Goal: Task Accomplishment & Management: Use online tool/utility

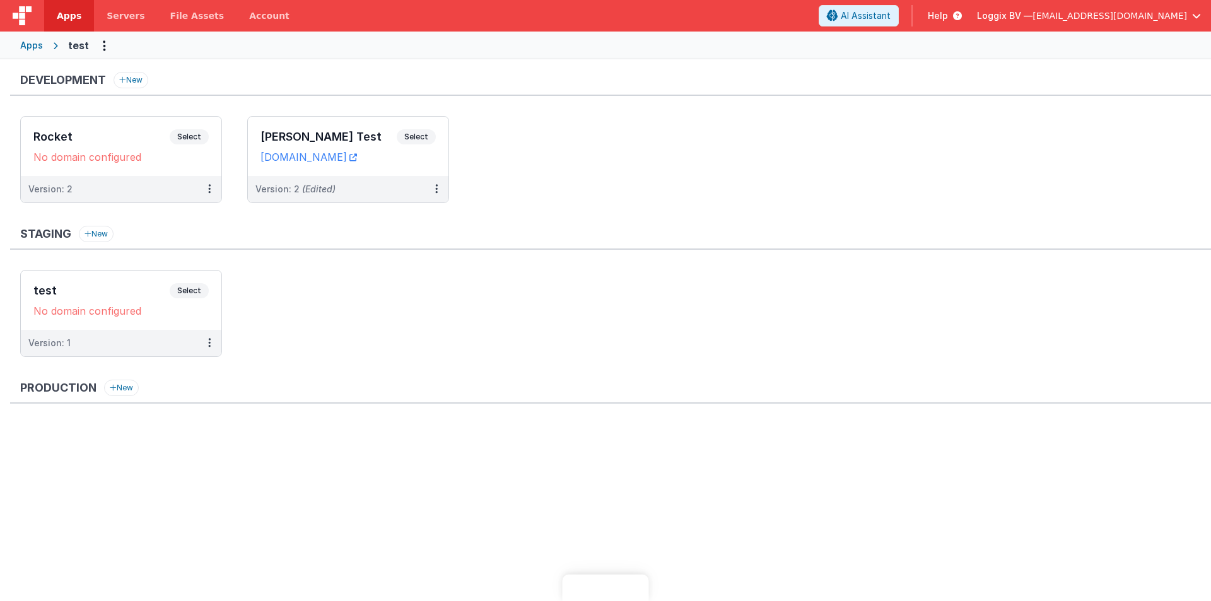
click at [310, 139] on h3 "[PERSON_NAME] Test" at bounding box center [329, 137] width 136 height 13
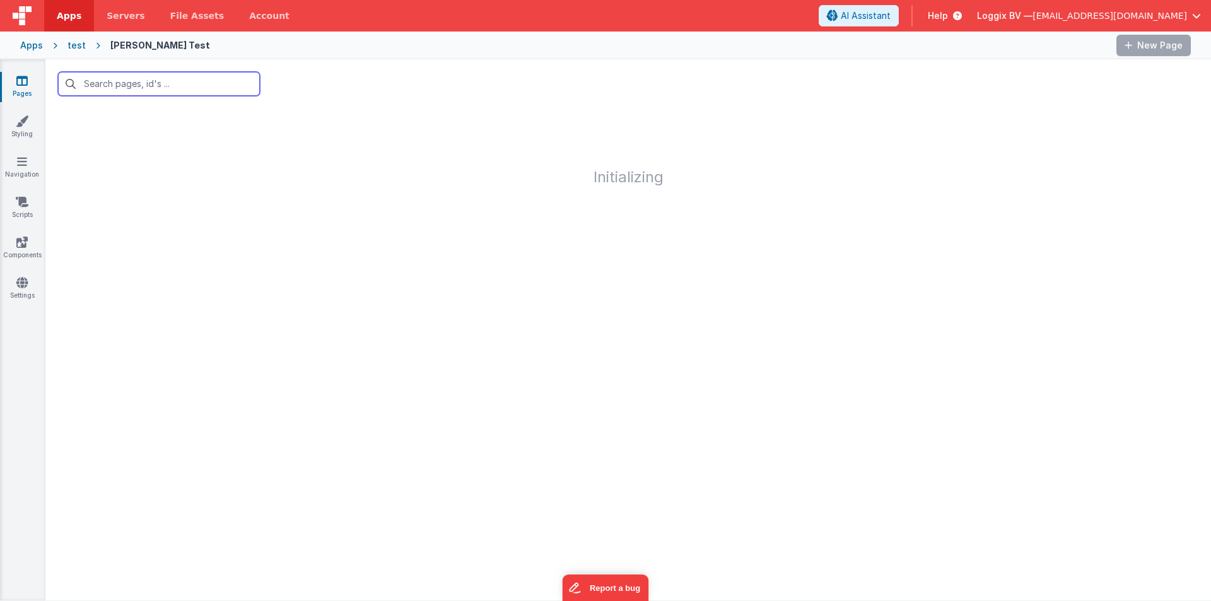
click at [153, 86] on input "text" at bounding box center [159, 84] width 202 height 24
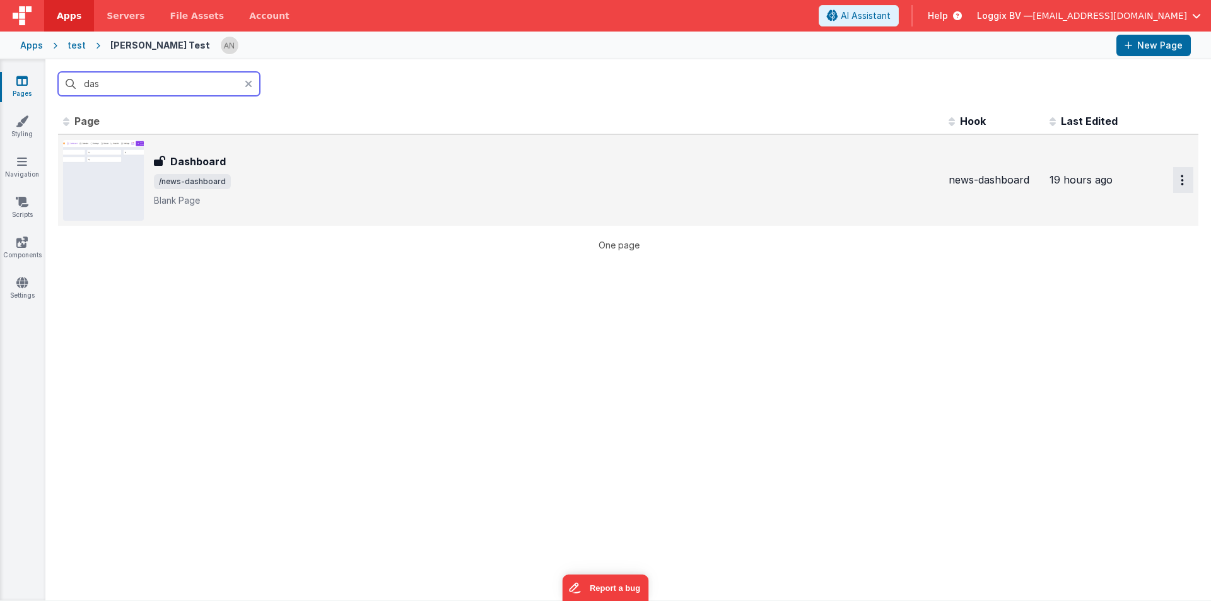
type input "das"
click at [1186, 177] on button "Options" at bounding box center [1183, 180] width 20 height 26
click at [1112, 208] on link "Preview" at bounding box center [1138, 209] width 111 height 23
click at [223, 164] on h3 "Dashboard" at bounding box center [198, 161] width 56 height 15
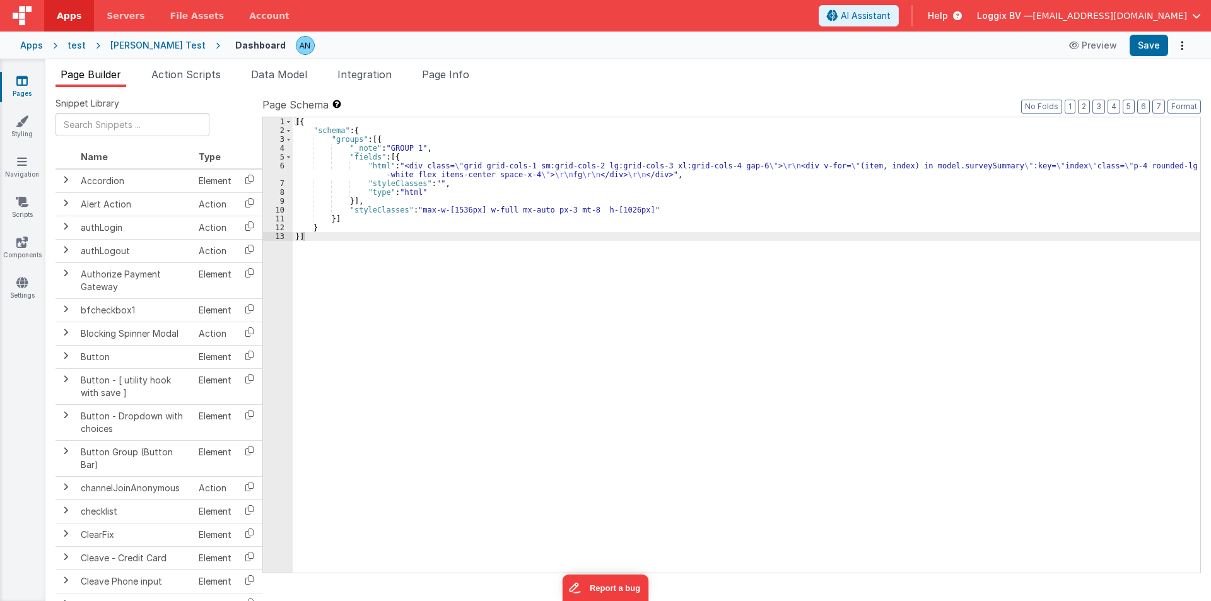
click at [334, 168] on div "[{ "schema" : { "groups" : [{ "_note" : "GROUP 1" , "fields" : [{ "html" : "<di…" at bounding box center [747, 353] width 908 height 473
click at [277, 172] on div "6" at bounding box center [278, 170] width 30 height 18
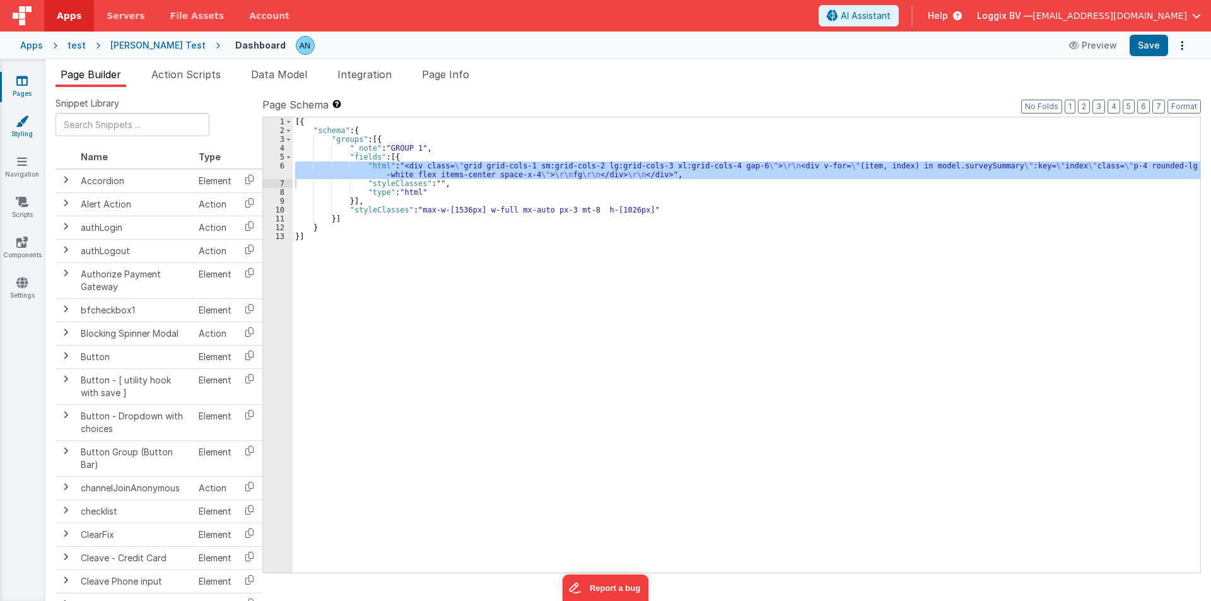
click at [16, 125] on icon at bounding box center [22, 121] width 13 height 13
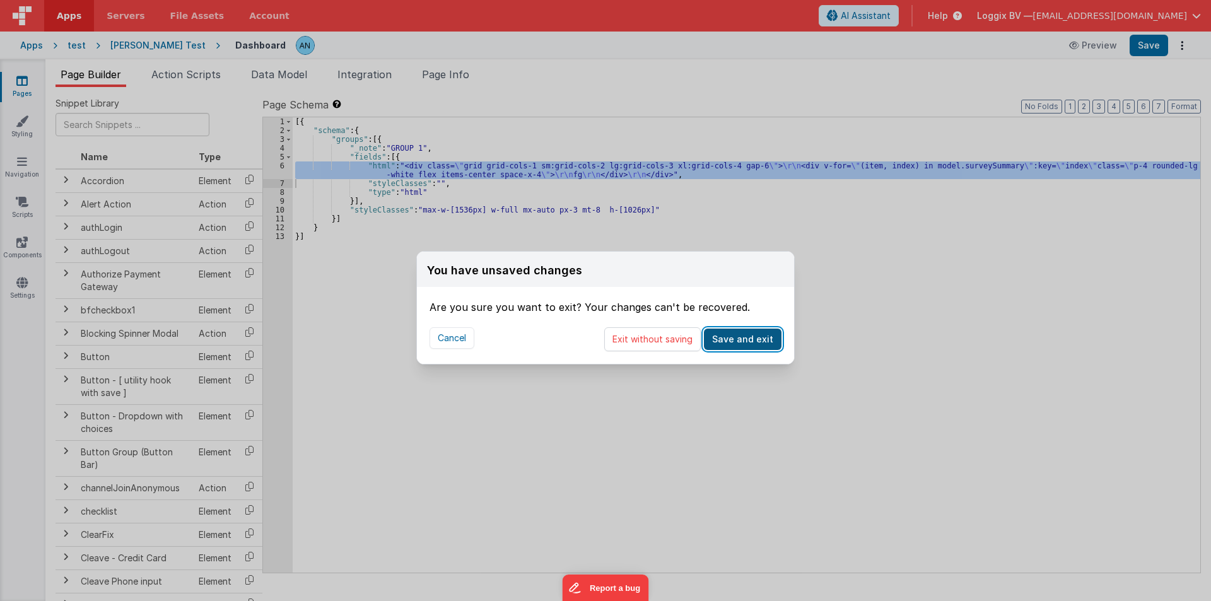
click at [751, 334] on button "Save and exit" at bounding box center [743, 339] width 78 height 21
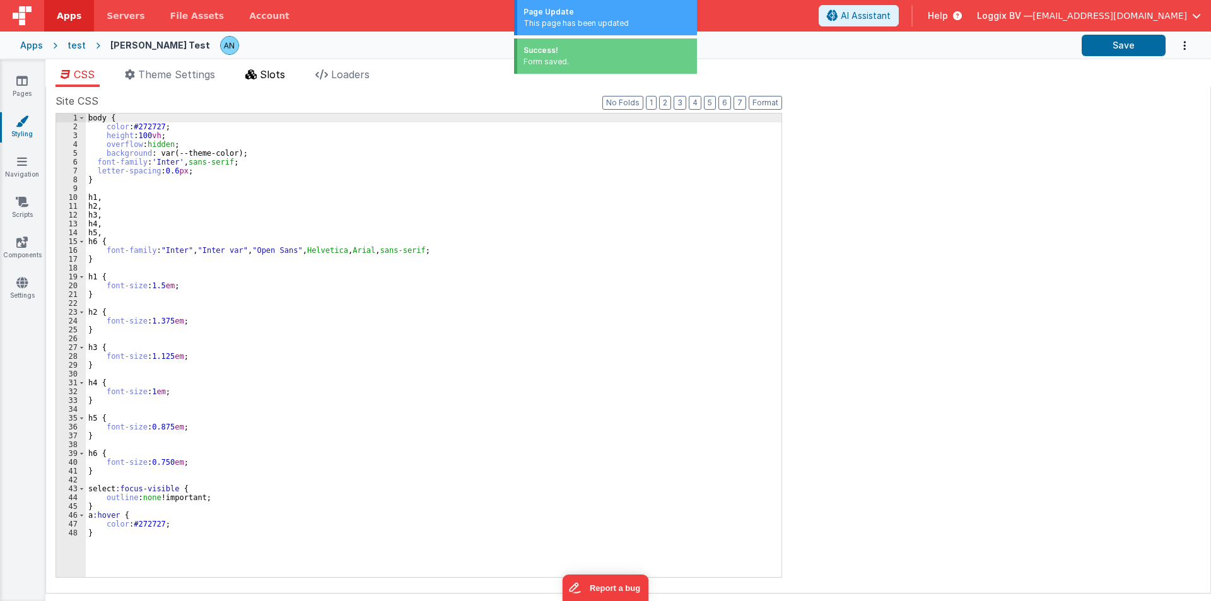
click at [266, 76] on span "Slots" at bounding box center [272, 74] width 25 height 13
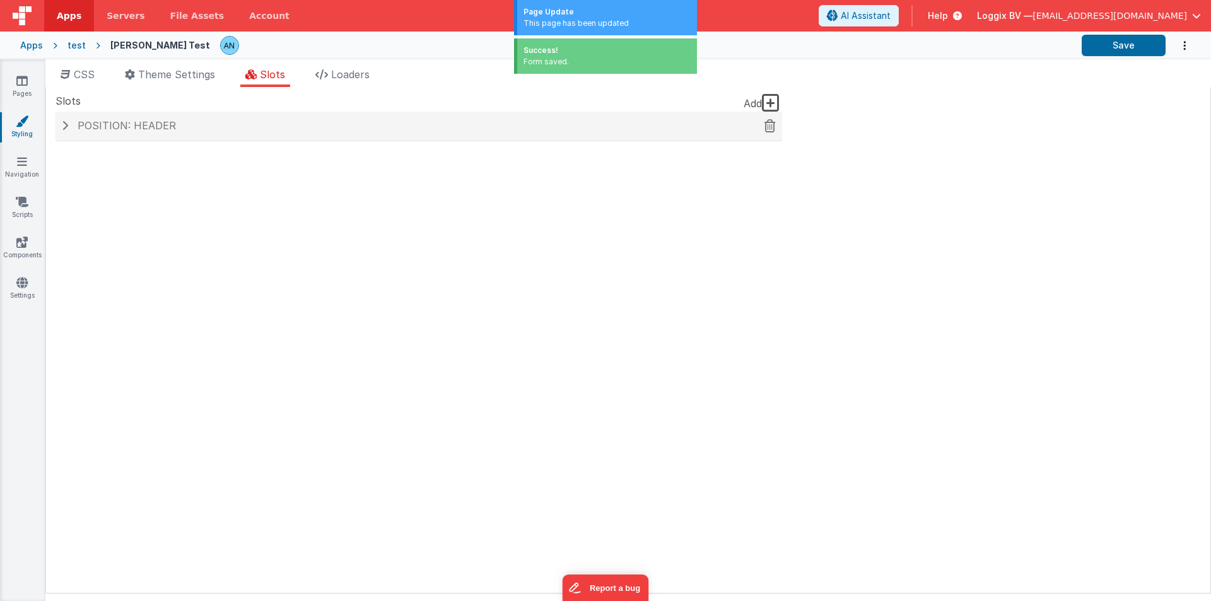
click at [124, 117] on div "Position: header" at bounding box center [419, 126] width 727 height 29
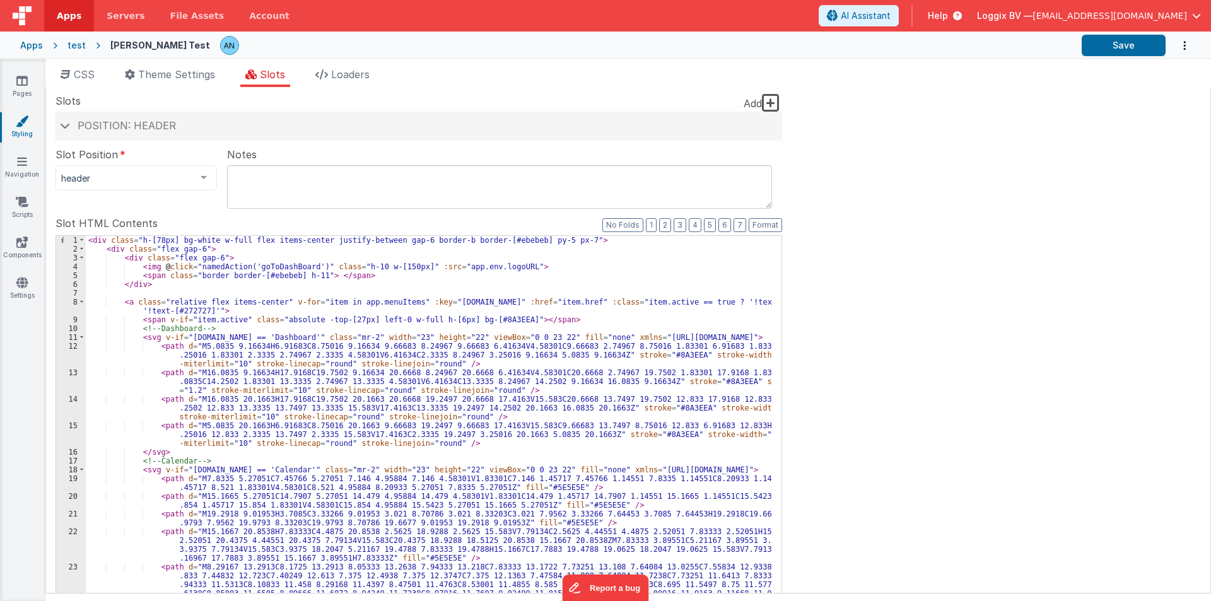
click at [189, 311] on div "< div class = "h-[78px] bg-white w-full flex items-center justify-between gap-6…" at bounding box center [429, 471] width 686 height 471
click at [196, 245] on div "< div class = "h-[78px] bg-white w-full flex items-center justify-between gap-6…" at bounding box center [429, 471] width 686 height 471
click at [247, 258] on div "< div class = "h-[78px] bg-white w-full flex items-center justify-between gap-6…" at bounding box center [429, 471] width 686 height 471
click at [965, 378] on div "Site CSS Format 7 6 5 4 3 2 1 No Folds 1 2 3 4 5 6 7 8 9 10 11 12 13 14 15 16 1…" at bounding box center [628, 340] width 1166 height 507
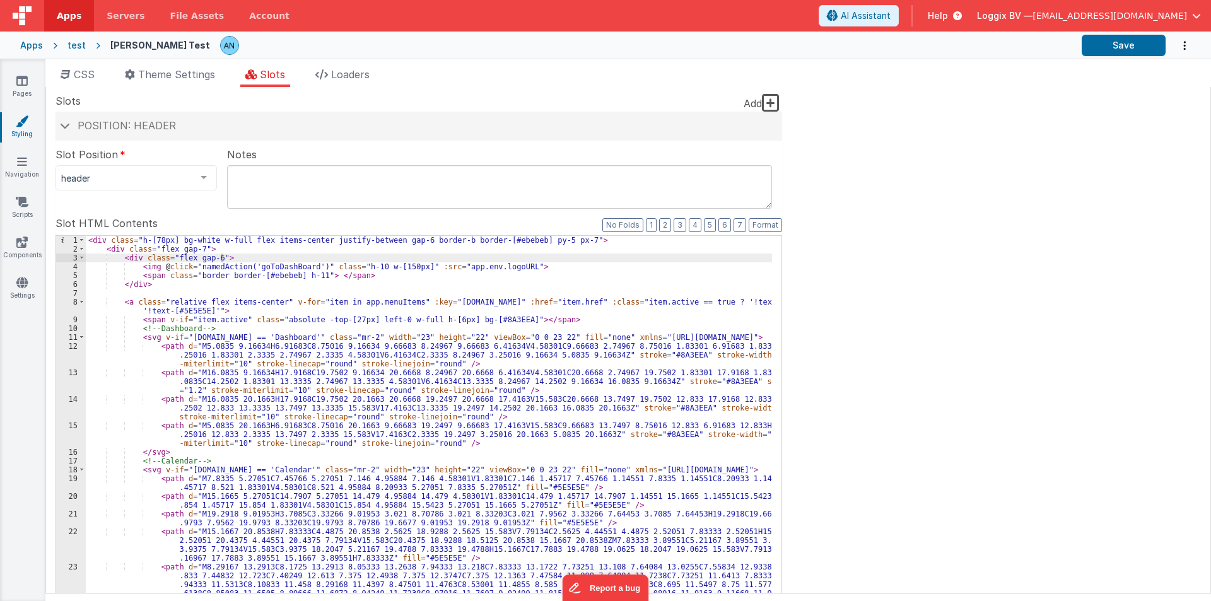
click at [756, 301] on div "< div class = "h-[78px] bg-white w-full flex items-center justify-between gap-6…" at bounding box center [429, 471] width 686 height 471
click at [937, 361] on div "Site CSS Format 7 6 5 4 3 2 1 No Folds 1 2 3 4 5 6 7 8 9 10 11 12 13 14 15 16 1…" at bounding box center [628, 340] width 1166 height 507
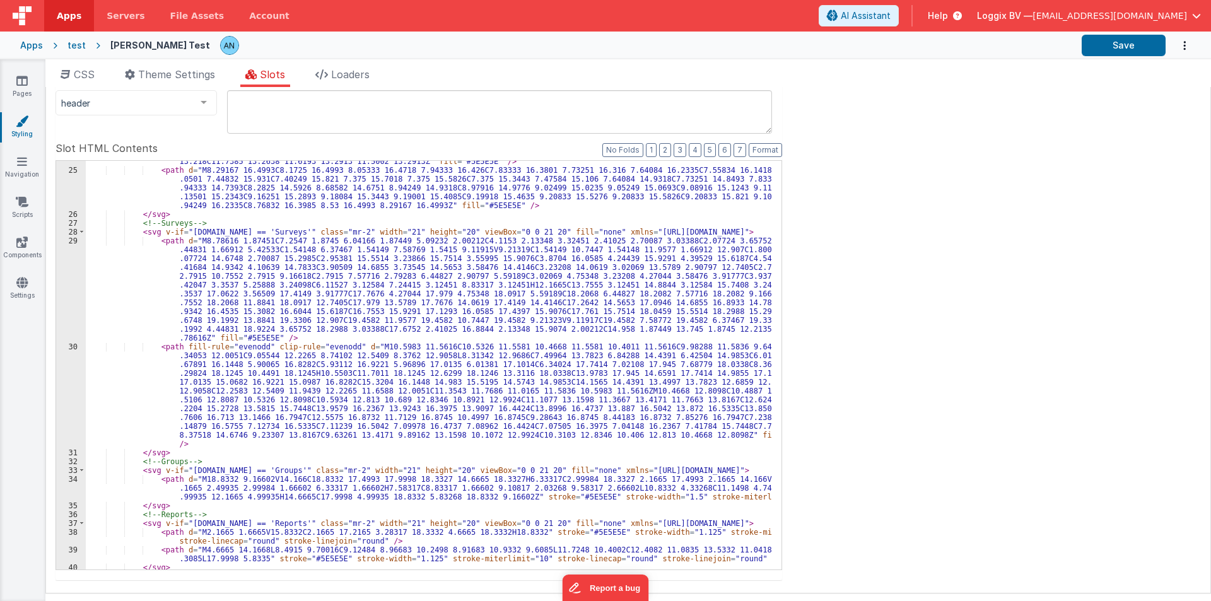
scroll to position [238, 0]
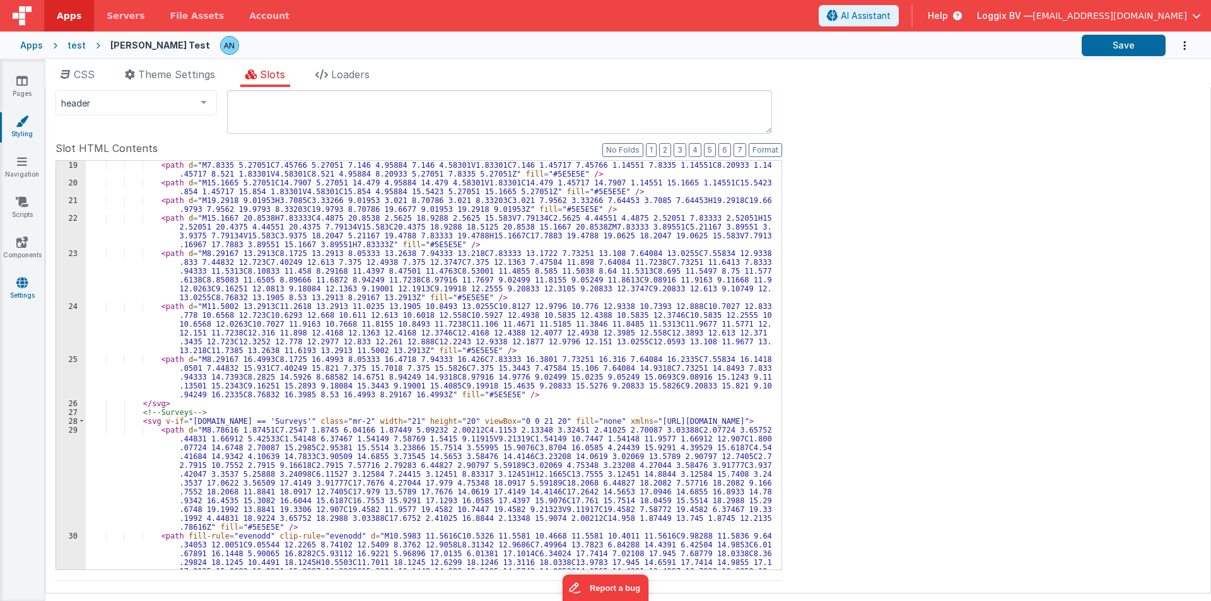
click at [15, 285] on link "Settings" at bounding box center [21, 288] width 45 height 25
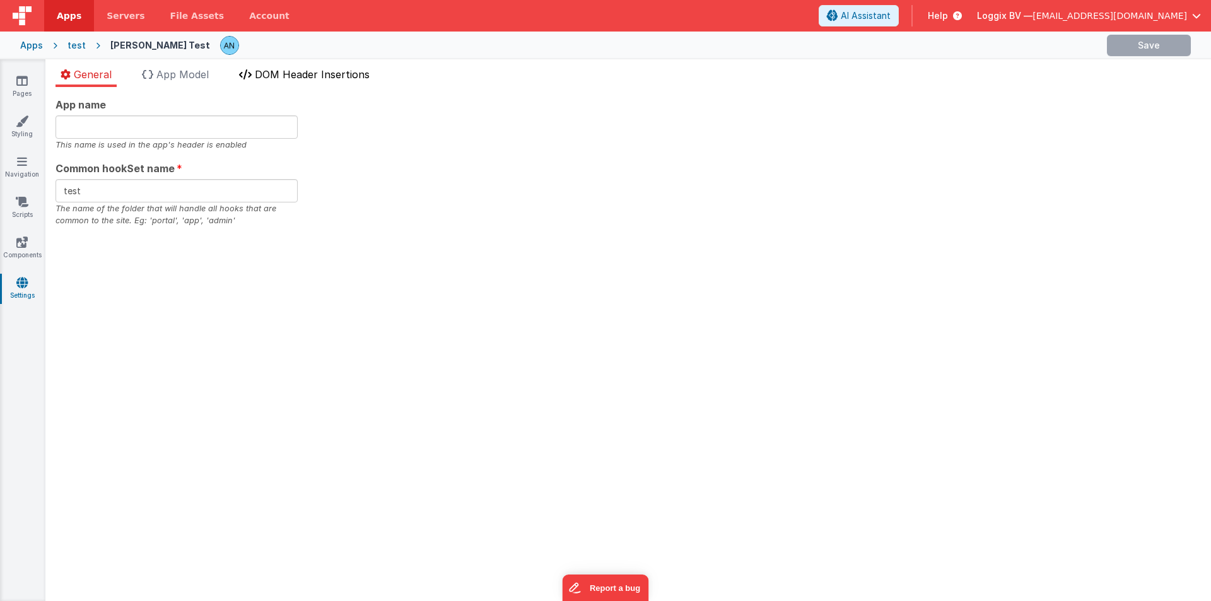
click at [260, 80] on span "DOM Header Insertions" at bounding box center [312, 74] width 115 height 13
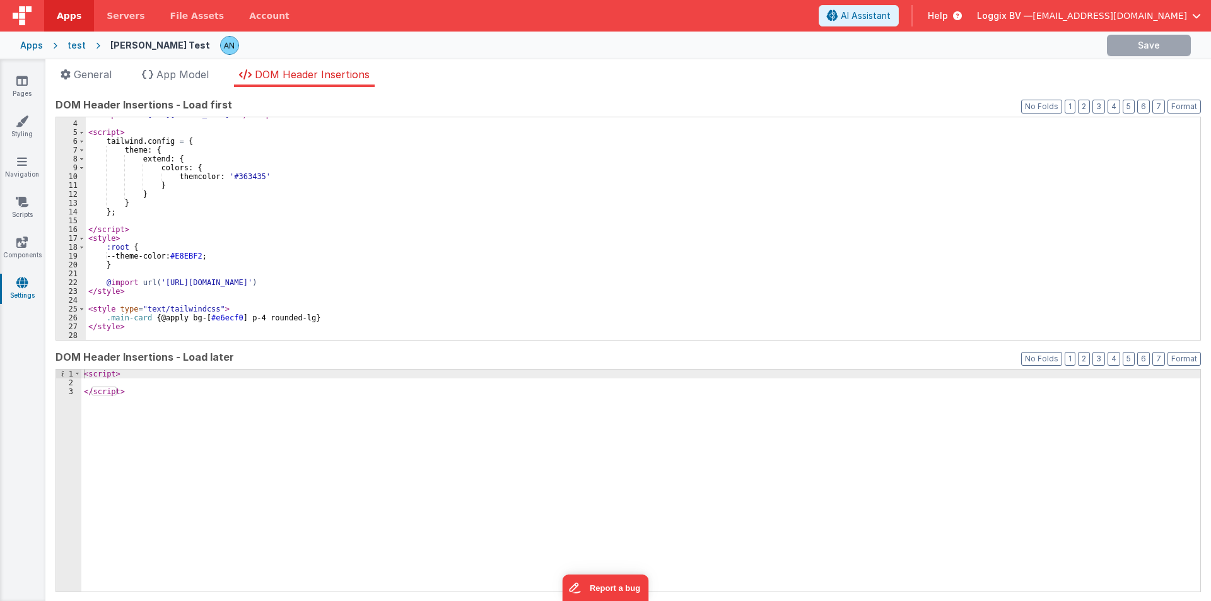
scroll to position [25, 0]
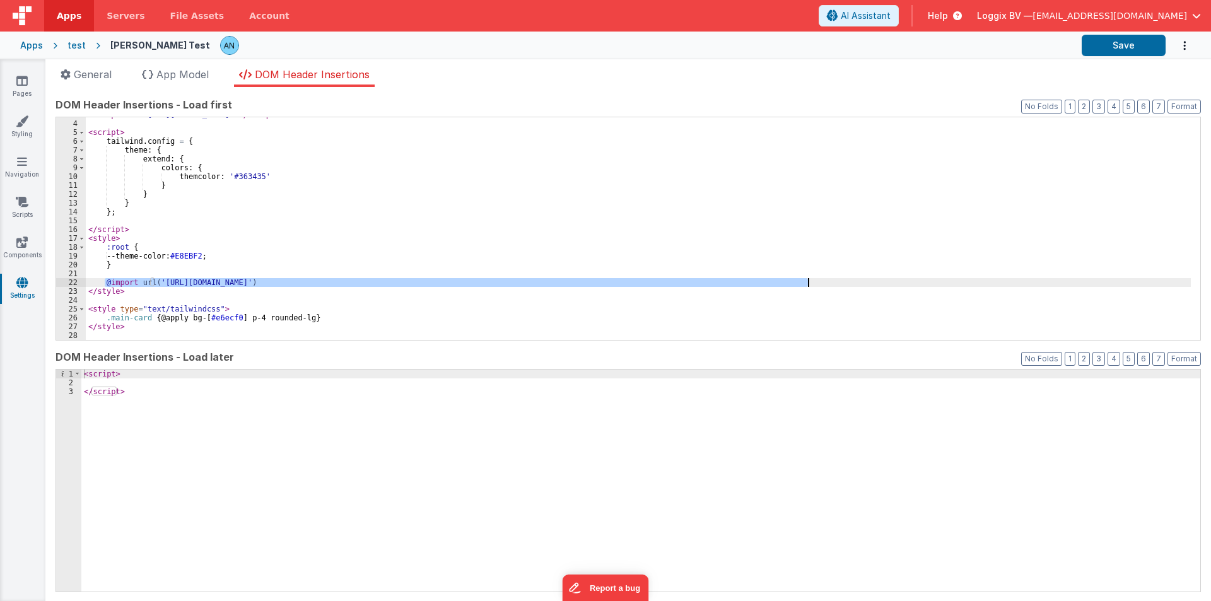
drag, startPoint x: 103, startPoint y: 281, endPoint x: 833, endPoint y: 283, distance: 729.9
click at [833, 283] on div "< script src = "[URL][DOMAIN_NAME]" > </ script > < script > tailwind . config …" at bounding box center [638, 230] width 1105 height 240
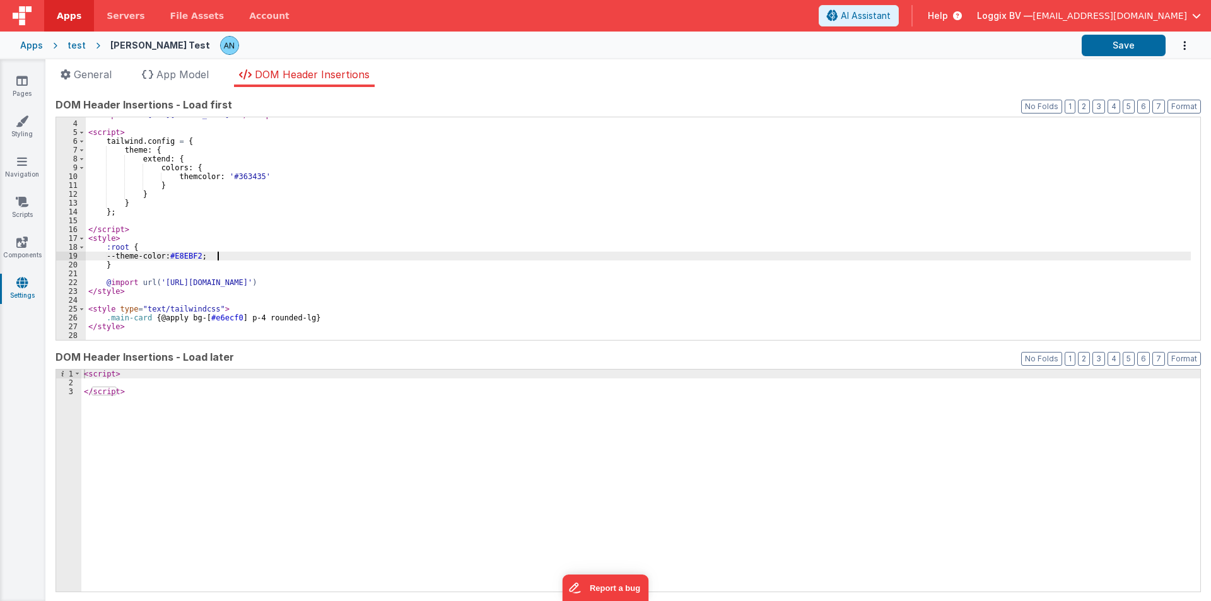
click at [226, 255] on div "< script src = "[URL][DOMAIN_NAME]" > </ script > < script > tailwind . config …" at bounding box center [638, 230] width 1105 height 240
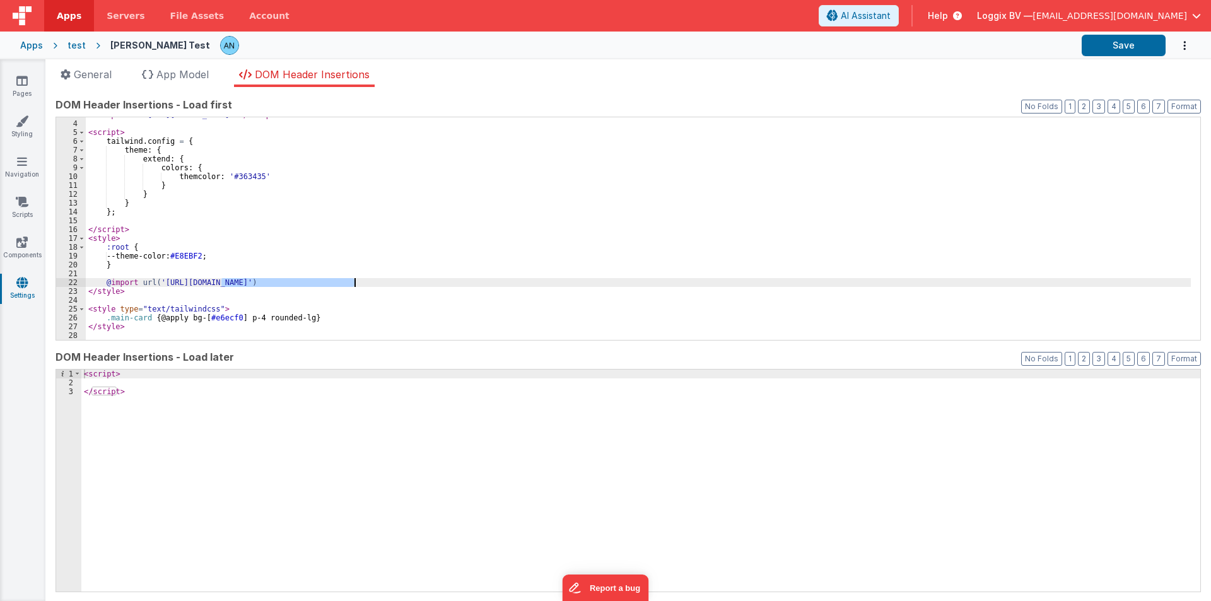
drag, startPoint x: 221, startPoint y: 280, endPoint x: 356, endPoint y: 282, distance: 135.0
click at [356, 282] on div "< script src = "[URL][DOMAIN_NAME]" > </ script > < script > tailwind . config …" at bounding box center [638, 230] width 1105 height 240
click at [473, 281] on div "< script src = "[URL][DOMAIN_NAME]" > </ script > < script > tailwind . config …" at bounding box center [638, 230] width 1105 height 240
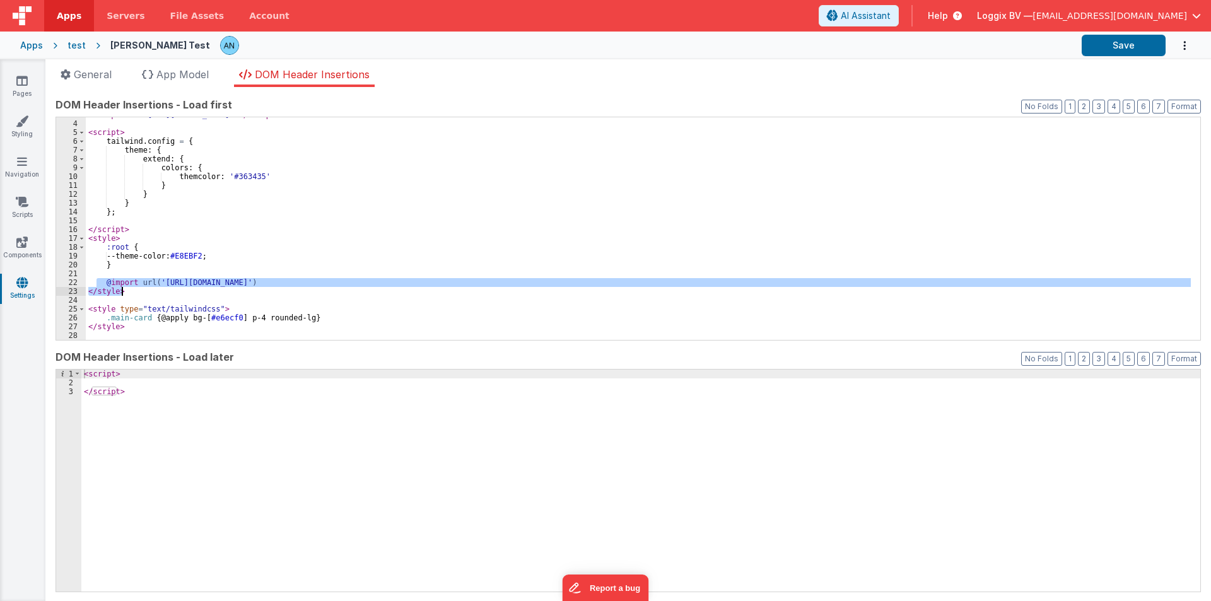
drag, startPoint x: 98, startPoint y: 280, endPoint x: 551, endPoint y: 293, distance: 452.5
click at [551, 293] on div "< script src = "[URL][DOMAIN_NAME]" > </ script > < script > tailwind . config …" at bounding box center [638, 230] width 1105 height 240
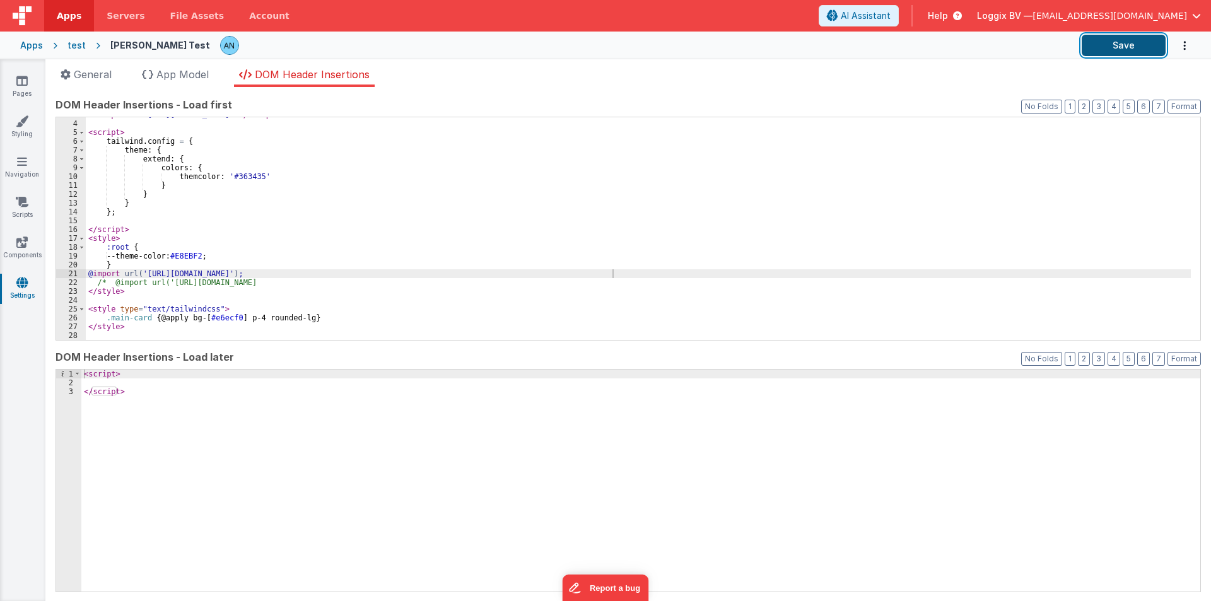
click at [1138, 43] on button "Save" at bounding box center [1124, 45] width 84 height 21
click at [1101, 38] on button "Save" at bounding box center [1124, 45] width 84 height 21
click at [1101, 49] on button "Save" at bounding box center [1124, 45] width 84 height 21
click at [1168, 359] on button "Format" at bounding box center [1184, 359] width 33 height 14
click at [1122, 44] on button "Save" at bounding box center [1124, 45] width 84 height 21
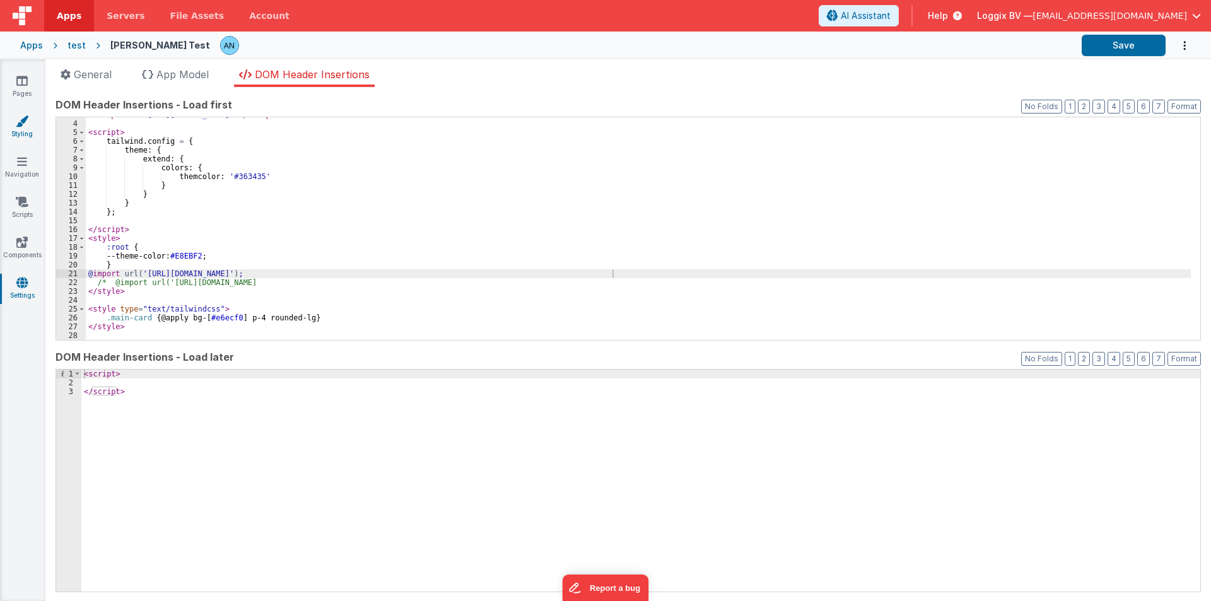
click at [29, 127] on link "Styling" at bounding box center [21, 127] width 45 height 25
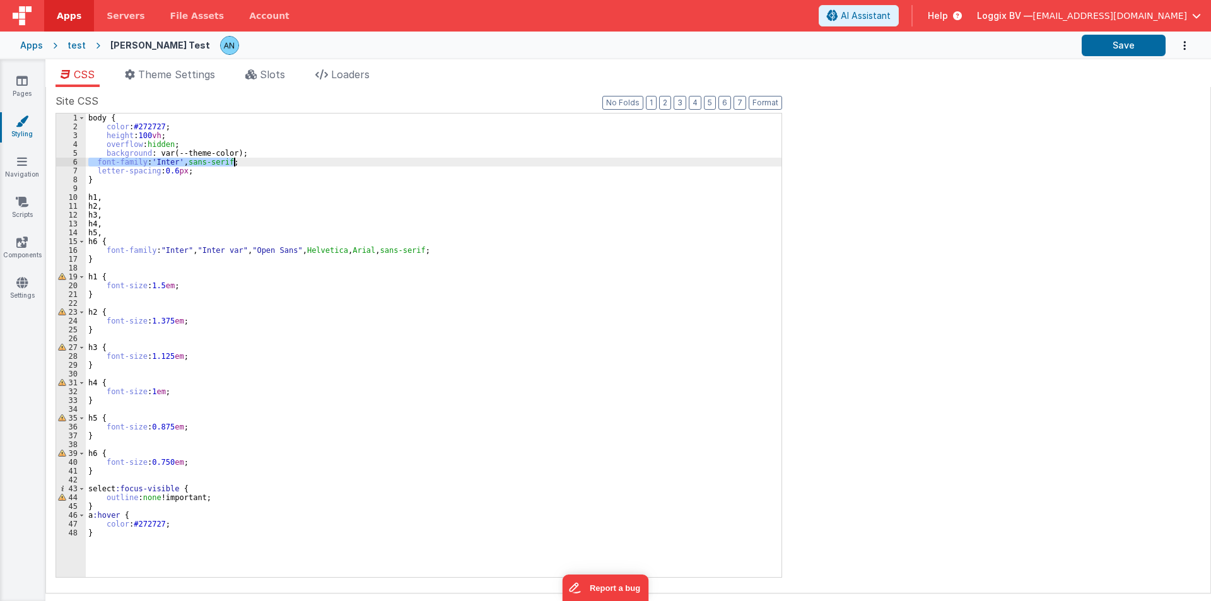
drag, startPoint x: 90, startPoint y: 161, endPoint x: 247, endPoint y: 165, distance: 157.1
click at [247, 165] on div "body { color : #272727 ; height : 100 vh ; overflow : hidden ; background : var…" at bounding box center [434, 354] width 696 height 481
click at [28, 286] on link "Settings" at bounding box center [21, 288] width 45 height 25
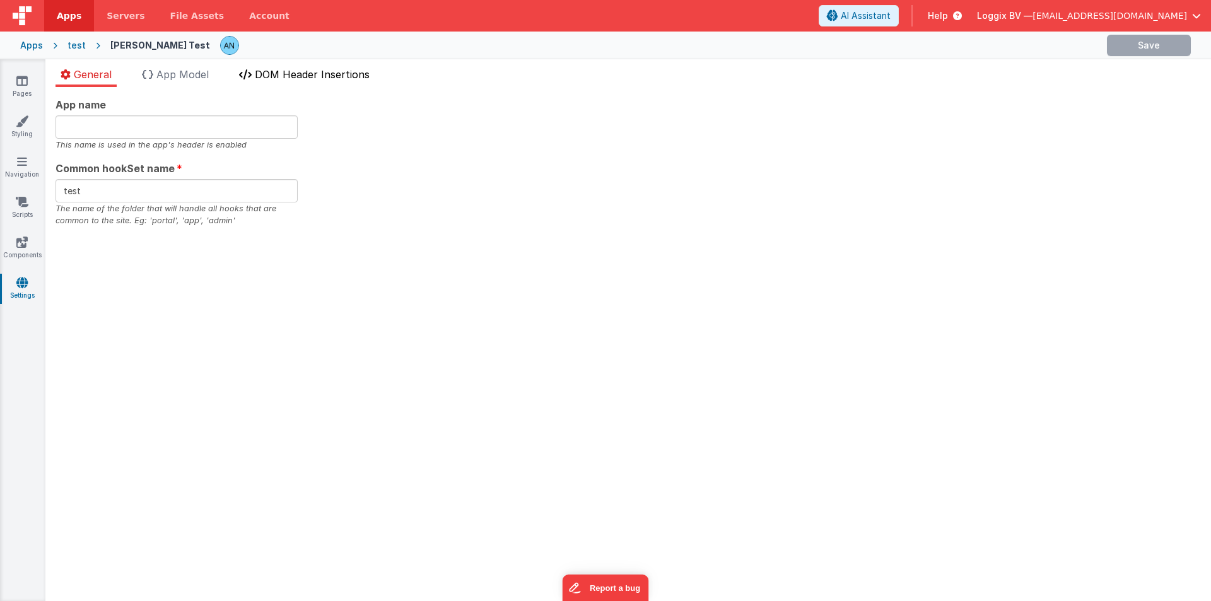
click at [288, 76] on span "DOM Header Insertions" at bounding box center [312, 74] width 115 height 13
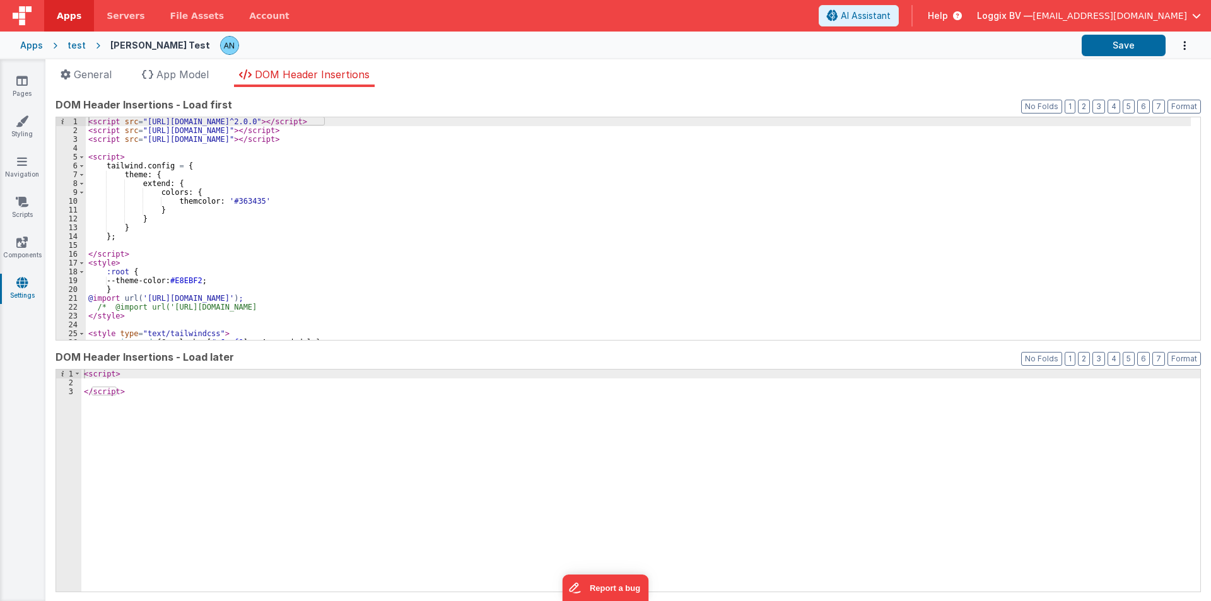
scroll to position [25, 0]
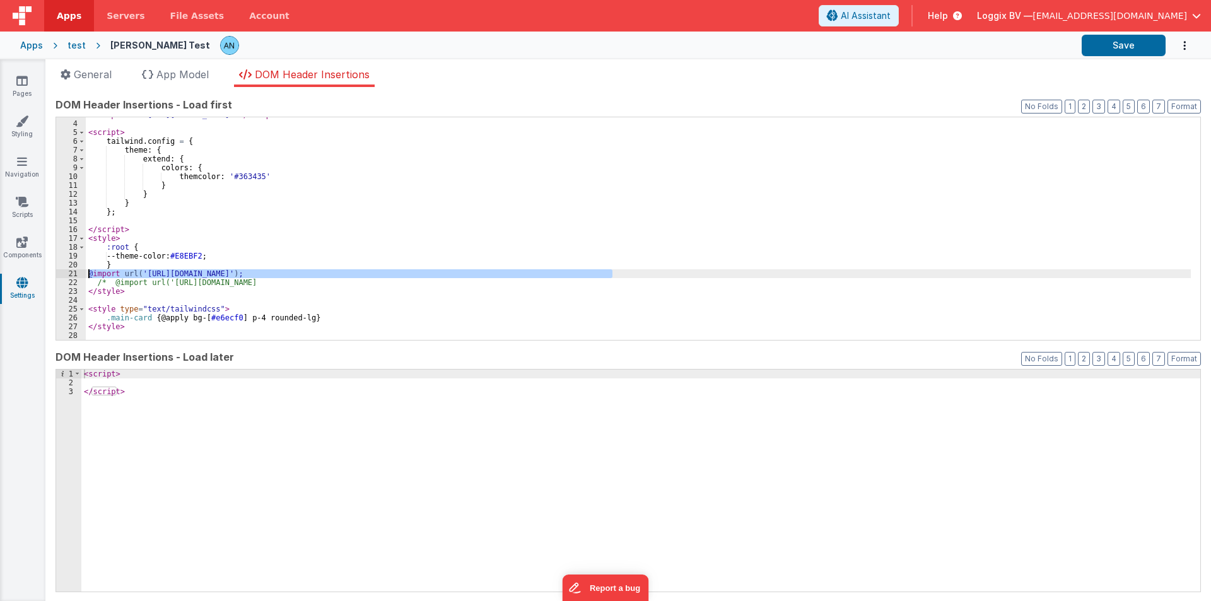
drag, startPoint x: 625, startPoint y: 271, endPoint x: 1, endPoint y: 273, distance: 623.9
click at [1, 273] on section "Pages Styling Navigation Scripts Components Settings General App Model DOM Head…" at bounding box center [605, 330] width 1211 height 542
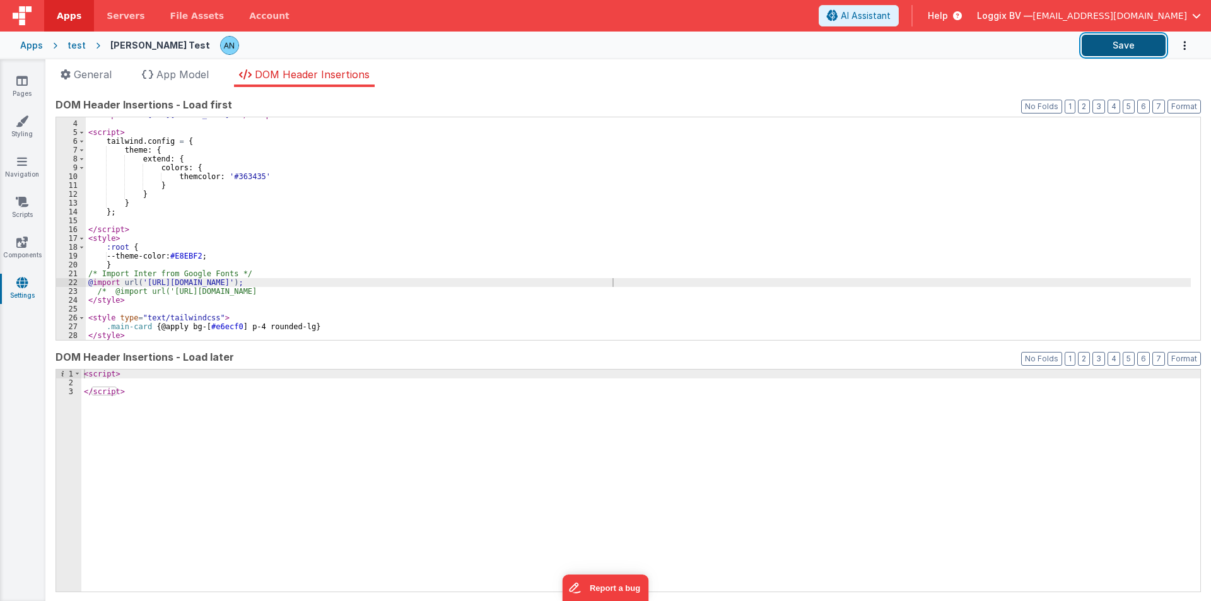
click at [1112, 45] on button "Save" at bounding box center [1124, 45] width 84 height 21
click at [1172, 103] on button "Format" at bounding box center [1184, 107] width 33 height 14
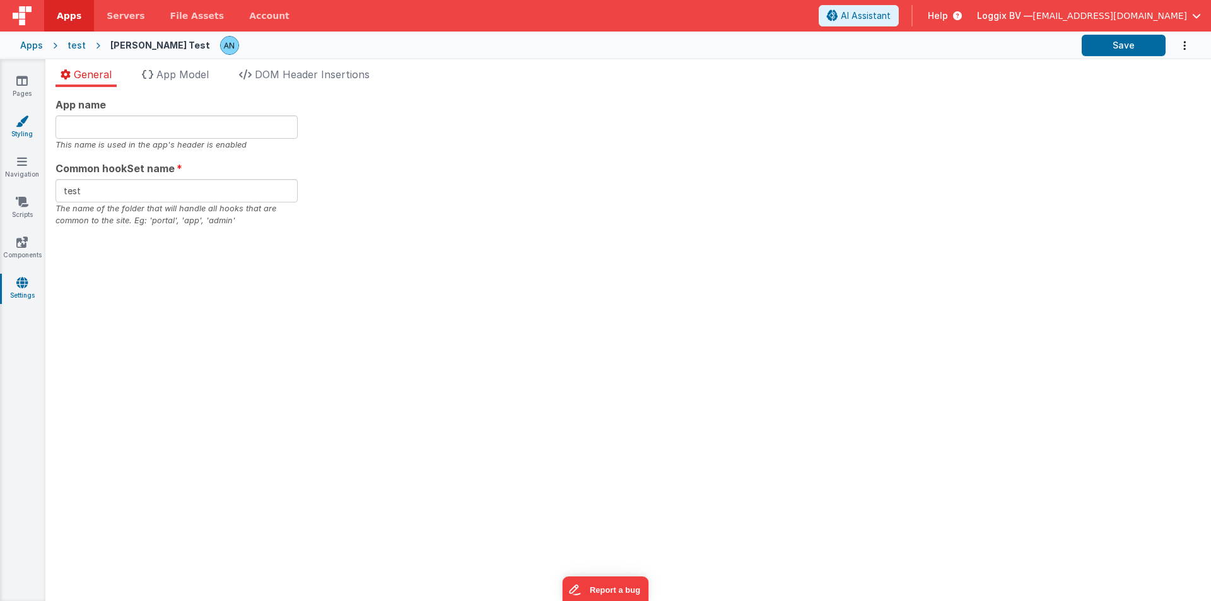
click at [28, 124] on icon at bounding box center [22, 121] width 13 height 13
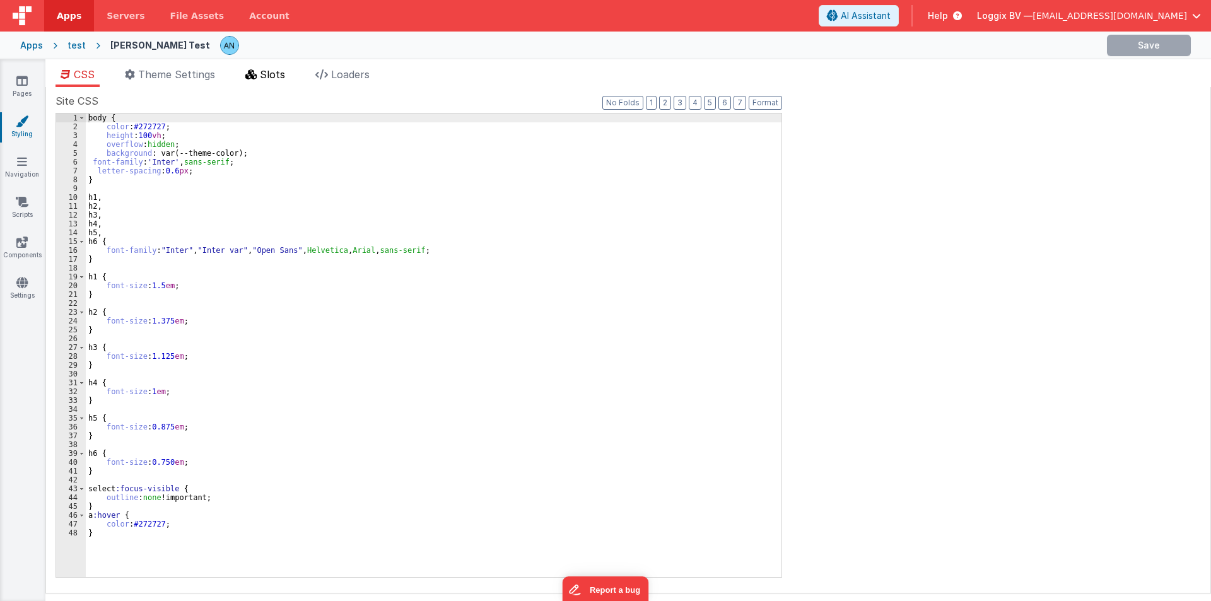
click at [283, 73] on span "Slots" at bounding box center [272, 74] width 25 height 13
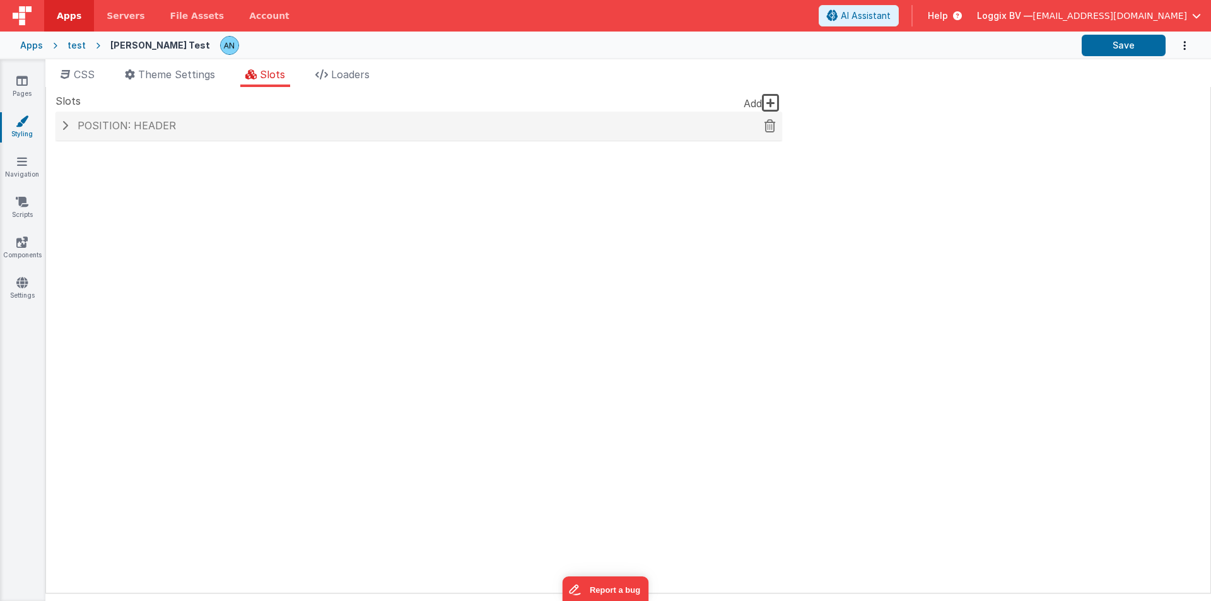
click at [120, 136] on div "Position: header" at bounding box center [419, 126] width 727 height 29
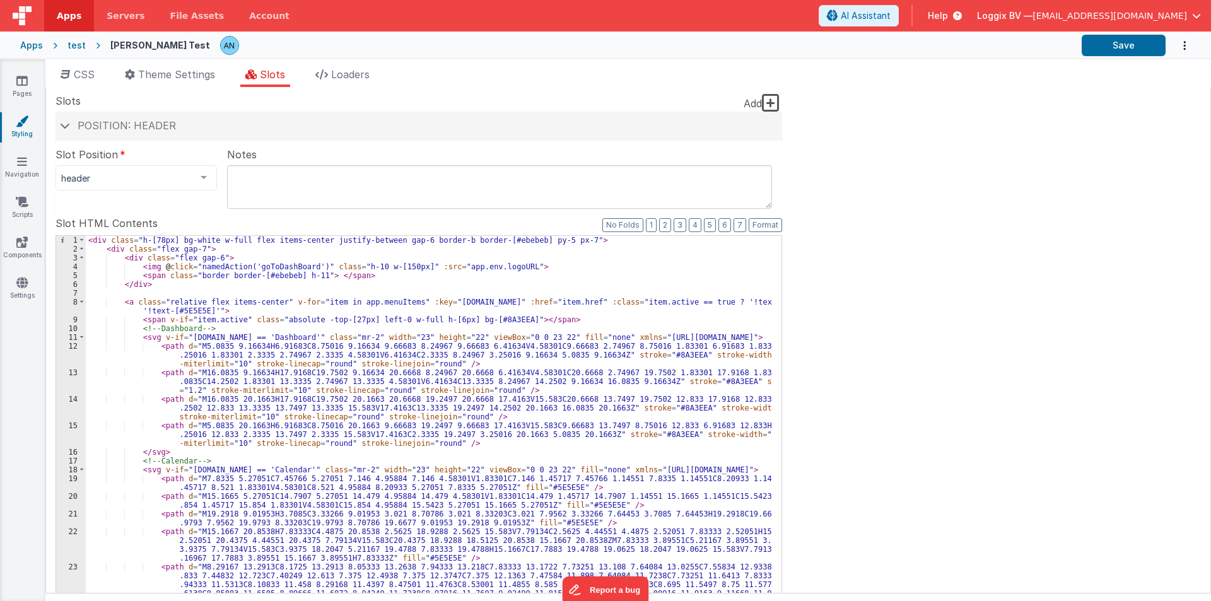
click at [336, 336] on div "< div class = "h-[78px] bg-white w-full flex items-center justify-between gap-6…" at bounding box center [429, 471] width 686 height 471
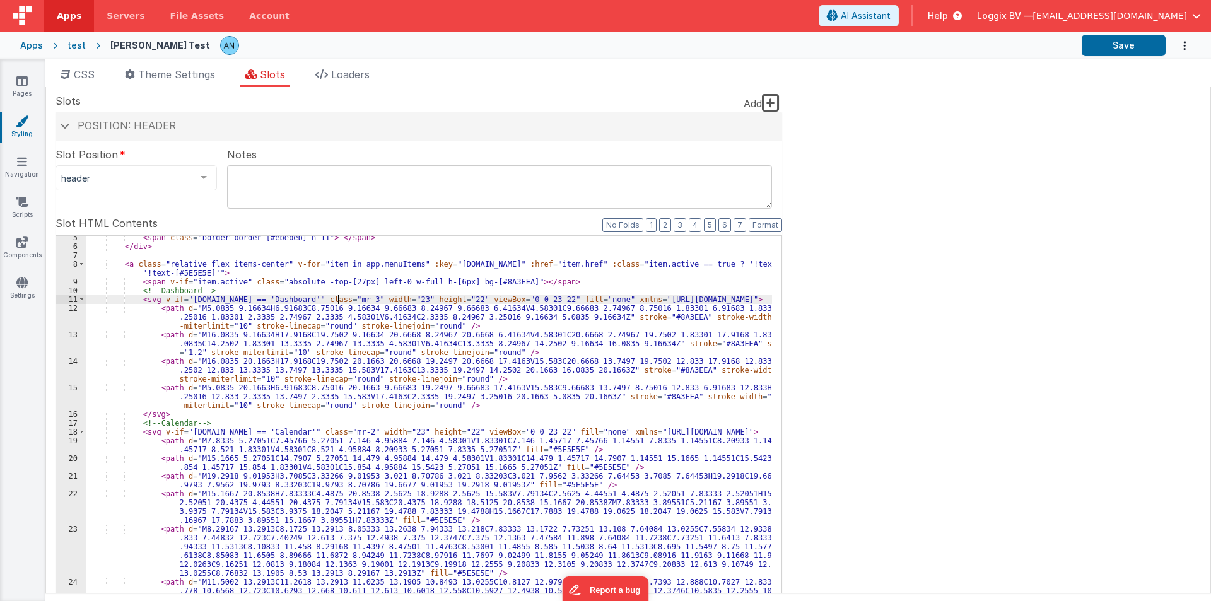
scroll to position [38, 0]
click at [333, 431] on div "< span class = "border border-[#ebebeb] h-11" > </ span > </ div > < a class = …" at bounding box center [429, 464] width 686 height 462
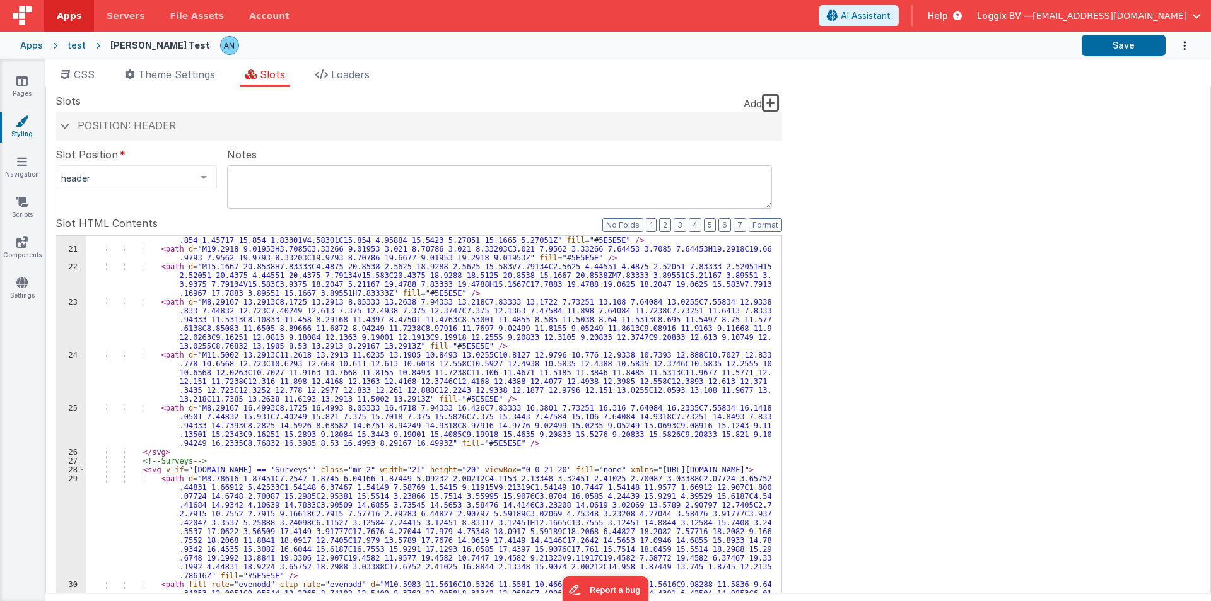
scroll to position [303, 0]
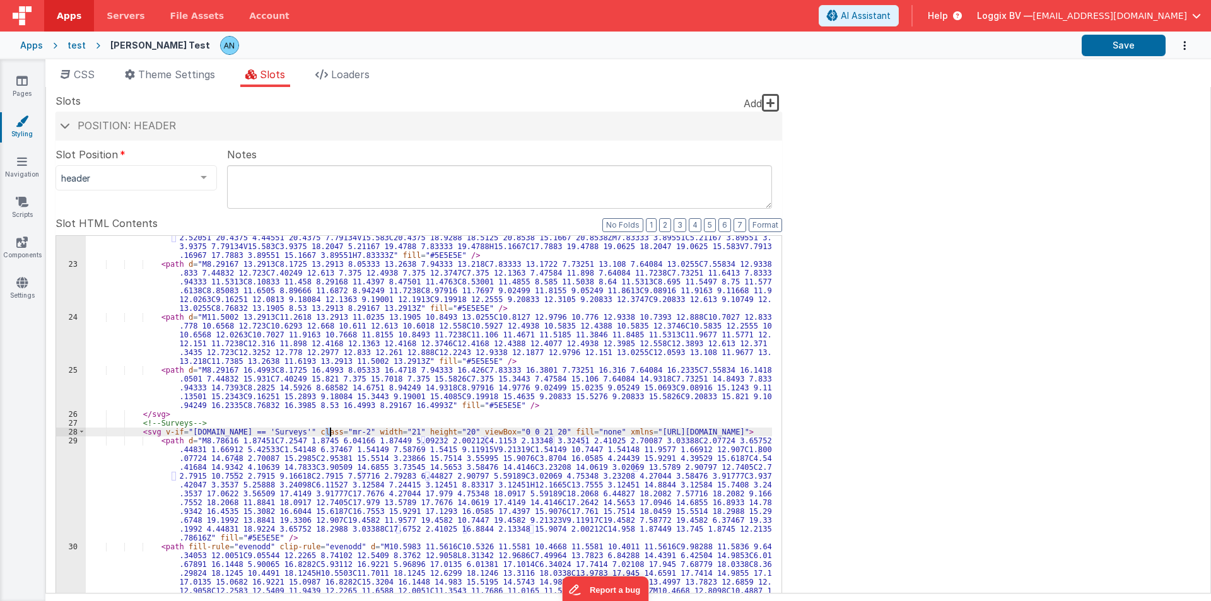
click at [329, 432] on div "< path d = "M15.1667 20.8538H7.83333C4.4875 20.8538 2.5625 18.9288 2.5625 15.58…" at bounding box center [429, 451] width 686 height 453
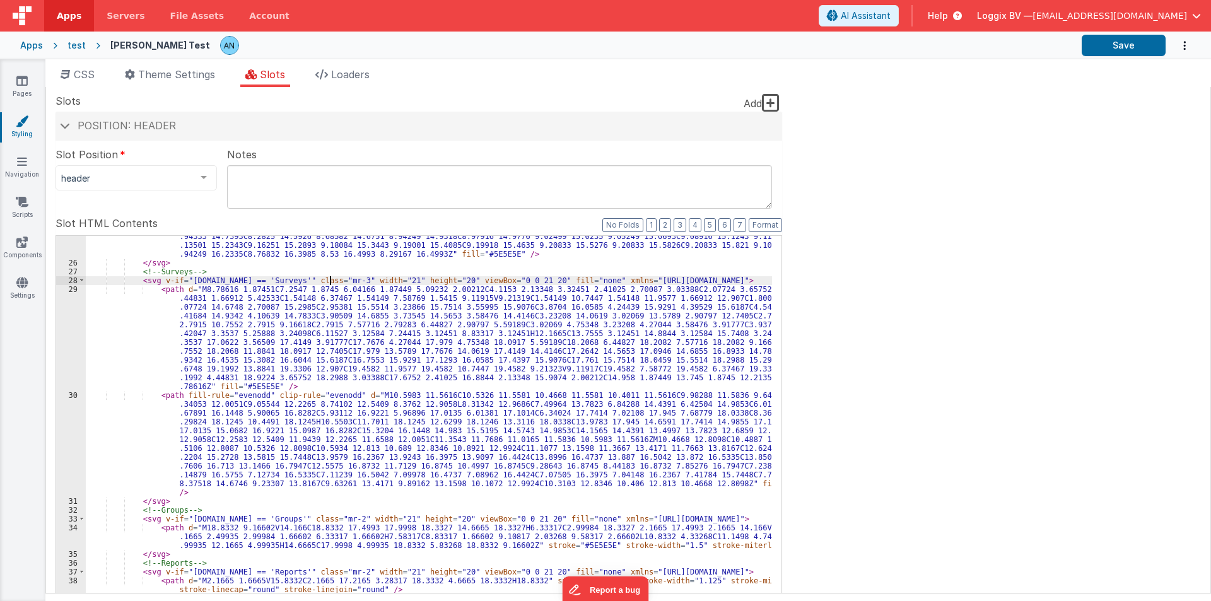
scroll to position [454, 0]
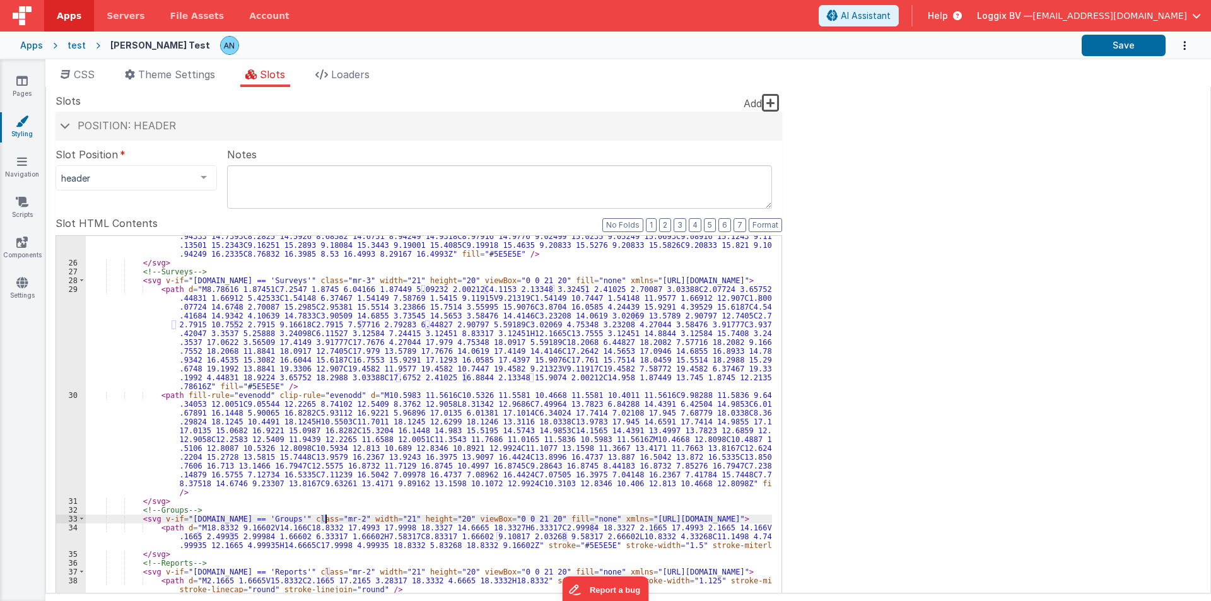
click at [326, 518] on div "< path d = "M8.29167 16.4993C8.1725 16.4993 8.05333 16.4718 7.94333 16.426C7.83…" at bounding box center [429, 449] width 686 height 471
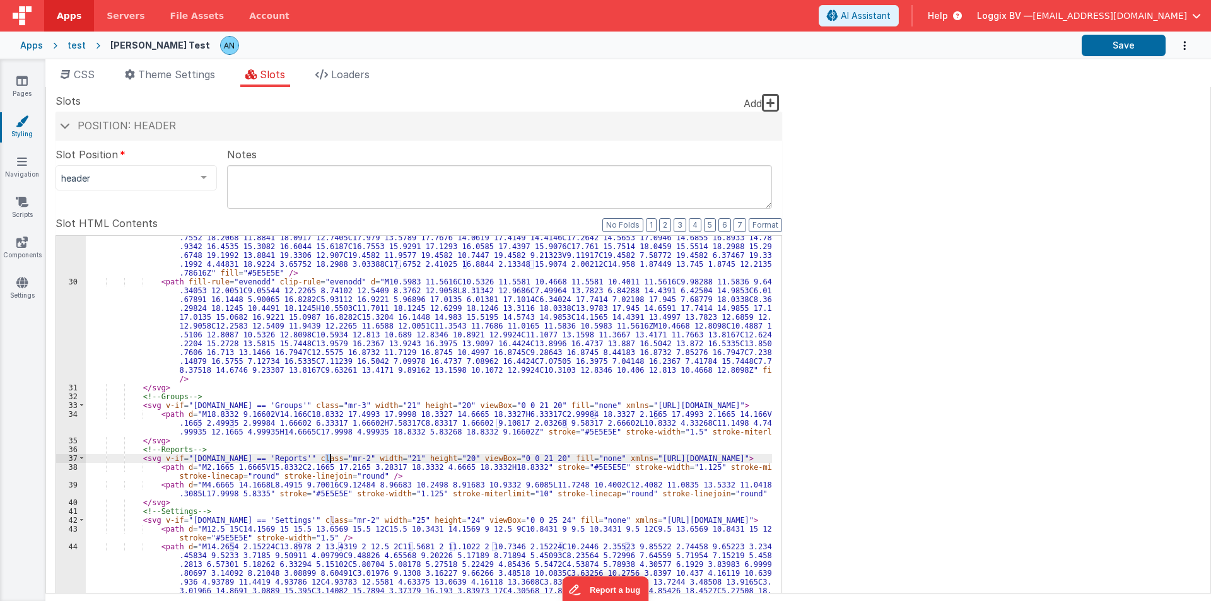
click at [329, 458] on div "< path d = "M8.78616 1.87451C7.2547 1.8745 6.04166 1.87449 5.09232 2.00212C4.11…" at bounding box center [429, 500] width 686 height 656
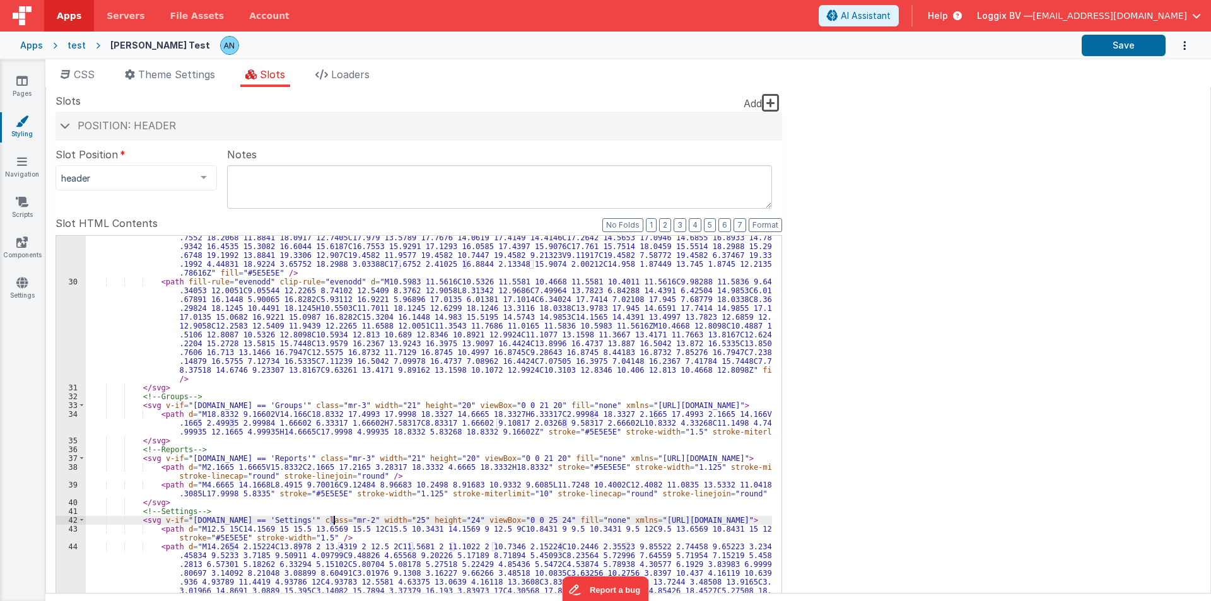
click at [333, 519] on div "< path d = "M8.78616 1.87451C7.2547 1.8745 6.04166 1.87449 5.09232 2.00212C4.11…" at bounding box center [429, 500] width 686 height 656
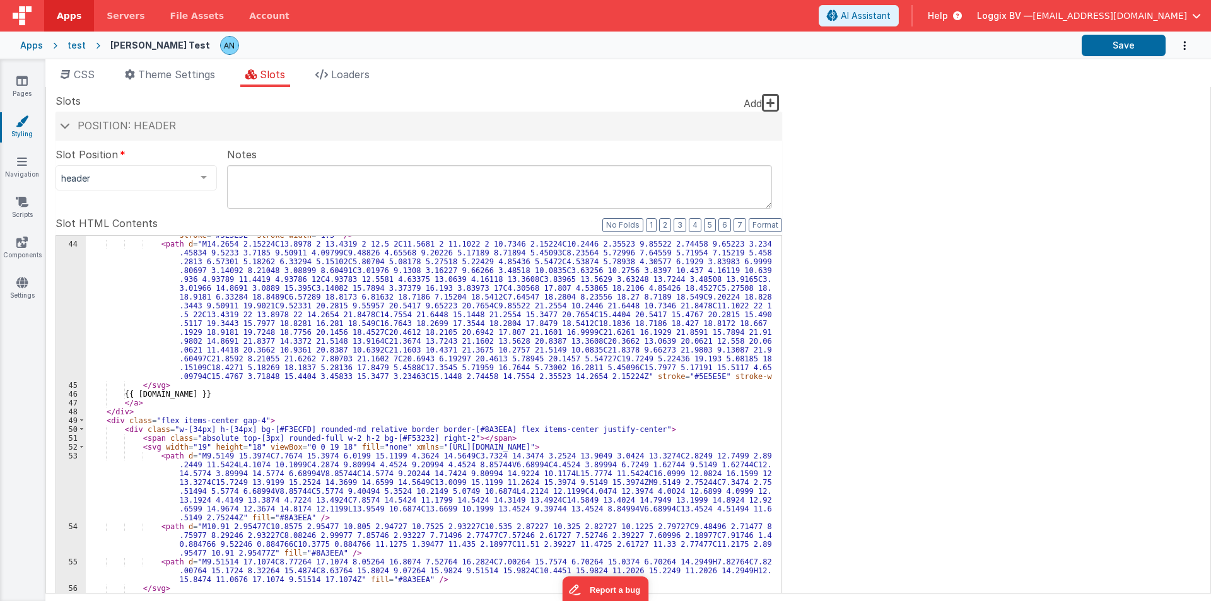
scroll to position [908, 0]
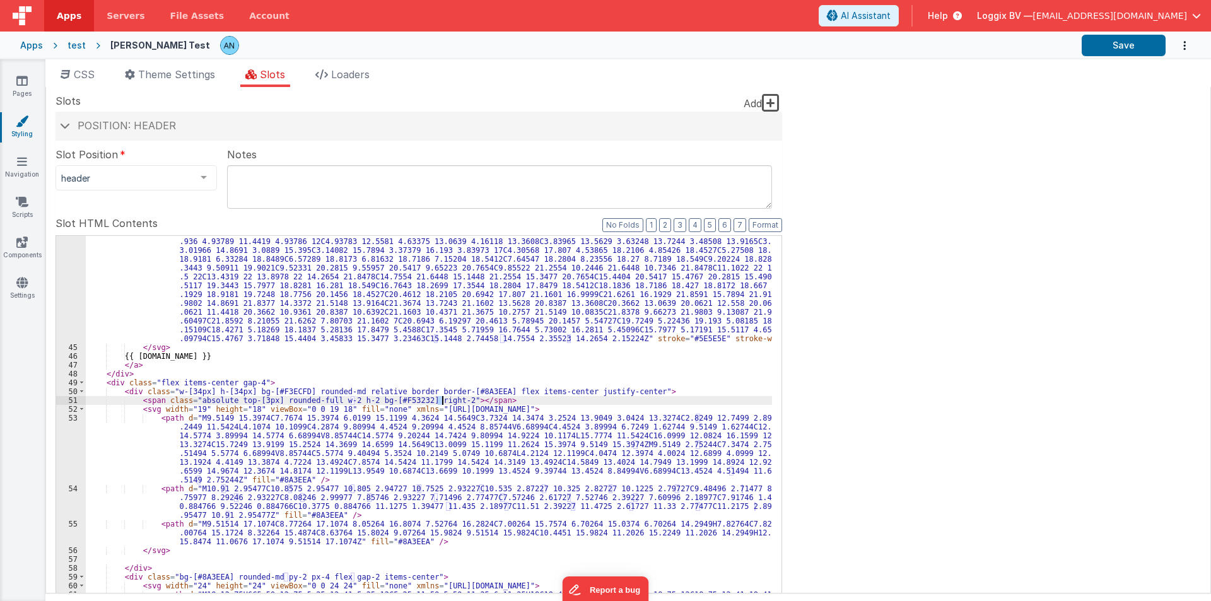
click at [441, 399] on div "< path d = "M14.2654 2.15224C13.8978 2 13.4319 2 12.5 2C11.5681 2 11.1022 2 10.…" at bounding box center [429, 481] width 686 height 559
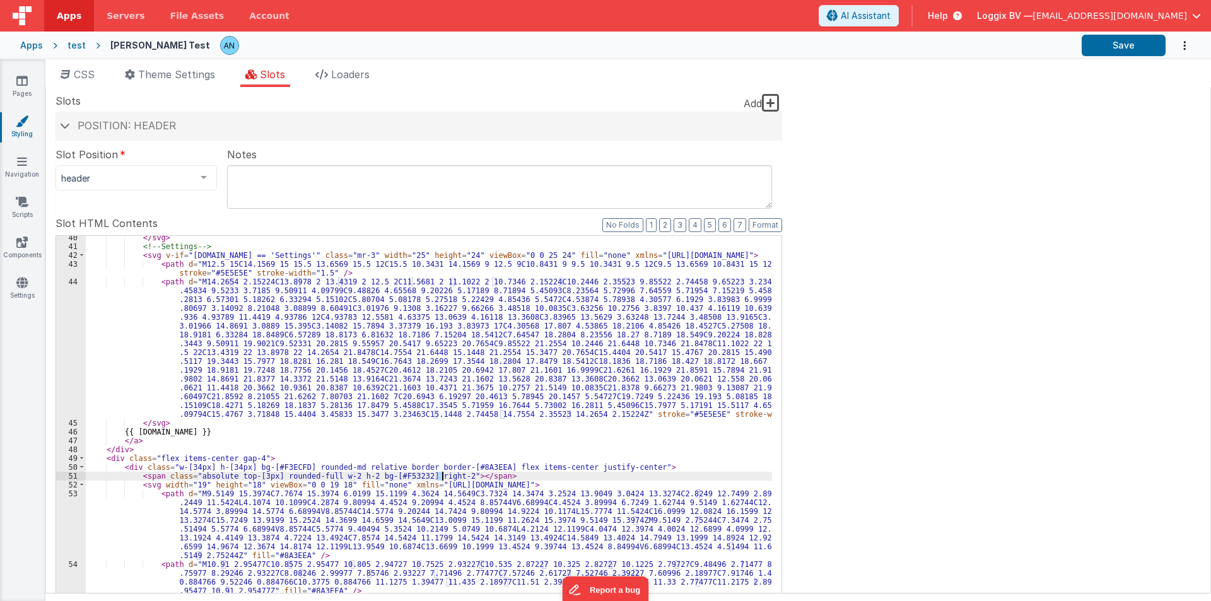
scroll to position [795, 0]
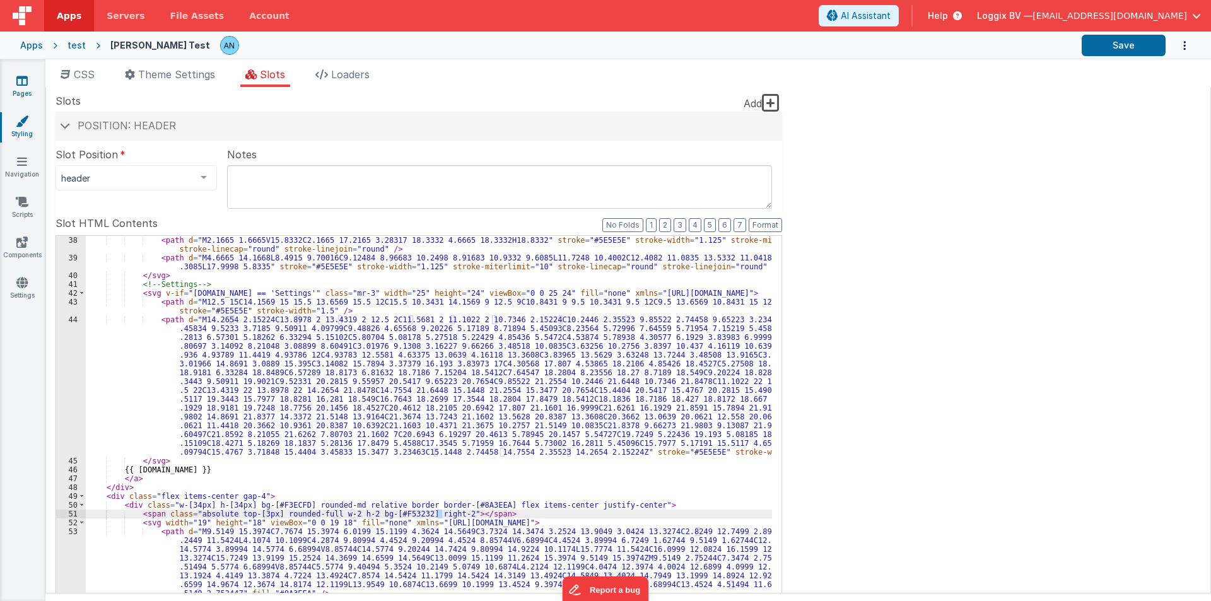
click at [11, 82] on link "Pages" at bounding box center [21, 86] width 45 height 25
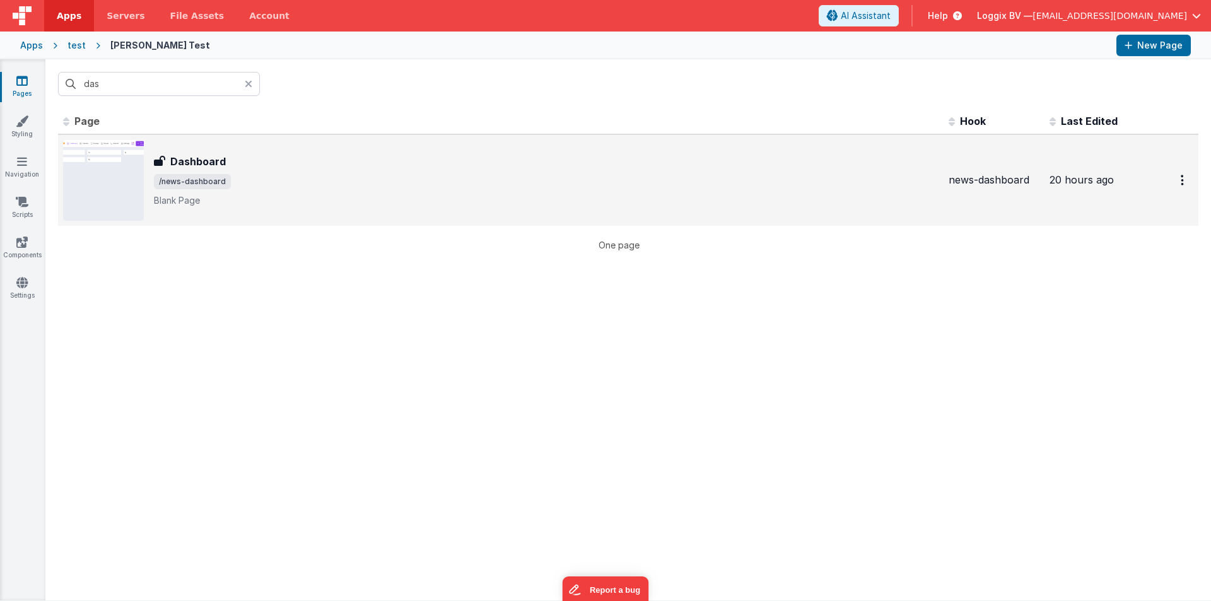
click at [189, 180] on span "/news-dashboard" at bounding box center [192, 181] width 77 height 15
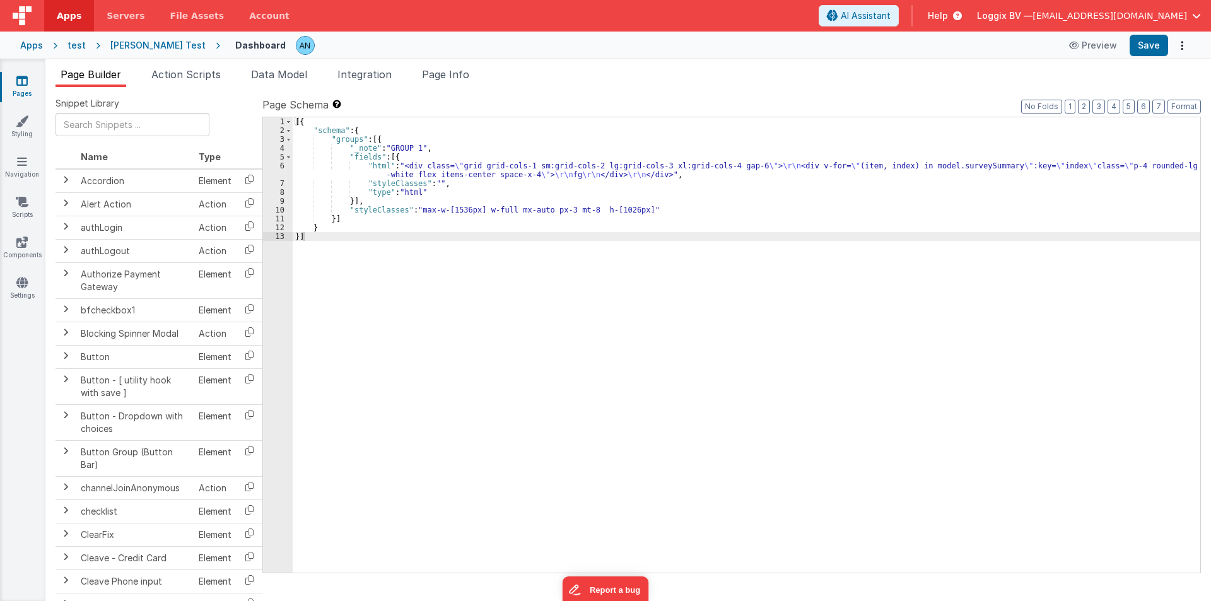
click at [325, 179] on div "[{ "schema" : { "groups" : [{ "_note" : "GROUP 1" , "fields" : [{ "html" : "<di…" at bounding box center [747, 353] width 908 height 473
click at [274, 171] on div "6" at bounding box center [278, 170] width 30 height 18
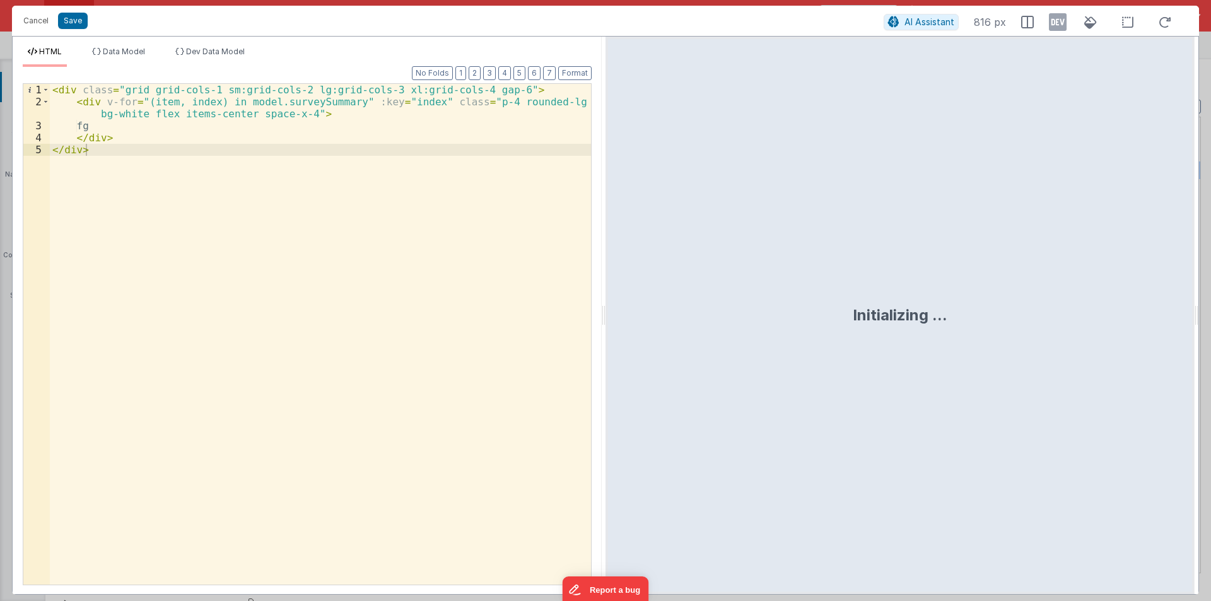
drag, startPoint x: 604, startPoint y: 314, endPoint x: 949, endPoint y: 303, distance: 344.6
click at [949, 303] on html "Cancel Save AI Assistant 816 px HTML Data Model Dev Data Model Format 7 6 5 4 3…" at bounding box center [605, 300] width 1211 height 601
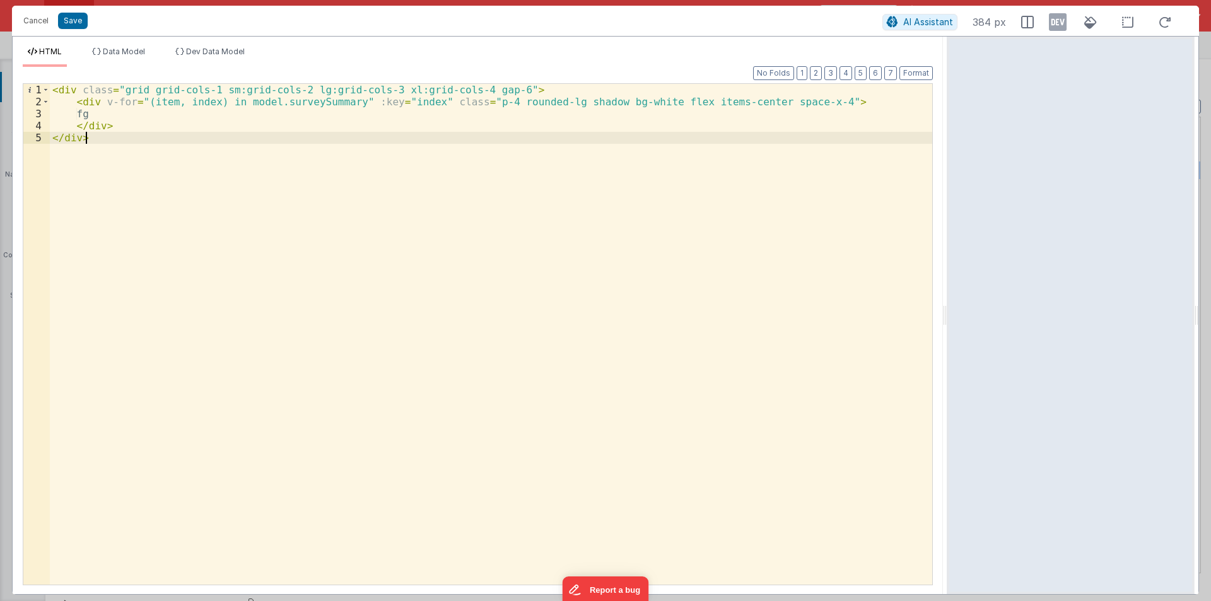
click at [165, 152] on div "< div class = "grid grid-cols-1 sm:grid-cols-2 lg:grid-cols-3 xl:grid-cols-4 ga…" at bounding box center [491, 346] width 883 height 525
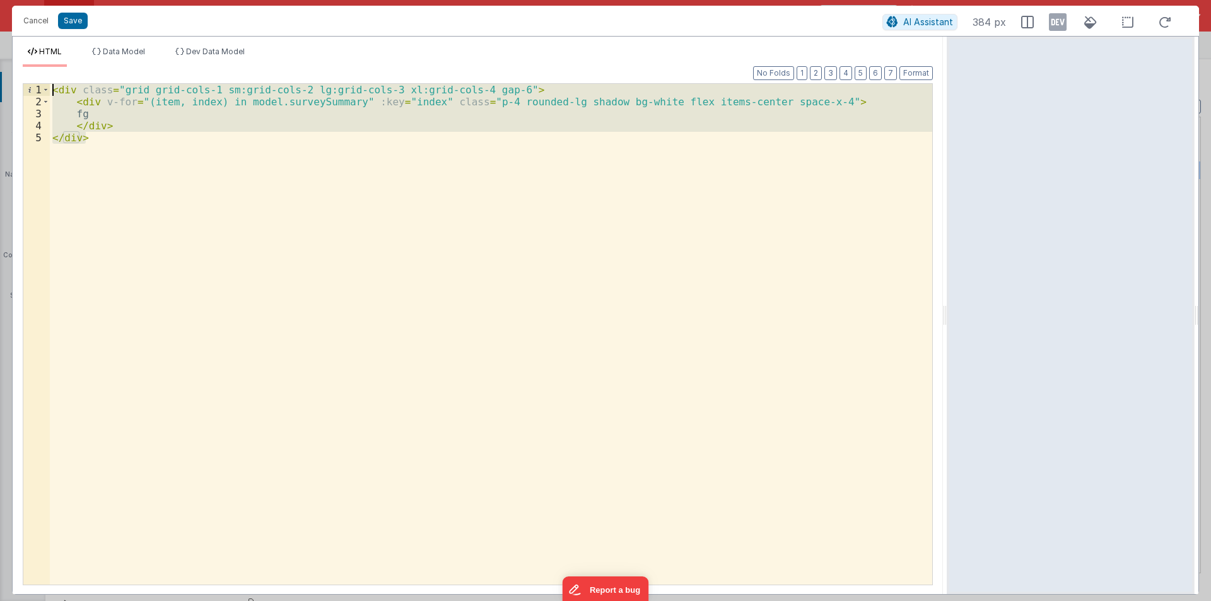
drag, startPoint x: 106, startPoint y: 155, endPoint x: 0, endPoint y: 59, distance: 143.3
click at [0, 59] on div "Cancel Save AI Assistant 384 px HTML Data Model Dev Data Model Format 7 6 5 4 3…" at bounding box center [605, 300] width 1211 height 601
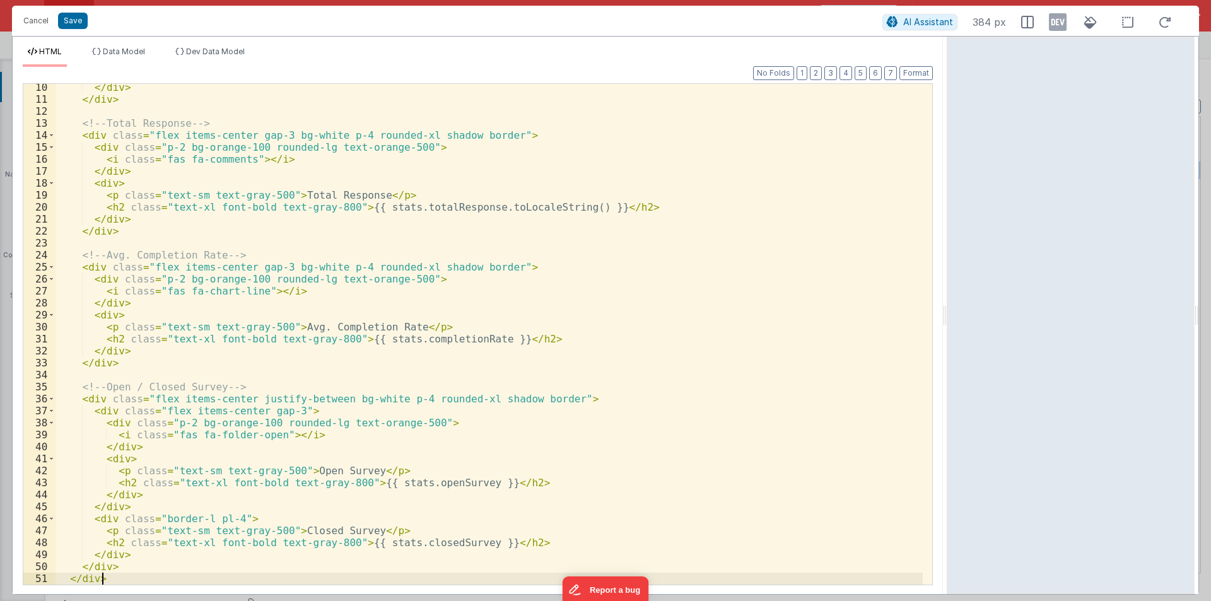
scroll to position [110, 0]
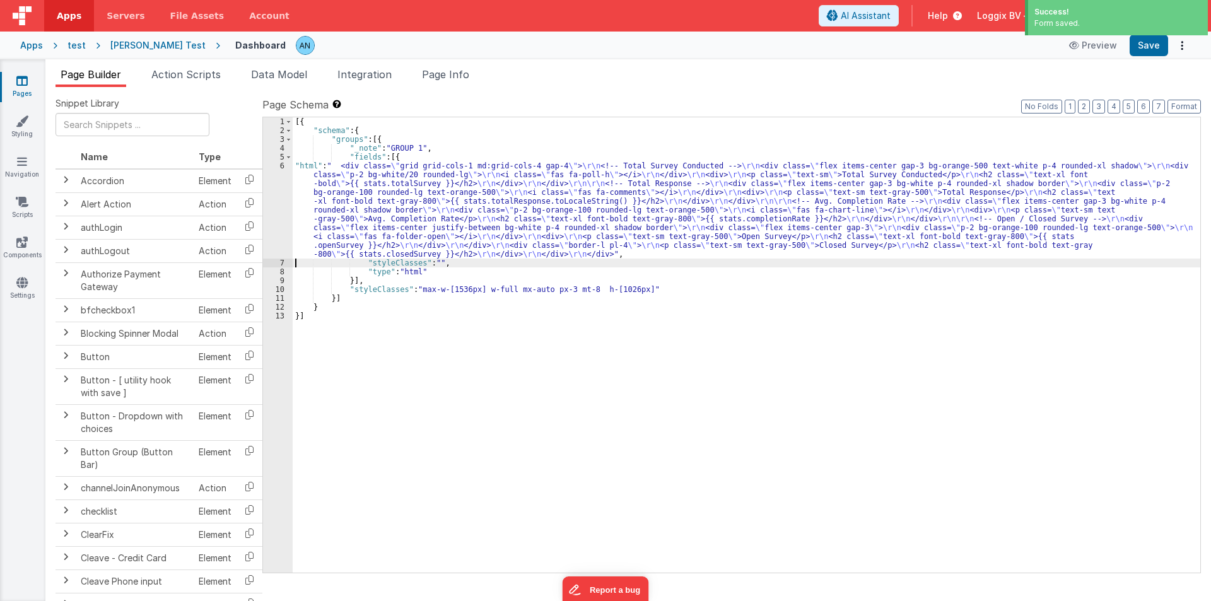
click at [270, 196] on div "6" at bounding box center [278, 209] width 30 height 97
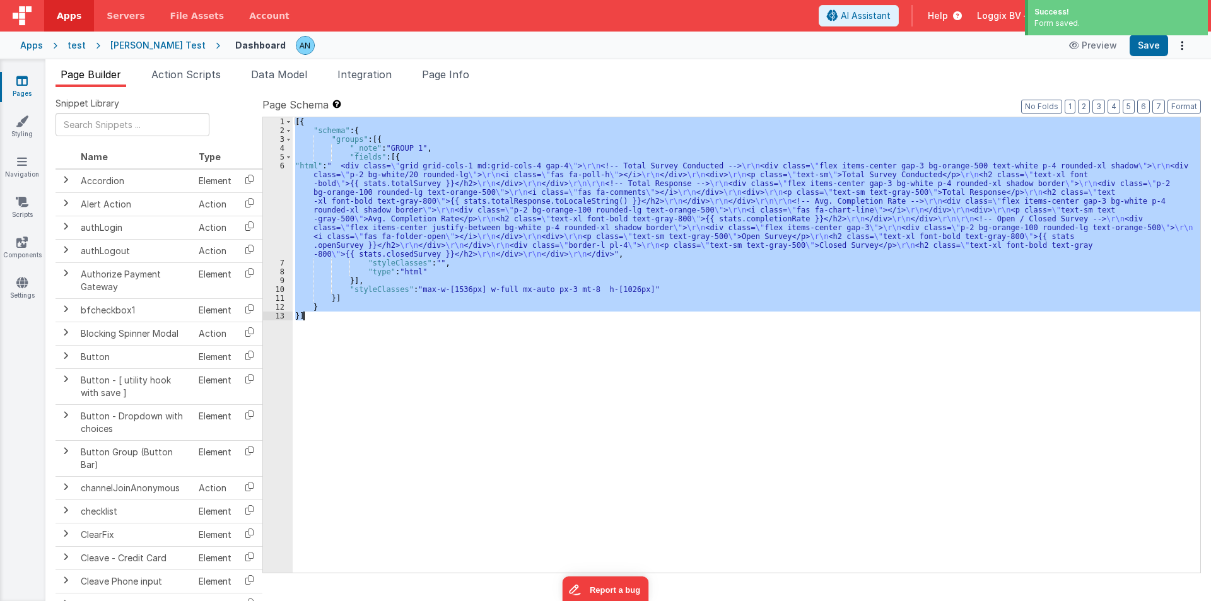
click at [270, 196] on div "6" at bounding box center [278, 209] width 30 height 97
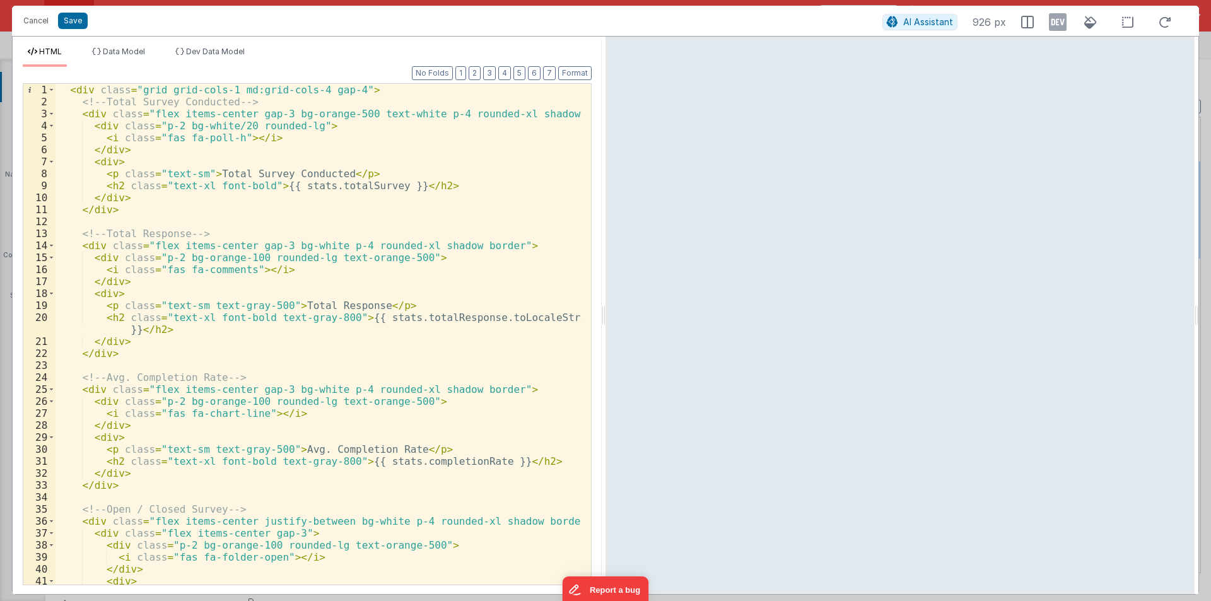
click at [290, 189] on div "< div class = "grid grid-cols-1 md:grid-cols-4 gap-4" > <!-- Total Survey Condu…" at bounding box center [319, 346] width 526 height 525
click at [67, 15] on button "Save" at bounding box center [73, 21] width 30 height 16
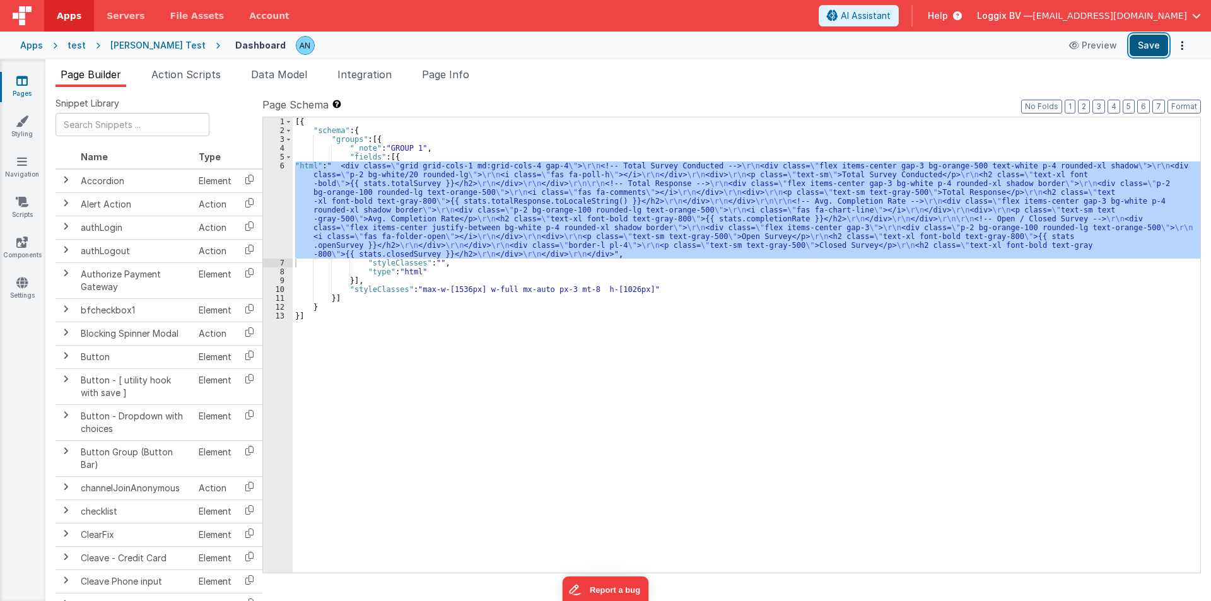
click at [1147, 41] on button "Save" at bounding box center [1149, 45] width 38 height 21
click at [307, 71] on span "Data Model" at bounding box center [279, 74] width 56 height 13
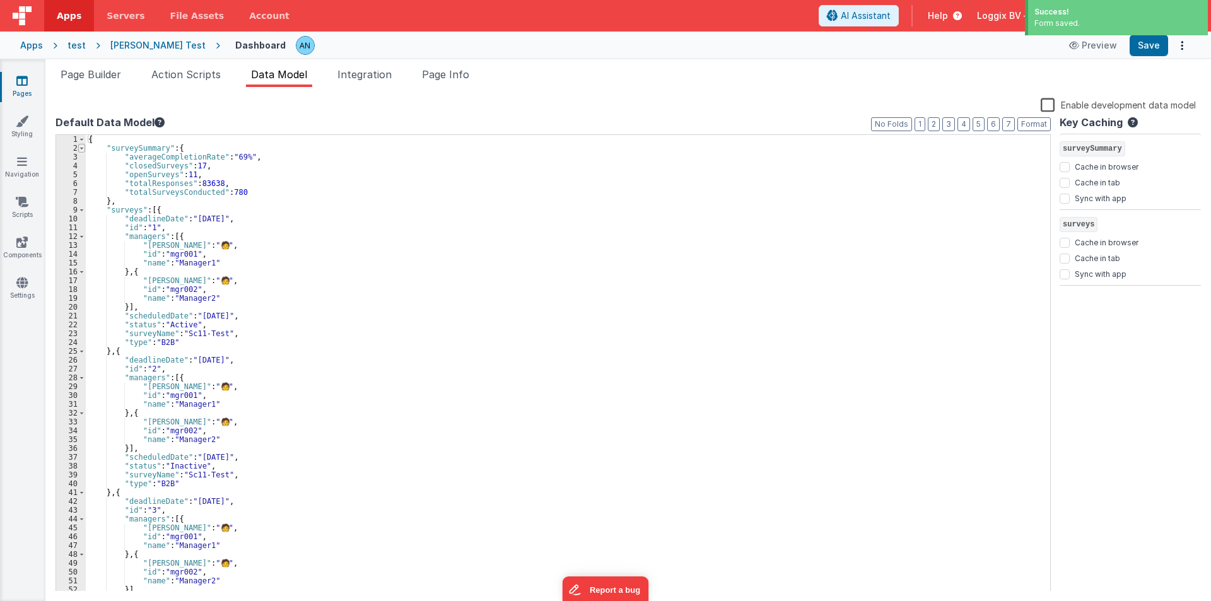
click at [81, 146] on span at bounding box center [81, 148] width 7 height 9
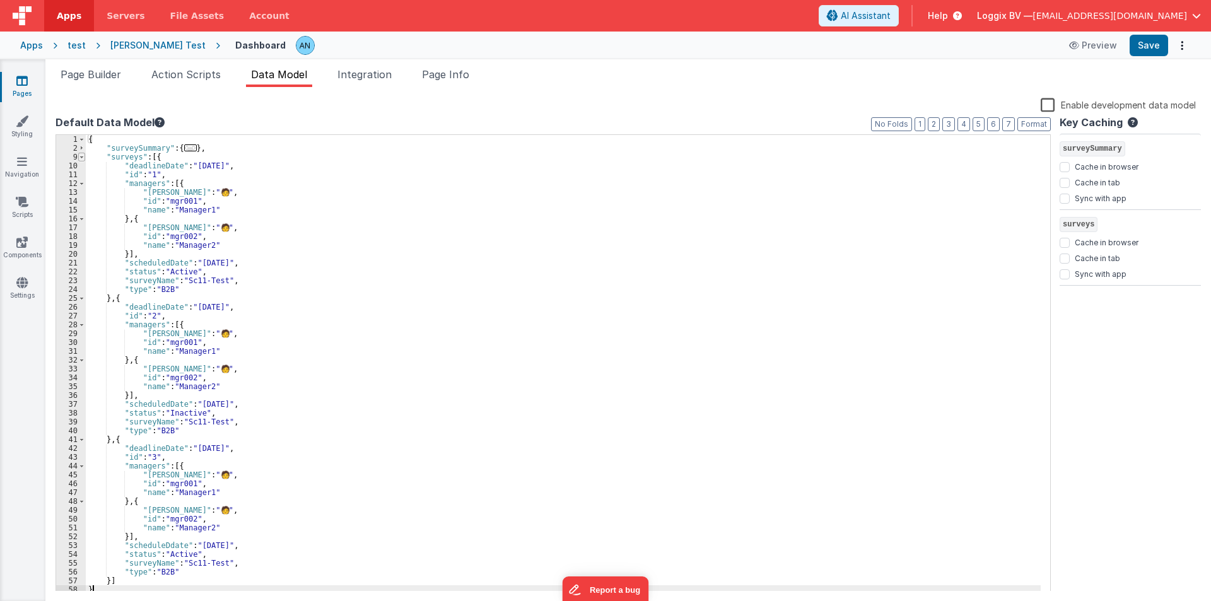
click at [83, 158] on span at bounding box center [81, 157] width 7 height 9
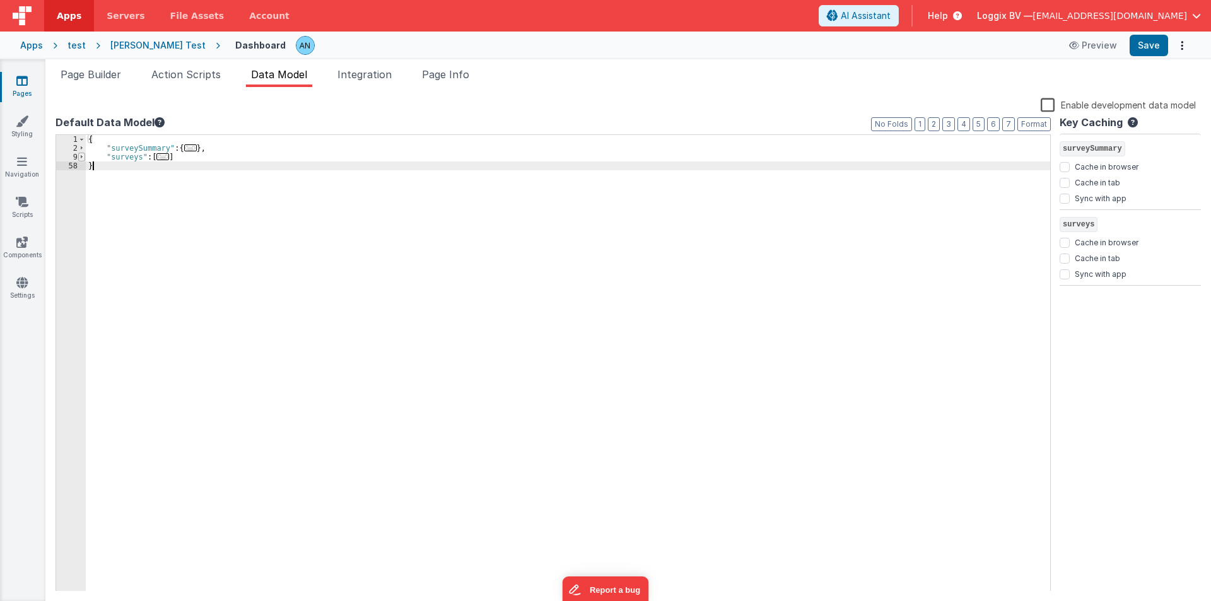
click at [83, 158] on span at bounding box center [81, 157] width 7 height 9
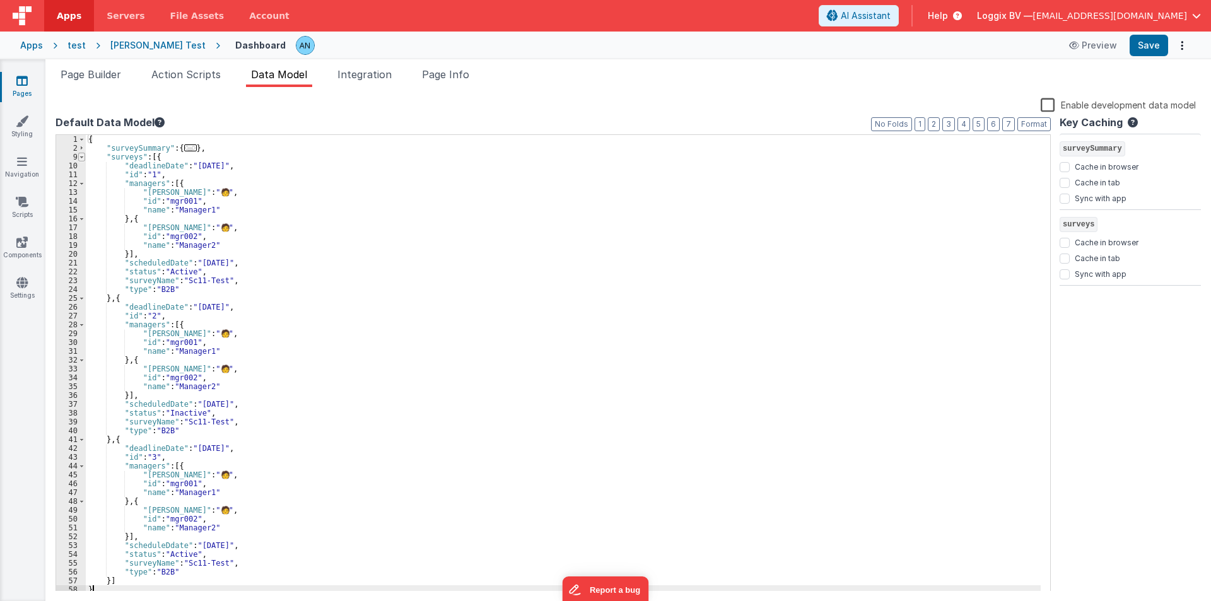
click at [83, 158] on span at bounding box center [81, 157] width 7 height 9
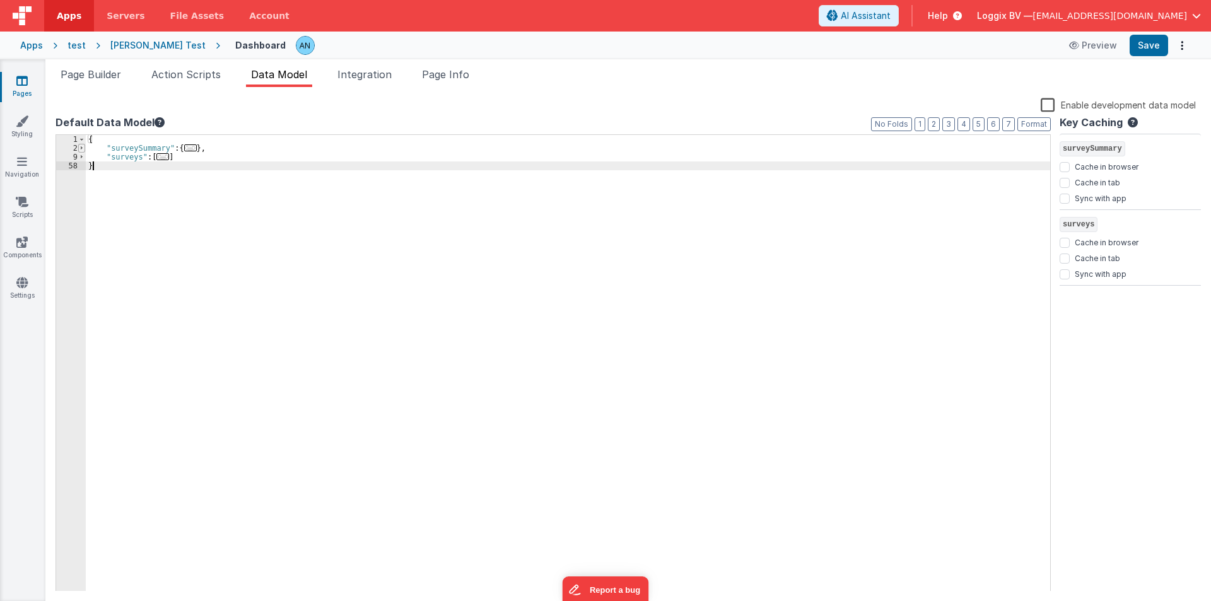
click at [83, 146] on span at bounding box center [81, 148] width 7 height 9
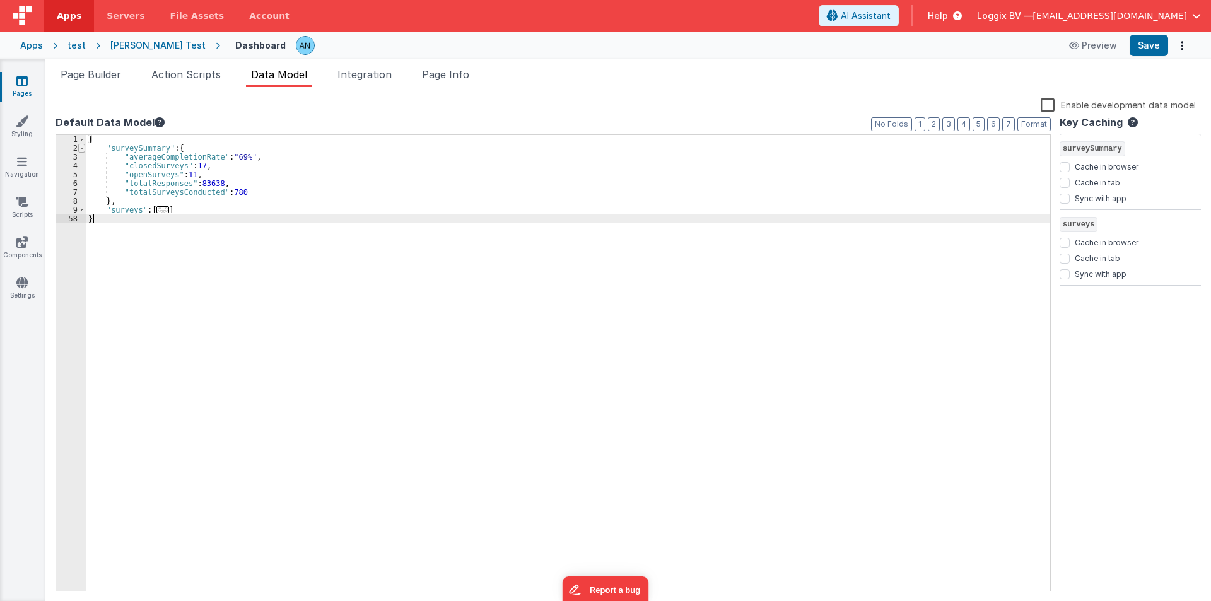
click at [83, 146] on span at bounding box center [81, 148] width 7 height 9
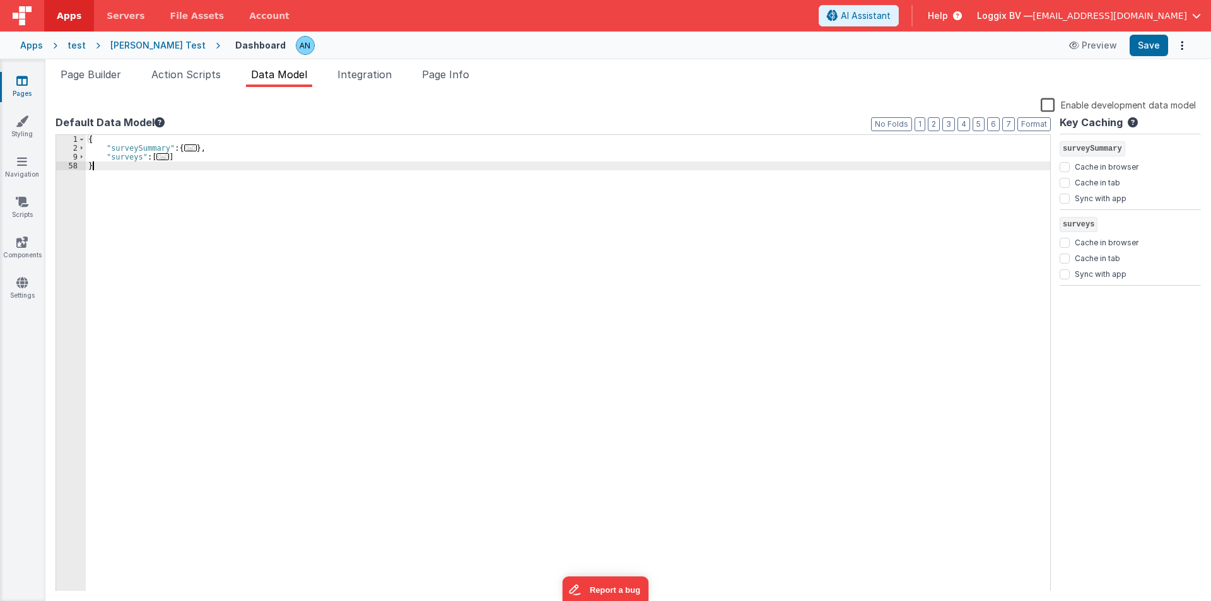
click at [175, 159] on div "{ "surveySummary" : { ... } , "surveys" : [ ... ] }" at bounding box center [568, 372] width 965 height 474
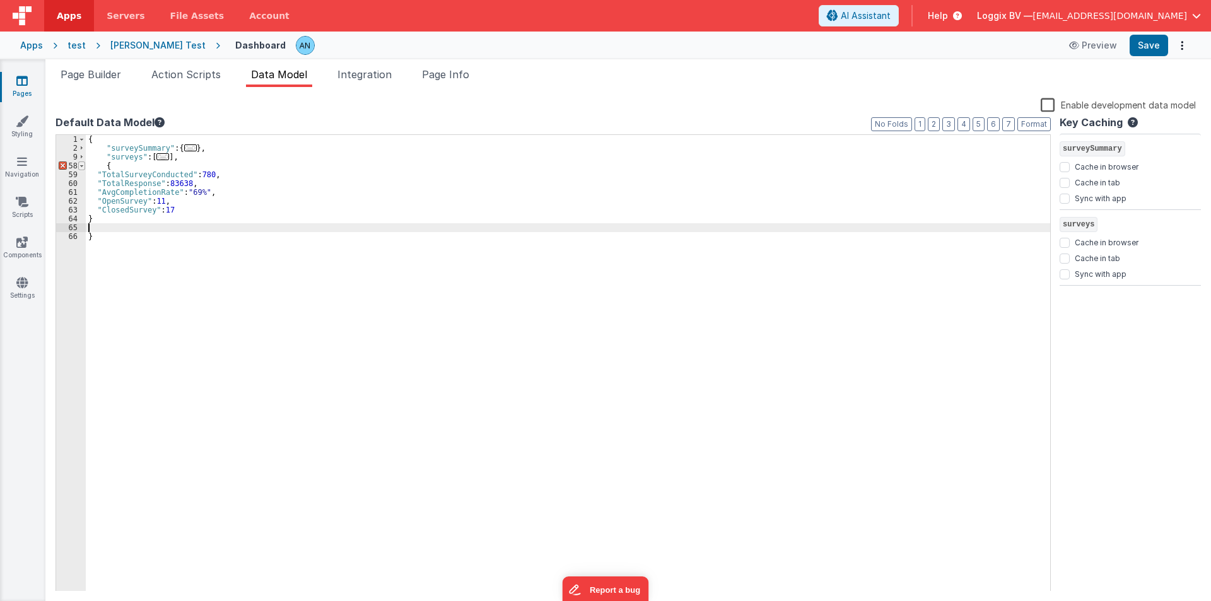
click at [80, 164] on span at bounding box center [81, 165] width 7 height 9
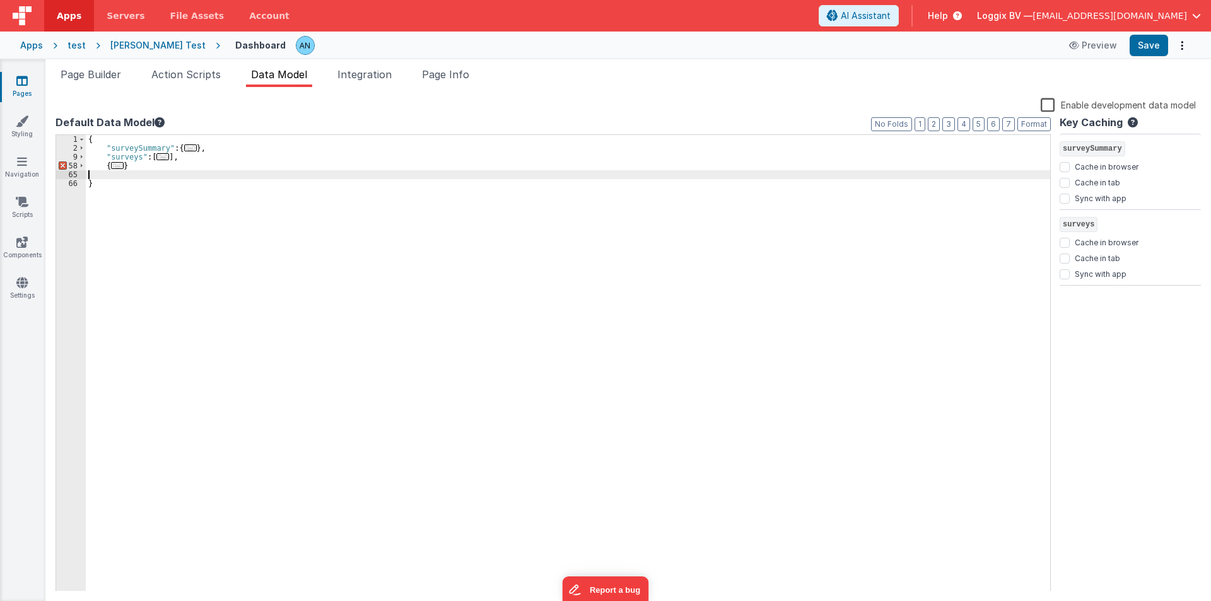
click at [127, 151] on div "{ "surveySummary" : { ... } , "surveys" : [ ... ] , { ... } }" at bounding box center [568, 372] width 965 height 474
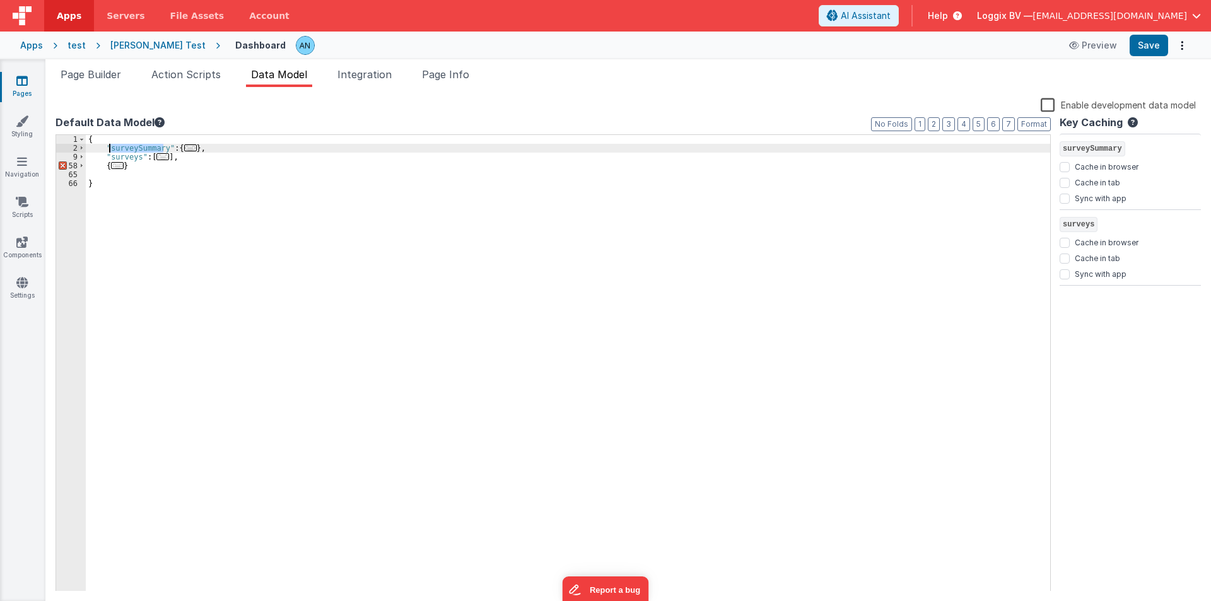
click at [127, 151] on div "{ "surveySummary" : { ... } , "surveys" : [ ... ] , { ... } }" at bounding box center [568, 372] width 965 height 474
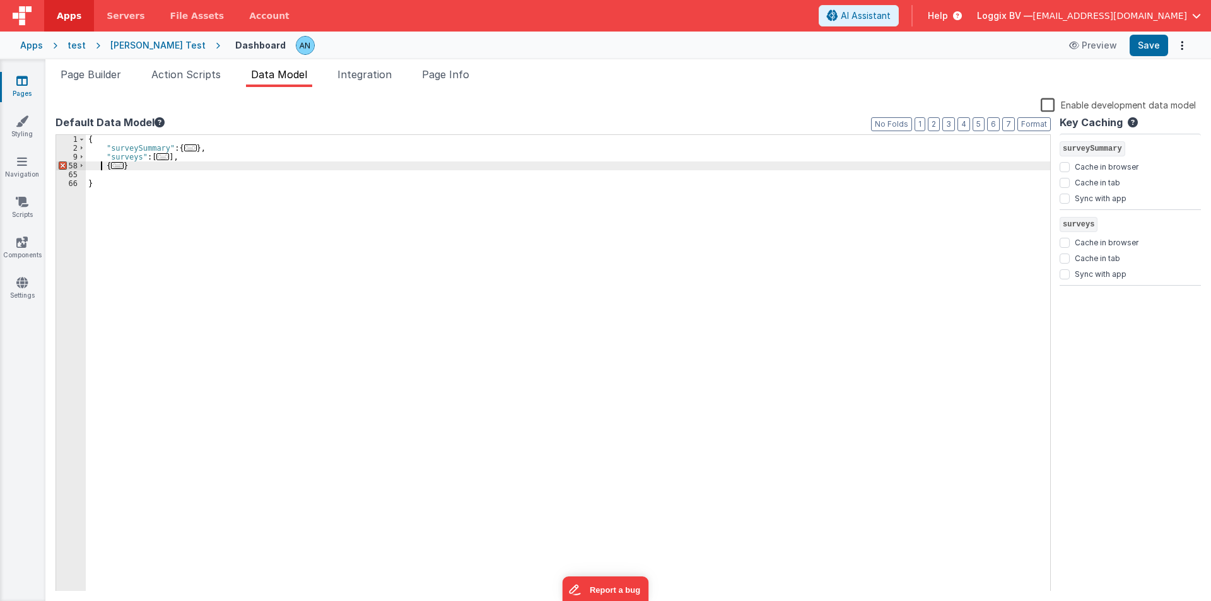
click at [100, 168] on div "{ "surveySummary" : { ... } , "surveys" : [ ... ] , { ... } }" at bounding box center [568, 372] width 965 height 474
paste textarea
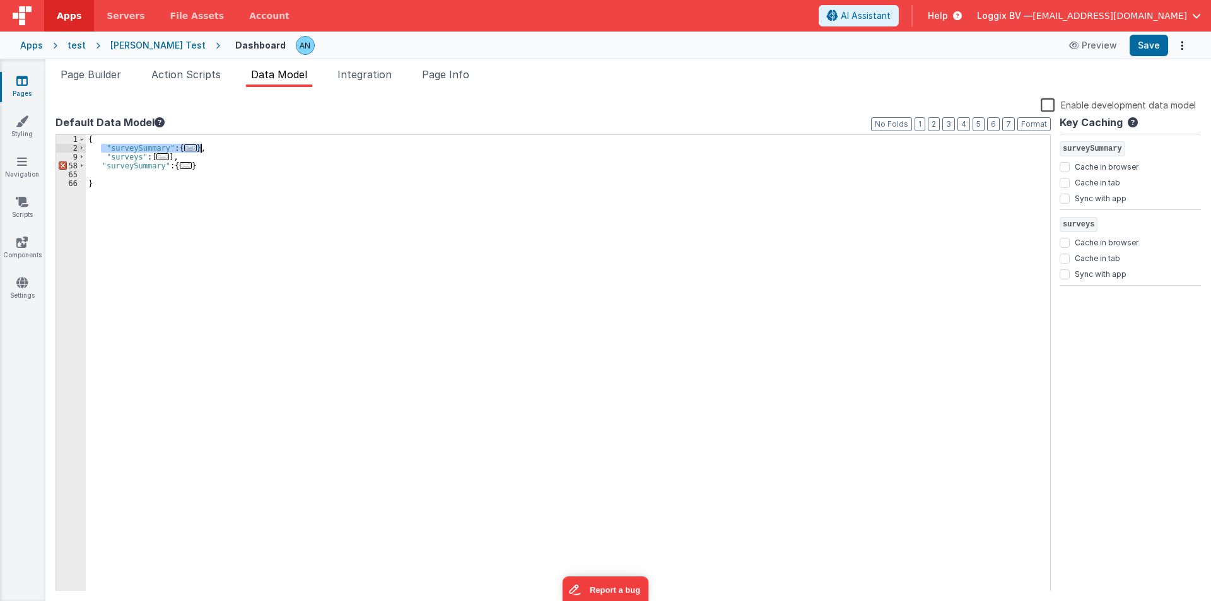
drag, startPoint x: 101, startPoint y: 146, endPoint x: 220, endPoint y: 146, distance: 118.6
click at [220, 146] on div "{ "surveySummary" : { ... } , "surveys" : [ ... ] , "surveySummary" : { ... } }" at bounding box center [568, 372] width 965 height 474
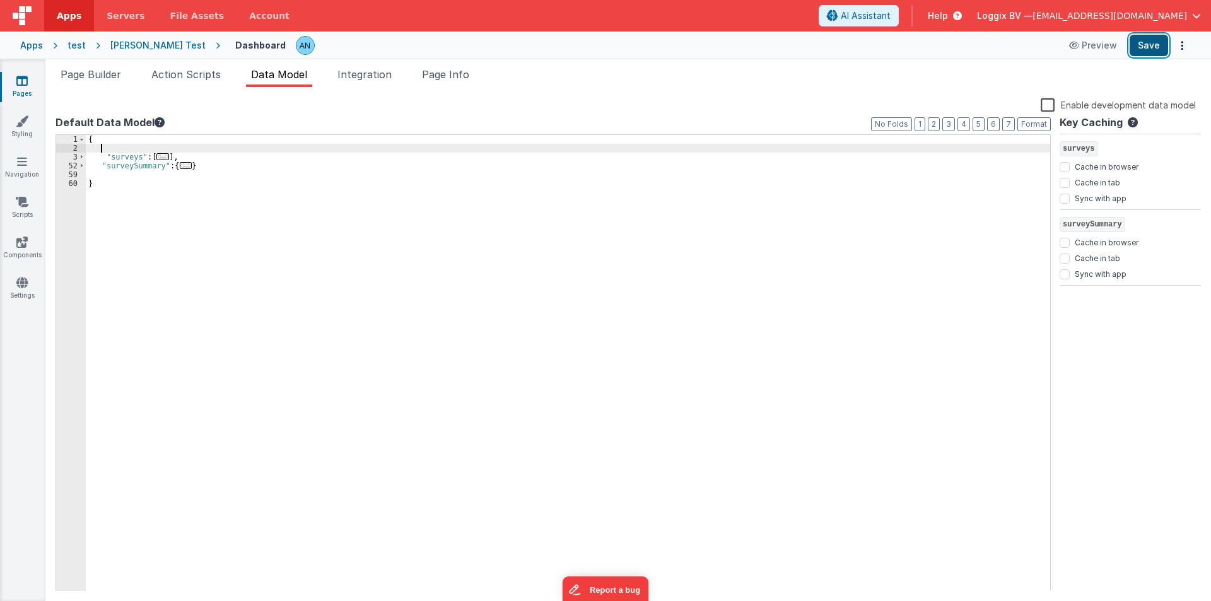
click at [1151, 44] on button "Save" at bounding box center [1149, 45] width 38 height 21
click at [707, 481] on div "{ "surveys" : [ ... ] , "surveySummary" : { ... } }" at bounding box center [568, 372] width 965 height 474
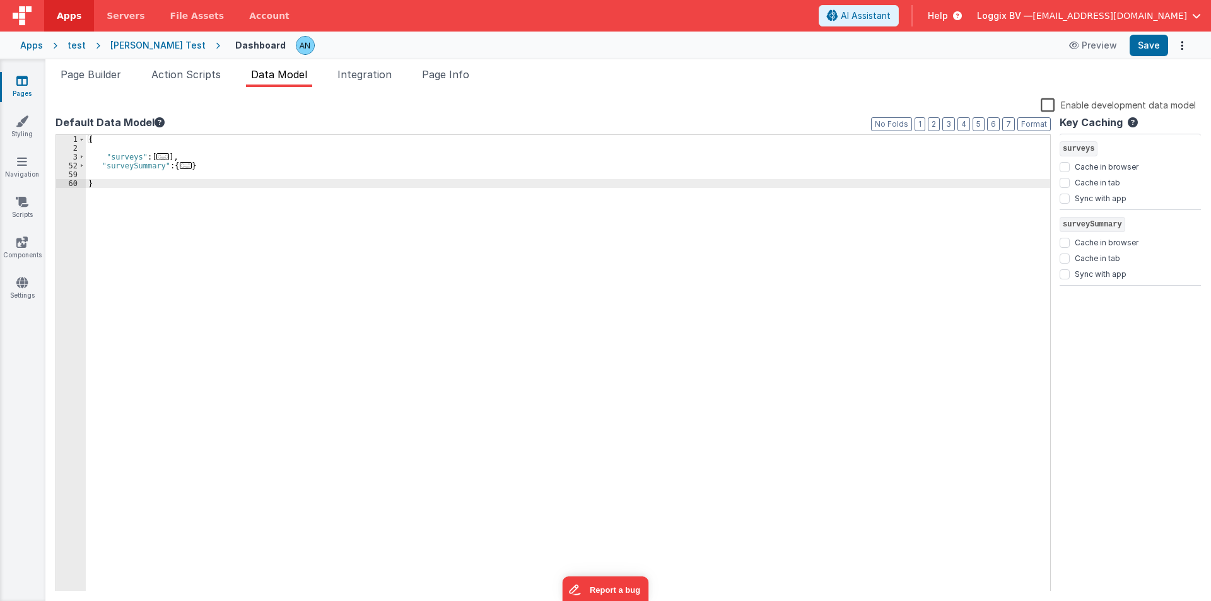
click at [122, 157] on div "{ "surveys" : [ ... ] , "surveySummary" : { ... } }" at bounding box center [568, 372] width 965 height 474
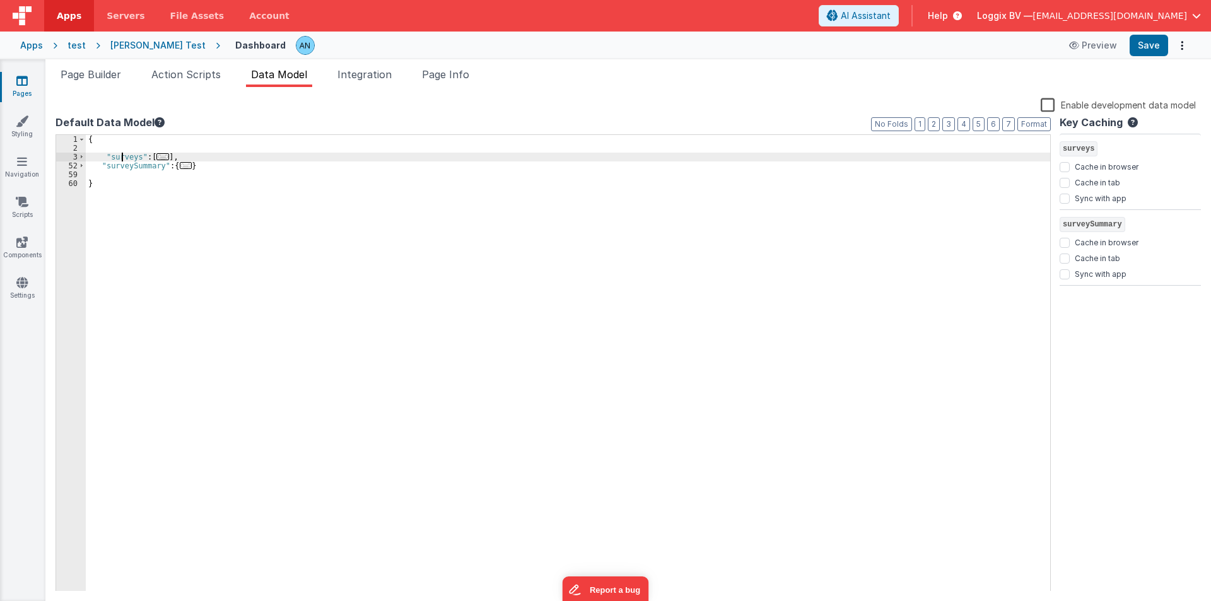
click at [122, 157] on div "{ "surveys" : [ ... ] , "surveySummary" : { ... } }" at bounding box center [568, 372] width 965 height 474
click at [128, 168] on div "{ "surveys" : [ ... ] , "surveySummary" : { ... } }" at bounding box center [568, 372] width 965 height 474
click at [79, 167] on span at bounding box center [81, 165] width 7 height 9
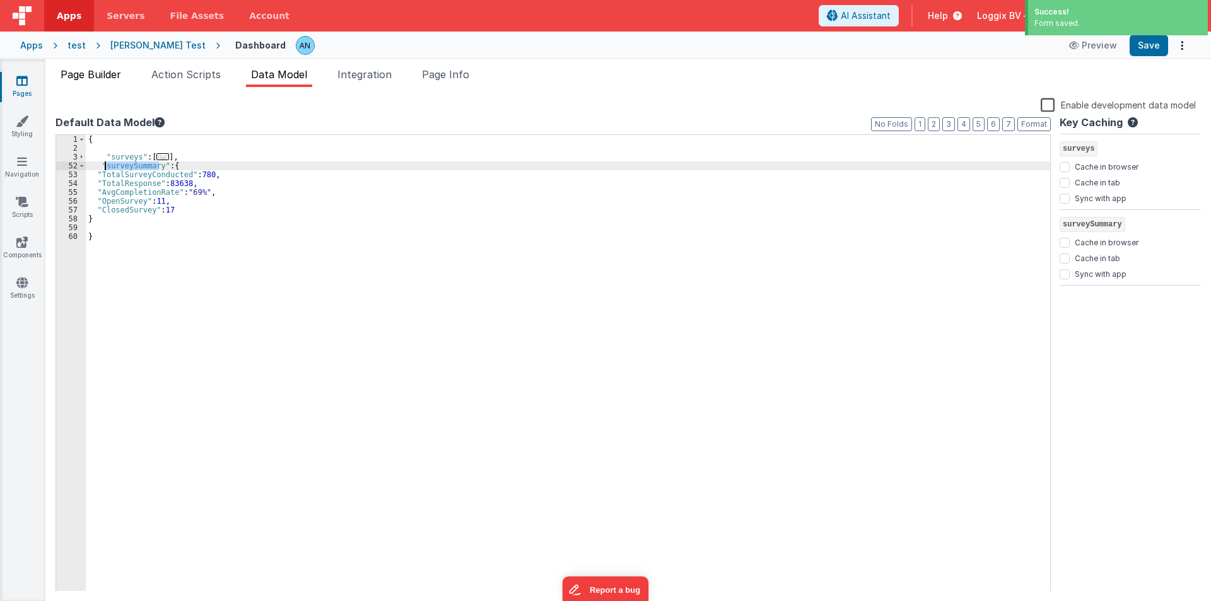
click at [102, 71] on span "Page Builder" at bounding box center [91, 74] width 61 height 13
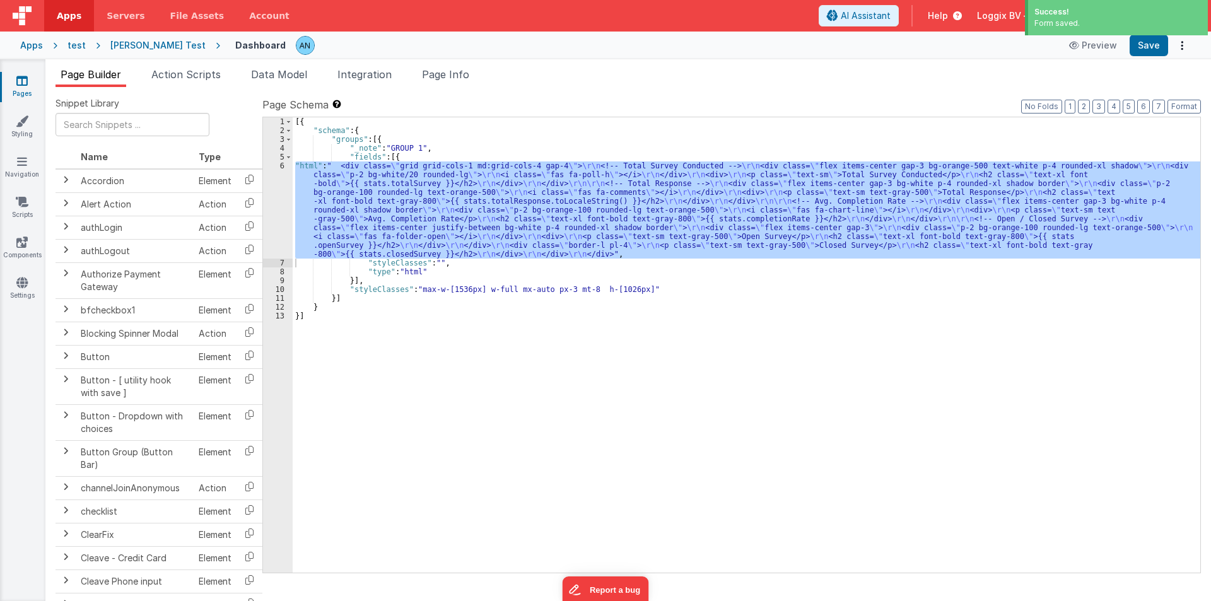
click at [275, 194] on div "6" at bounding box center [278, 209] width 30 height 97
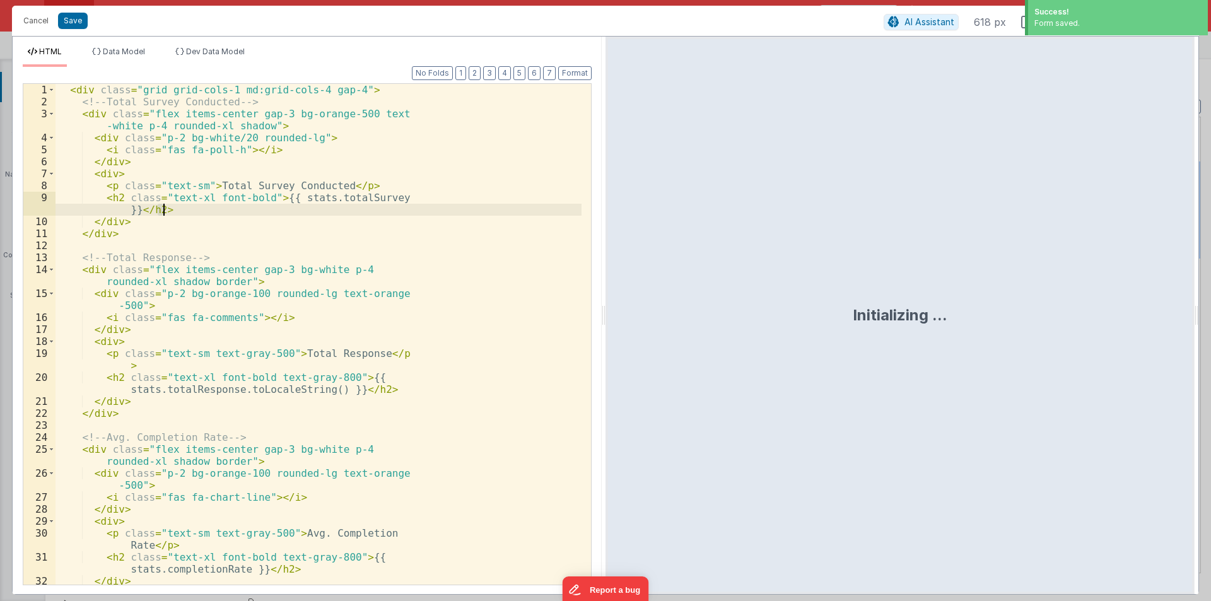
click at [275, 194] on div "< div class = "grid grid-cols-1 md:grid-cols-4 gap-4" > <!-- Total Survey Condu…" at bounding box center [319, 346] width 526 height 525
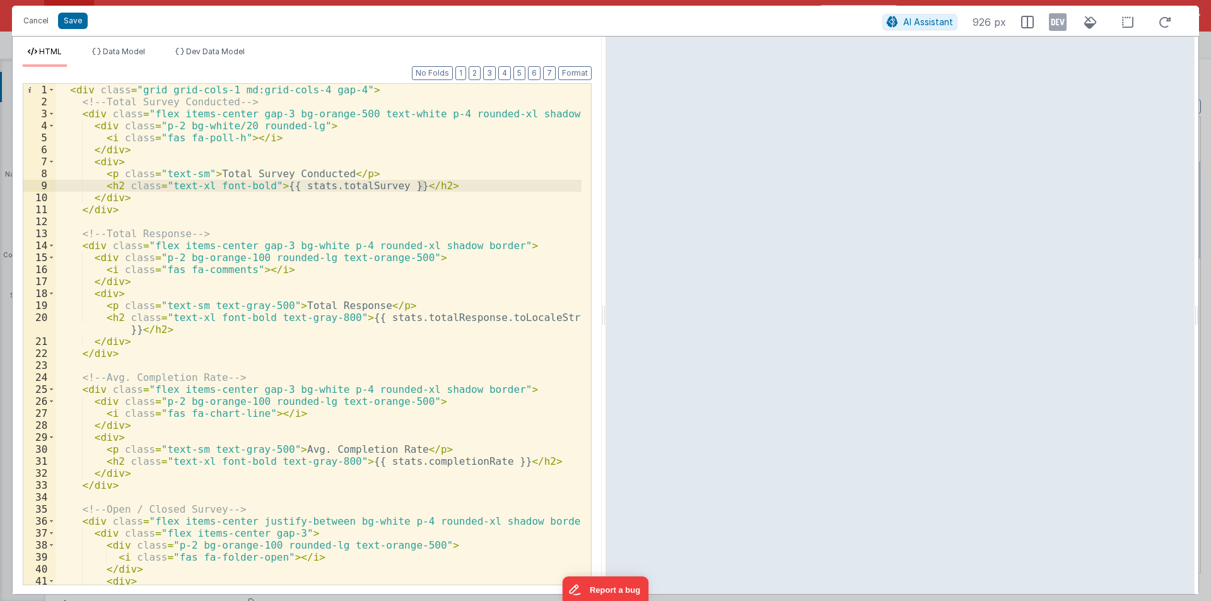
click at [300, 187] on div "< div class = "grid grid-cols-1 md:grid-cols-4 gap-4" > <!-- Total Survey Condu…" at bounding box center [319, 346] width 526 height 525
click at [302, 187] on div "< div class = "grid grid-cols-1 md:grid-cols-4 gap-4" > <!-- Total Survey Condu…" at bounding box center [319, 346] width 526 height 525
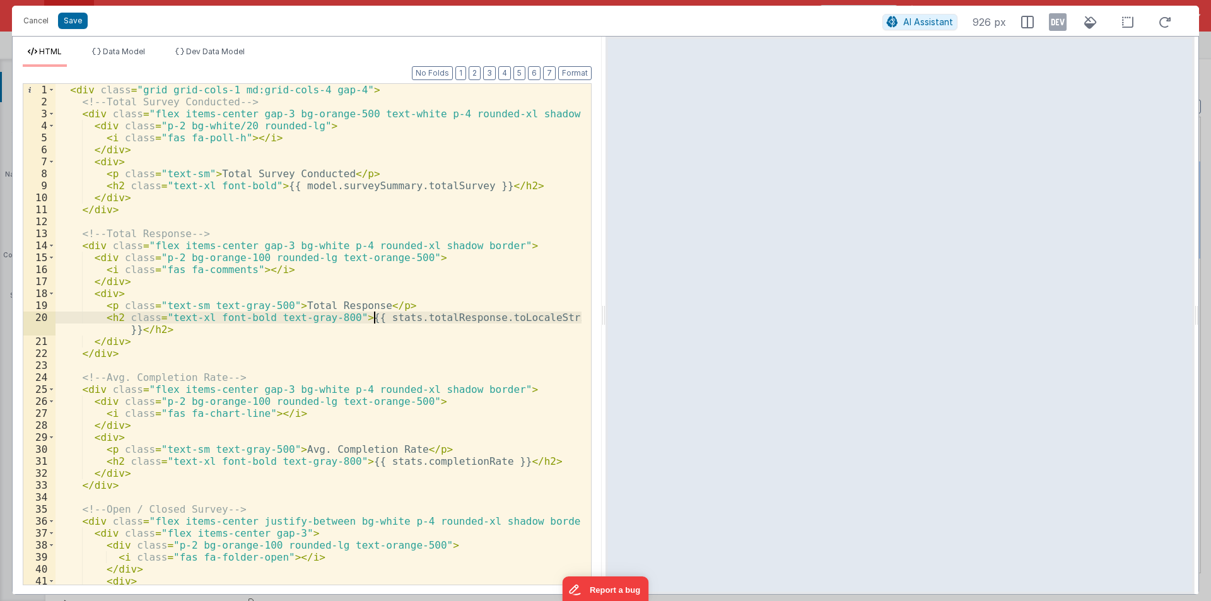
click at [377, 319] on div "< div class = "grid grid-cols-1 md:grid-cols-4 gap-4" > <!-- Total Survey Condu…" at bounding box center [319, 346] width 526 height 525
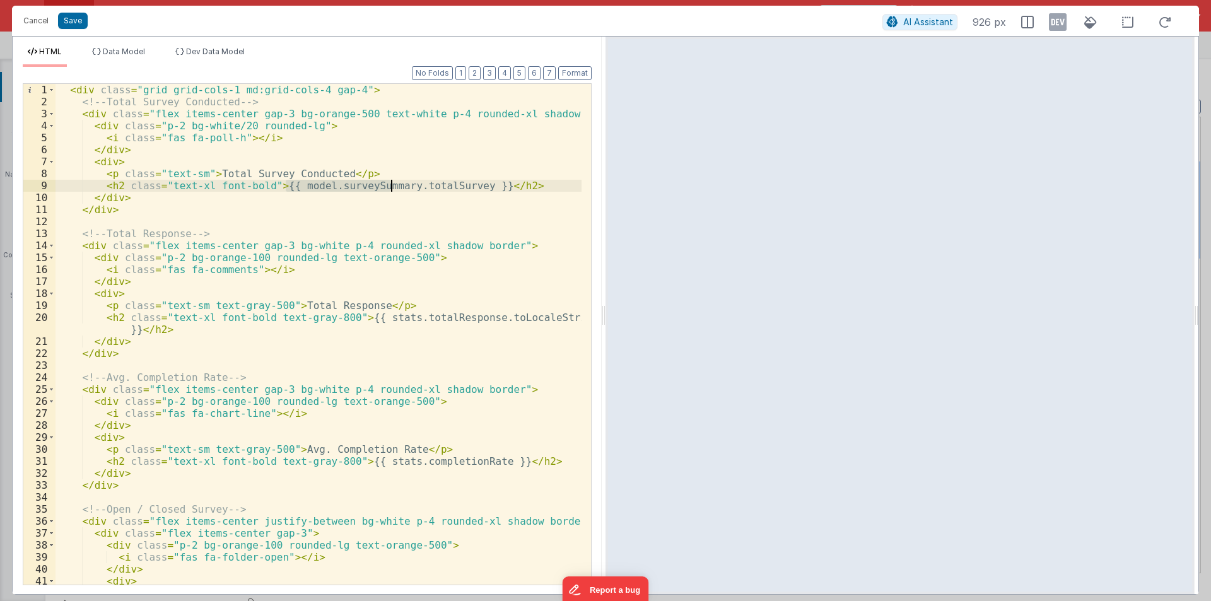
drag, startPoint x: 287, startPoint y: 187, endPoint x: 391, endPoint y: 187, distance: 104.1
click at [391, 187] on div "< div class = "grid grid-cols-1 md:grid-cols-4 gap-4" > <!-- Total Survey Condu…" at bounding box center [319, 346] width 526 height 525
click at [373, 314] on div "< div class = "grid grid-cols-1 md:grid-cols-4 gap-4" > <!-- Total Survey Condu…" at bounding box center [319, 346] width 526 height 525
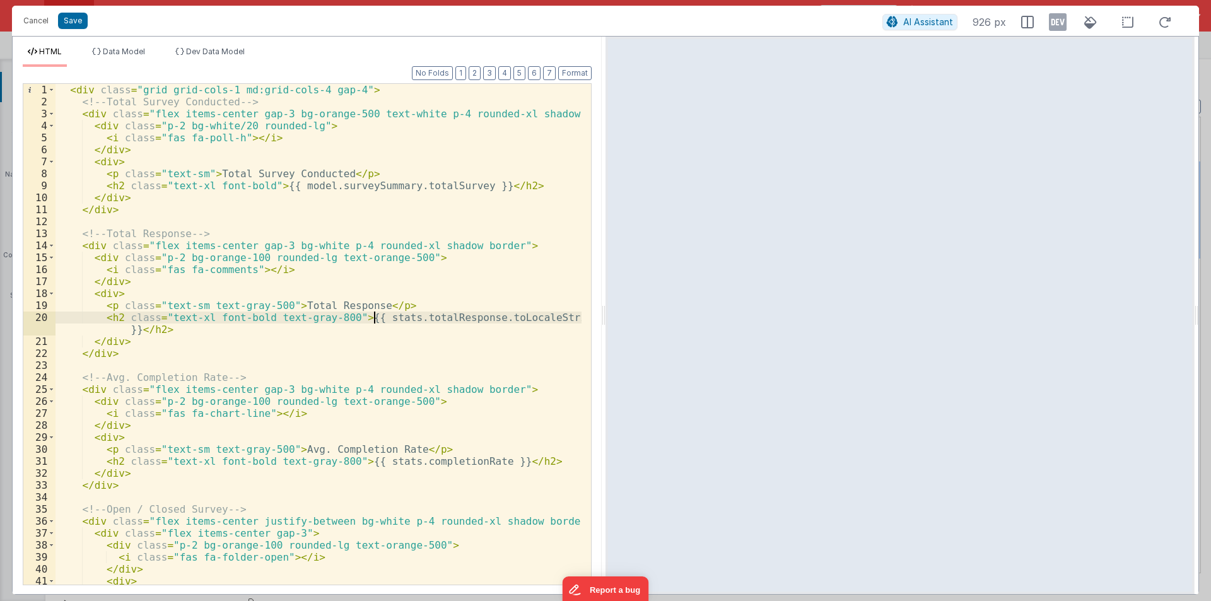
click at [373, 314] on div "< div class = "grid grid-cols-1 md:grid-cols-4 gap-4" > <!-- Total Survey Condu…" at bounding box center [319, 346] width 526 height 525
click at [372, 461] on div "< div class = "grid grid-cols-1 md:grid-cols-4 gap-4" > <!-- Total Survey Condu…" at bounding box center [319, 346] width 526 height 525
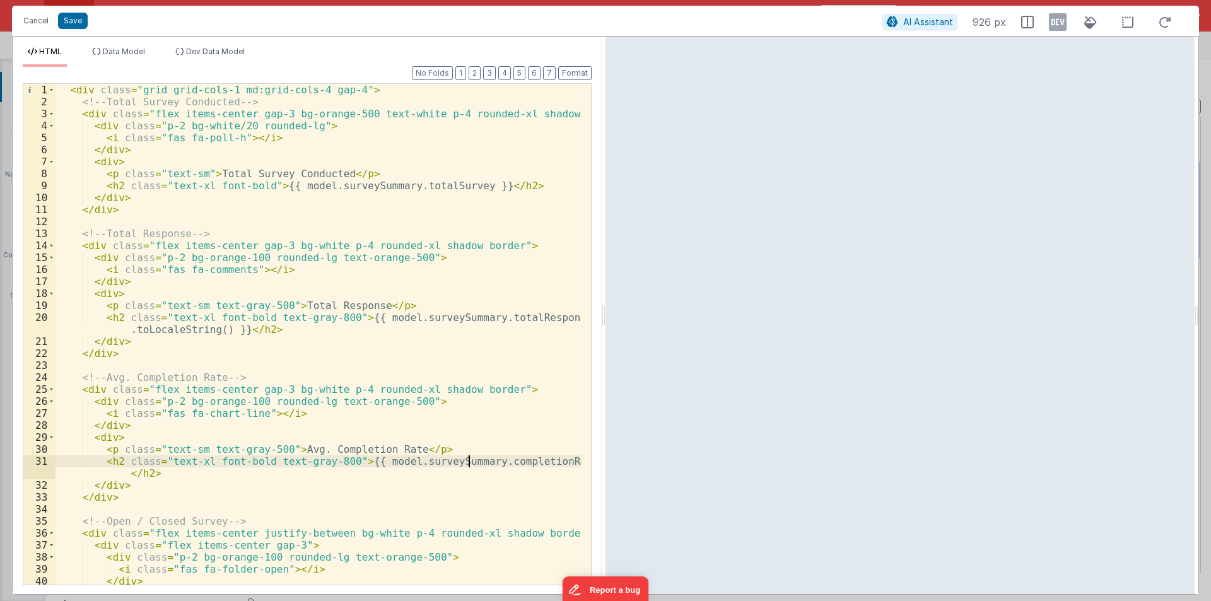
scroll to position [134, 0]
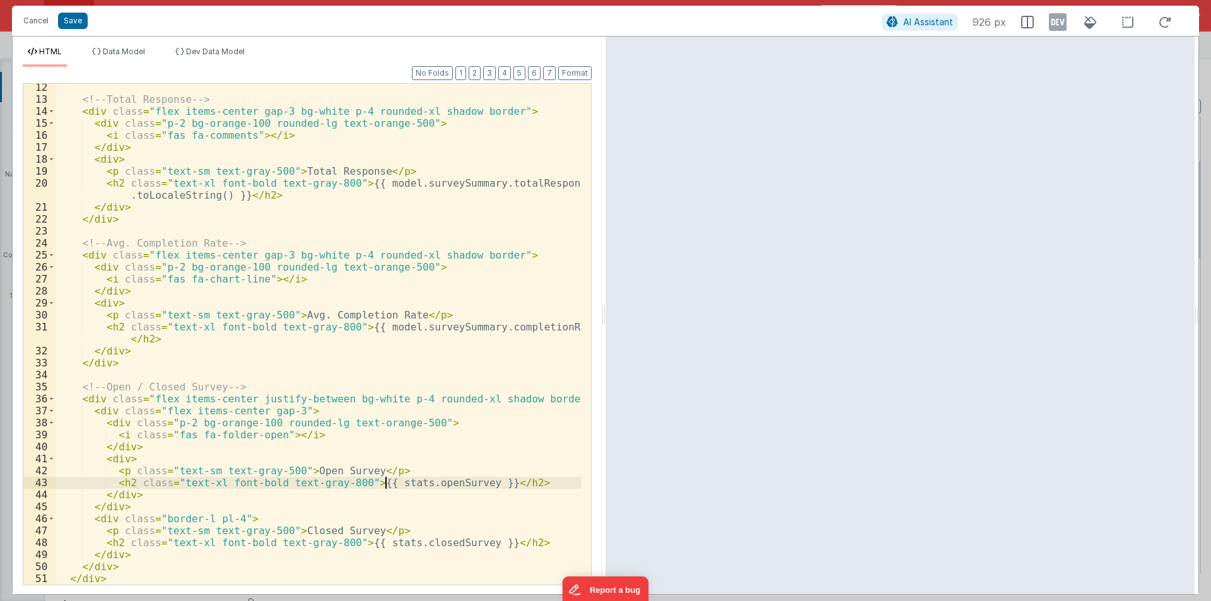
click at [384, 481] on div "<!-- Total Response --> < div class = "flex items-center gap-3 bg-white p-4 rou…" at bounding box center [319, 343] width 526 height 525
click at [384, 479] on div "<!-- Total Response --> < div class = "flex items-center gap-3 bg-white p-4 rou…" at bounding box center [319, 343] width 526 height 525
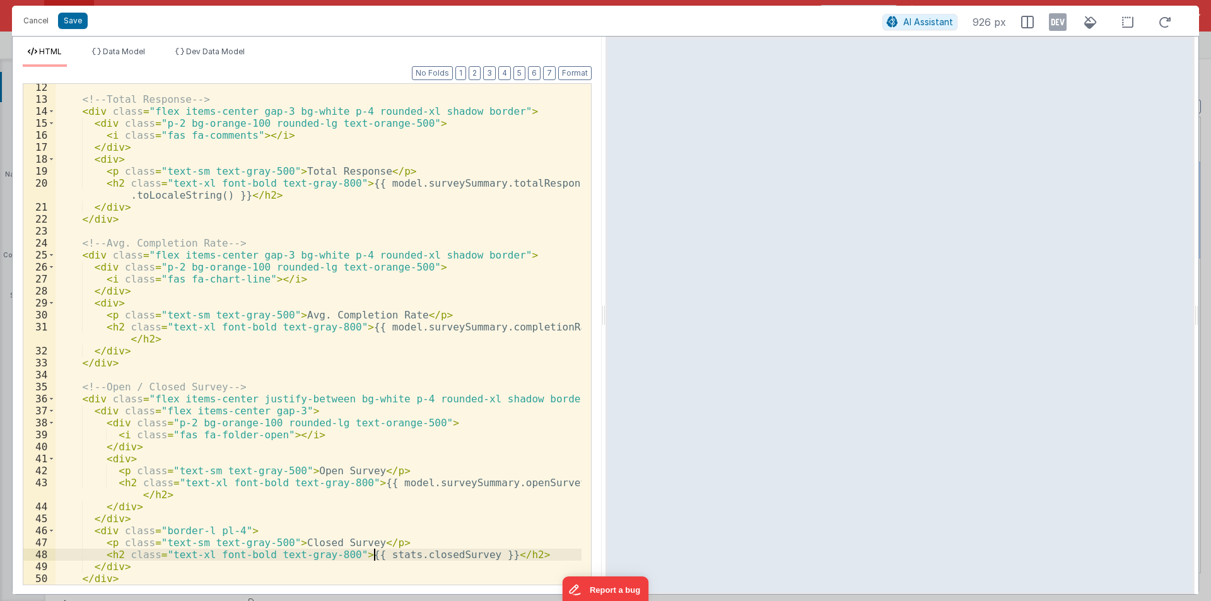
click at [373, 551] on div "<!-- Total Response --> < div class = "flex items-center gap-3 bg-white p-4 rou…" at bounding box center [319, 343] width 526 height 525
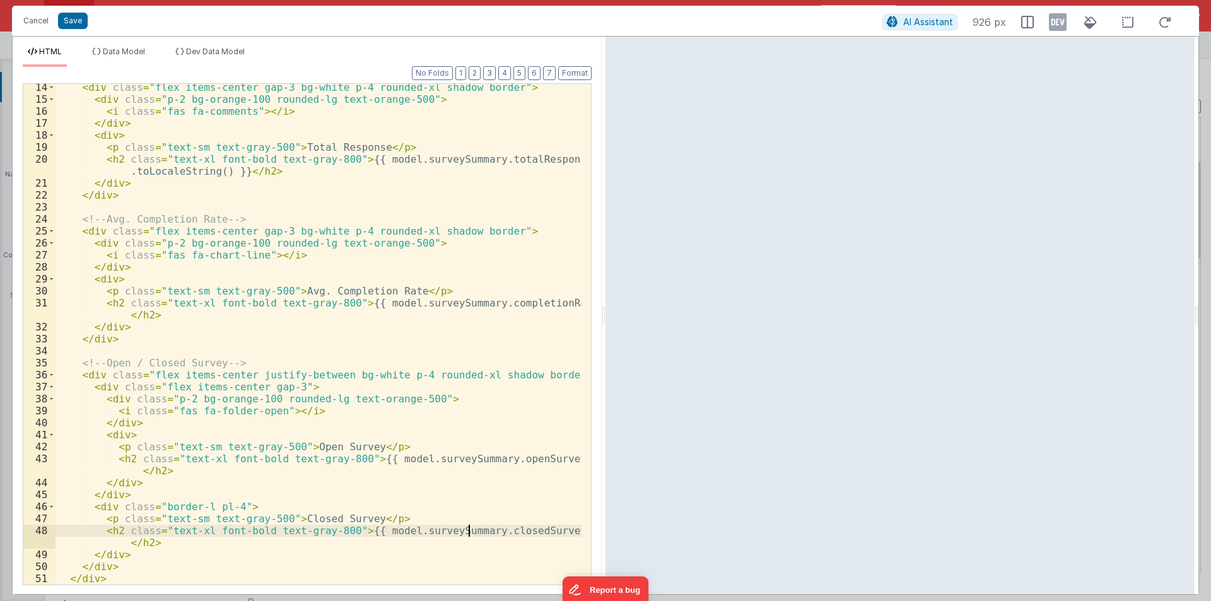
scroll to position [158, 0]
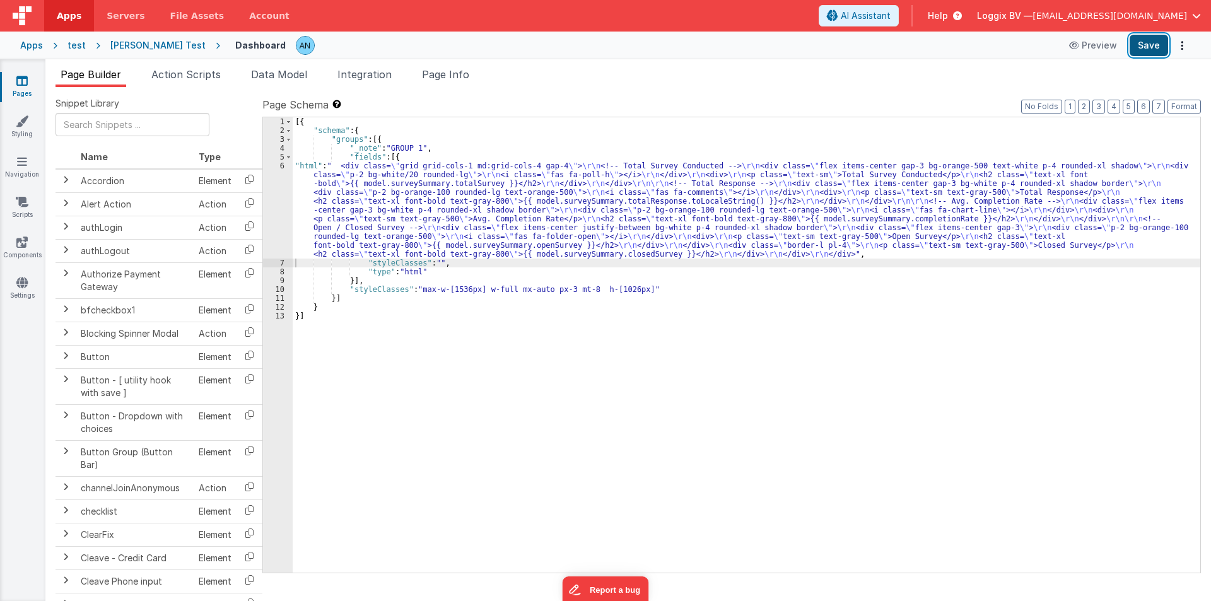
click at [1159, 47] on button "Save" at bounding box center [1149, 45] width 38 height 21
click at [1180, 109] on button "Format" at bounding box center [1184, 107] width 33 height 14
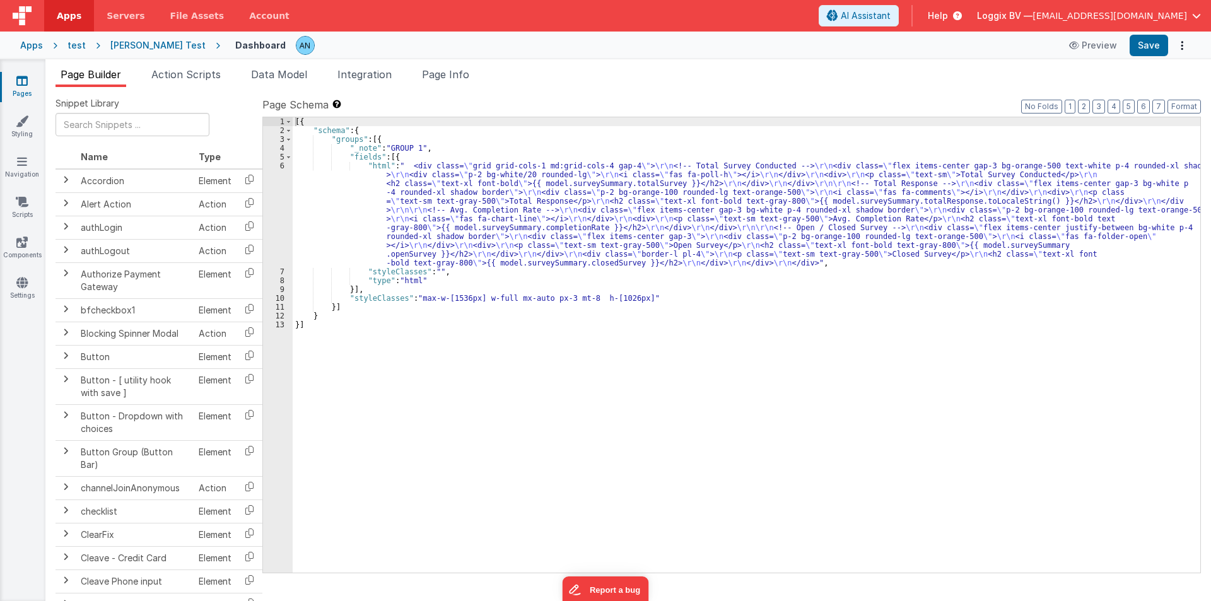
click at [370, 241] on div "[{ "schema" : { "groups" : [{ "_note" : "GROUP 1" , "fields" : [{ "html" : " <d…" at bounding box center [747, 353] width 908 height 473
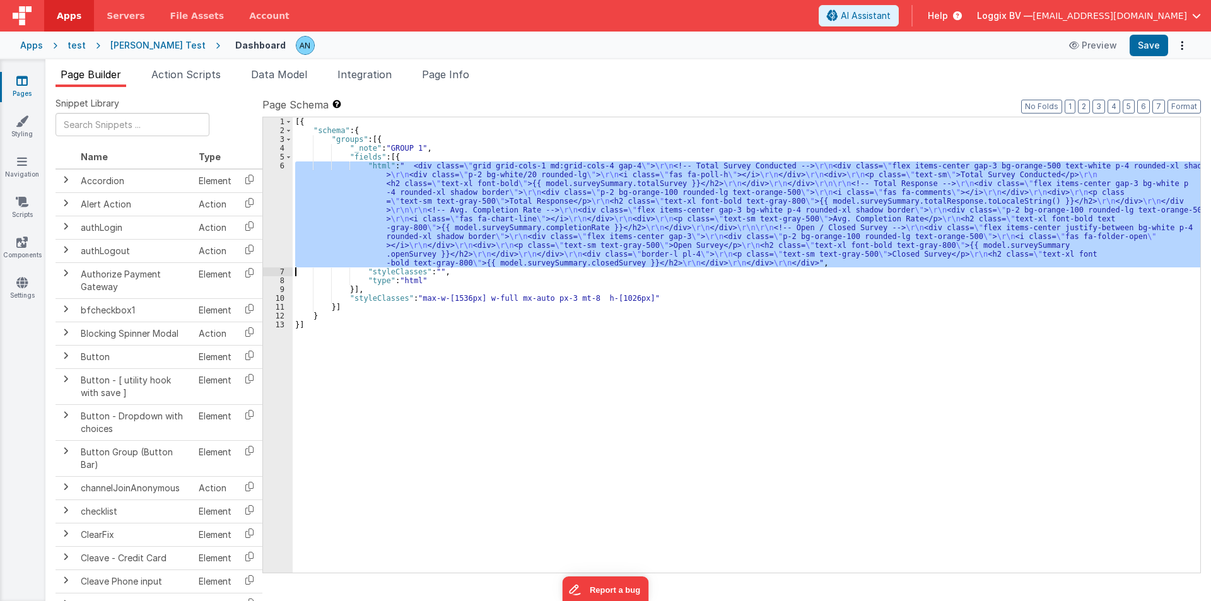
click at [274, 192] on div "6" at bounding box center [278, 214] width 30 height 106
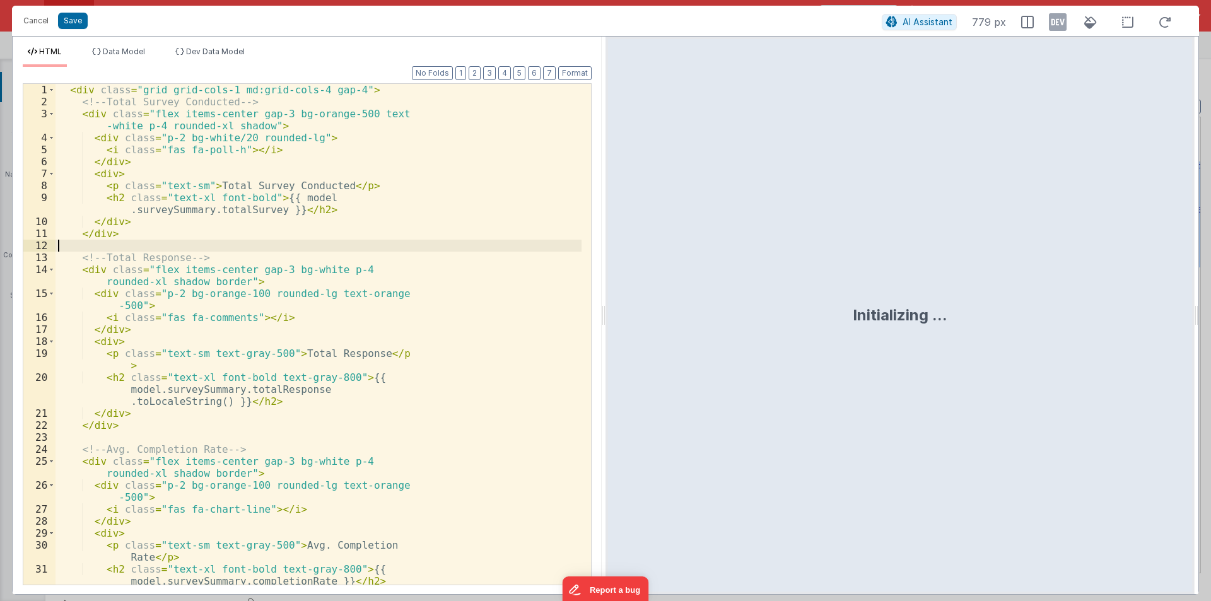
click at [362, 247] on div "< div class = "grid grid-cols-1 md:grid-cols-4 gap-4" > <!-- Total Survey Condu…" at bounding box center [319, 346] width 526 height 525
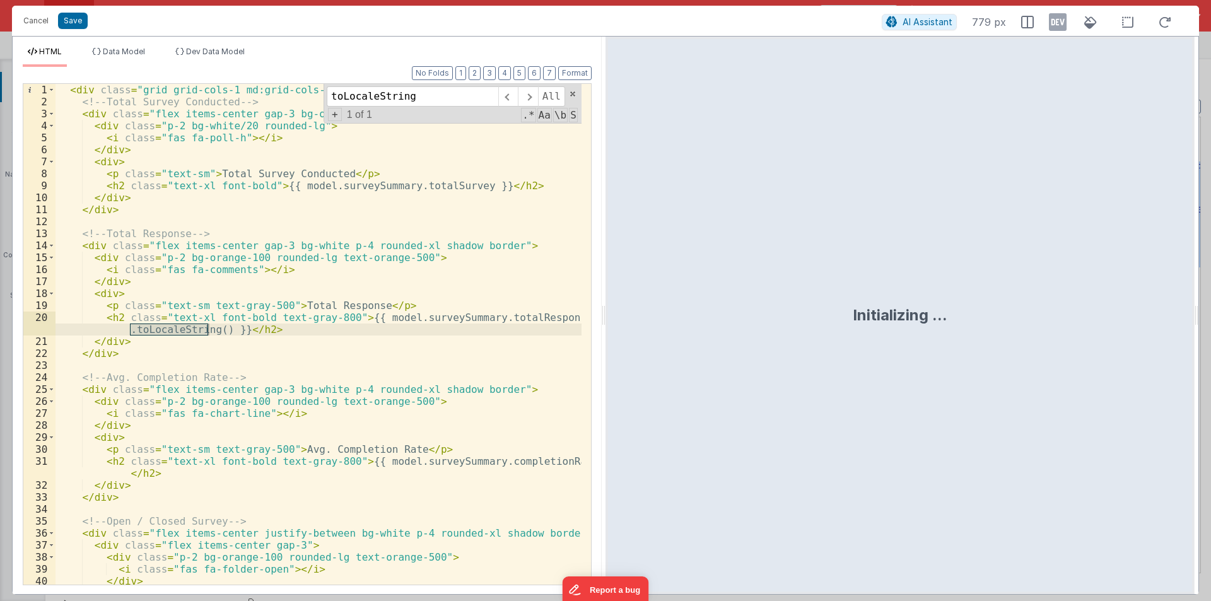
type input "toLocaleString"
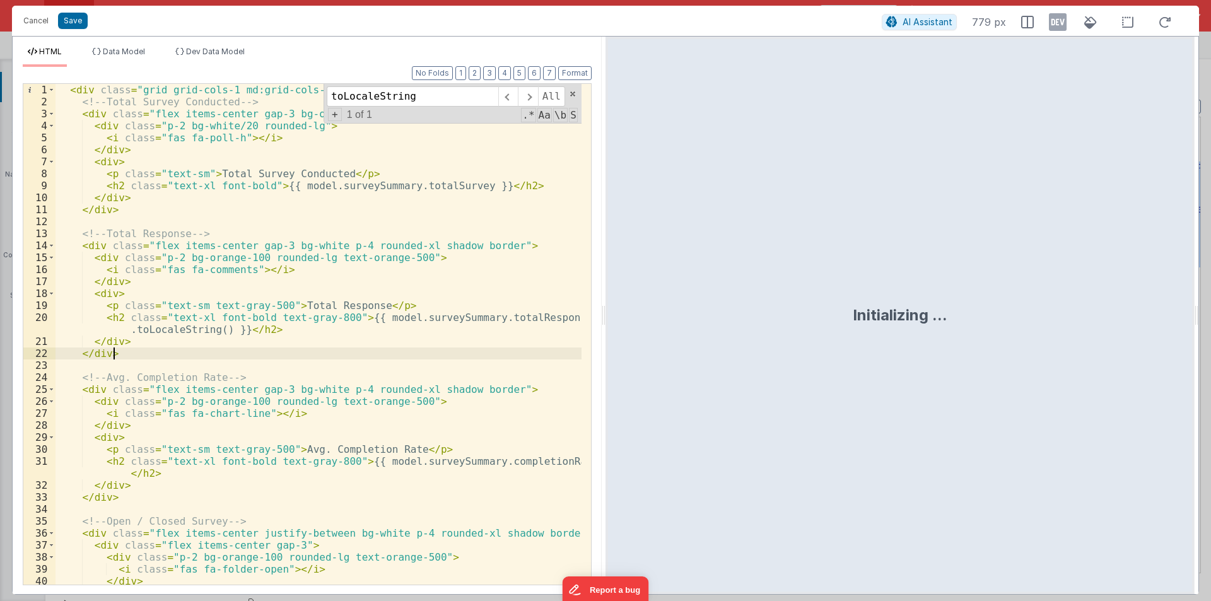
click at [286, 355] on div "< div class = "grid grid-cols-1 md:grid-cols-4 gap-4" > <!-- Total Survey Condu…" at bounding box center [319, 346] width 526 height 525
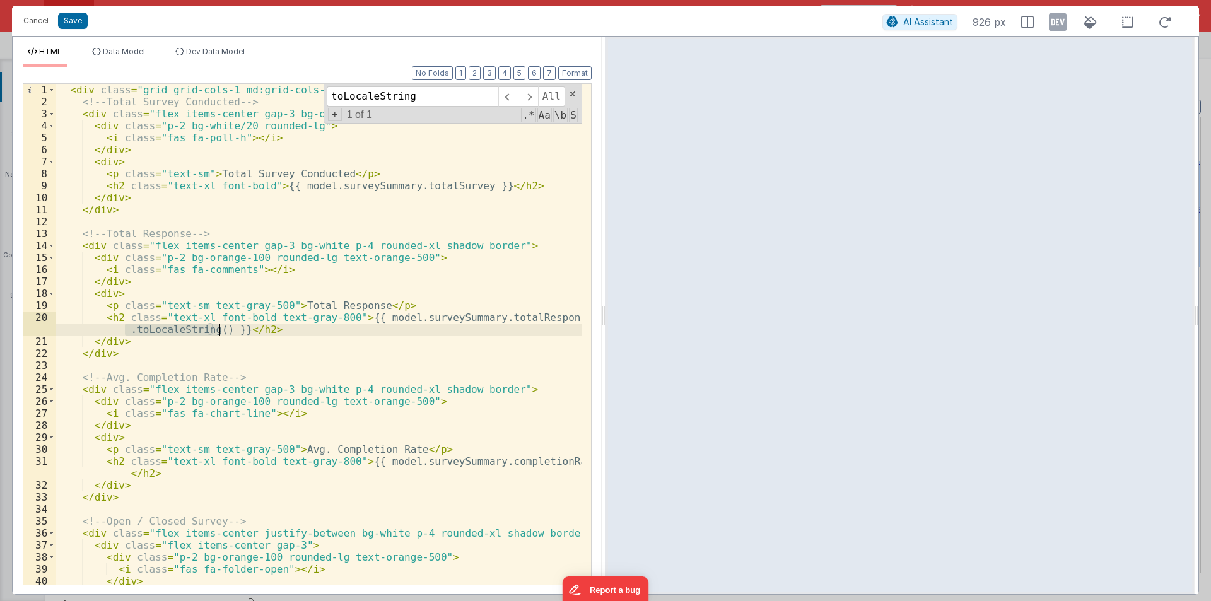
drag, startPoint x: 124, startPoint y: 326, endPoint x: 219, endPoint y: 327, distance: 95.3
click at [219, 327] on div "< div class = "grid grid-cols-1 md:grid-cols-4 gap-4" > <!-- Total Survey Condu…" at bounding box center [319, 346] width 526 height 525
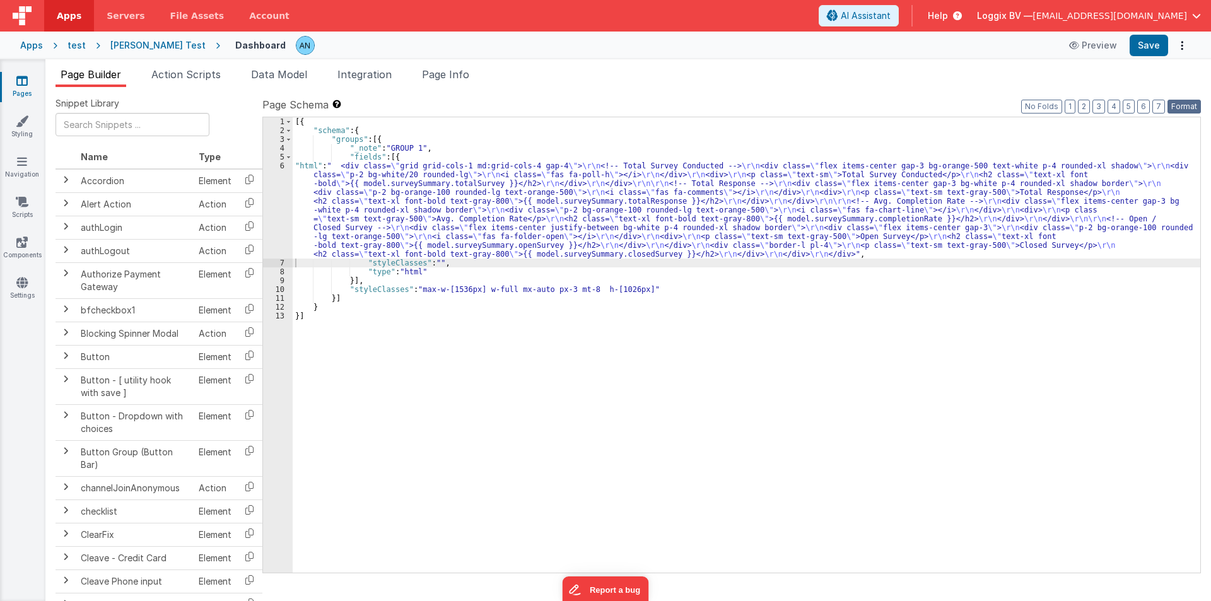
click at [1187, 107] on button "Format" at bounding box center [1184, 107] width 33 height 14
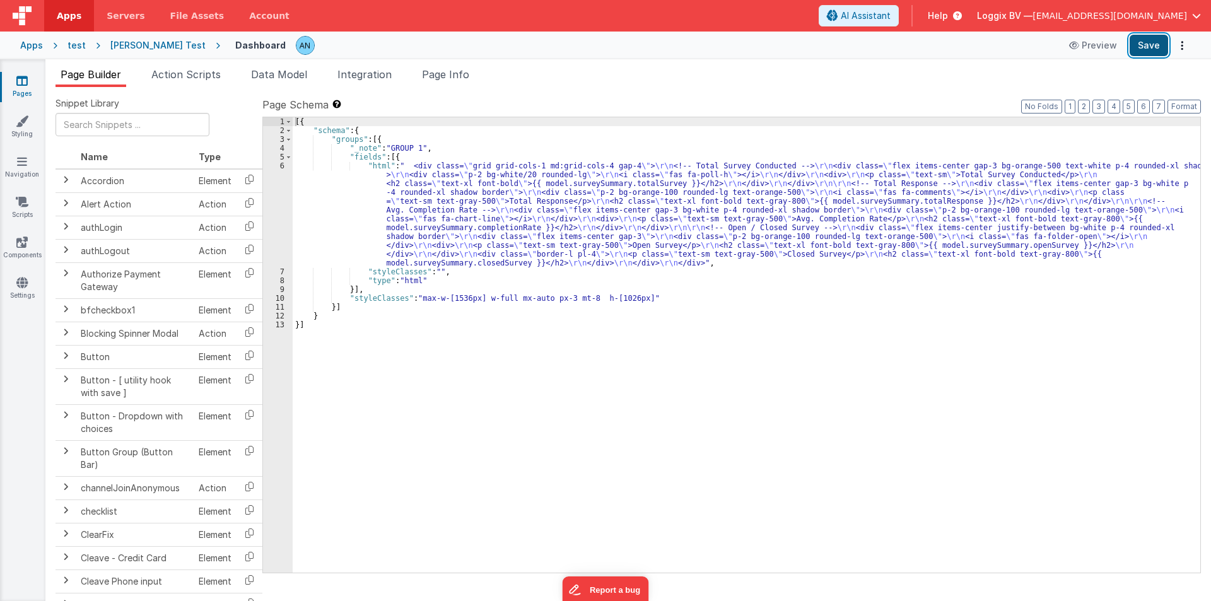
click at [1157, 45] on button "Save" at bounding box center [1149, 45] width 38 height 21
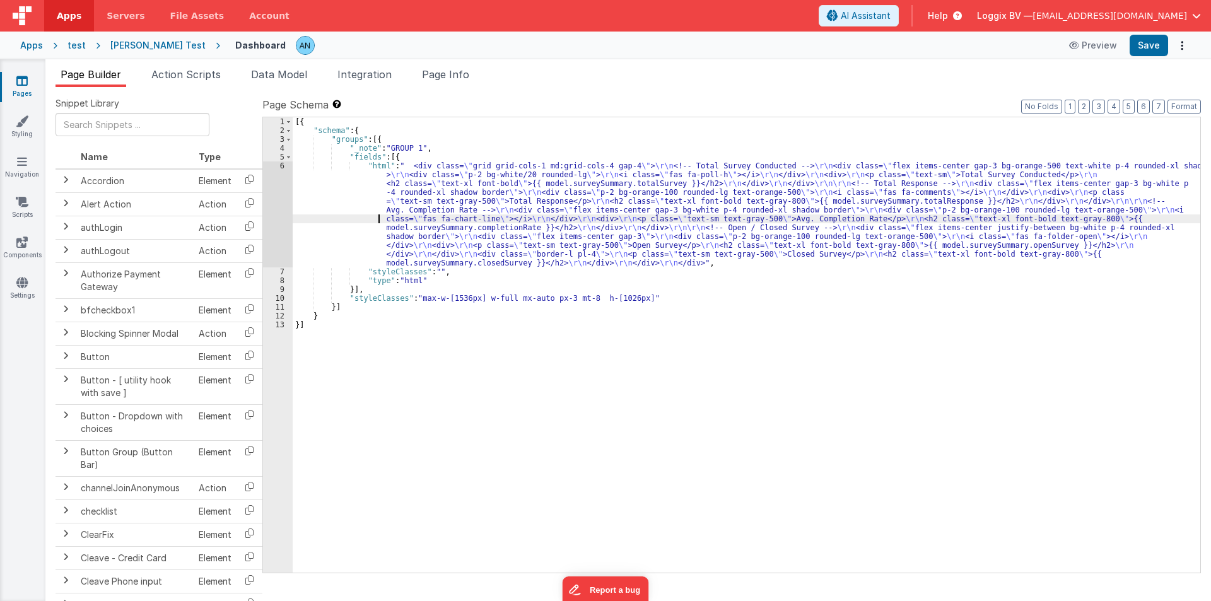
click at [314, 222] on div "[{ "schema" : { "groups" : [{ "_note" : "GROUP 1" , "fields" : [{ "html" : " <d…" at bounding box center [747, 353] width 908 height 473
click at [271, 208] on div "6" at bounding box center [278, 214] width 30 height 106
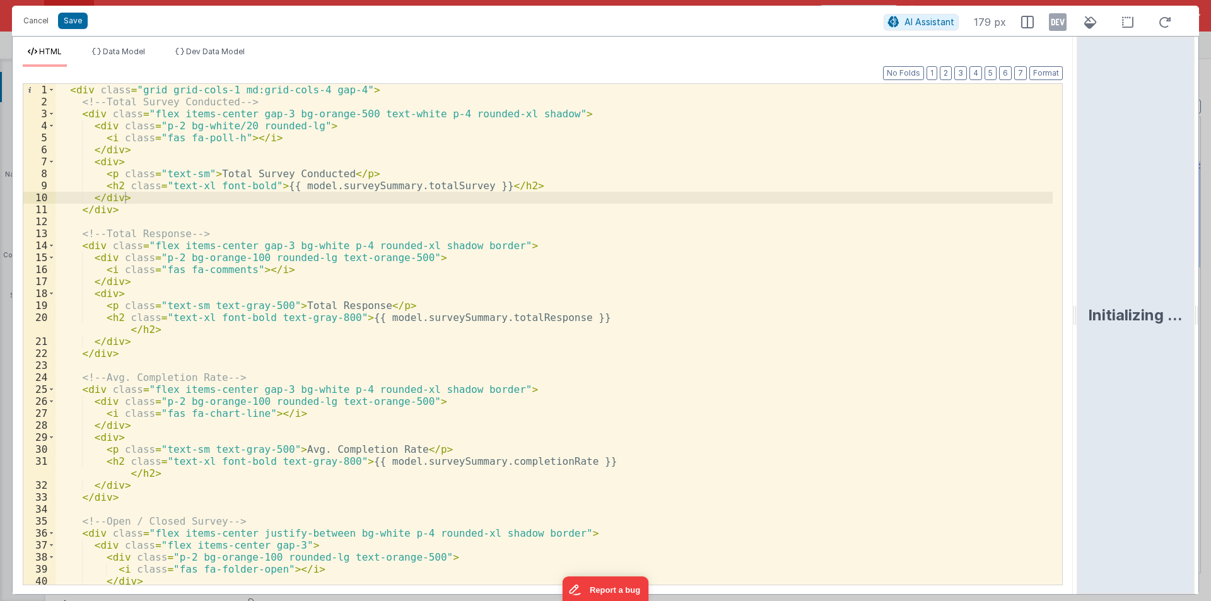
drag, startPoint x: 604, startPoint y: 312, endPoint x: 1086, endPoint y: 313, distance: 482.0
click at [1086, 313] on html "Cancel Save AI Assistant 179 px HTML Data Model Dev Data Model Format 7 6 5 4 3…" at bounding box center [605, 300] width 1211 height 601
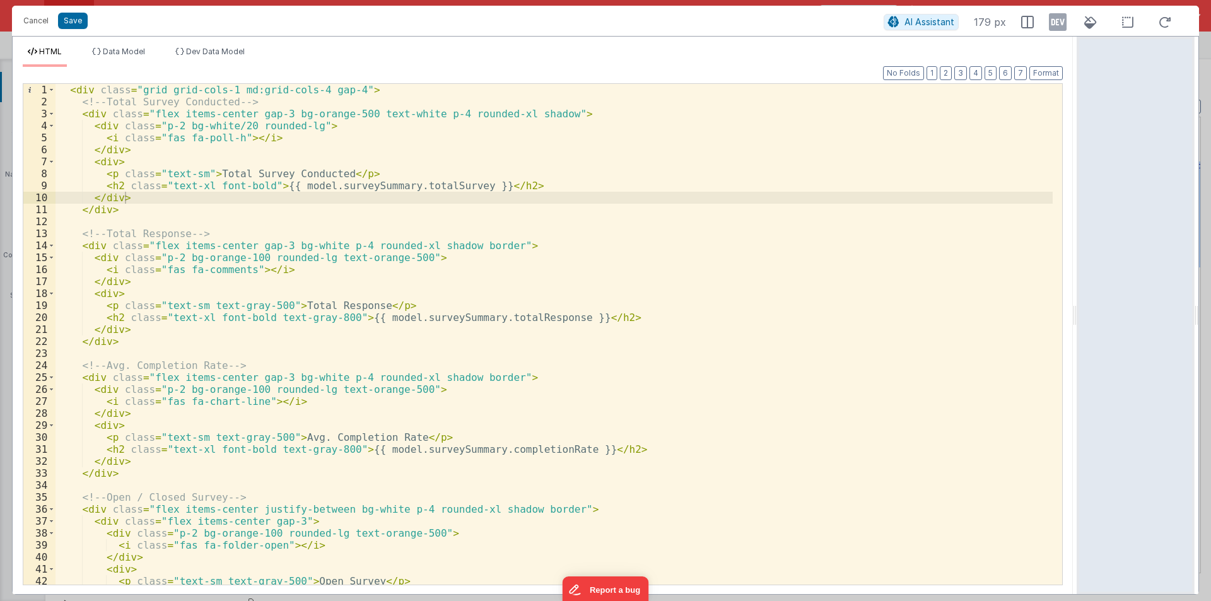
click at [276, 112] on div "< div class = "grid grid-cols-1 md:grid-cols-4 gap-4" > <!-- Total Survey Condu…" at bounding box center [554, 346] width 997 height 525
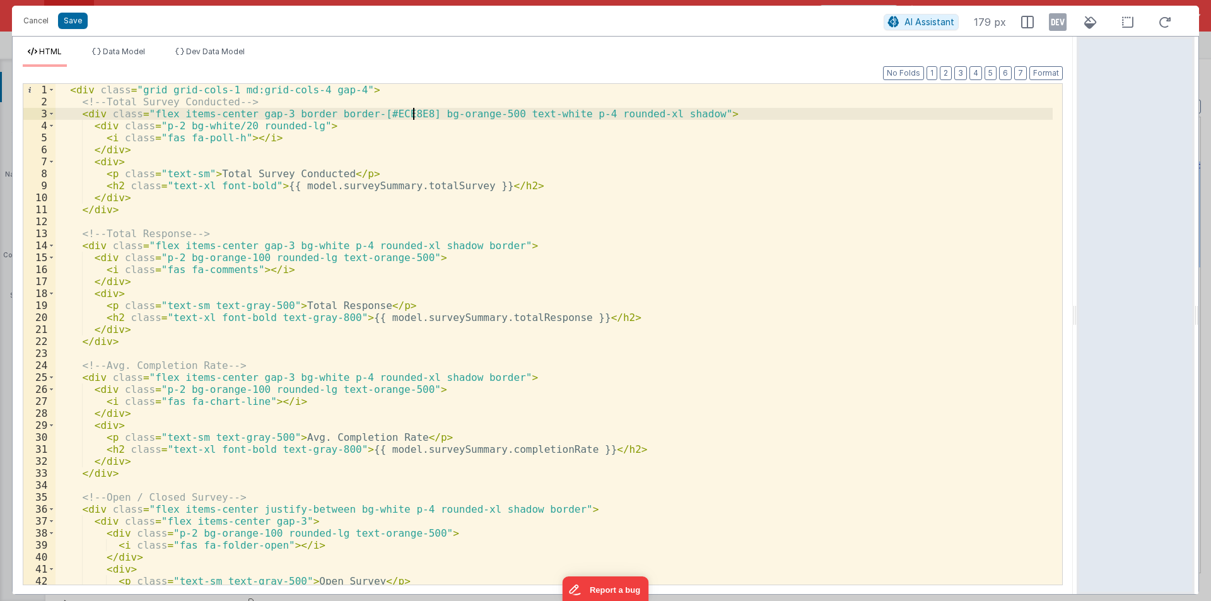
click at [411, 116] on div "< div class = "grid grid-cols-1 md:grid-cols-4 gap-4" > <!-- Total Survey Condu…" at bounding box center [554, 346] width 997 height 525
click at [51, 115] on span at bounding box center [51, 114] width 7 height 12
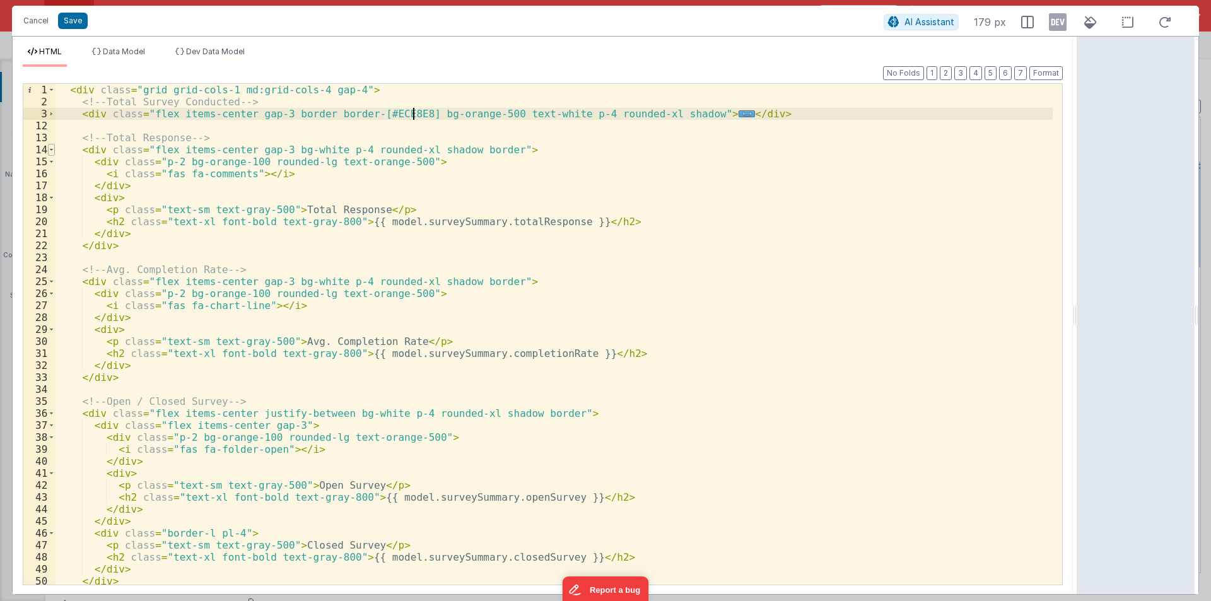
click at [54, 153] on span at bounding box center [51, 150] width 7 height 12
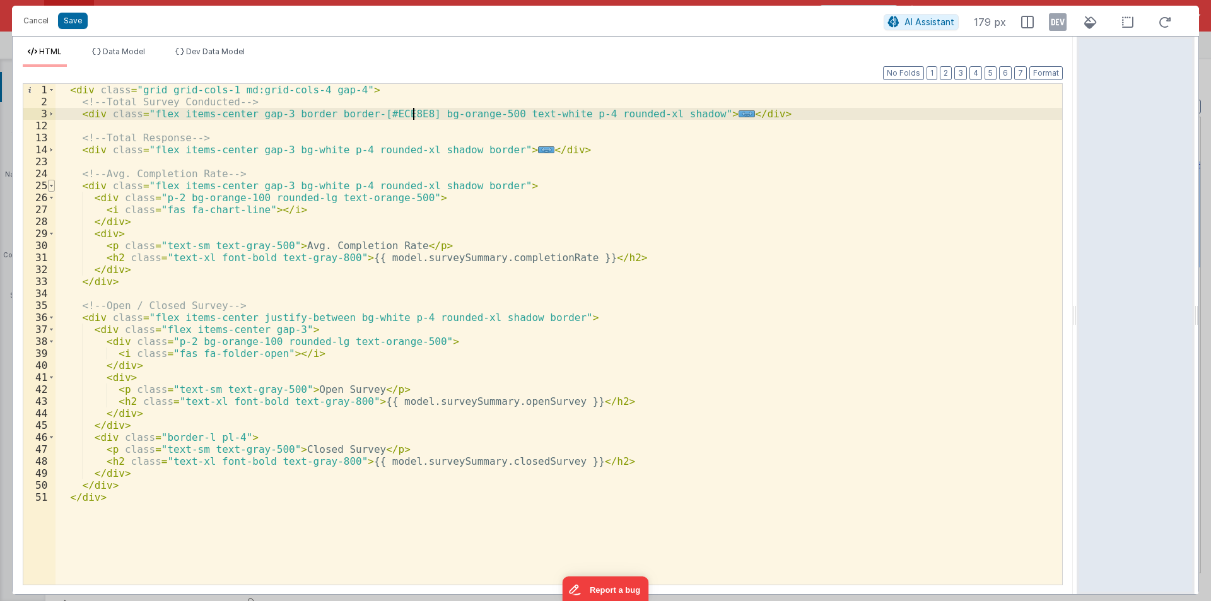
click at [53, 184] on span at bounding box center [51, 186] width 7 height 12
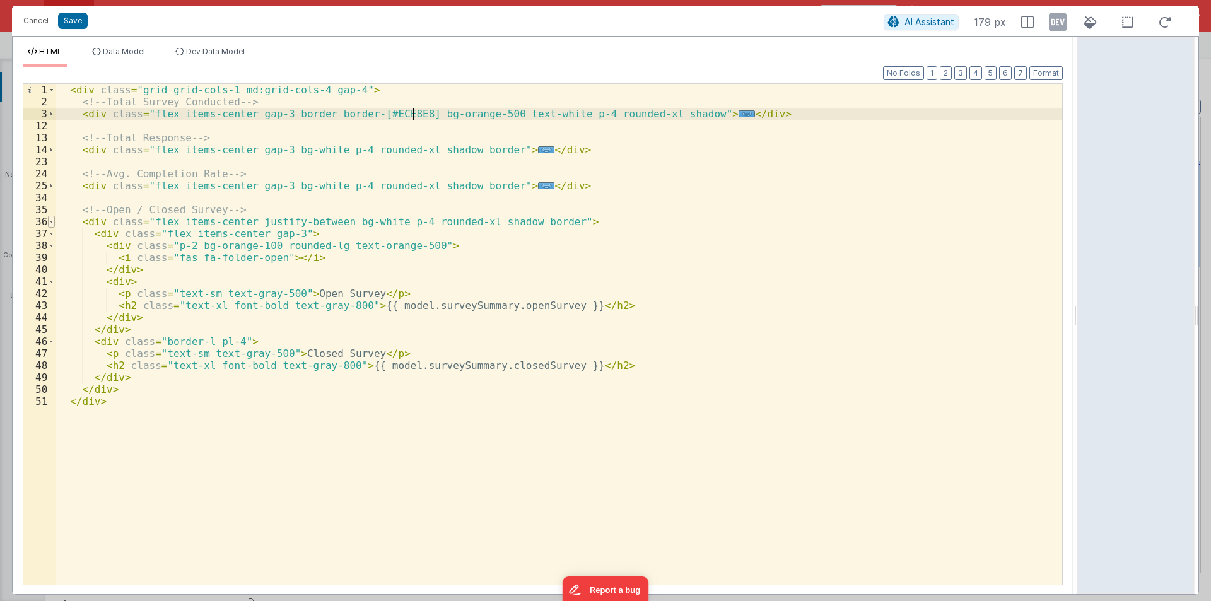
click at [50, 218] on span at bounding box center [51, 222] width 7 height 12
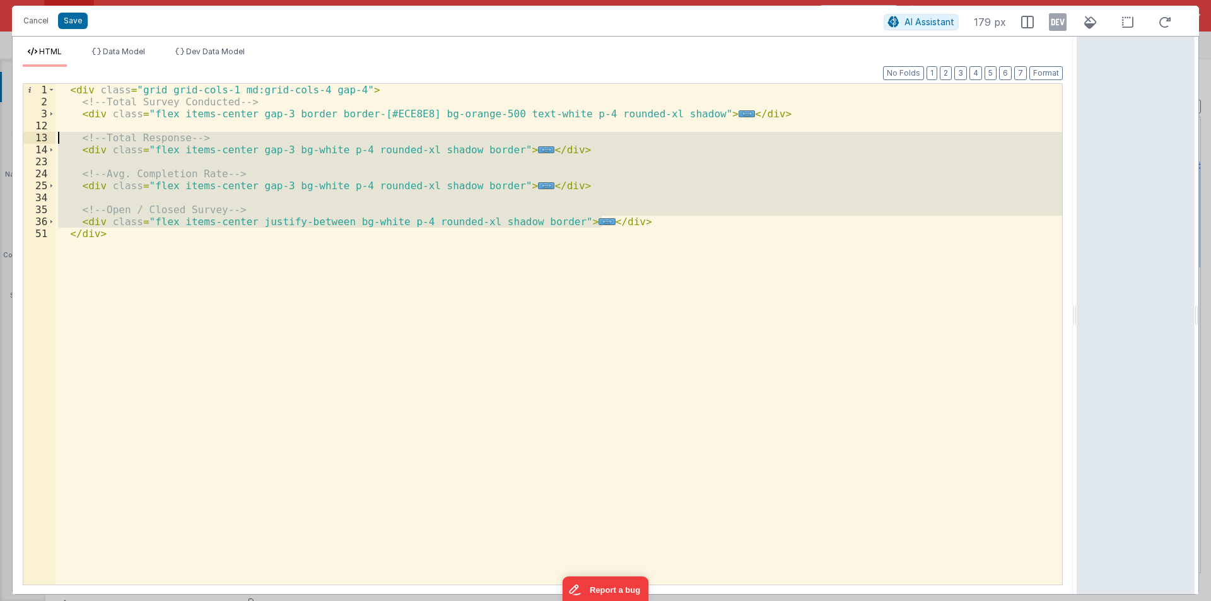
drag, startPoint x: 616, startPoint y: 224, endPoint x: 52, endPoint y: 140, distance: 570.2
click at [52, 140] on div "1 2 3 12 13 14 23 24 25 34 35 36 51 < div class = "grid grid-cols-1 md:grid-col…" at bounding box center [543, 334] width 1040 height 502
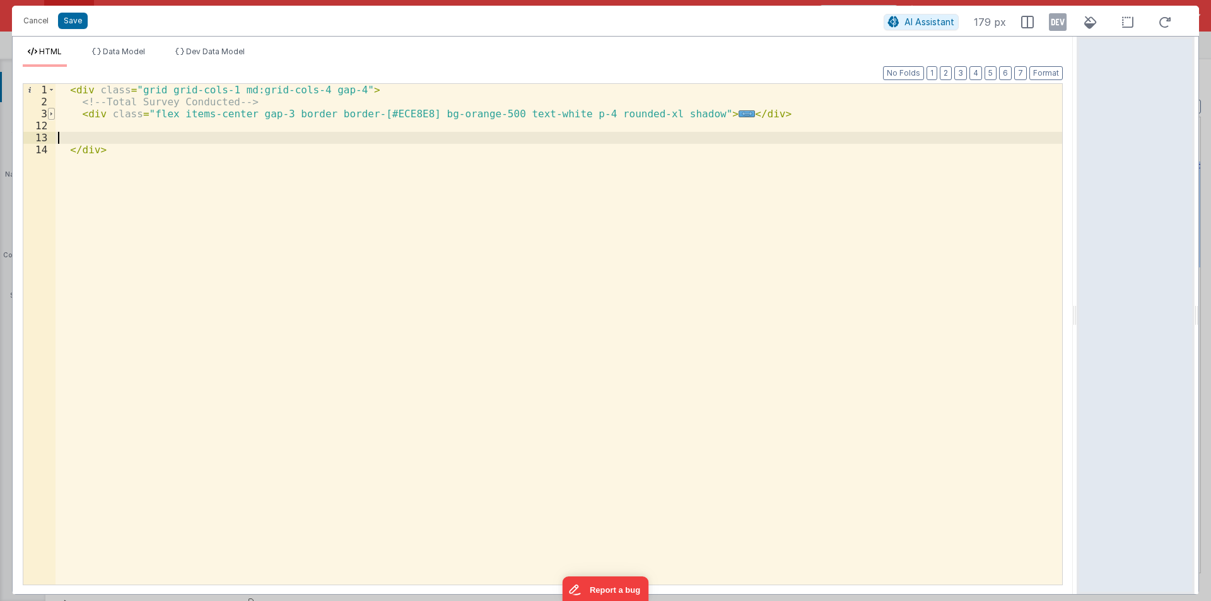
click at [50, 113] on span at bounding box center [51, 114] width 7 height 12
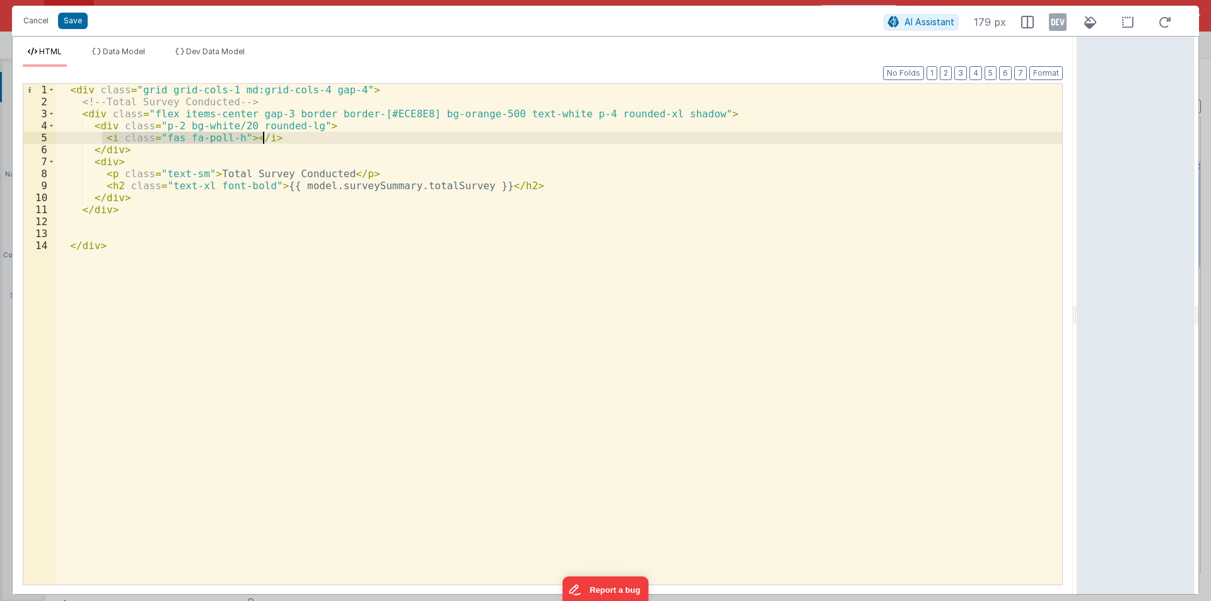
drag, startPoint x: 102, startPoint y: 137, endPoint x: 266, endPoint y: 137, distance: 163.4
click at [266, 137] on div "< div class = "grid grid-cols-1 md:grid-cols-4 gap-4" > <!-- Total Survey Condu…" at bounding box center [559, 346] width 1007 height 525
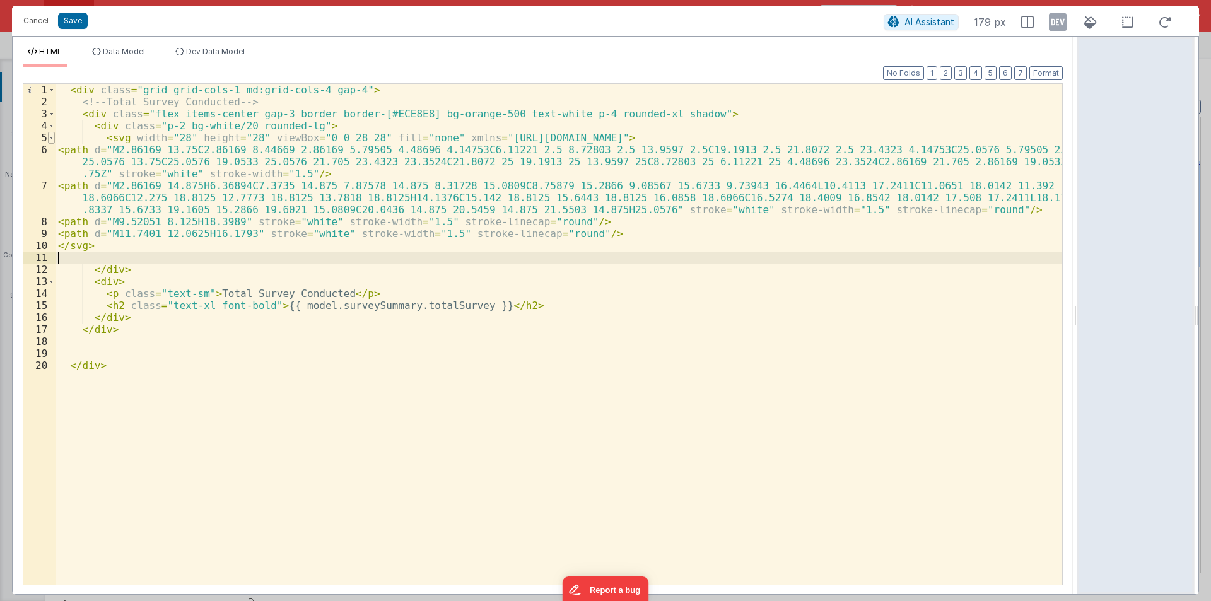
click at [52, 139] on span at bounding box center [51, 138] width 7 height 12
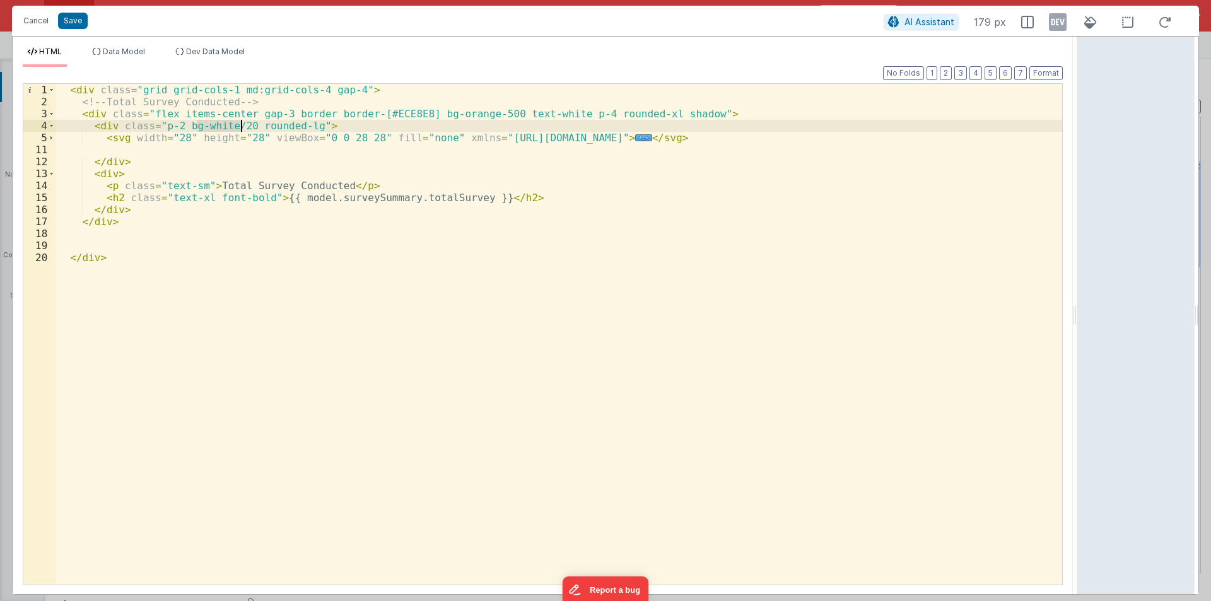
drag, startPoint x: 196, startPoint y: 126, endPoint x: 244, endPoint y: 127, distance: 47.3
click at [244, 127] on div "< div class = "grid grid-cols-1 md:grid-cols-4 gap-4" > <!-- Total Survey Condu…" at bounding box center [559, 346] width 1007 height 525
drag, startPoint x: 430, startPoint y: 114, endPoint x: 490, endPoint y: 114, distance: 59.9
click at [490, 114] on div "< div class = "grid grid-cols-1 md:grid-cols-4 gap-4" > <!-- Total Survey Condu…" at bounding box center [559, 346] width 1007 height 525
click at [275, 113] on div "< div class = "grid grid-cols-1 md:grid-cols-4 gap-4" > <!-- Total Survey Condu…" at bounding box center [559, 346] width 1007 height 525
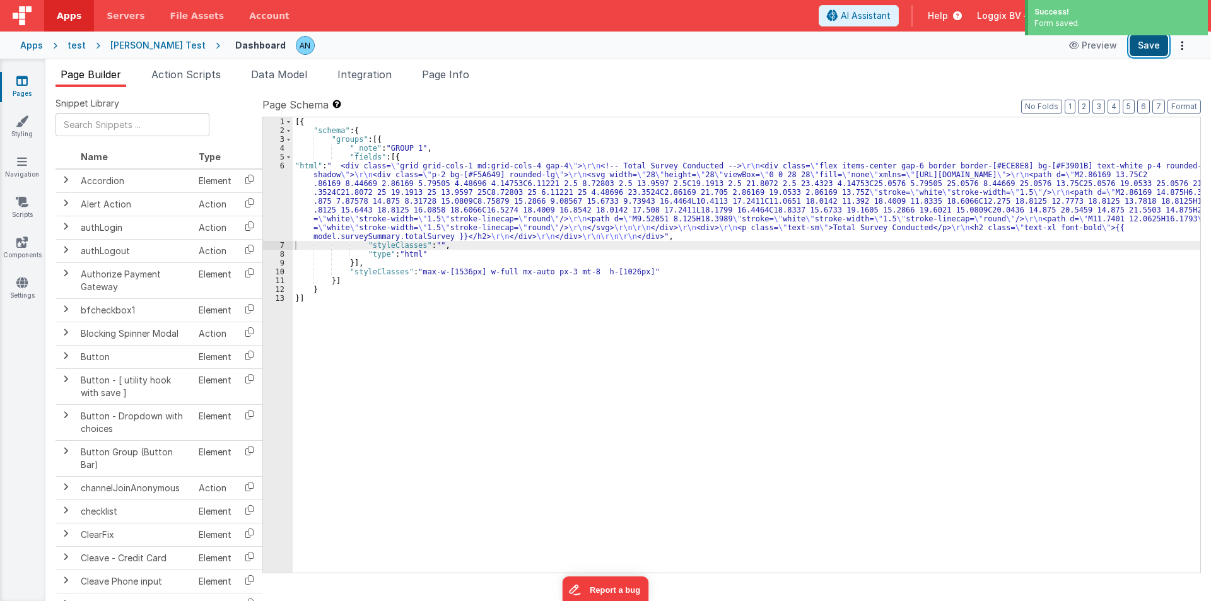
click at [1158, 44] on button "Save" at bounding box center [1149, 45] width 38 height 21
click at [1187, 105] on button "Format" at bounding box center [1184, 107] width 33 height 14
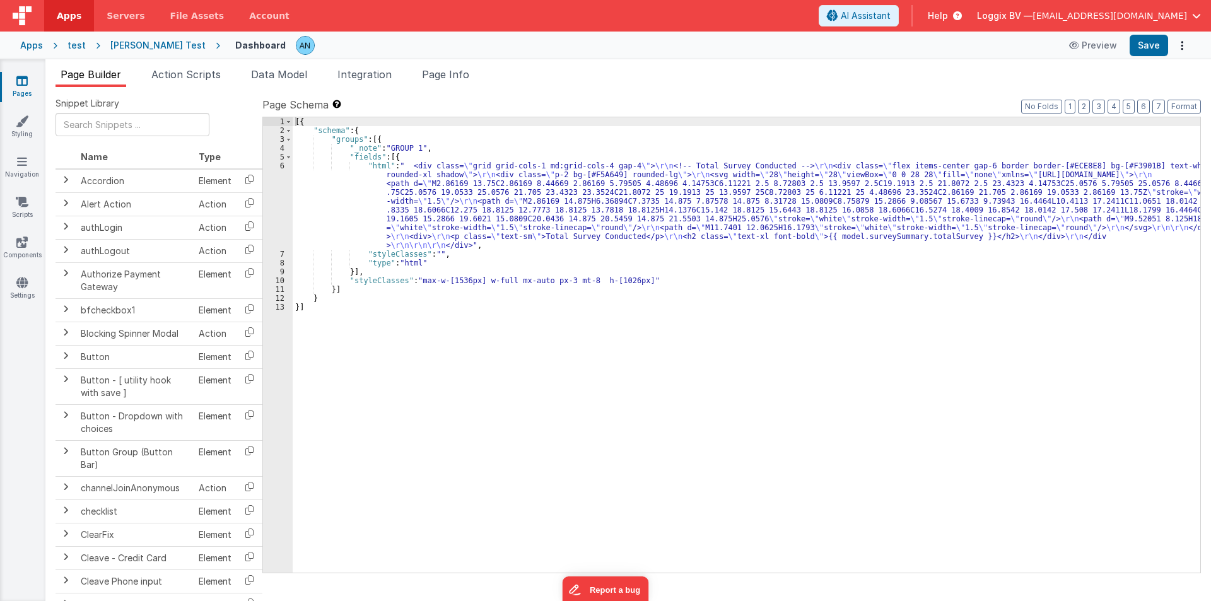
click at [343, 213] on div "[{ "schema" : { "groups" : [{ "_note" : "GROUP 1" , "fields" : [{ "html" : " <d…" at bounding box center [747, 353] width 908 height 473
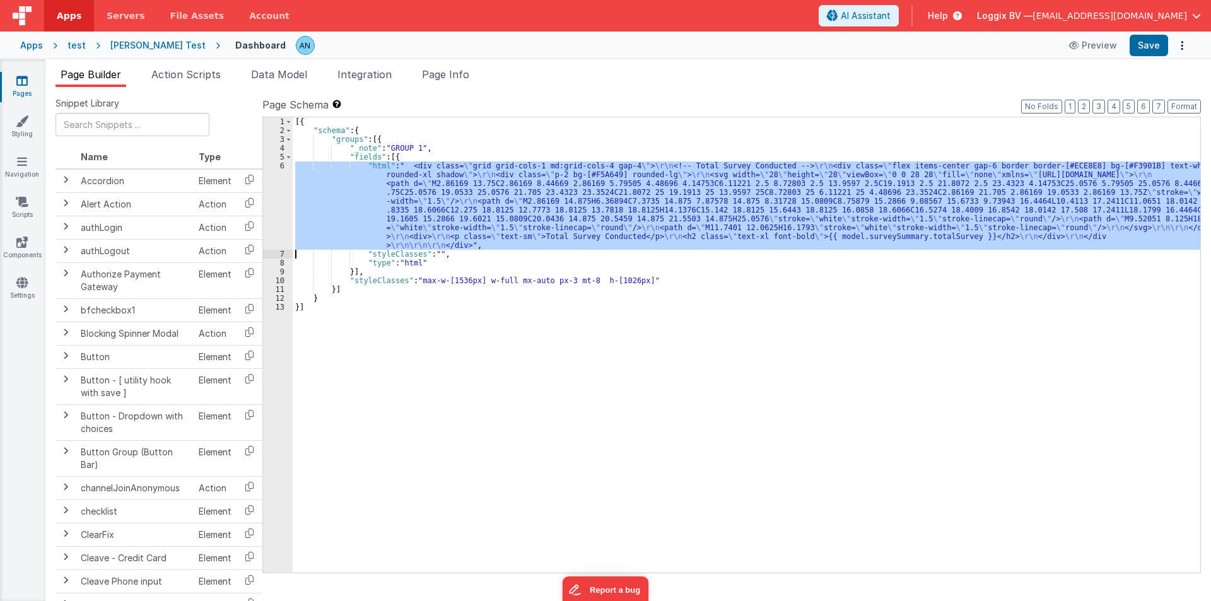
click at [271, 177] on div "6" at bounding box center [278, 205] width 30 height 88
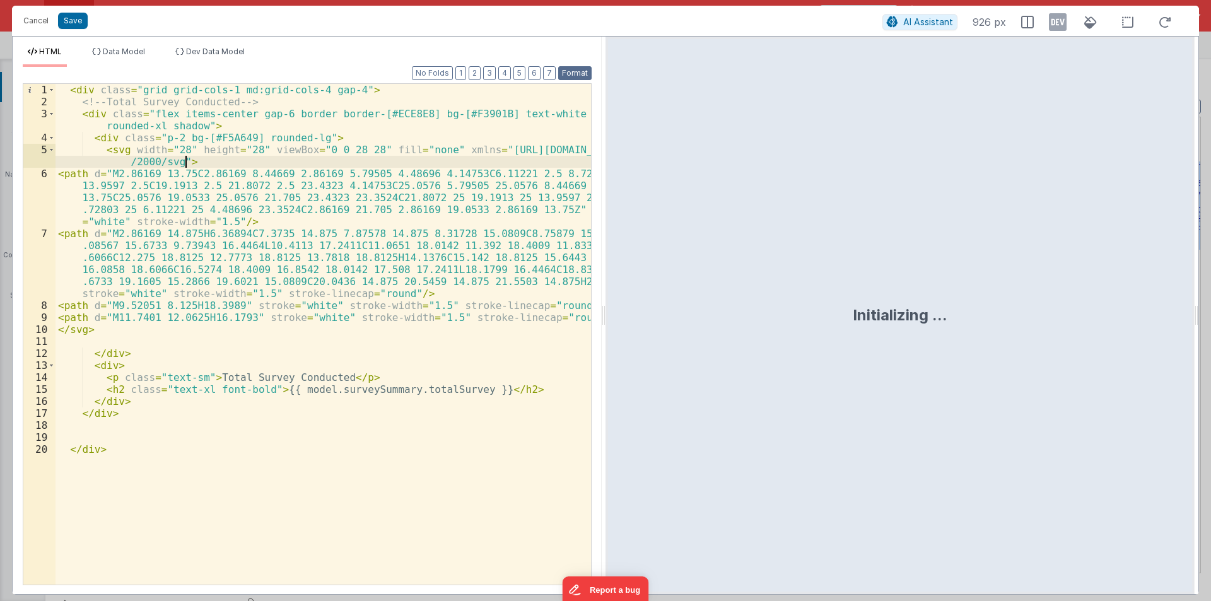
click at [582, 69] on button "Format" at bounding box center [574, 73] width 33 height 14
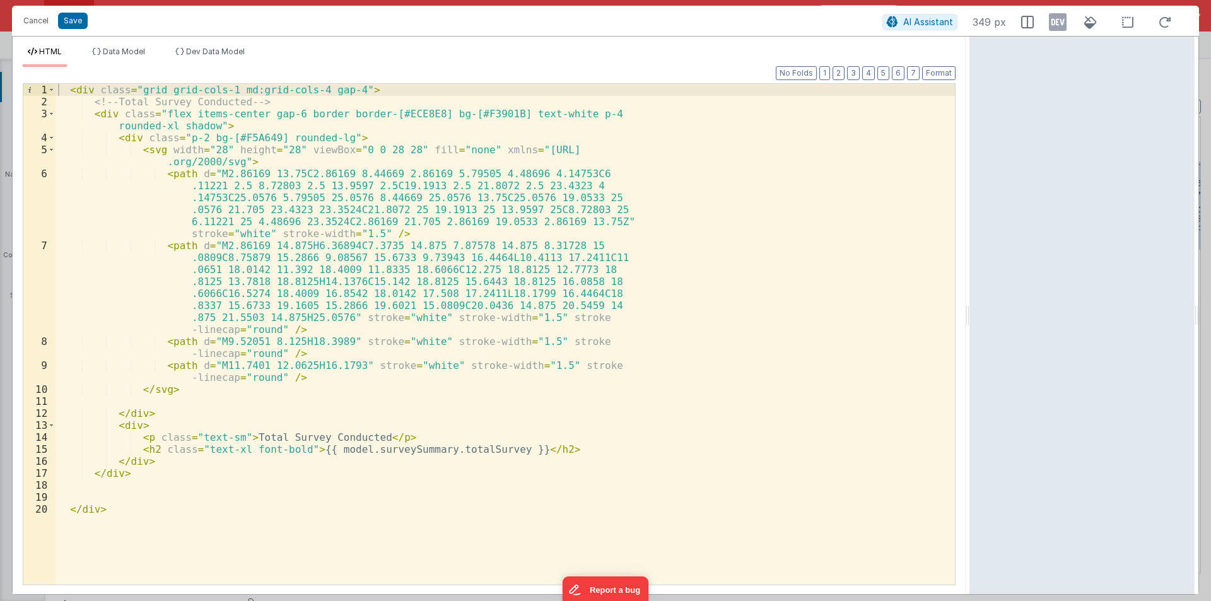
drag, startPoint x: 604, startPoint y: 308, endPoint x: 972, endPoint y: 305, distance: 367.8
click at [972, 305] on html "Cancel Save AI Assistant 349 px HTML Data Model Dev Data Model Format 7 6 5 4 3…" at bounding box center [605, 300] width 1211 height 601
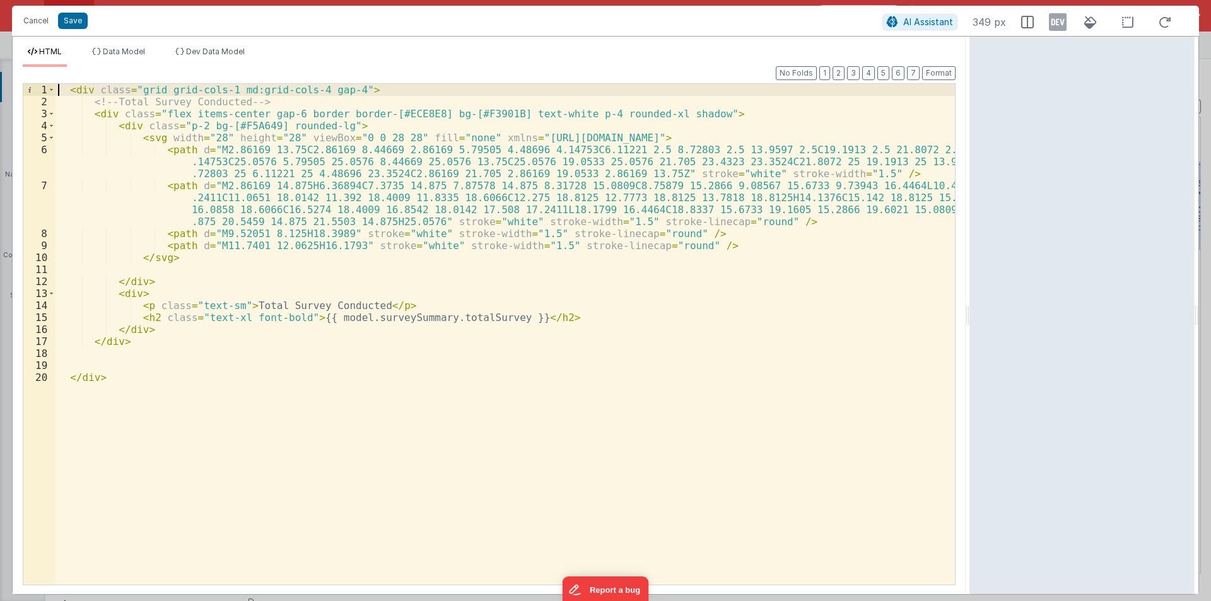
click at [58, 88] on div "< div class = "grid grid-cols-1 md:grid-cols-4 gap-4" > <!-- Total Survey Condu…" at bounding box center [506, 346] width 900 height 525
click at [116, 382] on div "< div > < div class = "grid grid-cols-1 md:grid-cols-4 gap-4" > <!-- Total Surv…" at bounding box center [506, 346] width 900 height 525
paste textarea
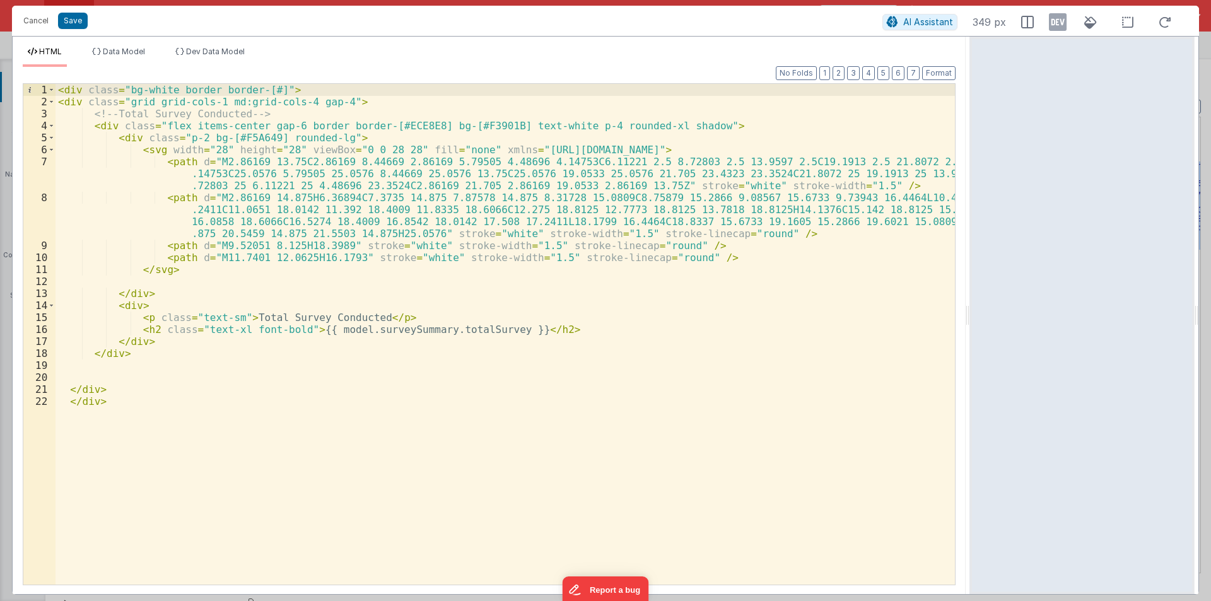
paste textarea
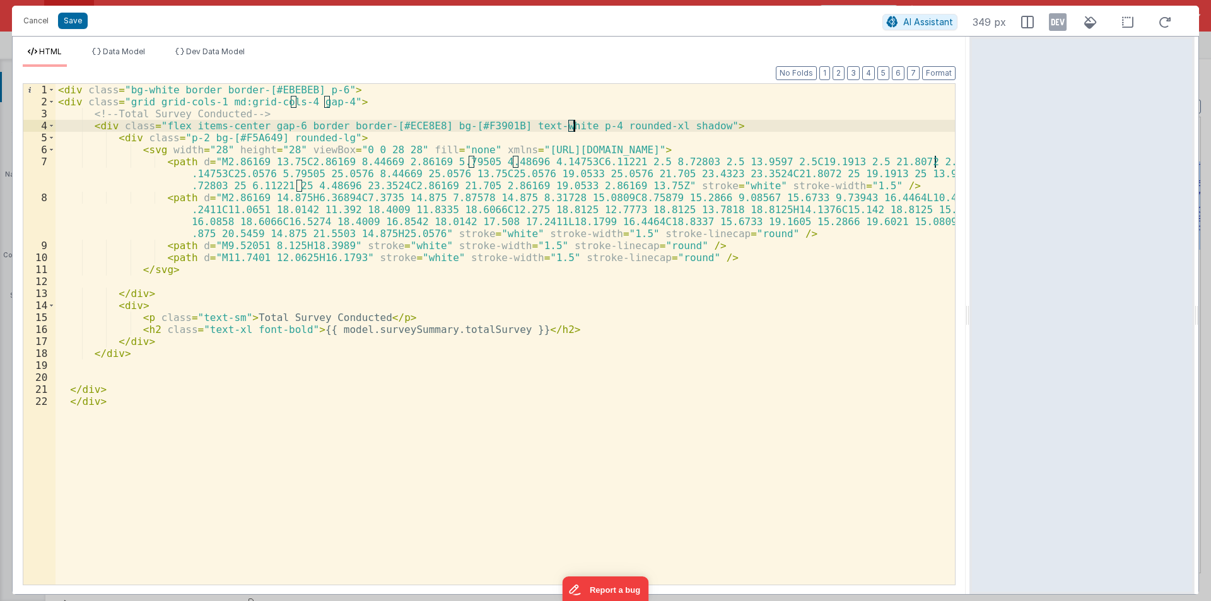
click at [573, 126] on div "< div class = "bg-white border border-[#EBEBEB] p-6" > < div class = "grid grid…" at bounding box center [506, 346] width 900 height 525
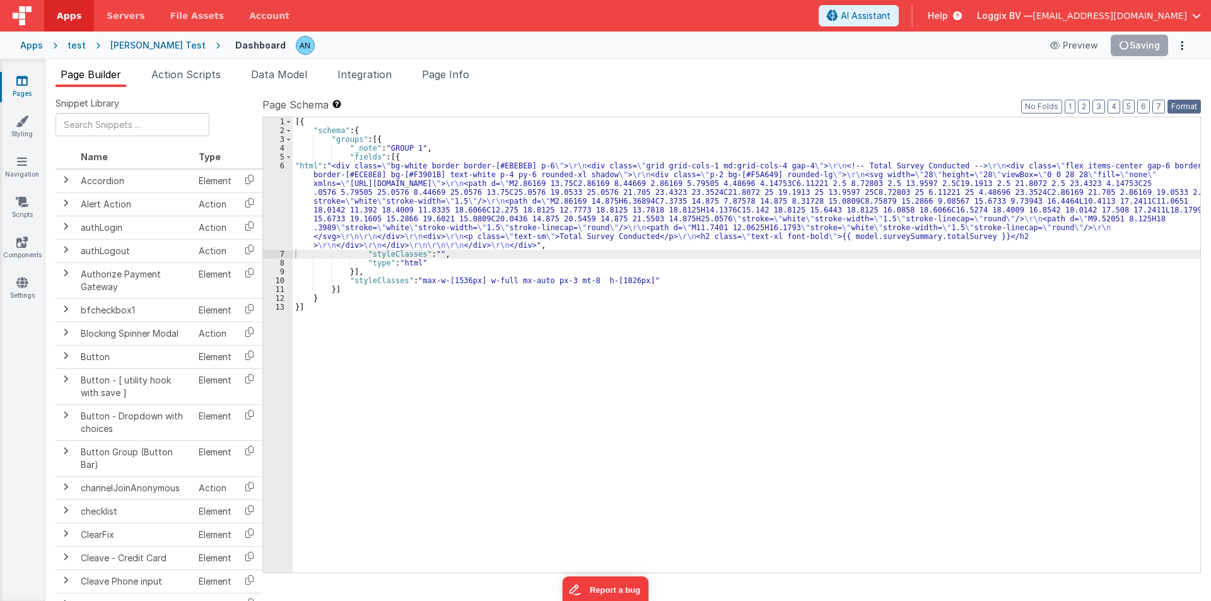
click at [1188, 109] on button "Format" at bounding box center [1184, 107] width 33 height 14
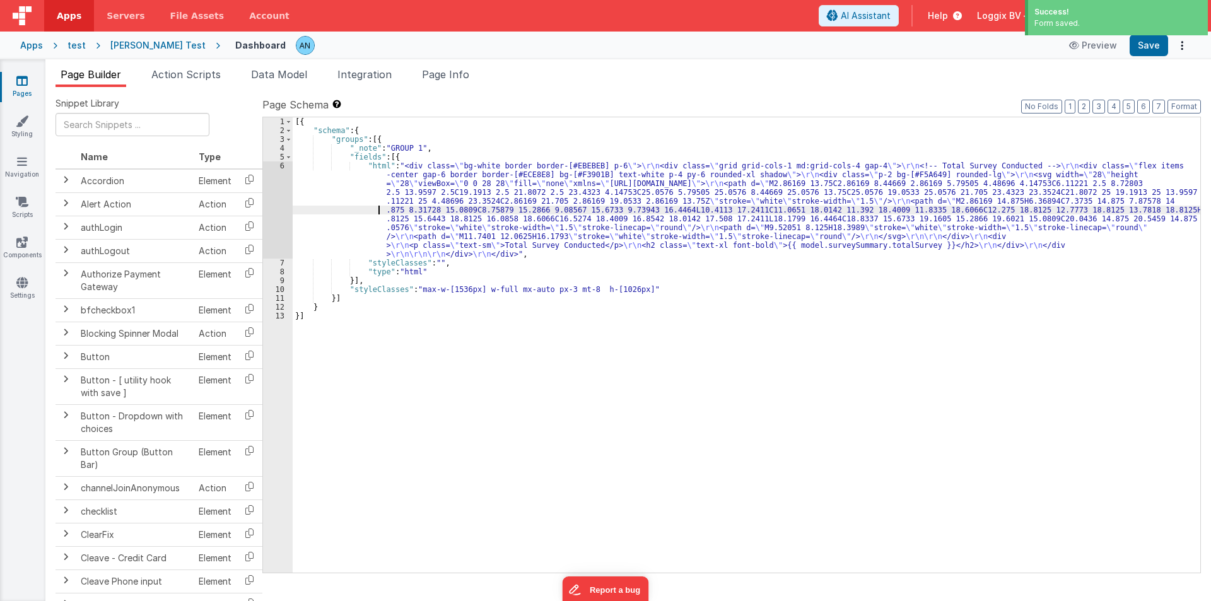
click at [355, 213] on div "[{ "schema" : { "groups" : [{ "_note" : "GROUP 1" , "fields" : [{ "html" : "<di…" at bounding box center [747, 353] width 908 height 473
click at [267, 185] on div "6" at bounding box center [278, 209] width 30 height 97
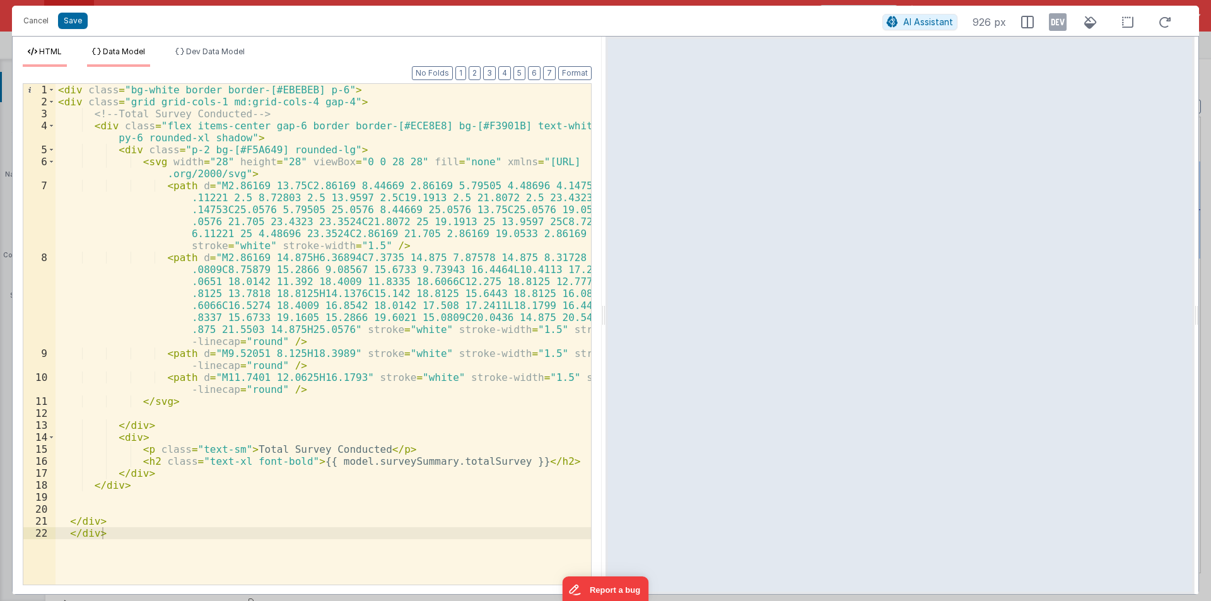
click at [145, 52] on span "Data Model" at bounding box center [124, 51] width 42 height 9
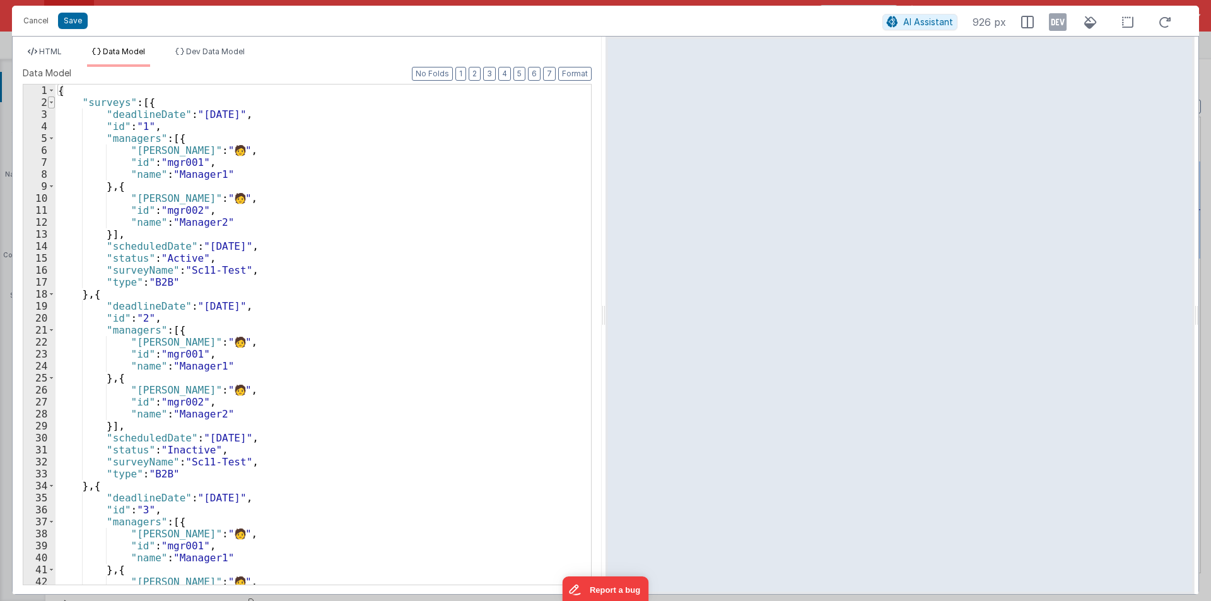
click at [50, 105] on span at bounding box center [51, 103] width 7 height 12
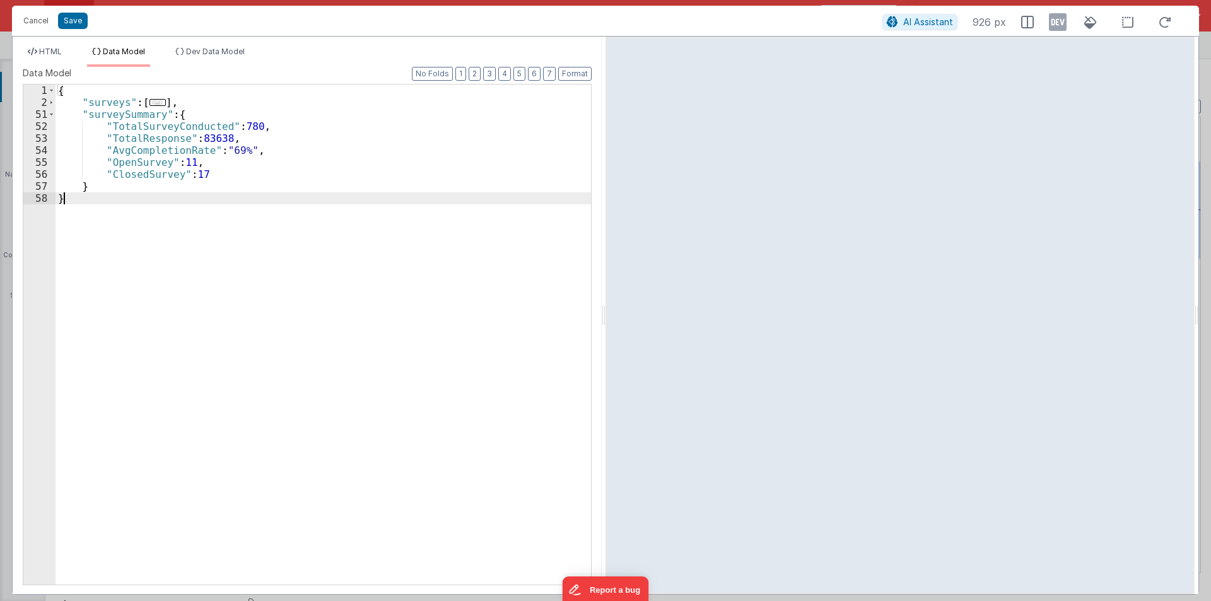
click at [138, 132] on div "{ "surveys" : [ ... ] , "surveySummary" : { "TotalSurveyConducted" : 780 , "Tot…" at bounding box center [324, 347] width 536 height 524
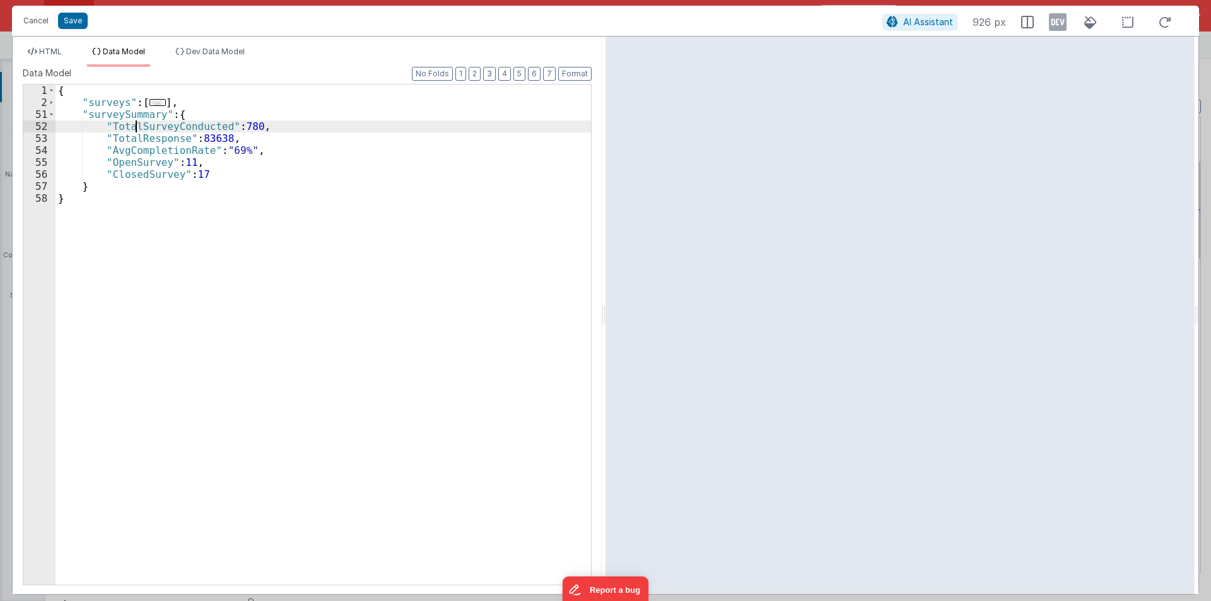
click at [138, 132] on div "{ "surveys" : [ ... ] , "surveySummary" : { "TotalSurveyConducted" : 780 , "Tot…" at bounding box center [324, 347] width 536 height 524
click at [49, 47] on span "HTML" at bounding box center [50, 51] width 23 height 9
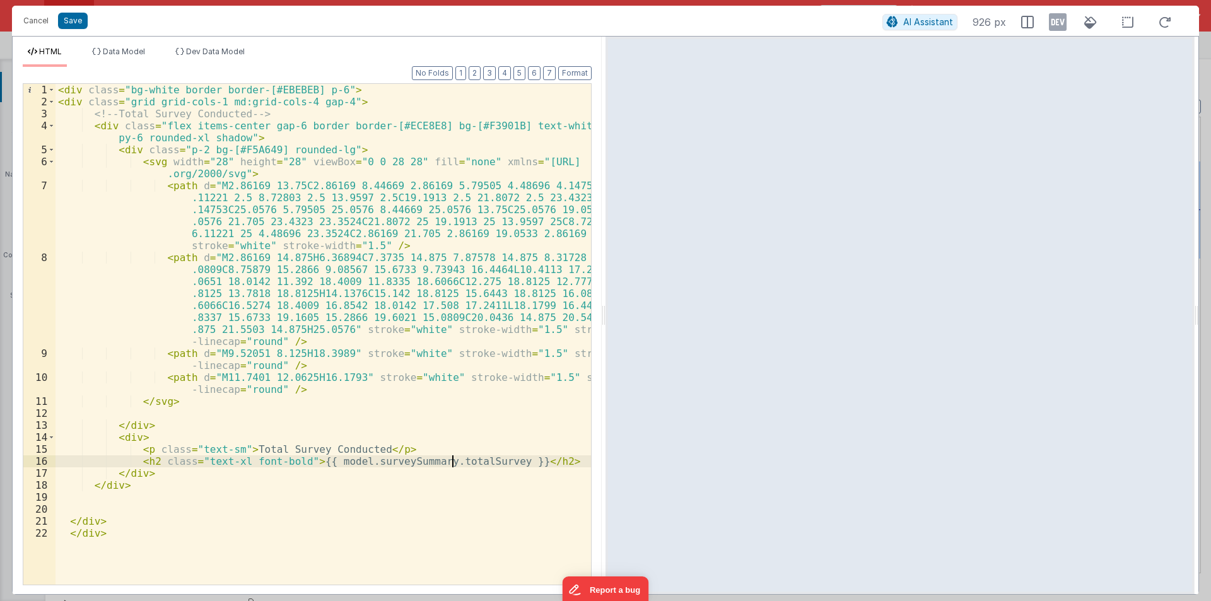
click at [453, 461] on div "< div class = "bg-white border border-[#EBEBEB] p-6" > < div class = "grid grid…" at bounding box center [324, 346] width 536 height 525
click at [291, 457] on div "< div class = "bg-white border border-[#EBEBEB] p-6" > < div class = "grid grid…" at bounding box center [324, 346] width 536 height 525
click at [279, 463] on div "< div class = "bg-white border border-[#EBEBEB] p-6" > < div class = "grid grid…" at bounding box center [324, 346] width 536 height 525
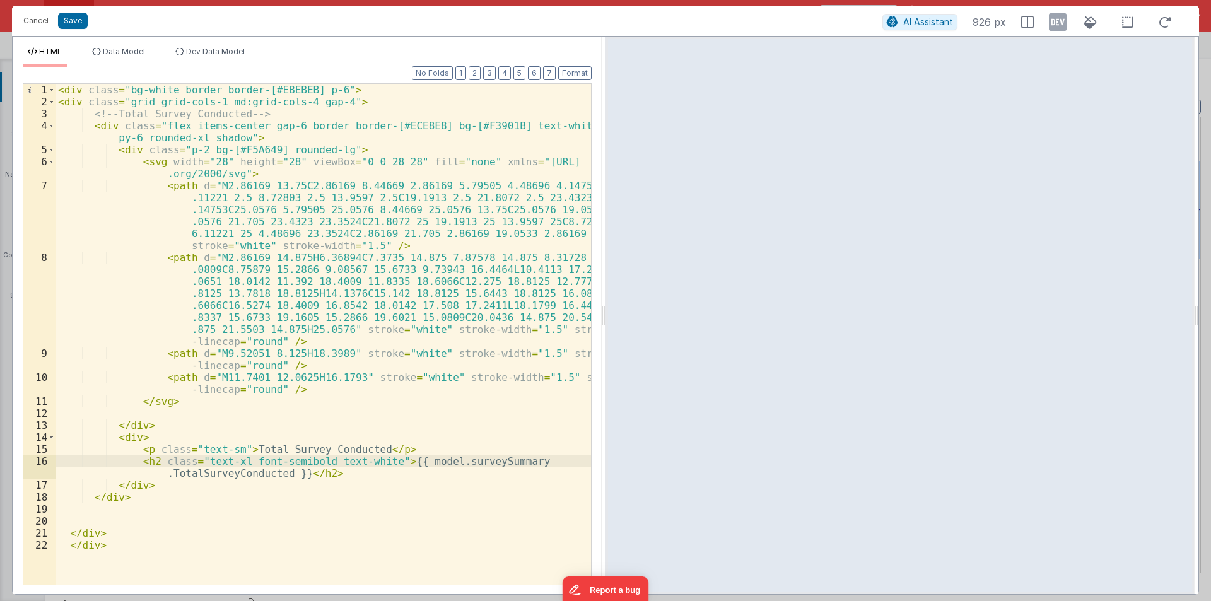
click at [286, 123] on div "< div class = "bg-white border border-[#EBEBEB] p-6" > < div class = "grid grid…" at bounding box center [324, 346] width 536 height 525
click at [50, 127] on span at bounding box center [51, 126] width 7 height 12
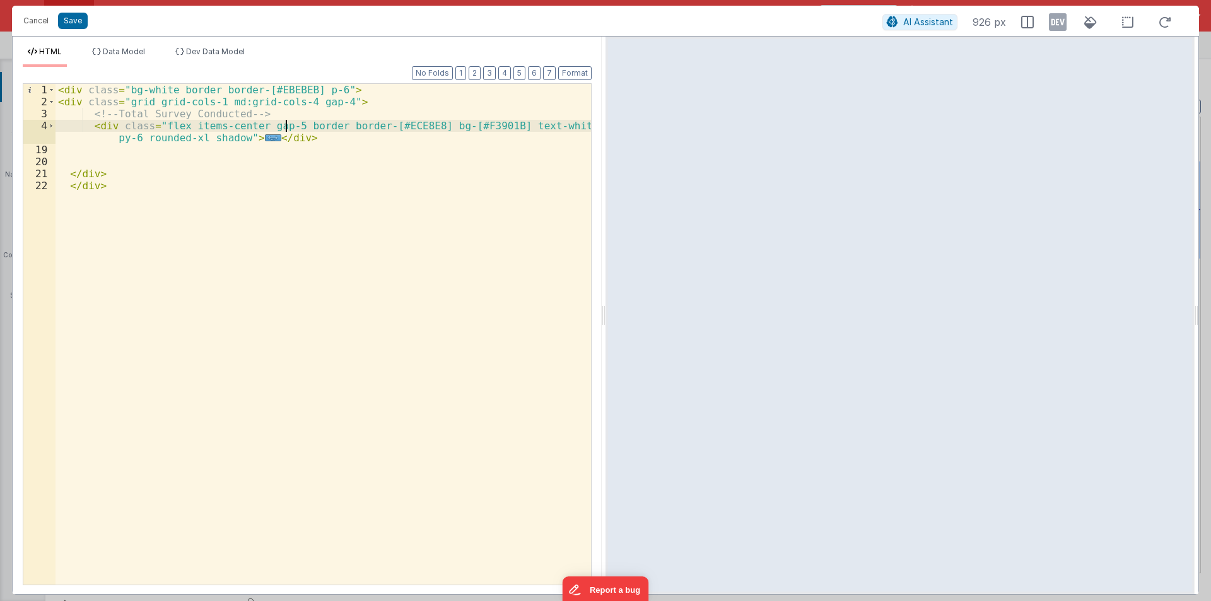
click at [93, 154] on div "< div class = "bg-white border border-[#EBEBEB] p-6" > < div class = "grid grid…" at bounding box center [324, 346] width 536 height 525
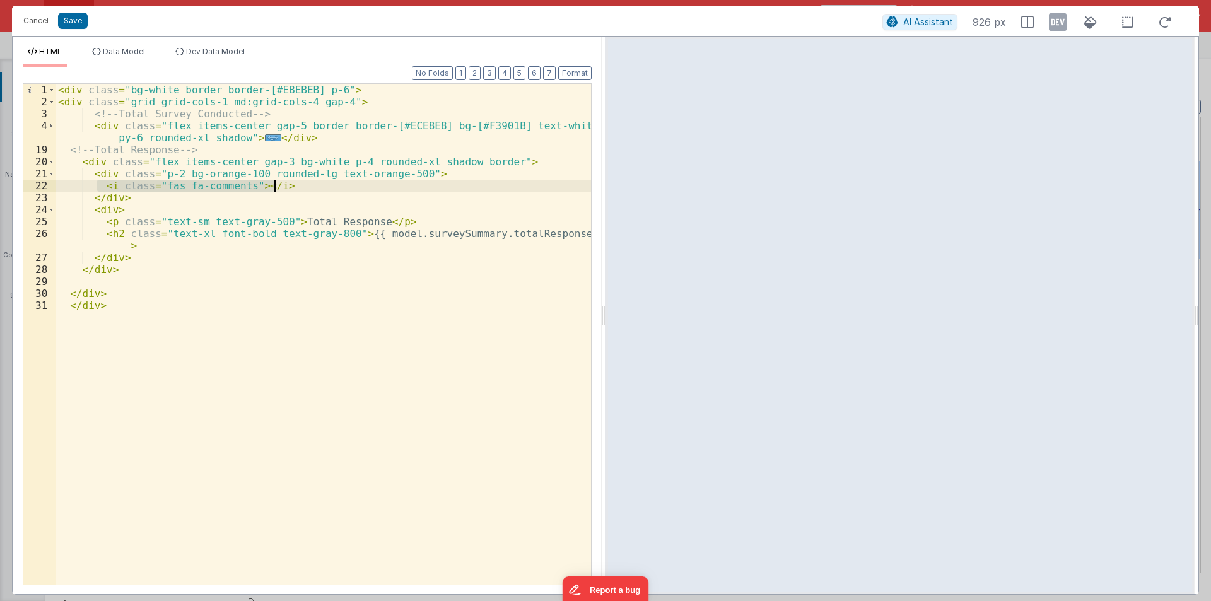
drag, startPoint x: 95, startPoint y: 185, endPoint x: 282, endPoint y: 184, distance: 187.4
click at [282, 184] on div "< div class = "bg-white border border-[#EBEBEB] p-6" > < div class = "grid grid…" at bounding box center [324, 346] width 536 height 525
click at [282, 184] on div "< div class = "bg-white border border-[#EBEBEB] p-6" > < div class = "grid grid…" at bounding box center [324, 334] width 536 height 501
drag, startPoint x: 87, startPoint y: 187, endPoint x: 293, endPoint y: 187, distance: 205.7
click at [293, 187] on div "< div class = "bg-white border border-[#EBEBEB] p-6" > < div class = "grid grid…" at bounding box center [324, 346] width 536 height 525
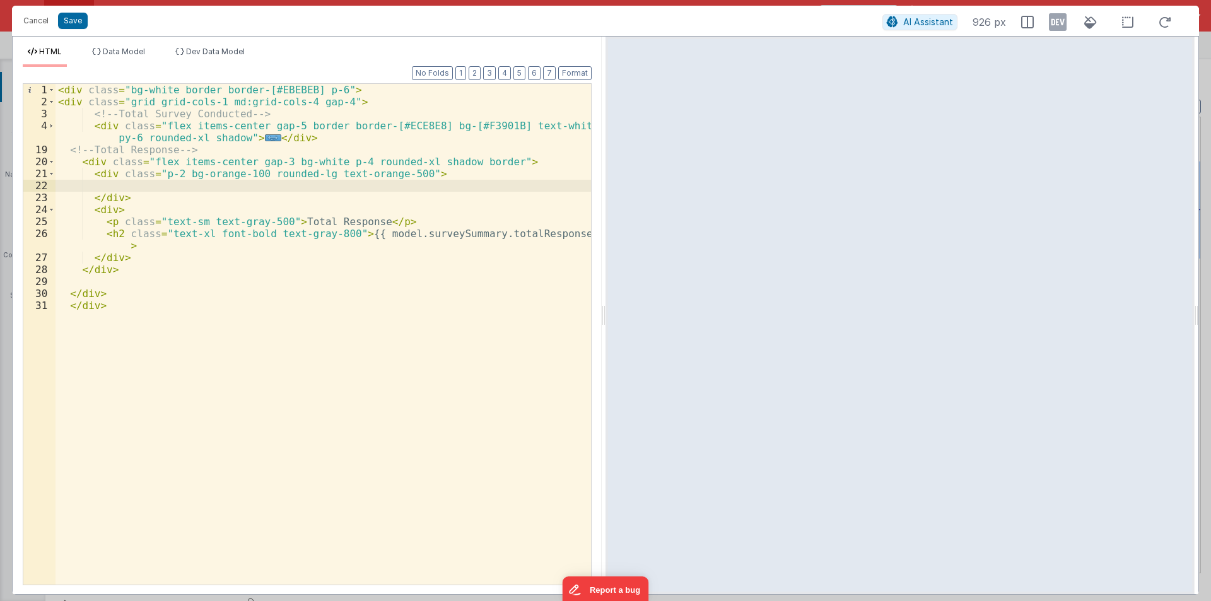
click at [131, 188] on div "< div class = "bg-white border border-[#EBEBEB] p-6" > < div class = "grid grid…" at bounding box center [324, 346] width 536 height 525
click at [129, 184] on div "< div class = "bg-white border border-[#EBEBEB] p-6" > < div class = "grid grid…" at bounding box center [324, 346] width 536 height 525
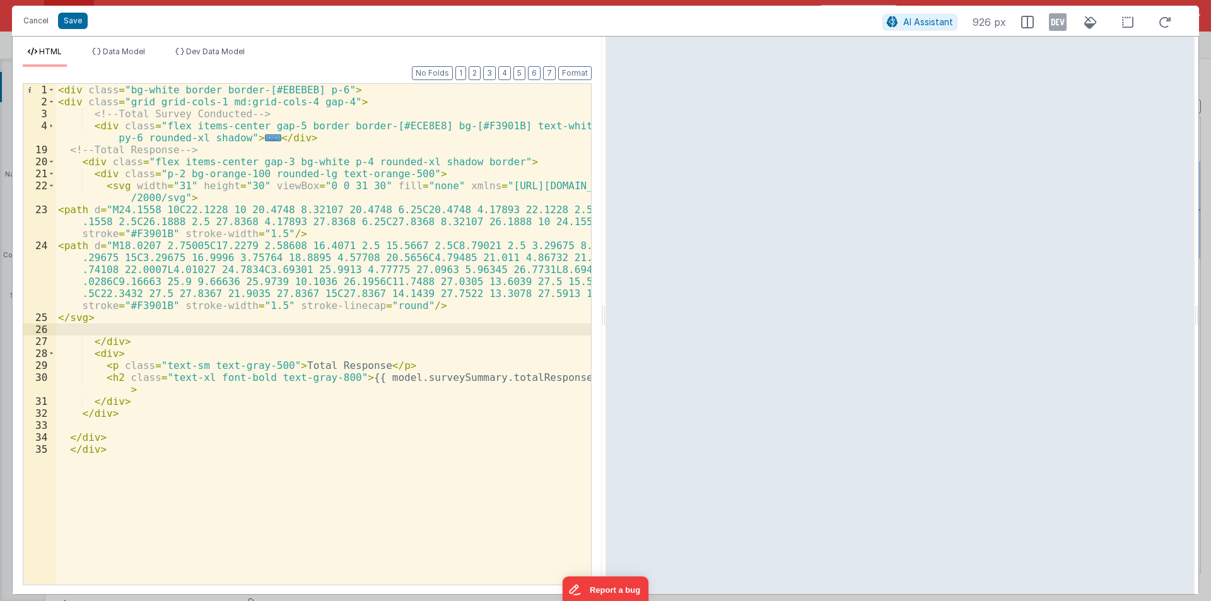
click at [469, 124] on div "< div class = "bg-white border border-[#EBEBEB] p-6" > < div class = "grid grid…" at bounding box center [324, 346] width 536 height 525
click at [52, 188] on span at bounding box center [51, 186] width 7 height 12
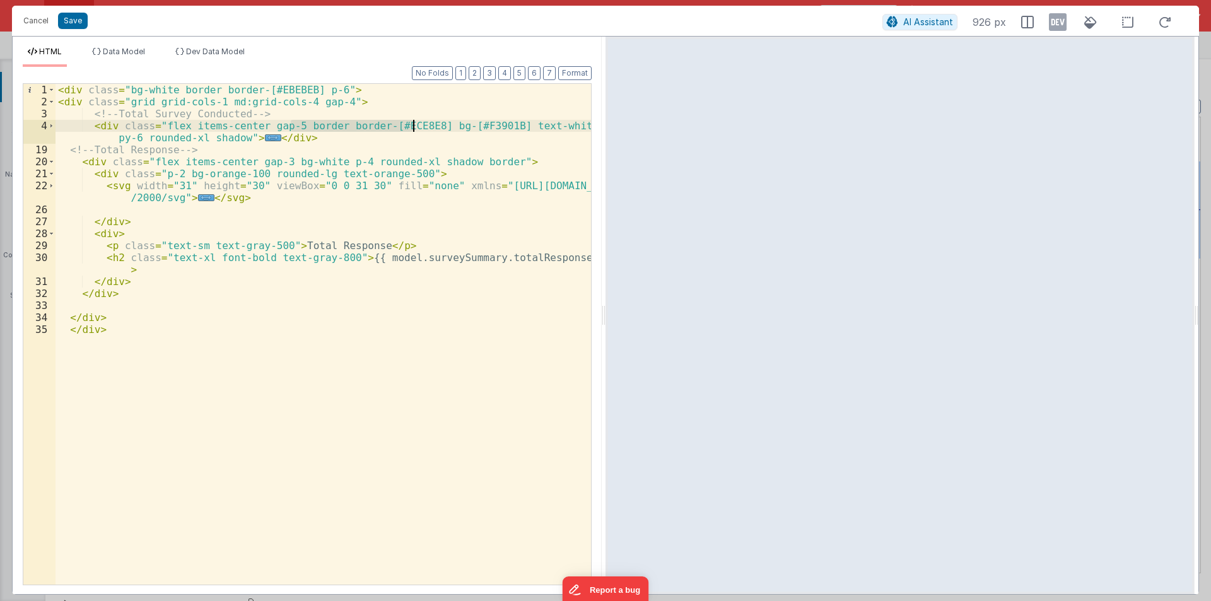
drag, startPoint x: 291, startPoint y: 126, endPoint x: 412, endPoint y: 126, distance: 120.5
click at [412, 126] on div "< div class = "bg-white border border-[#EBEBEB] p-6" > < div class = "grid grid…" at bounding box center [324, 346] width 536 height 525
click at [417, 125] on div "< div class = "bg-white border border-[#EBEBEB] p-6" > < div class = "grid grid…" at bounding box center [324, 346] width 536 height 525
click at [486, 161] on div "< div class = "bg-white border border-[#EBEBEB] p-6" > < div class = "grid grid…" at bounding box center [324, 346] width 536 height 525
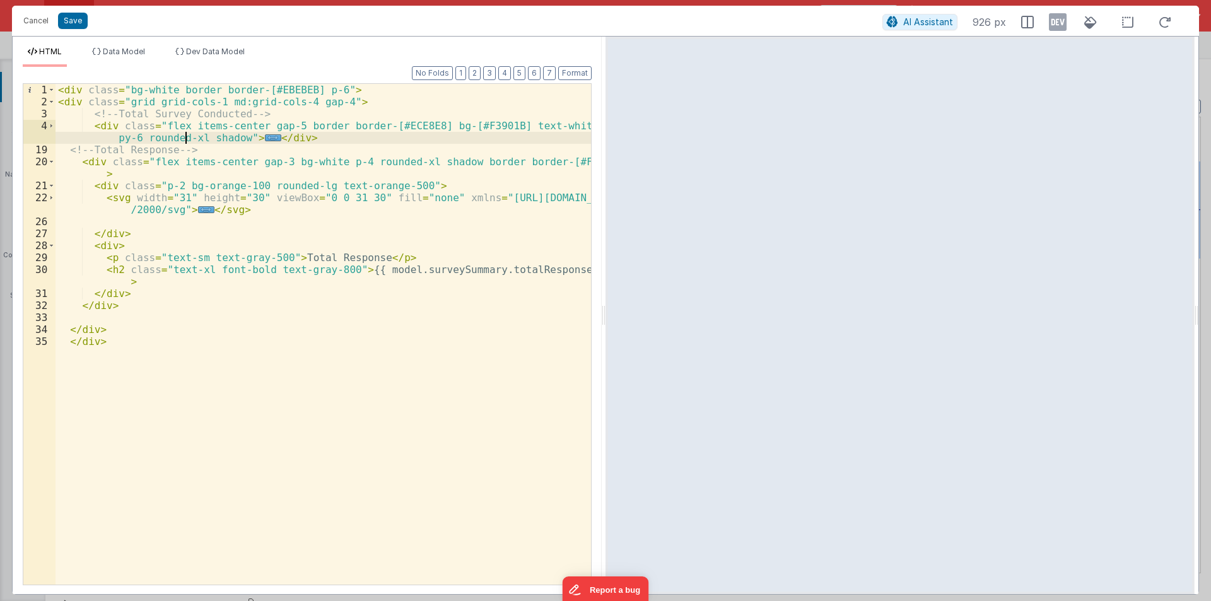
click at [188, 138] on div "< div class = "bg-white border border-[#EBEBEB] p-6" > < div class = "grid grid…" at bounding box center [324, 346] width 536 height 525
click at [399, 160] on div "< div class = "bg-white border border-[#EBEBEB] p-6" > < div class = "grid grid…" at bounding box center [324, 346] width 536 height 525
click at [305, 184] on div "< div class = "bg-white border border-[#EBEBEB] p-6" > < div class = "grid grid…" at bounding box center [324, 346] width 536 height 525
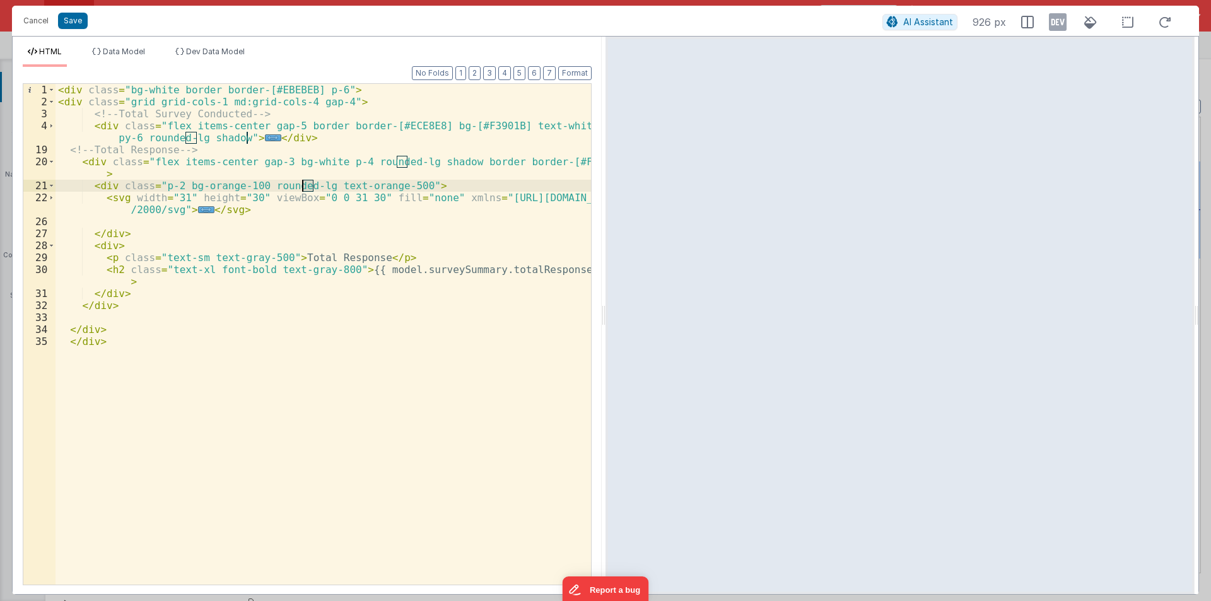
click at [305, 184] on div "< div class = "bg-white border border-[#EBEBEB] p-6" > < div class = "grid grid…" at bounding box center [324, 346] width 536 height 525
click at [589, 73] on button "Format" at bounding box center [574, 73] width 33 height 14
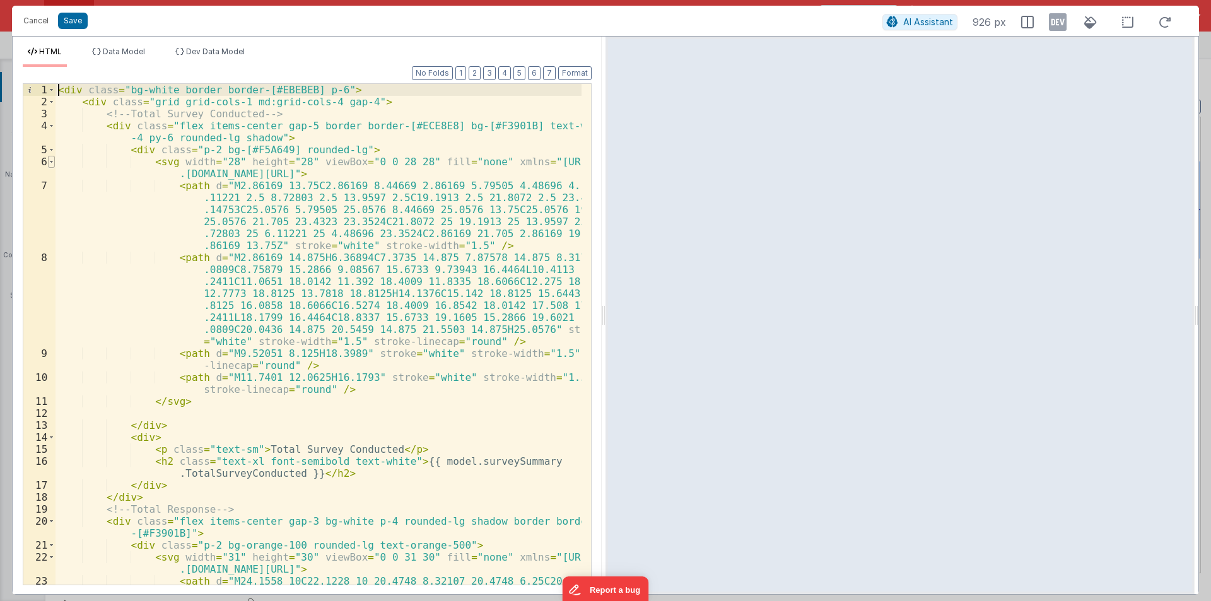
click at [51, 162] on span at bounding box center [51, 162] width 7 height 12
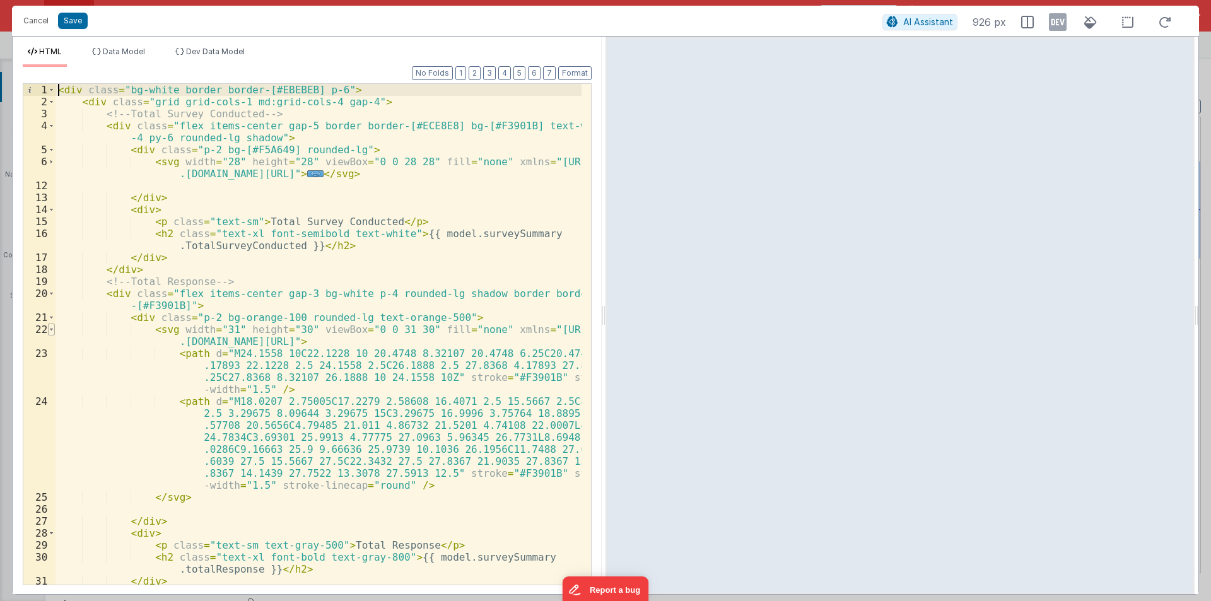
click at [50, 329] on span at bounding box center [51, 330] width 7 height 12
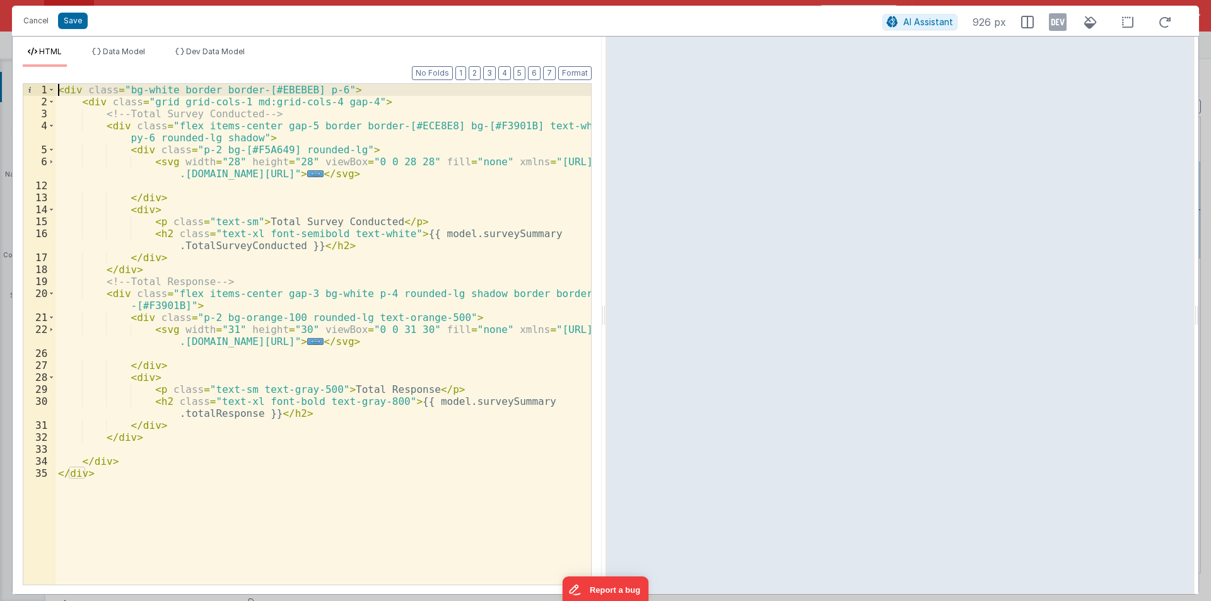
click at [159, 307] on div "< div class = "bg-white border border-[#EBEBEB] p-6" > < div class = "grid grid…" at bounding box center [324, 346] width 536 height 525
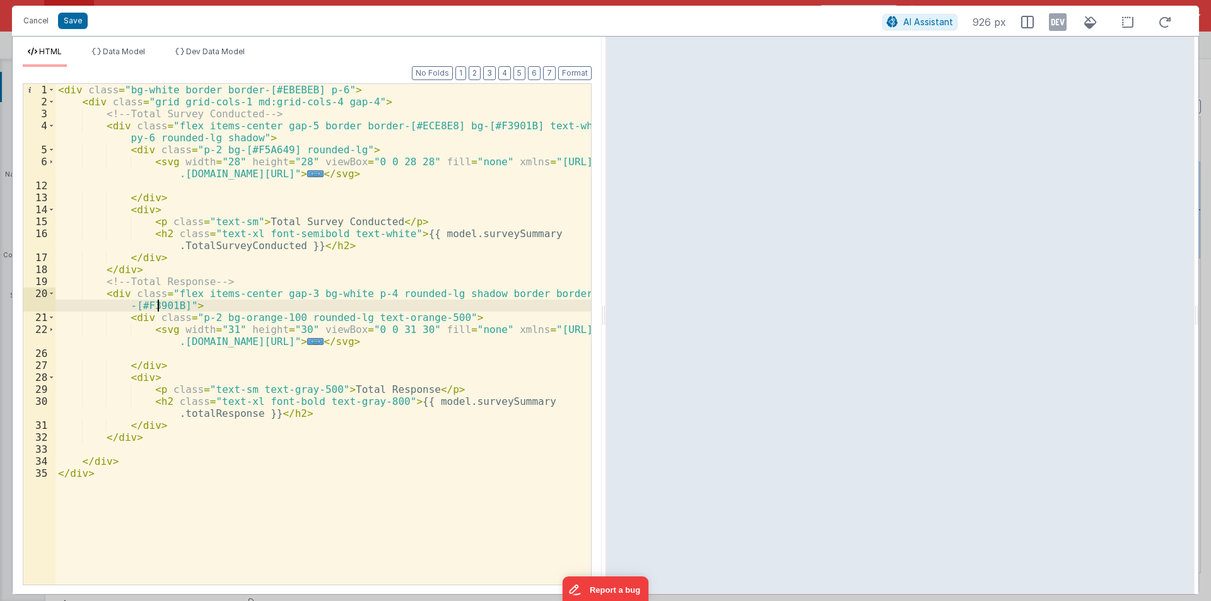
click at [159, 307] on div "< div class = "bg-white border border-[#EBEBEB] p-6" > < div class = "grid grid…" at bounding box center [324, 346] width 536 height 525
click at [452, 293] on div "< div class = "bg-white border border-[#EBEBEB] p-6" > < div class = "grid grid…" at bounding box center [324, 346] width 536 height 525
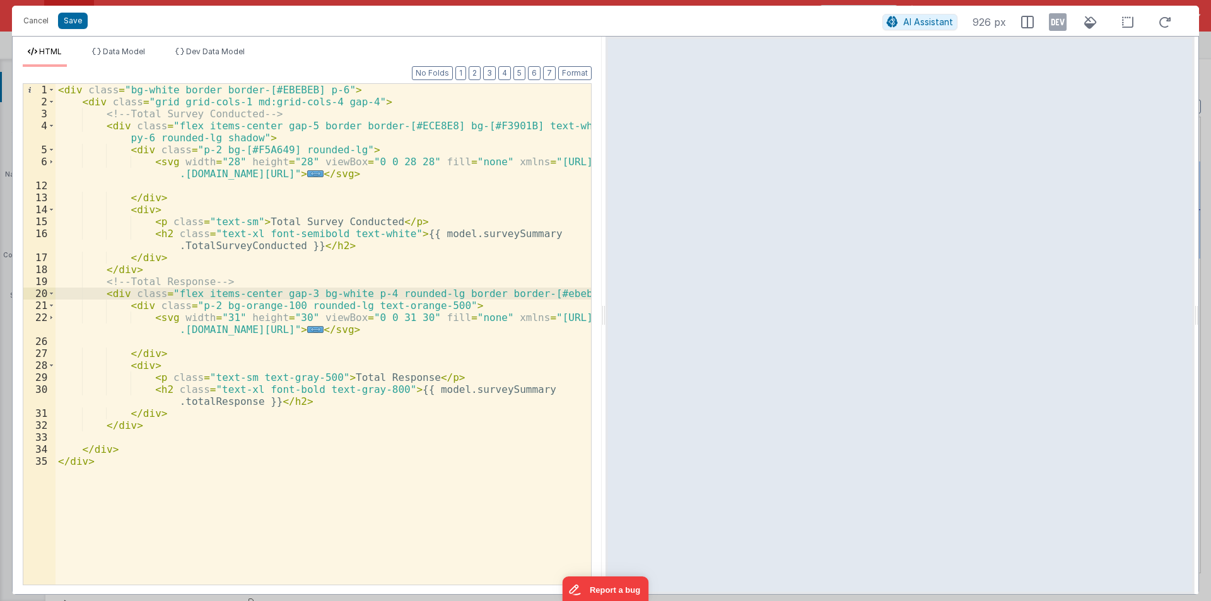
click at [235, 136] on div "< div class = "bg-white border border-[#EBEBEB] p-6" > < div class = "grid grid…" at bounding box center [324, 346] width 536 height 525
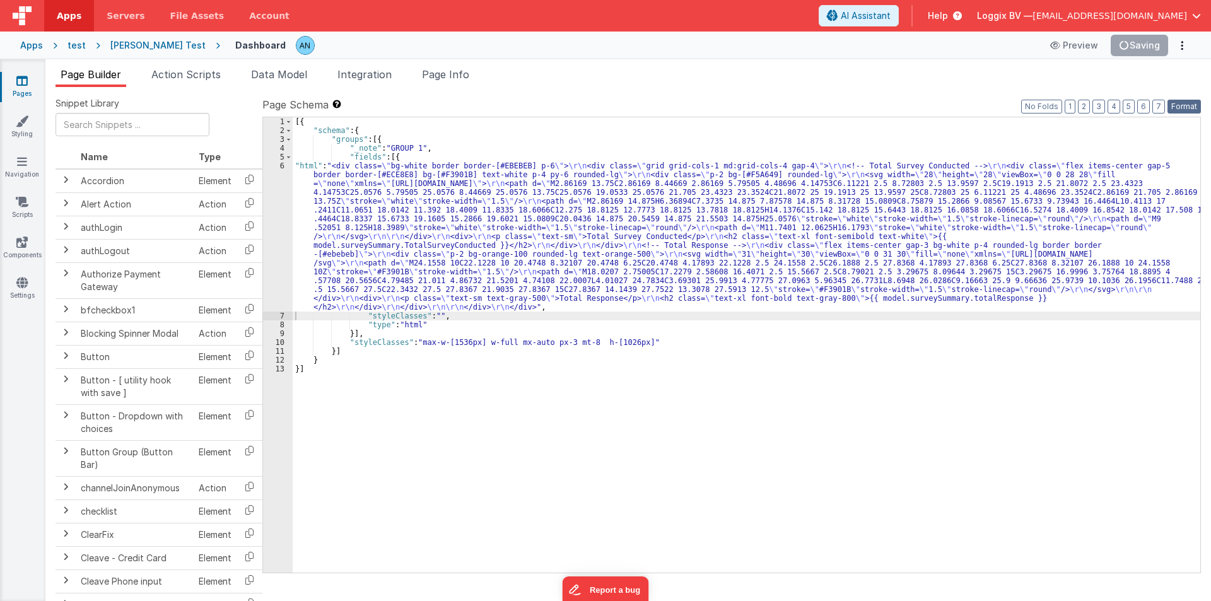
click at [1178, 102] on button "Format" at bounding box center [1184, 107] width 33 height 14
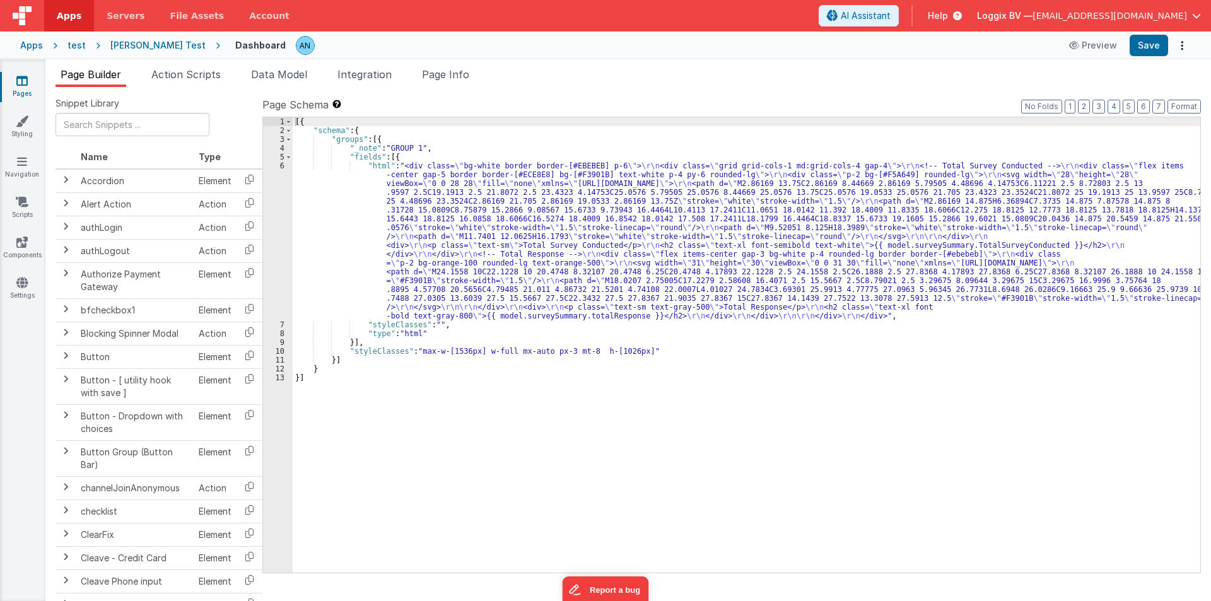
click at [331, 245] on div "[{ "schema" : { "groups" : [{ "_note" : "GROUP 1" , "fields" : [{ "html" : "<di…" at bounding box center [747, 353] width 908 height 473
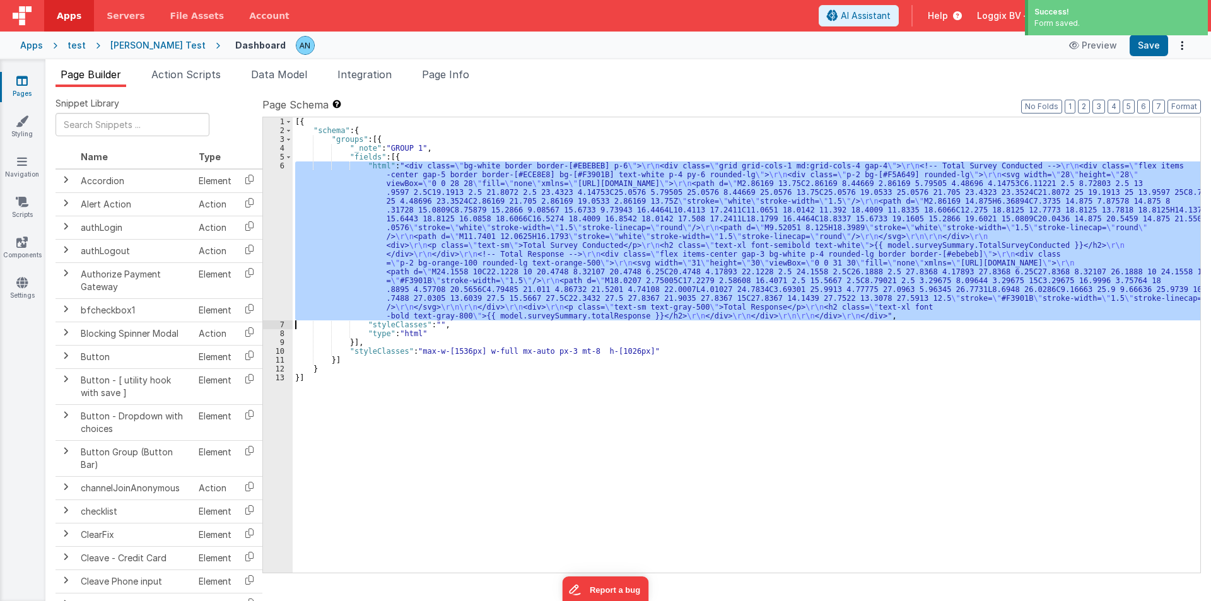
click at [276, 228] on div "6" at bounding box center [278, 240] width 30 height 159
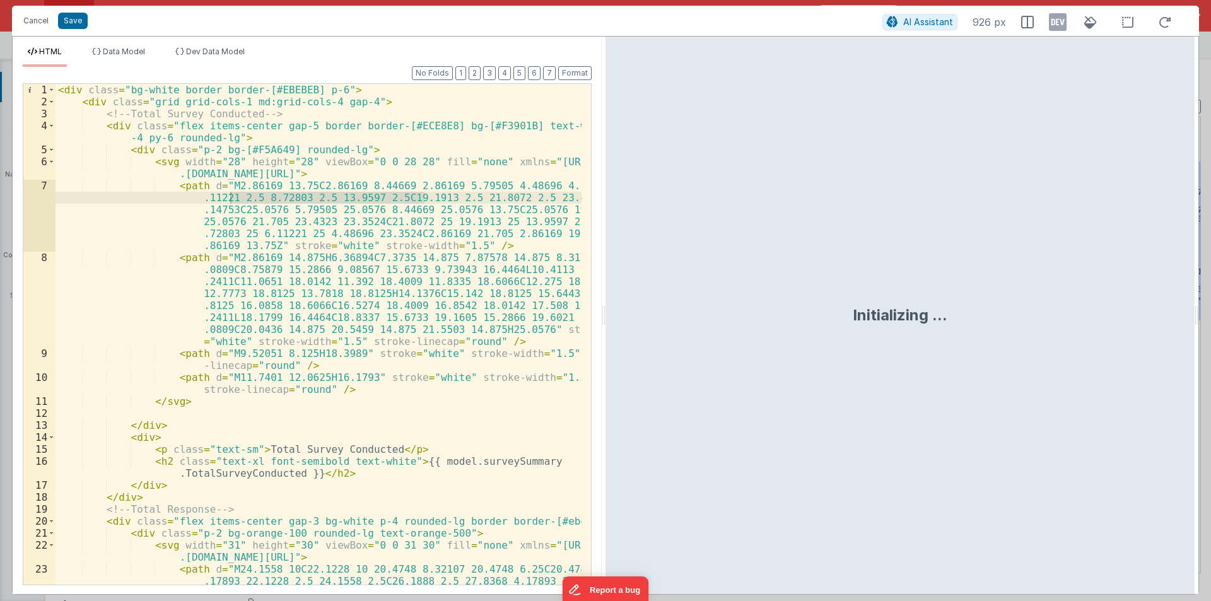
drag, startPoint x: 604, startPoint y: 313, endPoint x: 500, endPoint y: 107, distance: 230.8
click at [1211, 259] on html "Success! Form saved. Cancel Save AI Assistant 926 px HTML Data Model Dev Data M…" at bounding box center [605, 300] width 1211 height 601
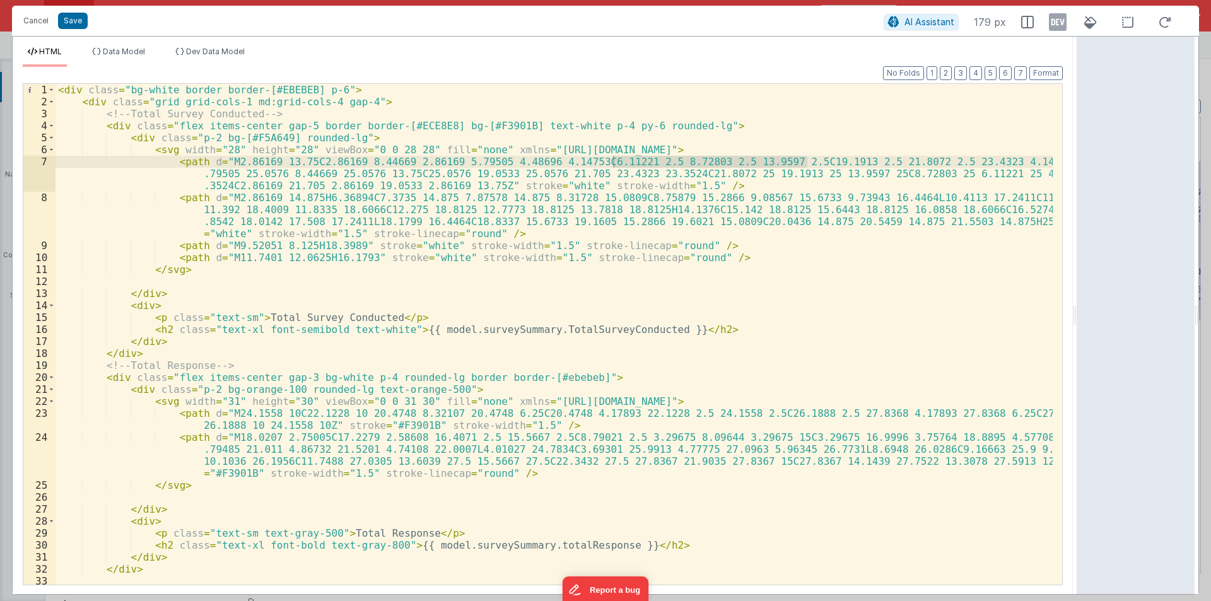
click at [338, 139] on div "< div class = "bg-white border border-[#EBEBEB] p-6" > < div class = "grid grid…" at bounding box center [554, 346] width 997 height 525
click at [481, 126] on div "< div class = "bg-white border border-[#EBEBEB] p-6" > < div class = "grid grid…" at bounding box center [554, 346] width 997 height 525
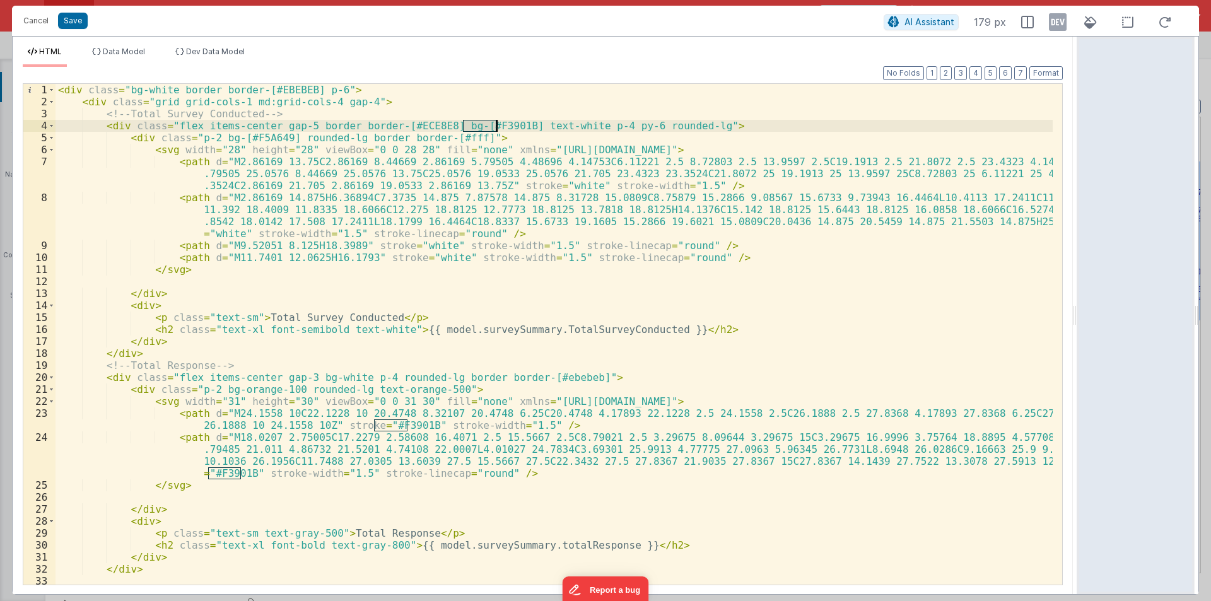
click at [481, 126] on div "< div class = "bg-white border border-[#EBEBEB] p-6" > < div class = "grid grid…" at bounding box center [554, 346] width 997 height 525
drag, startPoint x: 379, startPoint y: 389, endPoint x: 436, endPoint y: 388, distance: 56.8
click at [436, 388] on div "< div class = "bg-white border border-[#EBEBEB] p-6" > < div class = "grid grid…" at bounding box center [554, 346] width 997 height 525
paste textarea
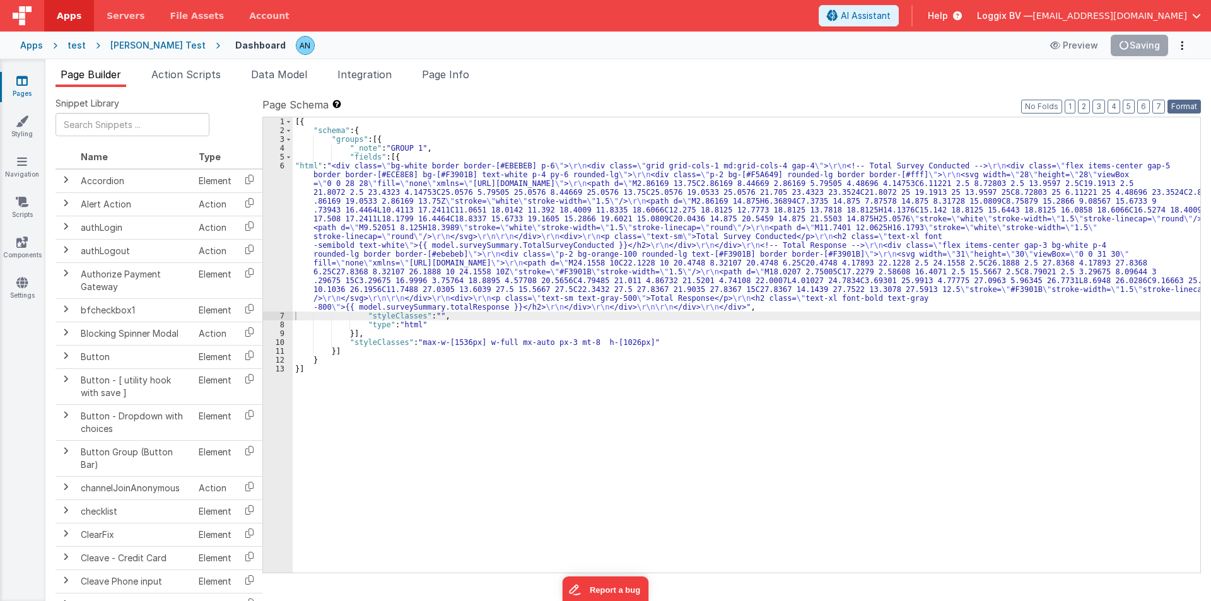
click at [1189, 102] on button "Format" at bounding box center [1184, 107] width 33 height 14
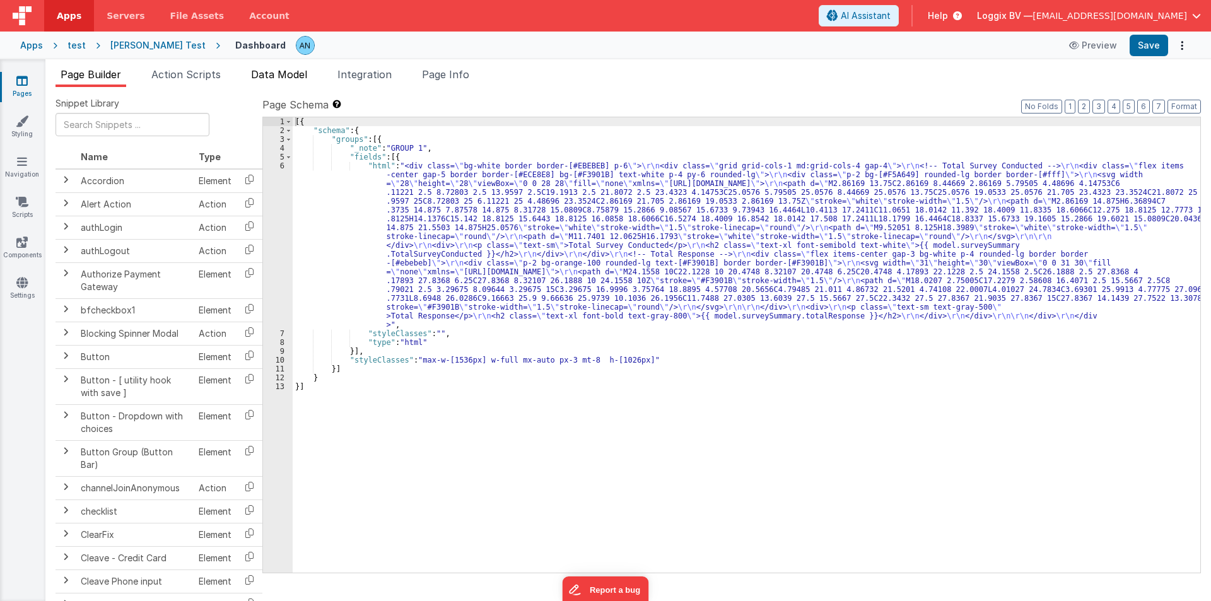
click at [261, 69] on span "Data Model" at bounding box center [279, 74] width 56 height 13
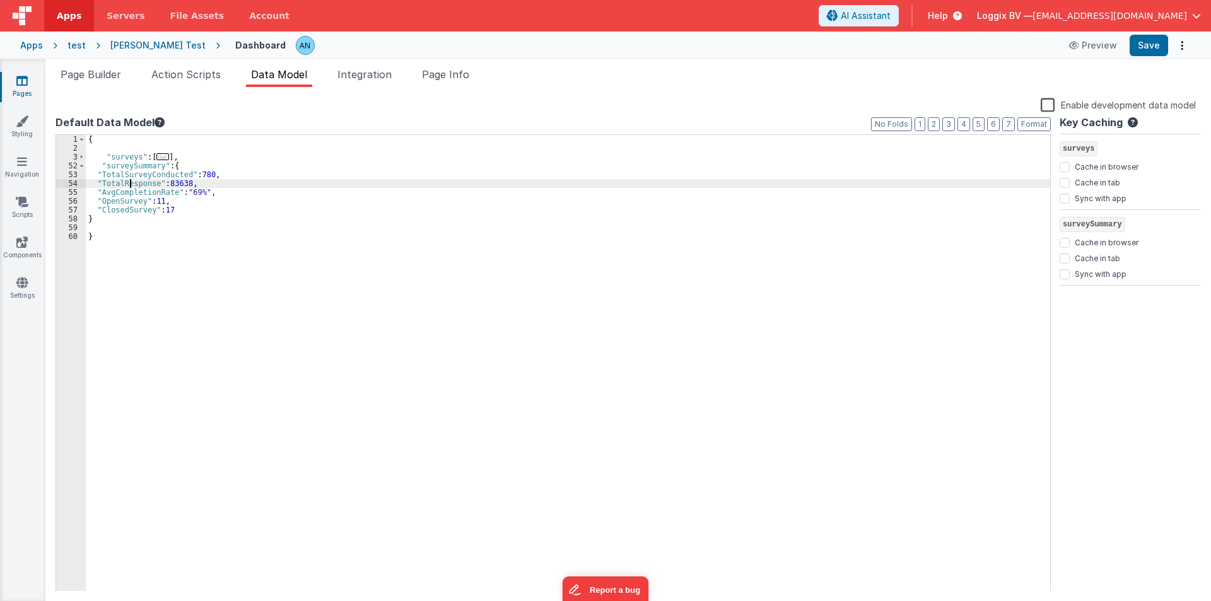
click at [130, 183] on div "{ "surveys" : [ ... ] , "surveySummary" : { "TotalSurveyConducted" : 780 , "Tot…" at bounding box center [568, 372] width 965 height 474
click at [97, 74] on span "Page Builder" at bounding box center [91, 74] width 61 height 13
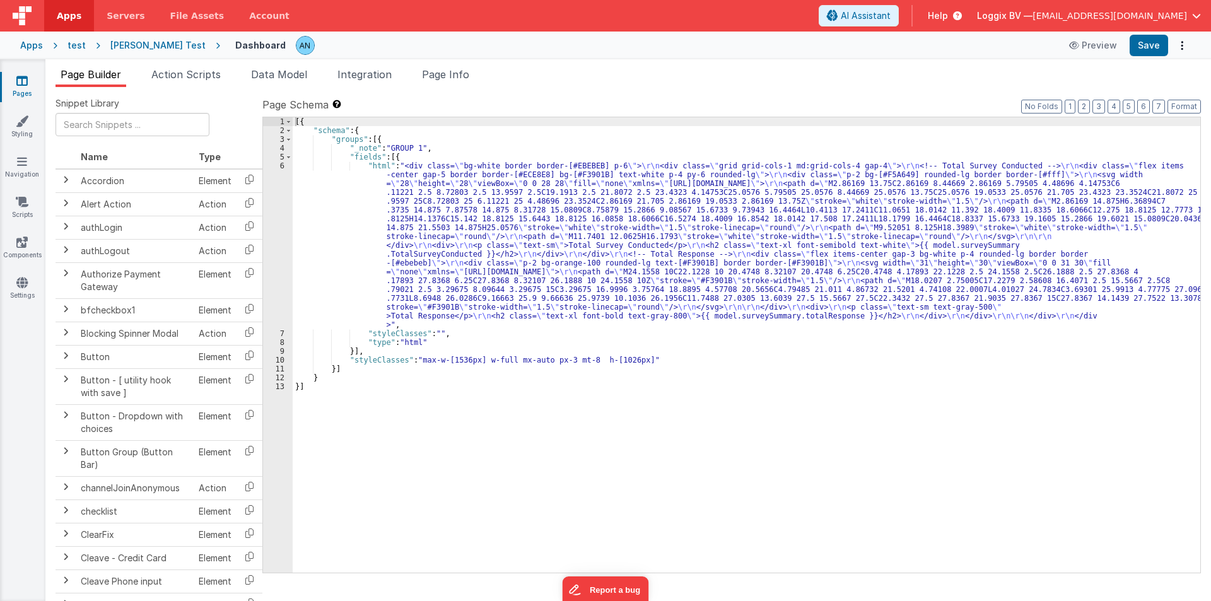
click at [302, 202] on div "[{ "schema" : { "groups" : [{ "_note" : "GROUP 1" , "fields" : [{ "html" : "<di…" at bounding box center [747, 353] width 908 height 473
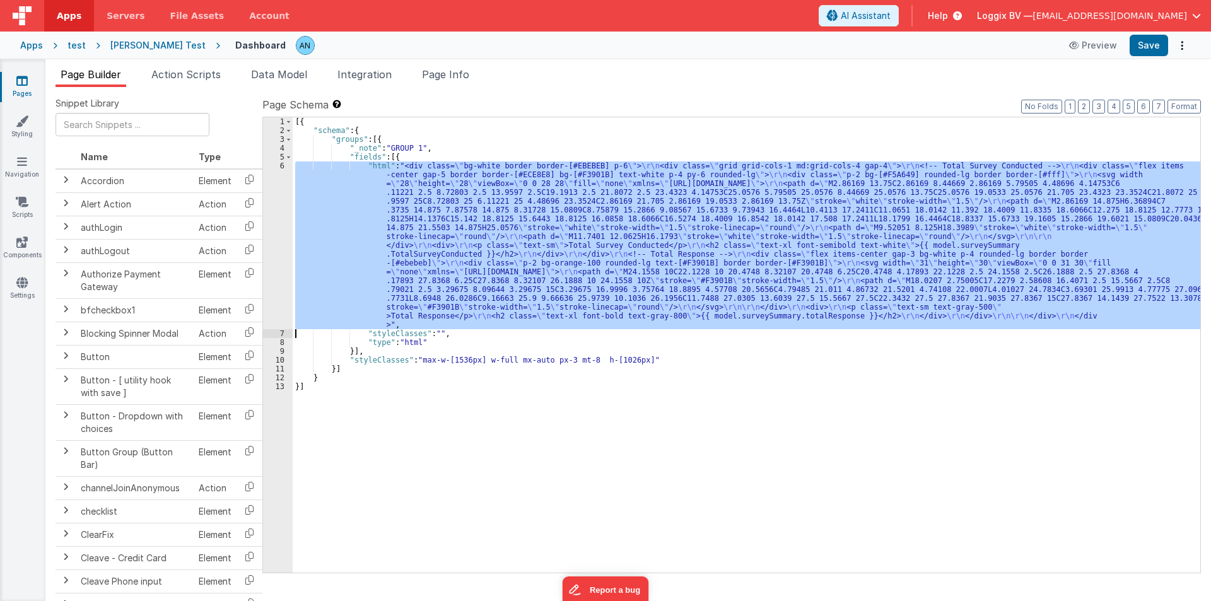
click at [281, 202] on div "6" at bounding box center [278, 245] width 30 height 168
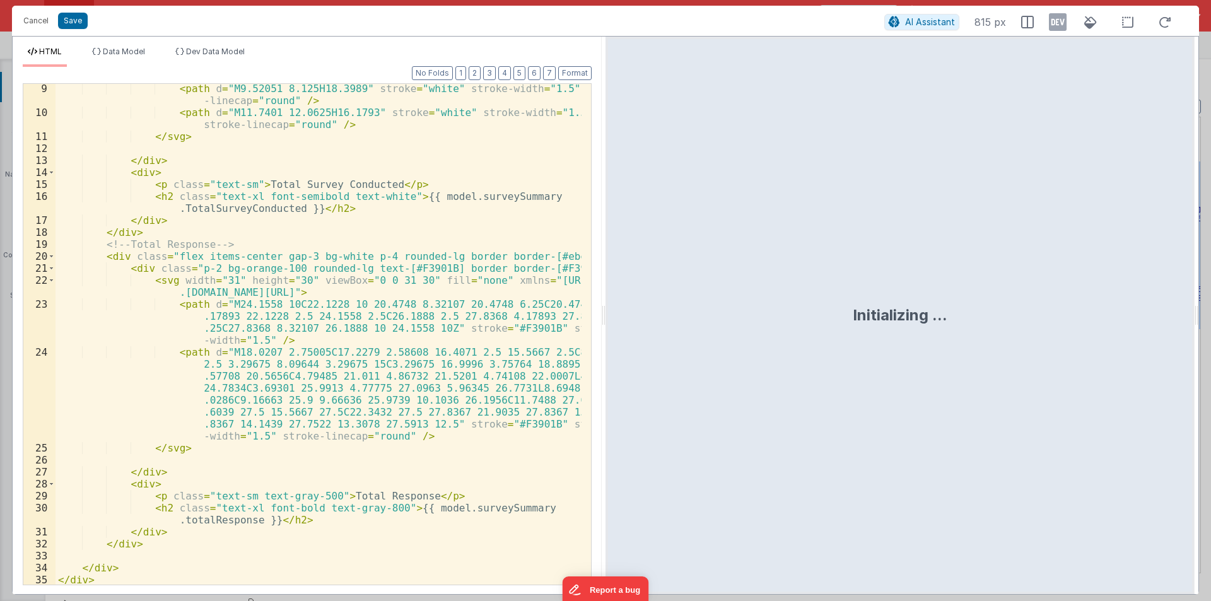
scroll to position [266, 0]
click at [460, 503] on div "< path d = "M9.52051 8.125H18.3989" stroke = "white" stroke-width = "1.5" strok…" at bounding box center [319, 349] width 526 height 537
click at [213, 520] on div "< path d = "M9.52051 8.125H18.3989" stroke = "white" stroke-width = "1.5" strok…" at bounding box center [319, 349] width 526 height 537
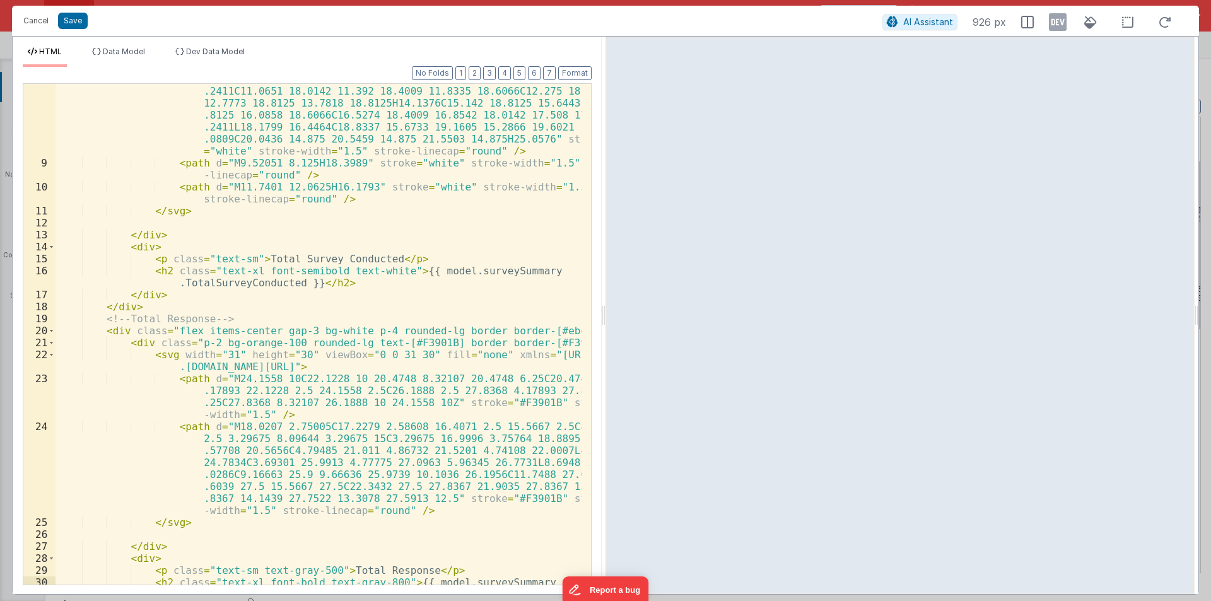
scroll to position [153, 0]
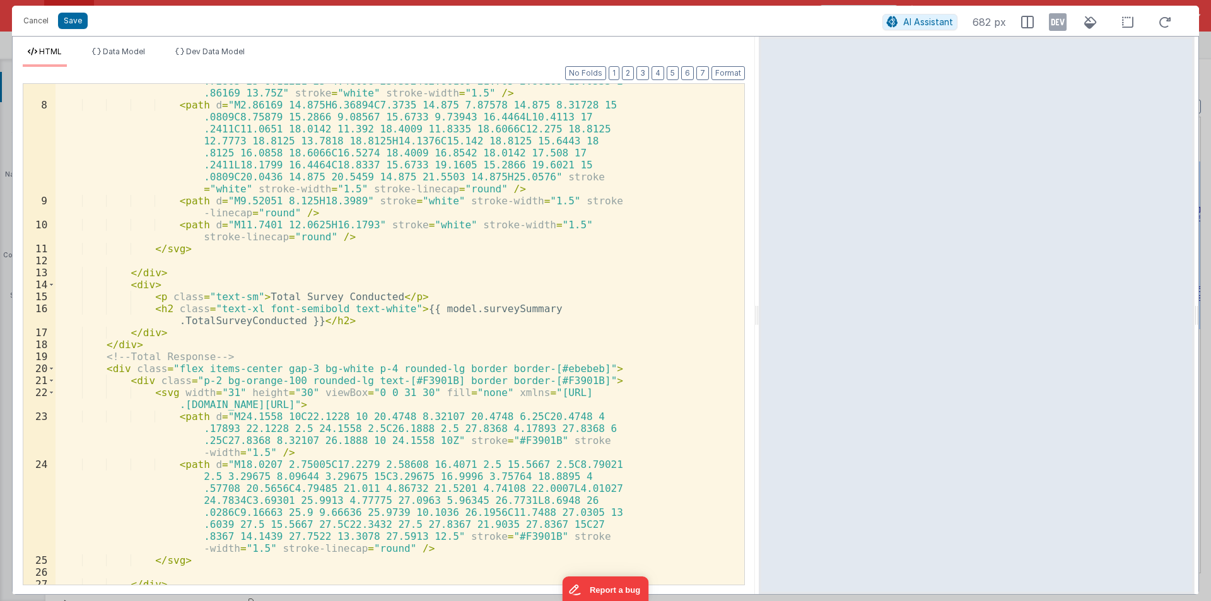
drag, startPoint x: 601, startPoint y: 309, endPoint x: 760, endPoint y: 303, distance: 159.1
click at [760, 303] on html "Cancel Save AI Assistant 682 px HTML Data Model Dev Data Model Format 7 6 5 4 3…" at bounding box center [605, 300] width 1211 height 601
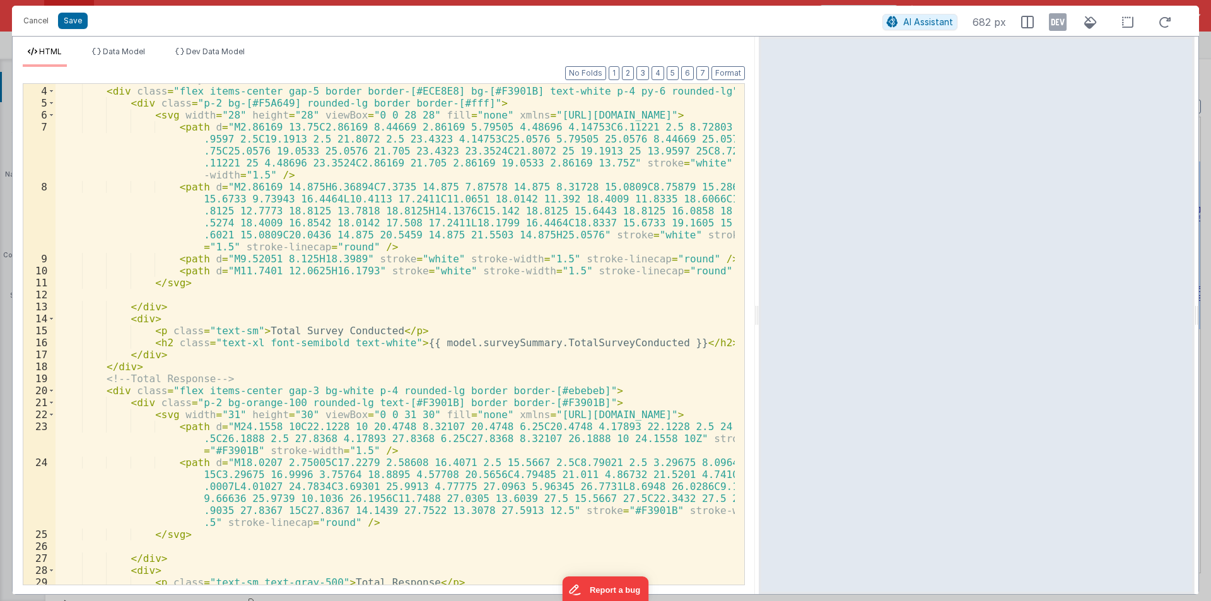
scroll to position [0, 0]
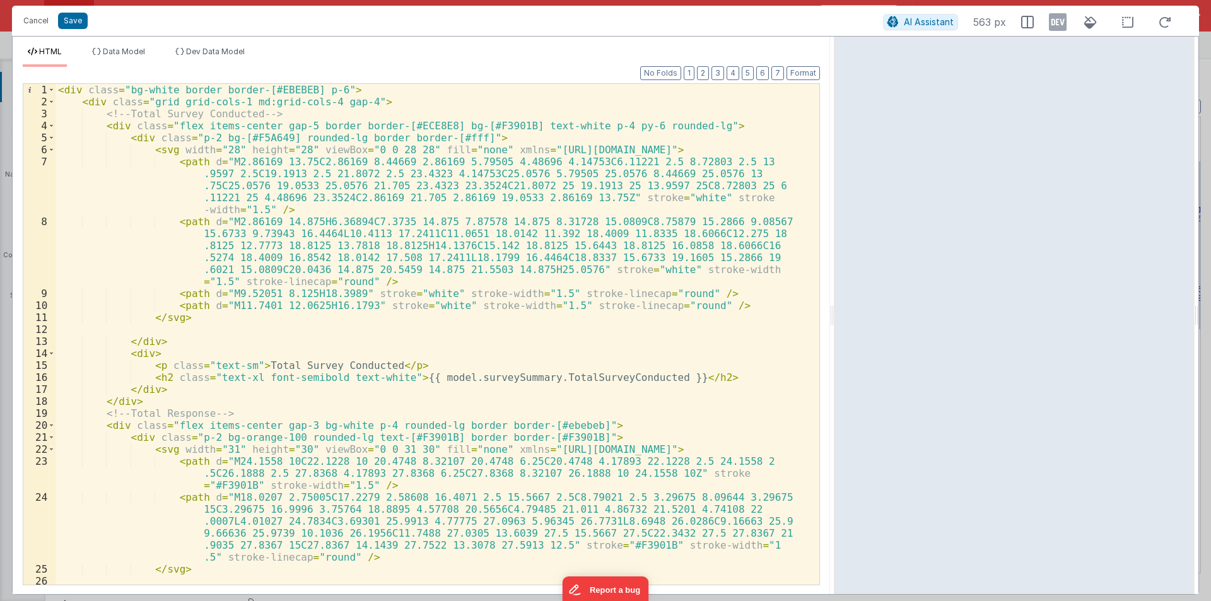
drag, startPoint x: 757, startPoint y: 314, endPoint x: 835, endPoint y: 314, distance: 78.2
click at [835, 314] on html "Cancel Save AI Assistant 563 px HTML Data Model Dev Data Model Format 7 6 5 4 3…" at bounding box center [605, 300] width 1211 height 601
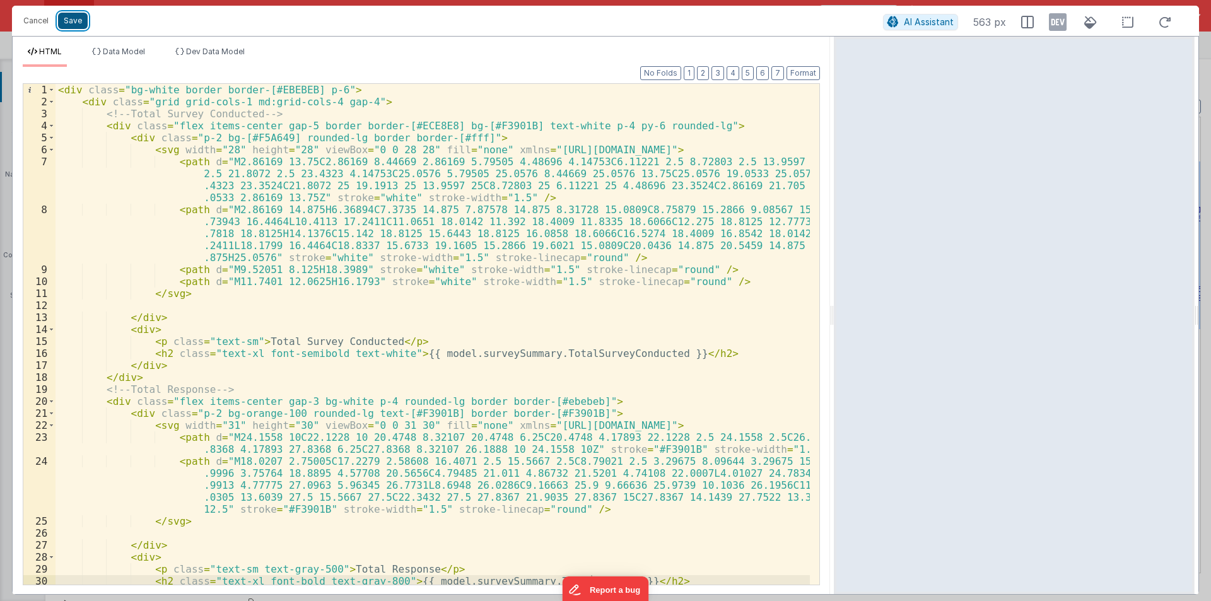
click at [76, 20] on button "Save" at bounding box center [73, 21] width 30 height 16
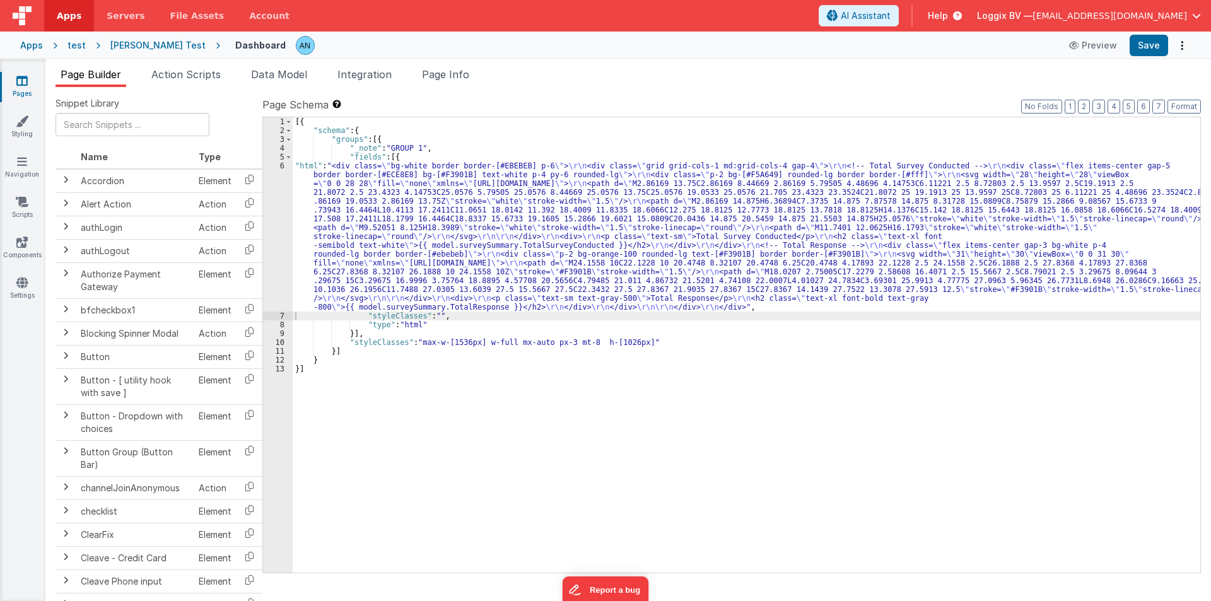
click at [277, 222] on div "6" at bounding box center [278, 236] width 30 height 150
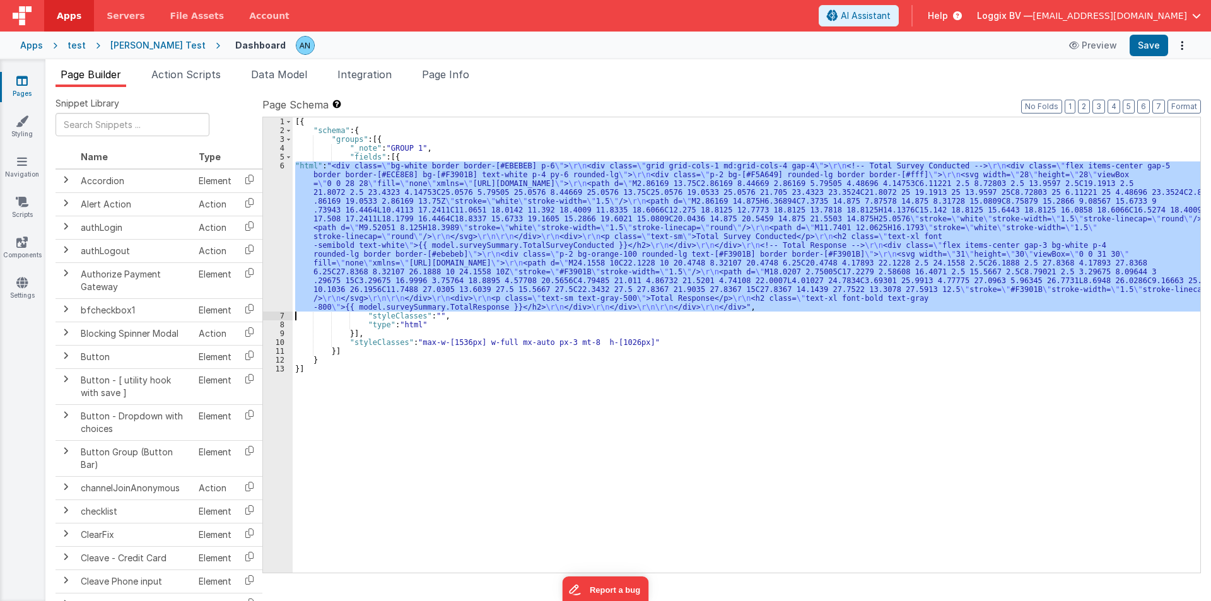
click at [277, 222] on div "6" at bounding box center [278, 236] width 30 height 150
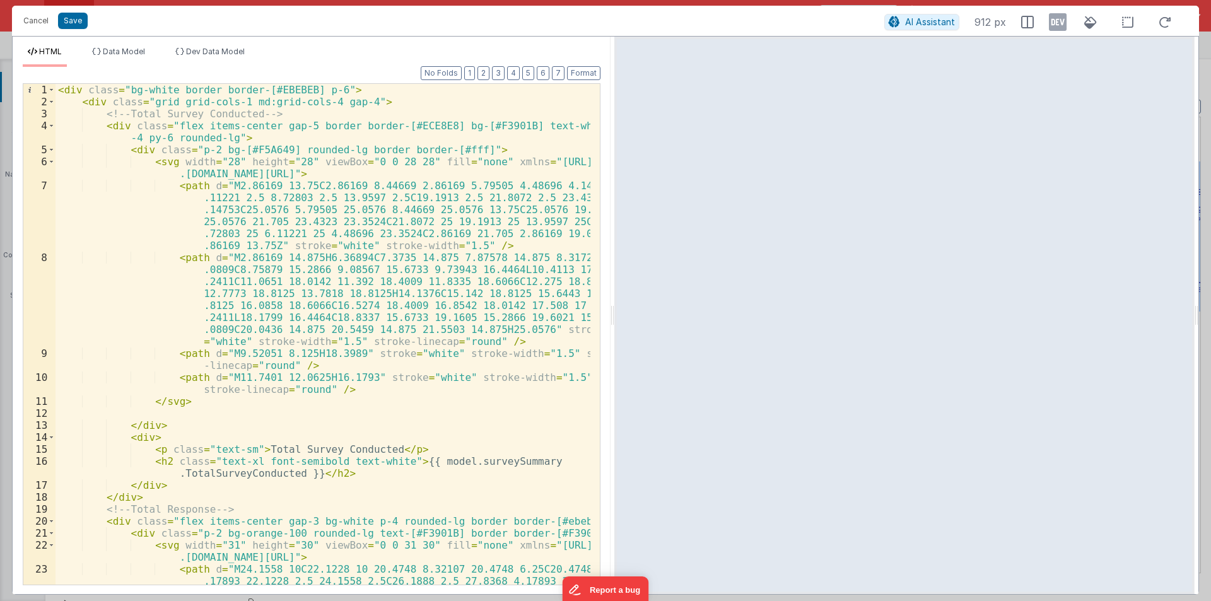
drag, startPoint x: 602, startPoint y: 313, endPoint x: 678, endPoint y: 312, distance: 75.7
click at [683, 312] on html "Cancel Save AI Assistant 912 px HTML Data Model Dev Data Model Format 7 6 5 4 3…" at bounding box center [605, 300] width 1211 height 601
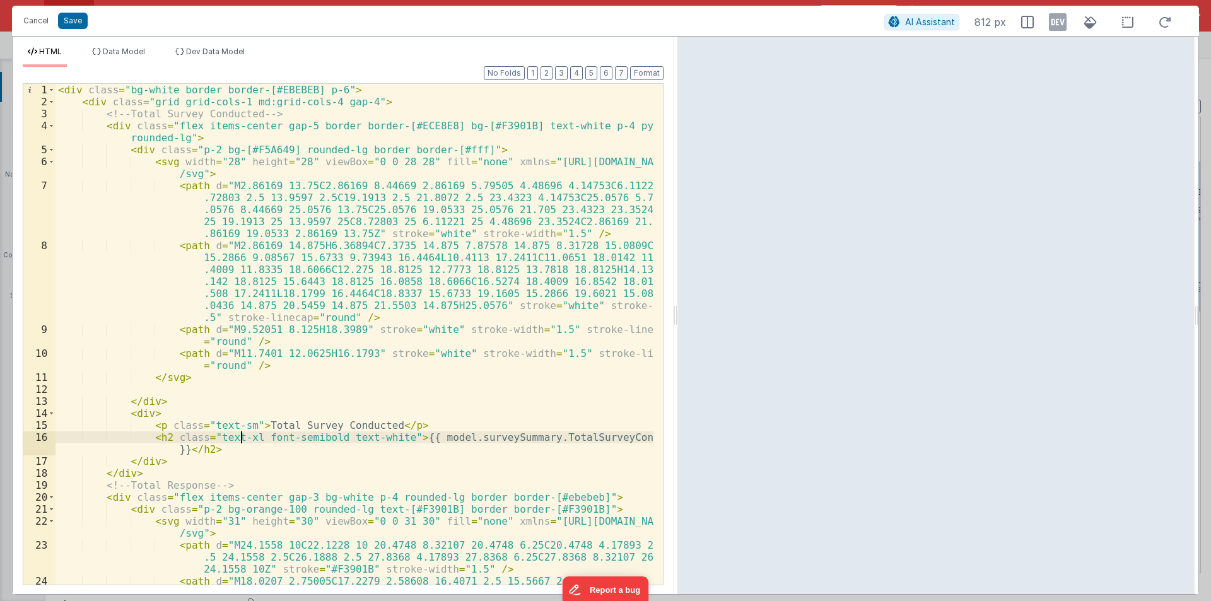
click at [242, 437] on div "< div class = "bg-white border border-[#EBEBEB] p-6" > < div class = "grid grid…" at bounding box center [355, 382] width 598 height 597
click at [230, 426] on div "< div class = "bg-white border border-[#EBEBEB] p-6" > < div class = "grid grid…" at bounding box center [355, 382] width 598 height 597
click at [234, 426] on div "< div class = "bg-white border border-[#EBEBEB] p-6" > < div class = "grid grid…" at bounding box center [355, 382] width 598 height 597
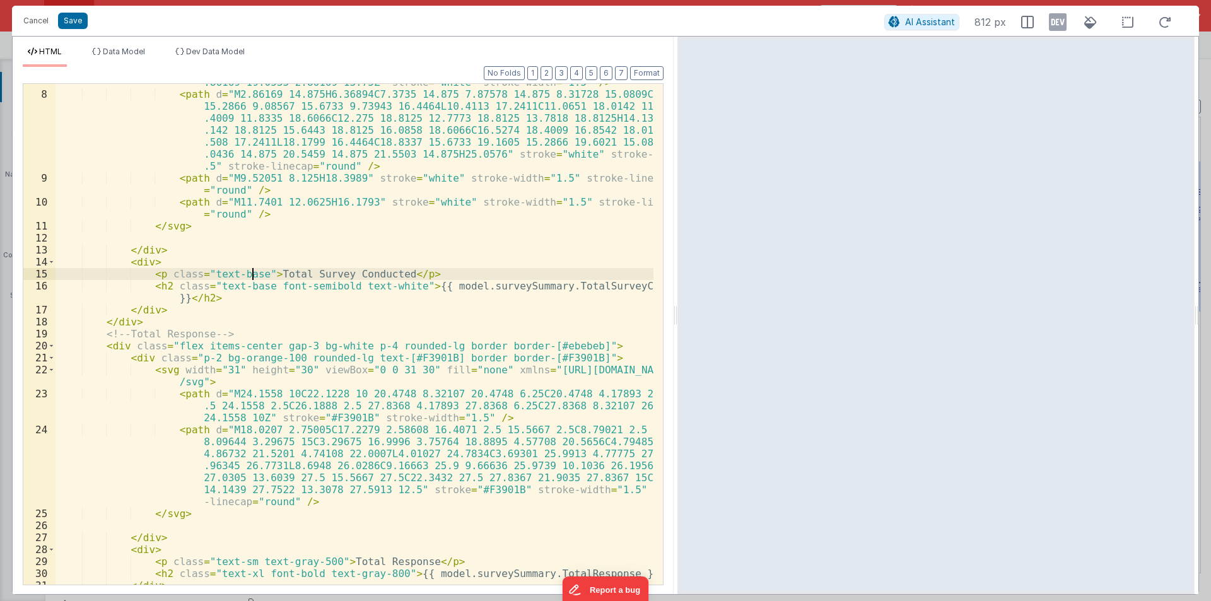
scroll to position [189, 0]
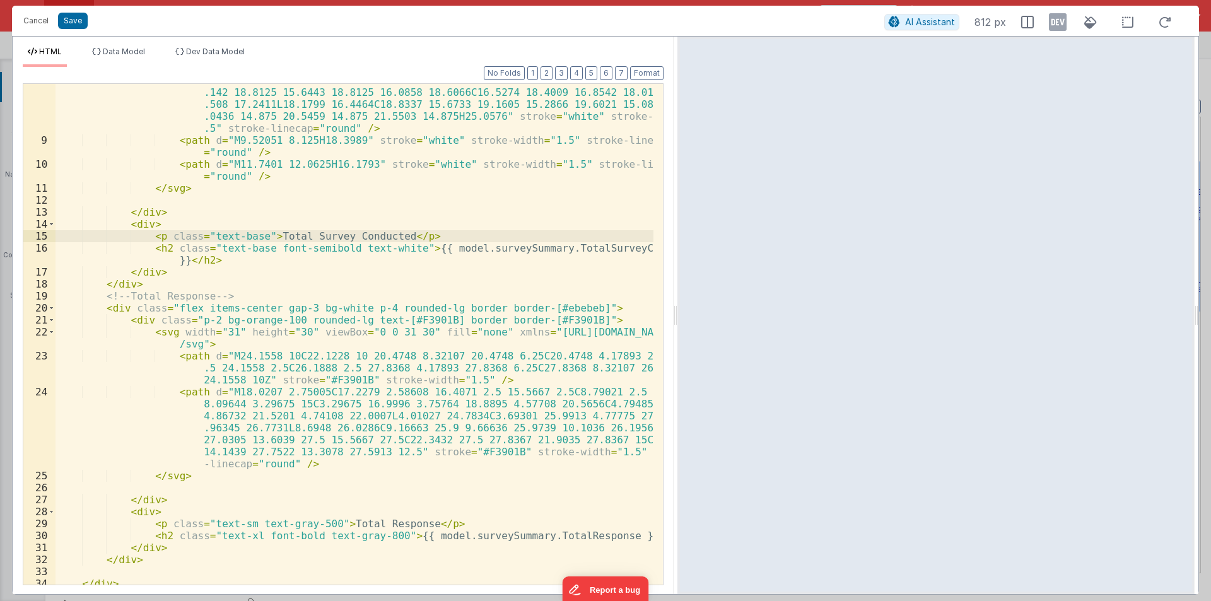
click at [234, 524] on div "< path d = "M2.86169 14.875H6.36894C7.3735 14.875 7.87578 14.875 8.31728 15.080…" at bounding box center [355, 348] width 598 height 597
drag, startPoint x: 211, startPoint y: 536, endPoint x: 248, endPoint y: 537, distance: 36.6
click at [248, 537] on div "< path d = "M2.86169 14.875H6.36894C7.3735 14.875 7.87578 14.875 8.31728 15.080…" at bounding box center [355, 348] width 598 height 597
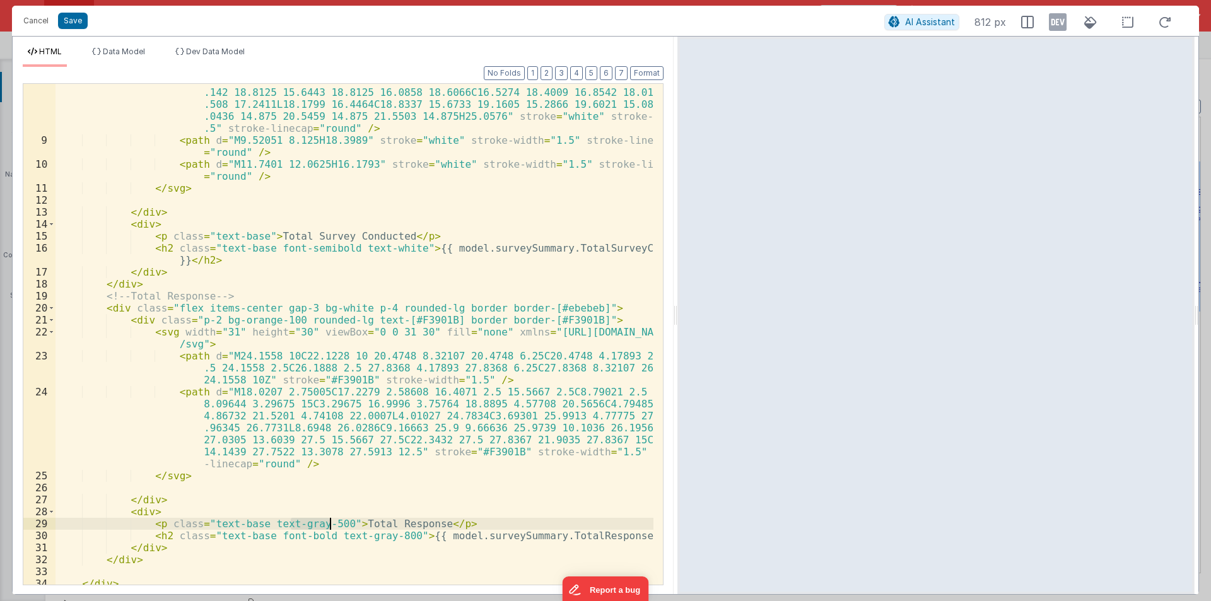
drag, startPoint x: 289, startPoint y: 526, endPoint x: 328, endPoint y: 525, distance: 39.1
click at [328, 525] on div "< path d = "M2.86169 14.875H6.36894C7.3735 14.875 7.87578 14.875 8.31728 15.080…" at bounding box center [355, 348] width 598 height 597
drag, startPoint x: 351, startPoint y: 537, endPoint x: 394, endPoint y: 536, distance: 42.9
click at [394, 536] on div "< path d = "M2.86169 14.875H6.36894C7.3735 14.875 7.87578 14.875 8.31728 15.080…" at bounding box center [355, 348] width 598 height 597
click at [289, 536] on div "< path d = "M2.86169 14.875H6.36894C7.3735 14.875 7.87578 14.875 8.31728 15.080…" at bounding box center [355, 348] width 598 height 597
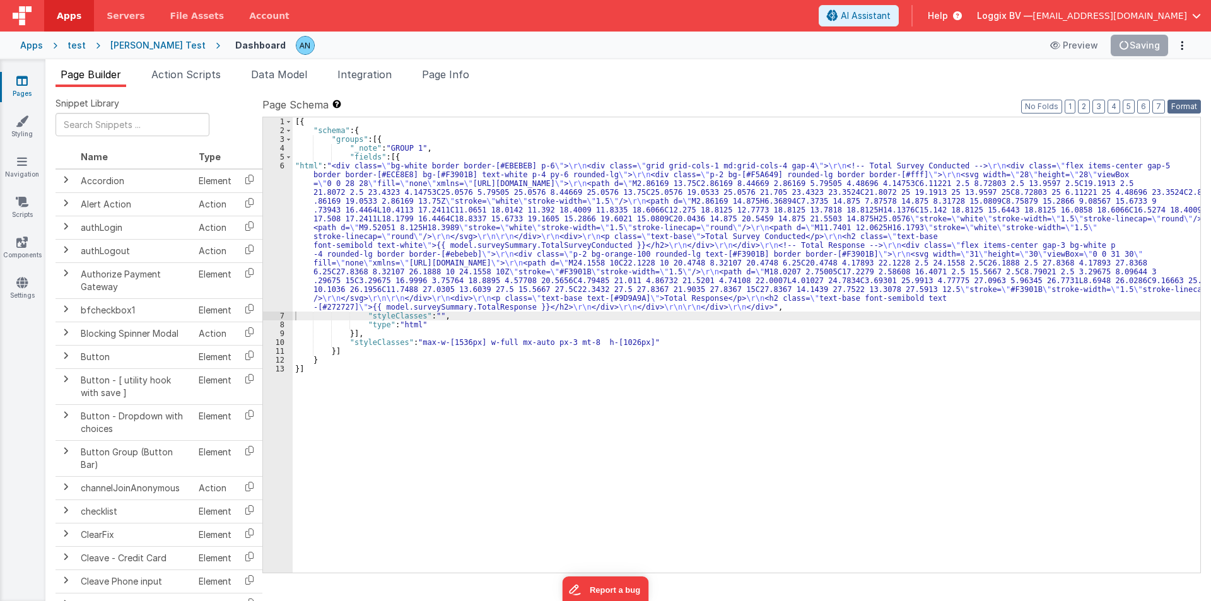
click at [1177, 102] on button "Format" at bounding box center [1184, 107] width 33 height 14
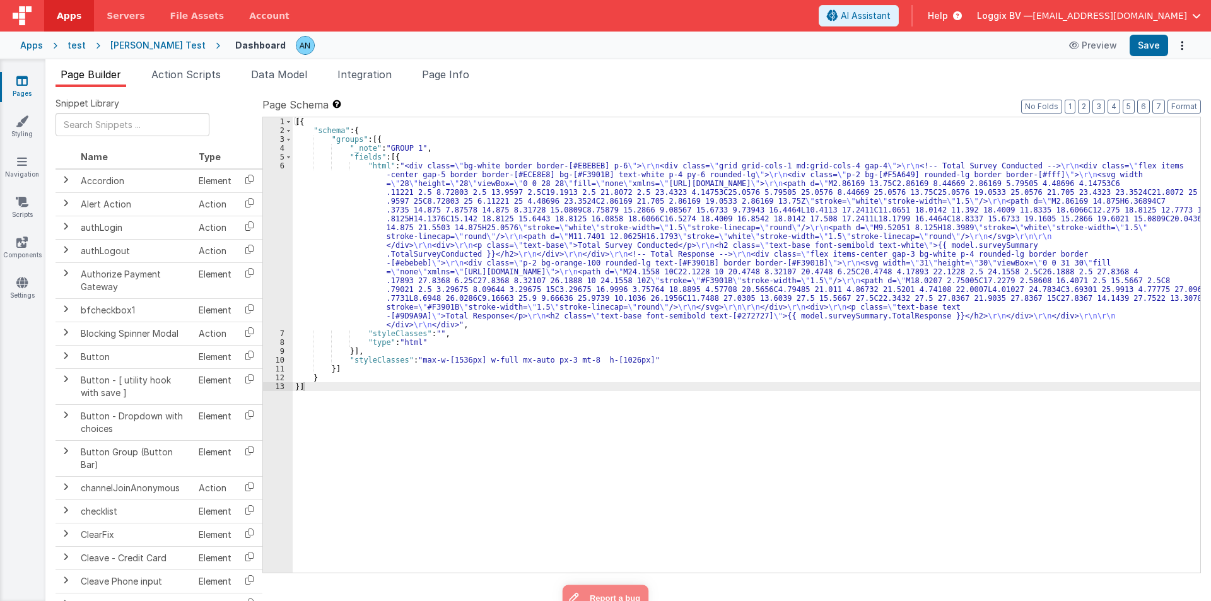
click at [336, 195] on div "[{ "schema" : { "groups" : [{ "_note" : "GROUP 1" , "fields" : [{ "html" : "<di…" at bounding box center [747, 353] width 908 height 473
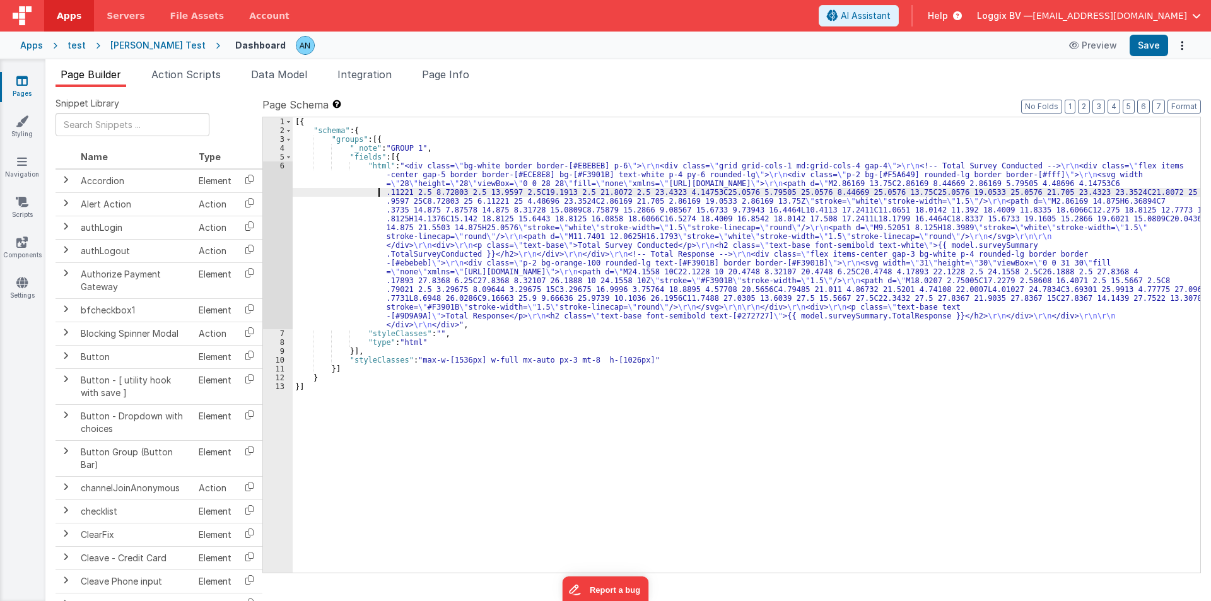
click at [278, 194] on div "6" at bounding box center [278, 245] width 30 height 168
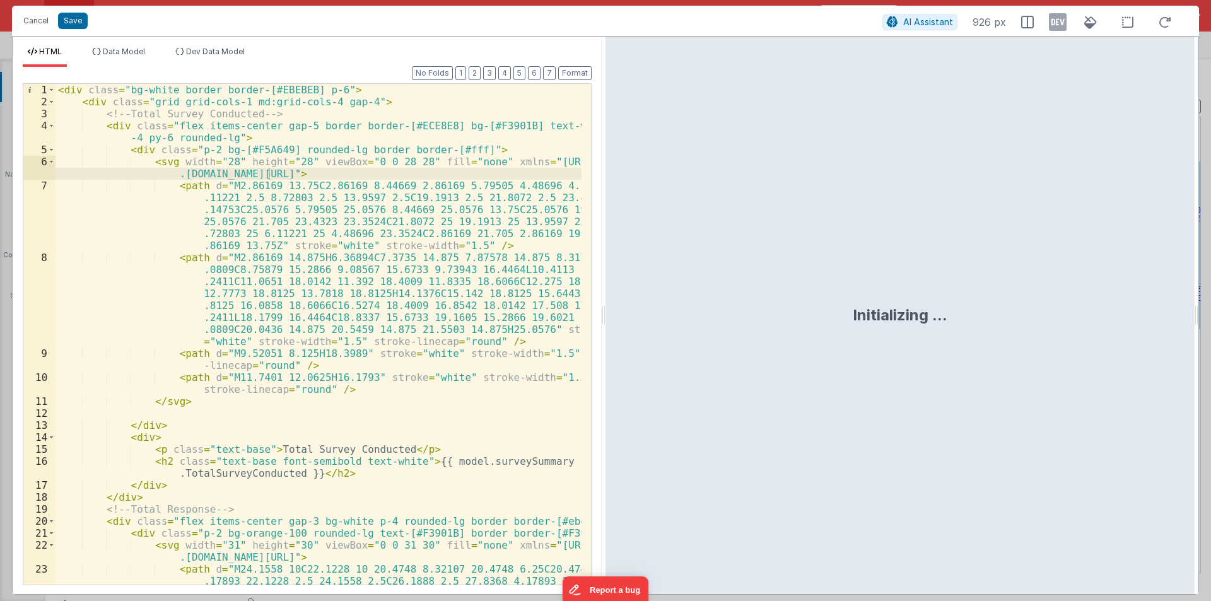
drag, startPoint x: 606, startPoint y: 314, endPoint x: 888, endPoint y: 274, distance: 284.1
click at [888, 274] on div "Initializing ..." at bounding box center [900, 316] width 589 height 558
click at [467, 149] on div "< div class = "bg-white border border-[#EBEBEB] p-6" > < div class = "grid grid…" at bounding box center [319, 364] width 526 height 561
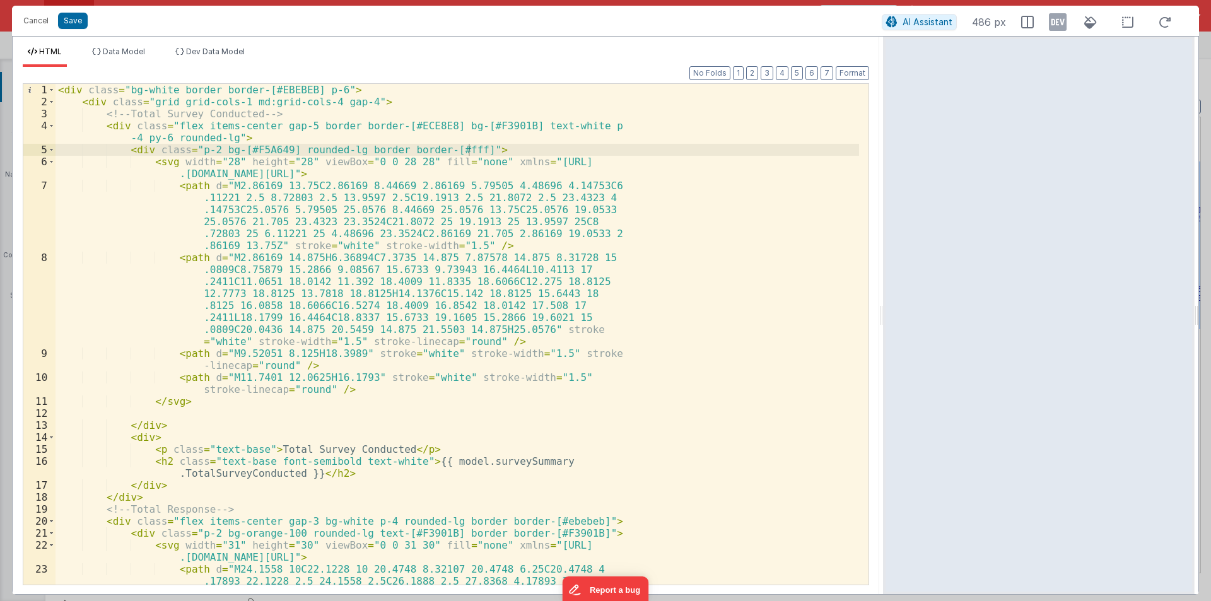
drag, startPoint x: 603, startPoint y: 310, endPoint x: 884, endPoint y: 307, distance: 281.4
click at [884, 307] on html "Cancel Save AI Assistant 486 px HTML Data Model Dev Data Model Format 7 6 5 4 3…" at bounding box center [605, 300] width 1211 height 601
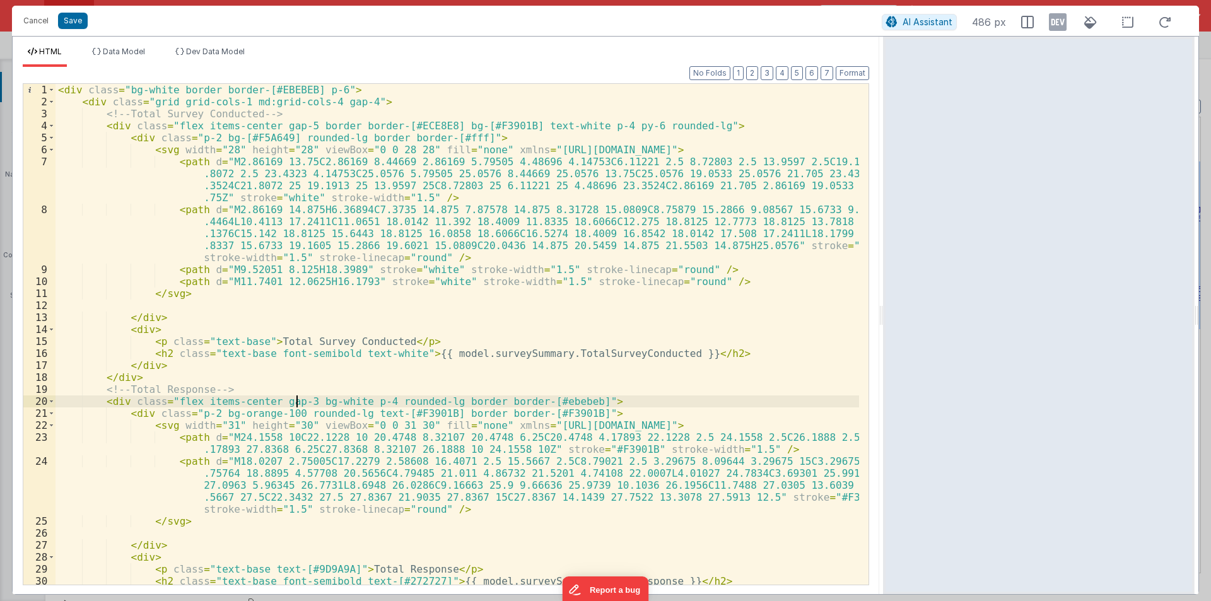
click at [297, 403] on div "< div class = "bg-white border border-[#EBEBEB] p-6" > < div class = "grid grid…" at bounding box center [458, 346] width 804 height 525
click at [54, 403] on span at bounding box center [51, 402] width 7 height 12
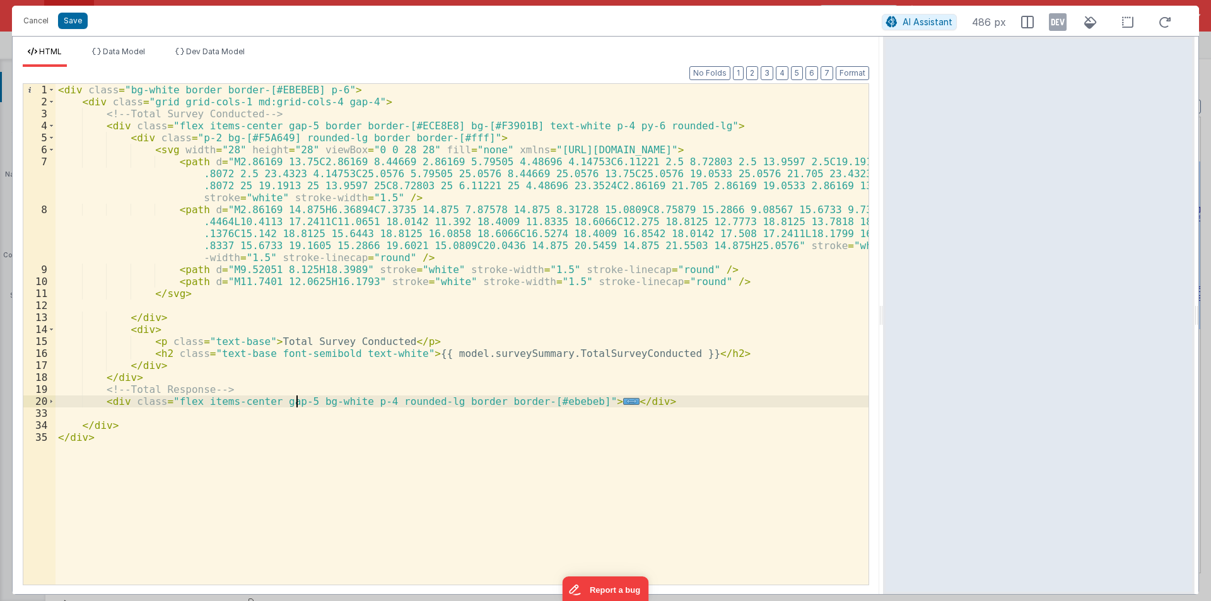
click at [108, 414] on div "< div class = "bg-white border border-[#EBEBEB] p-6" > < div class = "grid grid…" at bounding box center [462, 346] width 813 height 525
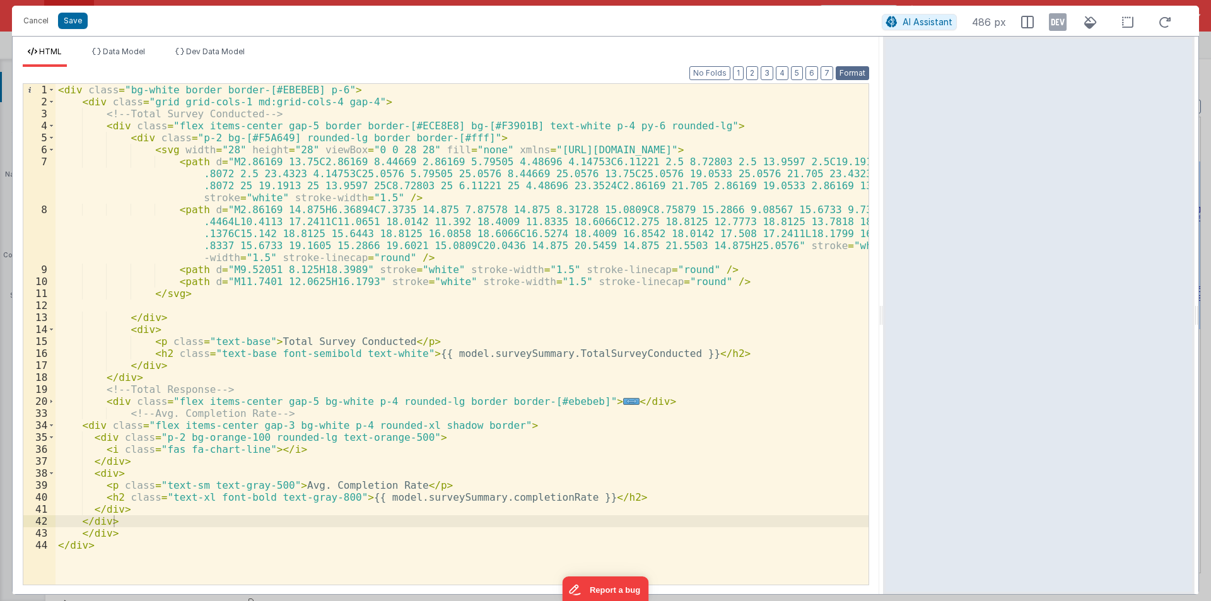
click at [854, 69] on button "Format" at bounding box center [852, 73] width 33 height 14
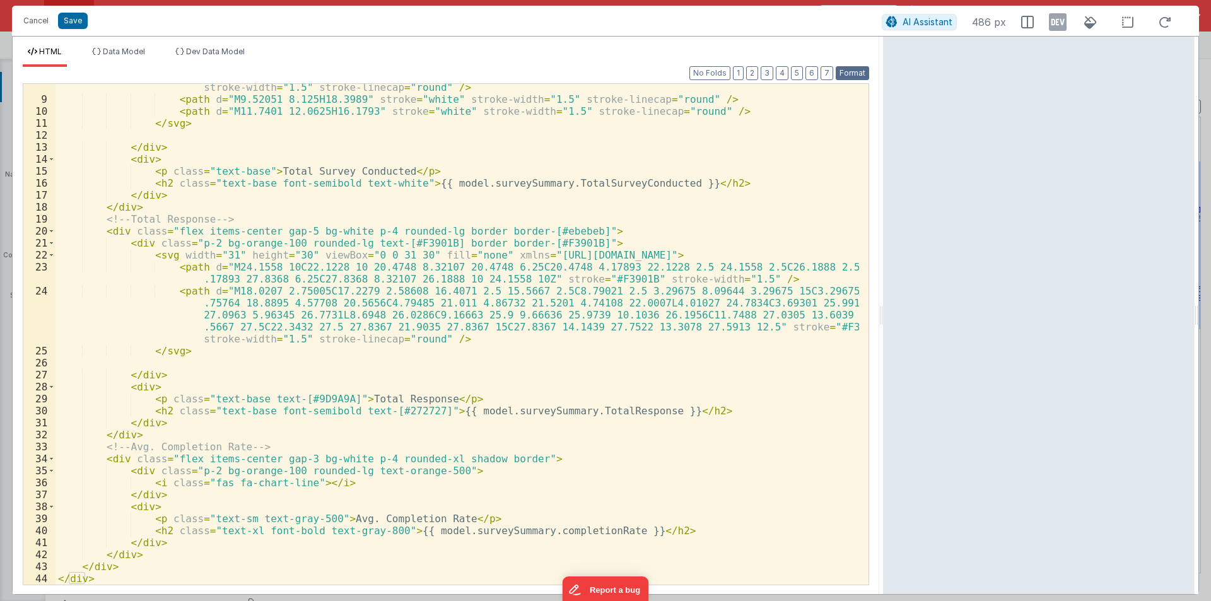
scroll to position [170, 0]
click at [52, 230] on span at bounding box center [51, 231] width 7 height 12
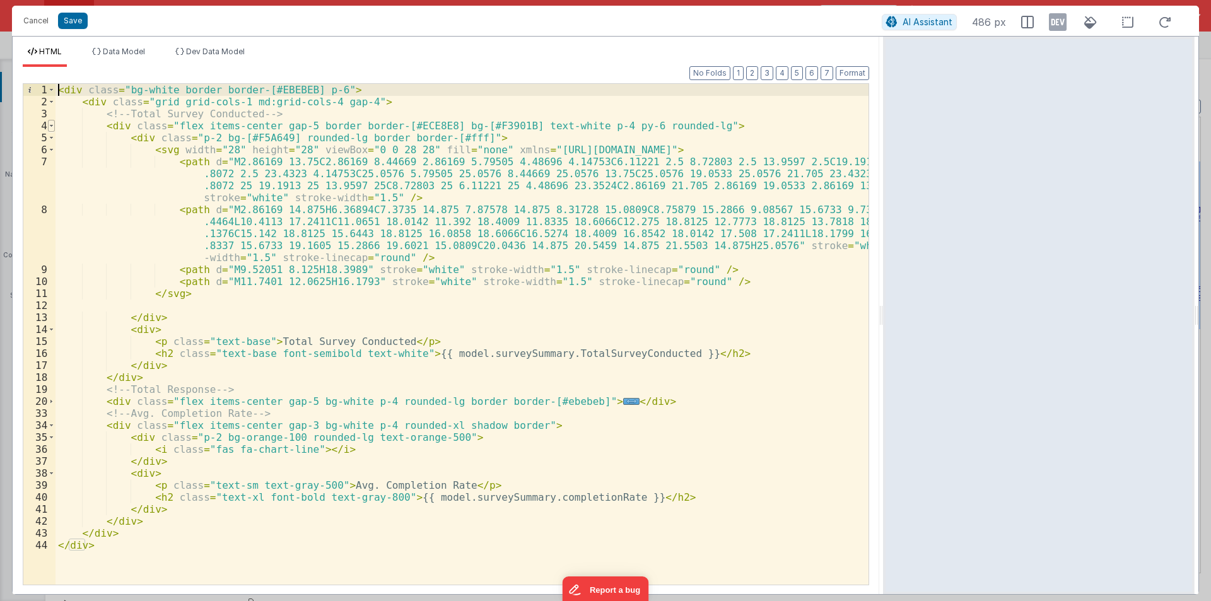
click at [52, 126] on span at bounding box center [51, 126] width 7 height 12
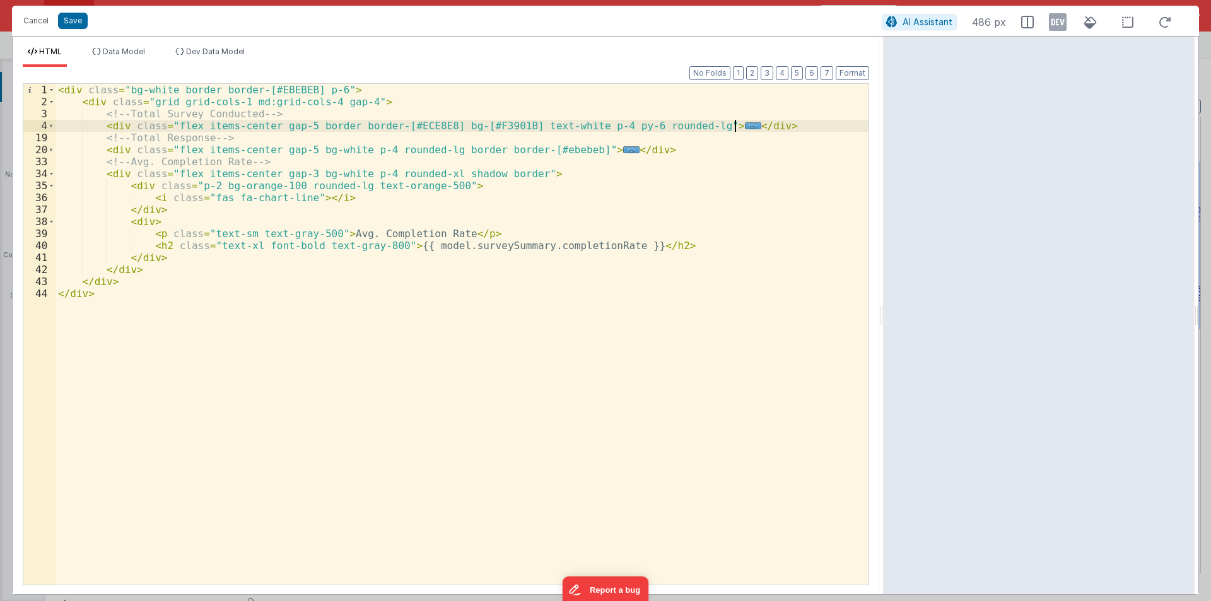
click at [752, 129] on div "< div class = "bg-white border border-[#EBEBEB] p-6" > < div class = "grid grid…" at bounding box center [462, 346] width 813 height 525
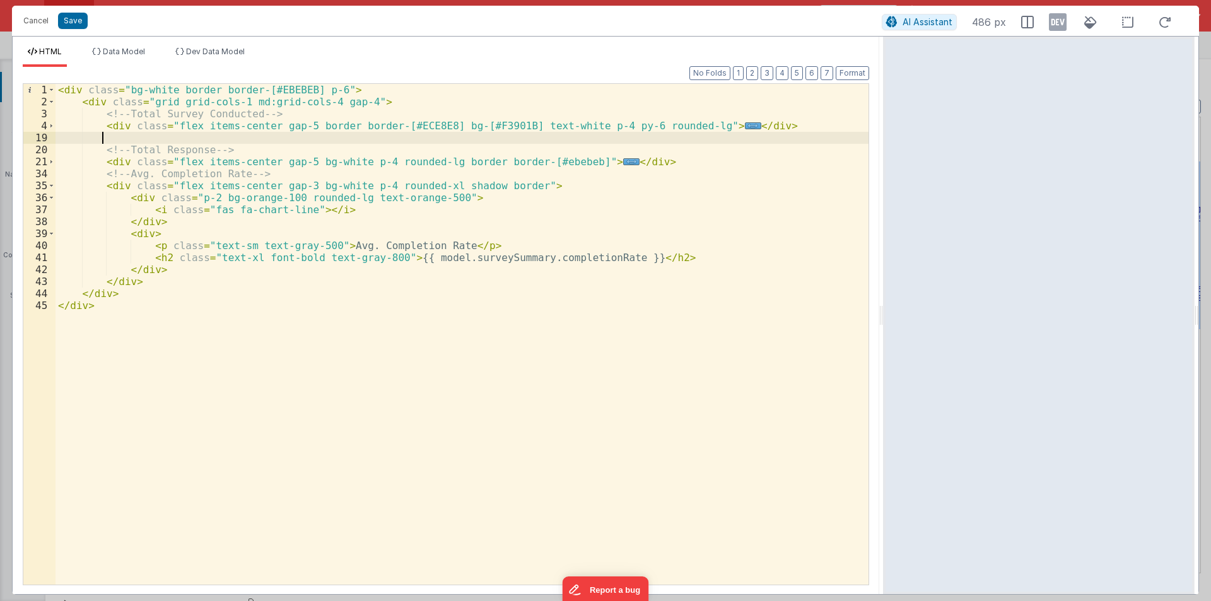
click at [627, 163] on div "< div class = "bg-white border border-[#EBEBEB] p-6" > < div class = "grid grid…" at bounding box center [462, 346] width 813 height 525
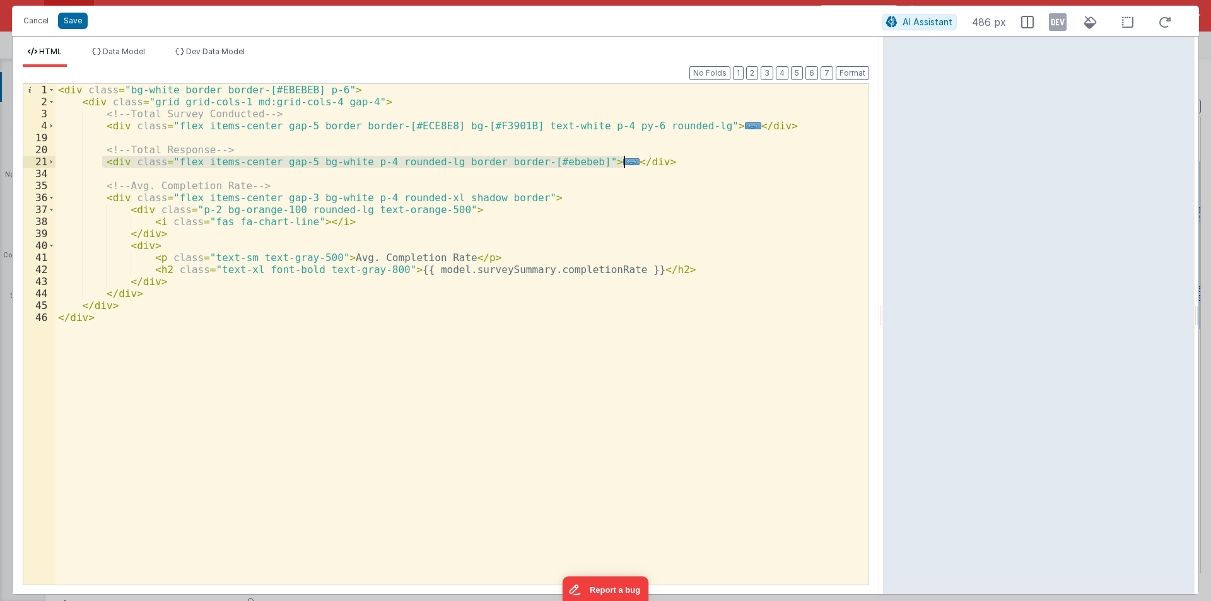
drag, startPoint x: 101, startPoint y: 165, endPoint x: 628, endPoint y: 165, distance: 527.4
click at [628, 165] on div "< div class = "bg-white border border-[#EBEBEB] p-6" > < div class = "grid grid…" at bounding box center [462, 346] width 813 height 525
click at [52, 195] on span at bounding box center [51, 198] width 7 height 12
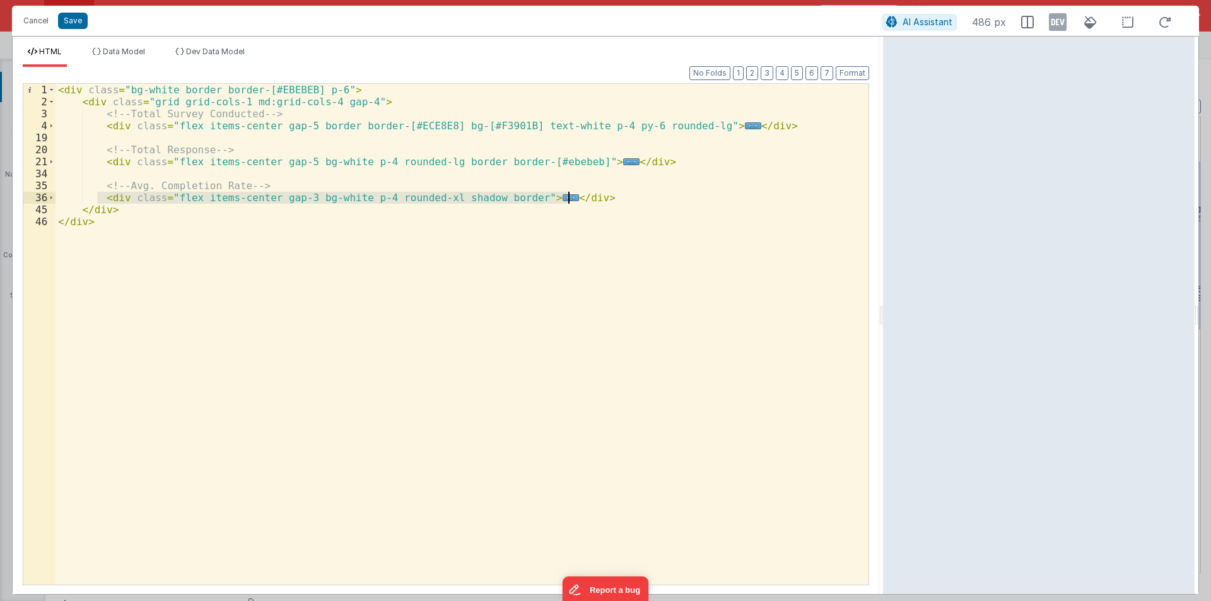
drag, startPoint x: 98, startPoint y: 196, endPoint x: 577, endPoint y: 203, distance: 479.5
click at [577, 203] on div "< div class = "bg-white border border-[#EBEBEB] p-6" > < div class = "grid grid…" at bounding box center [462, 346] width 813 height 525
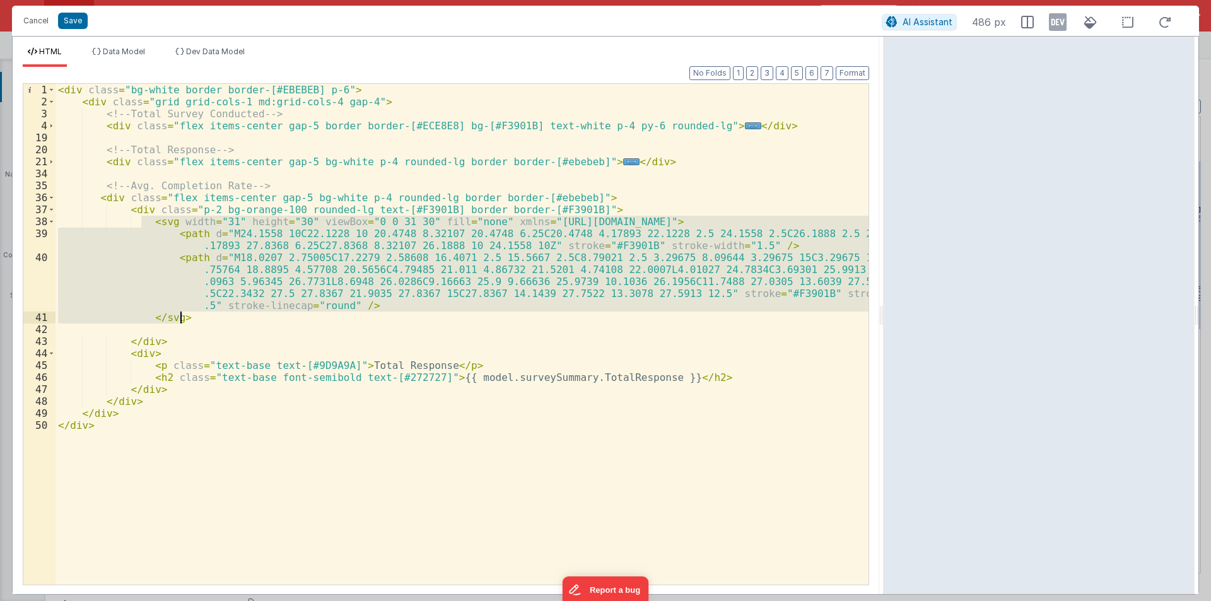
drag, startPoint x: 141, startPoint y: 220, endPoint x: 185, endPoint y: 316, distance: 105.6
click at [185, 316] on div "< div class = "bg-white border border-[#EBEBEB] p-6" > < div class = "grid grid…" at bounding box center [462, 346] width 813 height 525
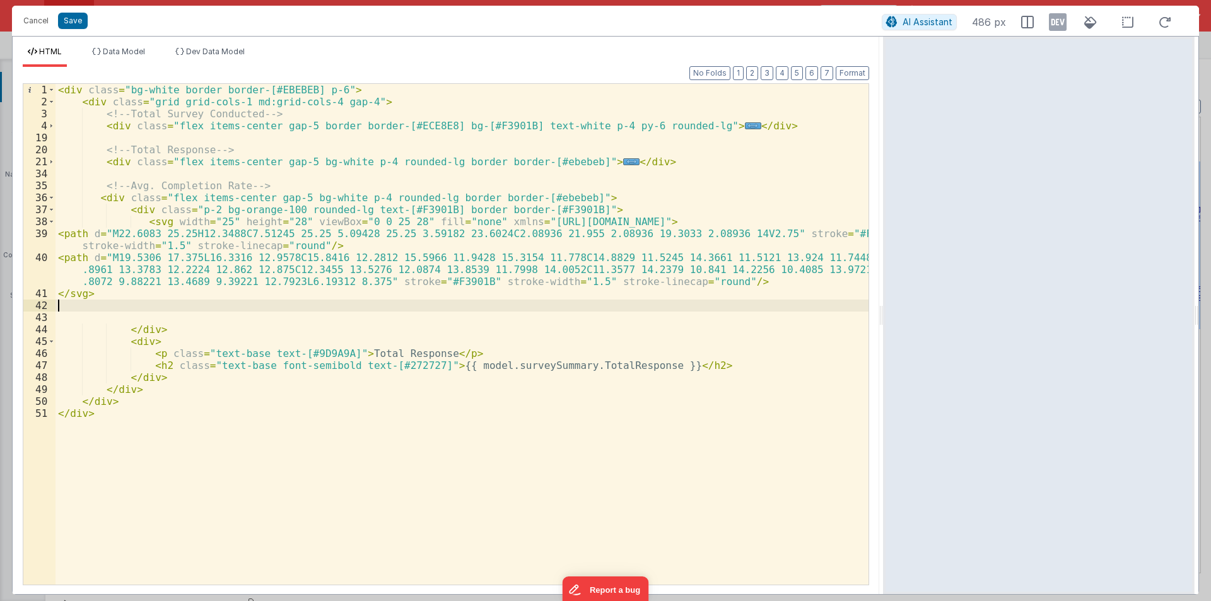
click at [844, 215] on div "< div class = "bg-white border border-[#EBEBEB] p-6" > < div class = "grid grid…" at bounding box center [462, 346] width 813 height 525
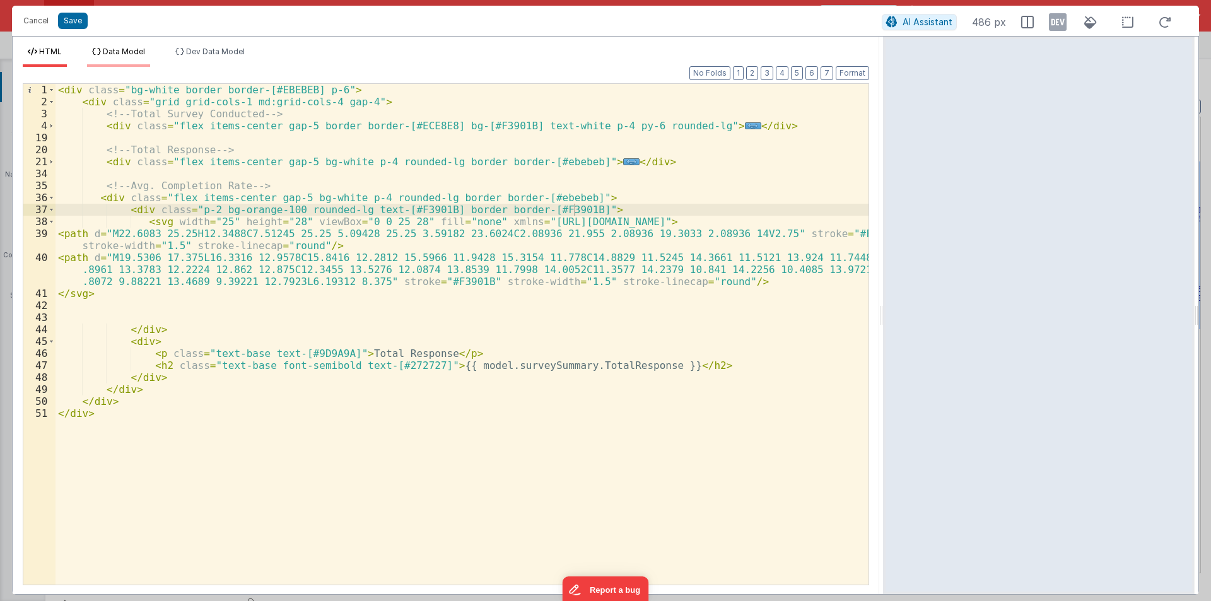
click at [128, 47] on span "Data Model" at bounding box center [124, 51] width 42 height 9
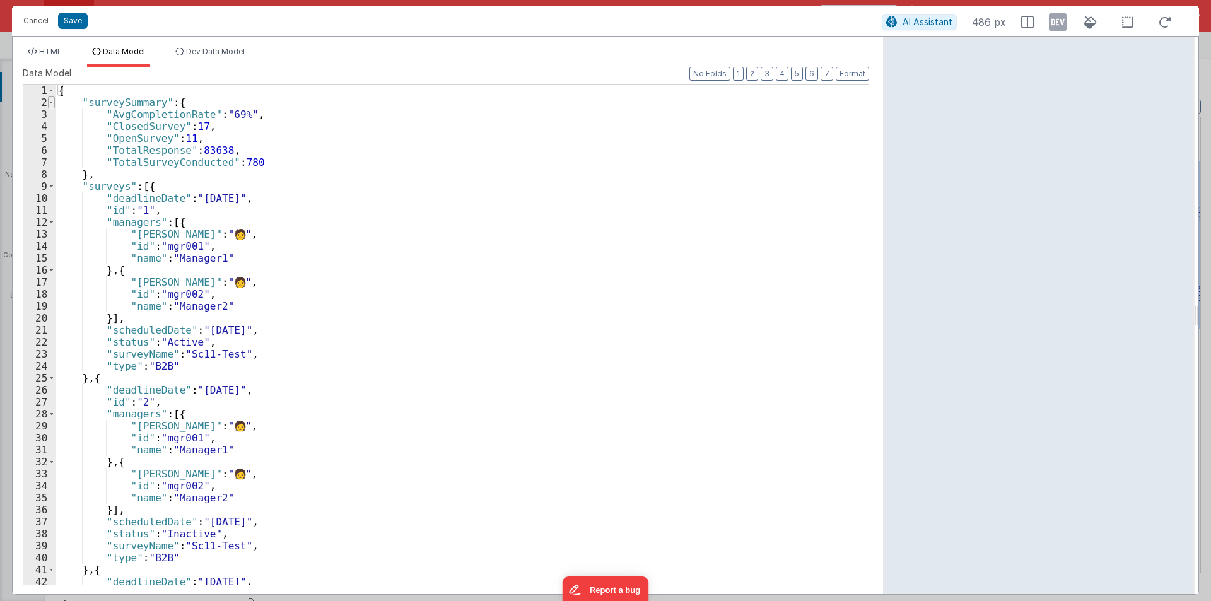
click at [52, 104] on span at bounding box center [51, 103] width 7 height 12
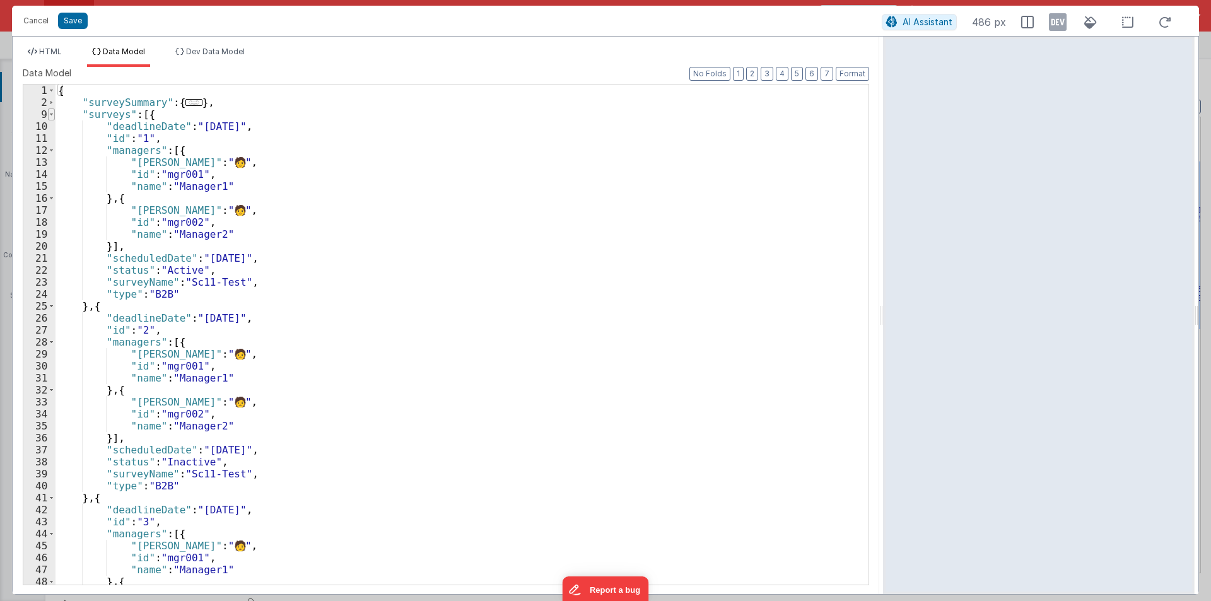
click at [50, 113] on span at bounding box center [51, 115] width 7 height 12
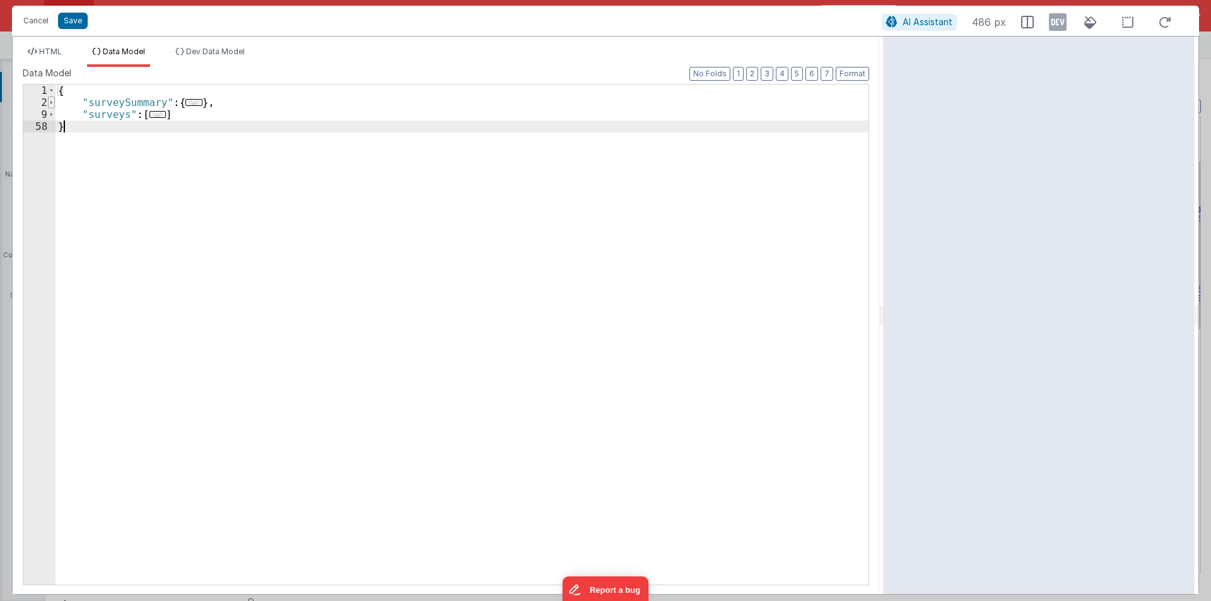
click at [50, 103] on span at bounding box center [51, 103] width 7 height 12
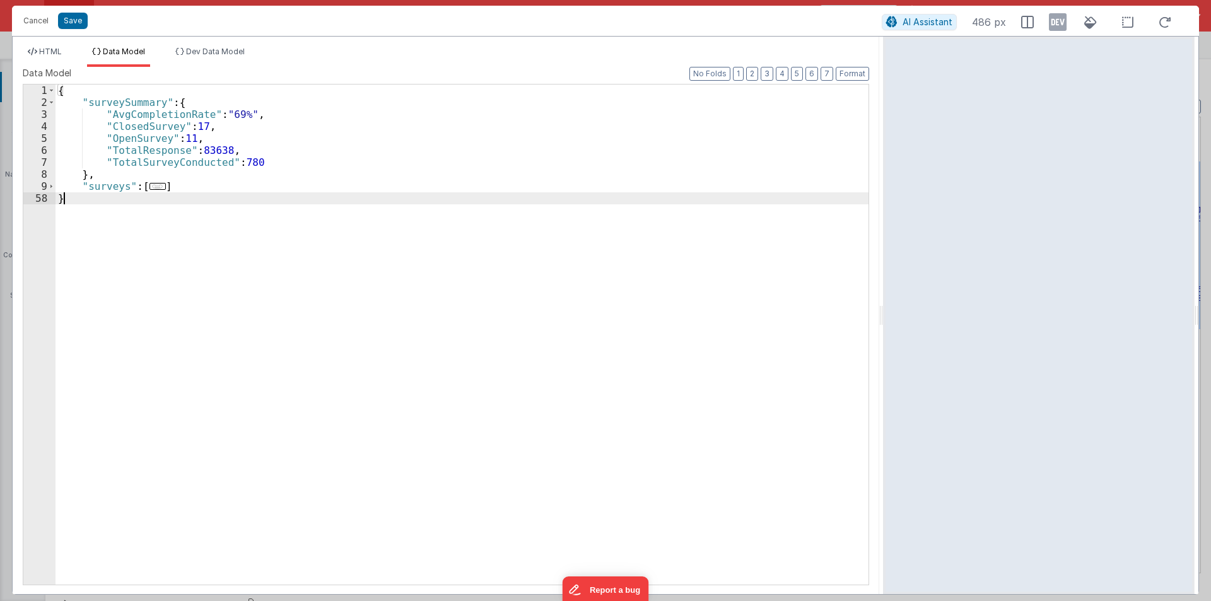
click at [130, 115] on div "{ "surveySummary" : { "AvgCompletionRate" : "69%" , "ClosedSurvey" : 17 , "Open…" at bounding box center [462, 347] width 813 height 524
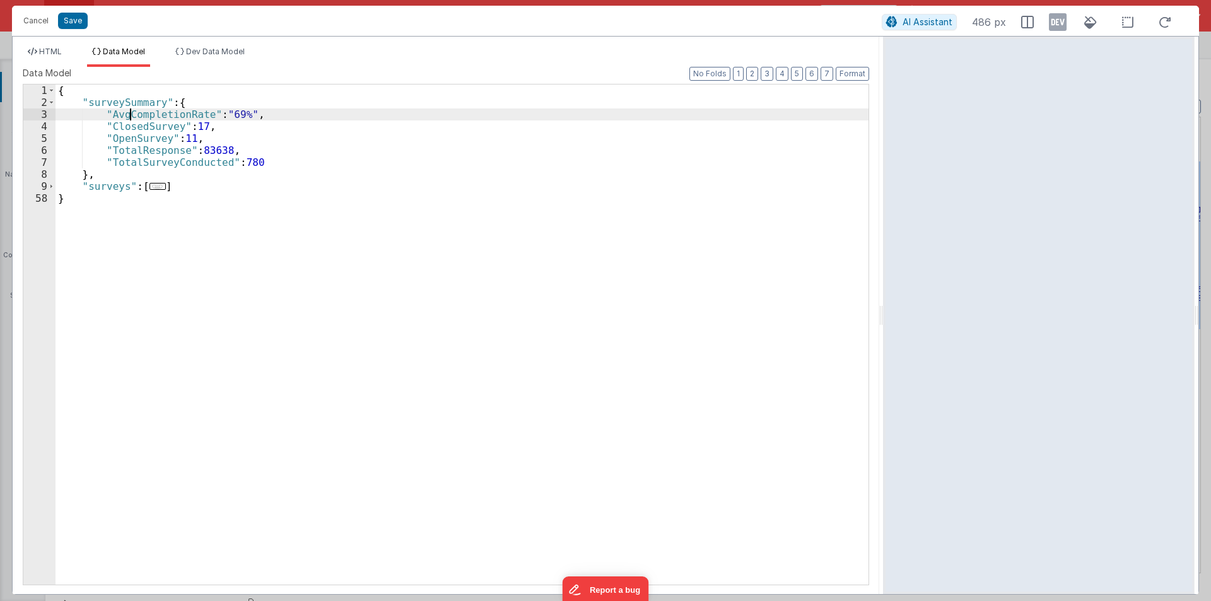
click at [130, 115] on div "{ "surveySummary" : { "AvgCompletionRate" : "69%" , "ClosedSurvey" : 17 , "Open…" at bounding box center [462, 347] width 813 height 524
click at [60, 50] on span "HTML" at bounding box center [50, 51] width 23 height 9
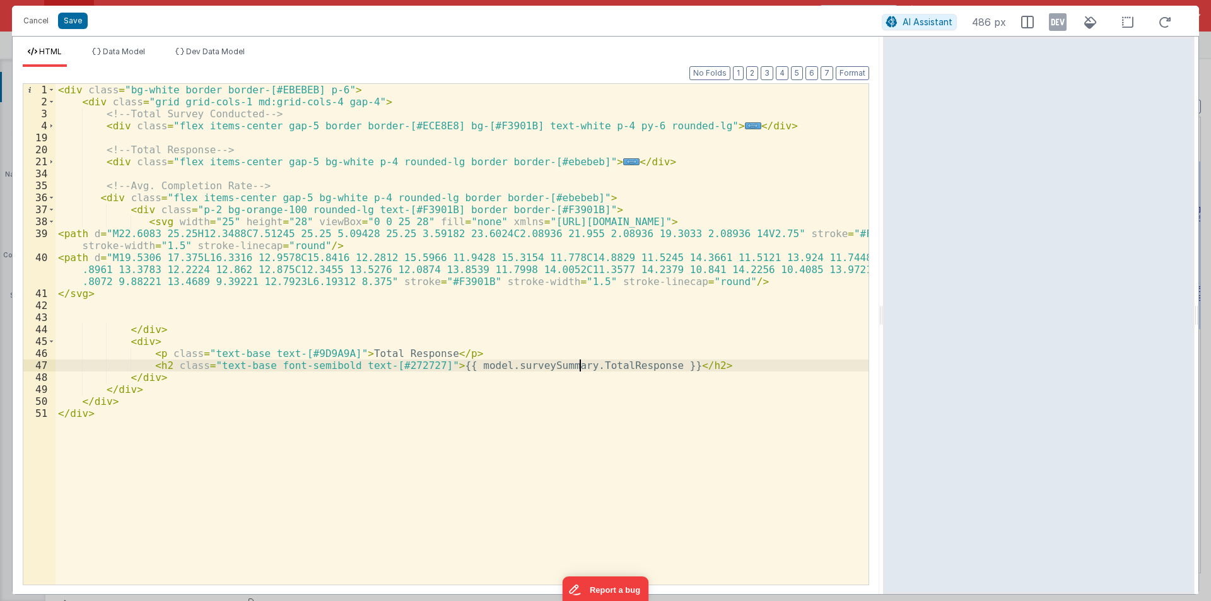
click at [580, 366] on div "< div class = "bg-white border border-[#EBEBEB] p-6" > < div class = "grid grid…" at bounding box center [462, 346] width 813 height 525
drag, startPoint x: 348, startPoint y: 352, endPoint x: 426, endPoint y: 352, distance: 77.6
click at [426, 352] on div "< div class = "bg-white border border-[#EBEBEB] p-6" > < div class = "grid grid…" at bounding box center [462, 346] width 813 height 525
click at [862, 73] on button "Format" at bounding box center [852, 73] width 33 height 14
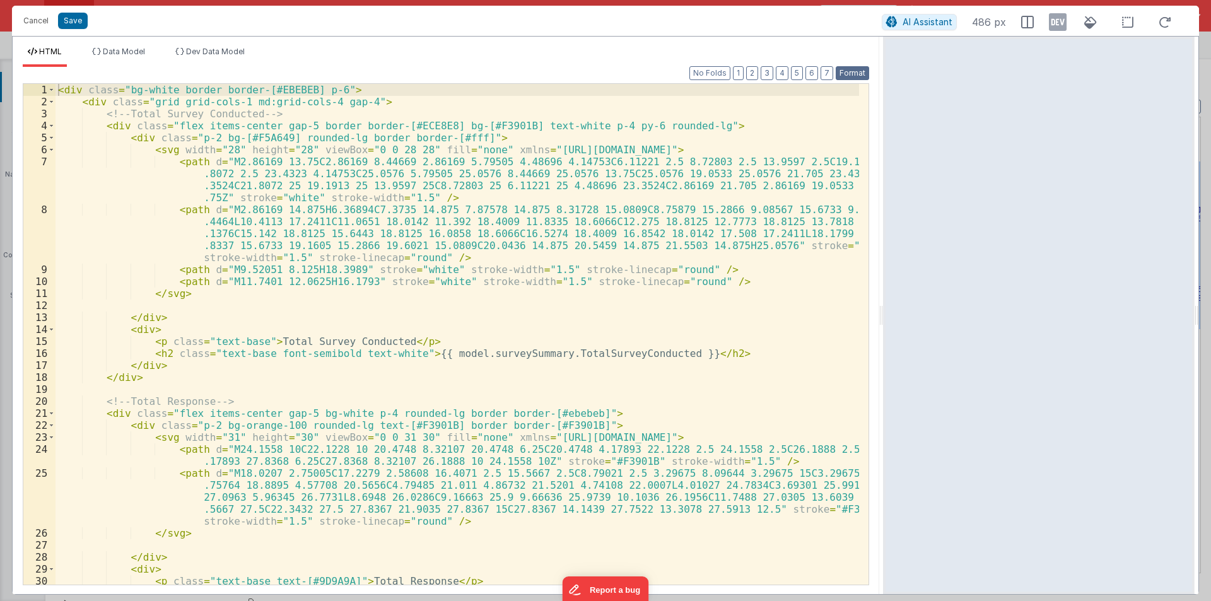
scroll to position [0, 0]
click at [53, 125] on span at bounding box center [51, 126] width 7 height 12
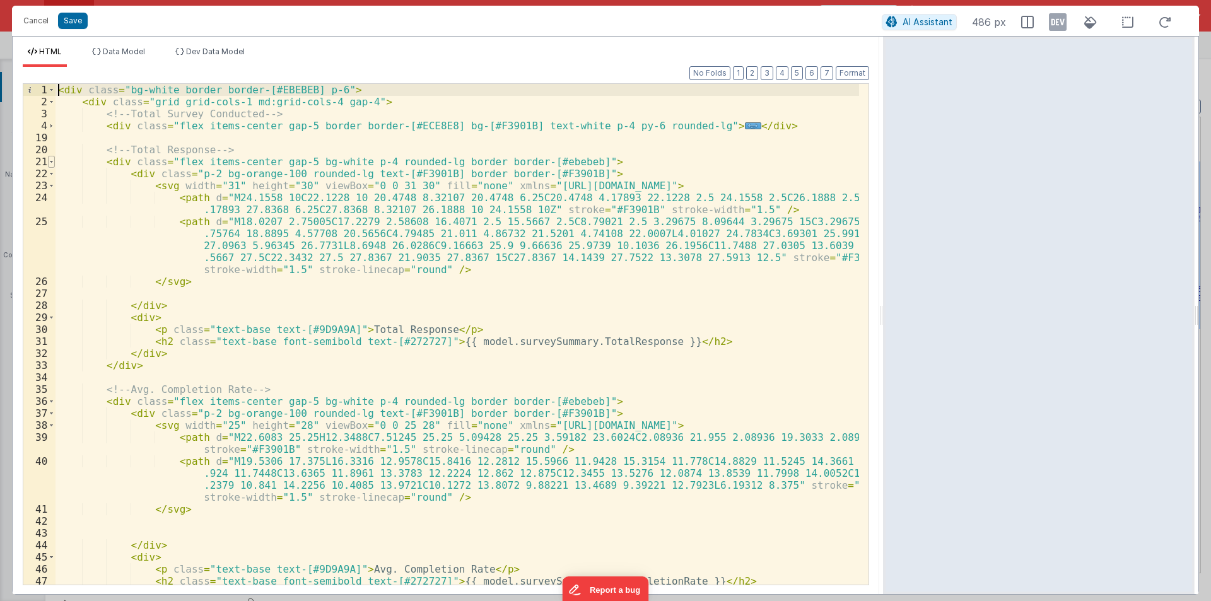
click at [49, 161] on span at bounding box center [51, 162] width 7 height 12
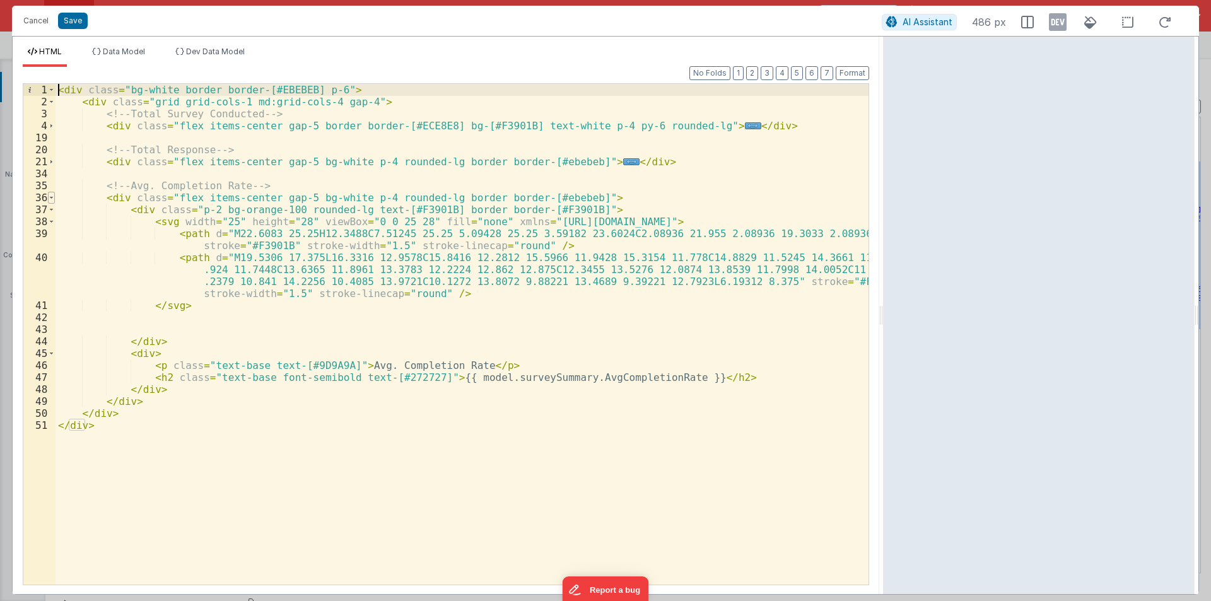
click at [49, 197] on span at bounding box center [51, 198] width 7 height 12
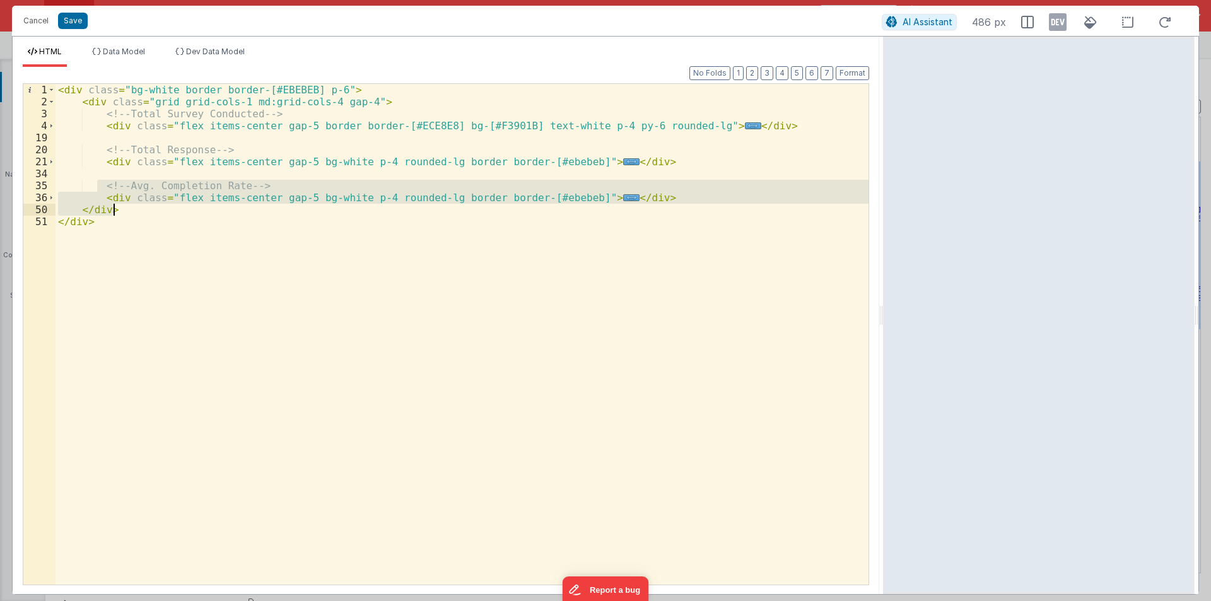
drag, startPoint x: 98, startPoint y: 187, endPoint x: 528, endPoint y: 208, distance: 430.8
click at [528, 208] on div "< div class = "bg-white border border-[#EBEBEB] p-6" > < div class = "grid grid…" at bounding box center [462, 346] width 813 height 525
click at [668, 195] on div "< div class = "bg-white border border-[#EBEBEB] p-6" > < div class = "grid grid…" at bounding box center [462, 334] width 813 height 501
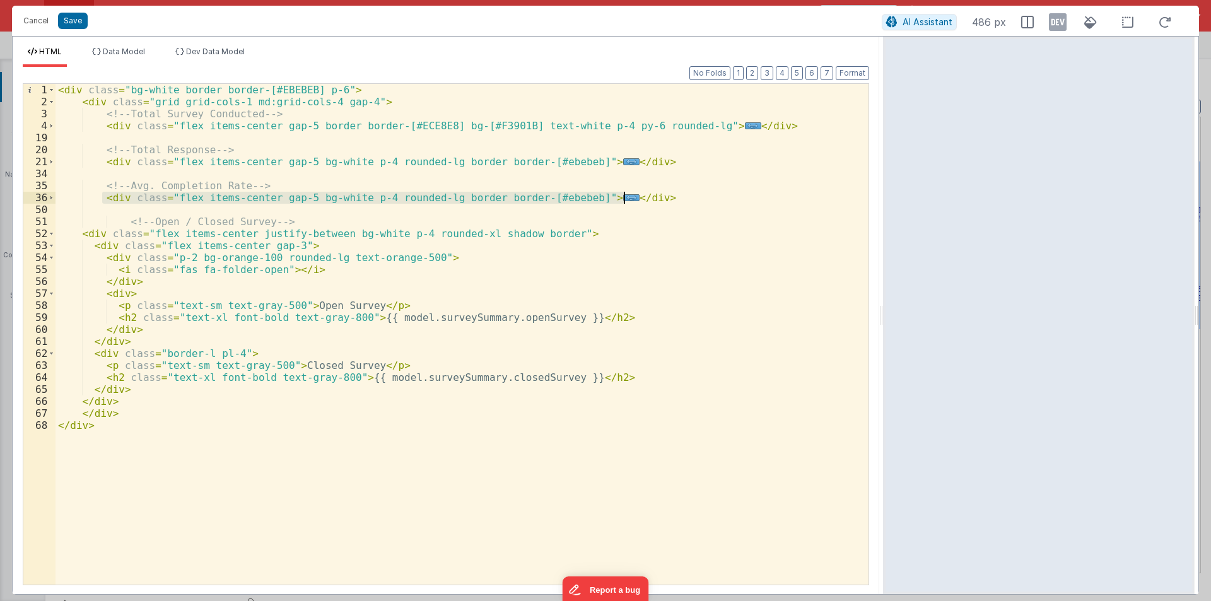
drag, startPoint x: 104, startPoint y: 195, endPoint x: 649, endPoint y: 193, distance: 545.1
click at [649, 193] on div "< div class = "bg-white border border-[#EBEBEB] p-6" > < div class = "grid grid…" at bounding box center [462, 346] width 813 height 525
click at [52, 235] on span at bounding box center [51, 234] width 7 height 12
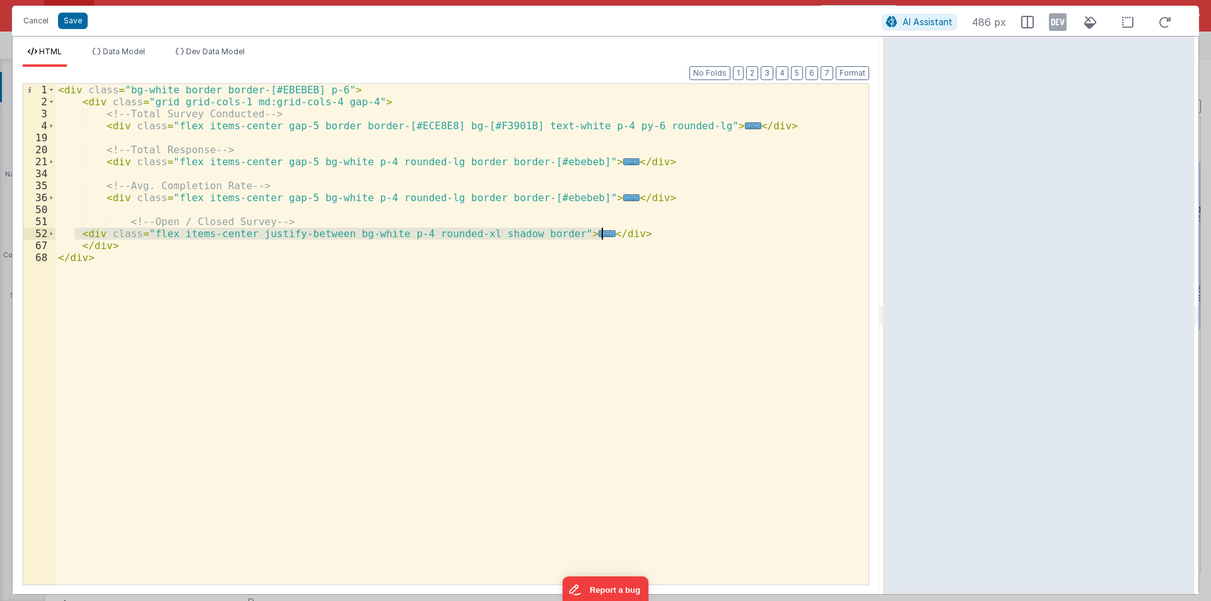
drag, startPoint x: 77, startPoint y: 235, endPoint x: 606, endPoint y: 232, distance: 529.3
click at [606, 232] on div "< div class = "bg-white border border-[#EBEBEB] p-6" > < div class = "grid grid…" at bounding box center [462, 346] width 813 height 525
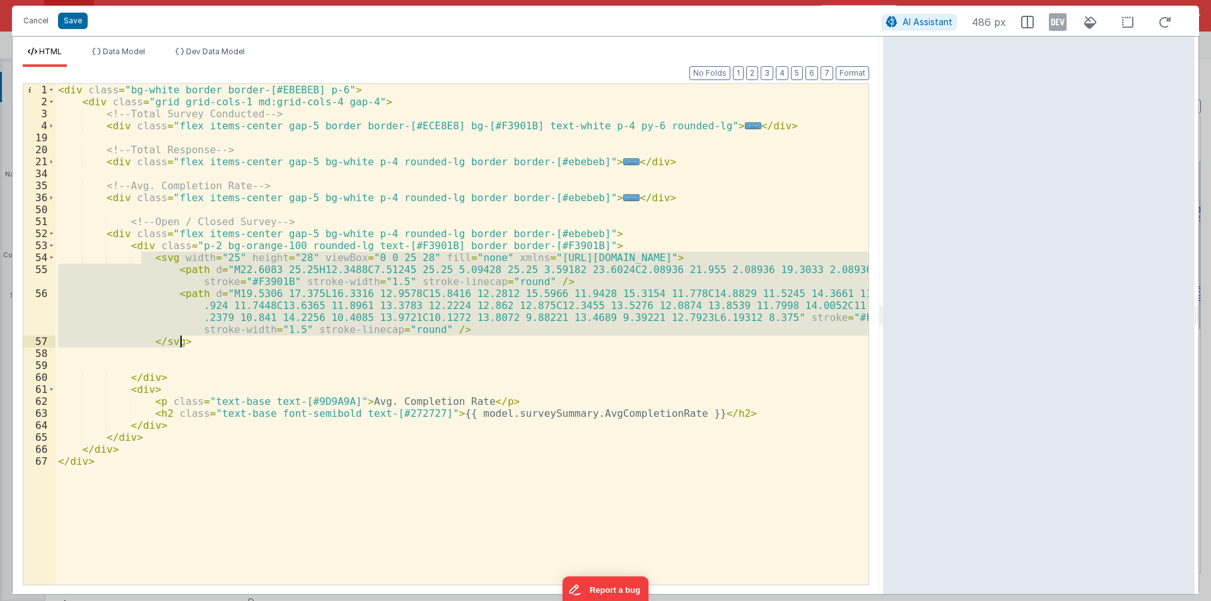
drag, startPoint x: 141, startPoint y: 255, endPoint x: 183, endPoint y: 343, distance: 97.1
click at [183, 343] on div "< div class = "bg-white border border-[#EBEBEB] p-6" > < div class = "grid grid…" at bounding box center [462, 346] width 813 height 525
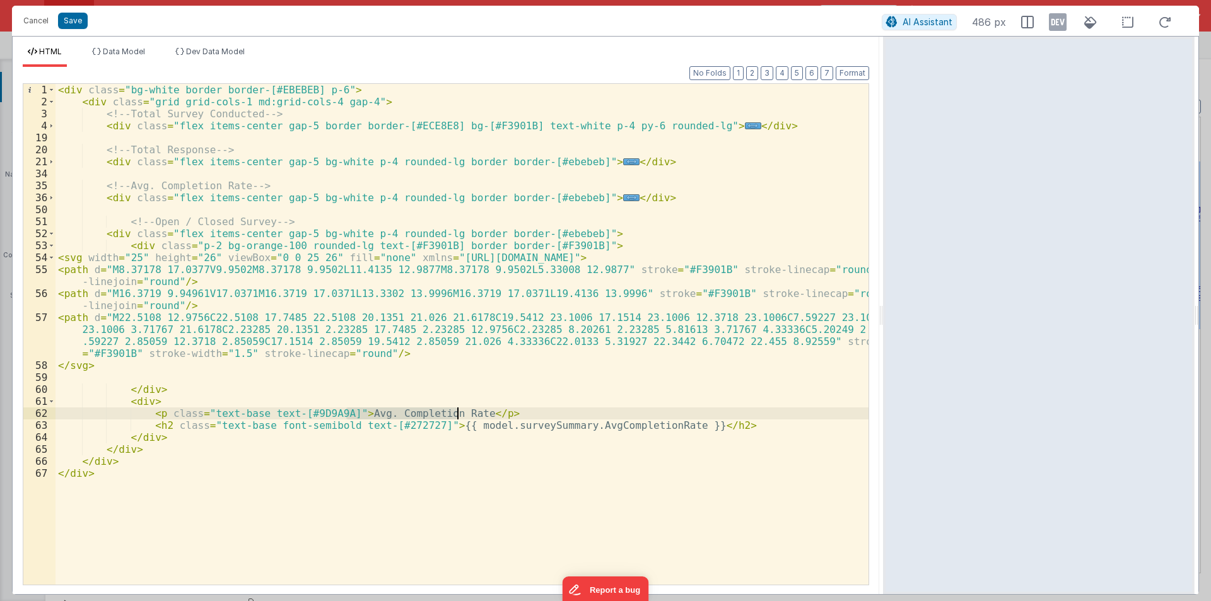
drag, startPoint x: 348, startPoint y: 413, endPoint x: 459, endPoint y: 416, distance: 110.5
click at [459, 416] on div "< div class = "bg-white border border-[#EBEBEB] p-6" > < div class = "grid grid…" at bounding box center [462, 346] width 813 height 525
click at [114, 56] on li "Data Model" at bounding box center [118, 57] width 63 height 20
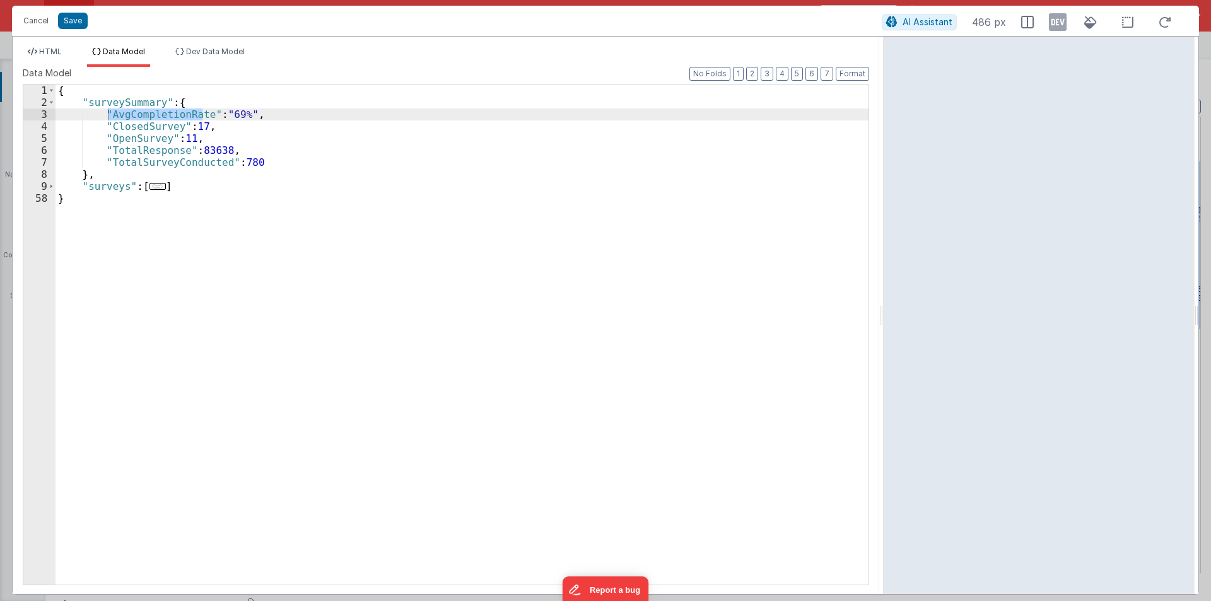
click at [133, 141] on div "{ "surveySummary" : { "AvgCompletionRate" : "69%" , "ClosedSurvey" : 17 , "Open…" at bounding box center [462, 347] width 813 height 524
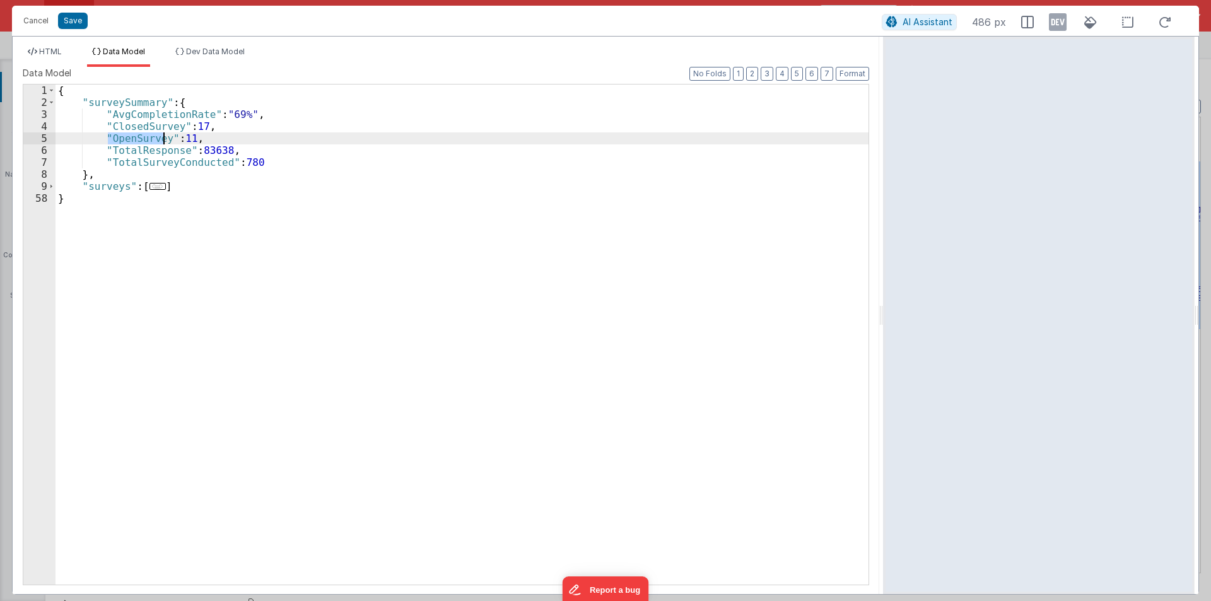
click at [133, 141] on div "{ "surveySummary" : { "AvgCompletionRate" : "69%" , "ClosedSurvey" : 17 , "Open…" at bounding box center [462, 347] width 813 height 524
click at [54, 49] on span "HTML" at bounding box center [50, 51] width 23 height 9
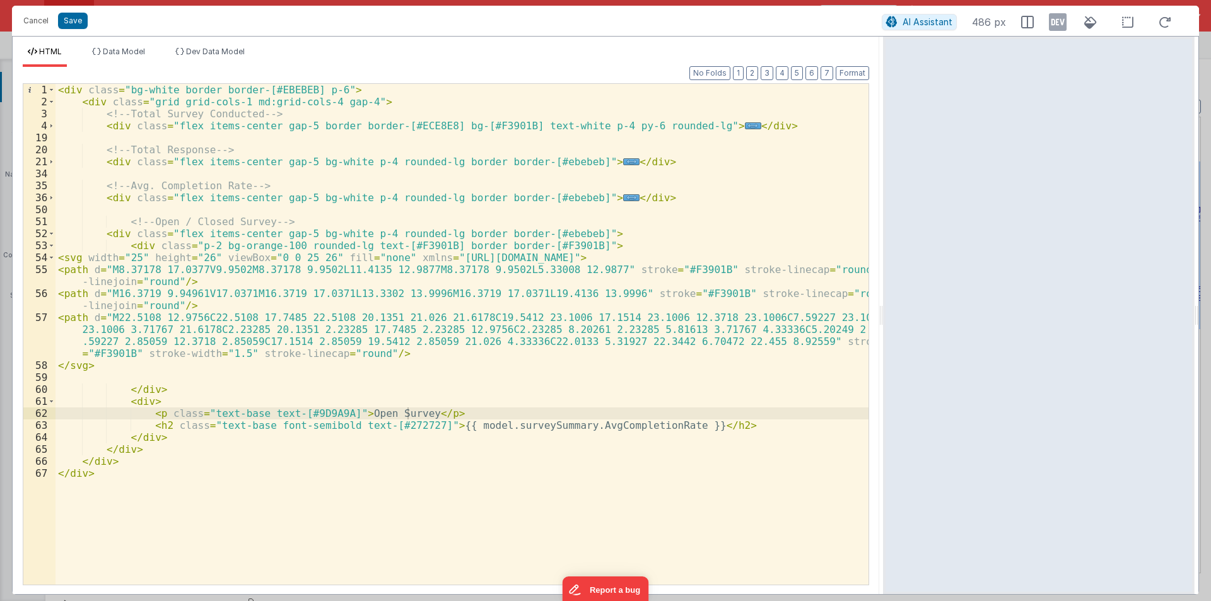
click at [571, 423] on div "< div class = "bg-white border border-[#EBEBEB] p-6" > < div class = "grid grid…" at bounding box center [462, 346] width 813 height 525
click at [53, 403] on span at bounding box center [51, 402] width 7 height 12
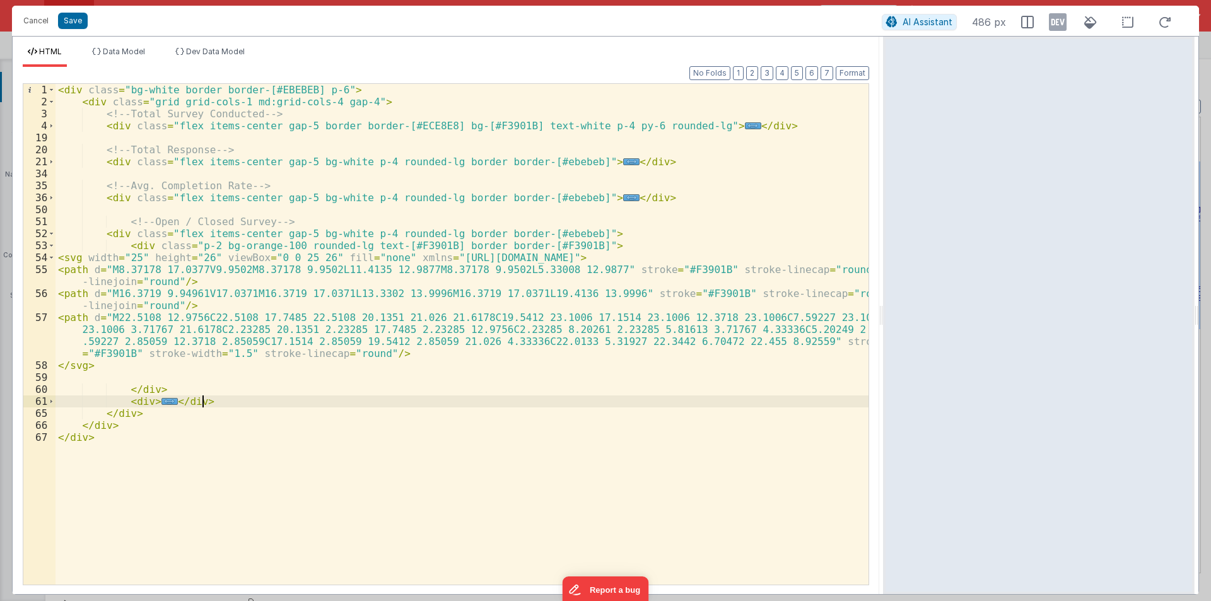
click at [238, 406] on div "< div class = "bg-white border border-[#EBEBEB] p-6" > < div class = "grid grid…" at bounding box center [462, 346] width 813 height 525
click at [843, 69] on button "Format" at bounding box center [852, 73] width 33 height 14
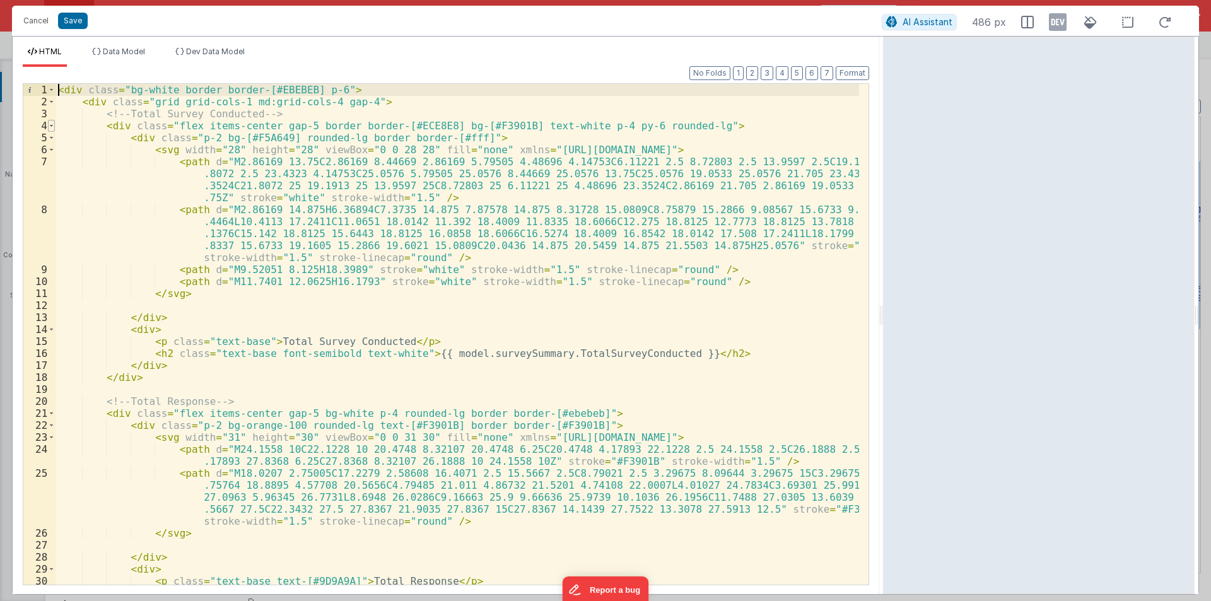
click at [53, 128] on span at bounding box center [51, 126] width 7 height 12
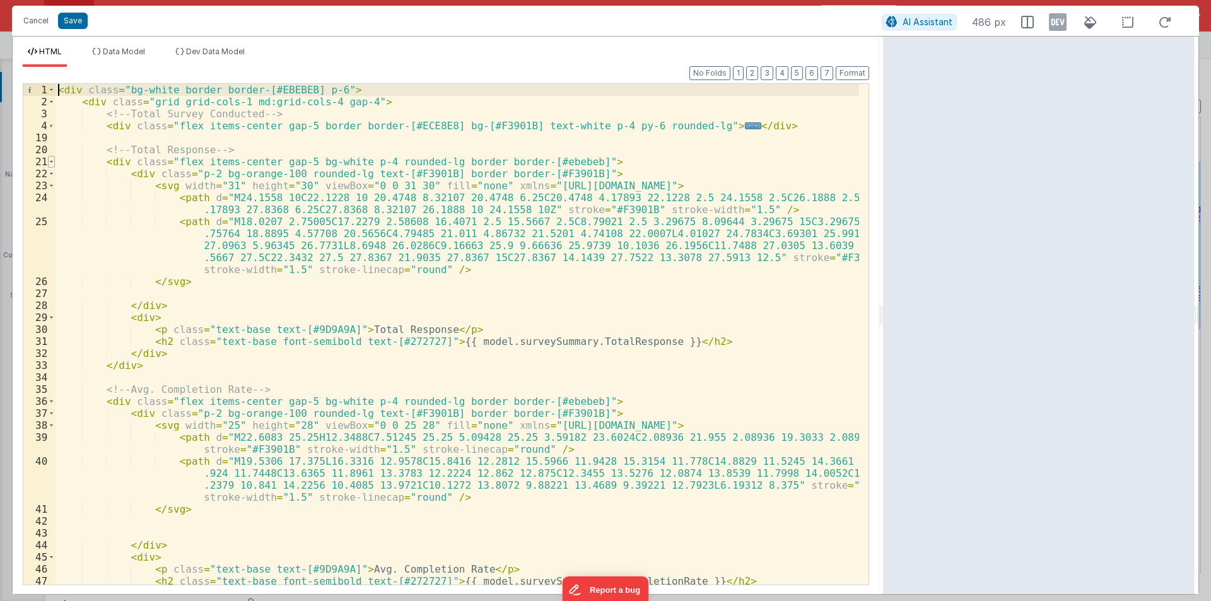
click at [53, 163] on span at bounding box center [51, 162] width 7 height 12
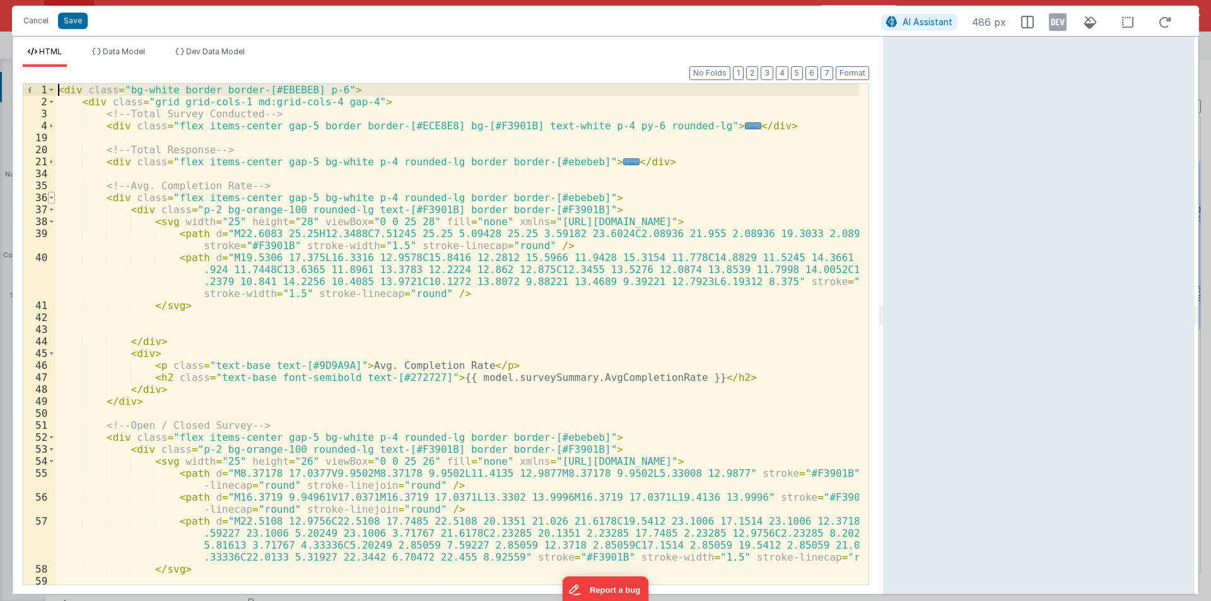
click at [54, 194] on span at bounding box center [51, 198] width 7 height 12
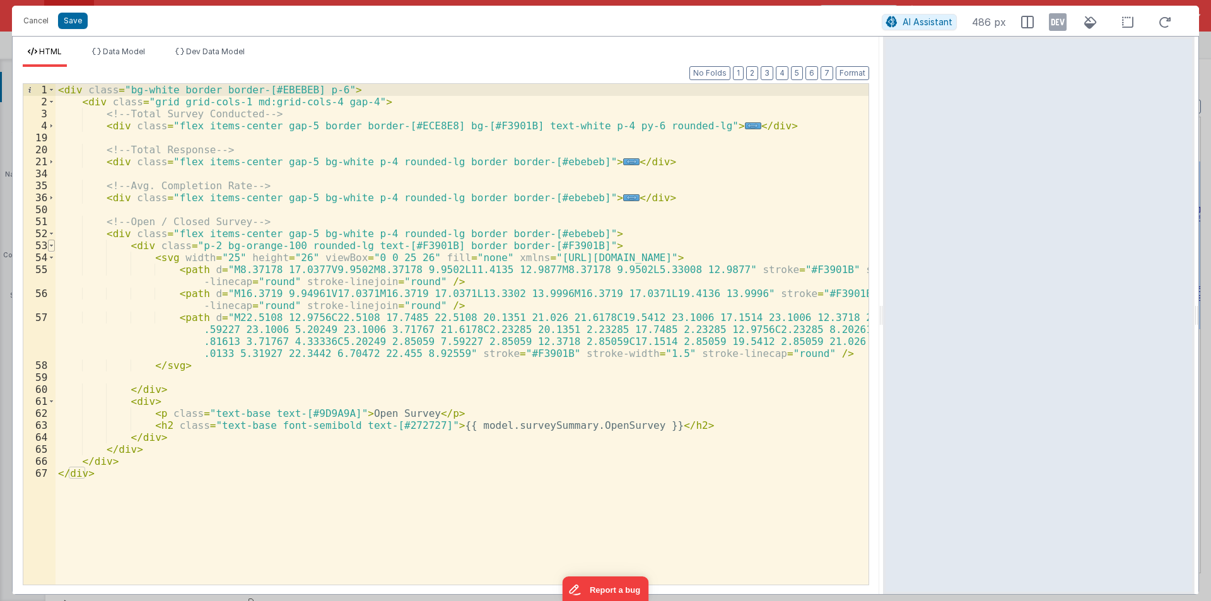
click at [52, 243] on span at bounding box center [51, 246] width 7 height 12
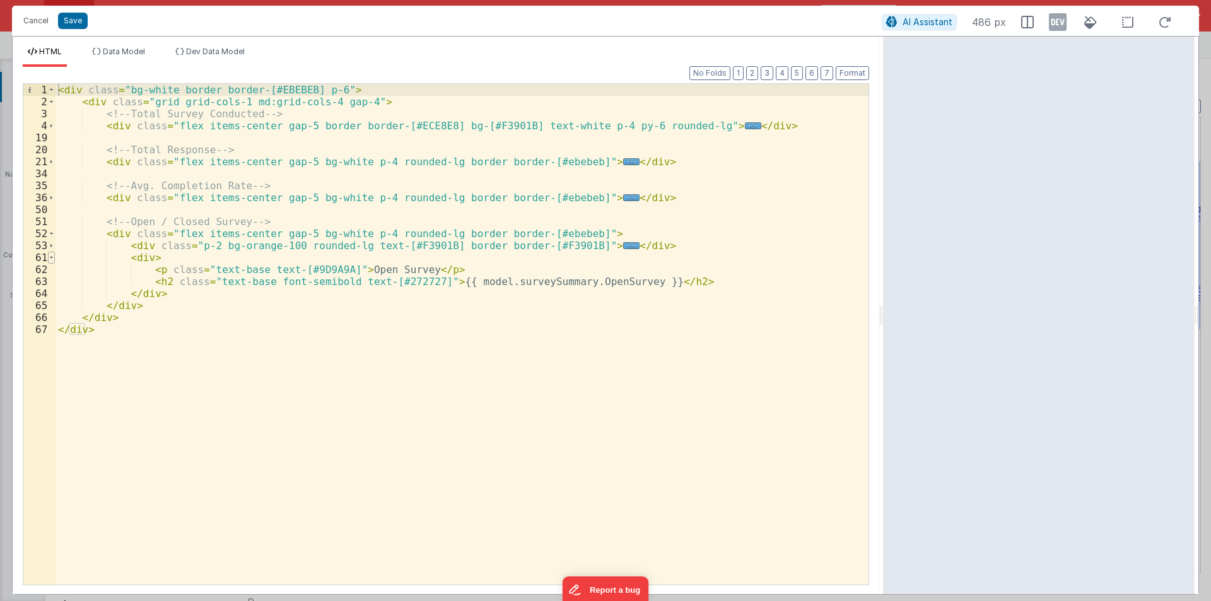
click at [48, 259] on span at bounding box center [51, 258] width 7 height 12
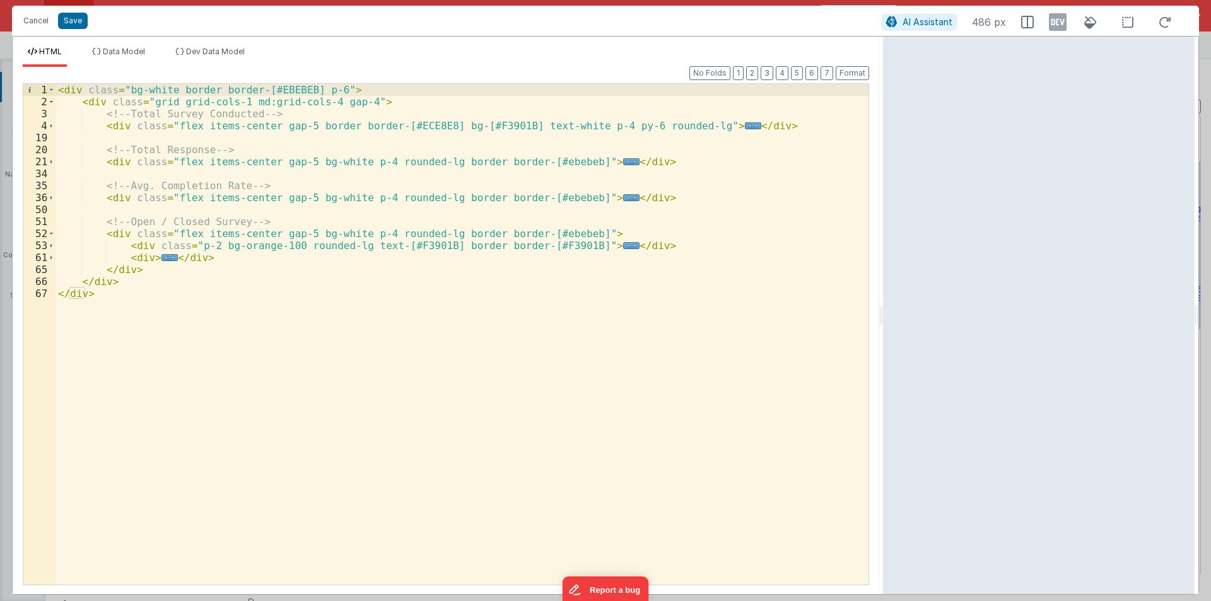
click at [223, 257] on div "< div class = "bg-white border border-[#EBEBEB] p-6" > < div class = "grid grid…" at bounding box center [462, 346] width 813 height 525
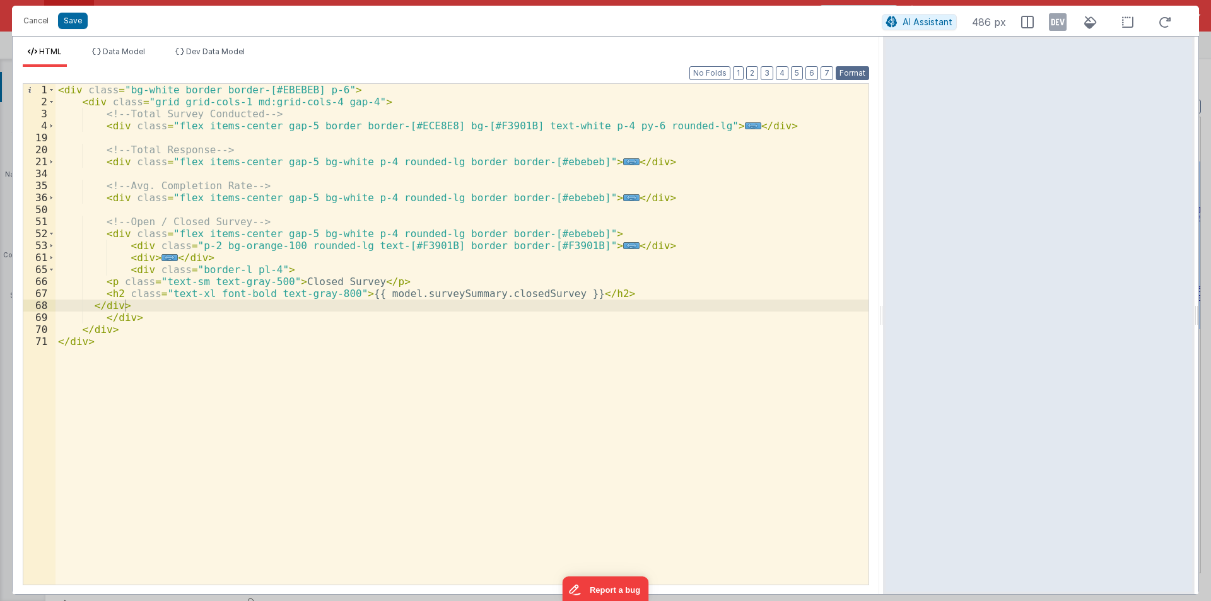
click at [842, 71] on button "Format" at bounding box center [852, 73] width 33 height 14
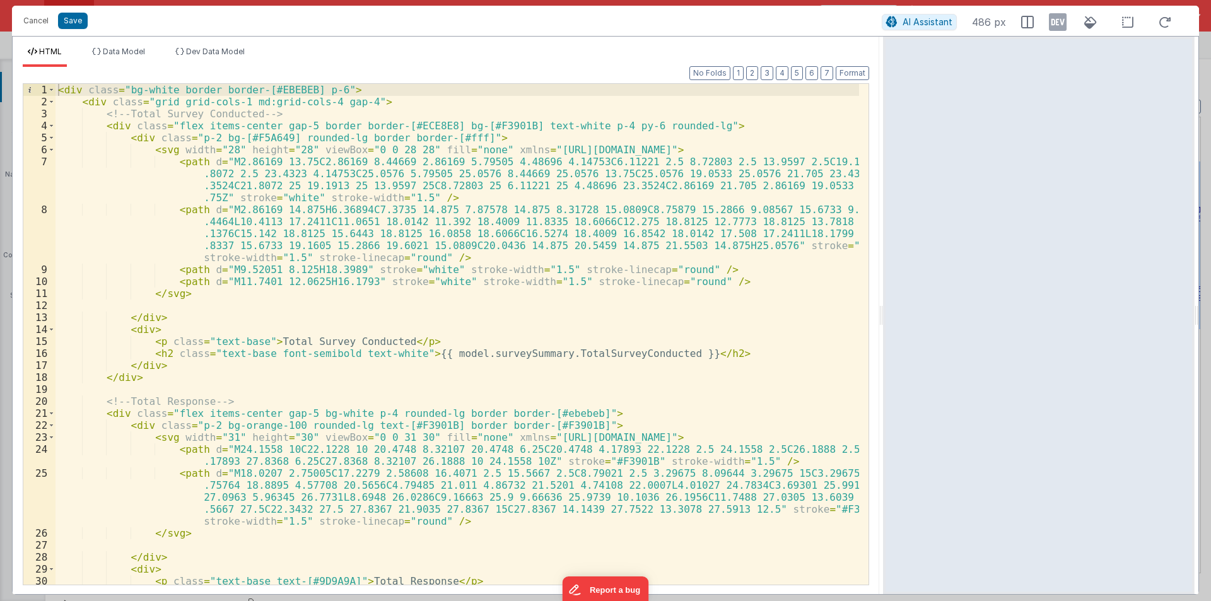
click at [47, 127] on div "4" at bounding box center [39, 126] width 32 height 12
click at [49, 127] on span at bounding box center [51, 126] width 7 height 12
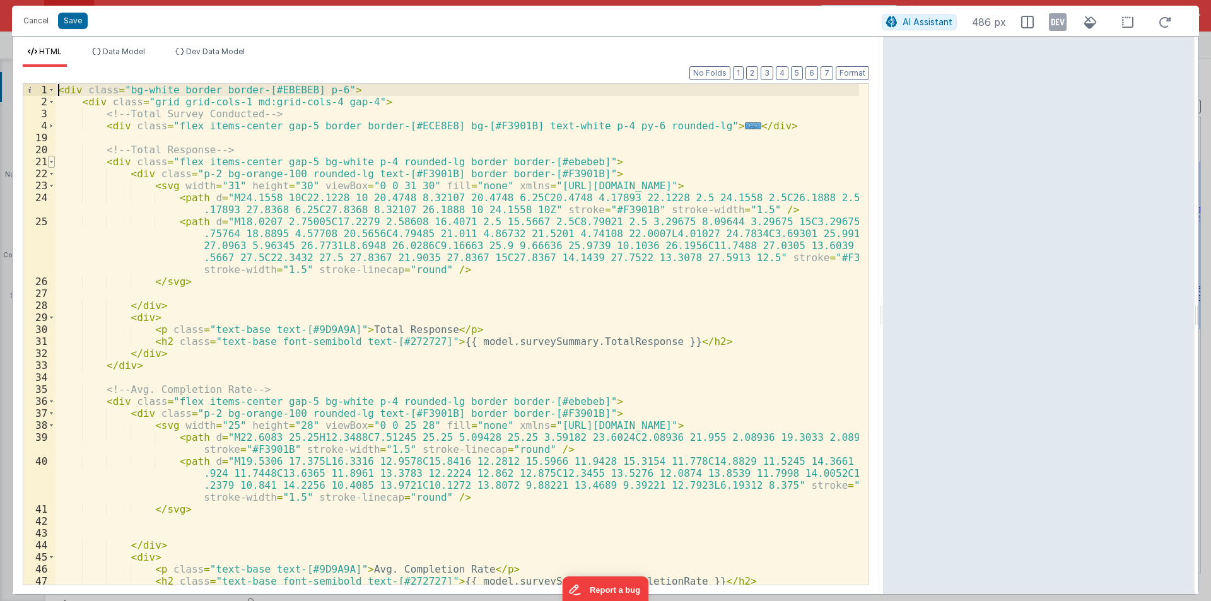
click at [51, 158] on span at bounding box center [51, 162] width 7 height 12
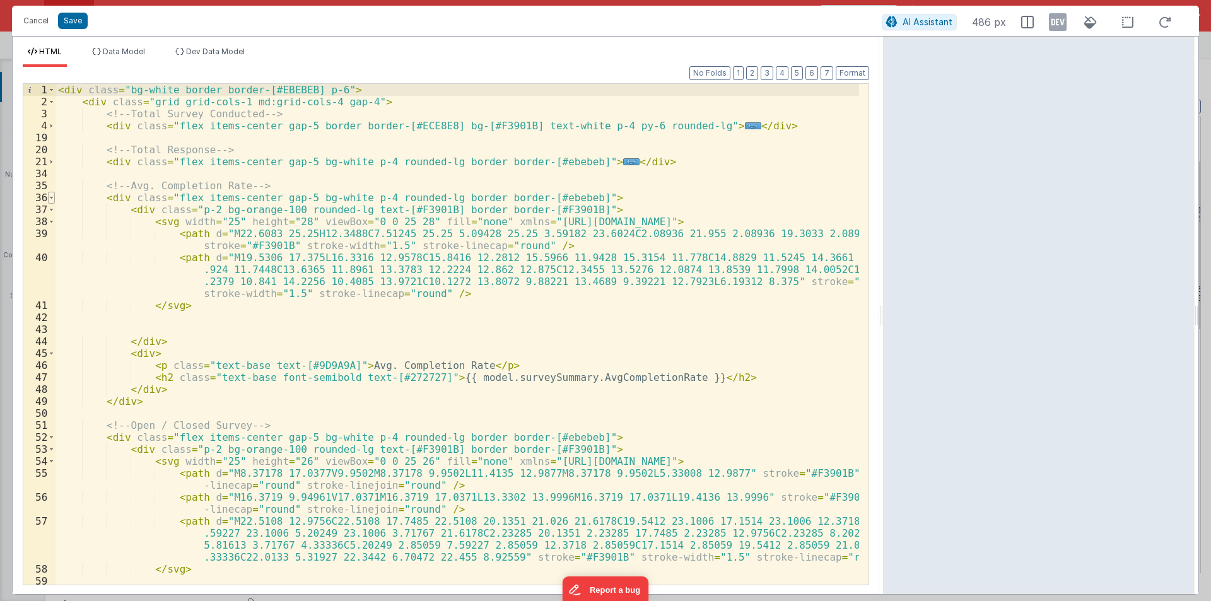
click at [53, 194] on span at bounding box center [51, 198] width 7 height 12
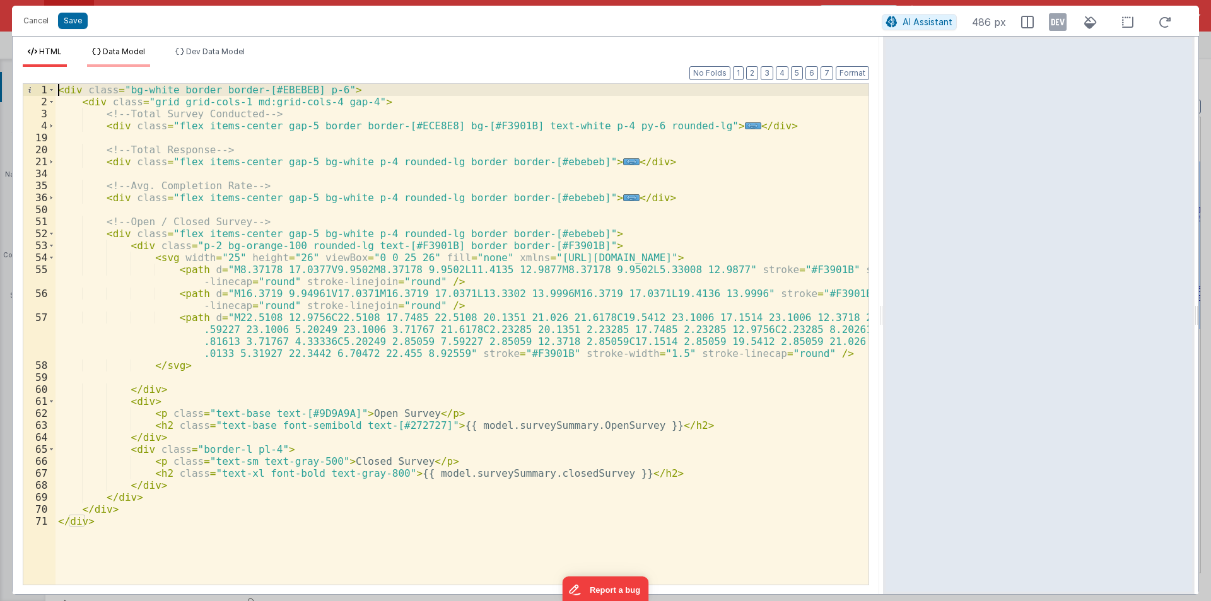
click at [117, 57] on li "Data Model" at bounding box center [118, 57] width 63 height 20
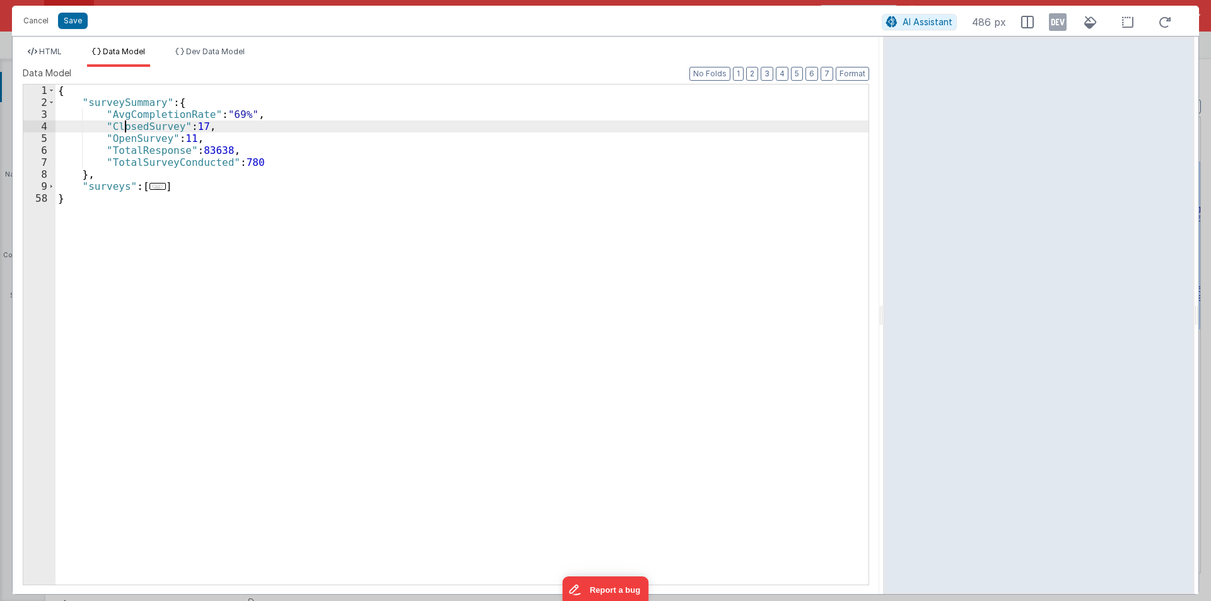
click at [124, 120] on div "{ "surveySummary" : { "AvgCompletionRate" : "69%" , "ClosedSurvey" : 17 , "Open…" at bounding box center [462, 347] width 813 height 524
click at [54, 47] on span "HTML" at bounding box center [50, 51] width 23 height 9
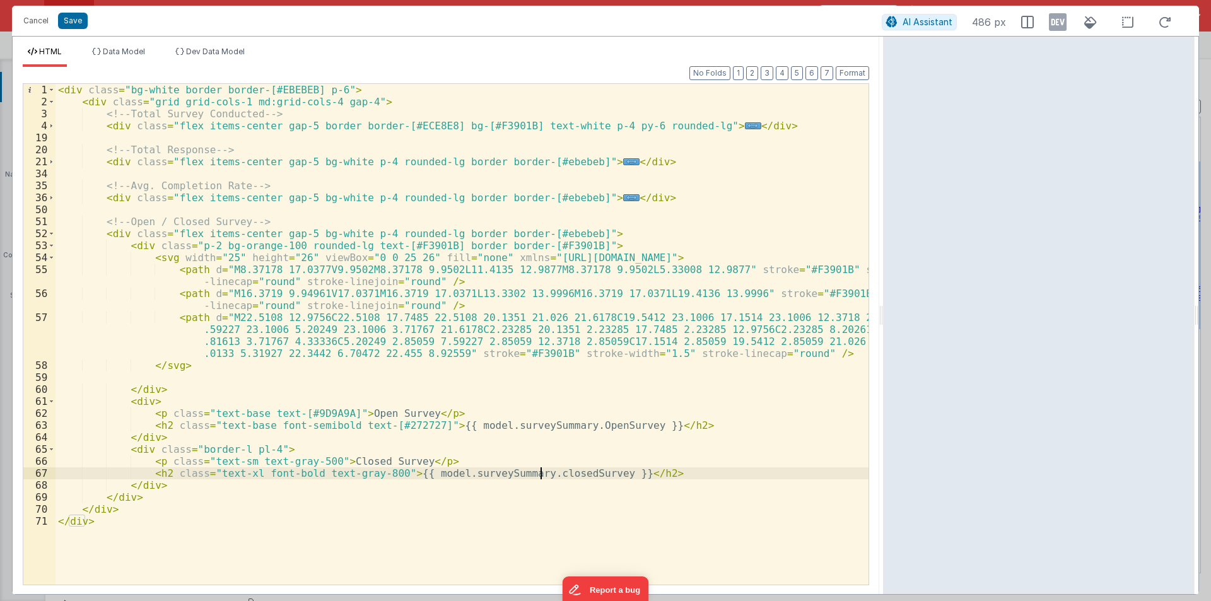
click at [543, 473] on div "< div class = "bg-white border border-[#EBEBEB] p-6" > < div class = "grid grid…" at bounding box center [462, 346] width 813 height 525
click at [143, 414] on div "< div class = "bg-white border border-[#EBEBEB] p-6" > < div class = "grid grid…" at bounding box center [462, 346] width 813 height 525
drag, startPoint x: 200, startPoint y: 412, endPoint x: 335, endPoint y: 413, distance: 135.0
click at [335, 413] on div "< div class = "bg-white border border-[#EBEBEB] p-6" > < div class = "grid grid…" at bounding box center [462, 346] width 813 height 525
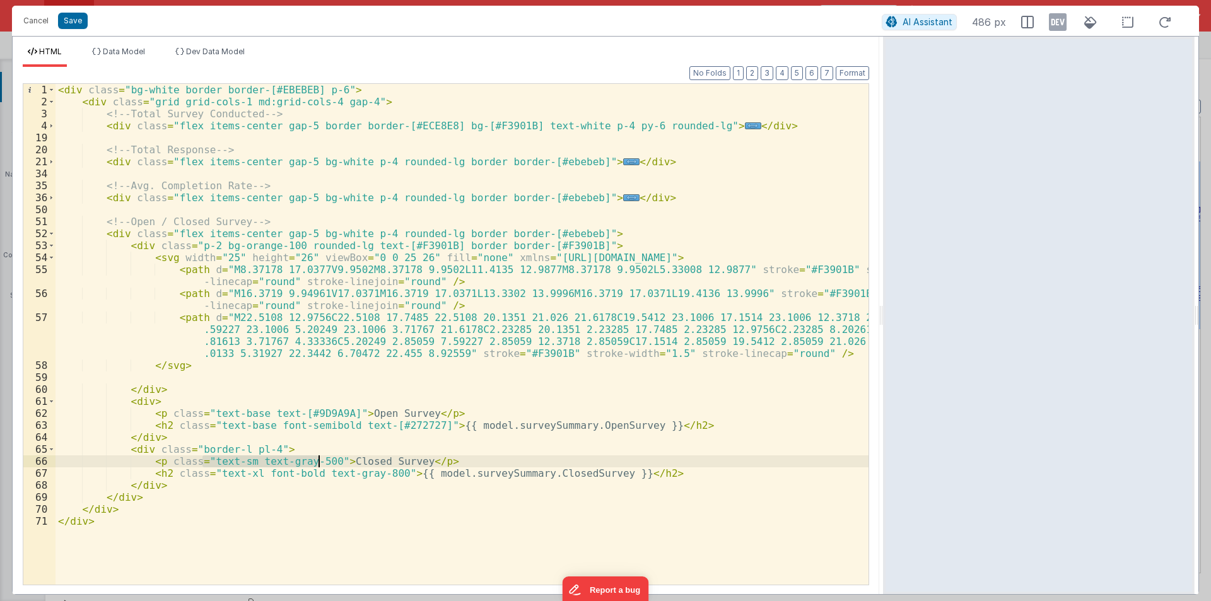
drag, startPoint x: 202, startPoint y: 463, endPoint x: 320, endPoint y: 462, distance: 118.6
click at [320, 462] on div "< div class = "bg-white border border-[#EBEBEB] p-6" > < div class = "grid grid…" at bounding box center [462, 346] width 813 height 525
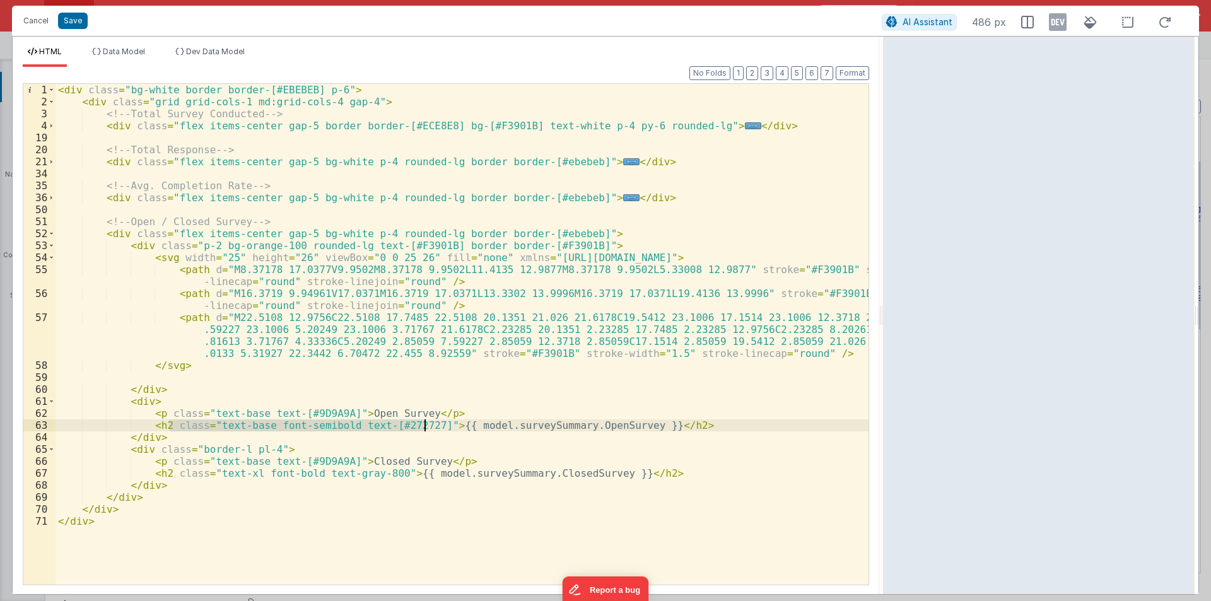
drag, startPoint x: 171, startPoint y: 425, endPoint x: 423, endPoint y: 429, distance: 251.7
click at [423, 429] on div "< div class = "bg-white border border-[#EBEBEB] p-6" > < div class = "grid grid…" at bounding box center [462, 346] width 813 height 525
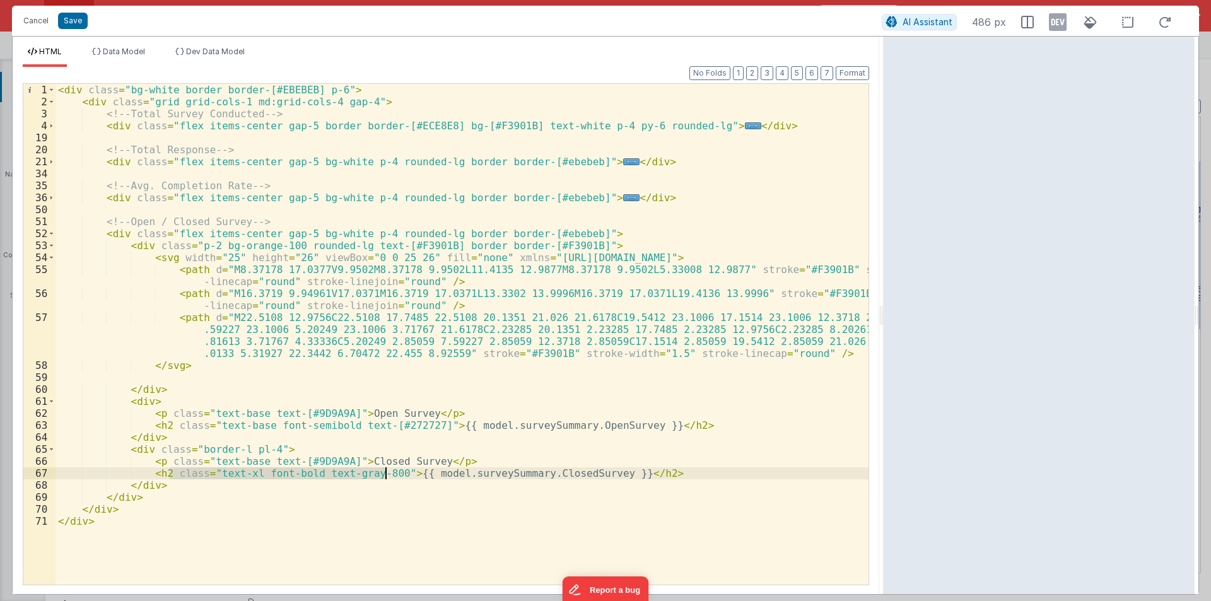
drag, startPoint x: 169, startPoint y: 475, endPoint x: 388, endPoint y: 474, distance: 218.9
click at [388, 474] on div "< div class = "bg-white border border-[#EBEBEB] p-6" > < div class = "grid grid…" at bounding box center [462, 346] width 813 height 525
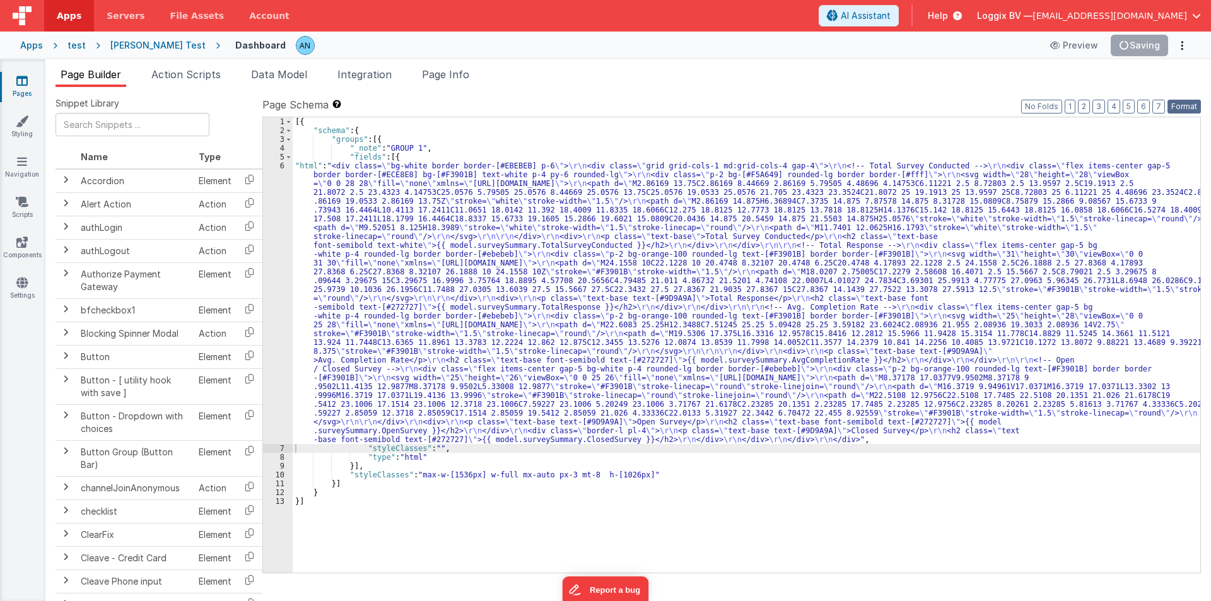
click at [1192, 102] on button "Format" at bounding box center [1184, 107] width 33 height 14
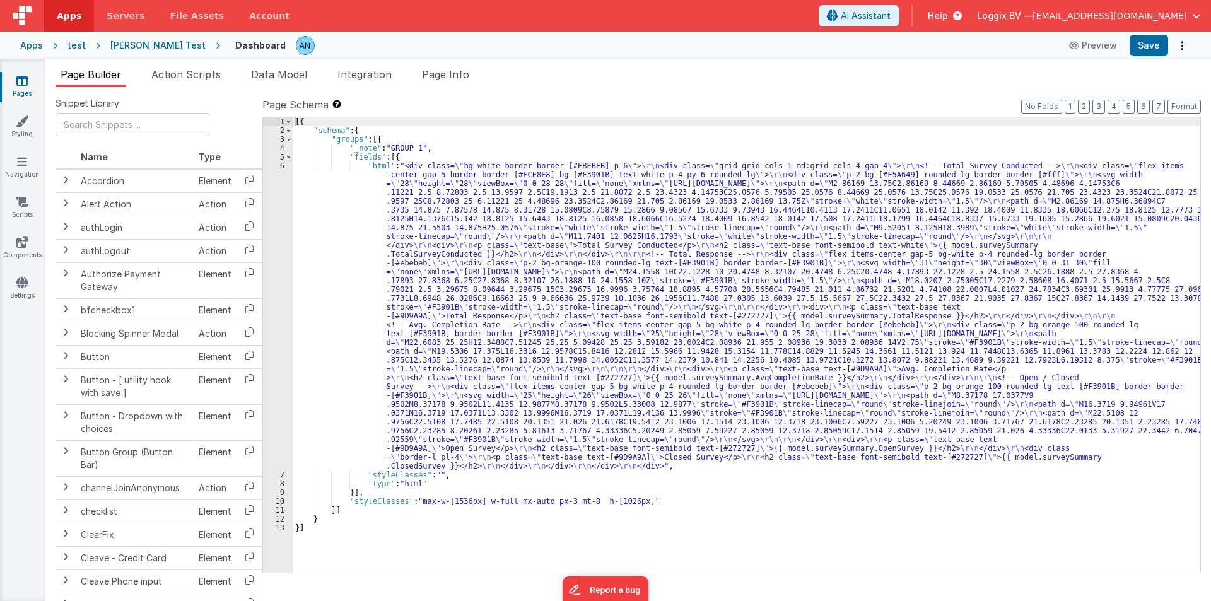
click at [300, 213] on div "[{ "schema" : { "groups" : [{ "_note" : "GROUP 1" , "fields" : [{ "html" : "<di…" at bounding box center [747, 353] width 908 height 473
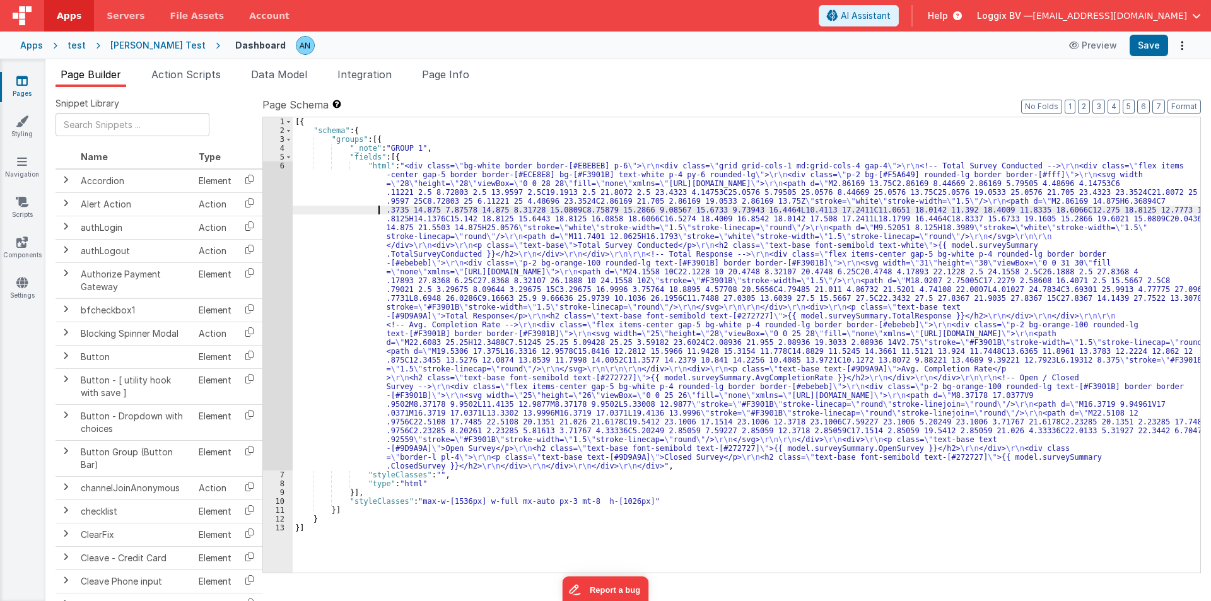
click at [276, 199] on div "6" at bounding box center [278, 315] width 30 height 309
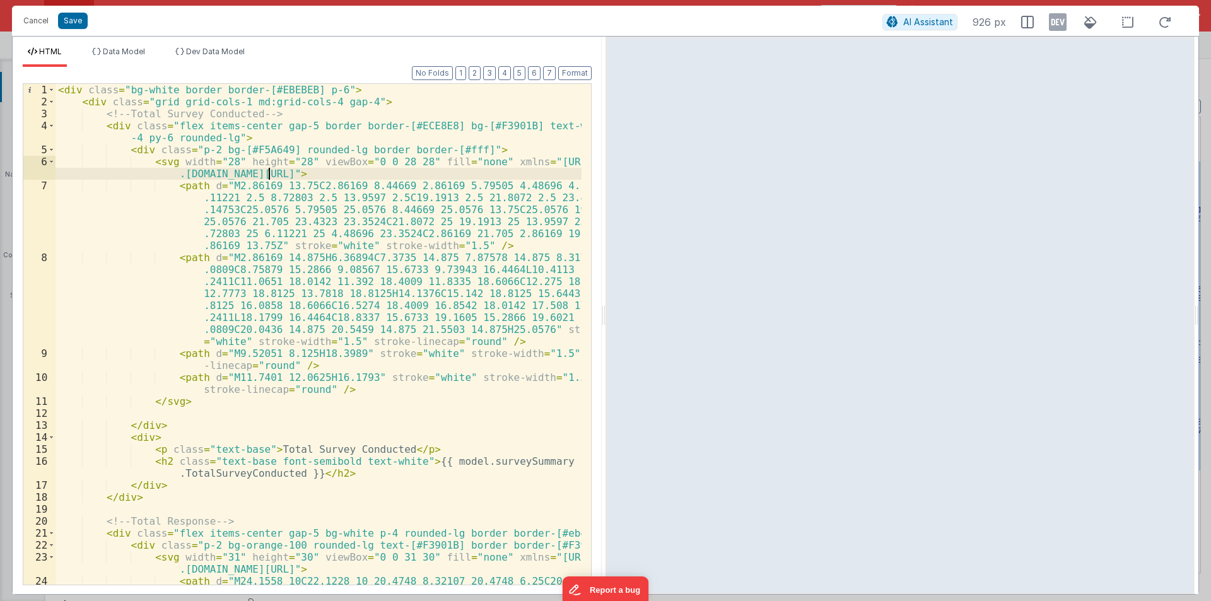
click at [326, 88] on div "< div class = "bg-white border border-[#EBEBEB] p-6" > < div class = "grid grid…" at bounding box center [319, 364] width 526 height 561
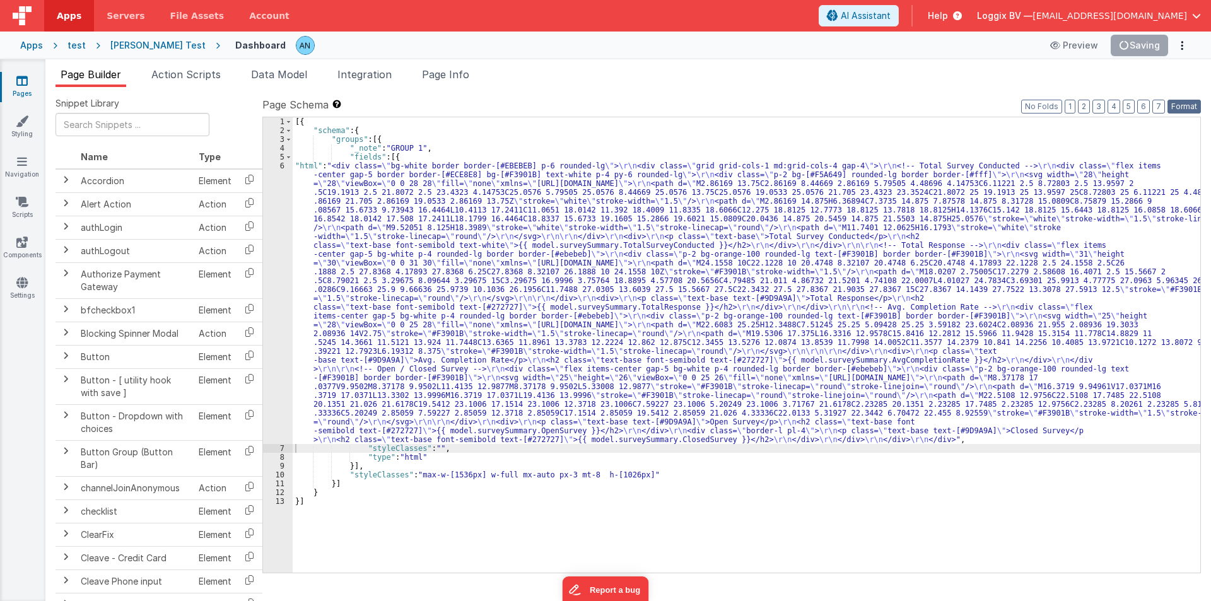
click at [1192, 103] on button "Format" at bounding box center [1184, 107] width 33 height 14
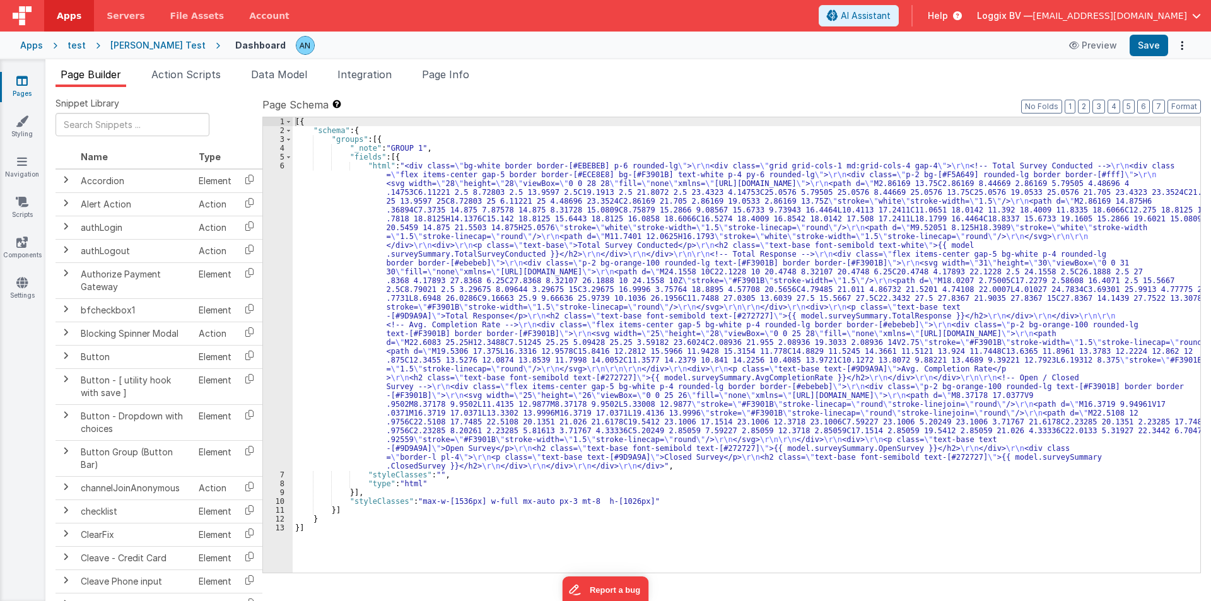
click at [325, 265] on div "[{ "schema" : { "groups" : [{ "_note" : "GROUP 1" , "fields" : [{ "html" : "<di…" at bounding box center [747, 353] width 908 height 473
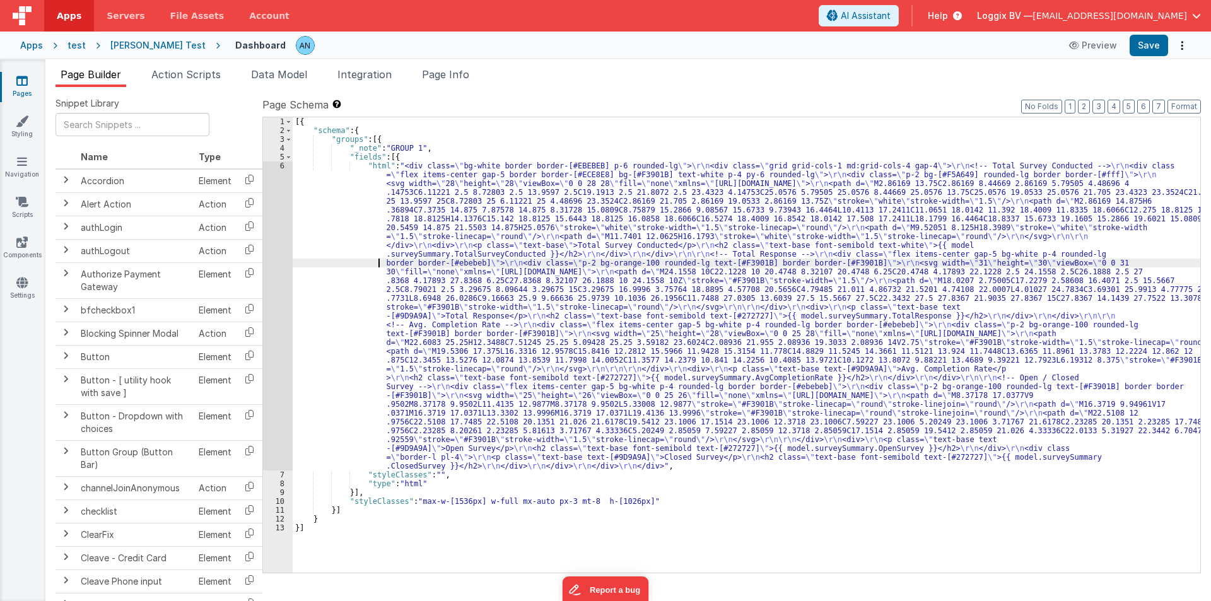
click at [272, 244] on div "6" at bounding box center [278, 315] width 30 height 309
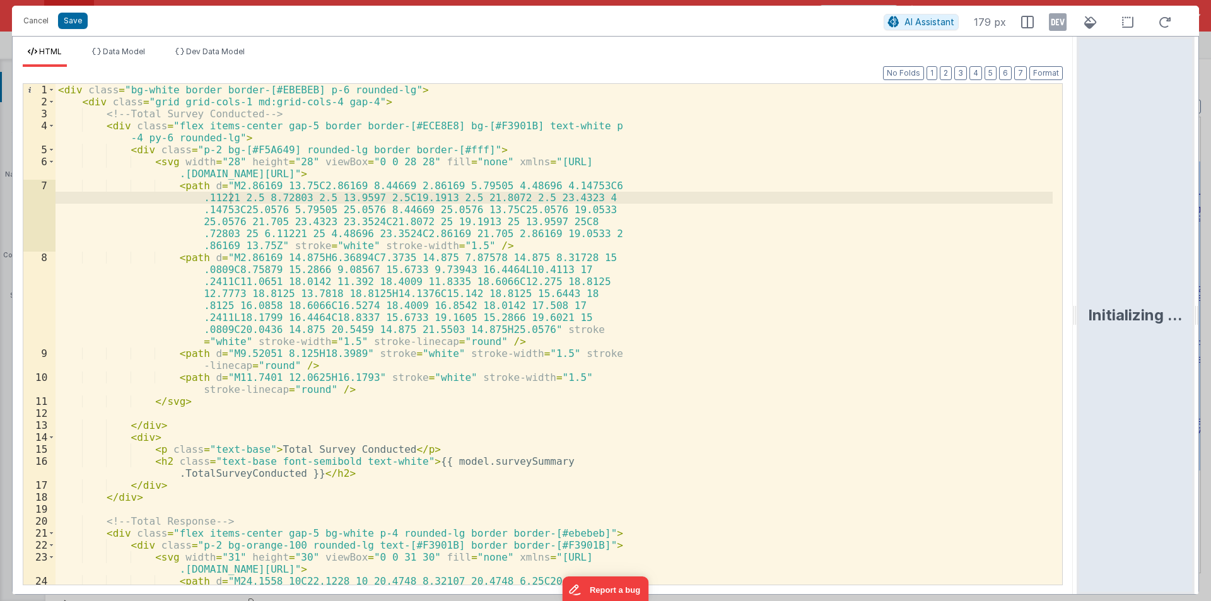
drag, startPoint x: 605, startPoint y: 312, endPoint x: 1211, endPoint y: 287, distance: 606.1
click at [1211, 287] on html "Cancel Save AI Assistant 179 px HTML Data Model Dev Data Model Format 7 6 5 4 3…" at bounding box center [605, 300] width 1211 height 601
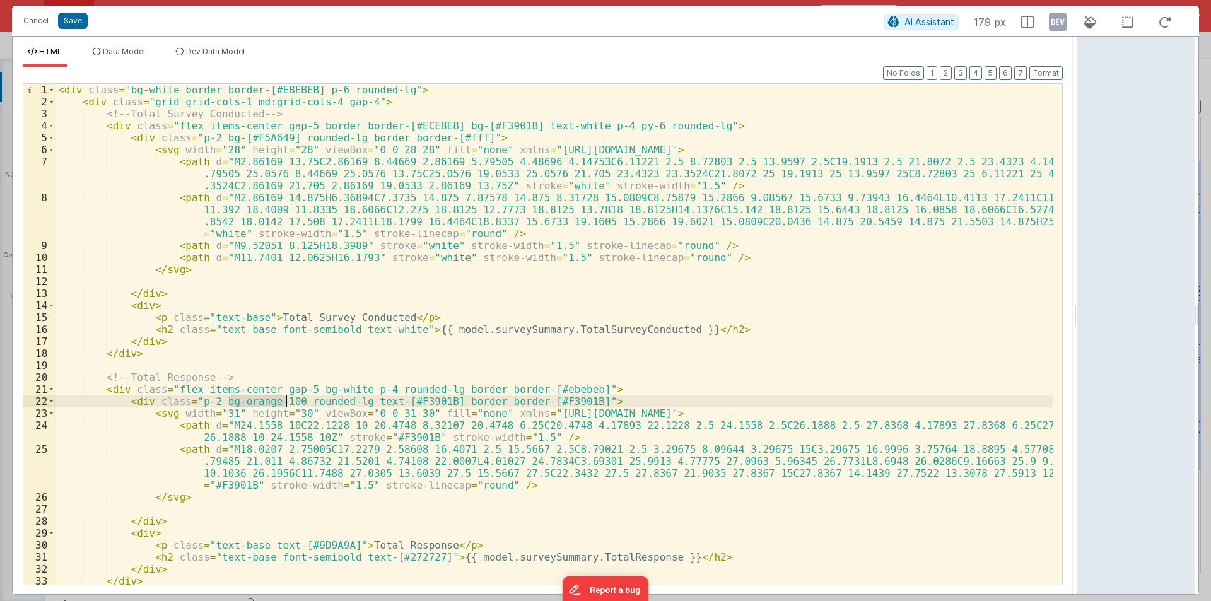
drag, startPoint x: 229, startPoint y: 400, endPoint x: 285, endPoint y: 404, distance: 55.7
click at [285, 404] on div "< div class = "bg-white border border-[#EBEBEB] p-6 rounded-lg" > < div class =…" at bounding box center [554, 346] width 997 height 525
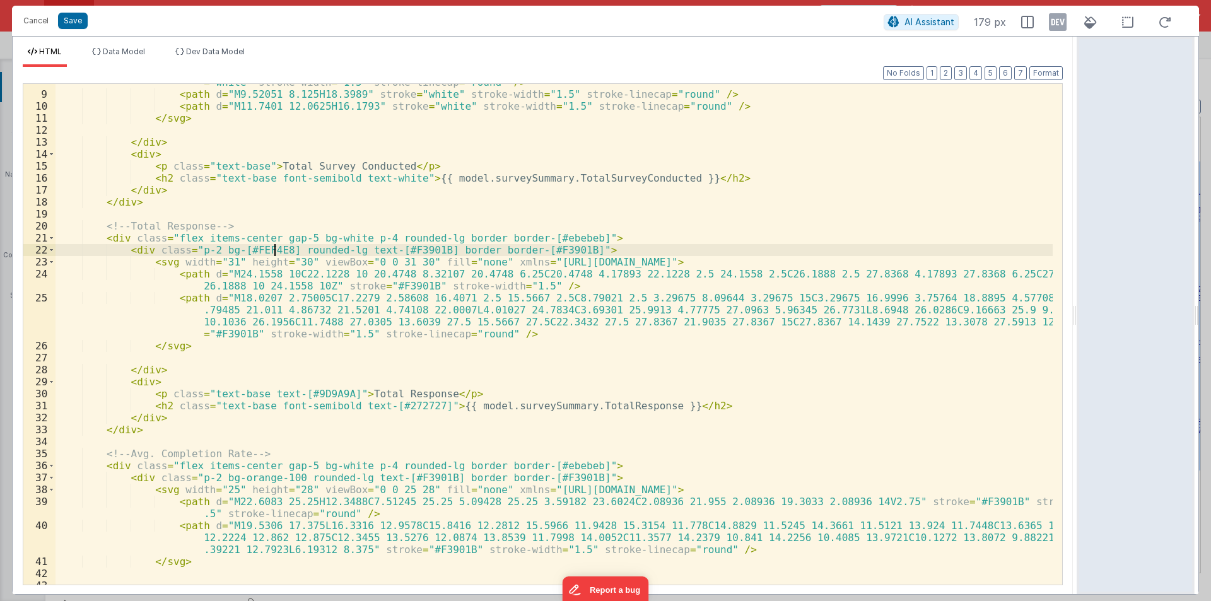
scroll to position [151, 0]
drag, startPoint x: 231, startPoint y: 479, endPoint x: 286, endPoint y: 479, distance: 55.5
click at [286, 479] on div "< path d = "M2.86169 14.875H6.36894C7.3735 14.875 7.87578 14.875 8.31728 15.080…" at bounding box center [554, 320] width 997 height 561
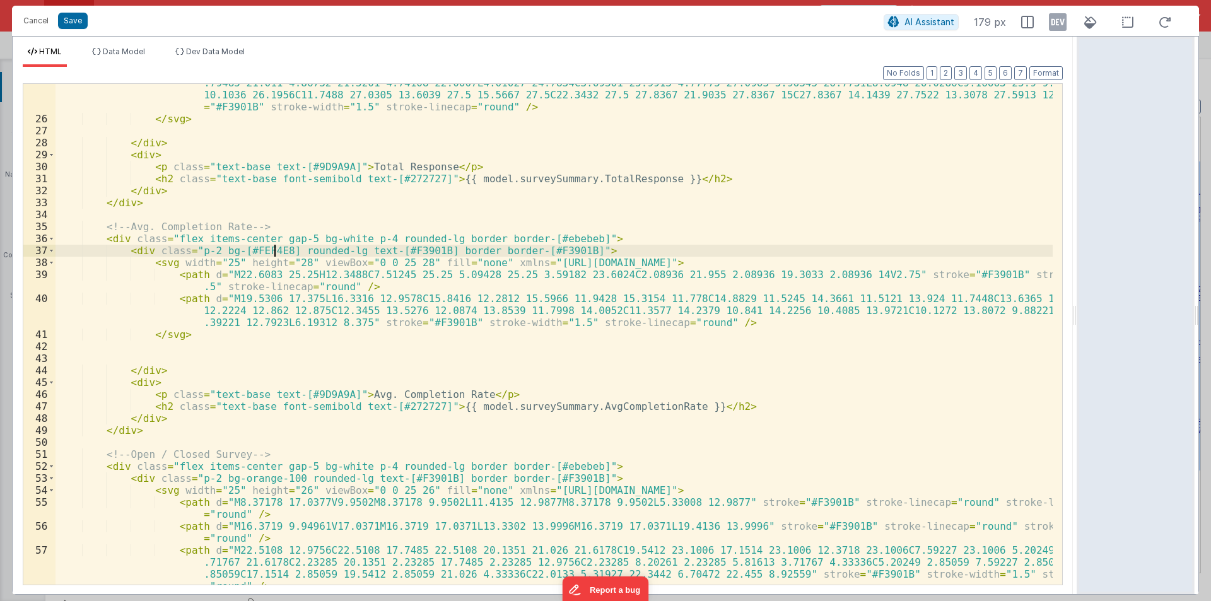
scroll to position [379, 0]
drag, startPoint x: 238, startPoint y: 478, endPoint x: 285, endPoint y: 476, distance: 46.7
click at [285, 476] on div "< path d = "M18.0207 2.75005C17.2279 2.58608 16.4071 2.5 15.5667 2.5C8.79021 2.…" at bounding box center [554, 363] width 997 height 597
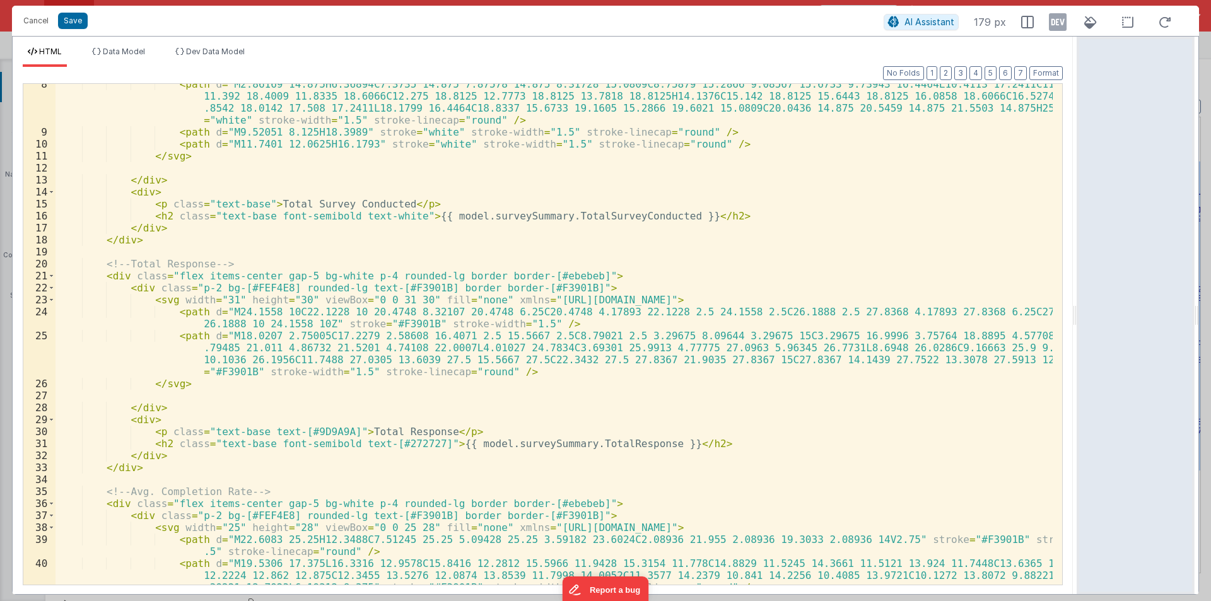
scroll to position [0, 0]
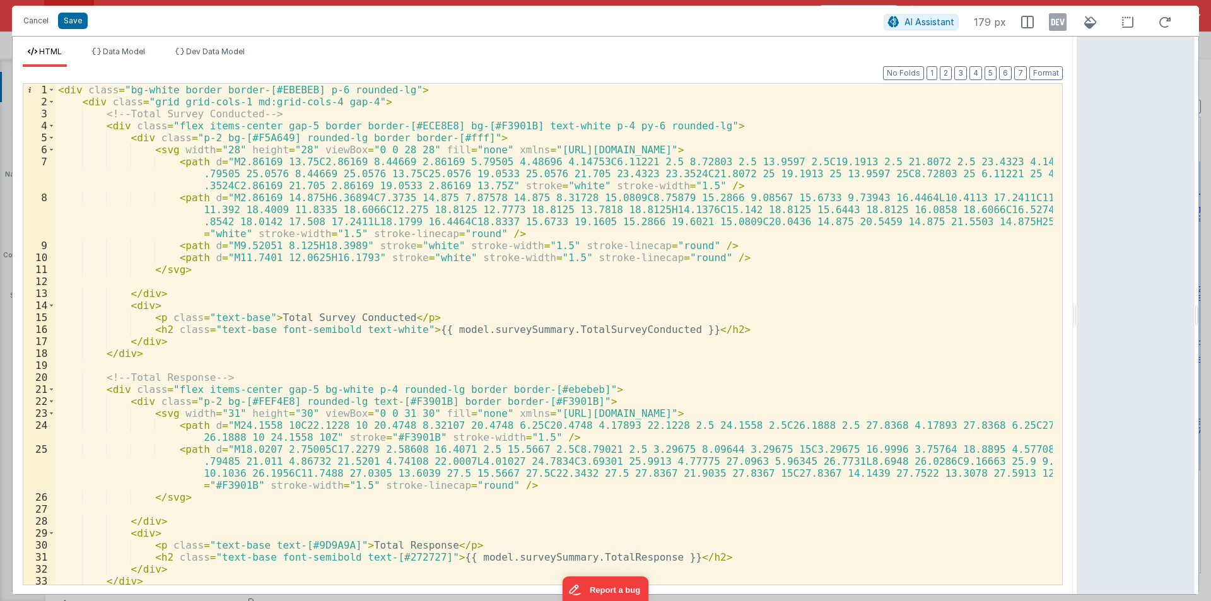
click at [247, 135] on div "< div class = "bg-white border border-[#EBEBEB] p-6 rounded-lg" > < div class =…" at bounding box center [554, 346] width 997 height 525
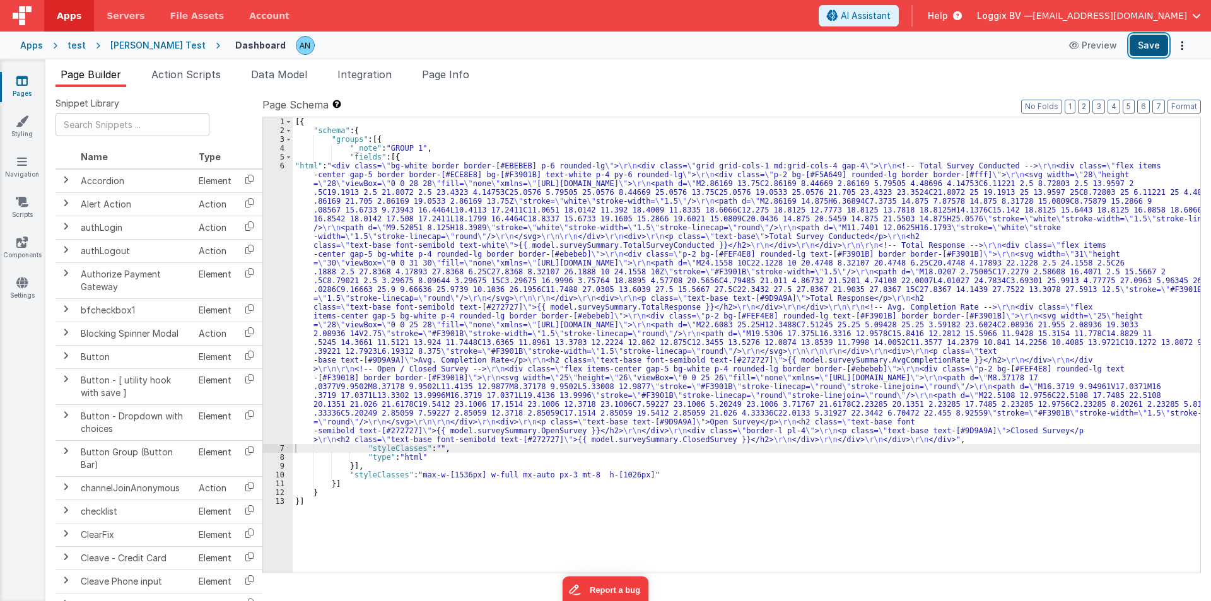
click at [1142, 41] on button "Save" at bounding box center [1149, 45] width 38 height 21
click at [1185, 109] on button "Format" at bounding box center [1184, 107] width 33 height 14
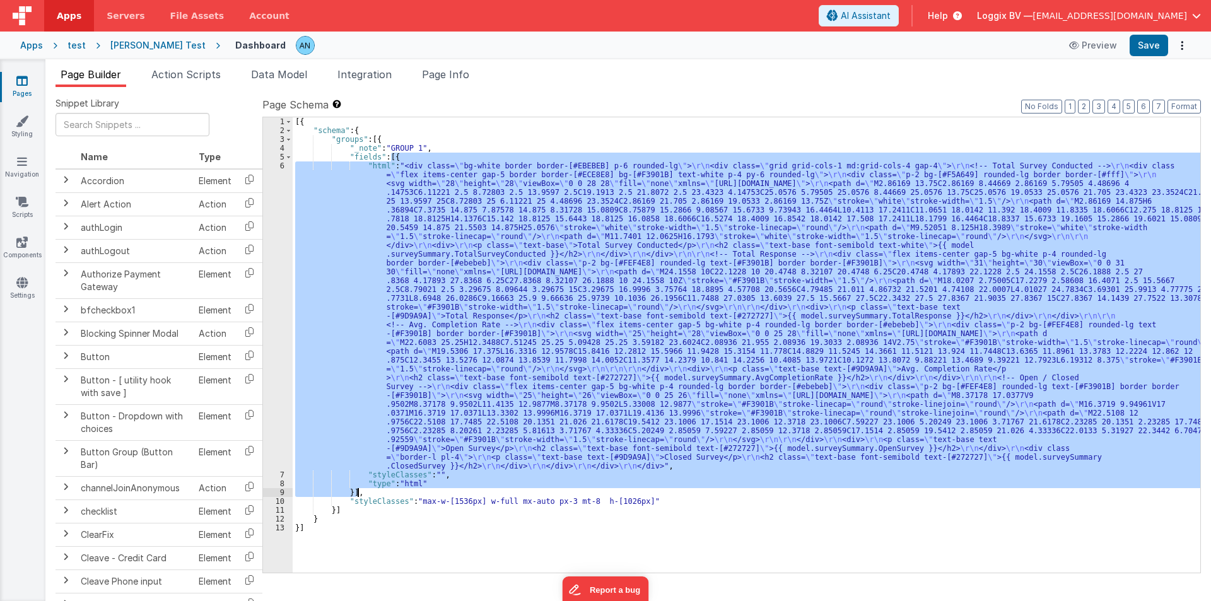
drag, startPoint x: 391, startPoint y: 156, endPoint x: 362, endPoint y: 496, distance: 341.3
click at [362, 496] on div "[{ "schema" : { "groups" : [{ "_note" : "GROUP 1" , "fields" : [{ "html" : "<di…" at bounding box center [747, 353] width 908 height 473
click at [319, 315] on div "[{ "schema" : { "groups" : [{ "_note" : "GROUP 1" , "fields" : [{ "html" : "<di…" at bounding box center [747, 344] width 908 height 455
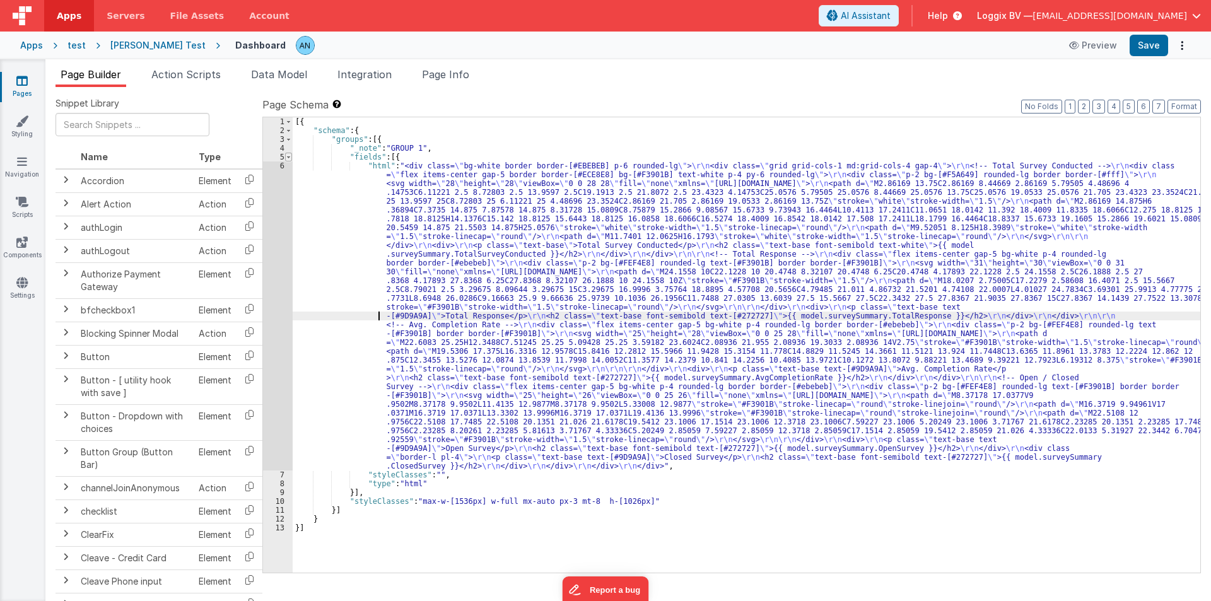
click at [288, 160] on span at bounding box center [288, 157] width 7 height 9
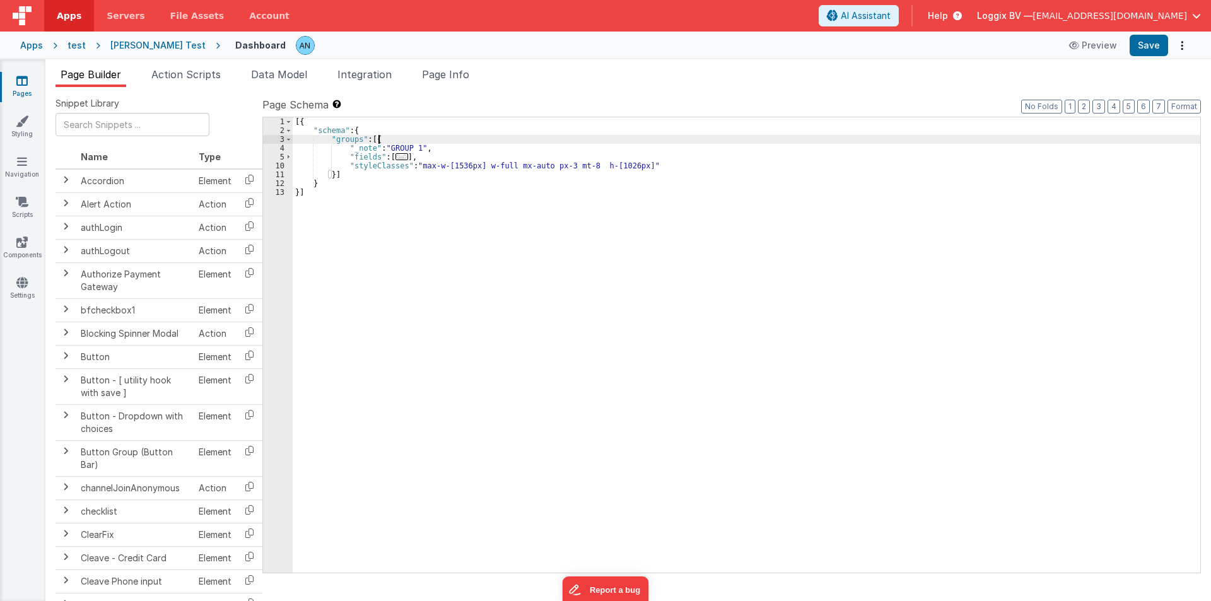
click at [382, 137] on div "[{ "schema" : { "groups" : [{ "_note" : "GROUP 1" , "fields" : [ ... ] , "style…" at bounding box center [747, 353] width 908 height 473
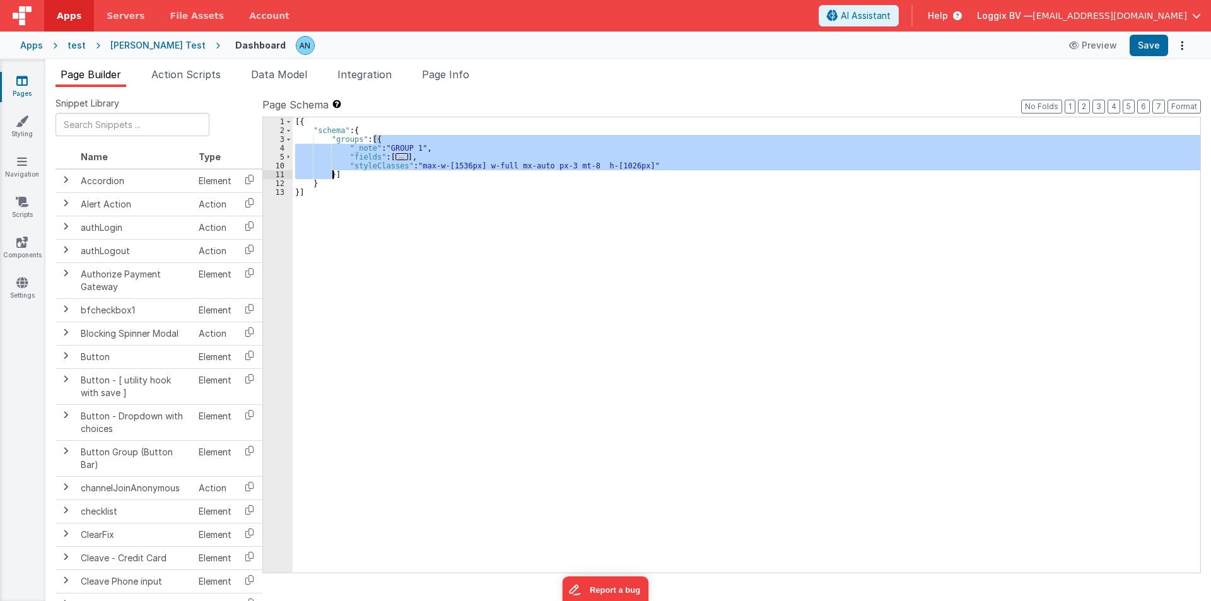
drag, startPoint x: 376, startPoint y: 146, endPoint x: 332, endPoint y: 173, distance: 51.5
click at [332, 173] on div "[{ "schema" : { "groups" : [{ "_note" : "GROUP 1" , "fields" : [ ... ] , "style…" at bounding box center [747, 353] width 908 height 473
click at [332, 173] on div "[{ "schema" : { "groups" : [{ "_note" : "GROUP 1" , "fields" : [ ... ] , "style…" at bounding box center [747, 344] width 908 height 455
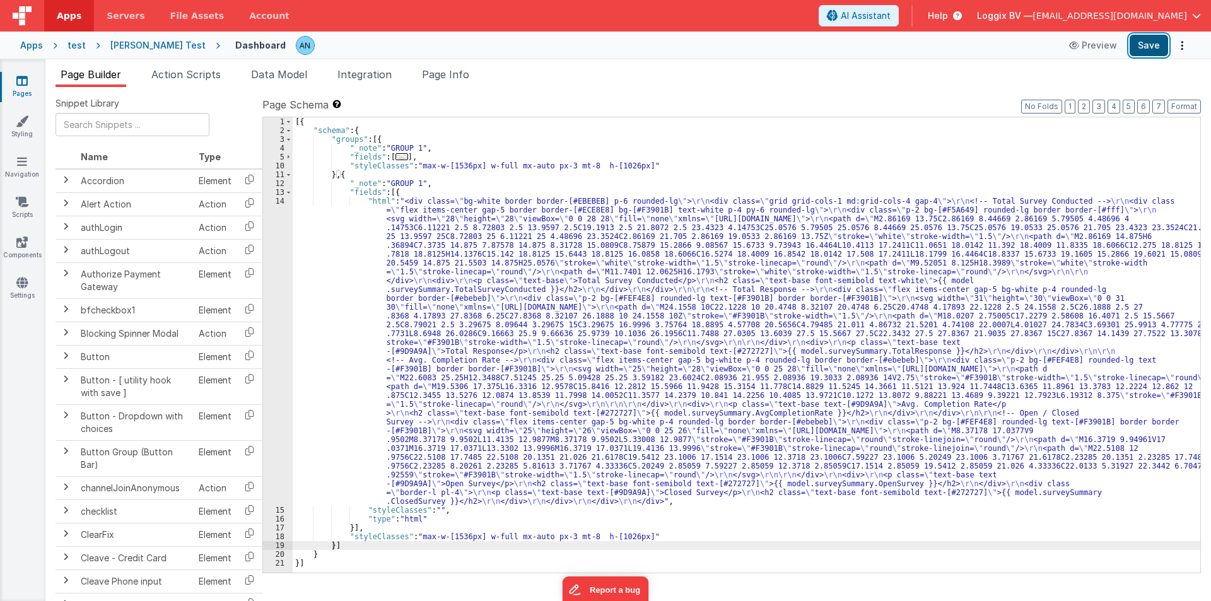
click at [1156, 43] on button "Save" at bounding box center [1149, 45] width 38 height 21
click at [1186, 105] on button "Format" at bounding box center [1184, 107] width 33 height 14
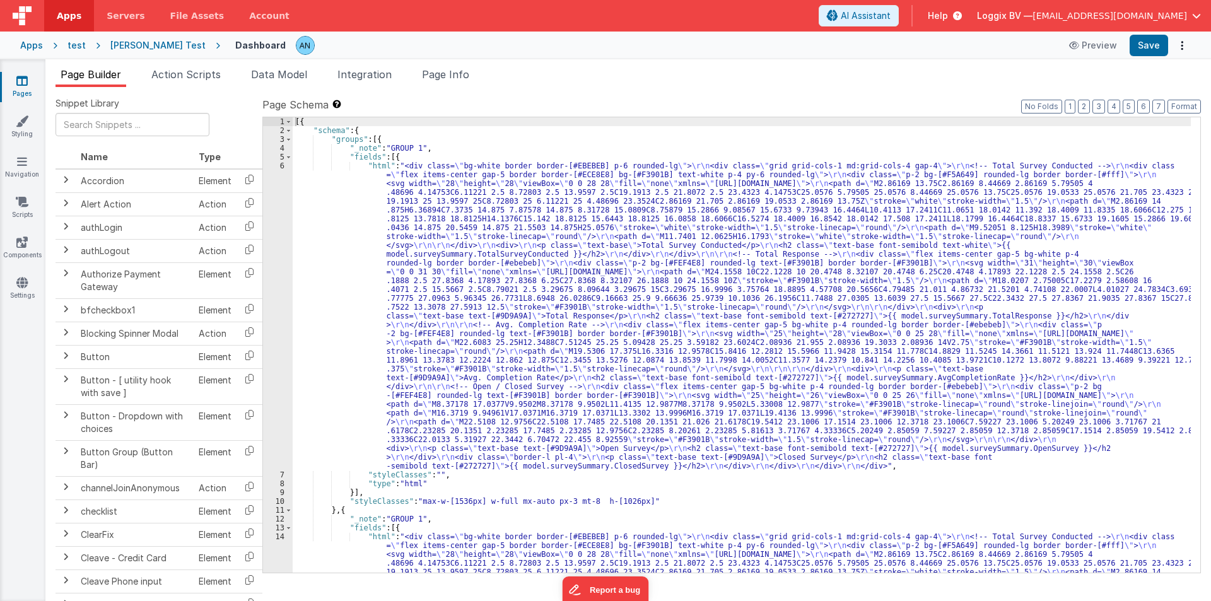
click at [452, 290] on div "[{ "schema" : { "groups" : [{ "_note" : "GROUP 1" , "fields" : [{ "html" : "<di…" at bounding box center [742, 503] width 898 height 773
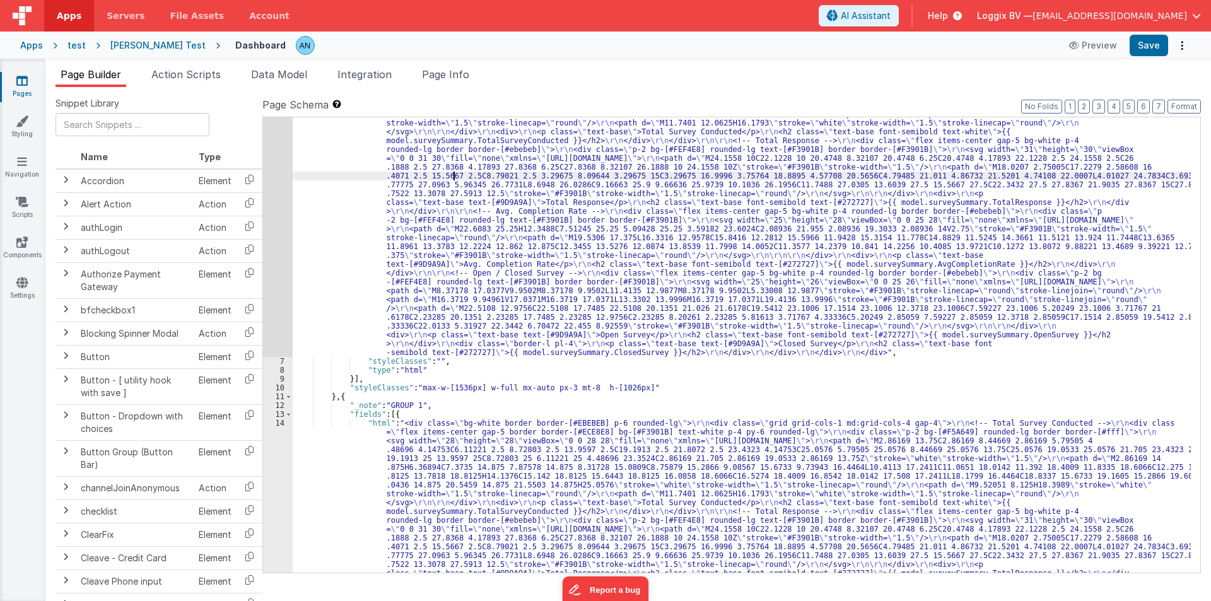
scroll to position [151, 0]
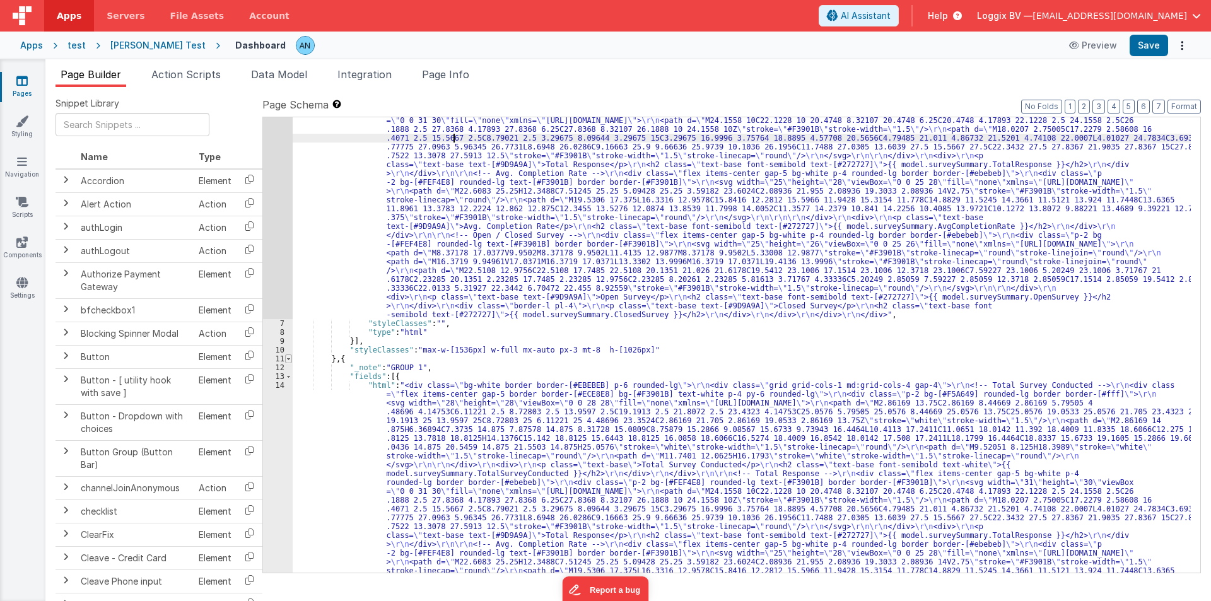
click at [290, 361] on span at bounding box center [288, 359] width 7 height 9
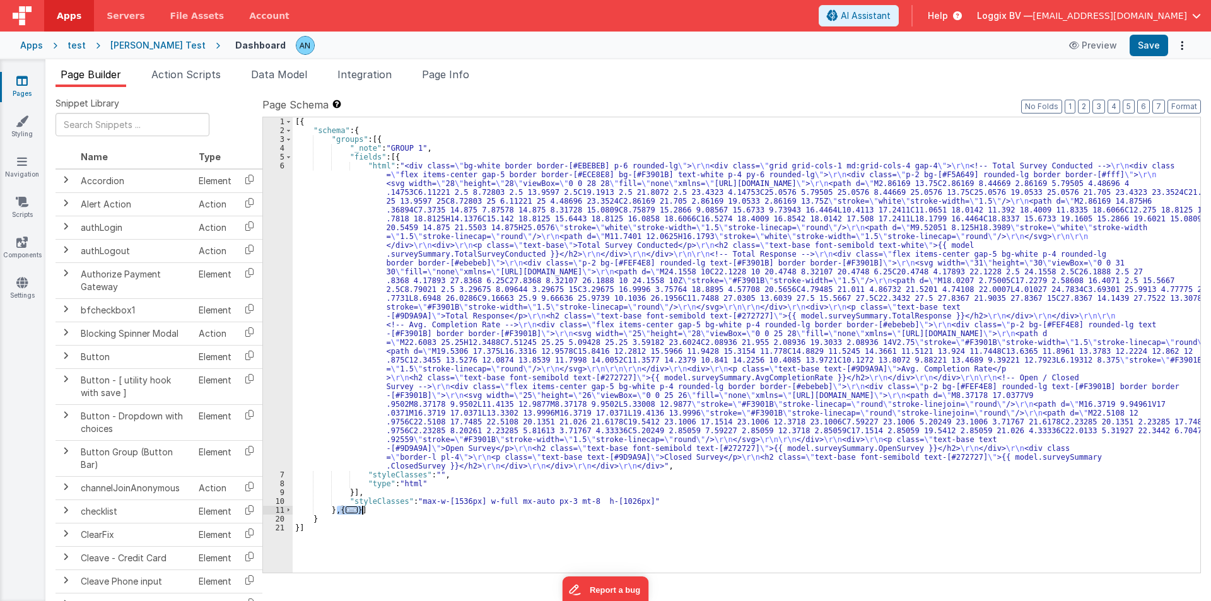
drag, startPoint x: 339, startPoint y: 510, endPoint x: 363, endPoint y: 510, distance: 24.6
click at [363, 510] on div "[{ "schema" : { "groups" : [{ "_note" : "GROUP 1" , "fields" : [{ "html" : "<di…" at bounding box center [747, 353] width 908 height 473
click at [290, 158] on span at bounding box center [288, 157] width 7 height 9
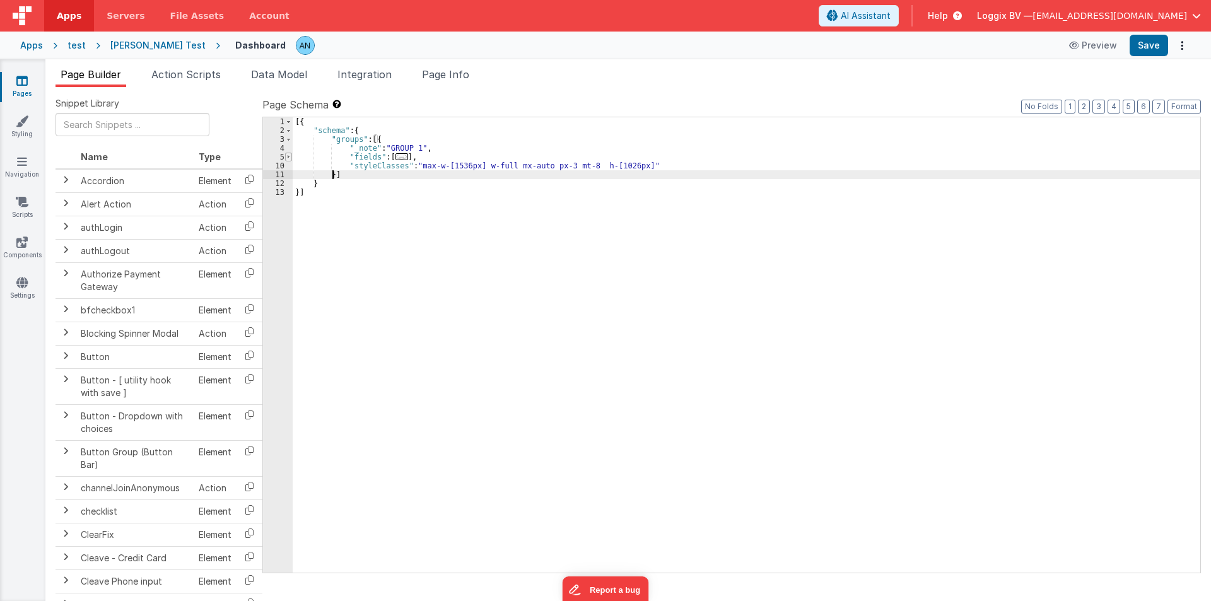
click at [288, 157] on span at bounding box center [288, 157] width 7 height 9
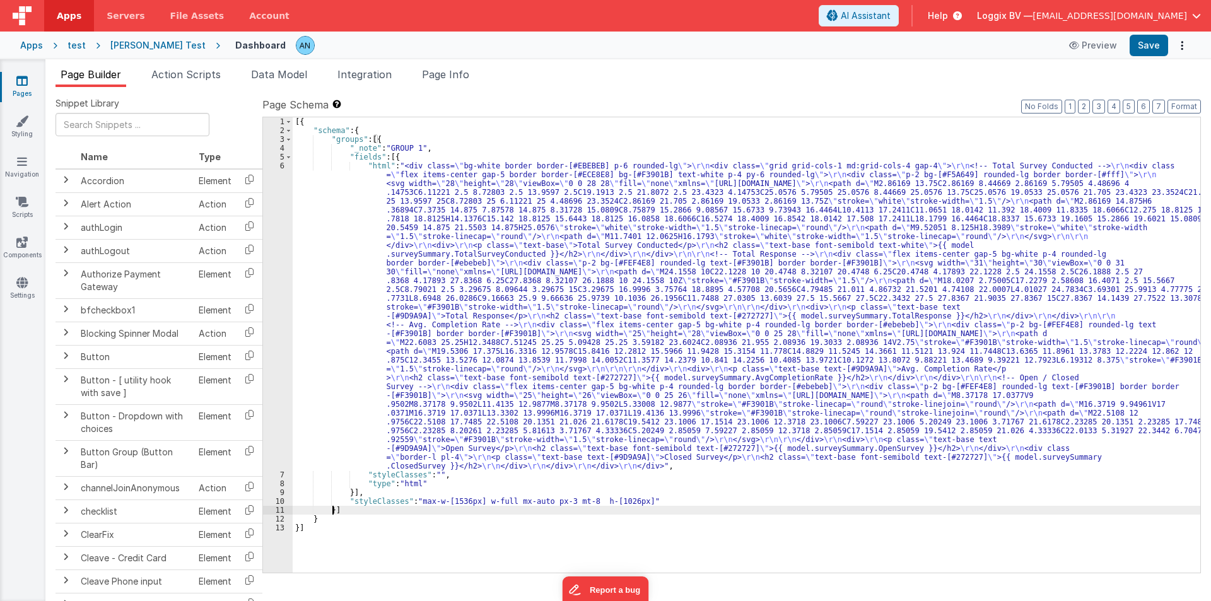
click at [408, 154] on div "[{ "schema" : { "groups" : [{ "_note" : "GROUP 1" , "fields" : [{ "html" : "<di…" at bounding box center [747, 353] width 908 height 473
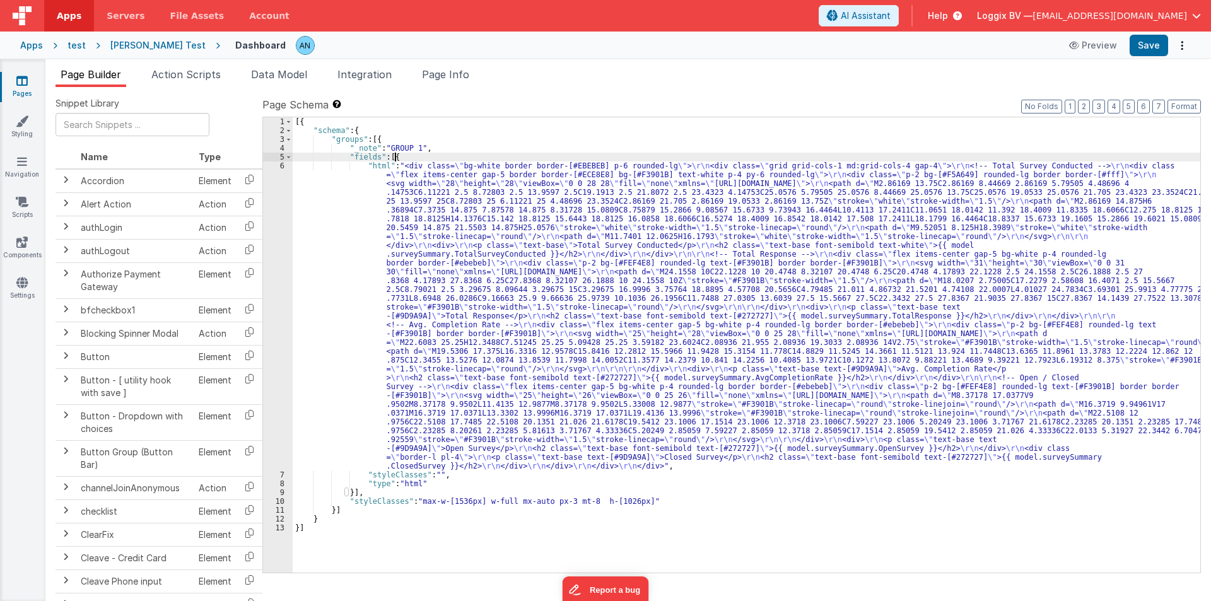
click at [353, 491] on div "[{ "schema" : { "groups" : [{ "_note" : "GROUP 1" , "fields" : [{ "html" : "<di…" at bounding box center [747, 353] width 908 height 473
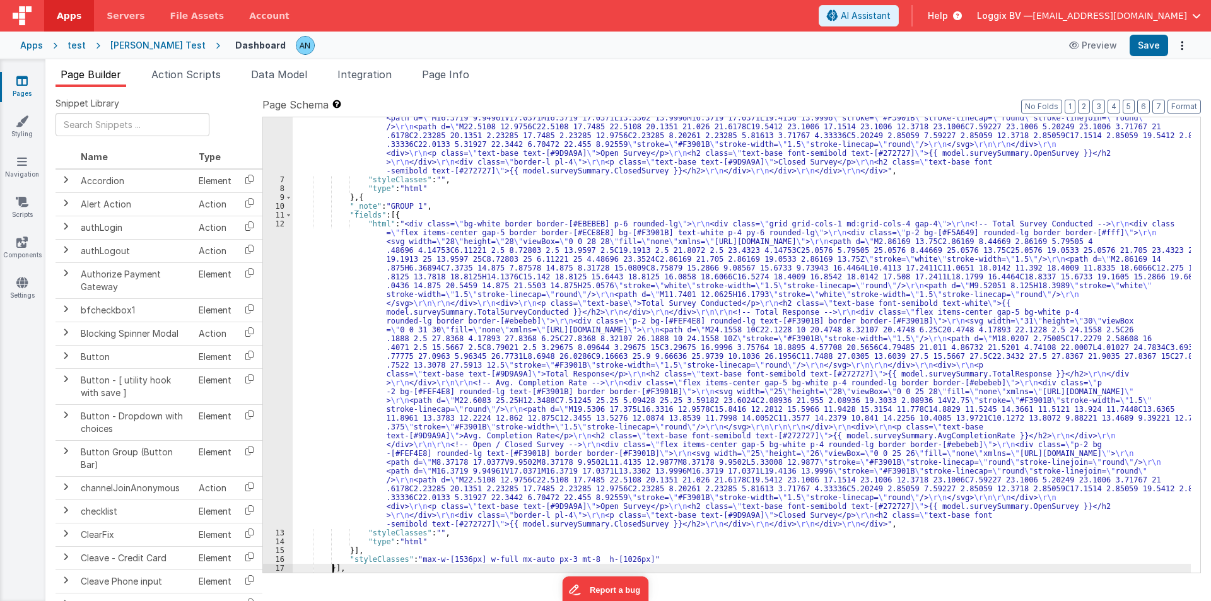
scroll to position [295, 0]
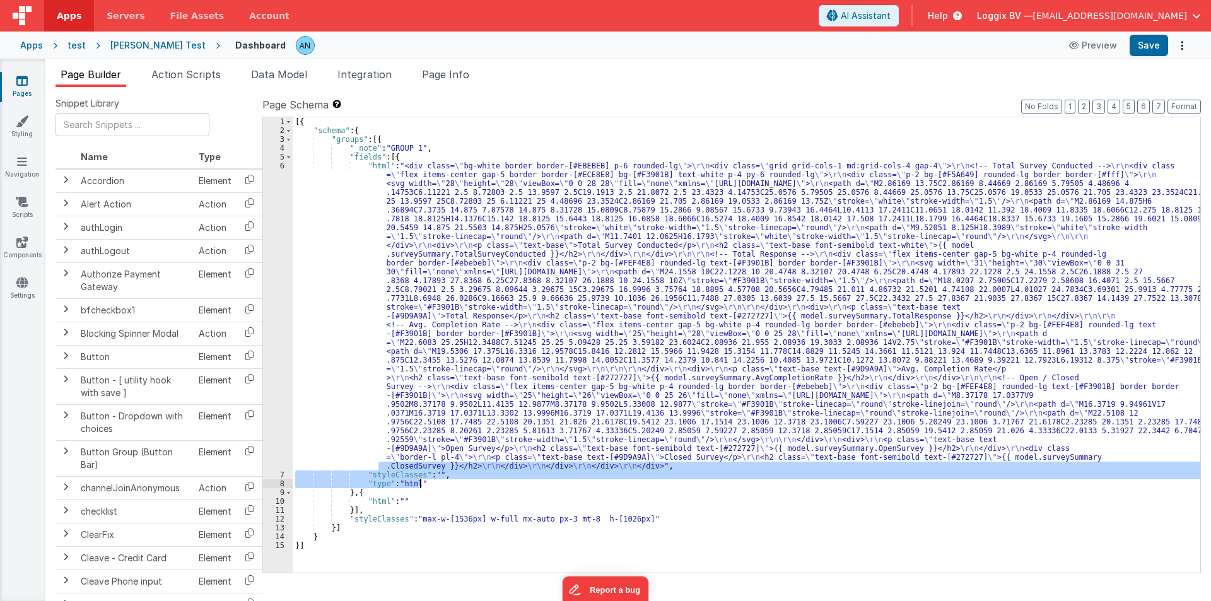
drag, startPoint x: 359, startPoint y: 471, endPoint x: 433, endPoint y: 479, distance: 74.3
click at [433, 479] on div "[{ "schema" : { "groups" : [{ "_note" : "GROUP 1" , "fields" : [{ "html" : "<di…" at bounding box center [747, 353] width 908 height 473
click at [422, 500] on div "[{ "schema" : { "groups" : [{ "_note" : "GROUP 1" , "fields" : [{ "html" : "<di…" at bounding box center [747, 353] width 908 height 473
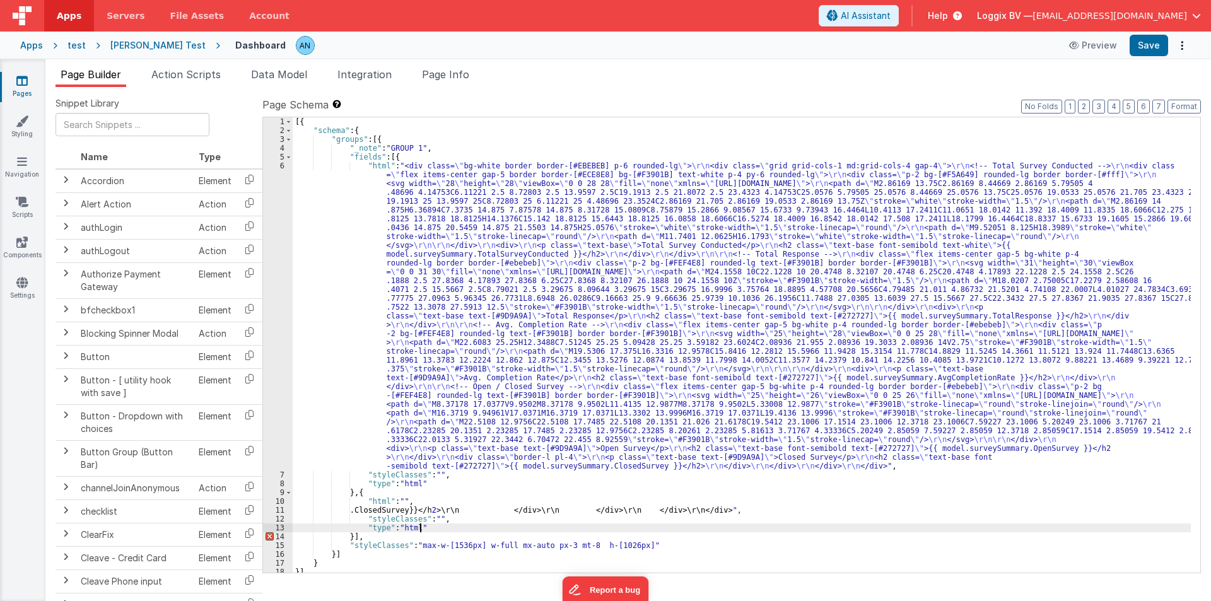
scroll to position [4, 0]
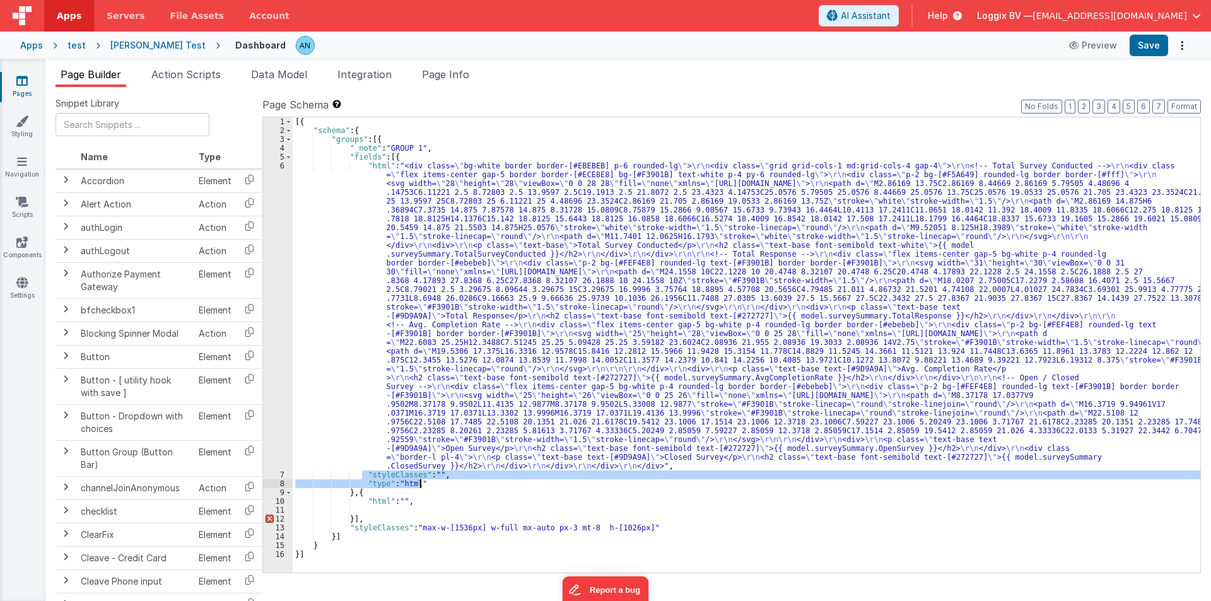
drag, startPoint x: 360, startPoint y: 474, endPoint x: 446, endPoint y: 481, distance: 86.0
click at [446, 481] on div "[{ "schema" : { "groups" : [{ "_note" : "GROUP 1" , "fields" : [{ "html" : "<di…" at bounding box center [747, 353] width 908 height 473
click at [414, 504] on div "[{ "schema" : { "groups" : [{ "_note" : "GROUP 1" , "fields" : [{ "html" : "<di…" at bounding box center [747, 353] width 908 height 473
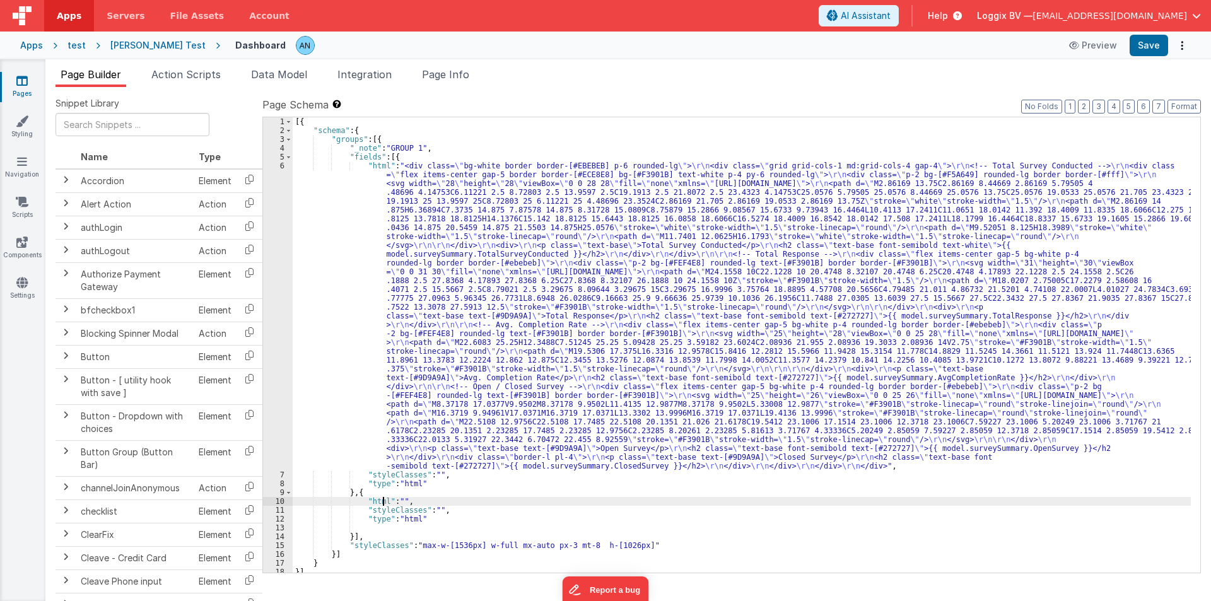
click at [382, 501] on div "[{ "schema" : { "groups" : [{ "_note" : "GROUP 1" , "fields" : [{ "html" : "<di…" at bounding box center [742, 353] width 898 height 473
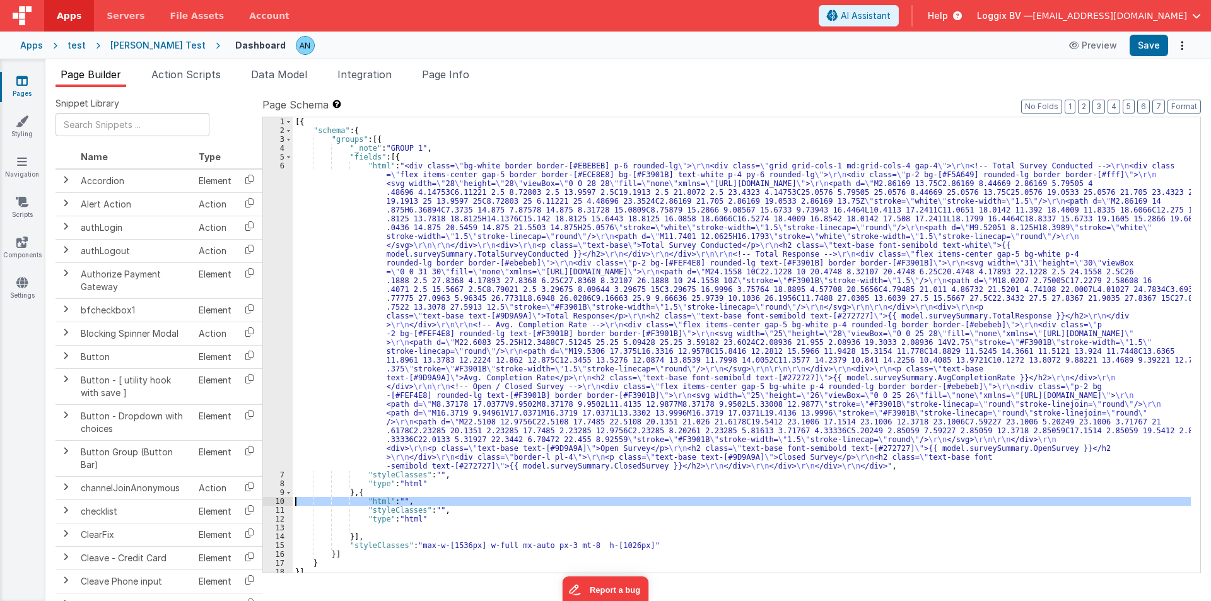
click at [273, 502] on div "10" at bounding box center [278, 501] width 30 height 9
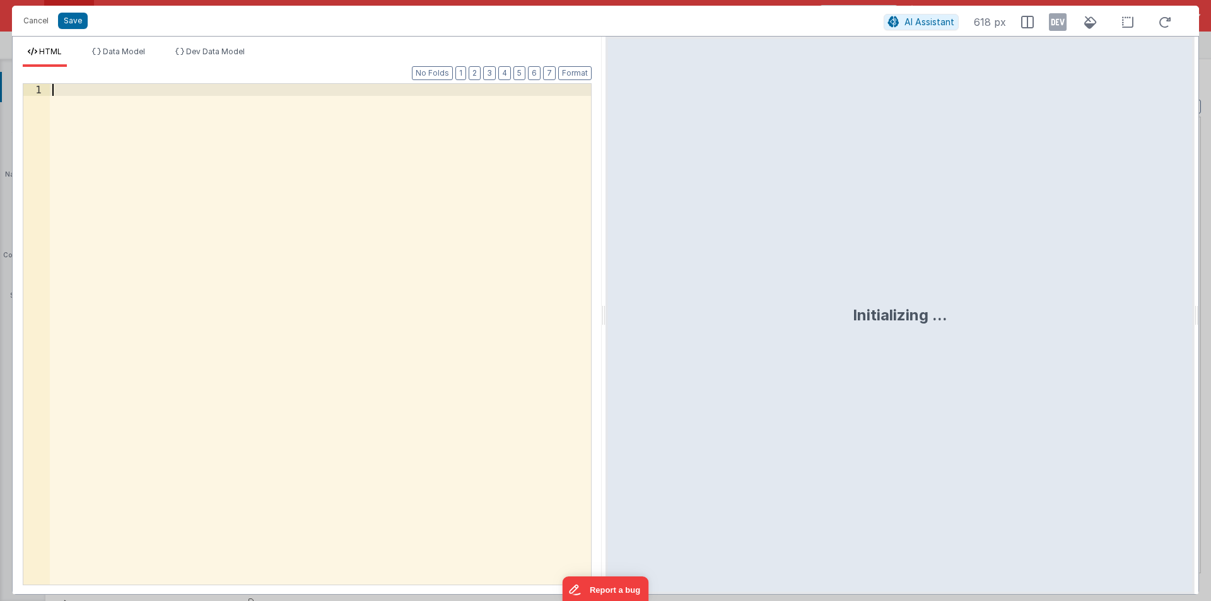
click at [247, 192] on div at bounding box center [320, 346] width 541 height 525
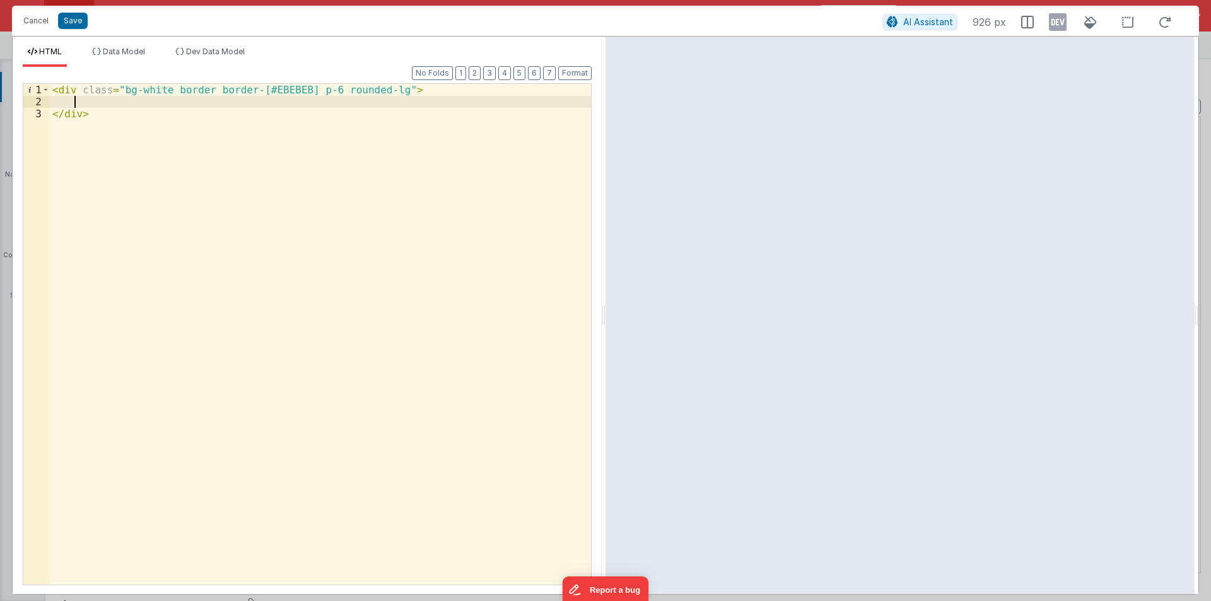
click at [74, 103] on div "< div class = "bg-white border border-[#EBEBEB] p-6 rounded-lg" > </ div >" at bounding box center [320, 346] width 541 height 525
paste textarea
click at [92, 100] on div "< div class = "bg-white border border-[#EBEBEB] p-6 rounded-lg" > < h4 > Active…" at bounding box center [320, 346] width 541 height 525
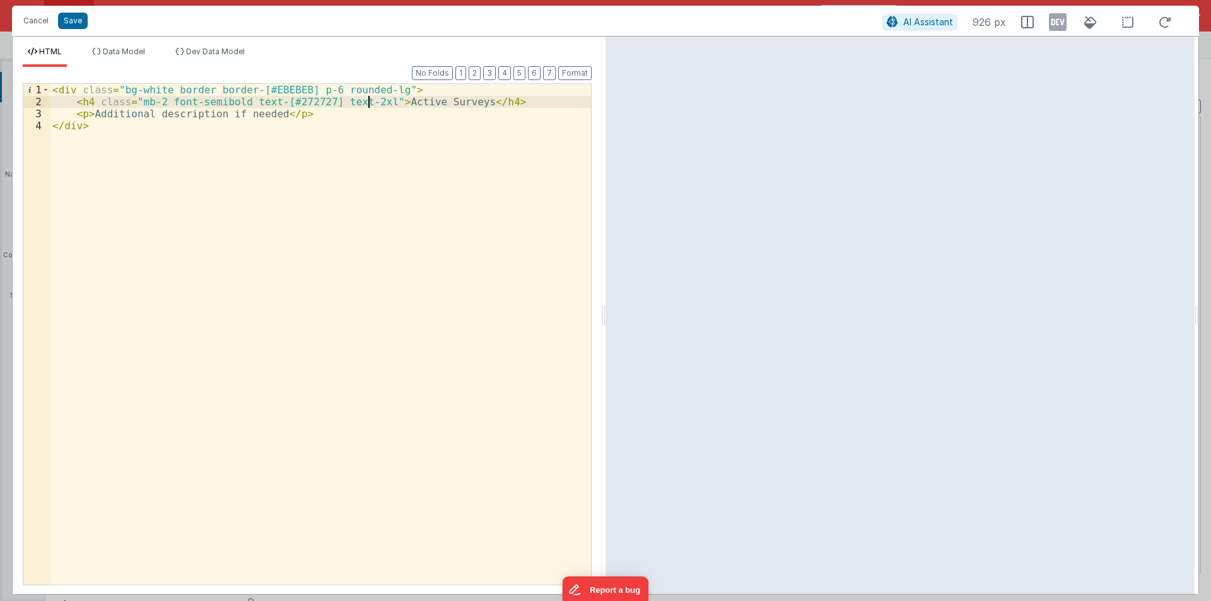
click at [85, 114] on div "< div class = "bg-white border border-[#EBEBEB] p-6 rounded-lg" > < h4 class = …" at bounding box center [320, 346] width 541 height 525
paste textarea
click at [358, 103] on div "< div class = "bg-white border border-[#EBEBEB] p-6 rounded-lg" > < h4 class = …" at bounding box center [320, 346] width 541 height 525
click at [156, 102] on div "< div class = "bg-white border border-[#EBEBEB] p-6 rounded-lg" > < h4 class = …" at bounding box center [320, 346] width 541 height 525
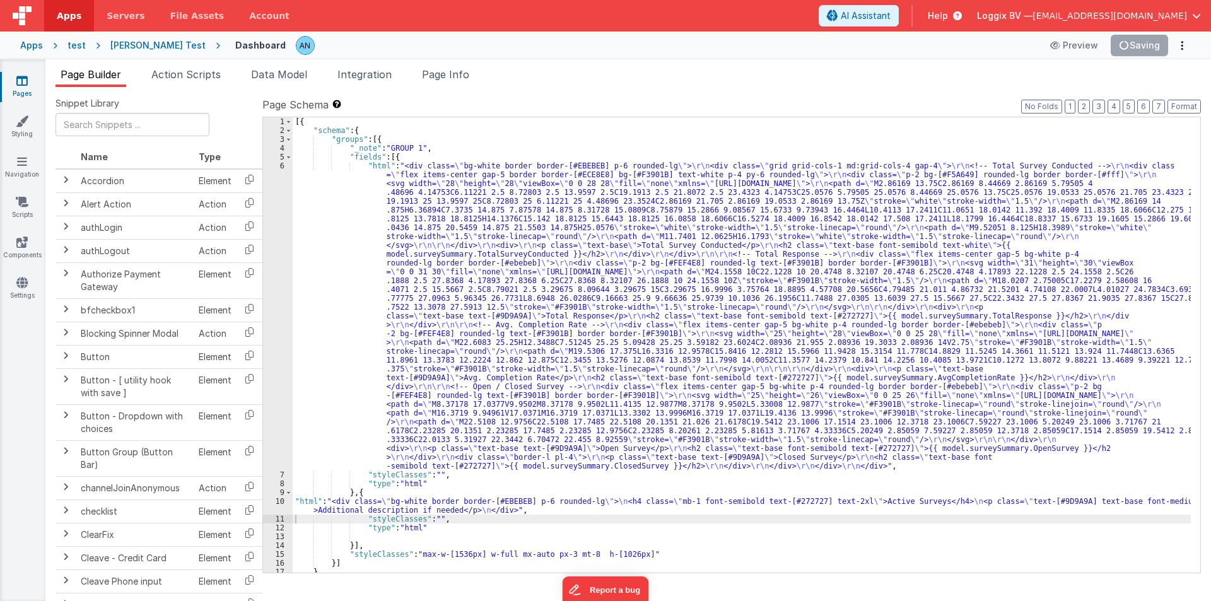
scroll to position [0, 0]
click at [1184, 105] on button "Format" at bounding box center [1184, 107] width 33 height 14
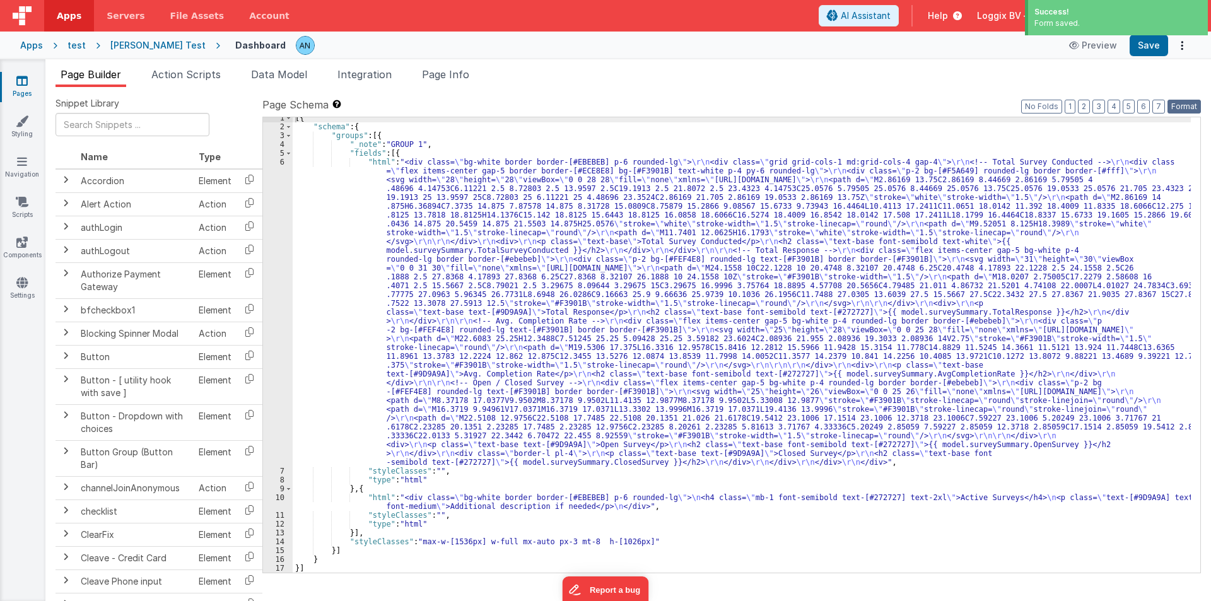
scroll to position [4, 0]
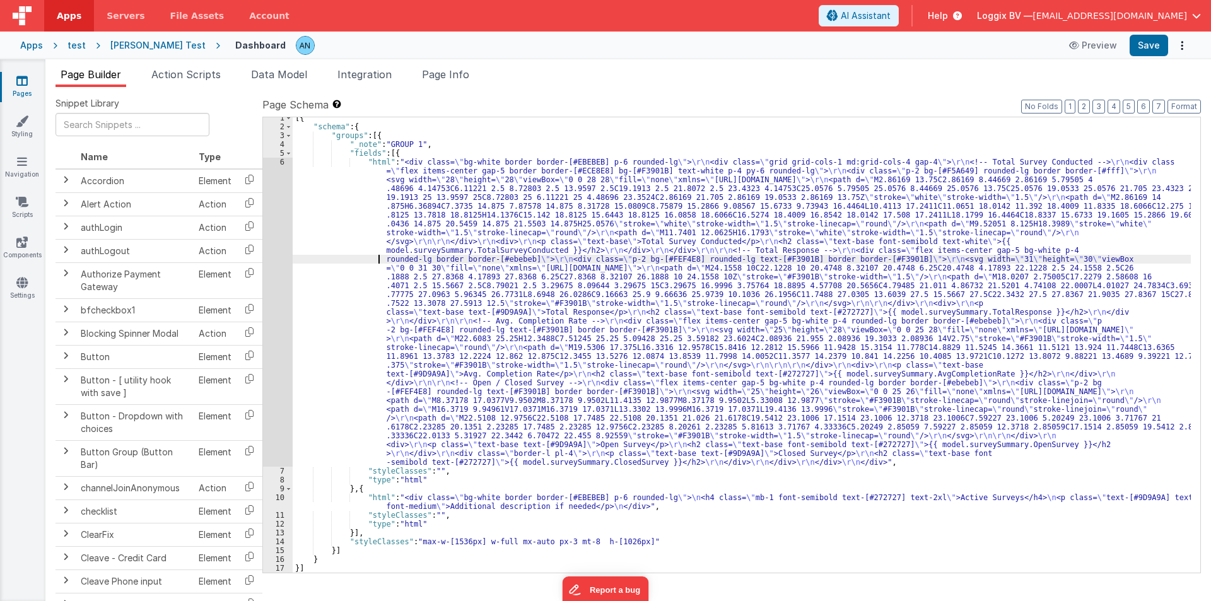
click at [334, 259] on div "[{ "schema" : { "groups" : [{ "_note" : "GROUP 1" , "fields" : [{ "html" : "<di…" at bounding box center [742, 350] width 898 height 473
click at [420, 502] on div "[{ "schema" : { "groups" : [{ "_note" : "GROUP 1" , "fields" : [{ "html" : "<di…" at bounding box center [742, 350] width 898 height 473
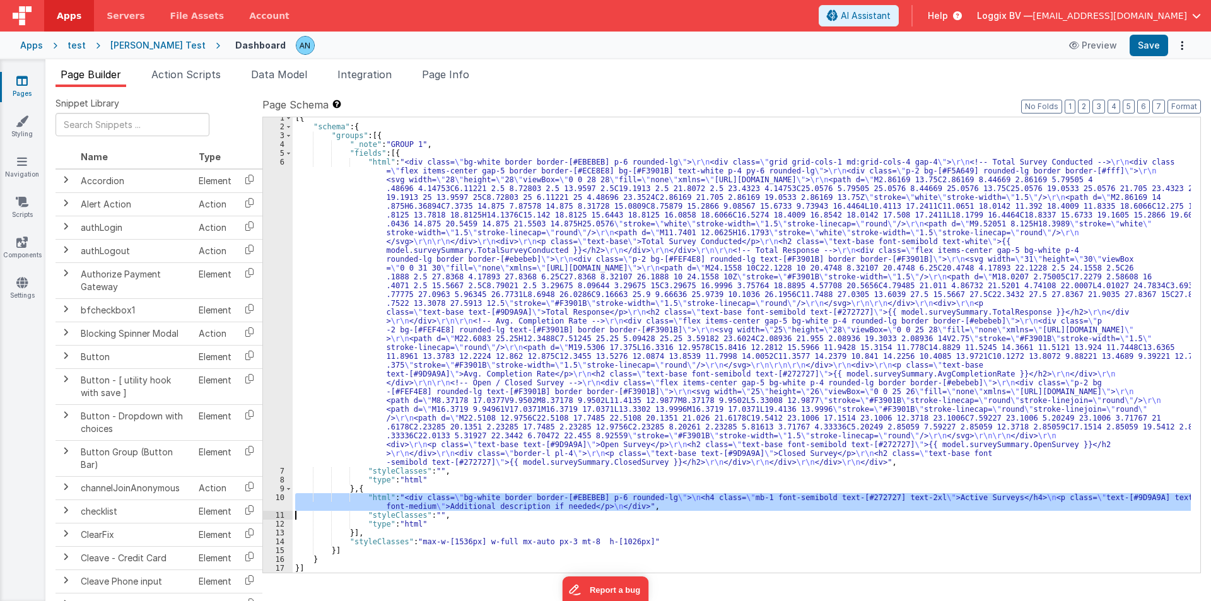
click at [275, 502] on div "10" at bounding box center [278, 502] width 30 height 18
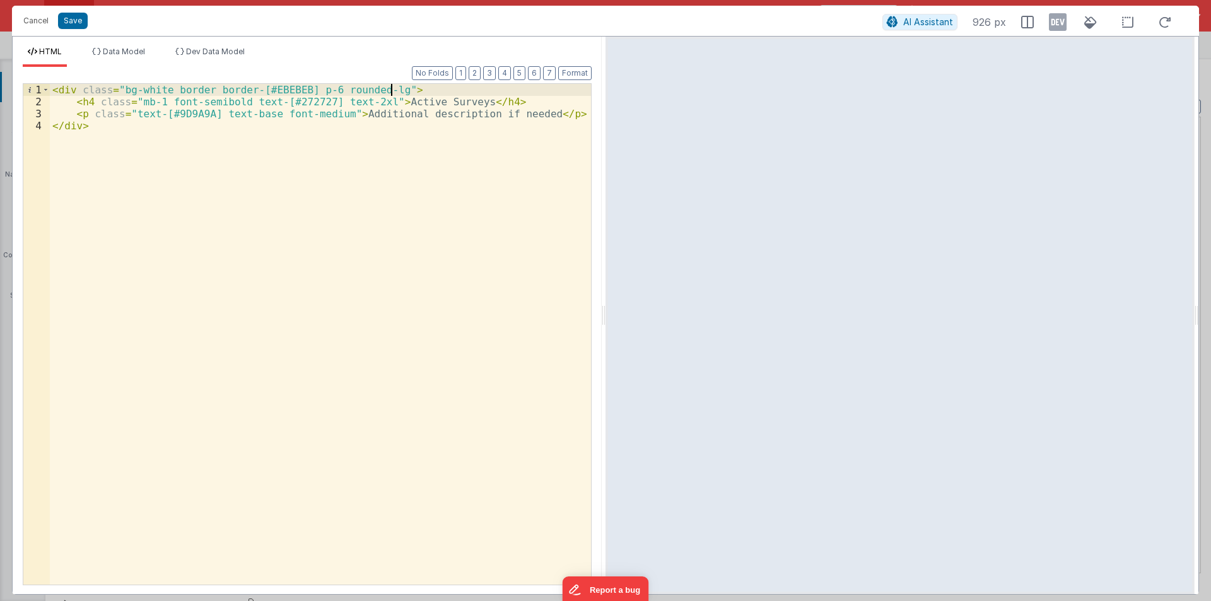
click at [401, 88] on div "< div class = "bg-white border border-[#EBEBEB] p-6 rounded-lg" > < h4 class = …" at bounding box center [320, 346] width 541 height 525
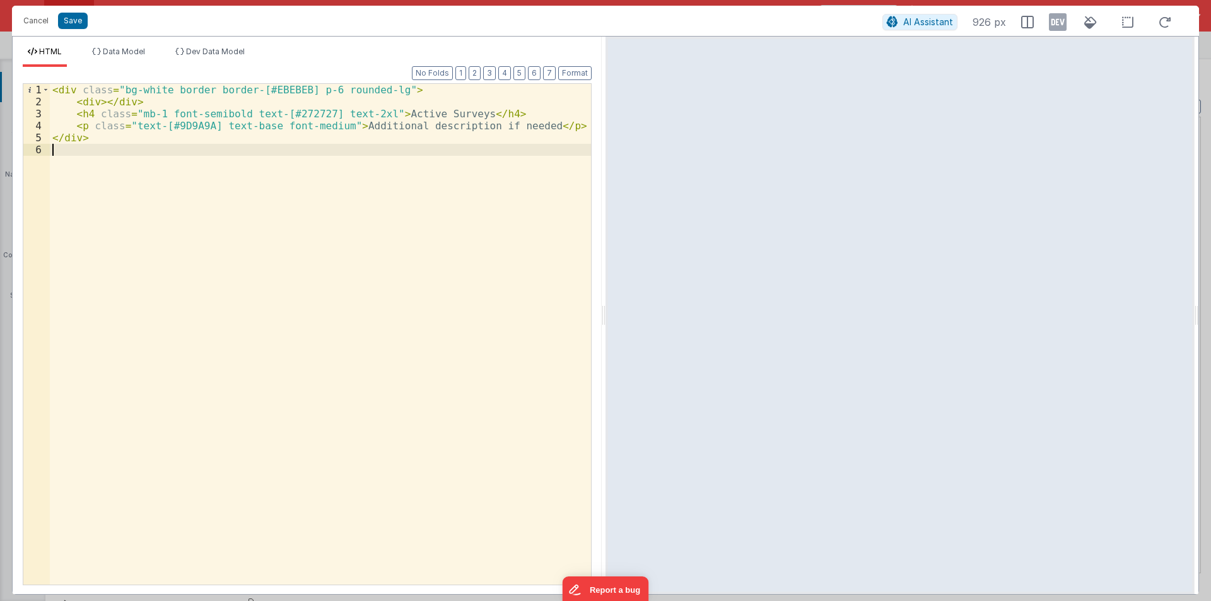
paste textarea
click at [581, 66] on ul "HTML Data Model Dev Data Model" at bounding box center [307, 57] width 589 height 20
drag, startPoint x: 102, startPoint y: 102, endPoint x: 157, endPoint y: 101, distance: 54.9
click at [157, 101] on div "< div class = "bg-white border border-[#EBEBEB] p-6 rounded-lg" > < div > </ di…" at bounding box center [320, 346] width 541 height 525
click at [577, 72] on button "Format" at bounding box center [574, 73] width 33 height 14
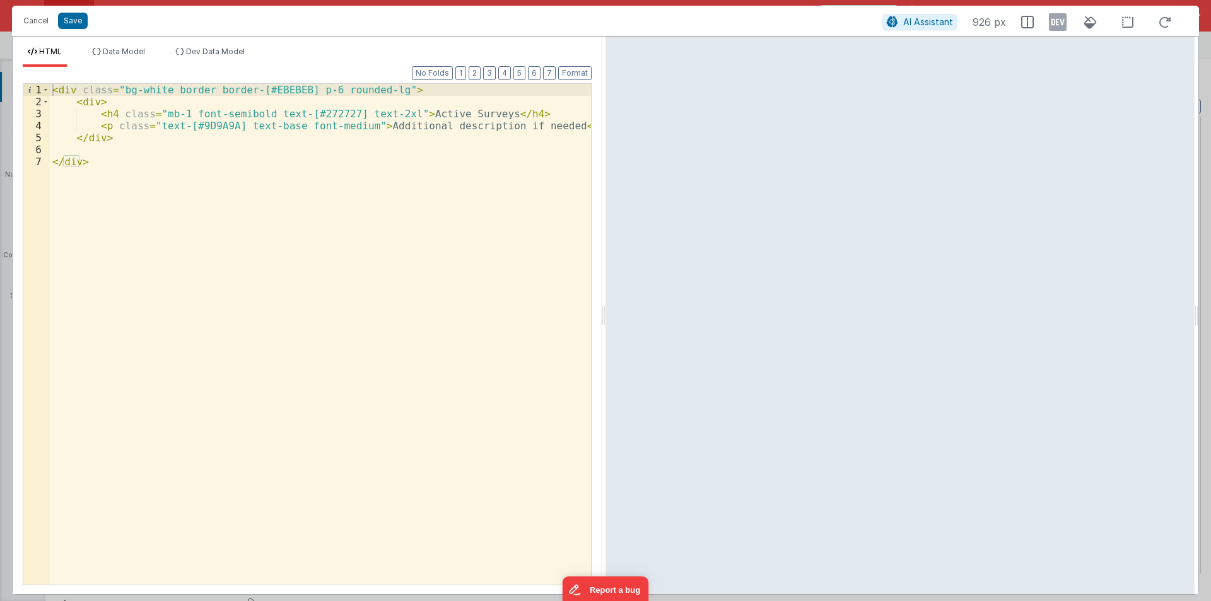
click at [91, 148] on div "< div class = "bg-white border border-[#EBEBEB] p-6 rounded-lg" > < div > < h4 …" at bounding box center [320, 346] width 541 height 525
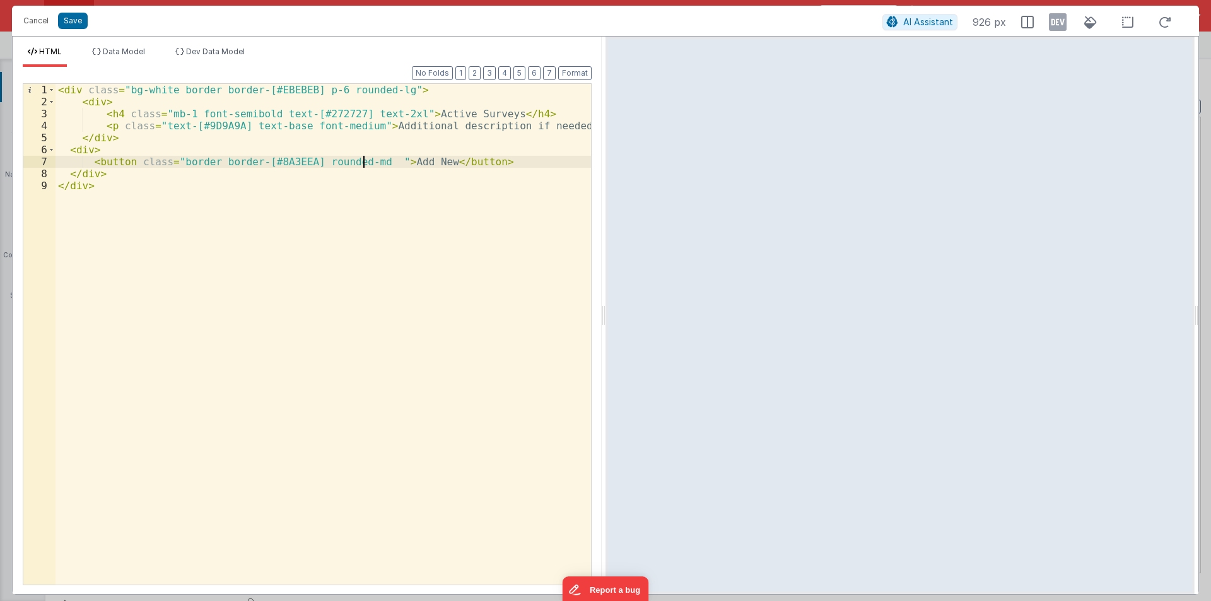
click at [365, 158] on div "< div class = "bg-white border border-[#EBEBEB] p-6 rounded-lg" > < div > < h4 …" at bounding box center [324, 346] width 536 height 525
click at [377, 158] on div "< div class = "bg-white border border-[#EBEBEB] p-6 rounded-lg" > < div > < h4 …" at bounding box center [324, 346] width 536 height 525
click at [177, 156] on div "< div class = "bg-white border border-[#EBEBEB] p-6 rounded-lg" > < div > < h4 …" at bounding box center [324, 346] width 536 height 525
paste textarea
click at [500, 160] on div "< div class = "bg-white border border-[#EBEBEB] p-6 rounded-lg" > < div > < h4 …" at bounding box center [324, 346] width 536 height 525
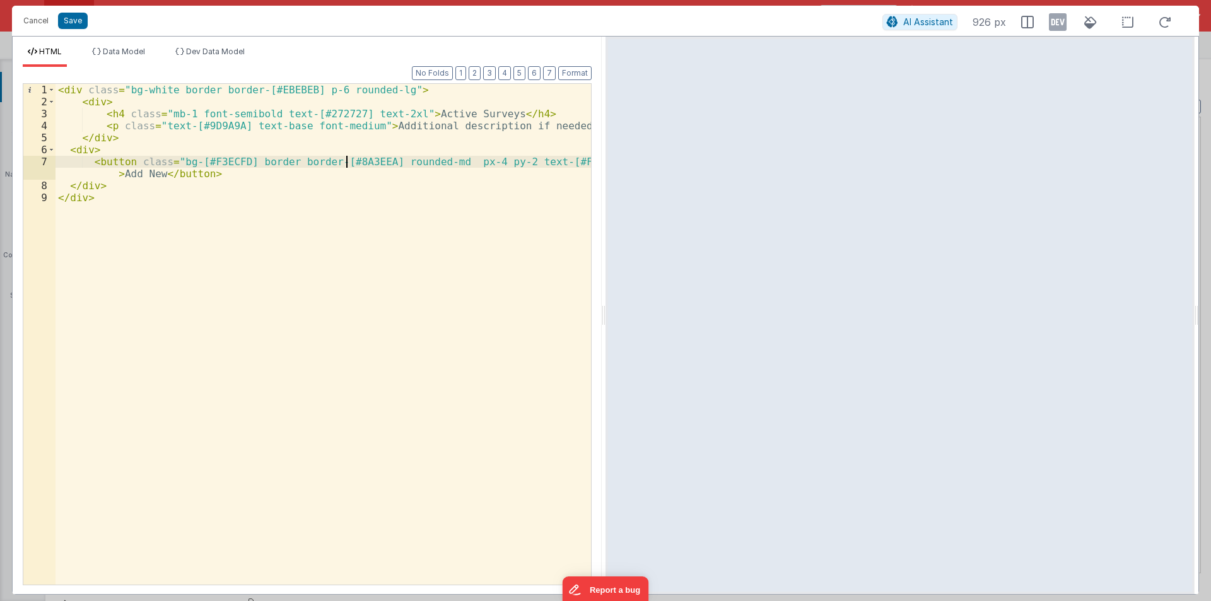
click at [347, 158] on div "< div class = "bg-white border border-[#EBEBEB] p-6 rounded-lg" > < div > < h4 …" at bounding box center [324, 346] width 536 height 525
click at [560, 161] on div "< div class = "bg-white border border-[#EBEBEB] p-6 rounded-lg" > < div > < h4 …" at bounding box center [324, 346] width 536 height 525
click at [560, 160] on div "< div class = "bg-white border border-[#EBEBEB] p-6 rounded-lg" > < div > < h4 …" at bounding box center [324, 346] width 536 height 525
click at [572, 69] on button "Format" at bounding box center [574, 73] width 33 height 14
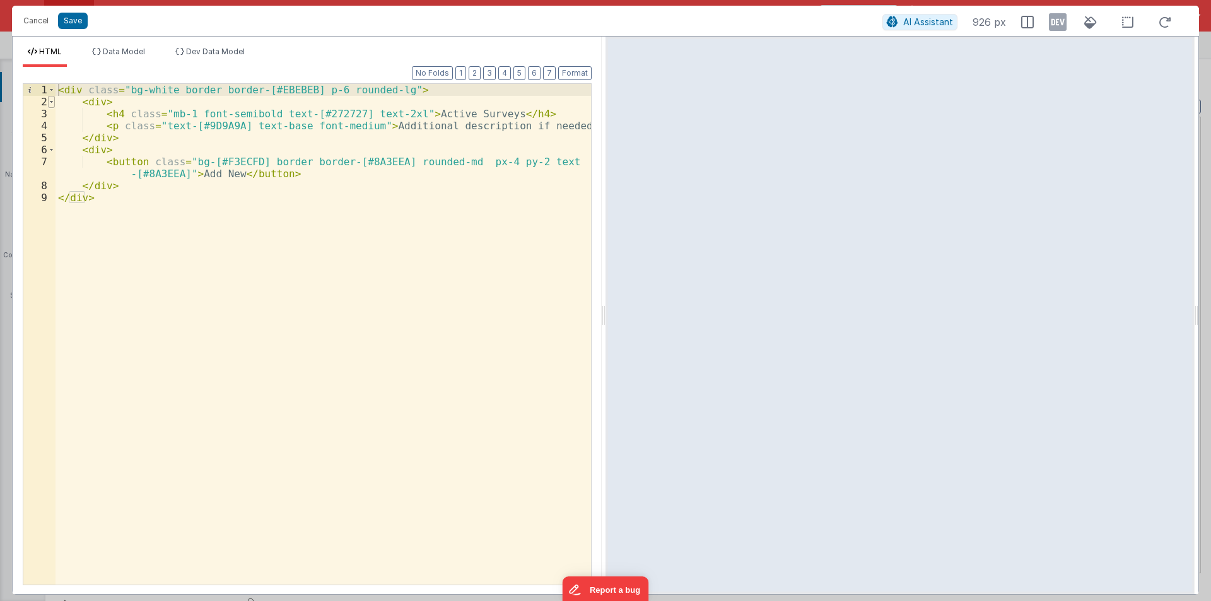
click at [50, 104] on span at bounding box center [51, 102] width 7 height 12
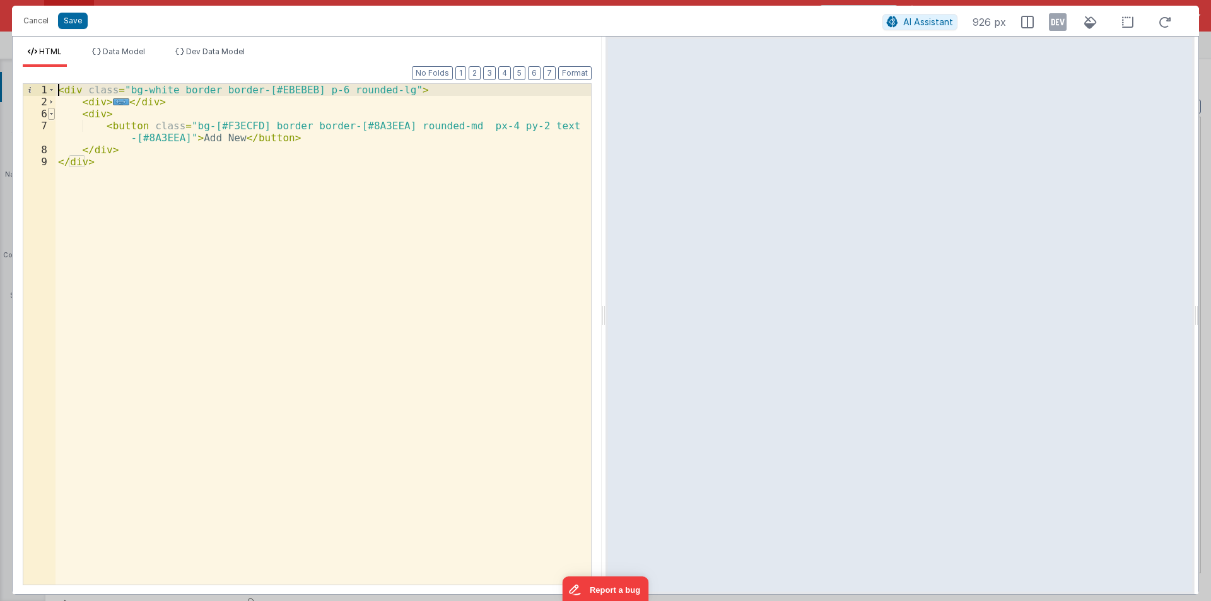
click at [50, 115] on span at bounding box center [51, 114] width 7 height 12
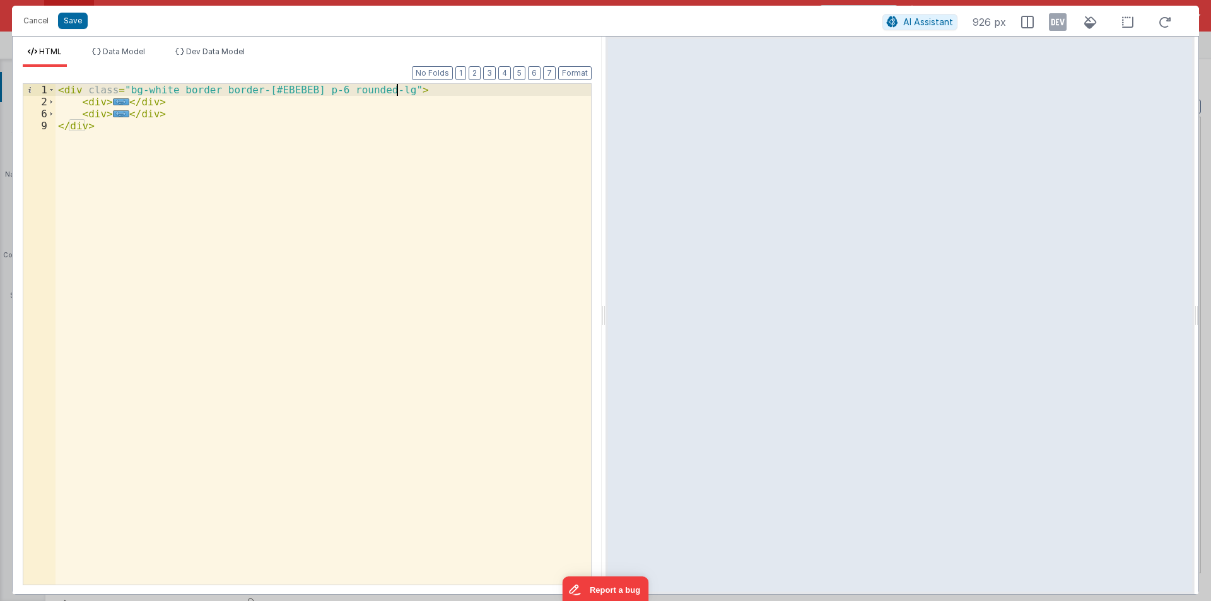
click at [421, 89] on div "< div class = "bg-white border border-[#EBEBEB] p-6 rounded-lg" > < div > ... <…" at bounding box center [324, 346] width 536 height 525
paste textarea
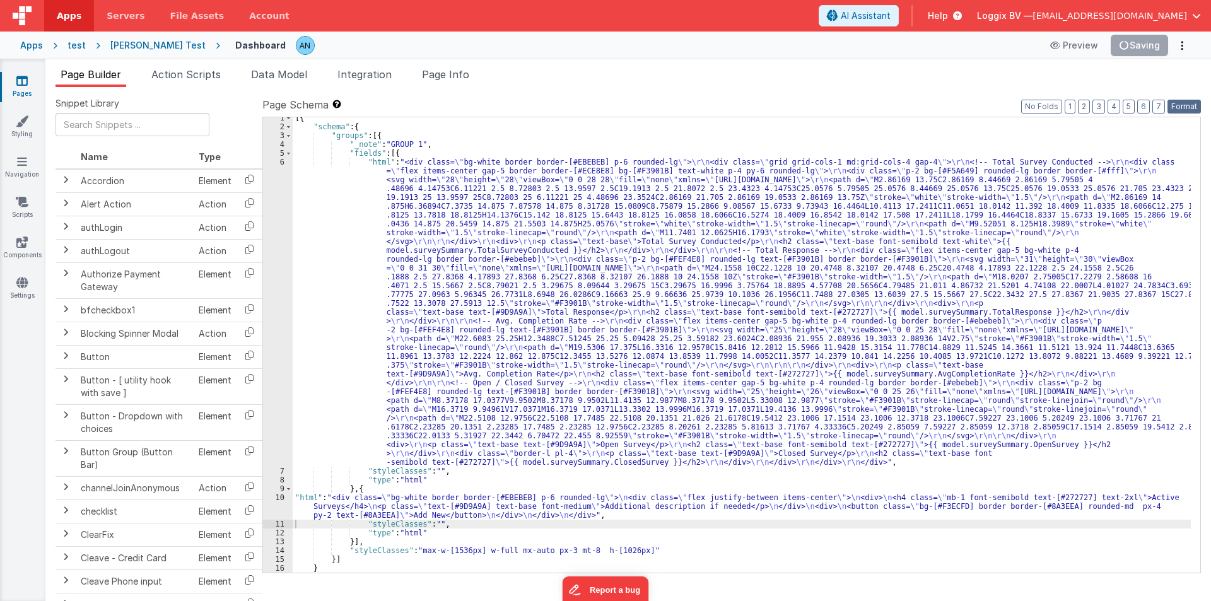
click at [1180, 102] on button "Format" at bounding box center [1184, 107] width 33 height 14
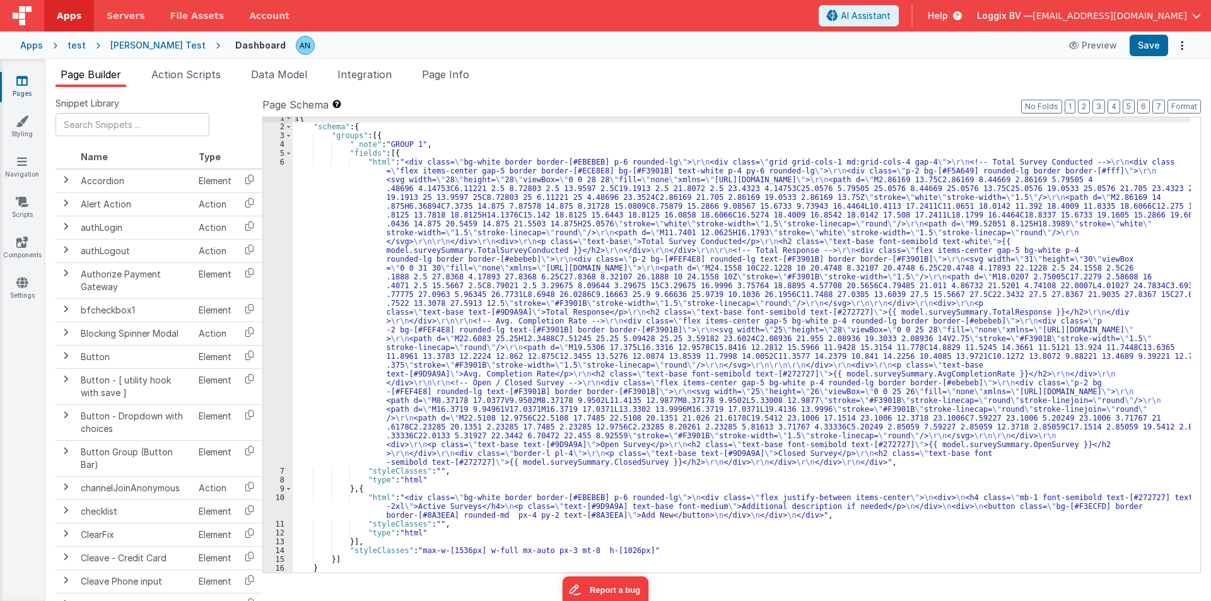
click at [391, 219] on div "[{ "schema" : { "groups" : [{ "_note" : "GROUP 1" , "fields" : [{ "html" : "<di…" at bounding box center [742, 350] width 898 height 473
click at [367, 498] on div "[{ "schema" : { "groups" : [{ "_note" : "GROUP 1" , "fields" : [{ "html" : "<di…" at bounding box center [742, 350] width 898 height 473
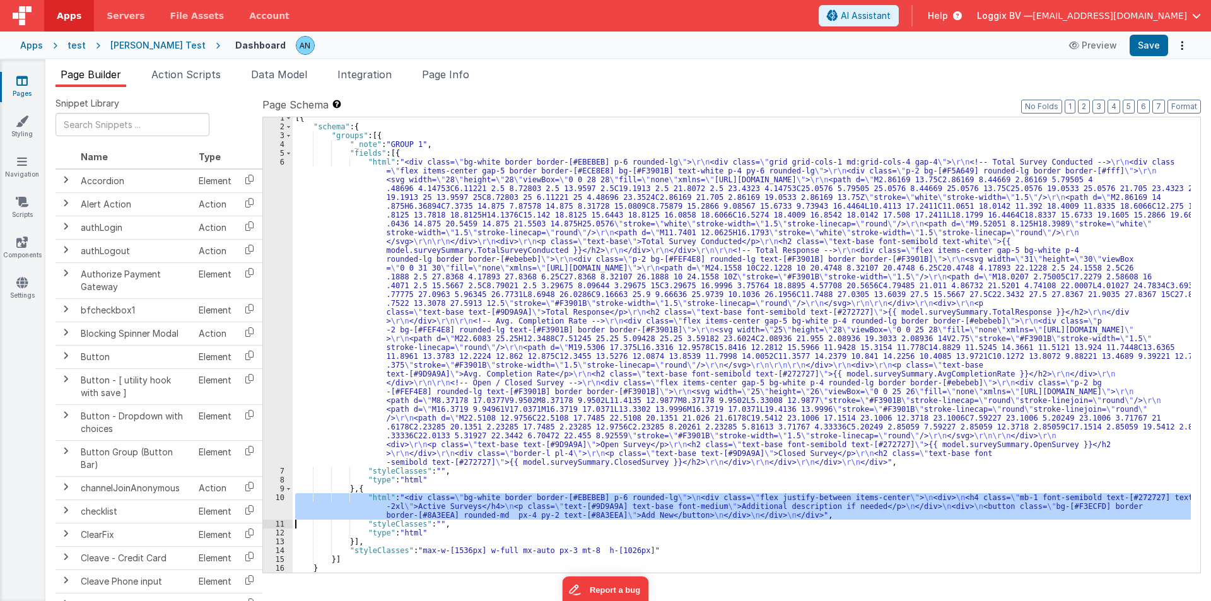
click at [273, 504] on div "10" at bounding box center [278, 506] width 30 height 26
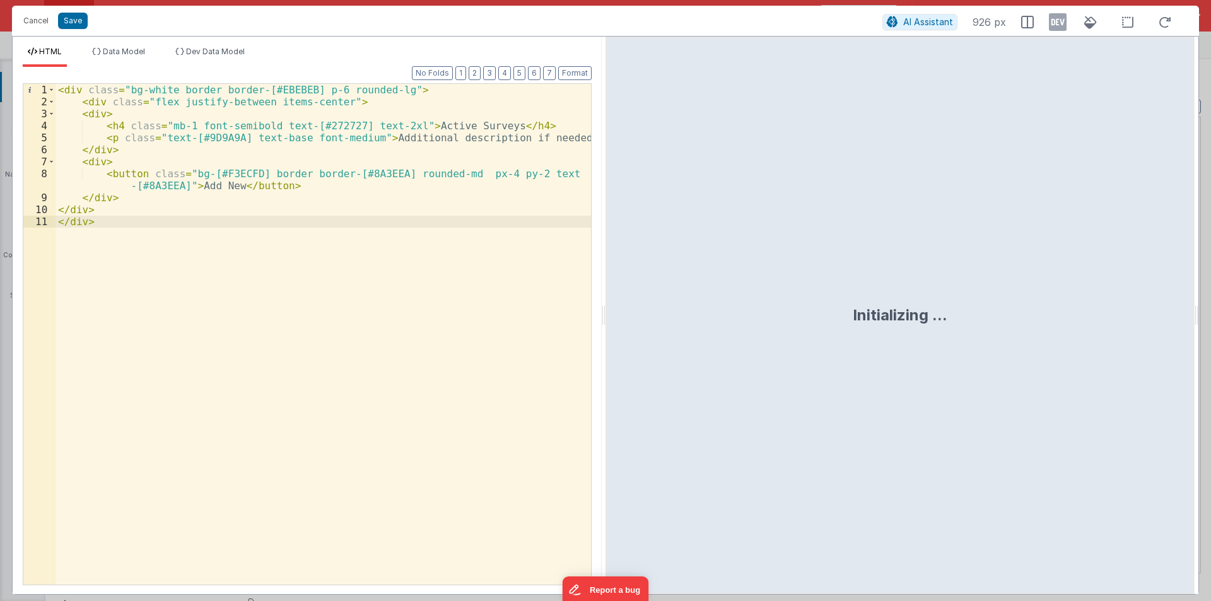
click at [184, 175] on div "< div class = "bg-white border border-[#EBEBEB] p-6 rounded-lg" > < div class =…" at bounding box center [324, 346] width 536 height 525
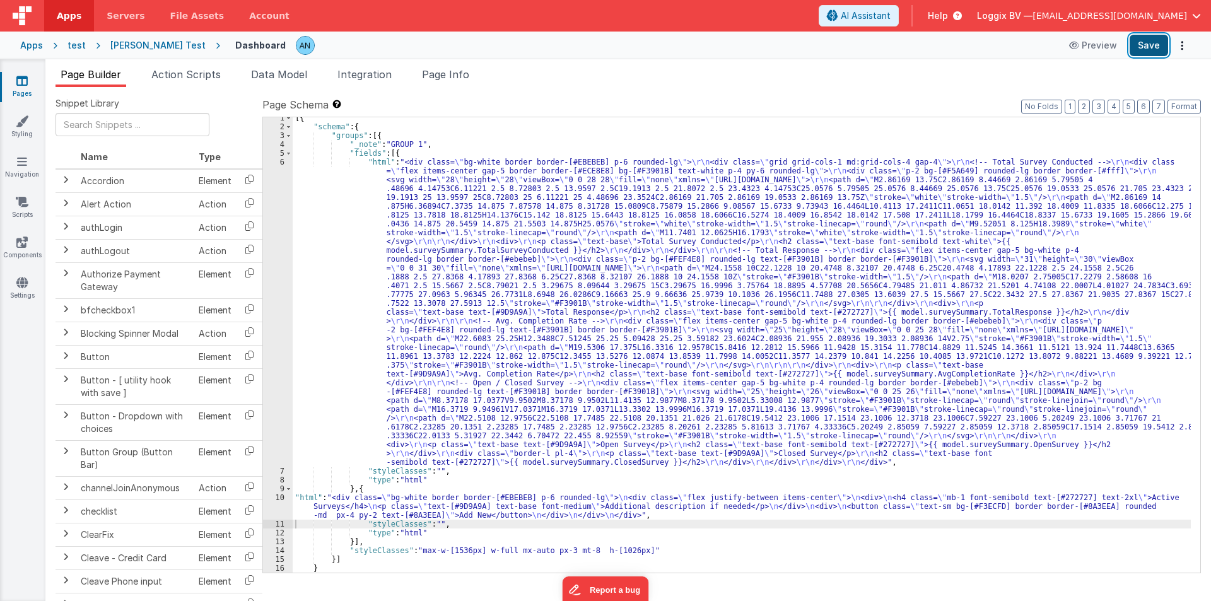
click at [1142, 41] on button "Save" at bounding box center [1149, 45] width 38 height 21
click at [1178, 107] on button "Format" at bounding box center [1184, 107] width 33 height 14
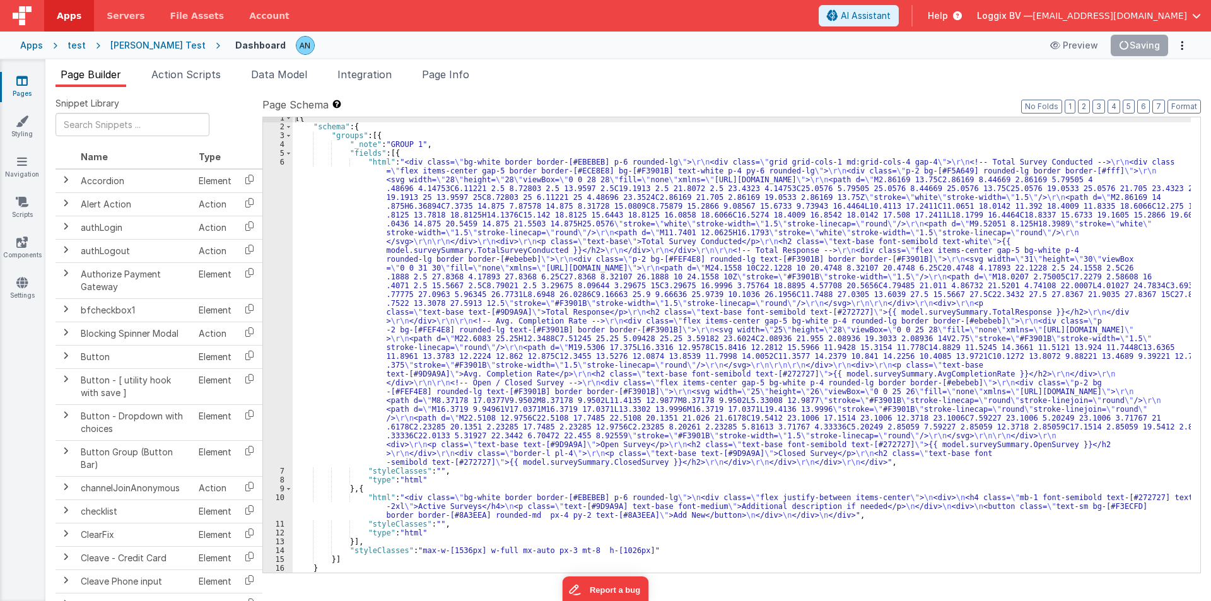
click at [375, 507] on div "[{ "schema" : { "groups" : [{ "_note" : "GROUP 1" , "fields" : [{ "html" : "<di…" at bounding box center [742, 350] width 898 height 473
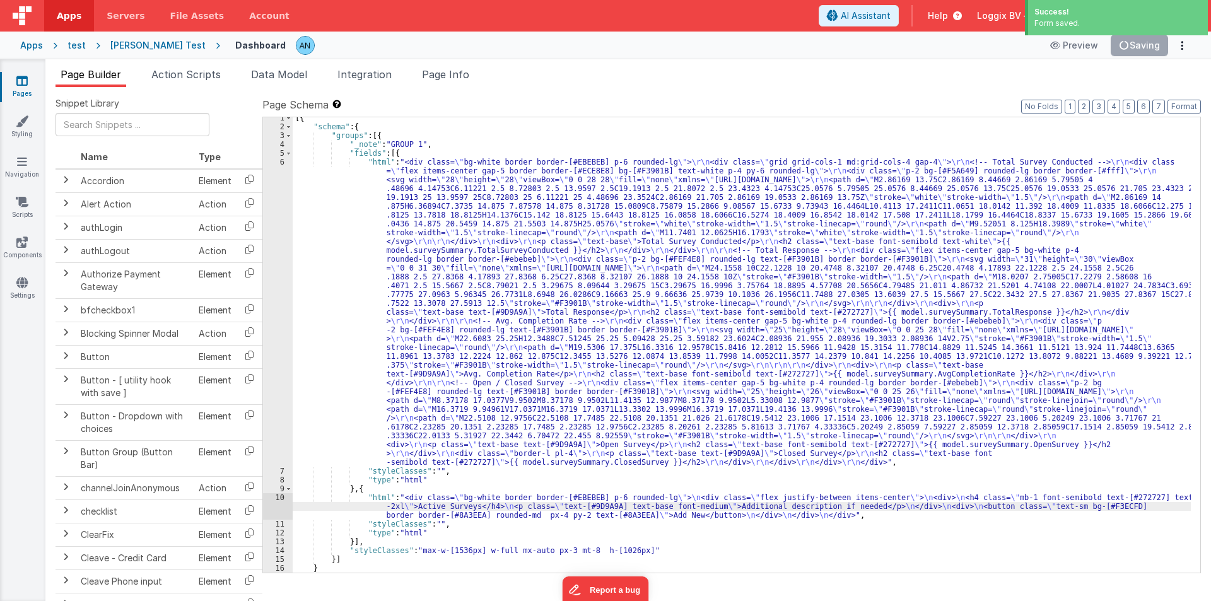
click at [268, 504] on div "10" at bounding box center [278, 506] width 30 height 26
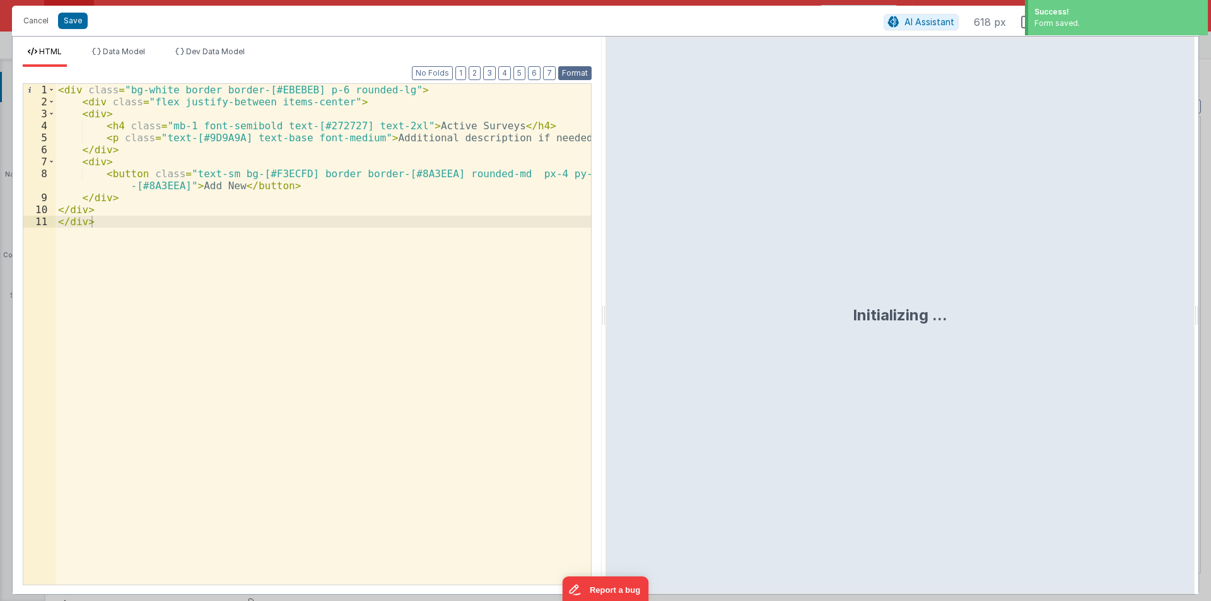
click at [582, 74] on button "Format" at bounding box center [574, 73] width 33 height 14
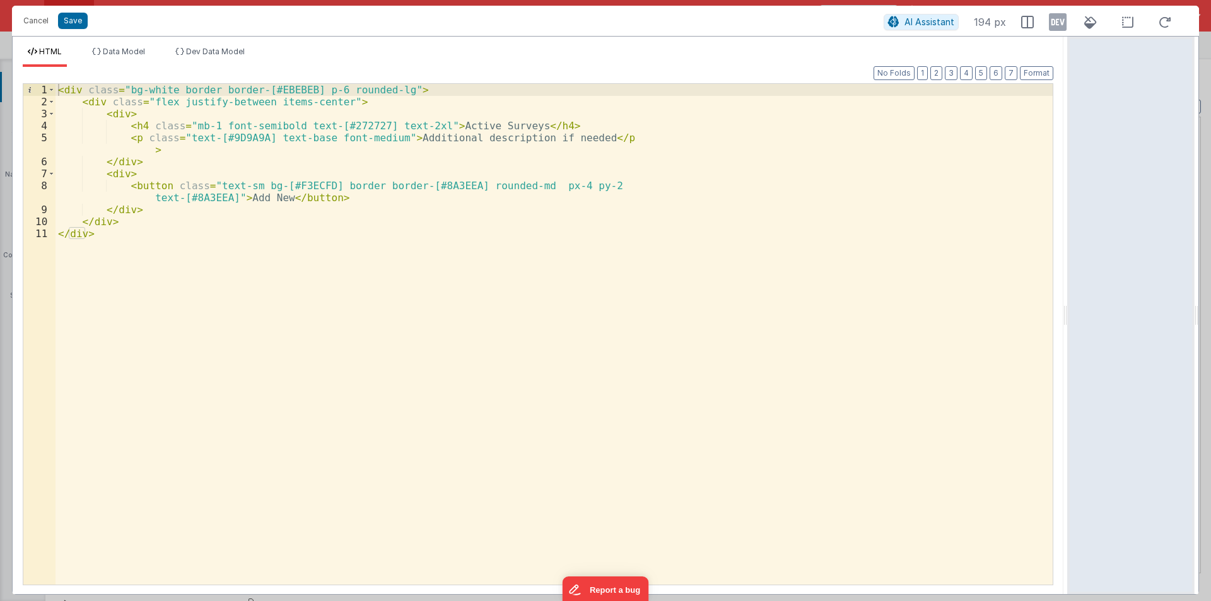
drag, startPoint x: 603, startPoint y: 303, endPoint x: 1070, endPoint y: 286, distance: 467.1
click at [1070, 286] on html "Cancel Save AI Assistant 194 px HTML Data Model Dev Data Model Format 7 6 5 4 3…" at bounding box center [605, 300] width 1211 height 601
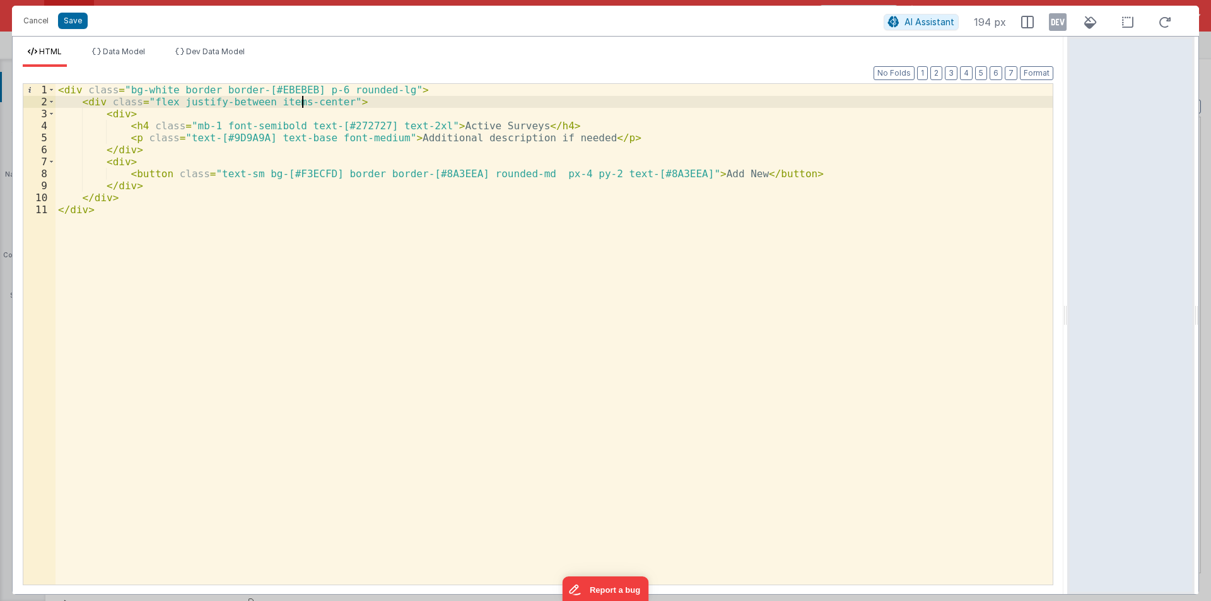
click at [305, 101] on div "< div class = "bg-white border border-[#EBEBEB] p-6 rounded-lg" > < div class =…" at bounding box center [554, 346] width 997 height 525
click at [315, 101] on div "< div class = "bg-white border border-[#EBEBEB] p-6 rounded-lg" > < div class =…" at bounding box center [554, 346] width 997 height 525
click at [141, 47] on span "Data Model" at bounding box center [124, 51] width 42 height 9
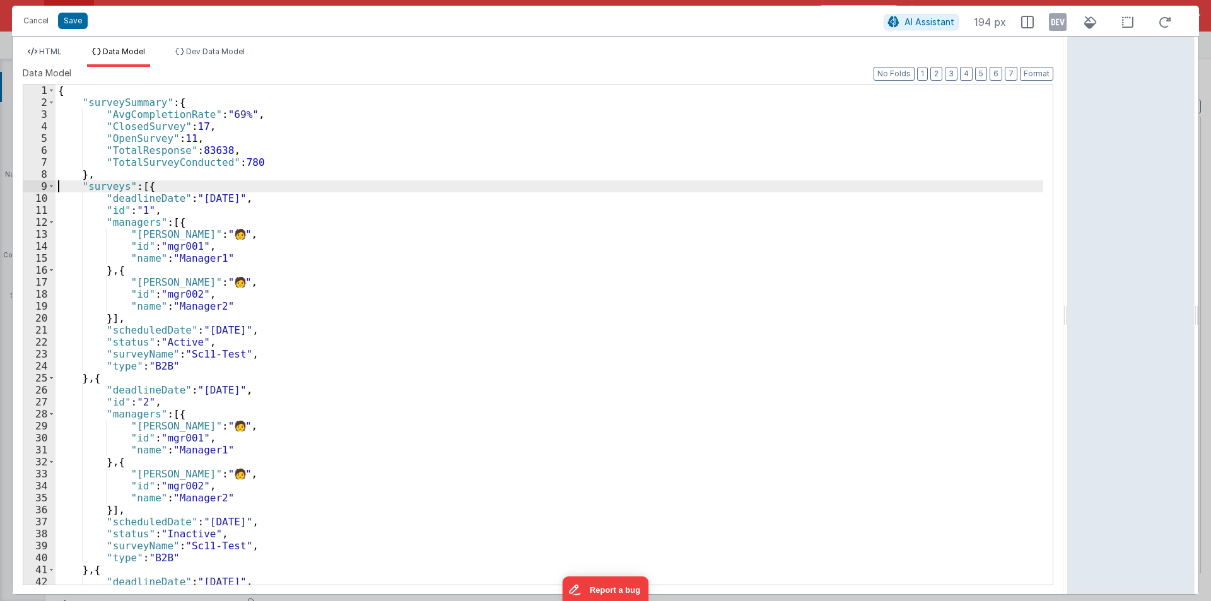
drag, startPoint x: 56, startPoint y: 189, endPoint x: 47, endPoint y: 187, distance: 9.2
click at [54, 189] on div "1 2 3 4 5 6 7 8 9 10 11 12 13 14 15 16 17 18 19 20 21 22 23 24 25 26 27 28 29 3…" at bounding box center [538, 335] width 1031 height 502
click at [47, 187] on div "9" at bounding box center [39, 186] width 32 height 12
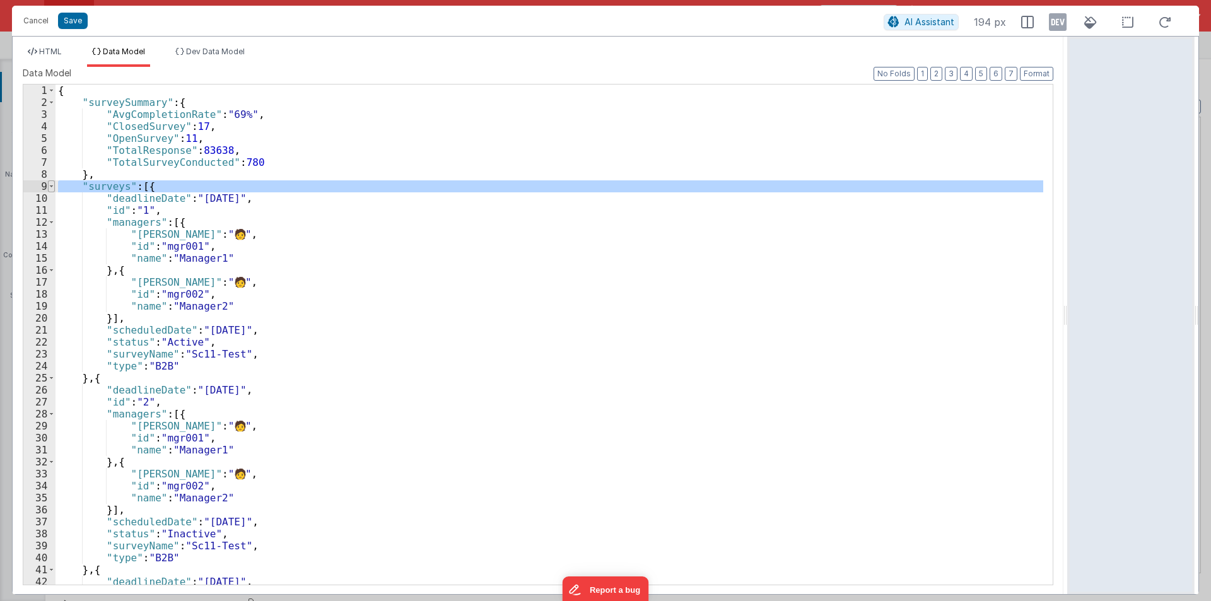
click at [52, 187] on span at bounding box center [51, 186] width 7 height 12
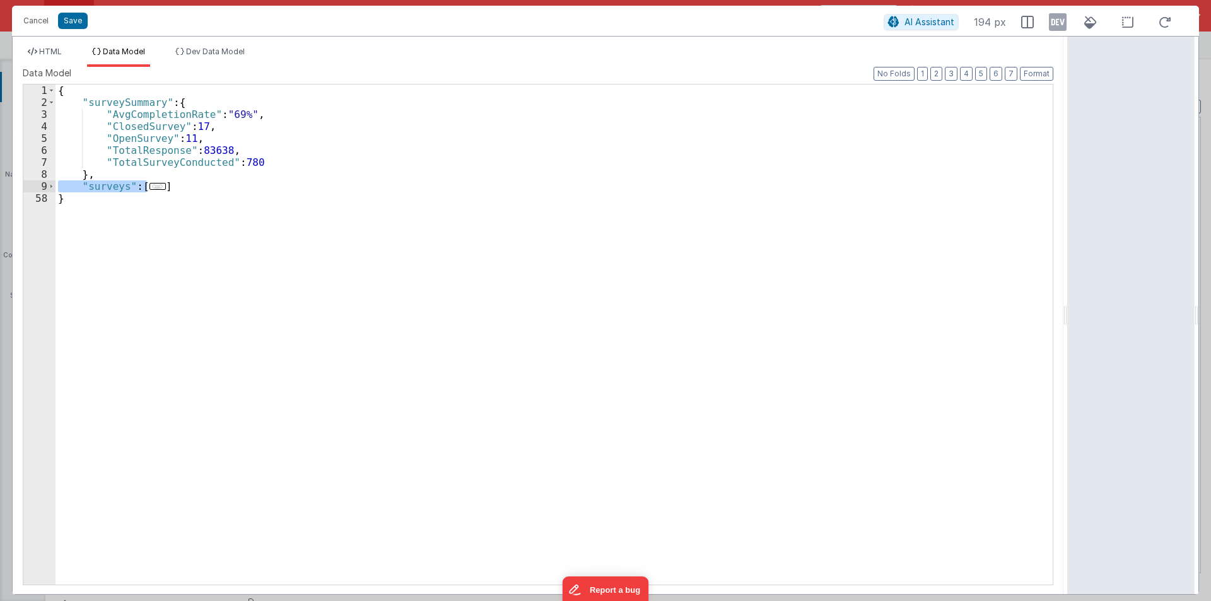
click at [68, 182] on div "{ "surveySummary" : { "AvgCompletionRate" : "69%" , "ClosedSurvey" : 17 , "Open…" at bounding box center [554, 335] width 997 height 500
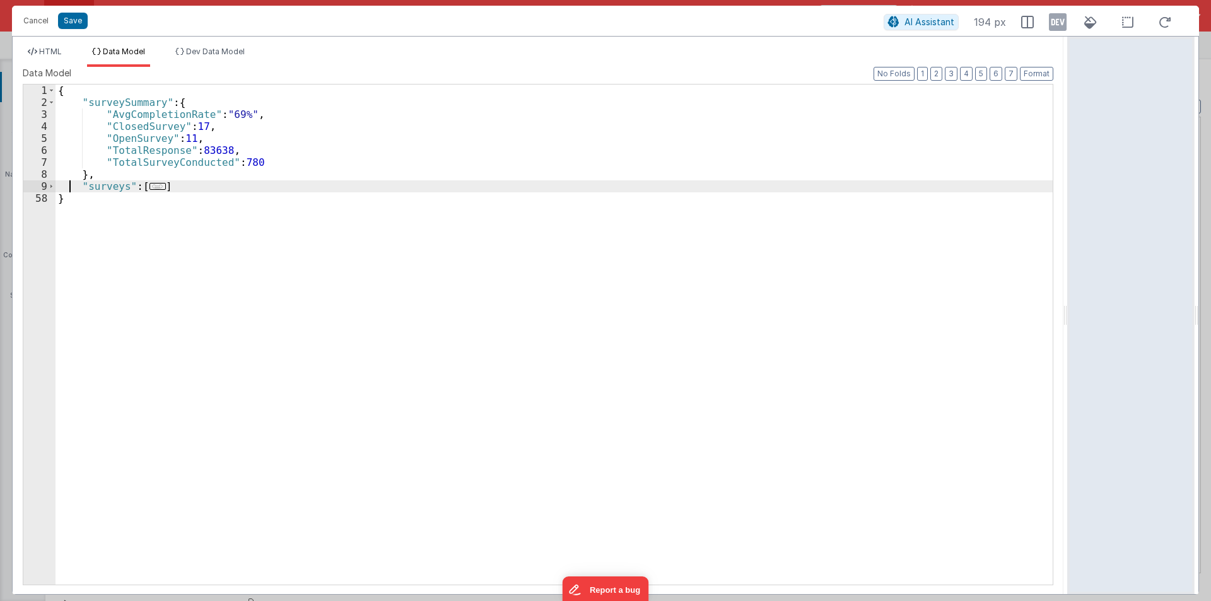
click at [174, 184] on div "{ "surveySummary" : { "AvgCompletionRate" : "69%" , "ClosedSurvey" : 17 , "Open…" at bounding box center [554, 347] width 997 height 524
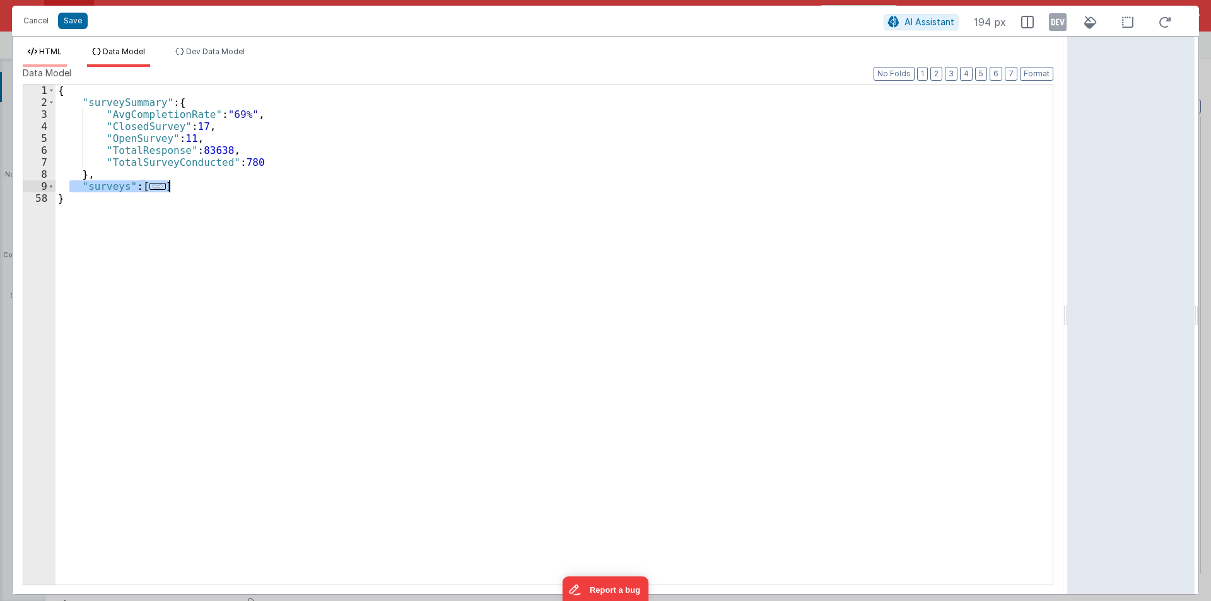
click at [58, 53] on span "HTML" at bounding box center [50, 51] width 23 height 9
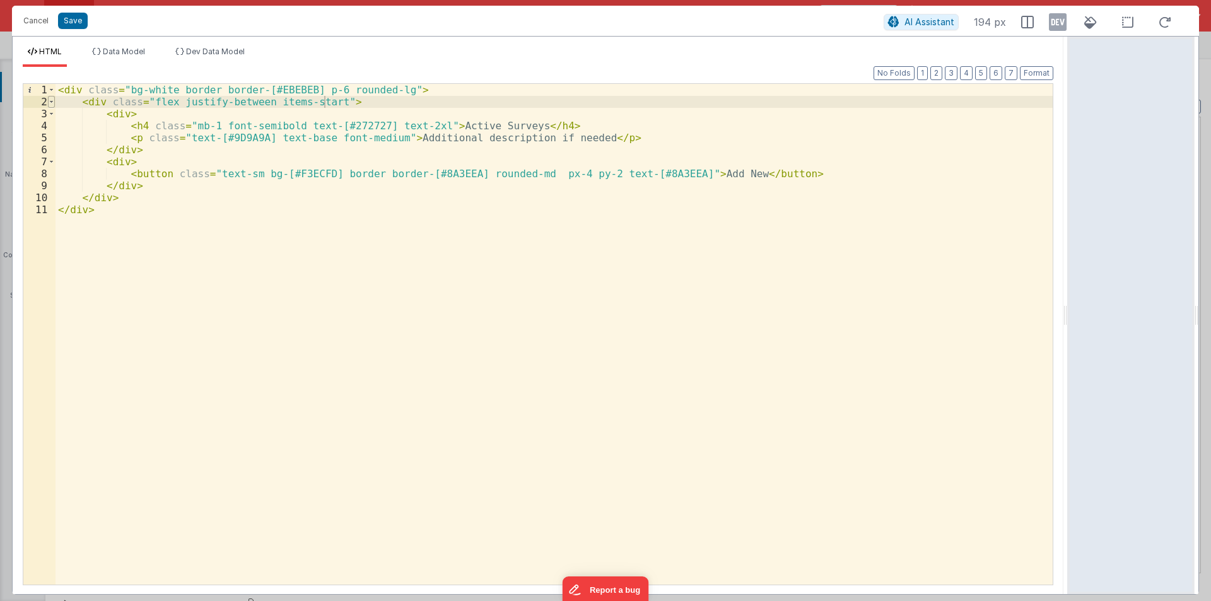
click at [52, 103] on span at bounding box center [51, 102] width 7 height 12
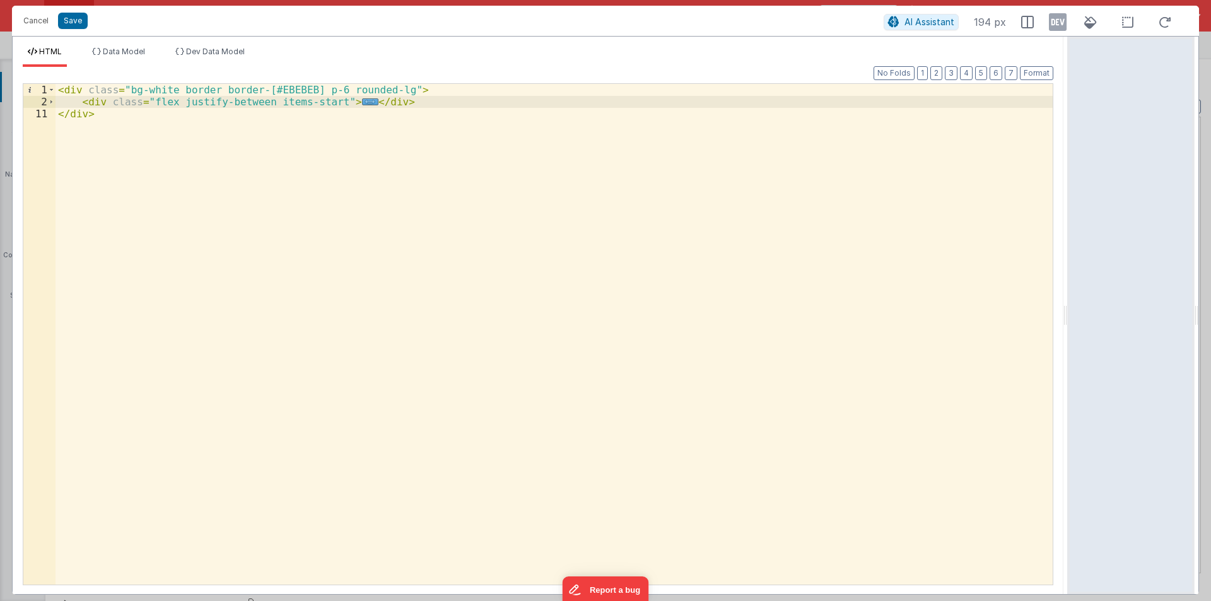
click at [405, 105] on div "< div class = "bg-white border border-[#EBEBEB] p-6 rounded-lg" > < div class =…" at bounding box center [554, 346] width 997 height 525
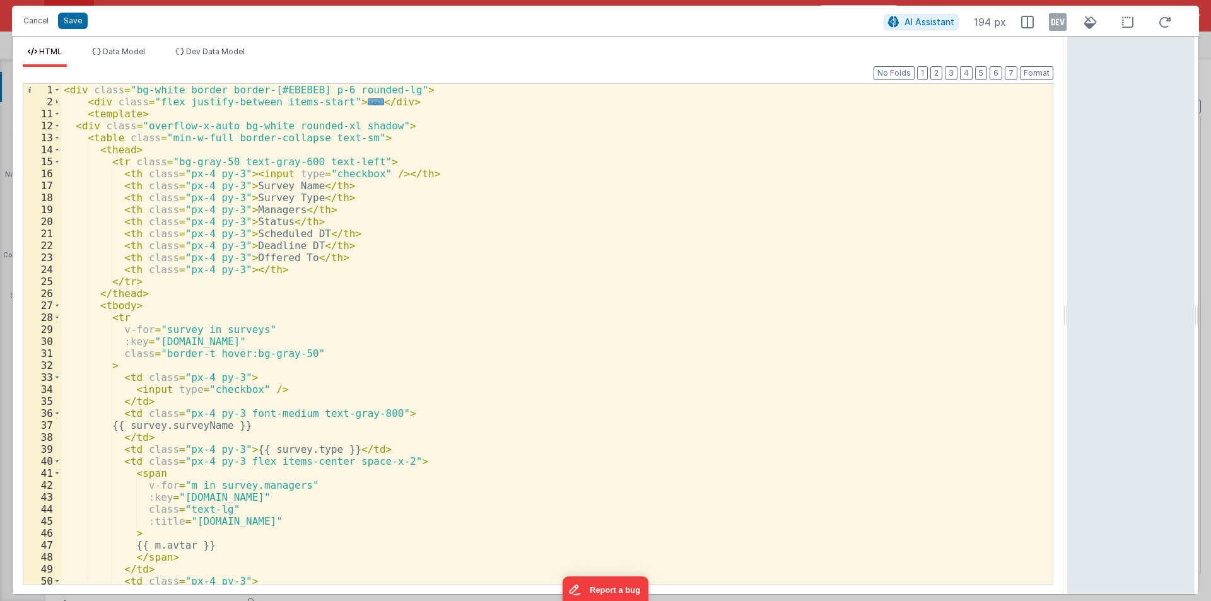
scroll to position [0, 0]
click at [55, 127] on span at bounding box center [57, 126] width 7 height 12
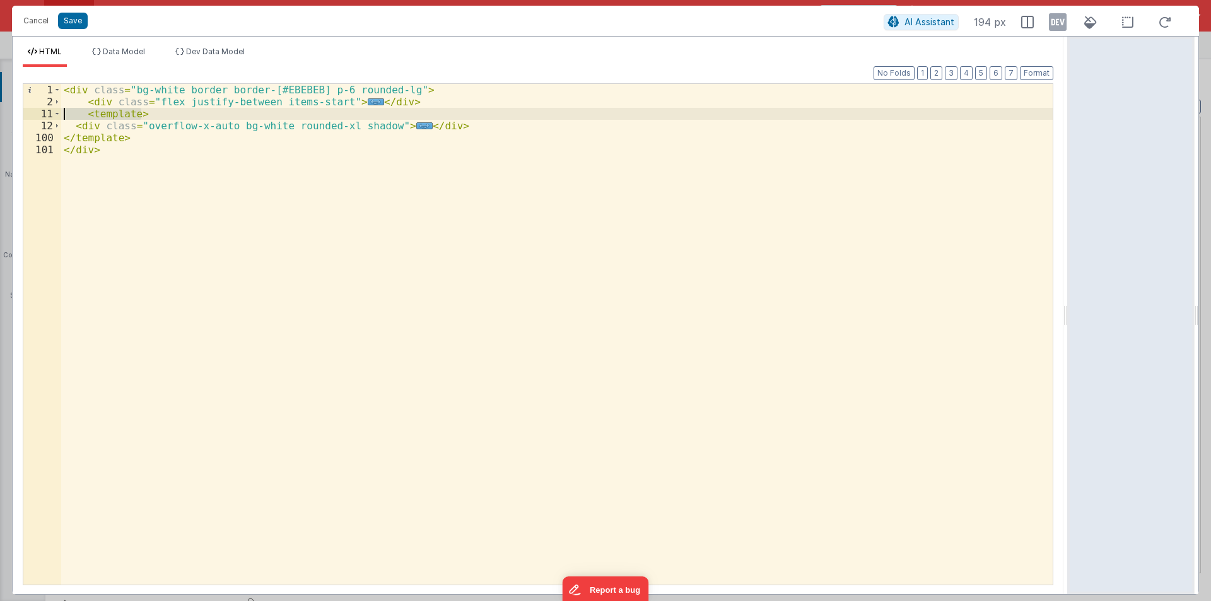
drag, startPoint x: 148, startPoint y: 114, endPoint x: 39, endPoint y: 112, distance: 109.2
click at [39, 112] on div "1 2 11 12 100 101 < div class = "bg-white border border-[#EBEBEB] p-6 rounded-l…" at bounding box center [538, 334] width 1031 height 502
drag, startPoint x: 135, startPoint y: 132, endPoint x: 28, endPoint y: 132, distance: 106.6
click at [28, 132] on div "1 2 11 12 100 101 < div class = "bg-white border border-[#EBEBEB] p-6 rounded-l…" at bounding box center [538, 334] width 1031 height 502
click at [60, 126] on span at bounding box center [57, 126] width 7 height 12
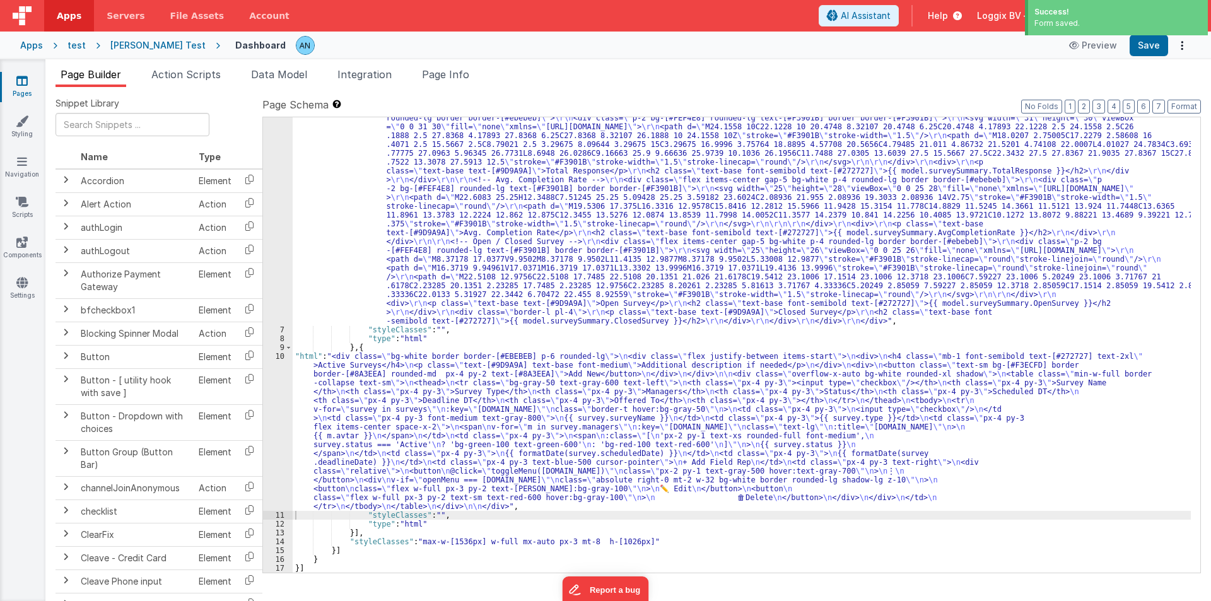
scroll to position [145, 0]
click at [273, 408] on div "10" at bounding box center [278, 431] width 30 height 159
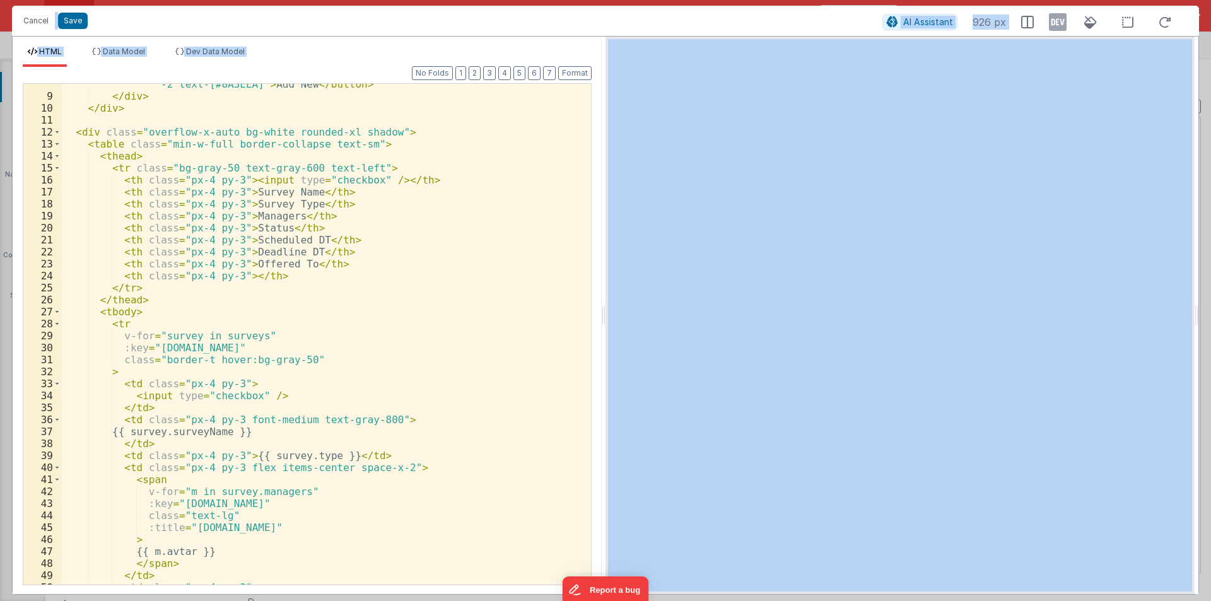
scroll to position [114, 0]
click at [129, 50] on span "Data Model" at bounding box center [124, 51] width 42 height 9
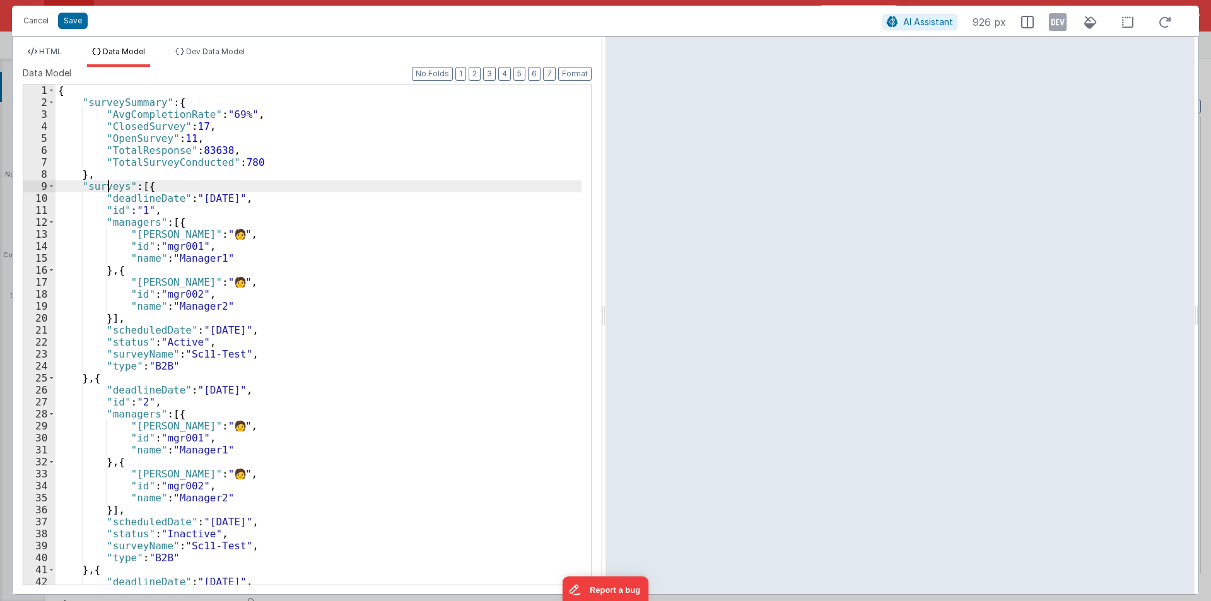
click at [110, 186] on div "{ "surveySummary" : { "AvgCompletionRate" : "69%" , "ClosedSurvey" : 17 , "Open…" at bounding box center [319, 347] width 526 height 524
click at [40, 48] on span "HTML" at bounding box center [50, 51] width 23 height 9
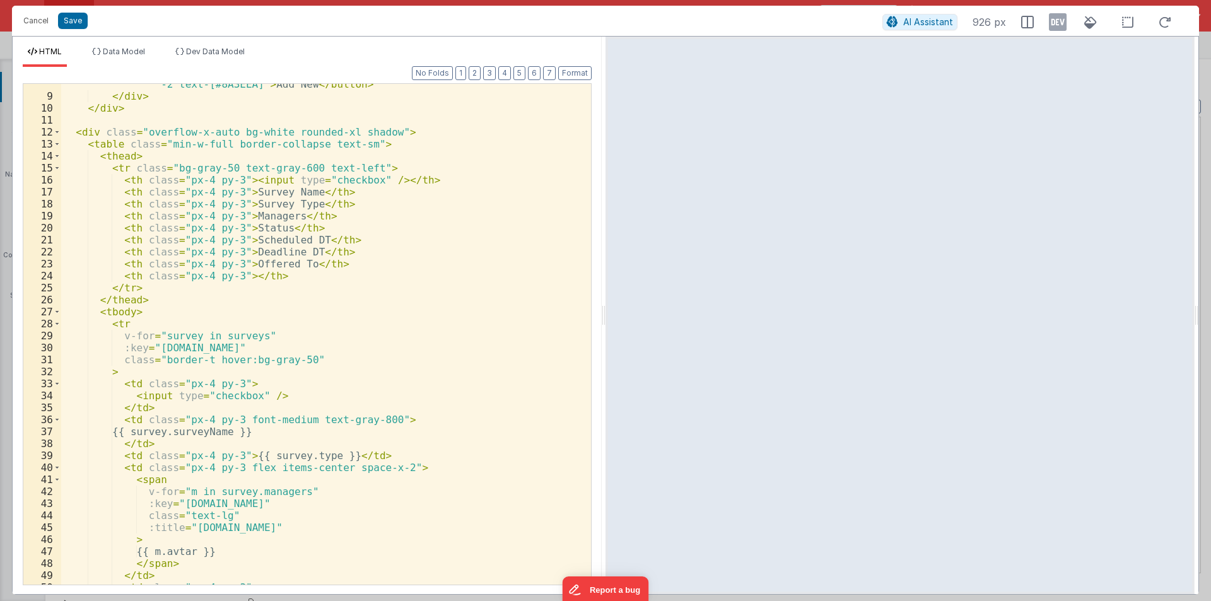
click at [214, 337] on div "< button class = "text-sm bg-[#F3ECFD] border border-[#8A3EEA] rounded-md px-4 …" at bounding box center [321, 334] width 520 height 537
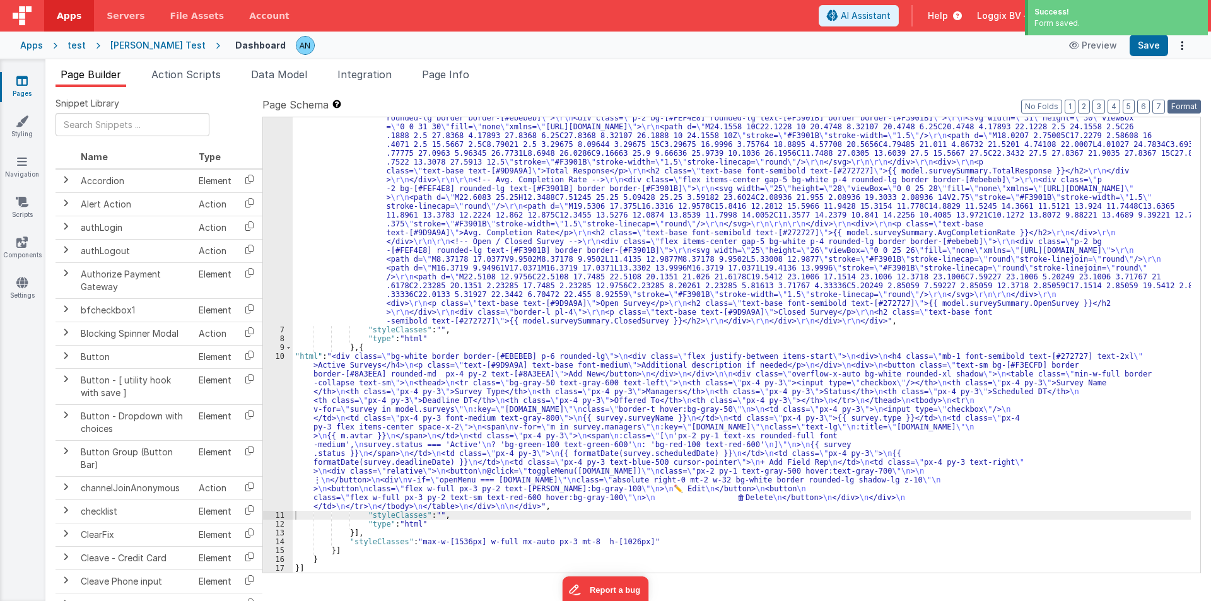
click at [1187, 105] on button "Format" at bounding box center [1184, 107] width 33 height 14
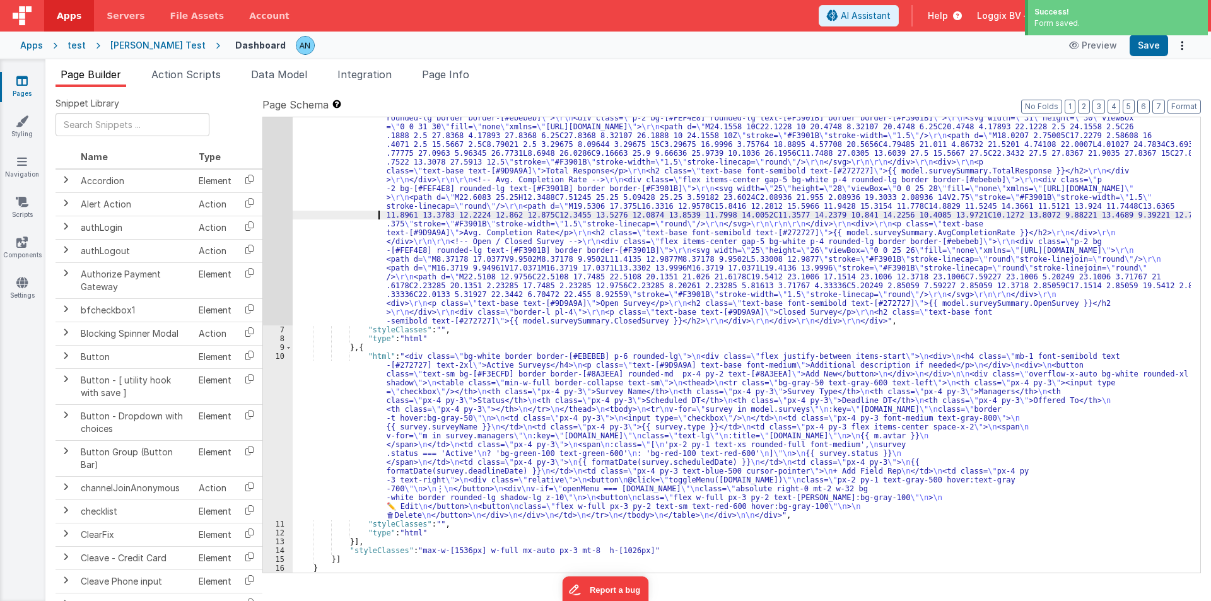
click at [335, 212] on div ""html" : "<div class= \" bg-white border border-[#EBEBEB] p-6 rounded-lg \" > \…" at bounding box center [742, 402] width 898 height 773
click at [392, 276] on div ""html" : "<div class= \" bg-white border border-[#EBEBEB] p-6 rounded-lg \" > \…" at bounding box center [742, 402] width 898 height 773
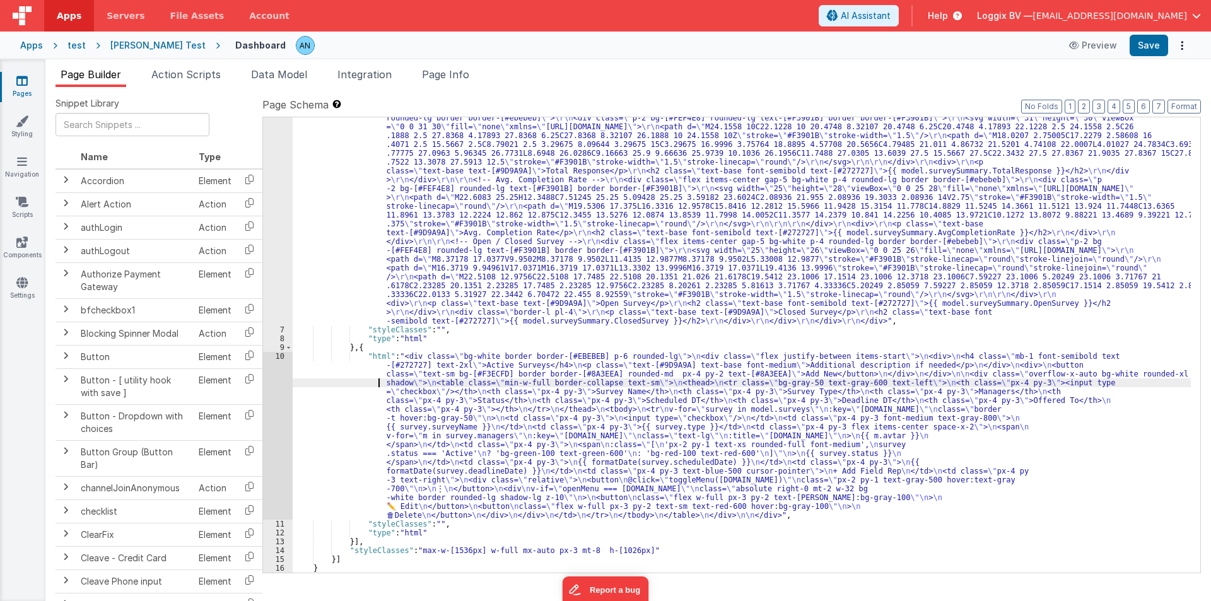
click at [312, 386] on div ""html" : "<div class= \" bg-white border border-[#EBEBEB] p-6 rounded-lg \" > \…" at bounding box center [742, 402] width 898 height 773
click at [270, 392] on div "10" at bounding box center [278, 436] width 30 height 168
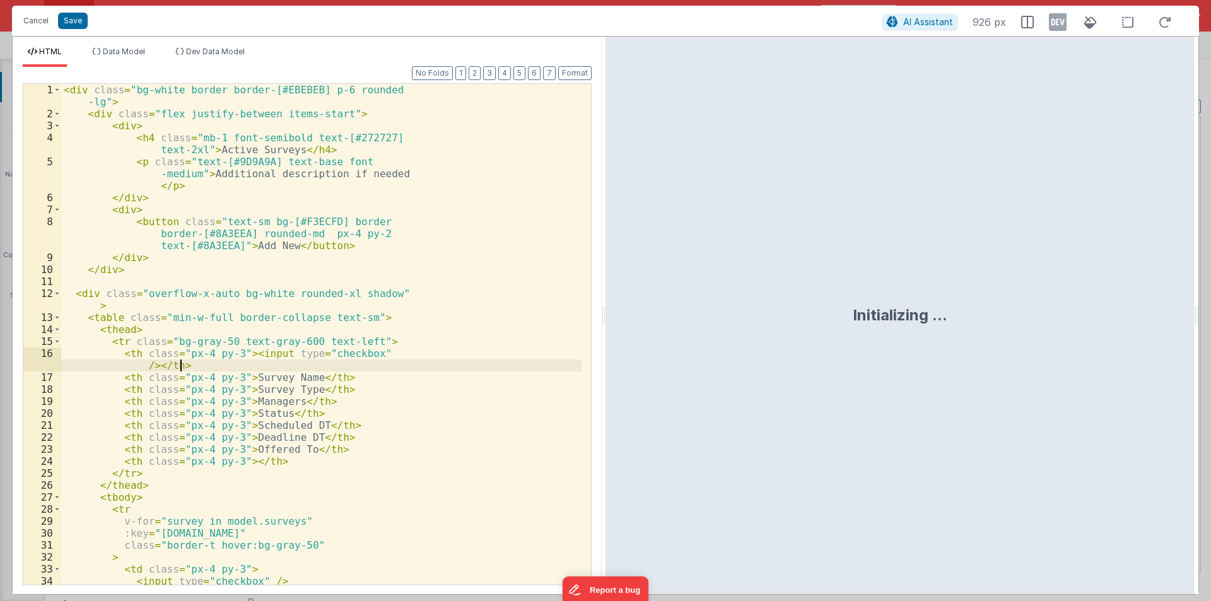
click at [353, 361] on div "< div class = "bg-white border border-[#EBEBEB] p-6 rounded -lg" > < div class …" at bounding box center [321, 352] width 520 height 537
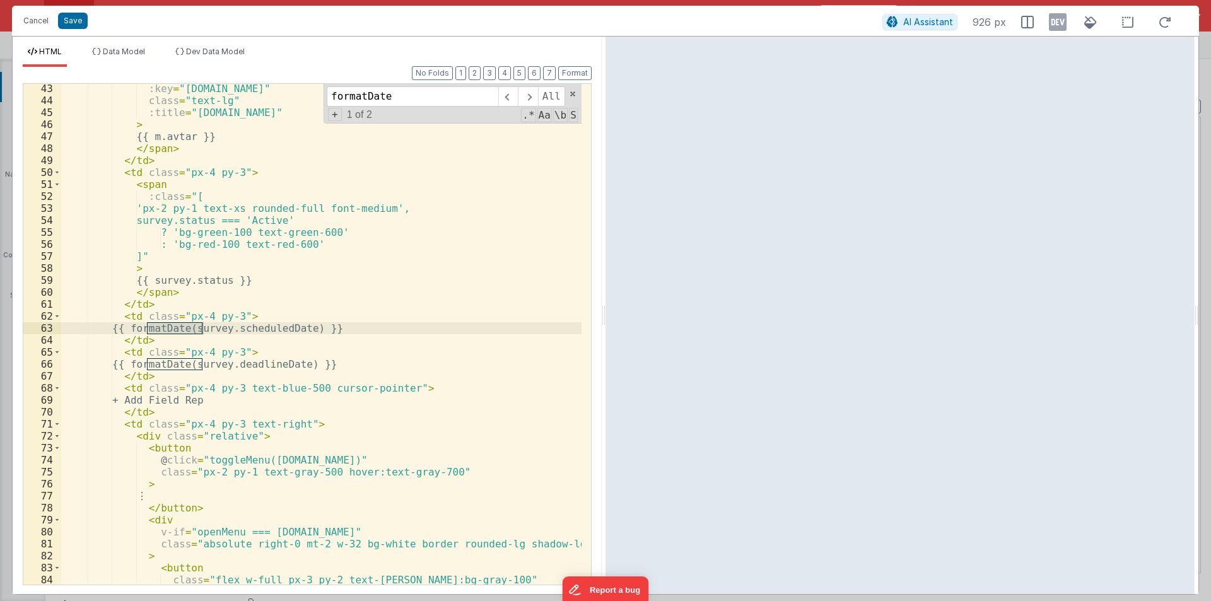
scroll to position [529, 0]
type input "formatDate"
click at [171, 326] on div ":key = "m.id" class = "text-lg" :title = "m.name" > {{ m.avtar }} </ span > </ …" at bounding box center [321, 334] width 520 height 501
click at [171, 326] on div ":key = "m.id" class = "text-lg" :title = "m.name" > {{ m.avtar }} </ span > </ …" at bounding box center [321, 345] width 520 height 525
click at [192, 362] on div ":key = "m.id" class = "text-lg" :title = "m.name" > {{ m.avtar }} </ span > </ …" at bounding box center [321, 345] width 520 height 525
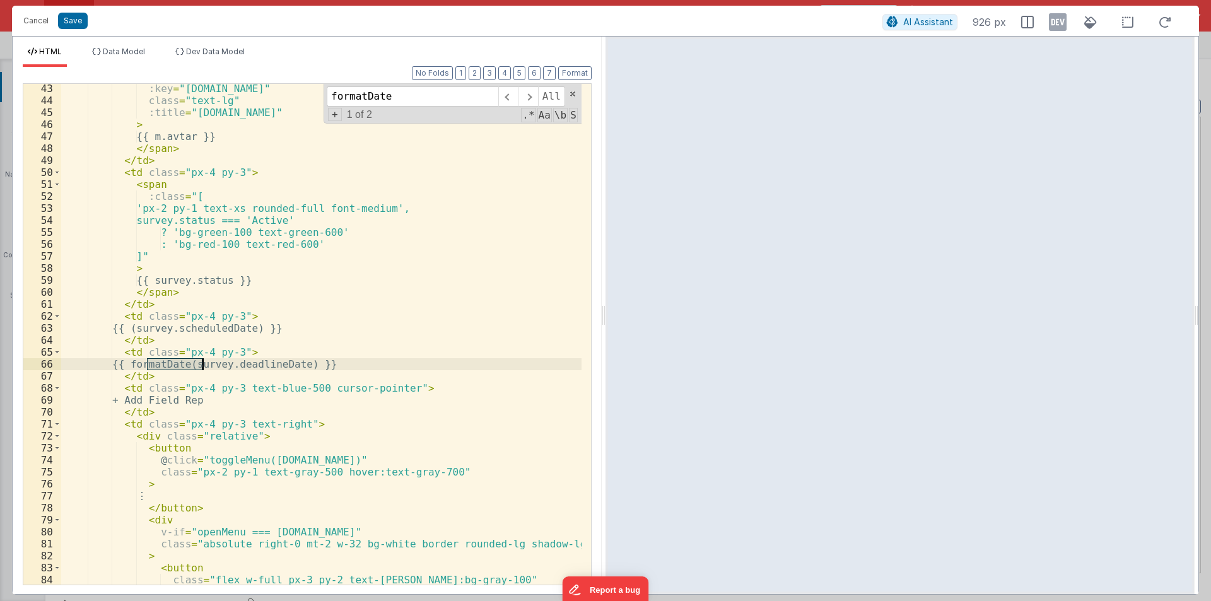
click at [192, 362] on div ":key = "m.id" class = "text-lg" :title = "m.name" > {{ m.avtar }} </ span > </ …" at bounding box center [321, 345] width 520 height 525
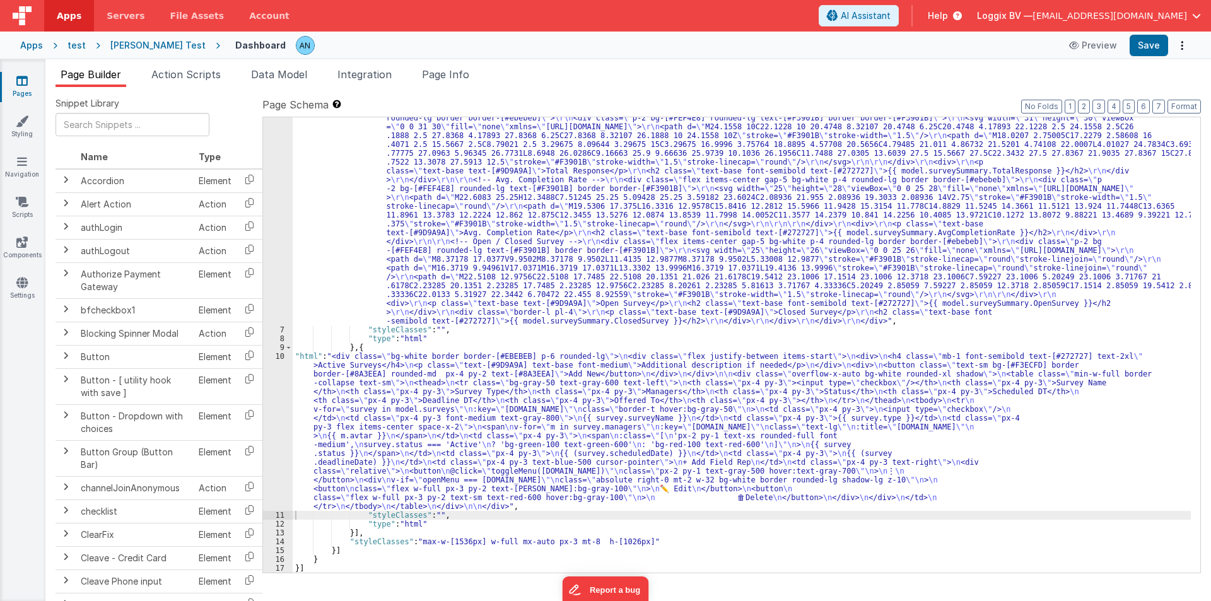
click at [271, 394] on div "10" at bounding box center [278, 431] width 30 height 159
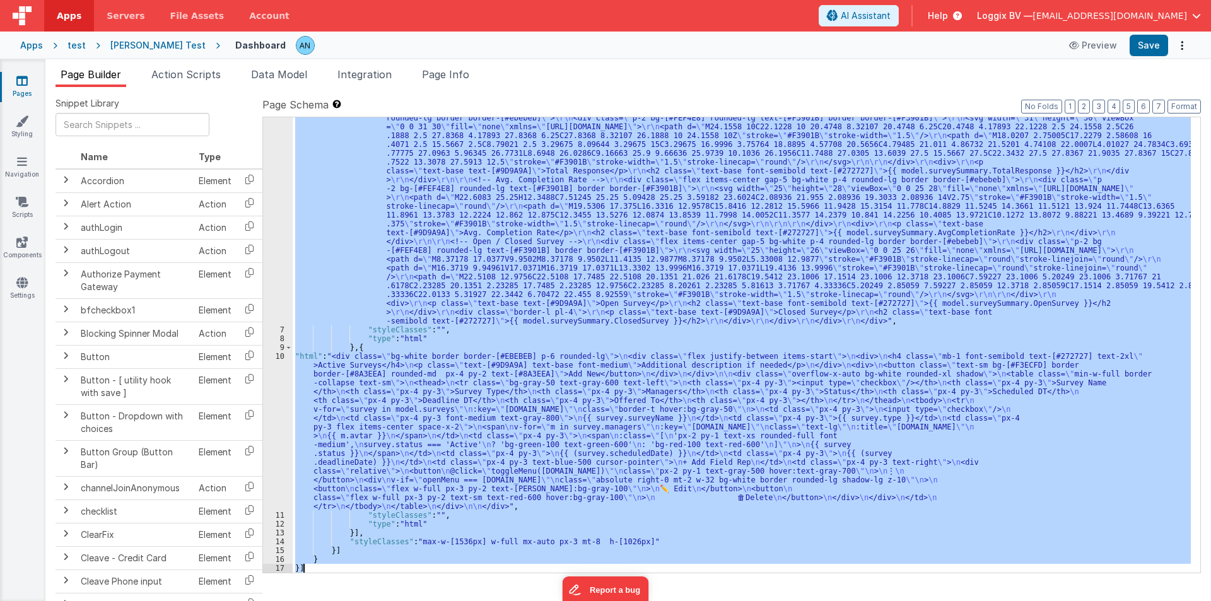
click at [271, 394] on div "10" at bounding box center [278, 431] width 30 height 159
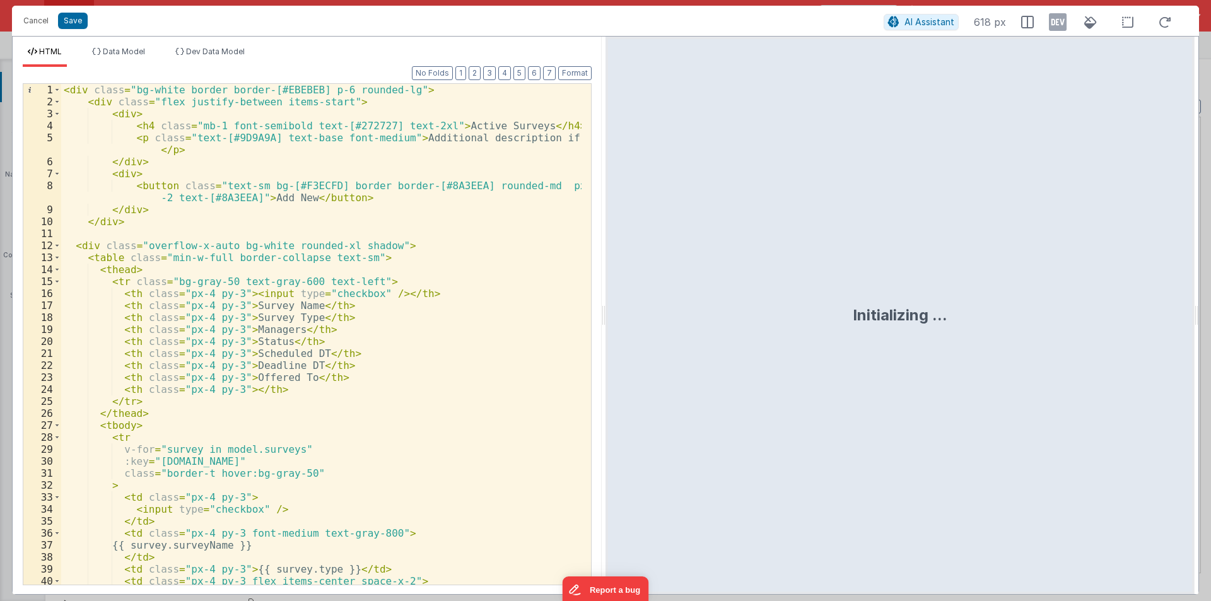
click at [403, 344] on div "< div class = "bg-white border border-[#EBEBEB] p-6 rounded-lg" > < div class =…" at bounding box center [321, 346] width 520 height 525
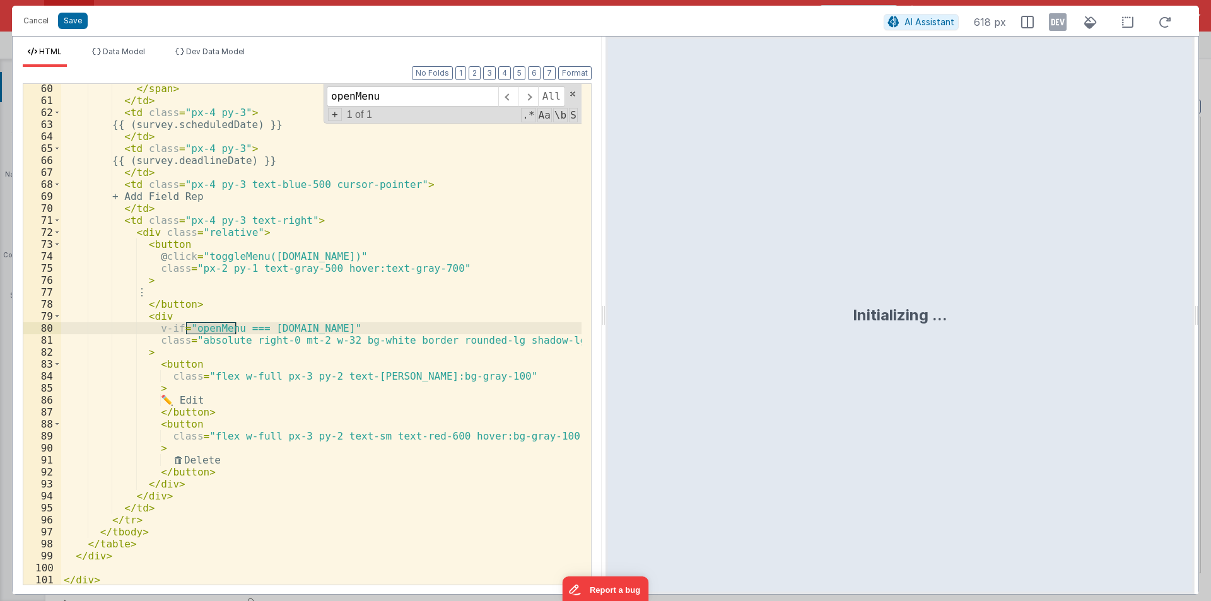
scroll to position [732, 0]
type input "openMenu"
click at [194, 330] on div "</ span > </ td > < td class = "px-4 py-3" > {{ (survey.scheduledDate) }} </ td…" at bounding box center [321, 334] width 520 height 501
click at [189, 331] on div "</ span > </ td > < td class = "px-4 py-3" > {{ (survey.scheduledDate) }} </ td…" at bounding box center [321, 345] width 520 height 525
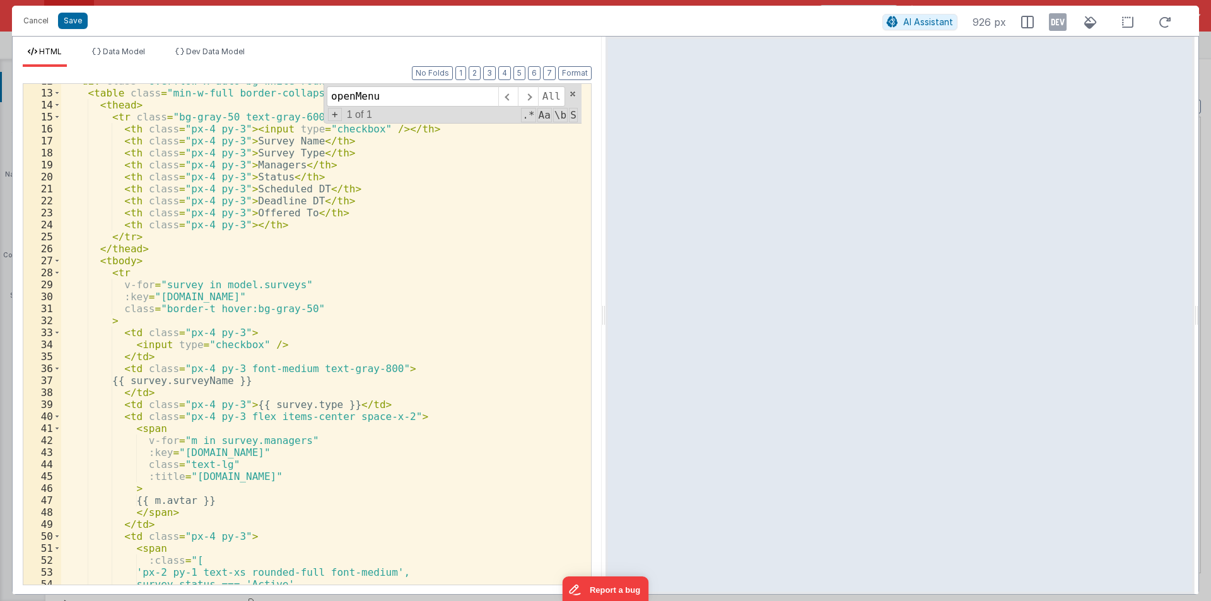
scroll to position [13, 0]
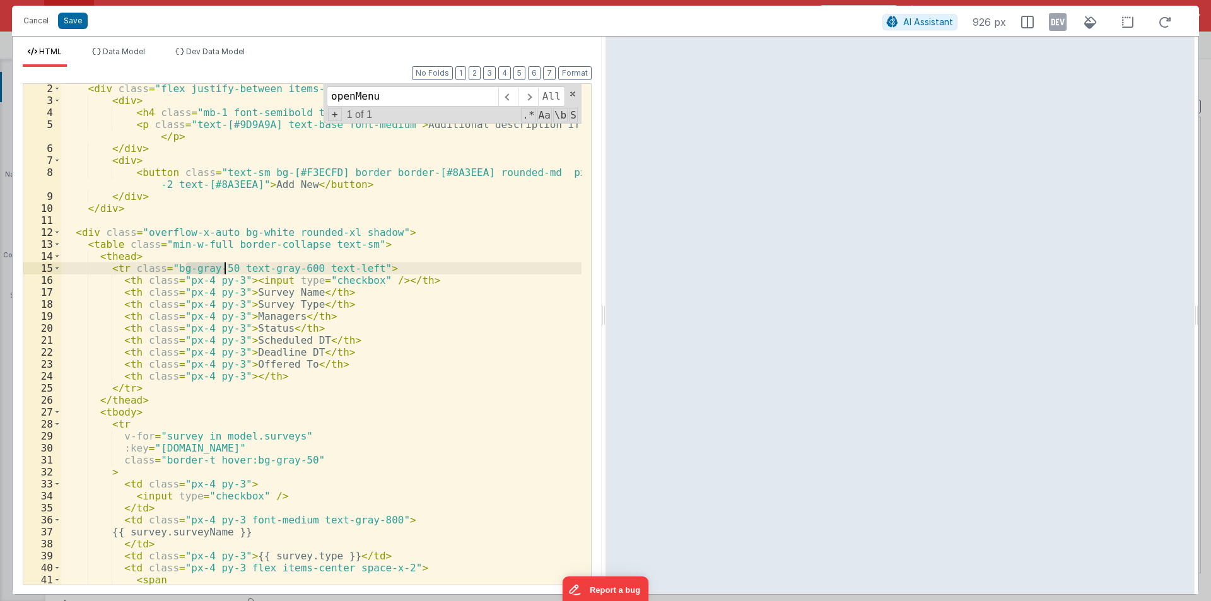
drag, startPoint x: 188, startPoint y: 268, endPoint x: 224, endPoint y: 268, distance: 36.0
click at [224, 268] on div "< div class = "flex justify-between items-start" > < div > < h4 class = "mb-1 f…" at bounding box center [321, 345] width 520 height 525
drag, startPoint x: 269, startPoint y: 269, endPoint x: 314, endPoint y: 268, distance: 45.4
click at [314, 268] on div "< div class = "flex justify-between items-start" > < div > < h4 class = "mb-1 f…" at bounding box center [321, 345] width 520 height 525
drag, startPoint x: 239, startPoint y: 279, endPoint x: 384, endPoint y: 279, distance: 144.5
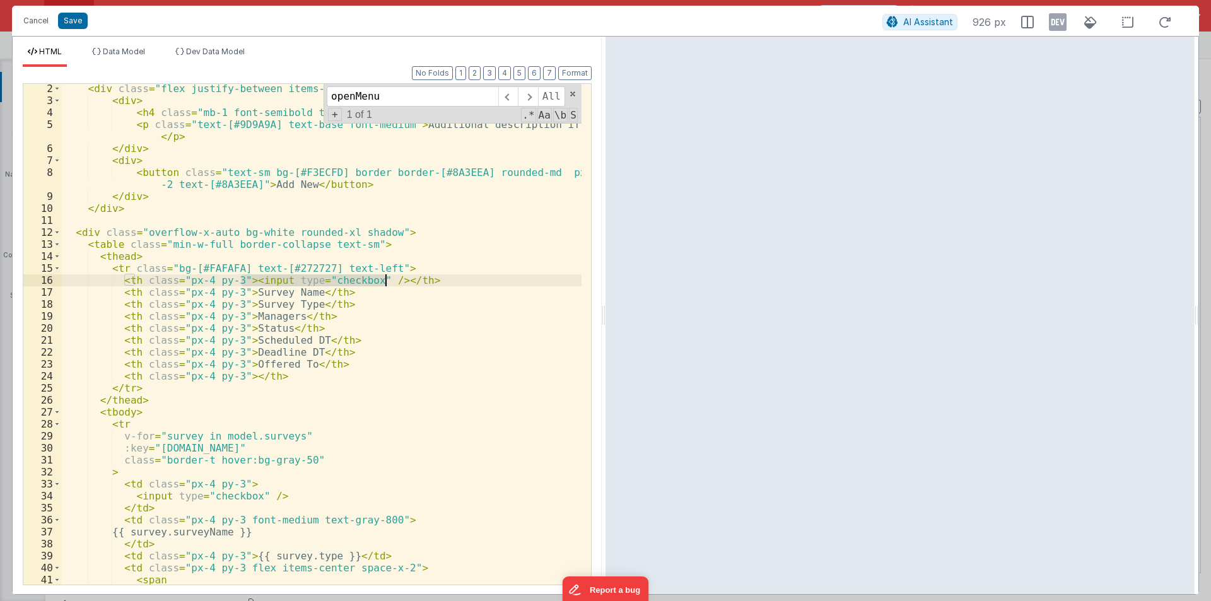
click at [384, 279] on div "< div class = "flex justify-between items-start" > < div > < h4 class = "mb-1 f…" at bounding box center [321, 345] width 520 height 525
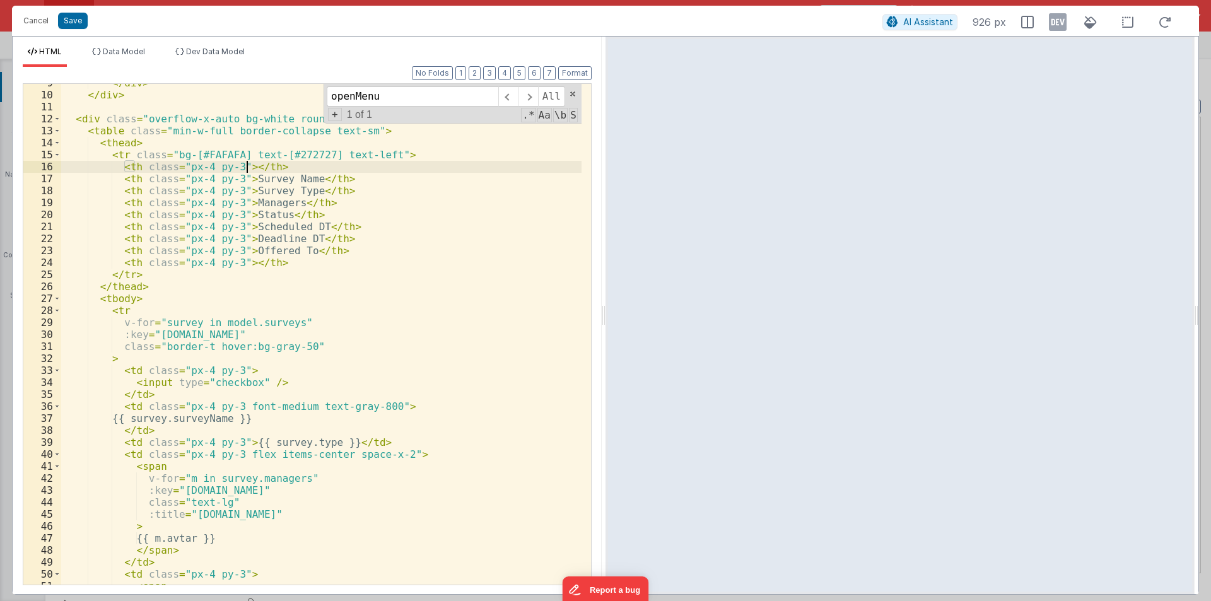
scroll to position [127, 0]
click at [164, 377] on div "</ div > </ div > < div class = "overflow-x-auto bg-white rounded-xl shadow" > …" at bounding box center [321, 339] width 520 height 525
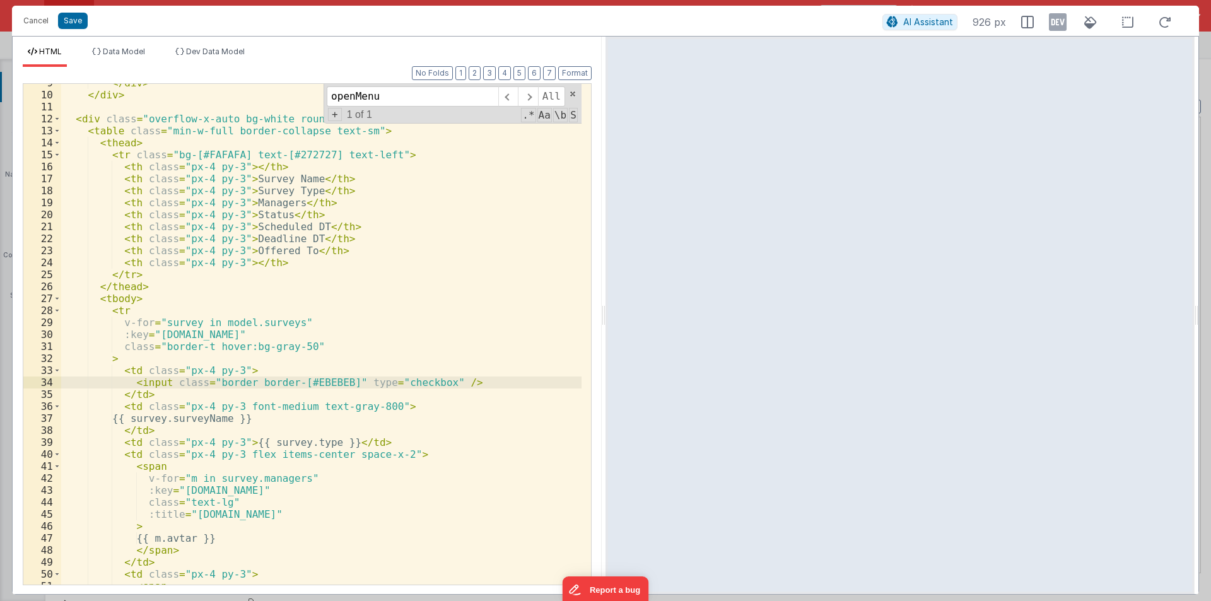
click at [247, 379] on div "</ div > </ div > < div class = "overflow-x-auto bg-white rounded-xl shadow" > …" at bounding box center [321, 339] width 520 height 525
click at [242, 380] on div "</ div > </ div > < div class = "overflow-x-auto bg-white rounded-xl shadow" > …" at bounding box center [321, 339] width 520 height 525
click at [76, 21] on button "Save" at bounding box center [73, 21] width 30 height 16
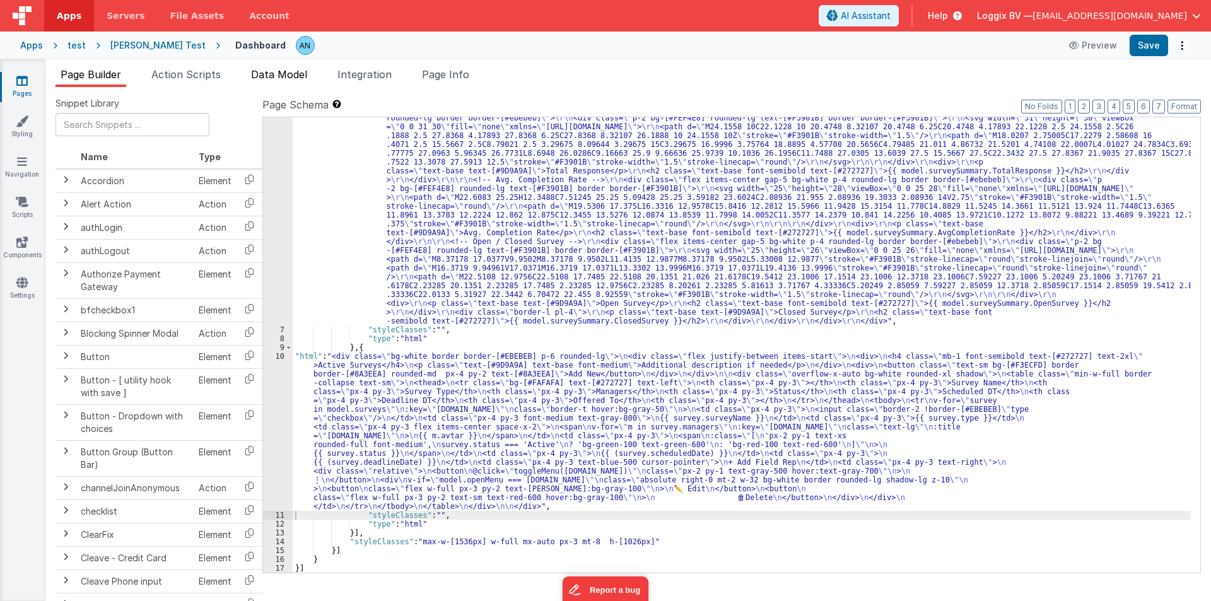
click at [264, 73] on span "Data Model" at bounding box center [279, 74] width 56 height 13
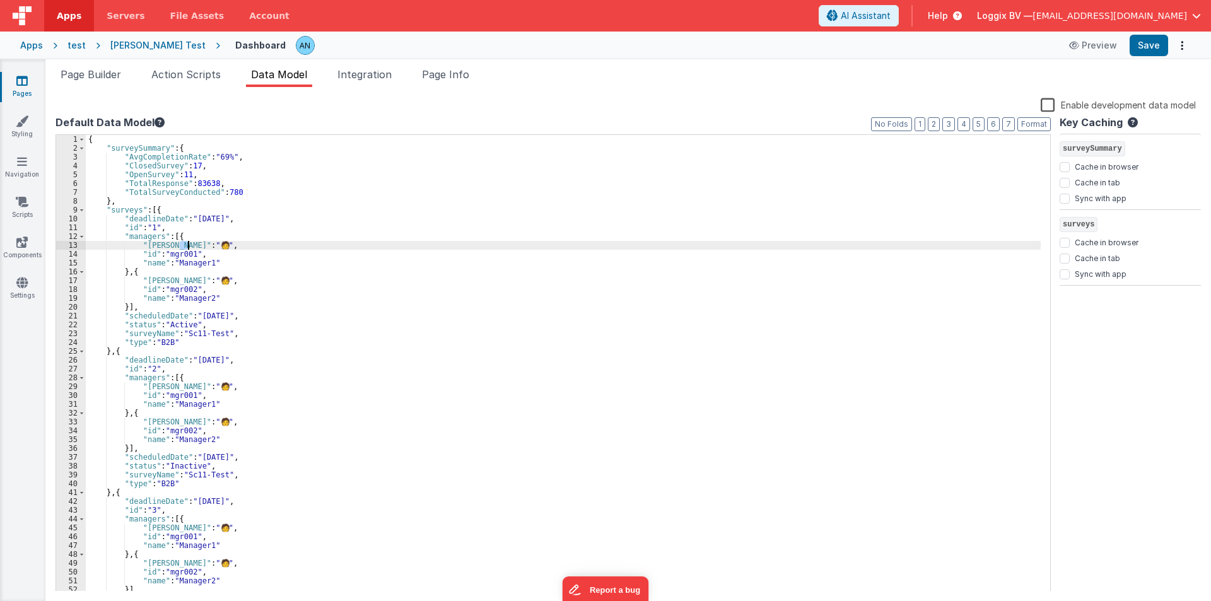
click at [187, 244] on div "{ "surveySummary" : { "AvgCompletionRate" : "69%" , "ClosedSurvey" : 17 , "Open…" at bounding box center [563, 372] width 955 height 474
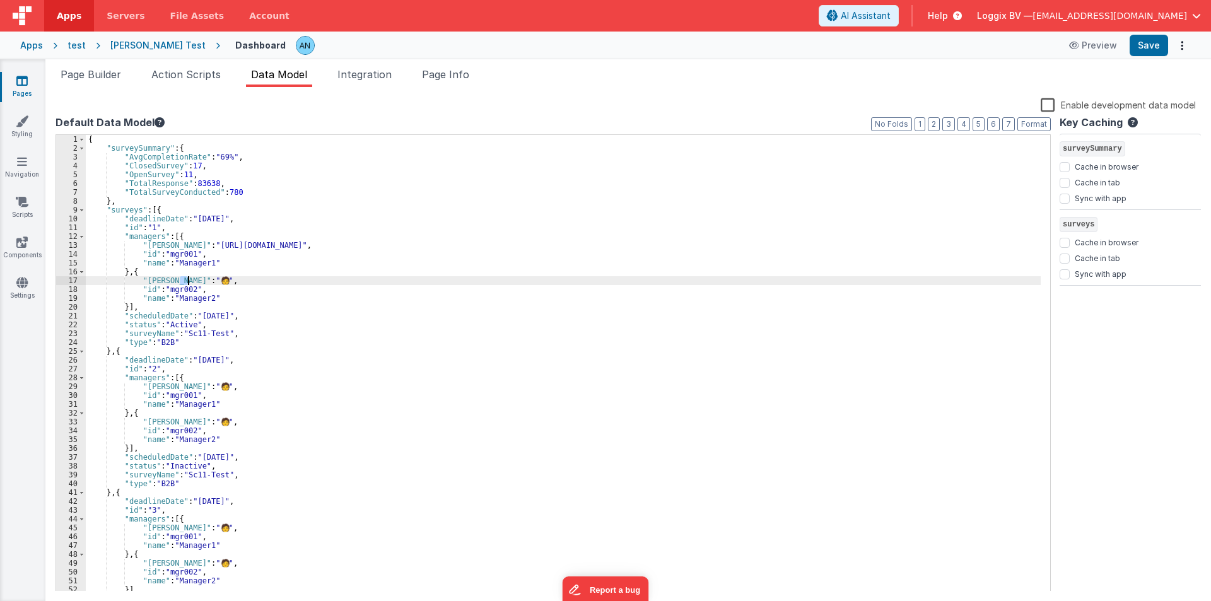
drag, startPoint x: 180, startPoint y: 279, endPoint x: 187, endPoint y: 283, distance: 7.4
click at [187, 283] on div "{ "surveySummary" : { "AvgCompletionRate" : "69%" , "ClosedSurvey" : 17 , "Open…" at bounding box center [563, 372] width 955 height 474
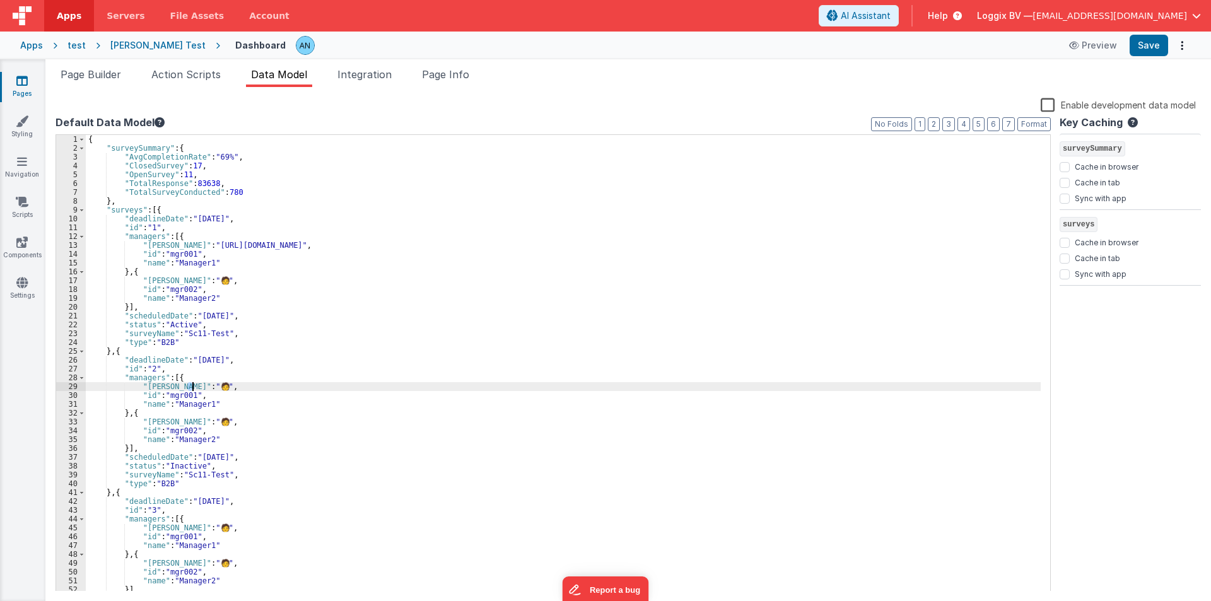
drag, startPoint x: 184, startPoint y: 387, endPoint x: 191, endPoint y: 387, distance: 7.6
click at [191, 387] on div "{ "surveySummary" : { "AvgCompletionRate" : "69%" , "ClosedSurvey" : 17 , "Open…" at bounding box center [563, 372] width 955 height 474
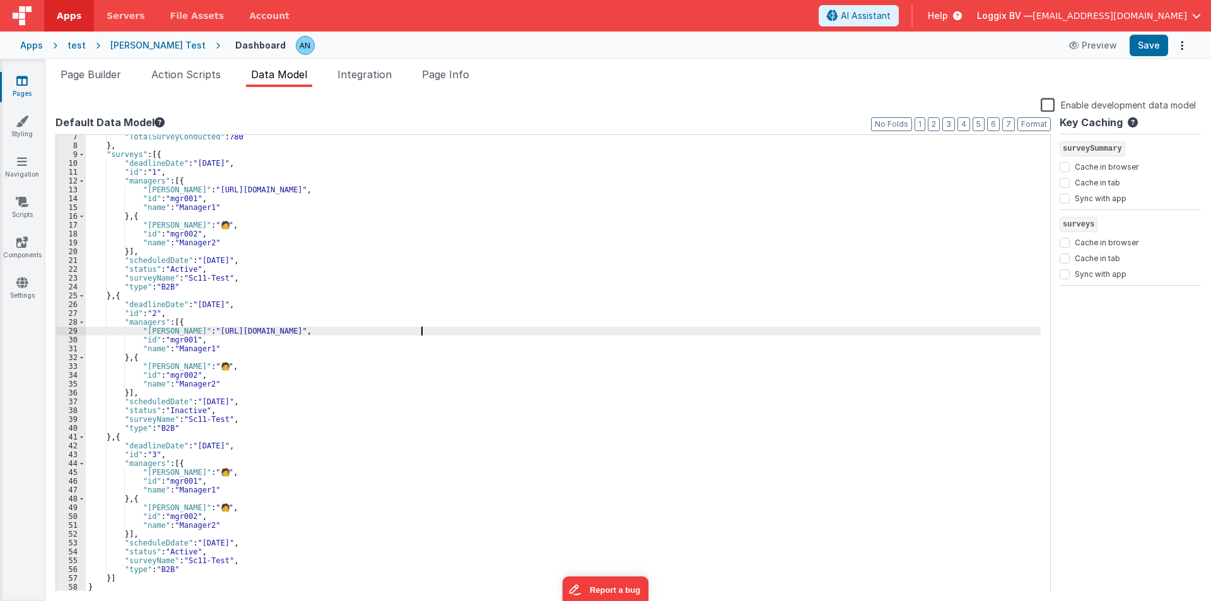
scroll to position [56, 0]
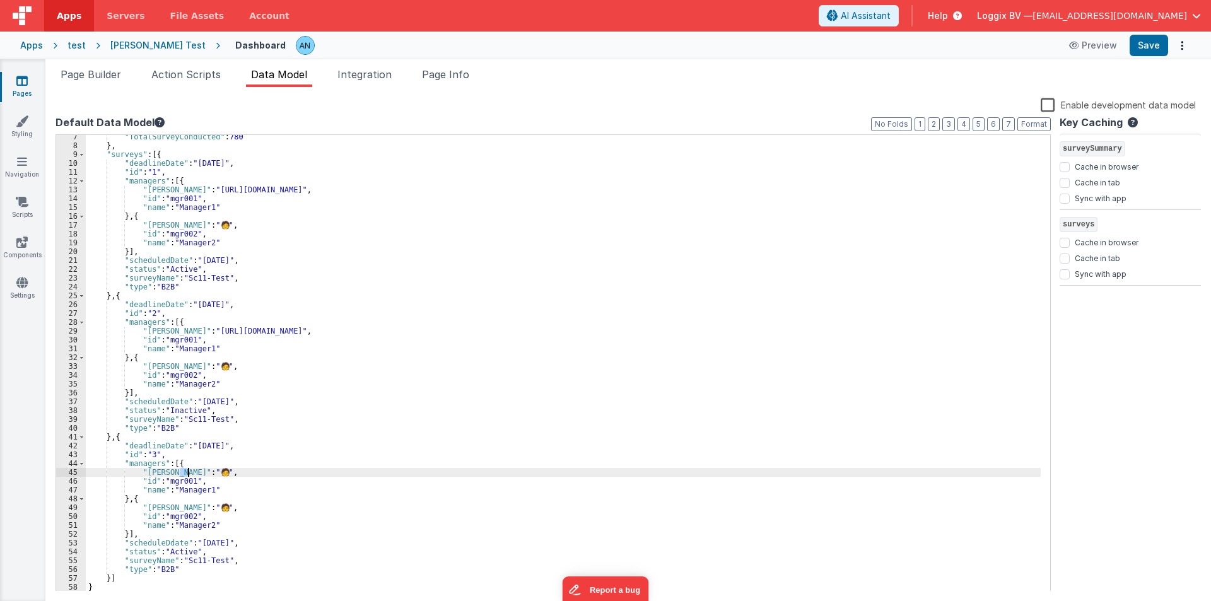
drag, startPoint x: 180, startPoint y: 476, endPoint x: 189, endPoint y: 474, distance: 8.4
click at [189, 474] on div ""TotalSurveyConducted" : 780 } , "surveys" : [{ "deadlineDate" : "2024-05-10" ,…" at bounding box center [563, 369] width 955 height 474
click at [1160, 45] on button "Save" at bounding box center [1149, 45] width 38 height 21
click at [167, 22] on link "File Assets" at bounding box center [197, 16] width 79 height 32
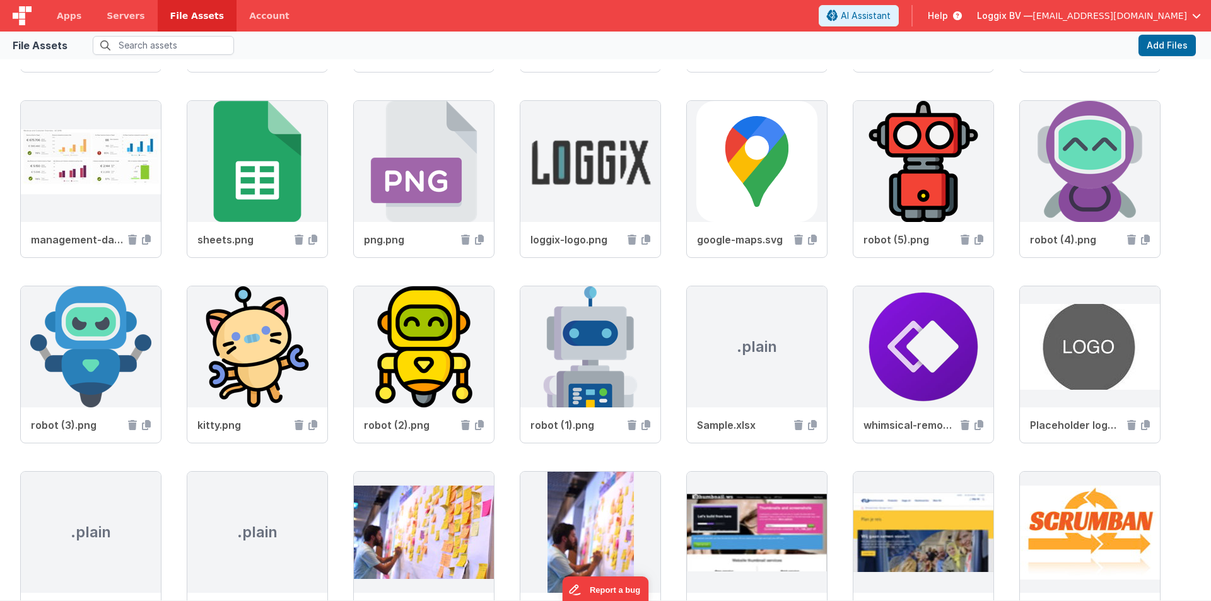
scroll to position [694, 0]
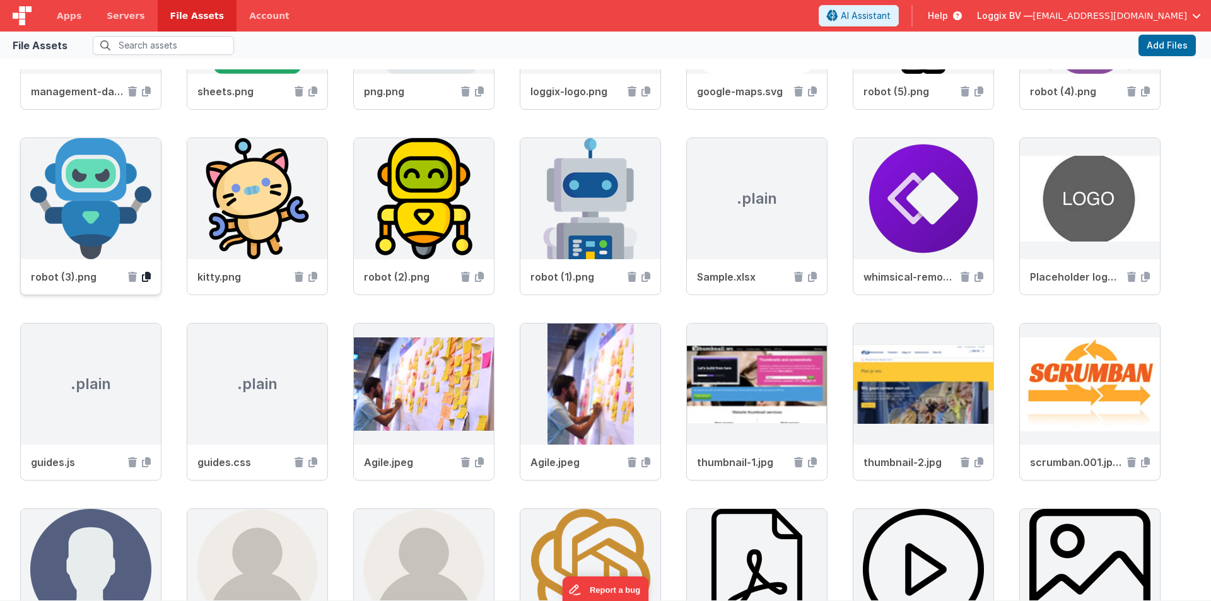
click at [151, 274] on icon at bounding box center [146, 277] width 9 height 10
click at [54, 13] on link "Apps" at bounding box center [69, 16] width 50 height 32
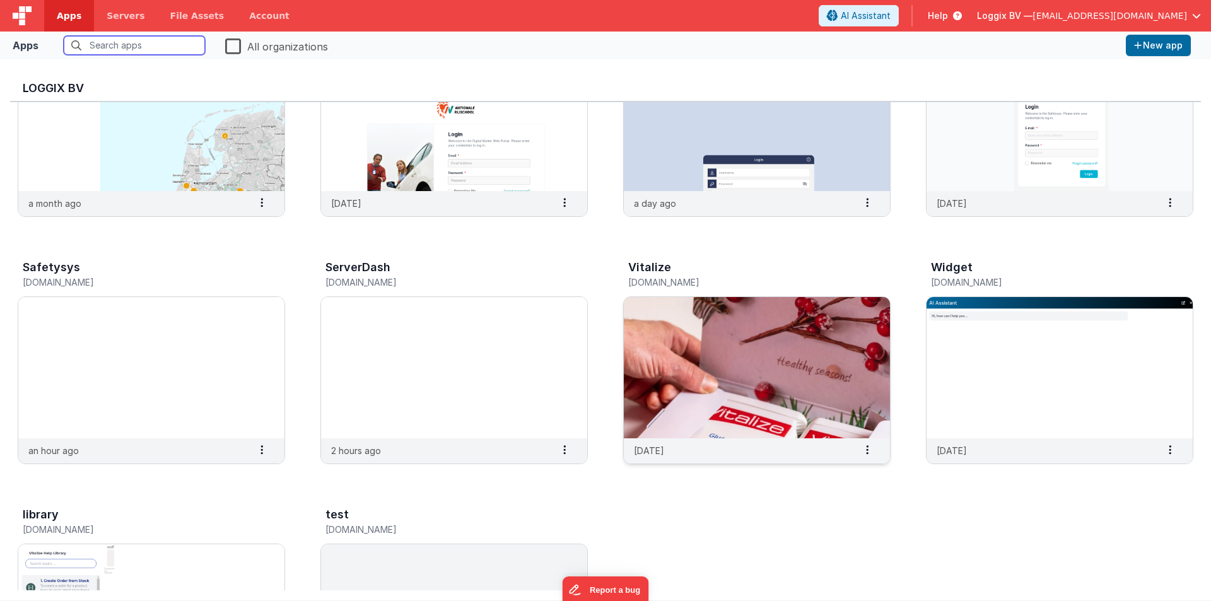
scroll to position [379, 0]
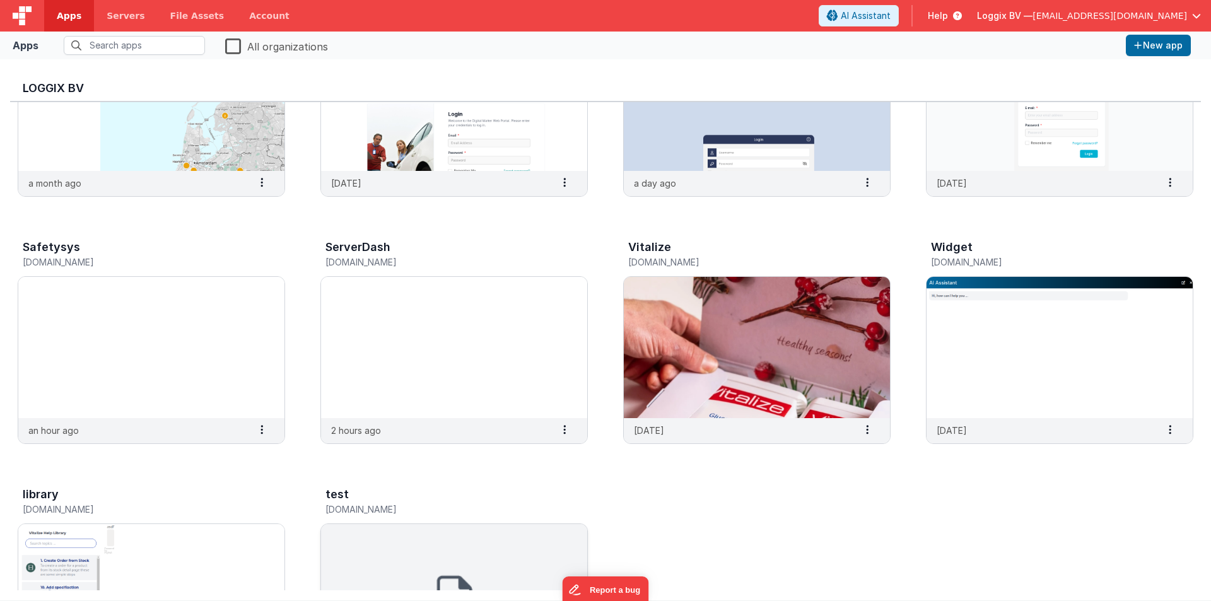
click at [466, 539] on img at bounding box center [454, 594] width 266 height 141
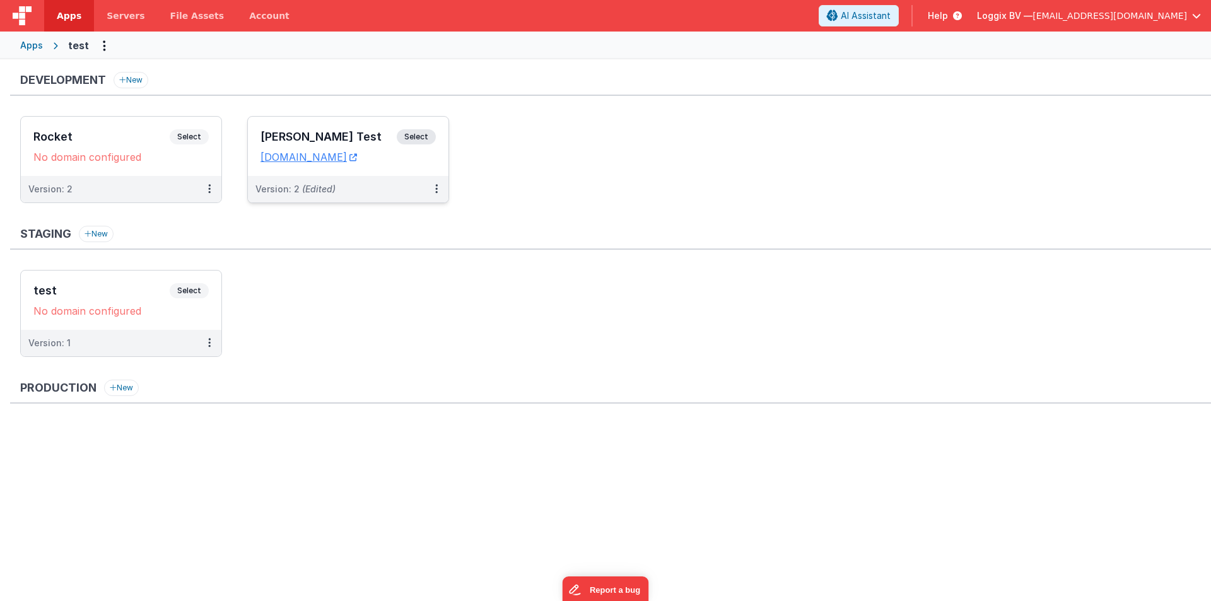
click at [346, 139] on h3 "[PERSON_NAME] Test" at bounding box center [329, 137] width 136 height 13
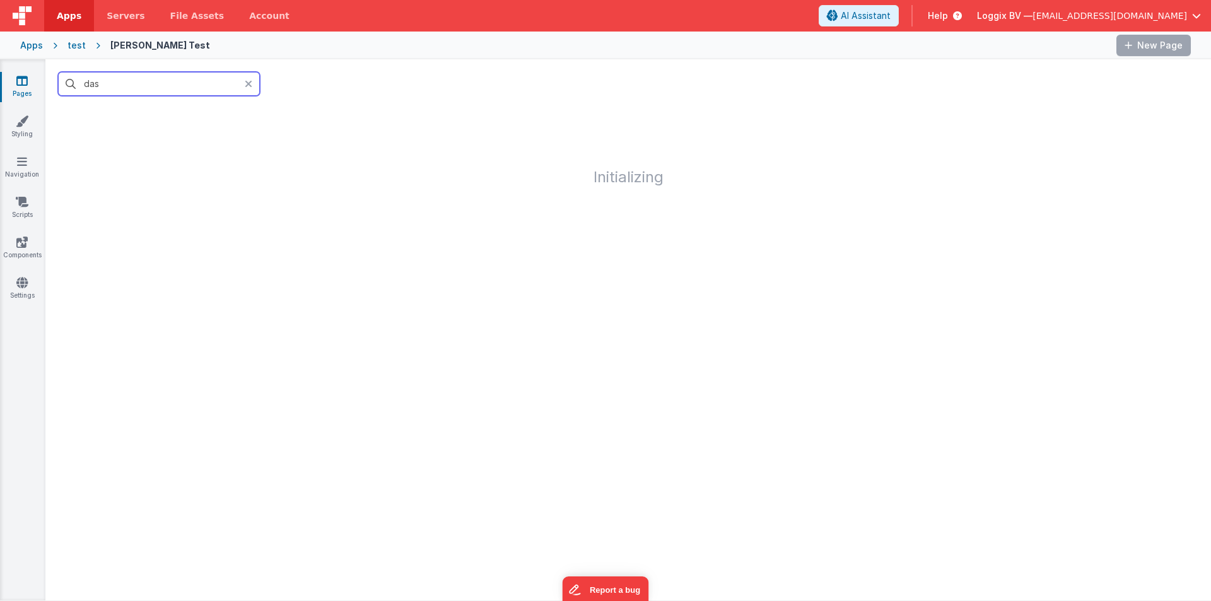
click at [130, 79] on input "das" at bounding box center [159, 84] width 202 height 24
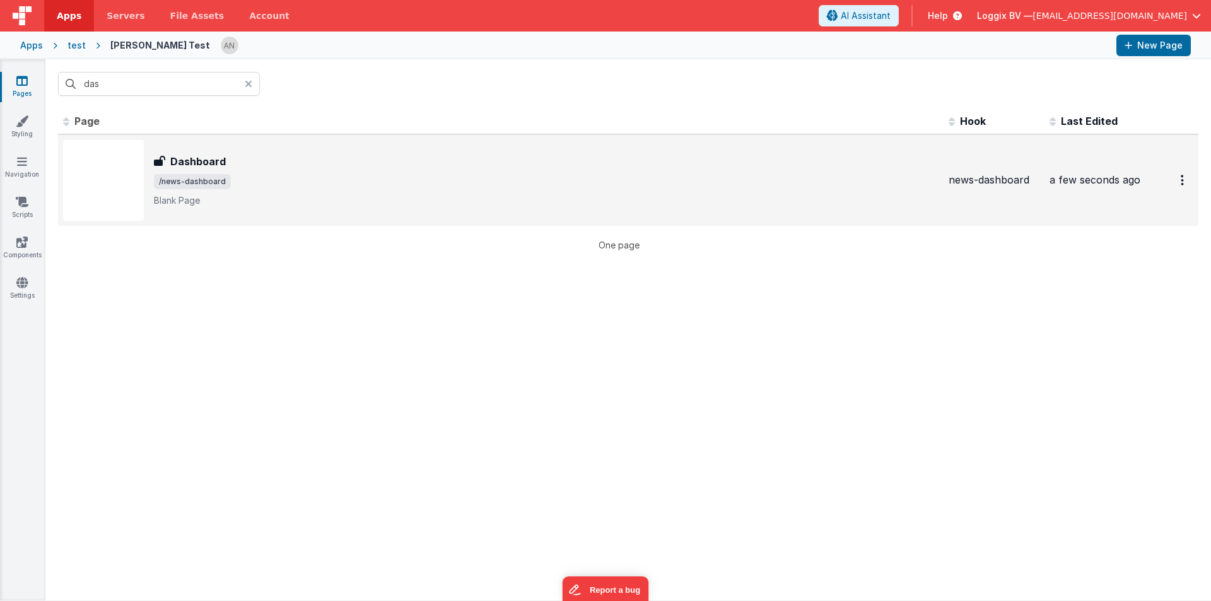
click at [286, 204] on p "Blank Page" at bounding box center [546, 200] width 785 height 13
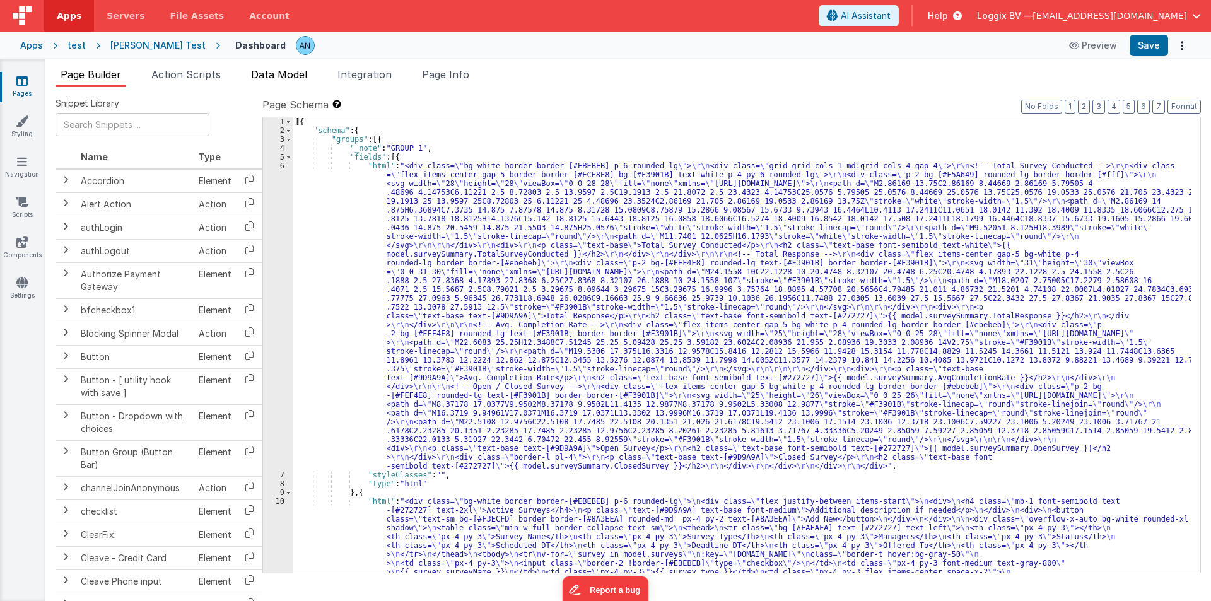
click at [273, 74] on span "Data Model" at bounding box center [279, 74] width 56 height 13
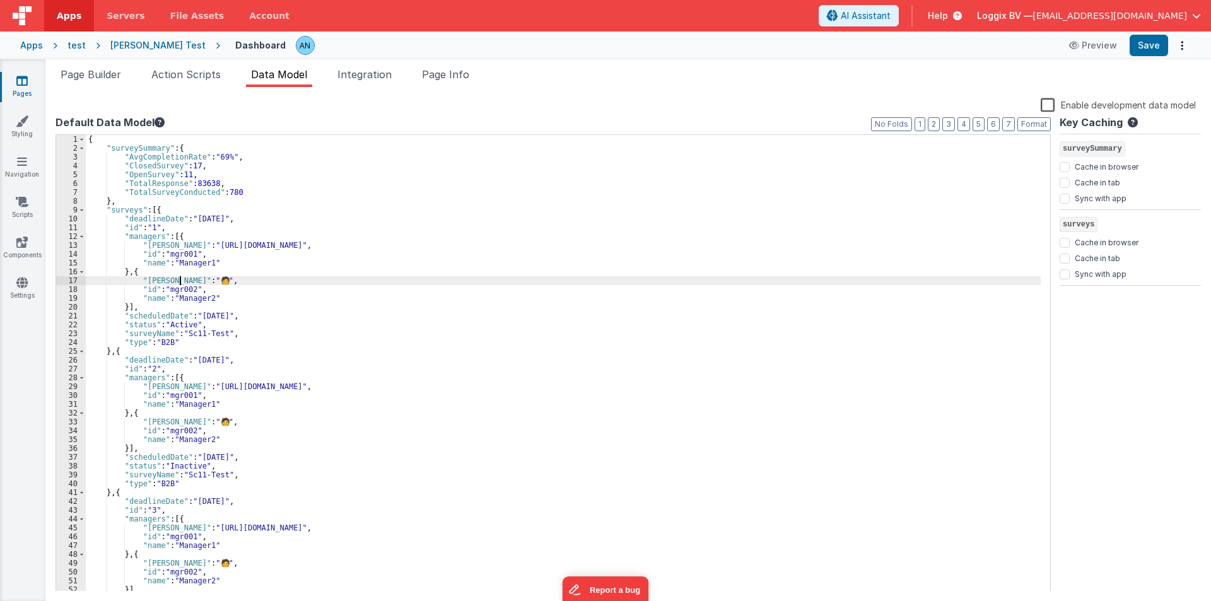
click at [189, 279] on div "{ "surveySummary" : { "AvgCompletionRate" : "69%" , "ClosedSurvey" : 17 , "Open…" at bounding box center [563, 372] width 955 height 474
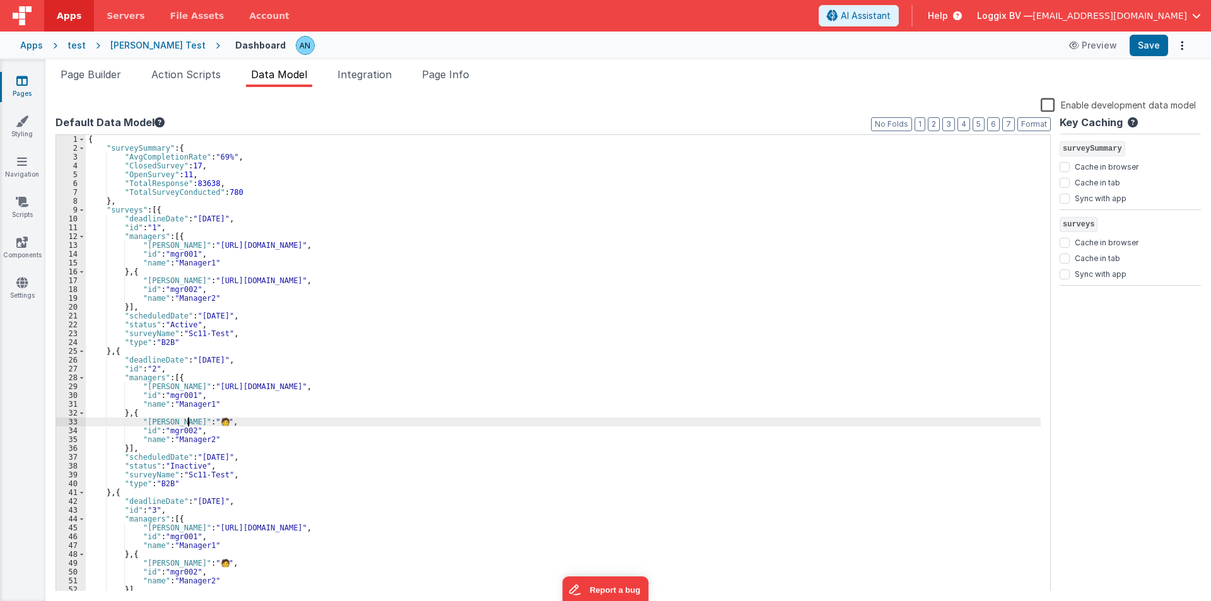
click at [189, 421] on div "{ "surveySummary" : { "AvgCompletionRate" : "69%" , "ClosedSurvey" : 17 , "Open…" at bounding box center [563, 372] width 955 height 474
click at [184, 565] on div "{ "surveySummary" : { "AvgCompletionRate" : "69%" , "ClosedSurvey" : 17 , "Open…" at bounding box center [563, 372] width 955 height 474
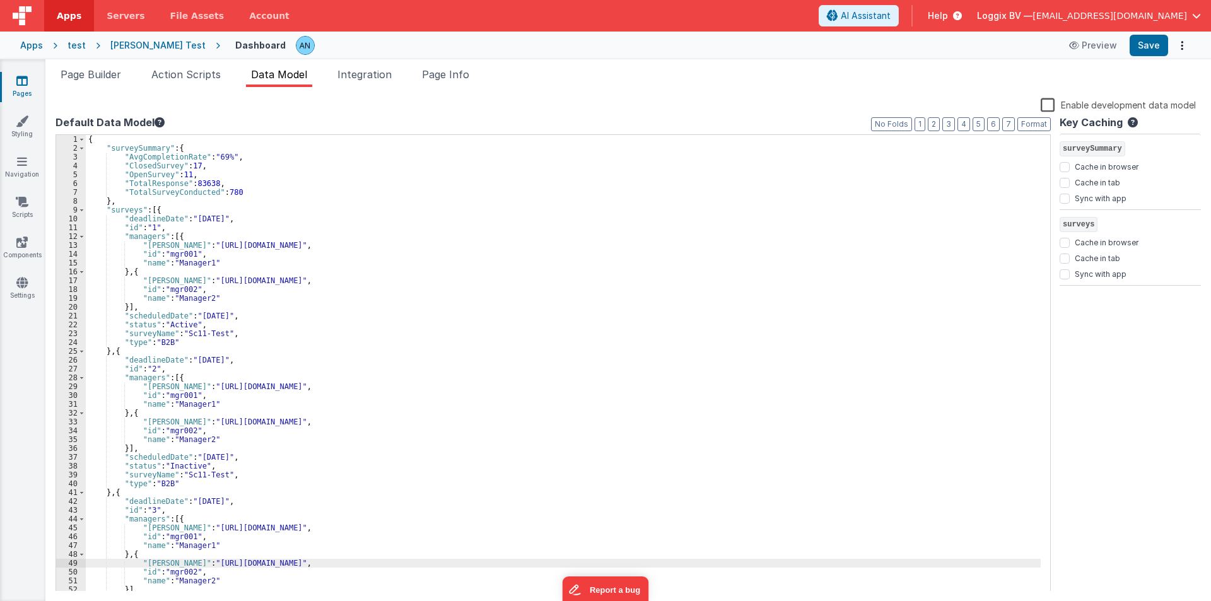
scroll to position [56, 0]
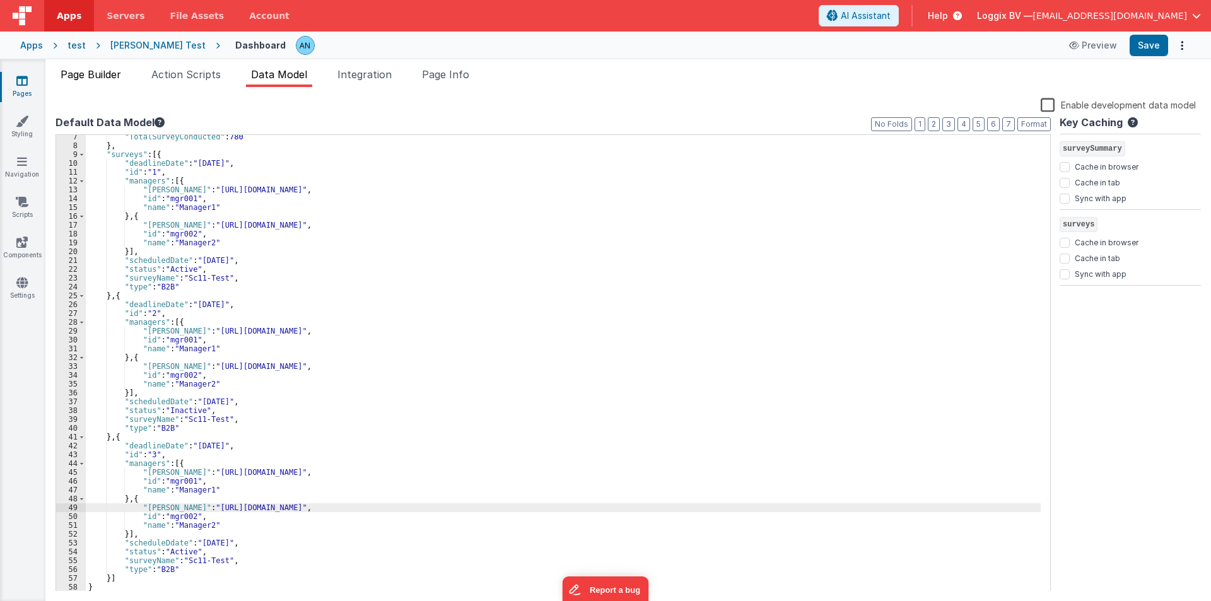
click at [96, 76] on span "Page Builder" at bounding box center [91, 74] width 61 height 13
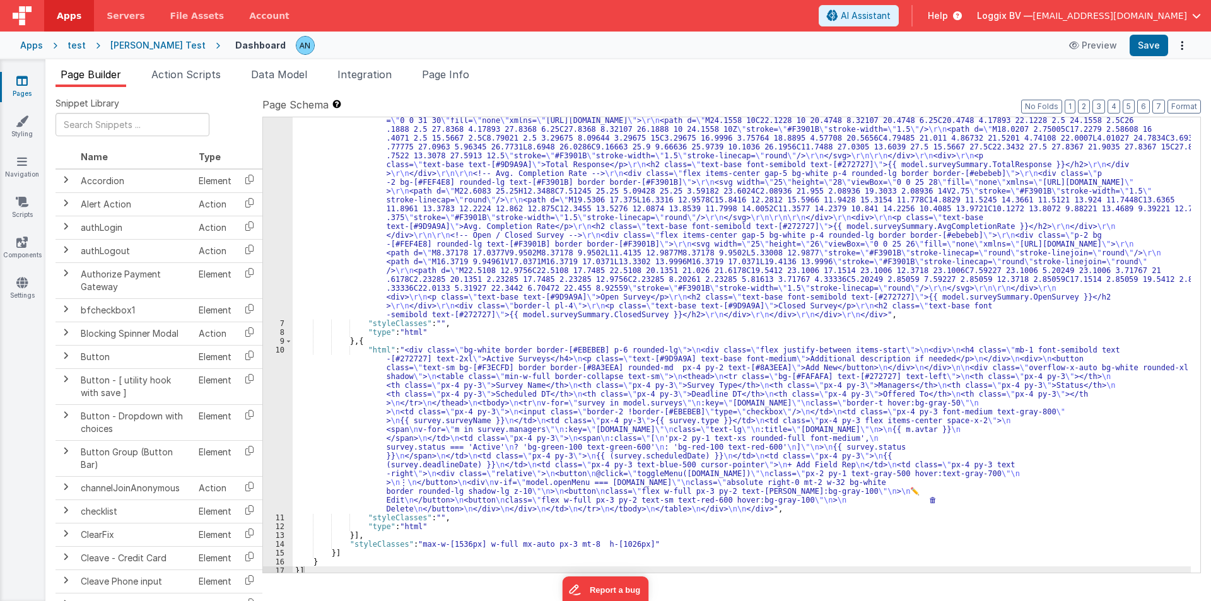
scroll to position [151, 0]
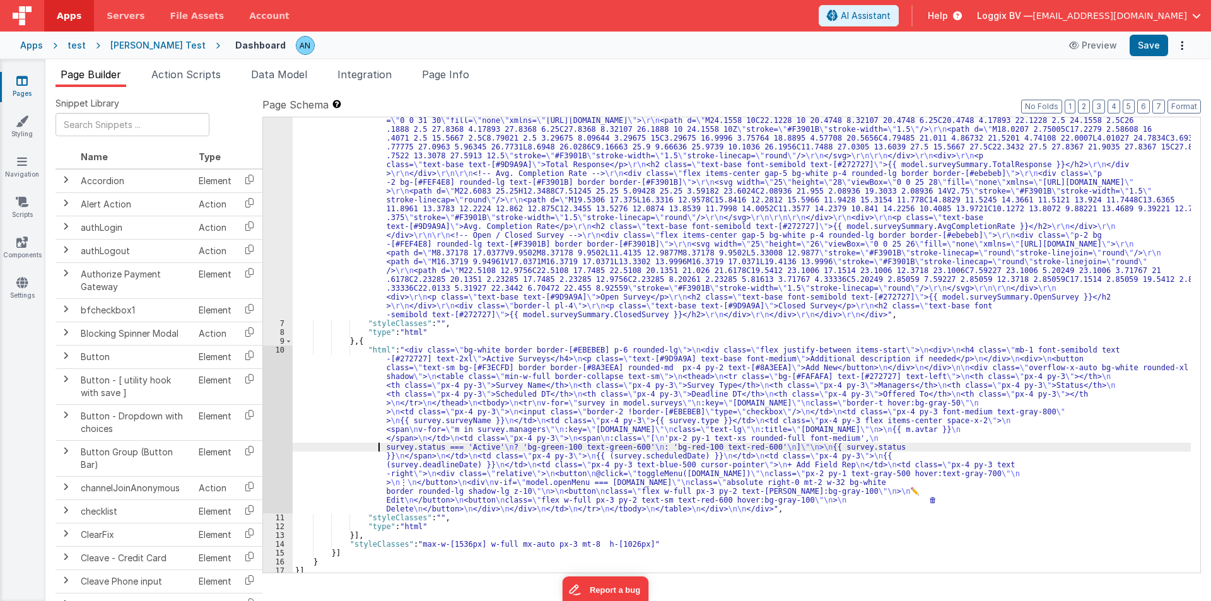
click at [365, 443] on div ""html" : "<div class= \" bg-white border border-[#EBEBEB] p-6 rounded-lg \" > \…" at bounding box center [742, 396] width 898 height 773
click at [273, 414] on div "10" at bounding box center [278, 430] width 30 height 168
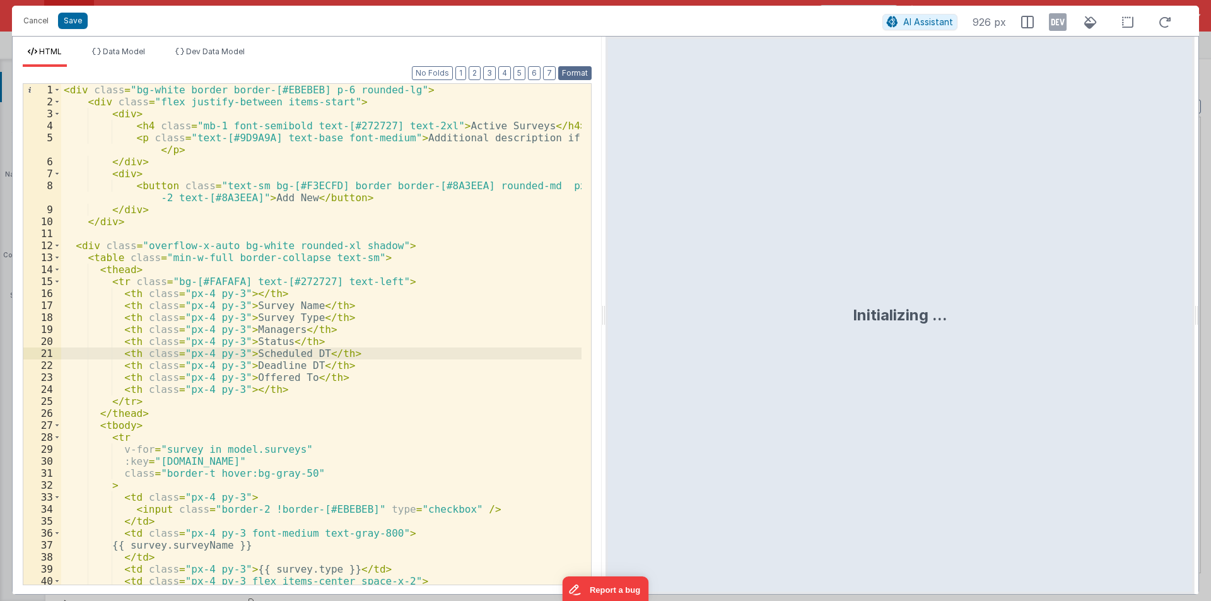
click at [585, 72] on button "Format" at bounding box center [574, 73] width 33 height 14
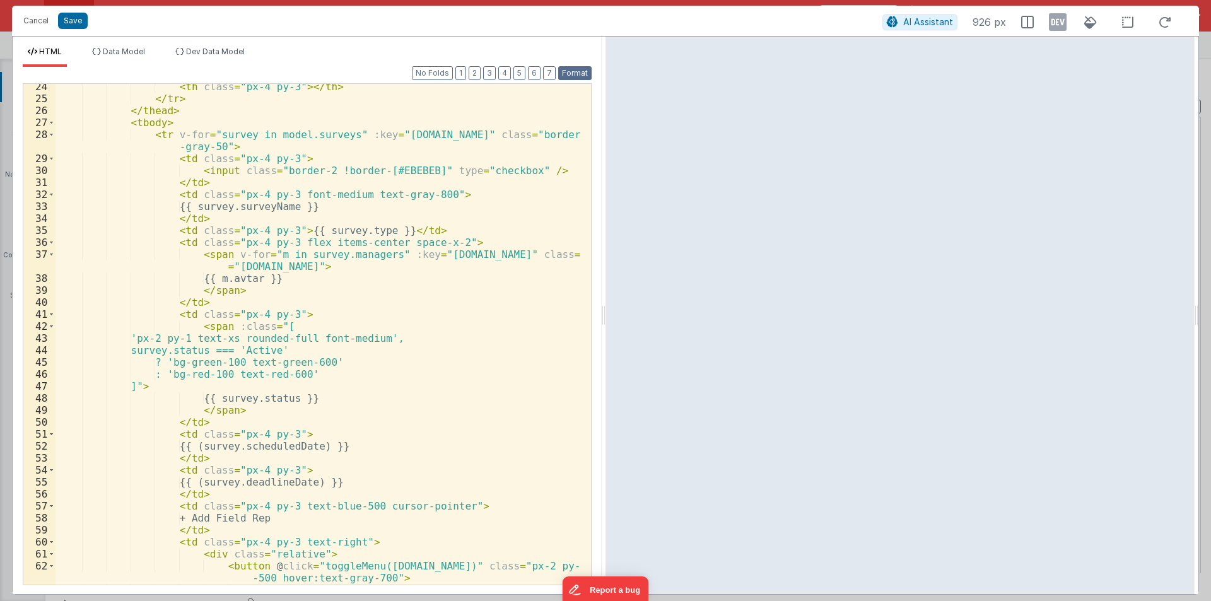
scroll to position [265, 0]
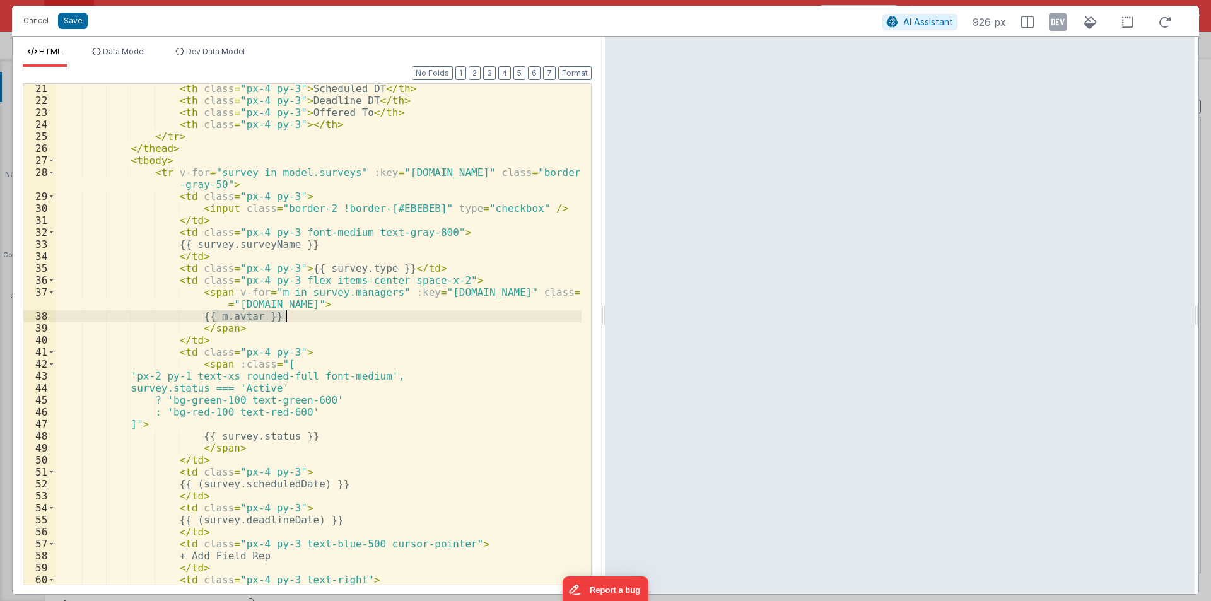
drag, startPoint x: 215, startPoint y: 315, endPoint x: 298, endPoint y: 318, distance: 82.7
click at [298, 318] on div "< th class = "px-4 py-3" > Scheduled DT </ th > < th class = "px-4 py-3" > Dead…" at bounding box center [319, 345] width 526 height 525
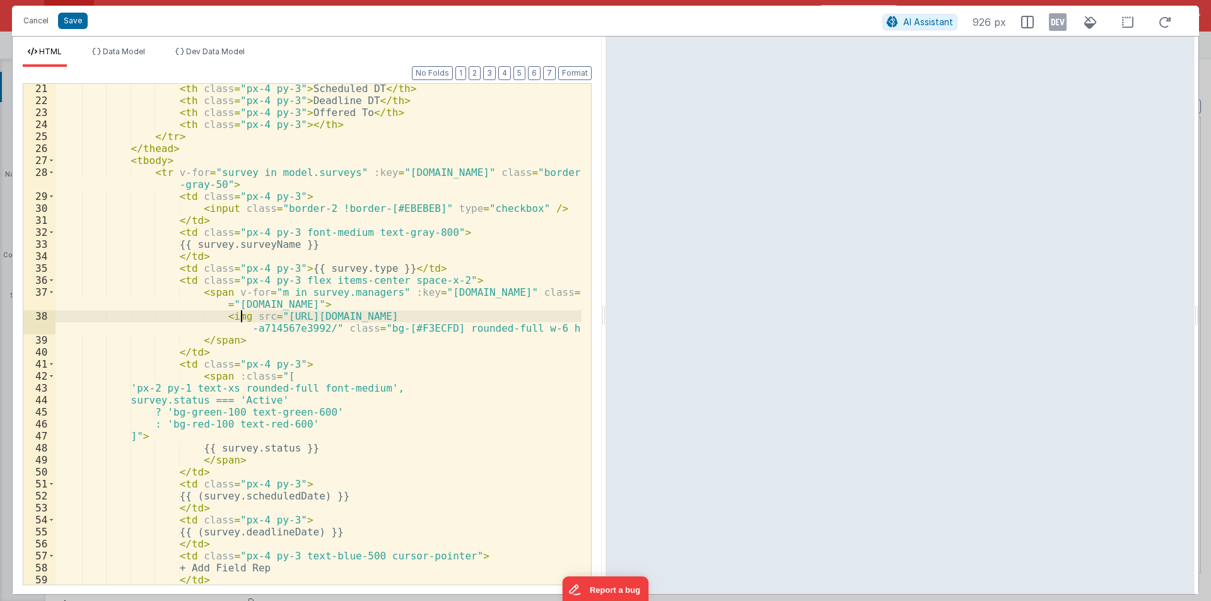
click at [243, 315] on div "< th class = "px-4 py-3" > Scheduled DT </ th > < th class = "px-4 py-3" > Dead…" at bounding box center [319, 345] width 526 height 525
click at [319, 267] on div "< th class = "px-4 py-3" > Scheduled DT </ th > < th class = "px-4 py-3" > Dead…" at bounding box center [319, 345] width 526 height 525
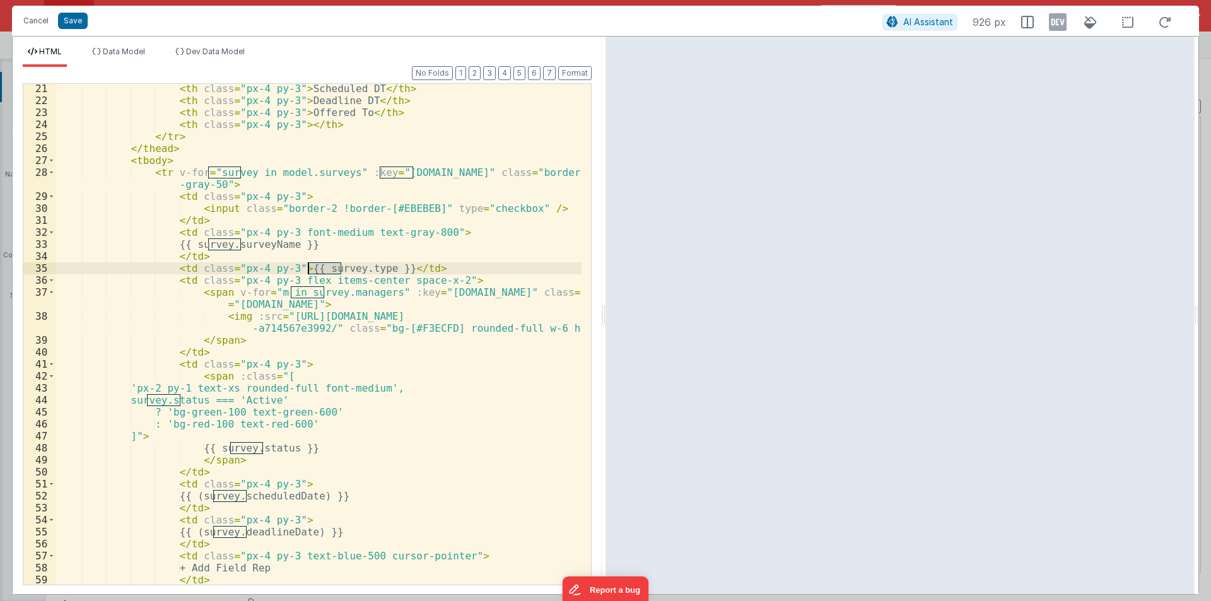
click at [319, 267] on div "< th class = "px-4 py-3" > Scheduled DT </ th > < th class = "px-4 py-3" > Dead…" at bounding box center [319, 345] width 526 height 525
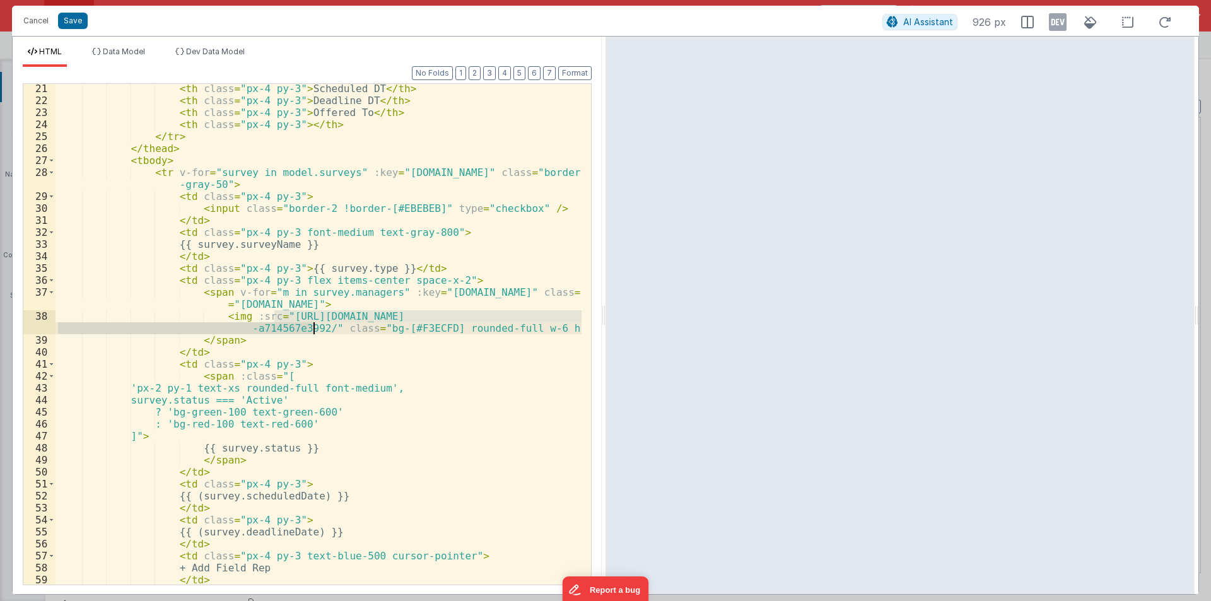
drag, startPoint x: 276, startPoint y: 315, endPoint x: 315, endPoint y: 328, distance: 41.9
click at [315, 328] on div "< th class = "px-4 py-3" > Scheduled DT </ th > < th class = "px-4 py-3" > Dead…" at bounding box center [319, 345] width 526 height 525
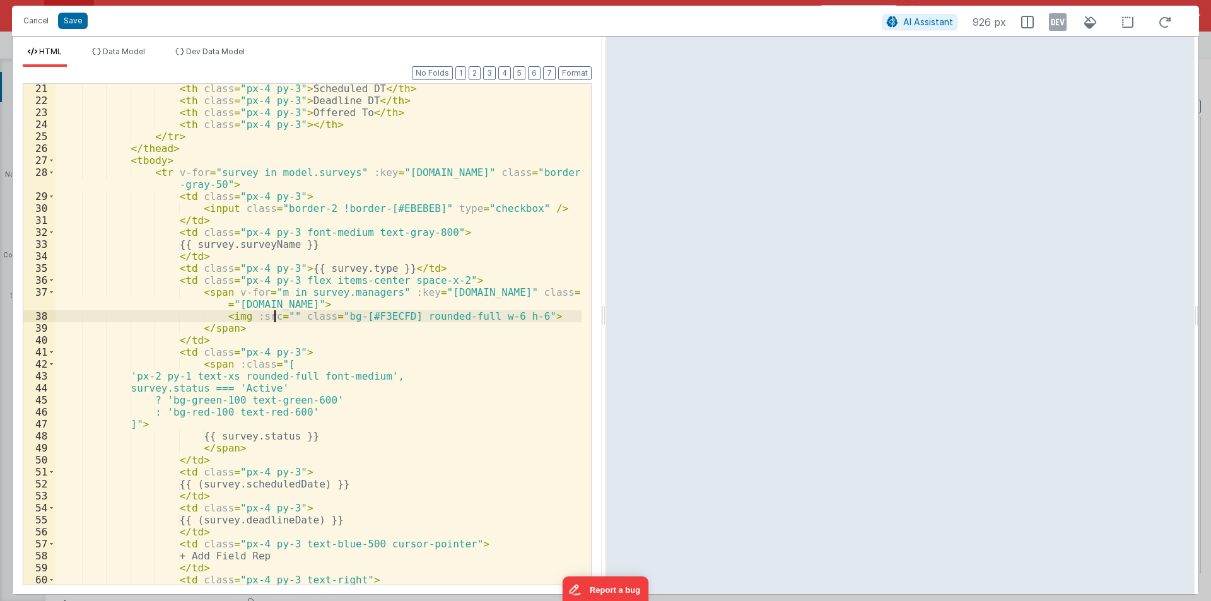
paste textarea
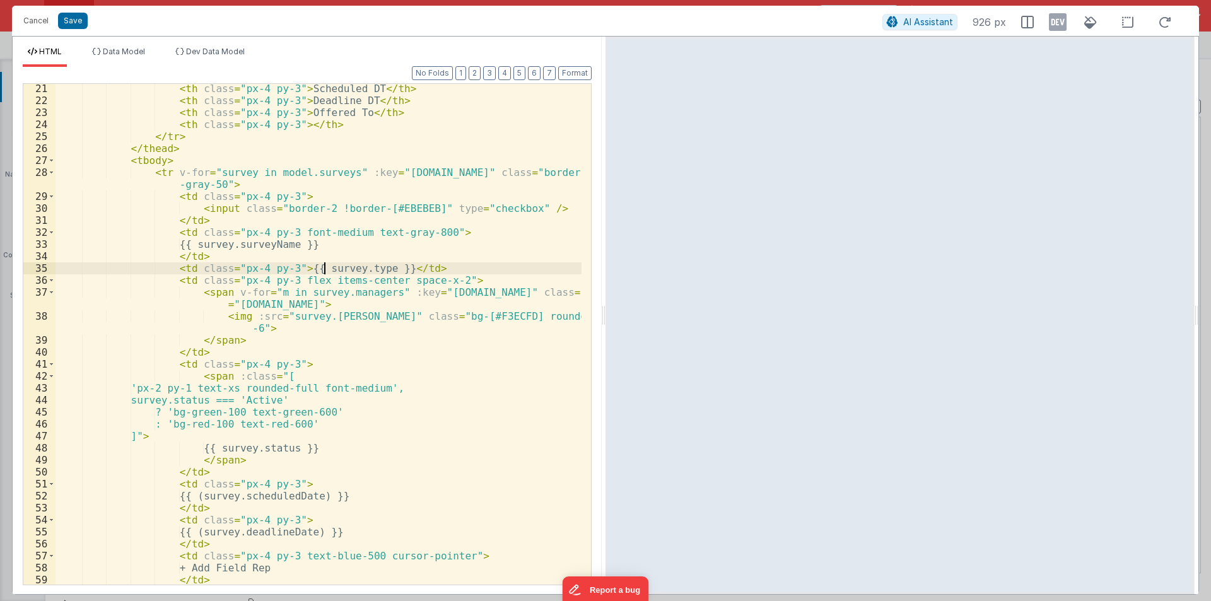
click at [324, 266] on div "< th class = "px-4 py-3" > Scheduled DT </ th > < th class = "px-4 py-3" > Dead…" at bounding box center [319, 345] width 526 height 525
click at [324, 320] on div "< th class = "px-4 py-3" > Scheduled DT </ th > < th class = "px-4 py-3" > Dead…" at bounding box center [319, 345] width 526 height 525
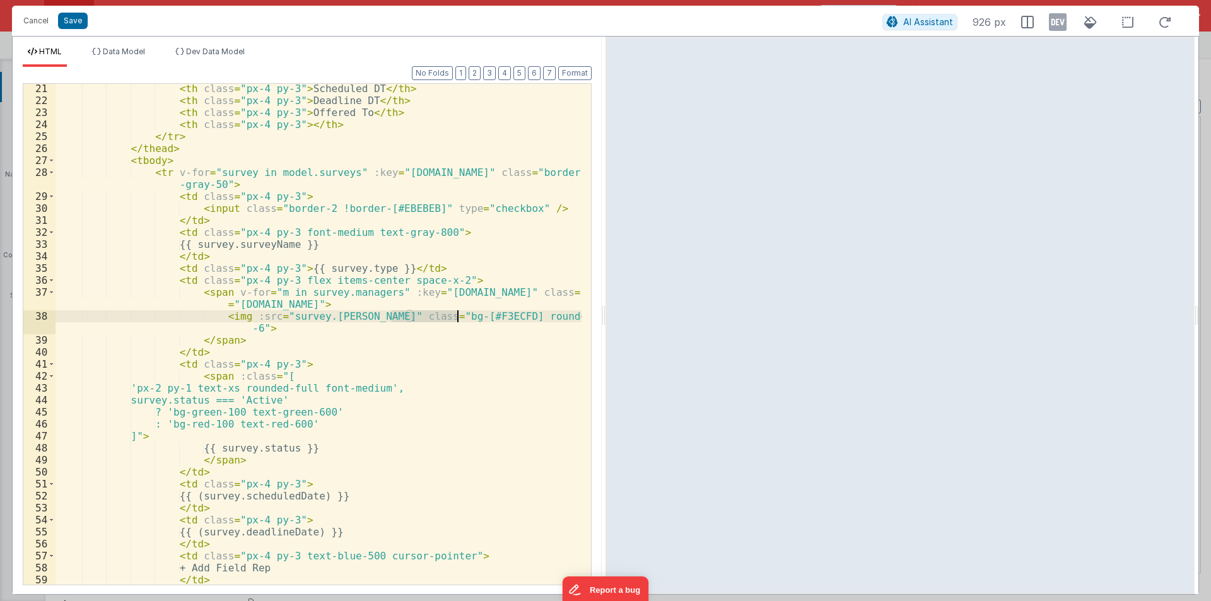
drag, startPoint x: 391, startPoint y: 317, endPoint x: 459, endPoint y: 315, distance: 68.8
click at [459, 315] on div "< th class = "px-4 py-3" > Scheduled DT </ th > < th class = "px-4 py-3" > Dead…" at bounding box center [319, 345] width 526 height 525
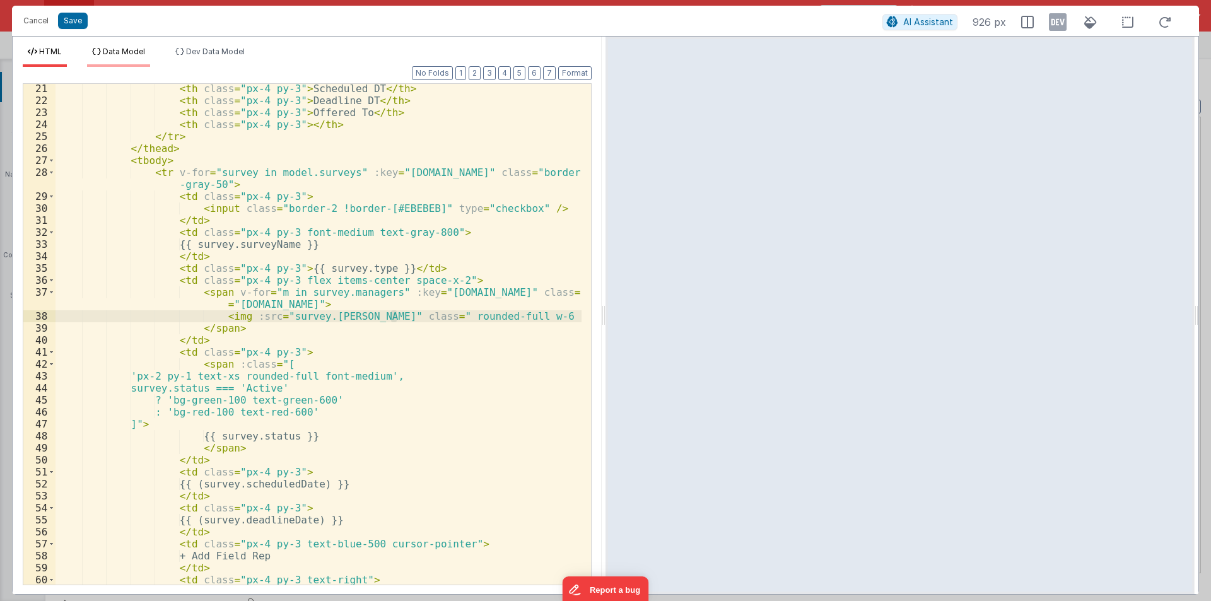
click at [115, 54] on span "Data Model" at bounding box center [124, 51] width 42 height 9
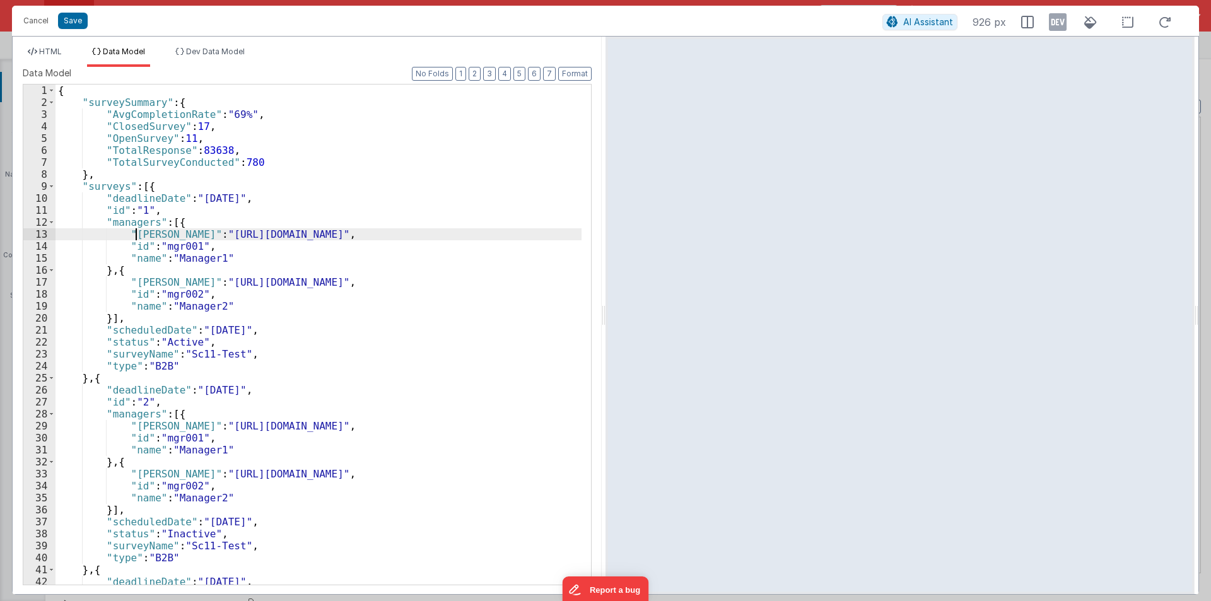
click at [138, 236] on div "{ "surveySummary" : { "AvgCompletionRate" : "69%" , "ClosedSurvey" : 17 , "Open…" at bounding box center [319, 347] width 526 height 524
click at [50, 45] on div "HTML Data Model Dev Data Model Format 7 6 5 4 3 2 1 No Folds 21 22 23 24 25 26 …" at bounding box center [307, 316] width 589 height 558
click at [50, 48] on span "HTML" at bounding box center [50, 51] width 23 height 9
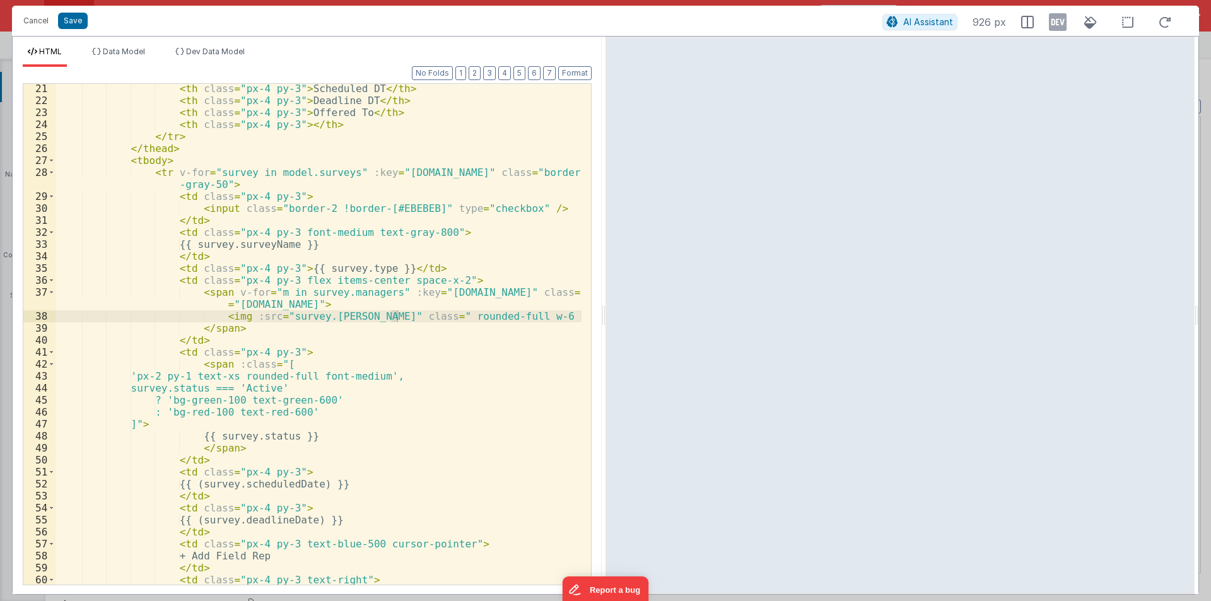
click at [319, 315] on div "< th class = "px-4 py-3" > Scheduled DT </ th > < th class = "px-4 py-3" > Dead…" at bounding box center [319, 345] width 526 height 525
click at [249, 315] on div "< th class = "px-4 py-3" > Scheduled DT </ th > < th class = "px-4 py-3" > Dead…" at bounding box center [319, 345] width 526 height 525
click at [314, 295] on div "< th class = "px-4 py-3" > Scheduled DT </ th > < th class = "px-4 py-3" > Dead…" at bounding box center [319, 345] width 526 height 525
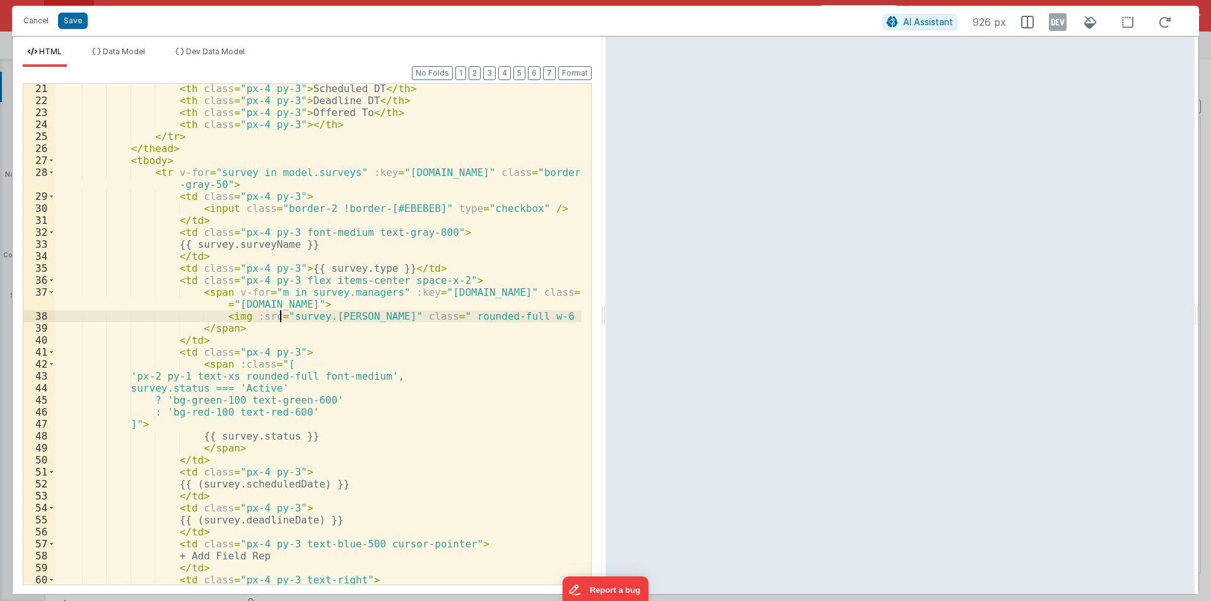
click at [281, 316] on div "< th class = "px-4 py-3" > Scheduled DT </ th > < th class = "px-4 py-3" > Dead…" at bounding box center [319, 345] width 526 height 525
click at [270, 292] on div "< th class = "px-4 py-3" > Scheduled DT </ th > < th class = "px-4 py-3" > Dead…" at bounding box center [319, 345] width 526 height 525
drag, startPoint x: 332, startPoint y: 291, endPoint x: 370, endPoint y: 293, distance: 38.6
click at [370, 293] on div "< th class = "px-4 py-3" > Scheduled DT </ th > < th class = "px-4 py-3" > Dead…" at bounding box center [319, 345] width 526 height 525
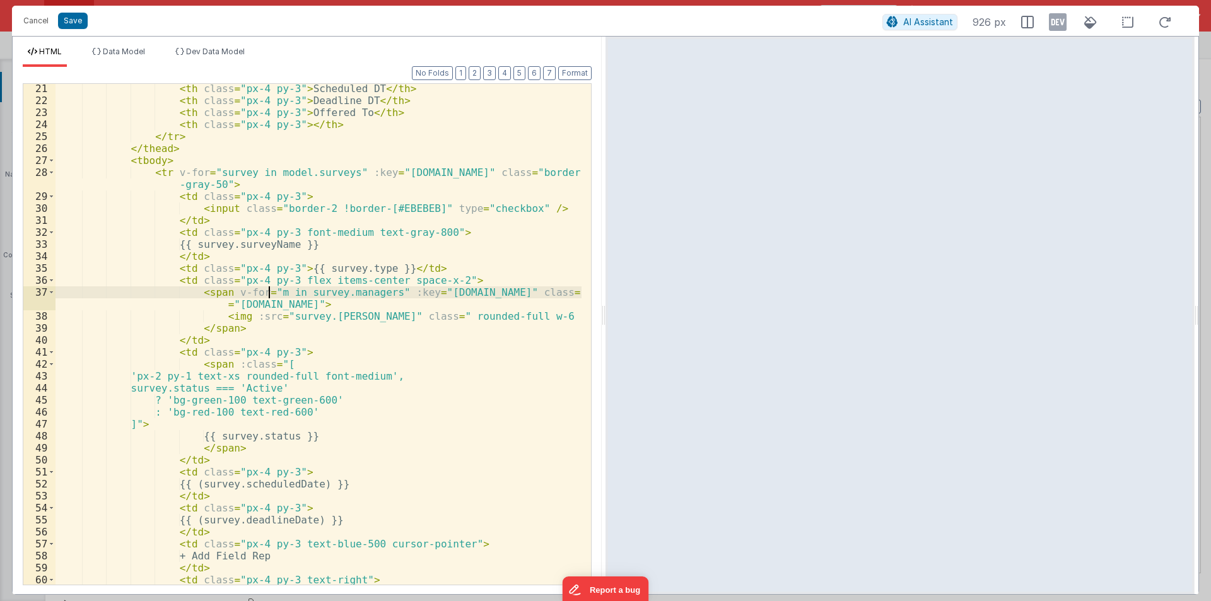
click at [271, 293] on div "< th class = "px-4 py-3" > Scheduled DT </ th > < th class = "px-4 py-3" > Dead…" at bounding box center [319, 345] width 526 height 525
click at [264, 303] on div "< th class = "px-4 py-3" > Scheduled DT </ th > < th class = "px-4 py-3" > Dead…" at bounding box center [319, 345] width 526 height 525
click at [286, 316] on div "< th class = "px-4 py-3" > Scheduled DT </ th > < th class = "px-4 py-3" > Dead…" at bounding box center [319, 345] width 526 height 525
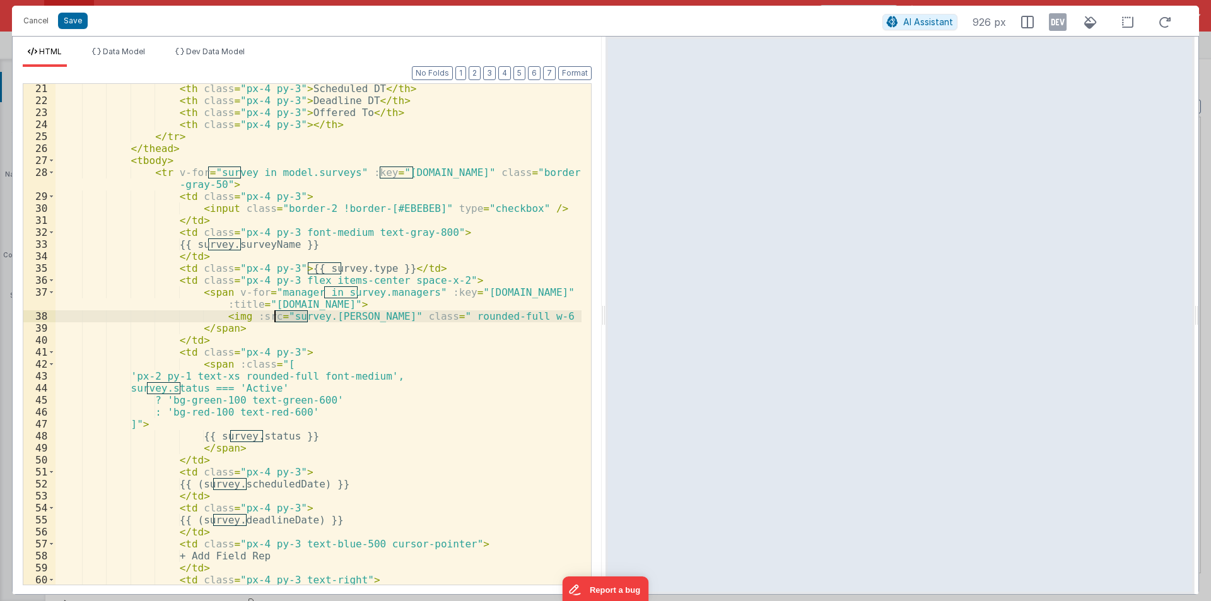
click at [286, 316] on div "< th class = "px-4 py-3" > Scheduled DT </ th > < th class = "px-4 py-3" > Dead…" at bounding box center [319, 345] width 526 height 525
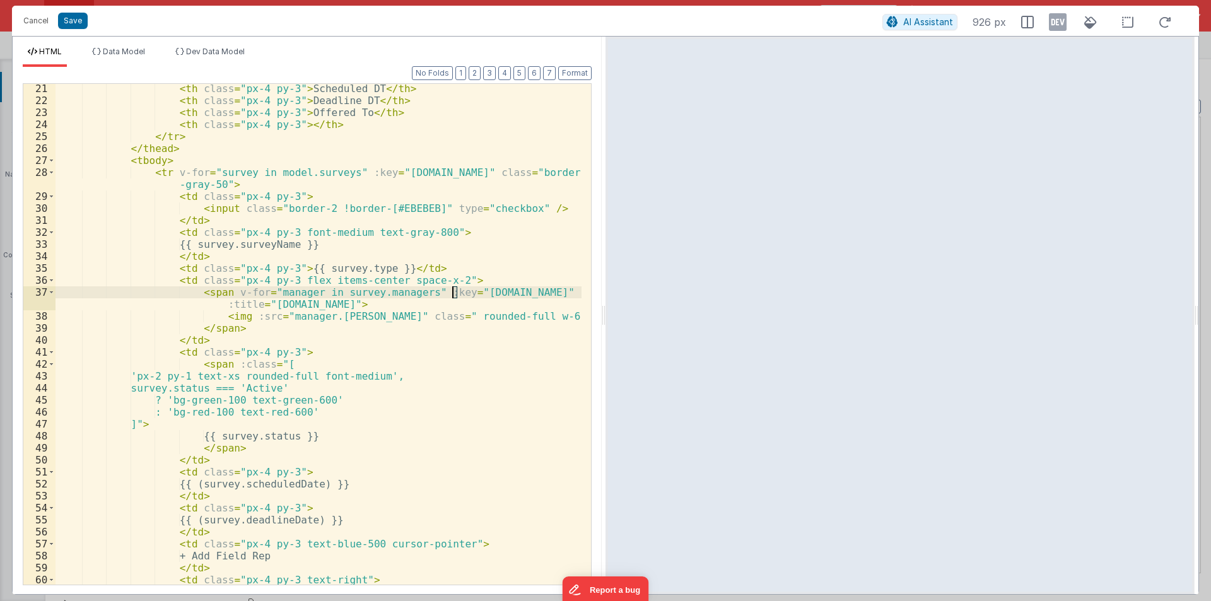
click at [450, 291] on div "< th class = "px-4 py-3" > Scheduled DT </ th > < th class = "px-4 py-3" > Dead…" at bounding box center [319, 345] width 526 height 525
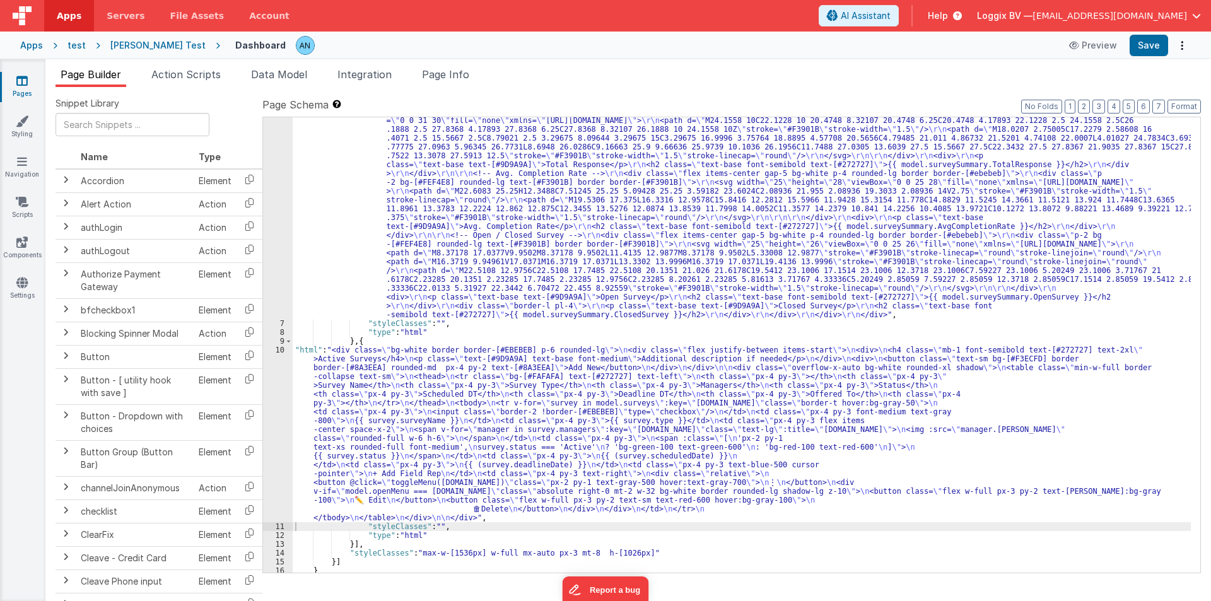
click at [272, 396] on div "10" at bounding box center [278, 434] width 30 height 177
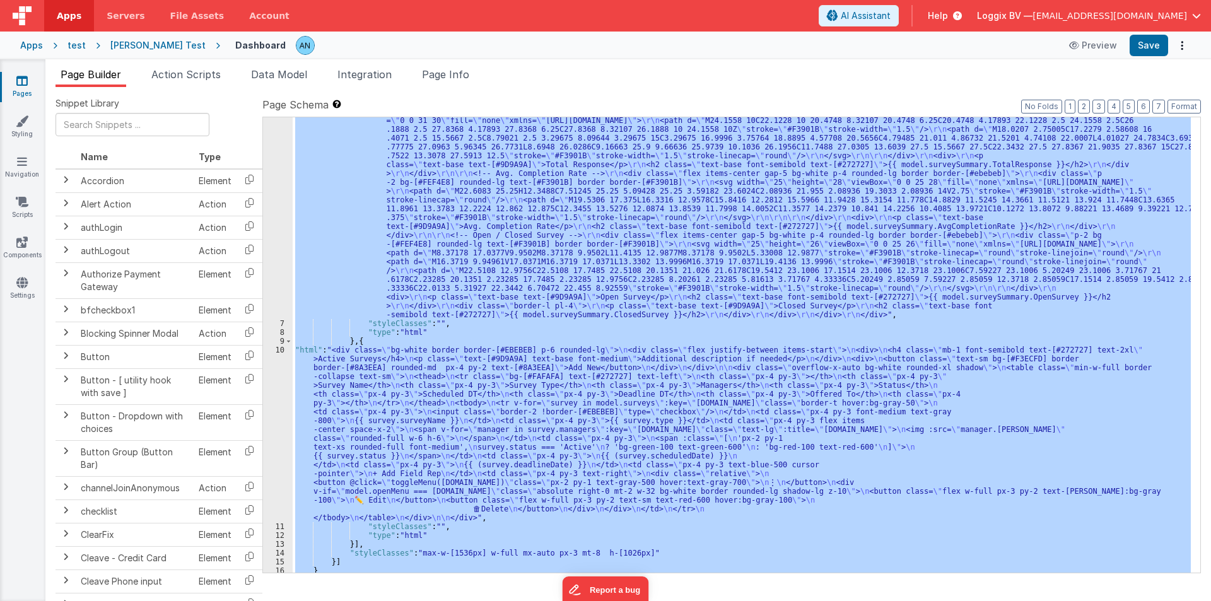
click at [272, 396] on div "10" at bounding box center [278, 434] width 30 height 177
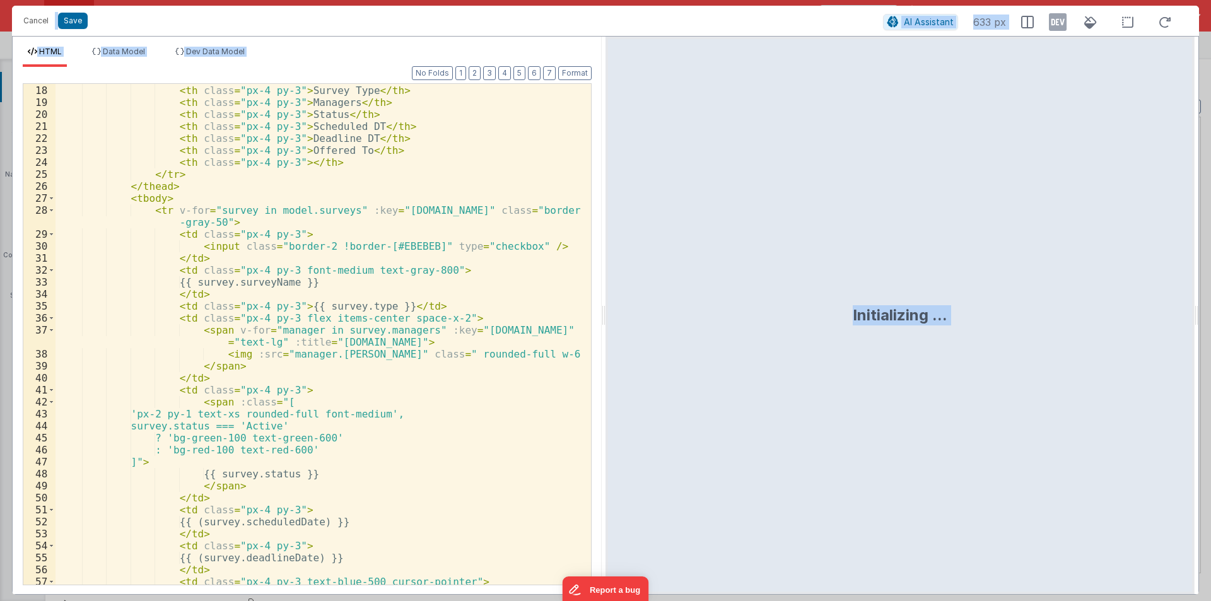
scroll to position [341, 0]
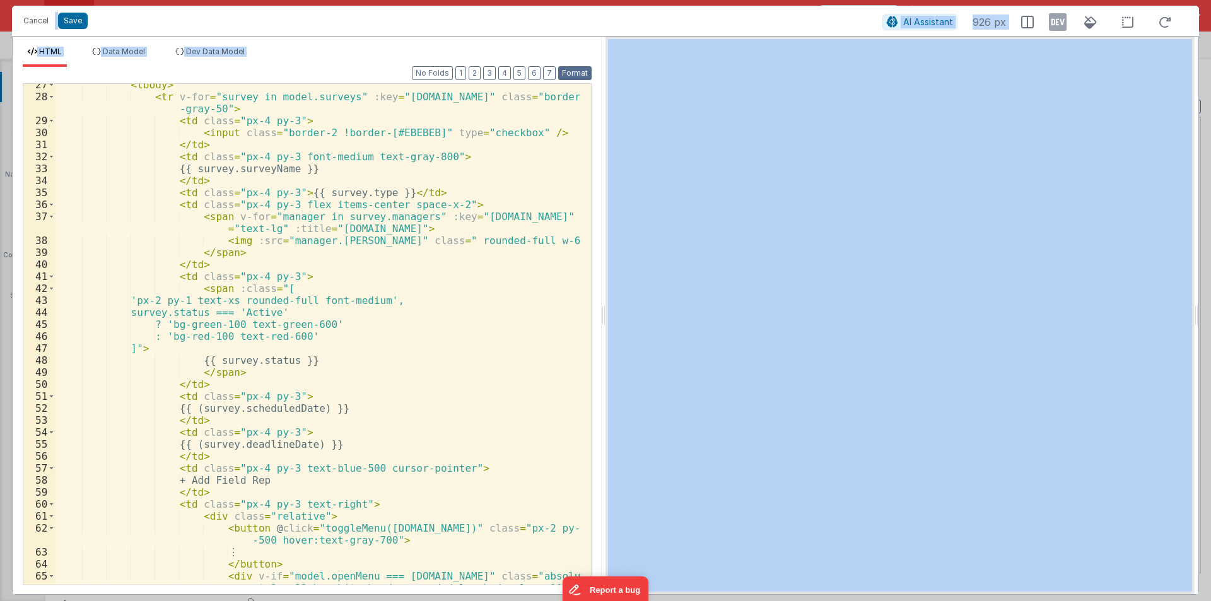
click at [580, 75] on button "Format" at bounding box center [574, 73] width 33 height 14
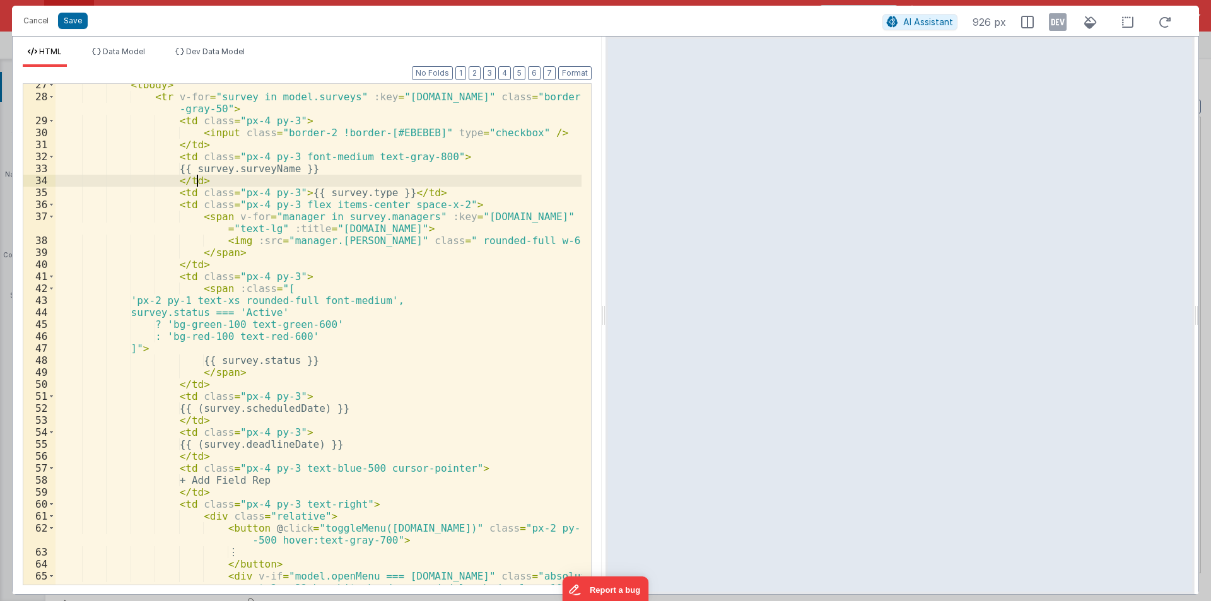
click at [507, 181] on div "< tbody > < tr v-for = "survey in model.surveys" :key = "survey.id" class = "bo…" at bounding box center [319, 347] width 526 height 537
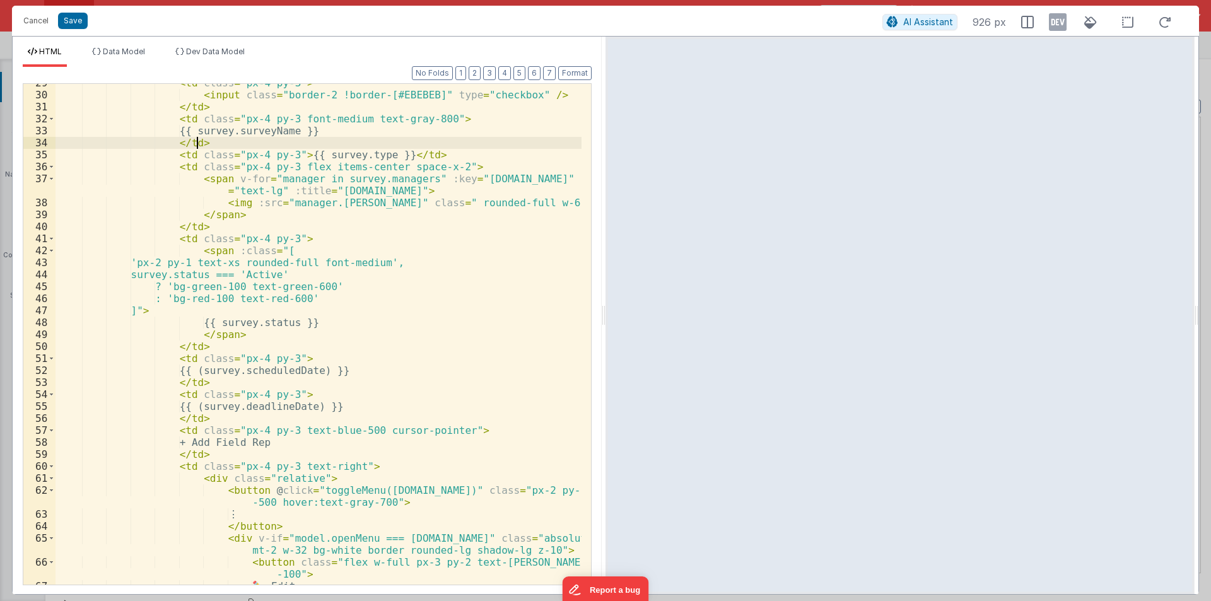
scroll to position [303, 0]
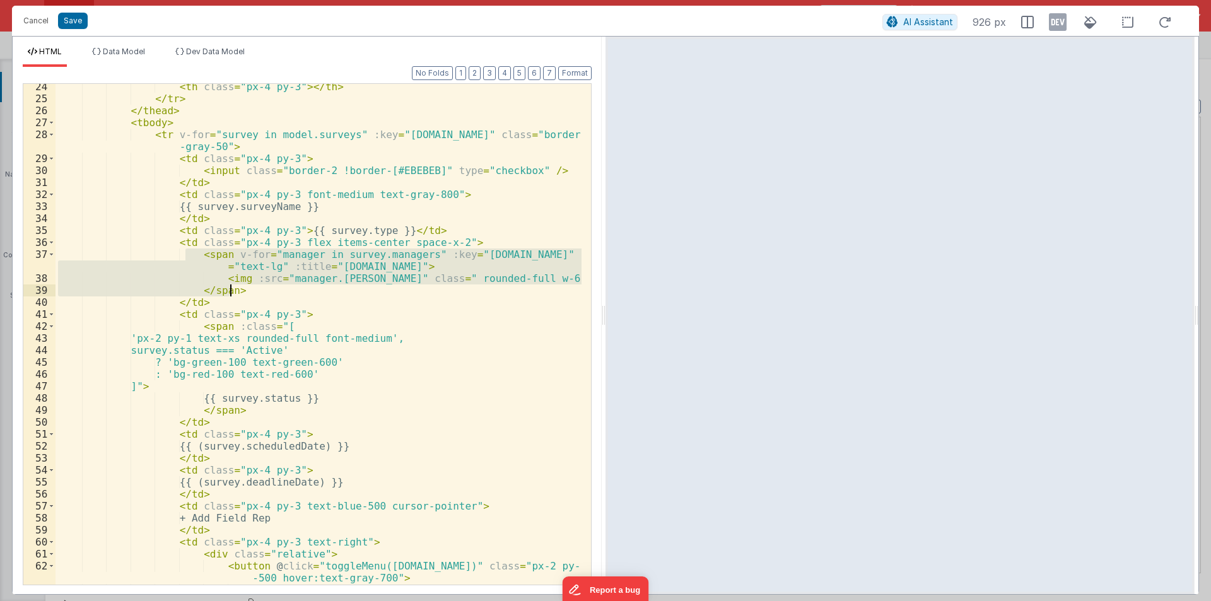
drag, startPoint x: 185, startPoint y: 255, endPoint x: 244, endPoint y: 294, distance: 70.5
click at [244, 294] on div "< th class = "px-4 py-3" > </ th > </ tr > </ thead > < tbody > < tr v-for = "s…" at bounding box center [319, 343] width 526 height 525
click at [198, 302] on div "< th class = "px-4 py-3" > </ th > </ tr > </ thead > < tbody > < tr v-for = "s…" at bounding box center [319, 343] width 526 height 525
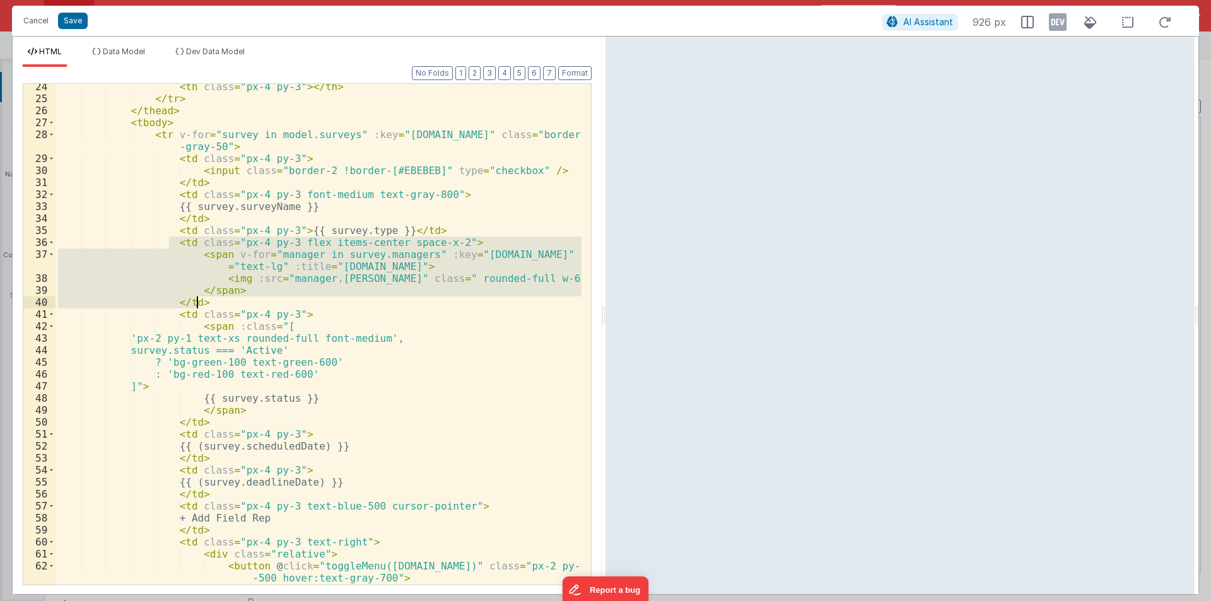
drag, startPoint x: 167, startPoint y: 242, endPoint x: 212, endPoint y: 307, distance: 79.8
click at [212, 307] on div "< th class = "px-4 py-3" > </ th > </ tr > </ thead > < tbody > < tr v-for = "s…" at bounding box center [319, 343] width 526 height 525
click at [417, 284] on div "< th class = "px-4 py-3" > </ th > </ tr > </ thead > < tbody > < tr v-for = "s…" at bounding box center [319, 334] width 526 height 501
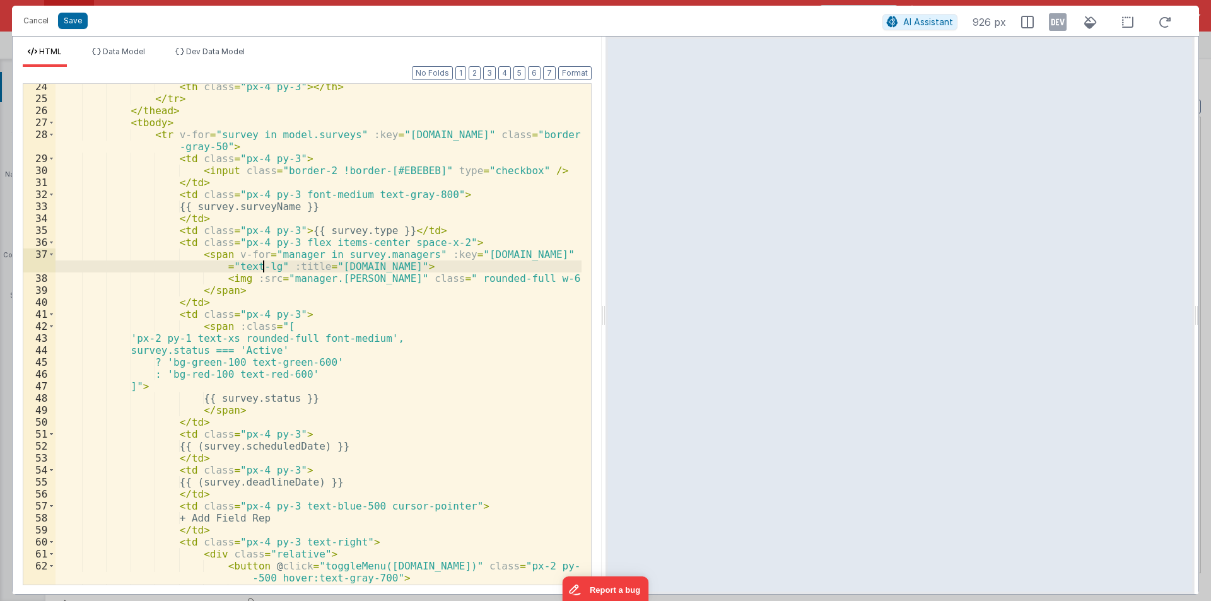
click at [263, 264] on div "< th class = "px-4 py-3" > </ th > </ tr > </ thead > < tbody > < tr v-for = "s…" at bounding box center [319, 343] width 526 height 525
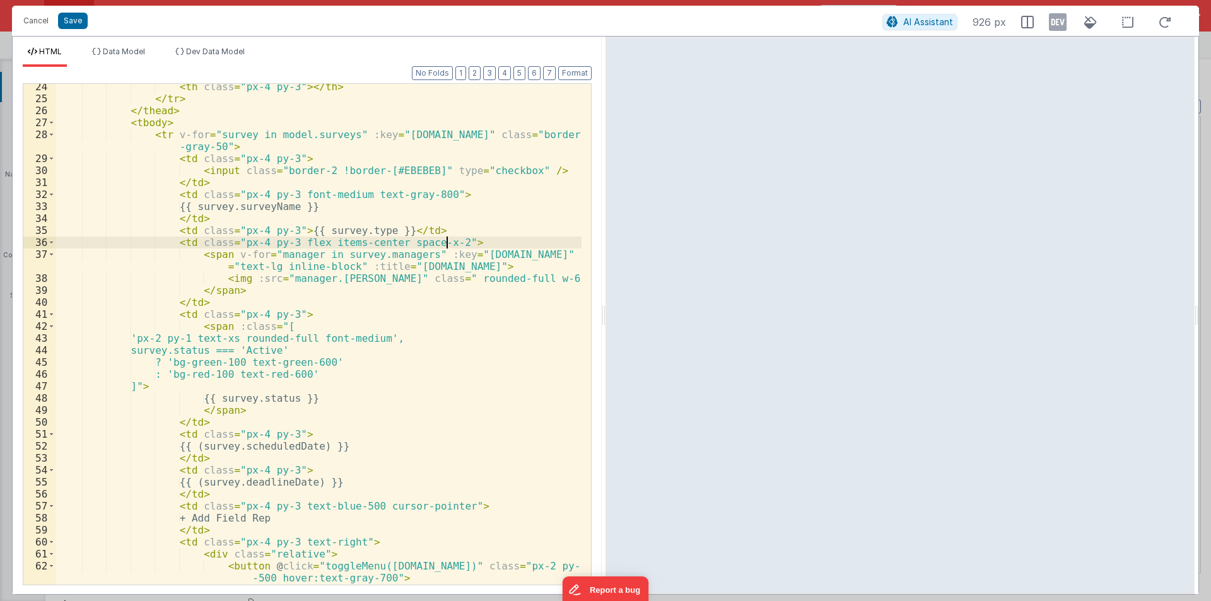
click at [463, 239] on div "< th class = "px-4 py-3" > </ th > </ tr > </ thead > < tbody > < tr v-for = "s…" at bounding box center [319, 343] width 526 height 525
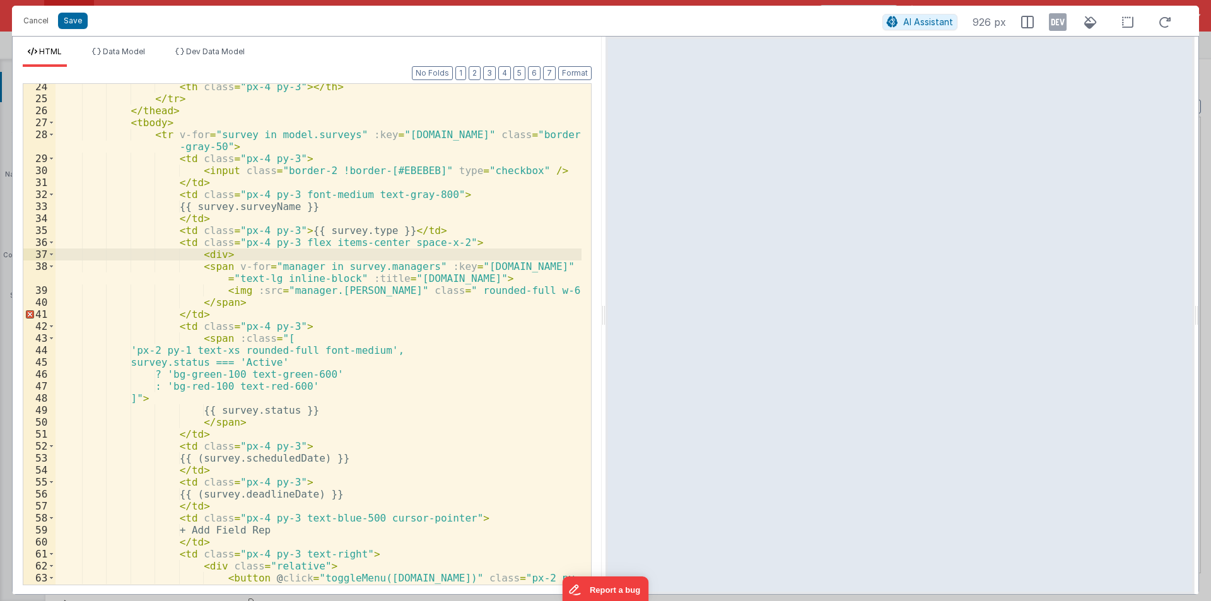
click at [237, 303] on div "< th class = "px-4 py-3" > </ th > </ tr > </ thead > < tbody > < tr v-for = "s…" at bounding box center [319, 349] width 526 height 537
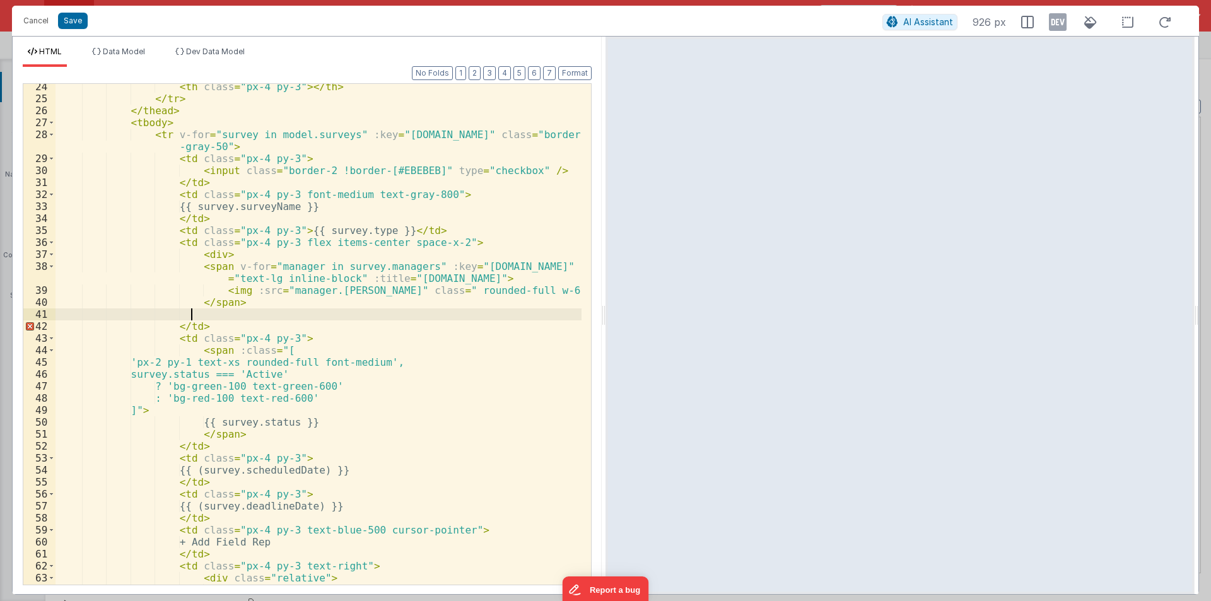
paste textarea
drag, startPoint x: 286, startPoint y: 241, endPoint x: 435, endPoint y: 242, distance: 148.3
click at [435, 242] on div "< th class = "px-4 py-3" > </ th > </ tr > </ thead > < tbody > < tr v-for = "s…" at bounding box center [319, 349] width 526 height 537
click at [258, 252] on div "< th class = "px-4 py-3" > </ th > </ tr > </ thead > < tbody > < tr v-for = "s…" at bounding box center [319, 349] width 526 height 537
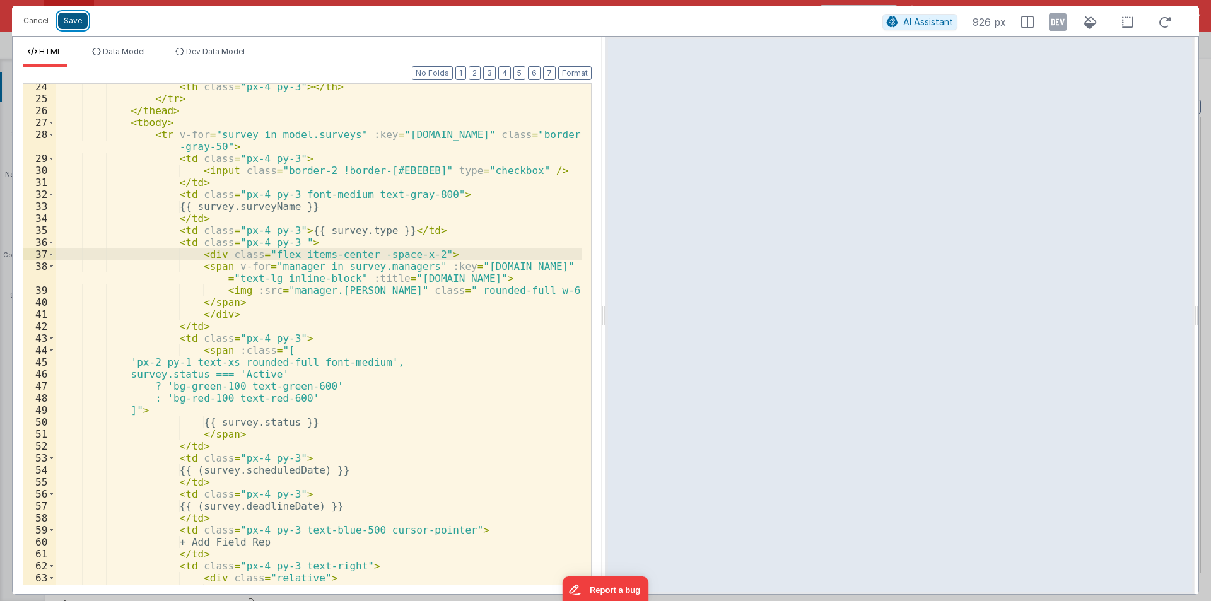
click at [66, 16] on button "Save" at bounding box center [73, 21] width 30 height 16
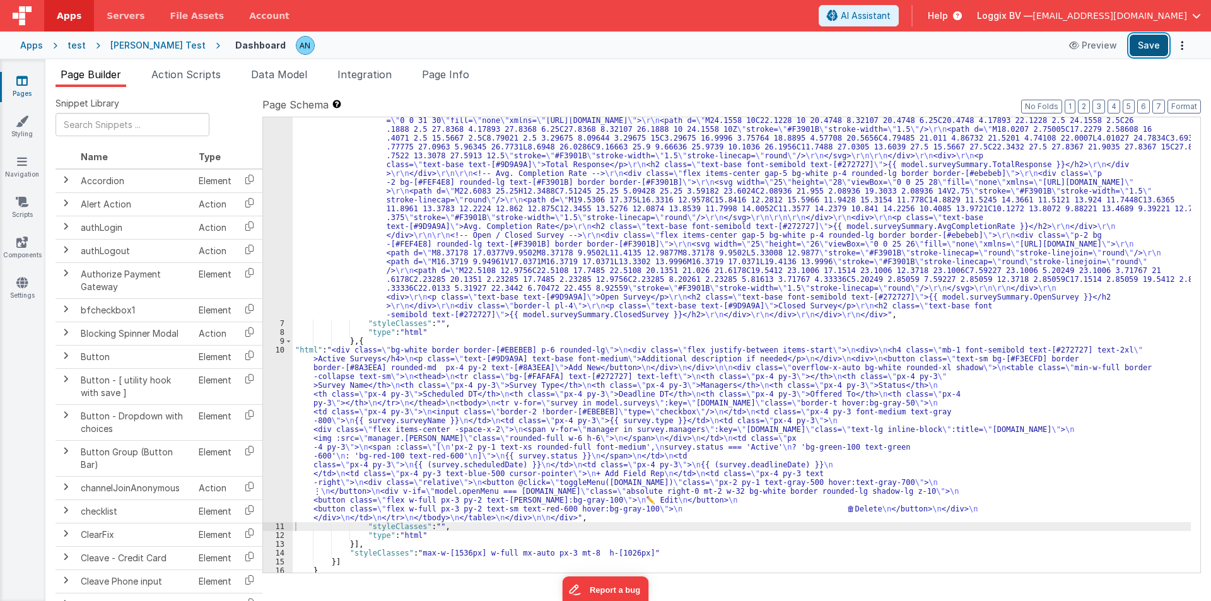
click at [1154, 38] on button "Save" at bounding box center [1149, 45] width 38 height 21
click at [1189, 102] on button "Format" at bounding box center [1184, 107] width 33 height 14
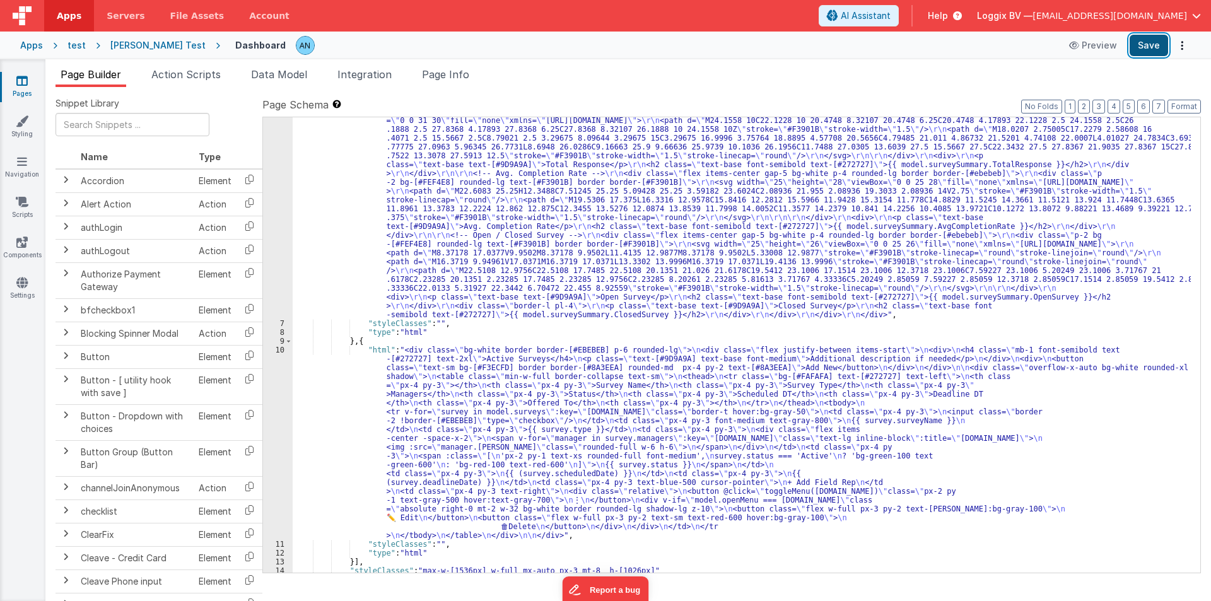
click at [1166, 40] on button "Save" at bounding box center [1149, 45] width 38 height 21
click at [1178, 105] on button "Format" at bounding box center [1184, 107] width 33 height 14
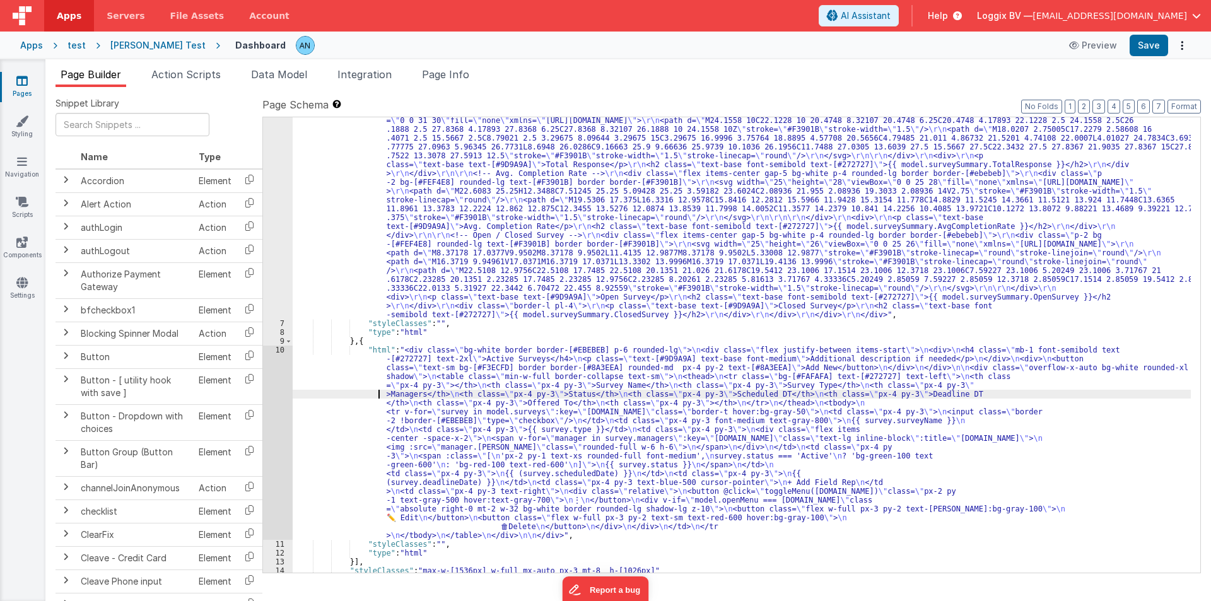
drag, startPoint x: 330, startPoint y: 392, endPoint x: 317, endPoint y: 395, distance: 13.5
click at [330, 393] on div ""html" : "<div class= \" bg-white border border-[#EBEBEB] p-6 rounded-lg \" > \…" at bounding box center [742, 396] width 898 height 773
click at [273, 389] on div "10" at bounding box center [278, 443] width 30 height 194
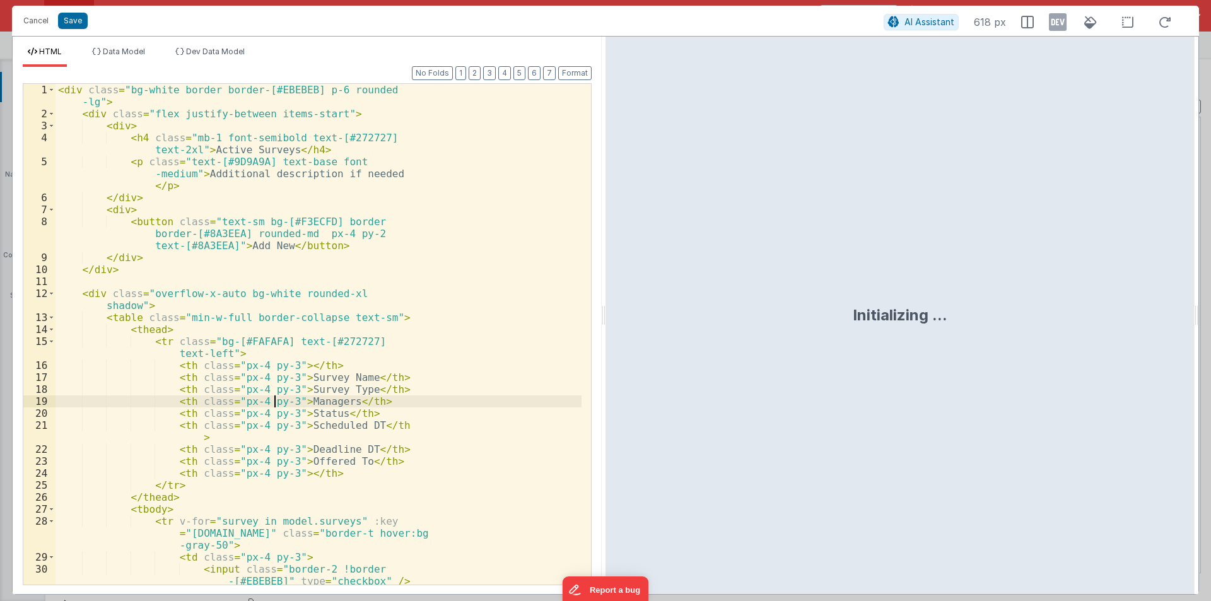
click at [273, 388] on div "< div class = "bg-white border border-[#EBEBEB] p-6 rounded -lg" > < div class …" at bounding box center [319, 352] width 526 height 537
click at [274, 388] on div "< div class = "bg-white border border-[#EBEBEB] p-6 rounded -lg" > < div class …" at bounding box center [319, 352] width 526 height 537
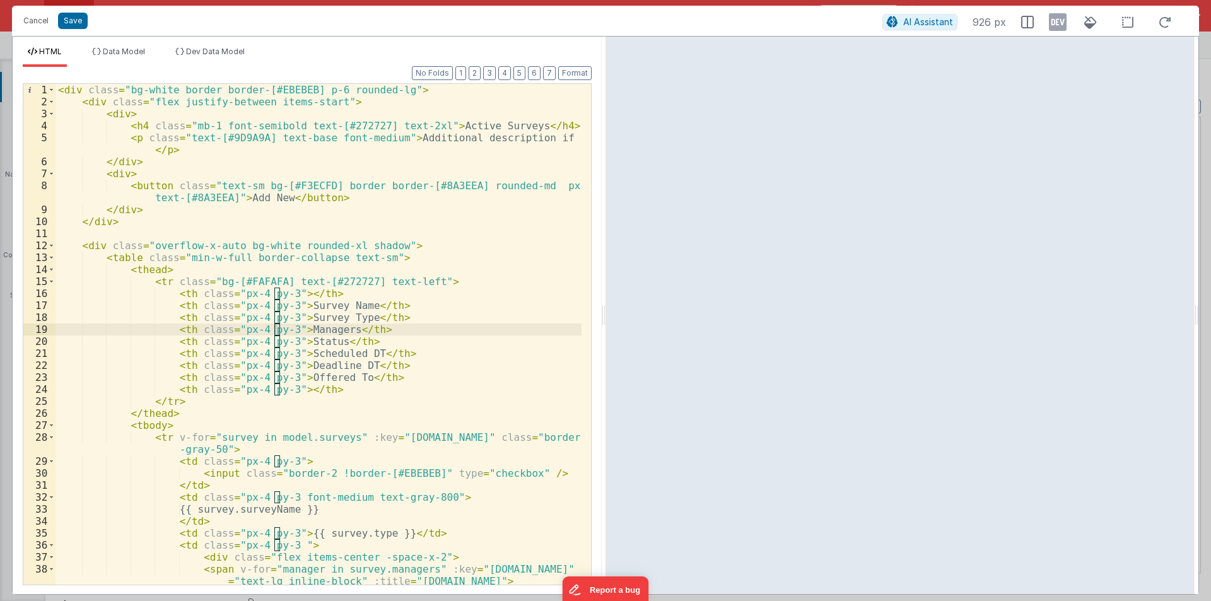
drag, startPoint x: 604, startPoint y: 319, endPoint x: 740, endPoint y: 315, distance: 136.3
click at [740, 315] on html "Cancel Save AI Assistant 926 px HTML Data Model Dev Data Model Format 7 6 5 4 3…" at bounding box center [605, 300] width 1211 height 601
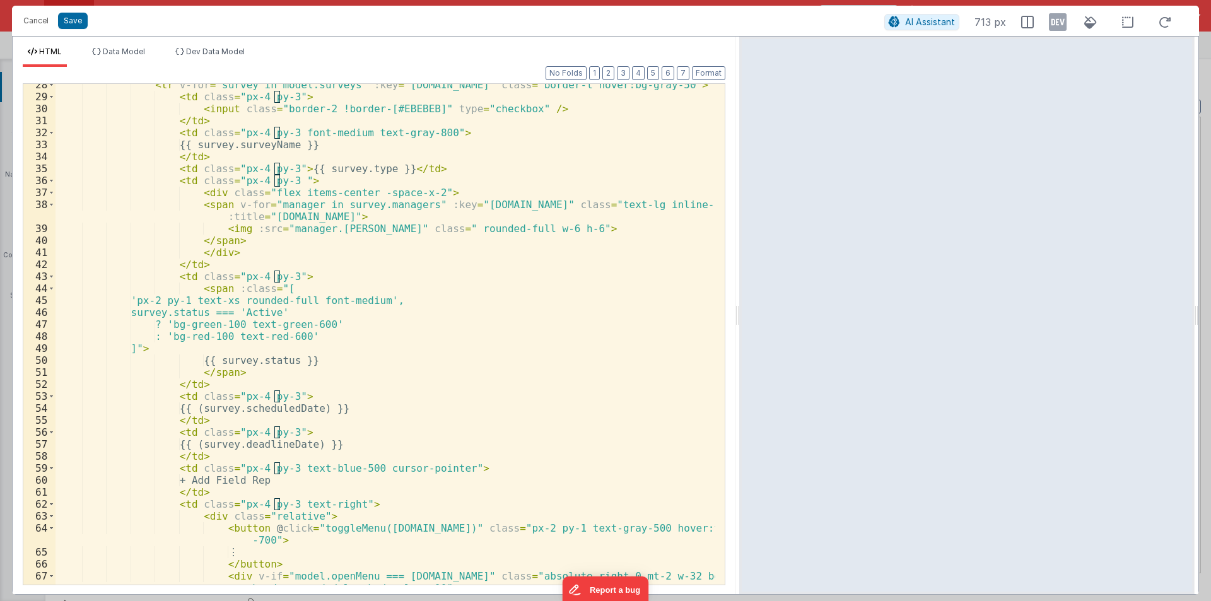
scroll to position [341, 0]
drag, startPoint x: 192, startPoint y: 324, endPoint x: 240, endPoint y: 324, distance: 48.6
click at [240, 324] on div "< tr v-for = "survey in model.surveys" :key = "survey.id" class = "border-t hov…" at bounding box center [386, 347] width 660 height 537
drag, startPoint x: 274, startPoint y: 325, endPoint x: 324, endPoint y: 325, distance: 49.8
click at [324, 325] on div "< tr v-for = "survey in model.surveys" :key = "survey.id" class = "border-t hov…" at bounding box center [386, 347] width 660 height 537
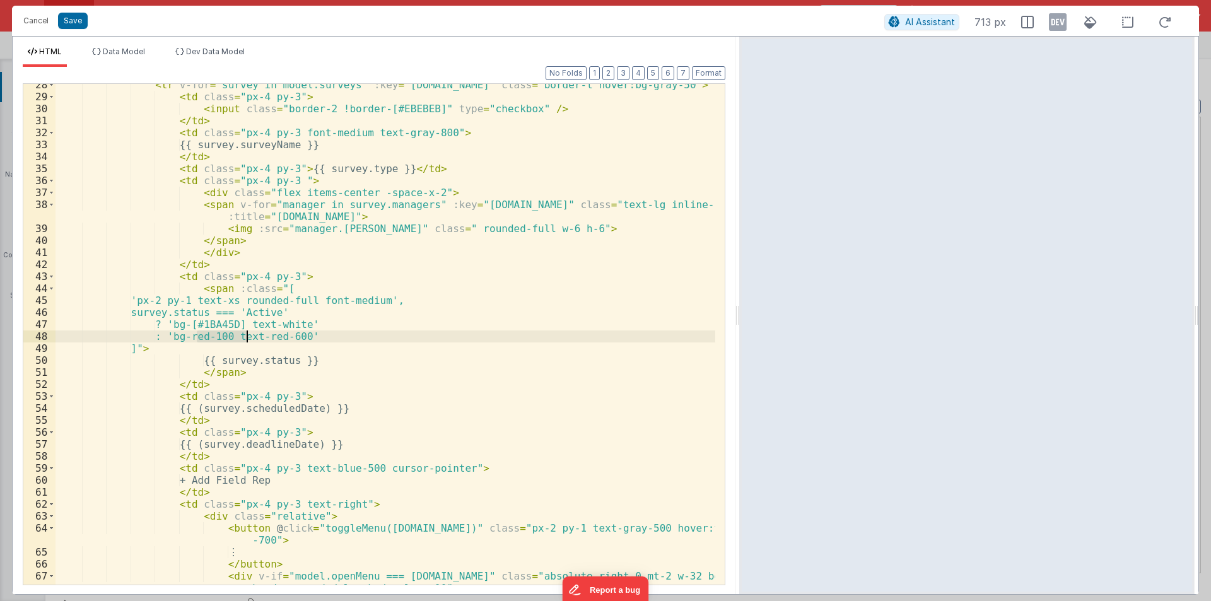
drag, startPoint x: 209, startPoint y: 338, endPoint x: 247, endPoint y: 336, distance: 37.3
click at [247, 336] on div "< tr v-for = "survey in model.surveys" :key = "survey.id" class = "border-t hov…" at bounding box center [386, 347] width 660 height 537
drag, startPoint x: 275, startPoint y: 336, endPoint x: 312, endPoint y: 336, distance: 37.2
click at [312, 336] on div "< tr v-for = "survey in model.surveys" :key = "survey.id" class = "border-t hov…" at bounding box center [386, 347] width 660 height 537
click at [75, 16] on button "Save" at bounding box center [73, 21] width 30 height 16
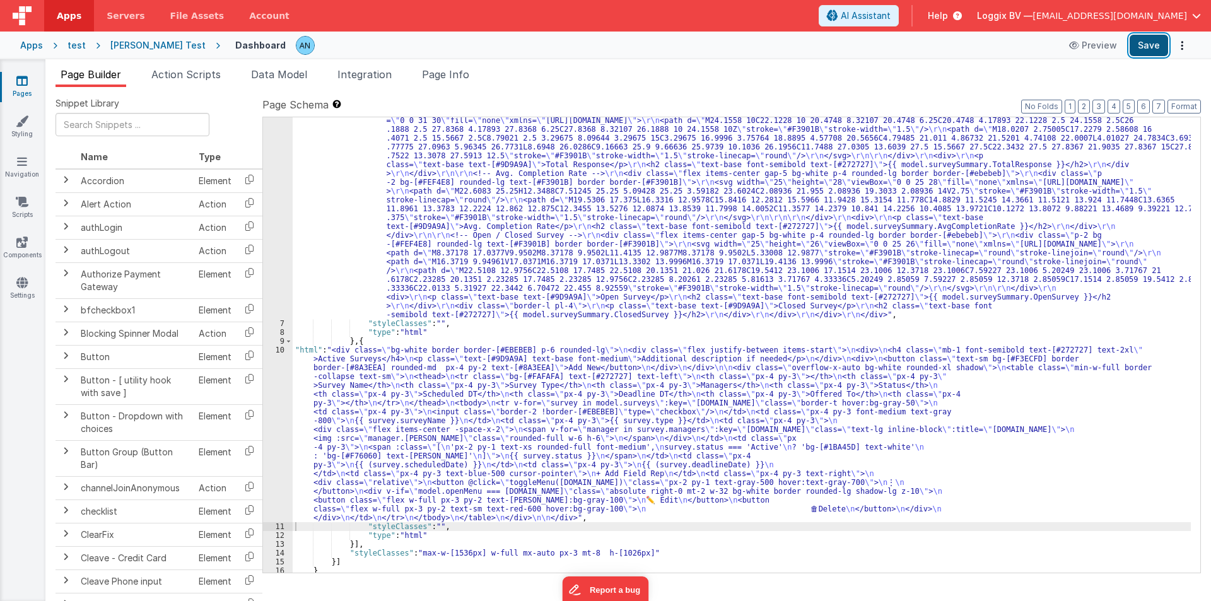
click at [1149, 42] on button "Save" at bounding box center [1149, 45] width 38 height 21
click at [1159, 44] on button "Save" at bounding box center [1149, 45] width 38 height 21
click at [1177, 103] on button "Format" at bounding box center [1184, 107] width 33 height 14
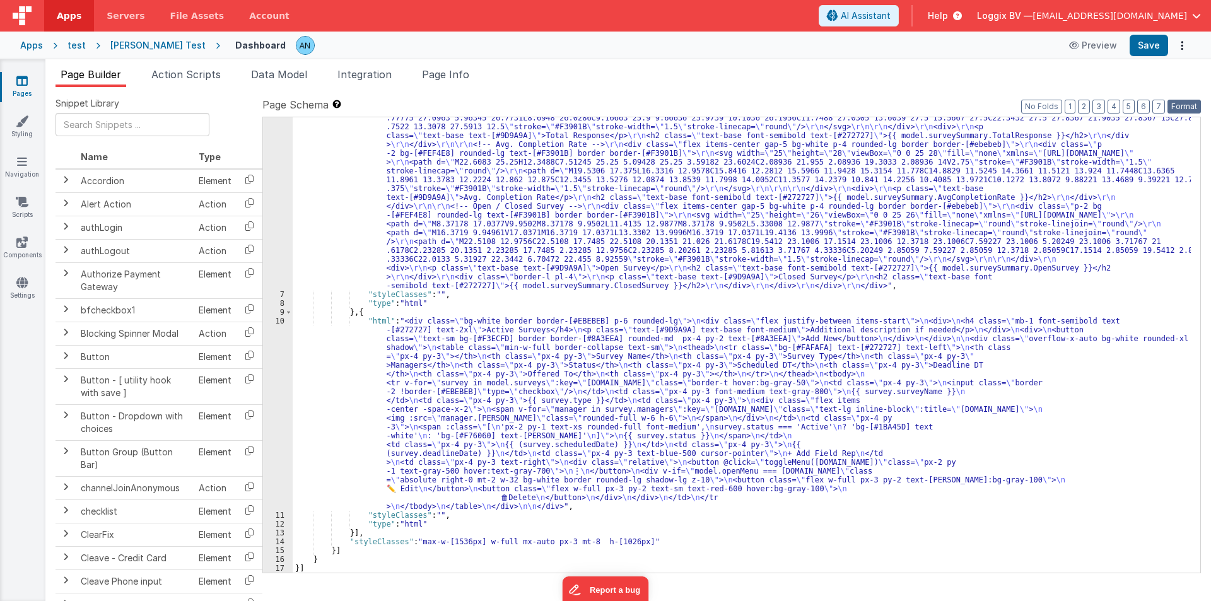
scroll to position [180, 0]
click at [338, 387] on div ""html" : "<div class= \" bg-white border border-[#EBEBEB] p-6 rounded-lg \" > \…" at bounding box center [742, 367] width 898 height 773
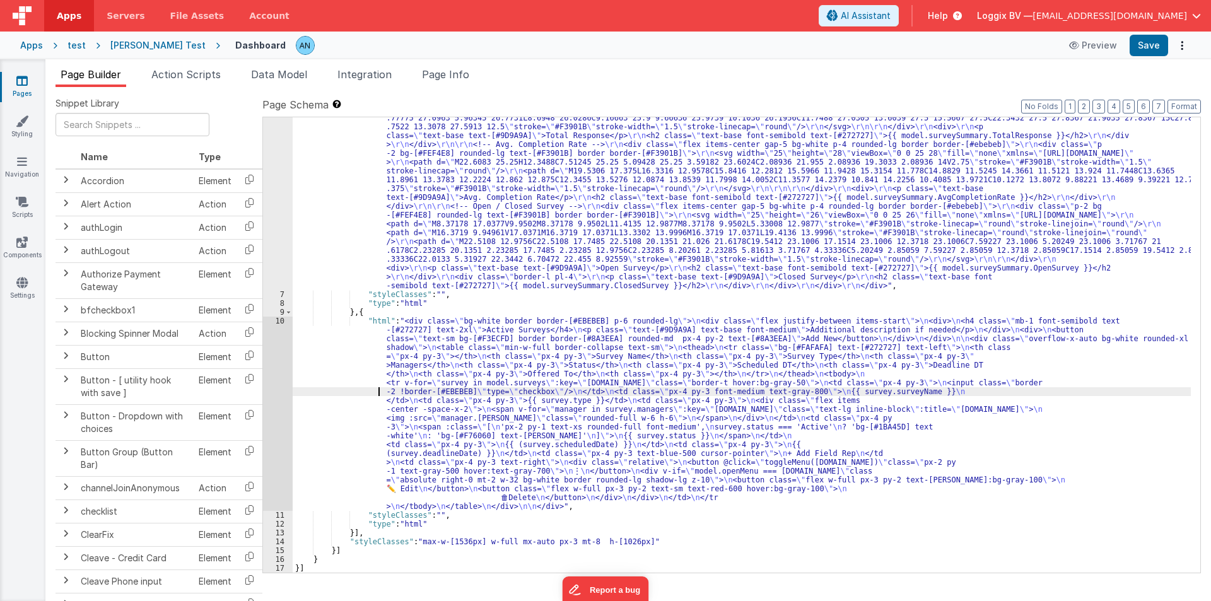
click at [278, 365] on div "10" at bounding box center [278, 414] width 30 height 194
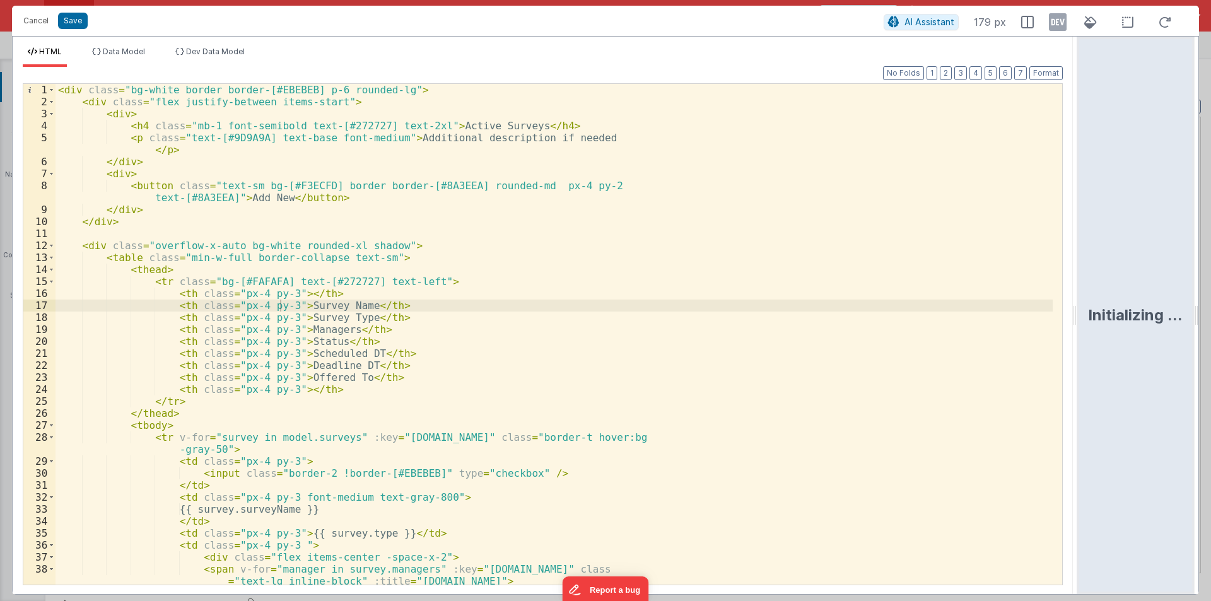
drag, startPoint x: 604, startPoint y: 315, endPoint x: 1187, endPoint y: 280, distance: 584.6
click at [1190, 281] on html "Cancel Save AI Assistant 179 px HTML Data Model Dev Data Model Format 7 6 5 4 3…" at bounding box center [605, 300] width 1211 height 601
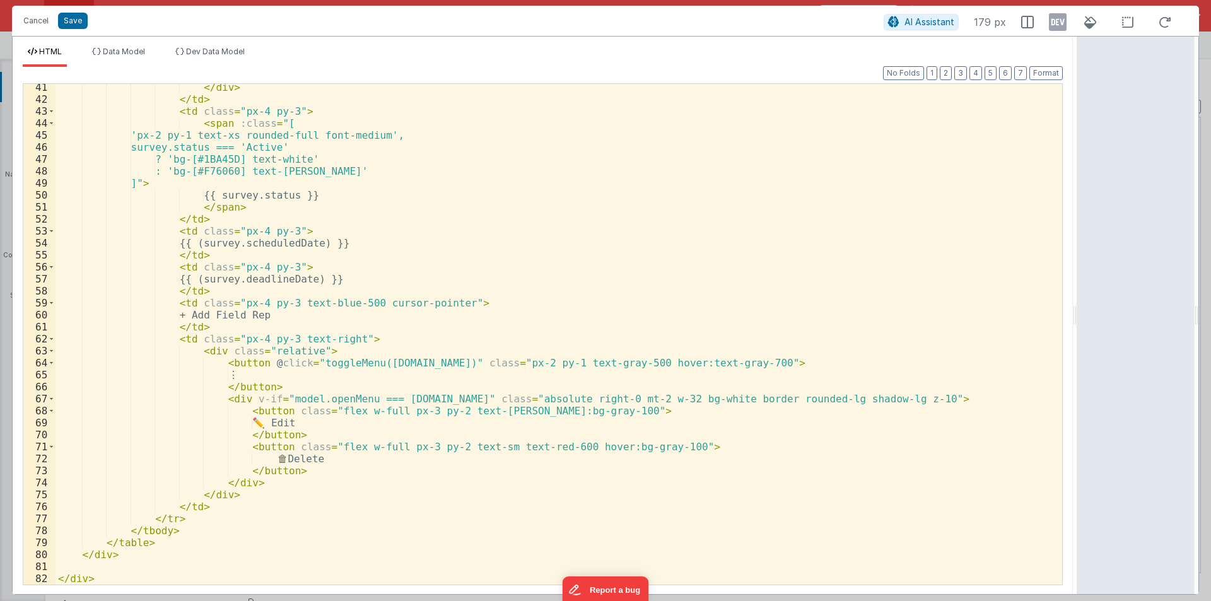
scroll to position [482, 0]
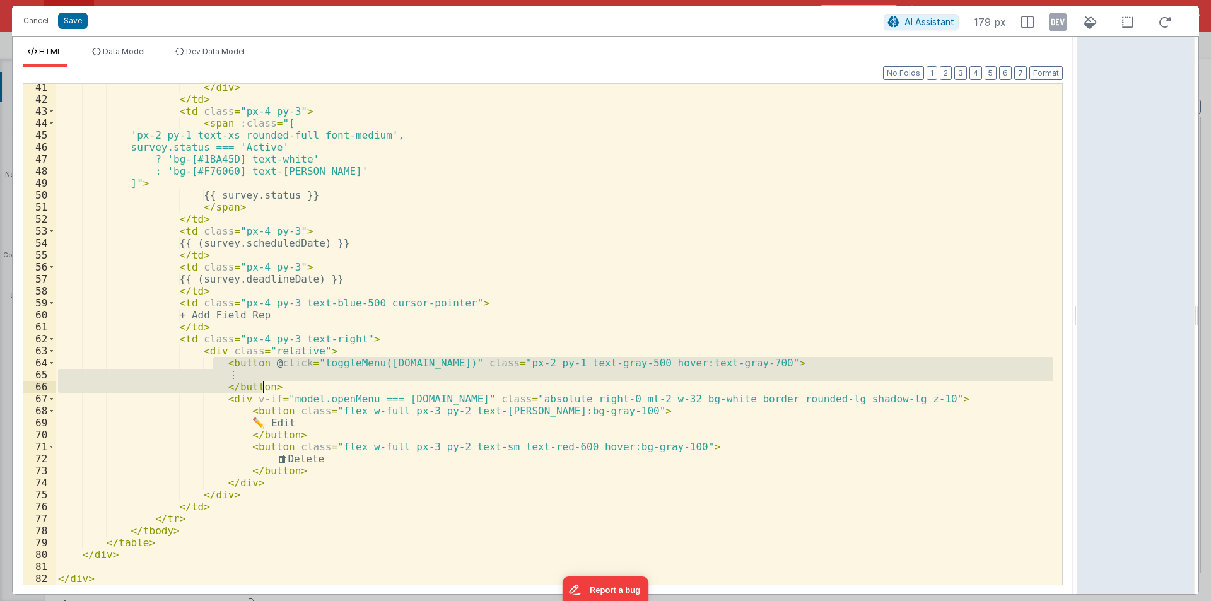
drag, startPoint x: 213, startPoint y: 363, endPoint x: 271, endPoint y: 385, distance: 61.9
click at [271, 385] on div "</ div > </ td > < td class = "px-4 py-3" > < span :class = "[ 'px-2 py-1 text-…" at bounding box center [554, 343] width 997 height 525
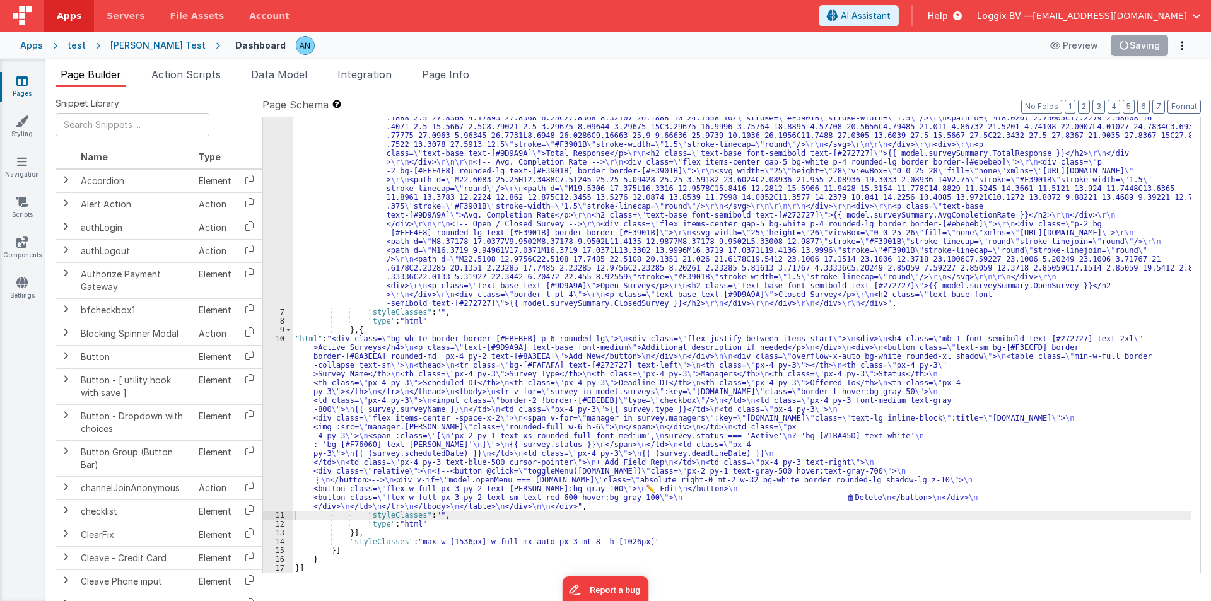
scroll to position [163, 0]
click at [1148, 47] on button "Save" at bounding box center [1149, 45] width 38 height 21
click at [274, 391] on div "10" at bounding box center [278, 422] width 30 height 177
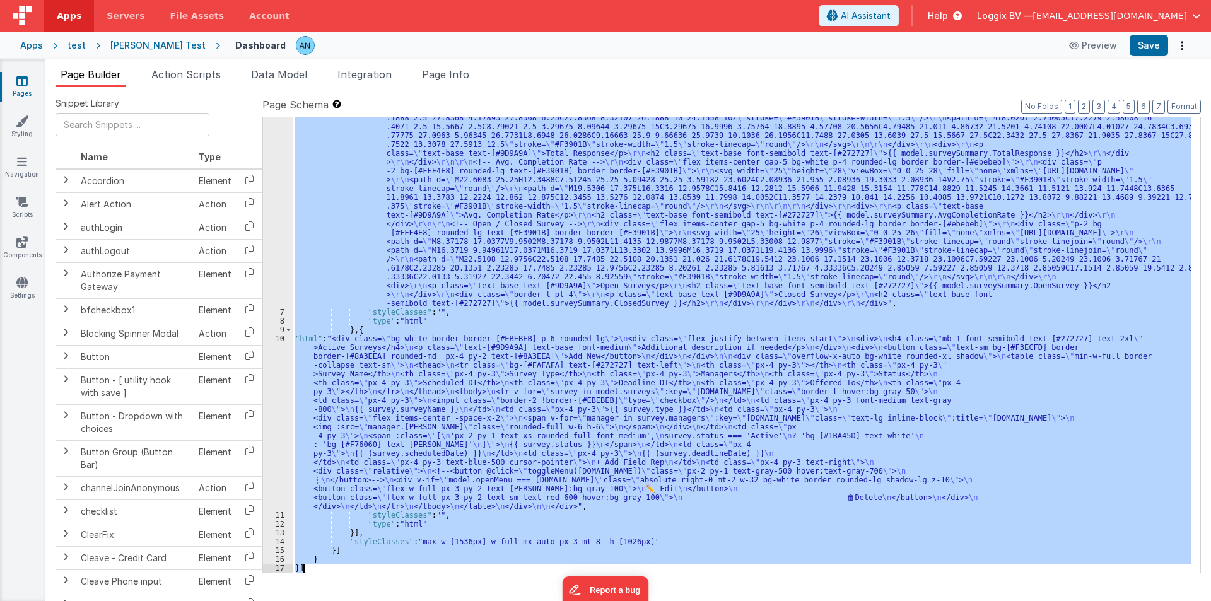
click at [274, 391] on div "10" at bounding box center [278, 422] width 30 height 177
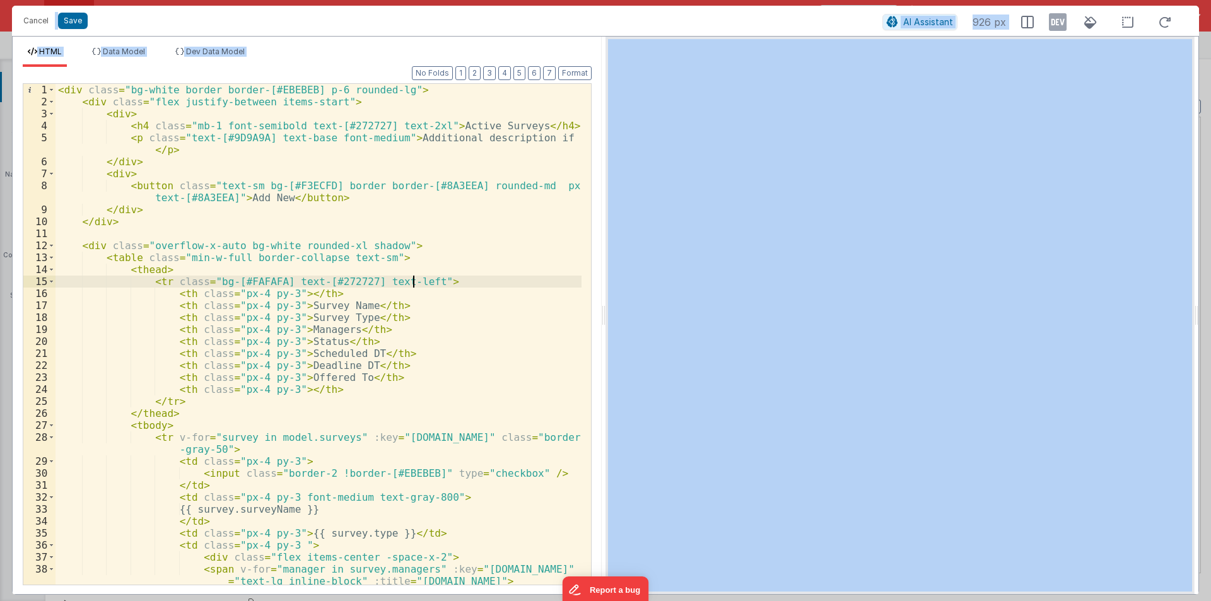
click at [413, 278] on div "< div class = "bg-white border border-[#EBEBEB] p-6 rounded-lg" > < div class =…" at bounding box center [319, 346] width 526 height 525
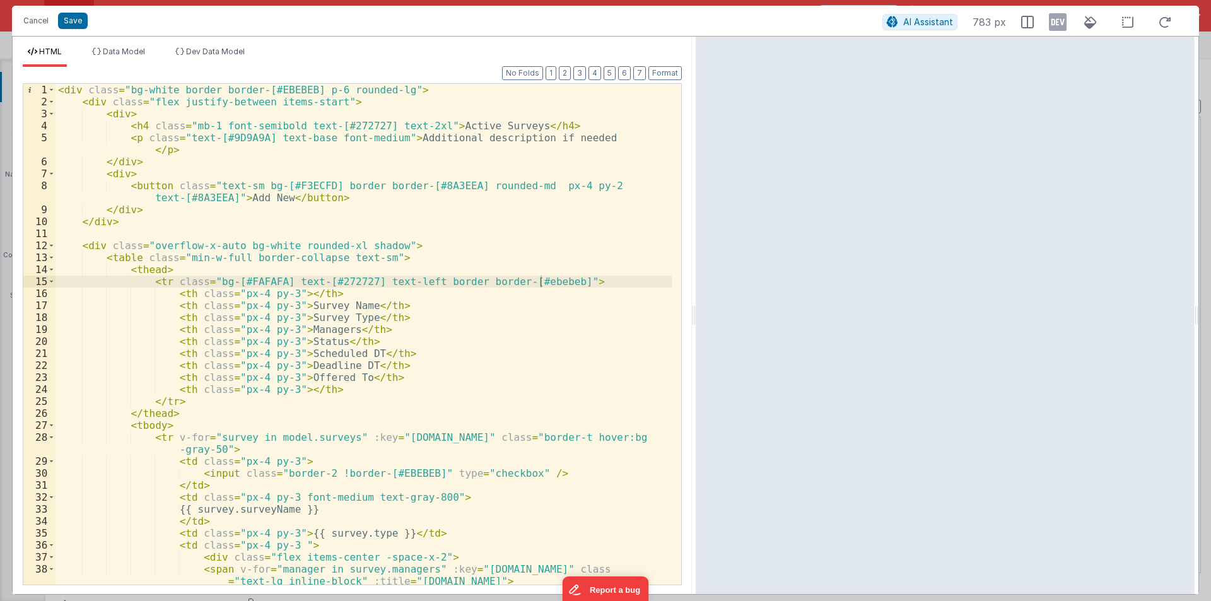
drag, startPoint x: 605, startPoint y: 315, endPoint x: 696, endPoint y: 317, distance: 90.9
click at [696, 317] on html "Cancel Save AI Assistant 783 px HTML Data Model Dev Data Model Format 7 6 5 4 3…" at bounding box center [605, 300] width 1211 height 601
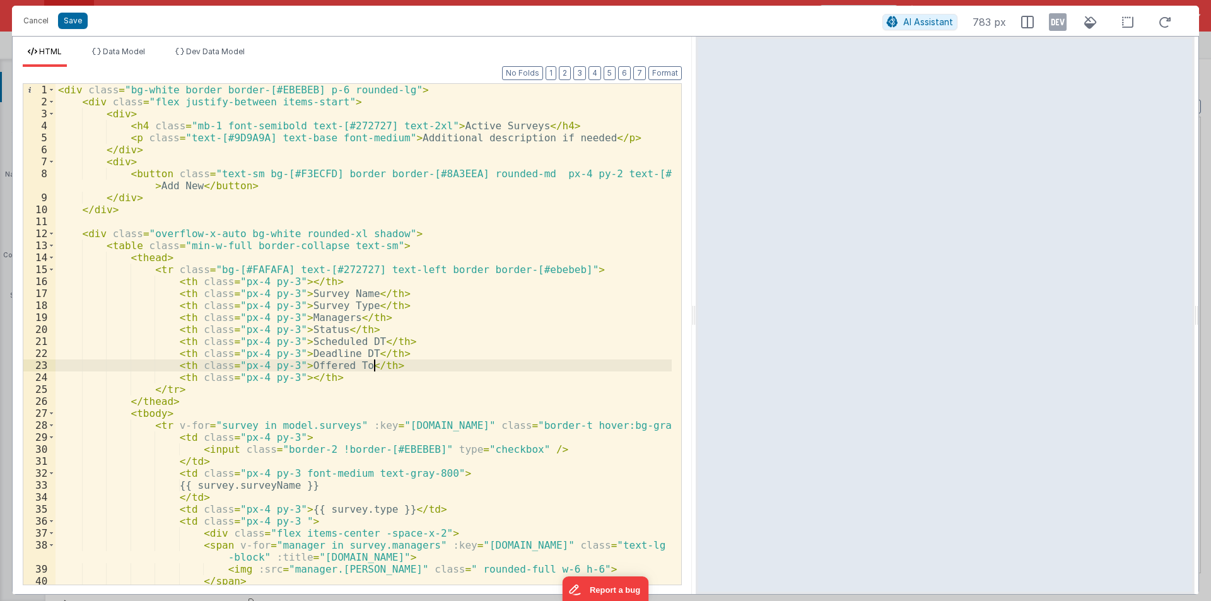
click at [451, 362] on div "< div class = "bg-white border border-[#EBEBEB] p-6 rounded-lg" > < div class =…" at bounding box center [364, 346] width 616 height 525
drag, startPoint x: 32, startPoint y: 18, endPoint x: 135, endPoint y: 135, distance: 155.5
click at [32, 18] on button "Cancel" at bounding box center [36, 21] width 38 height 18
